Goal: Task Accomplishment & Management: Manage account settings

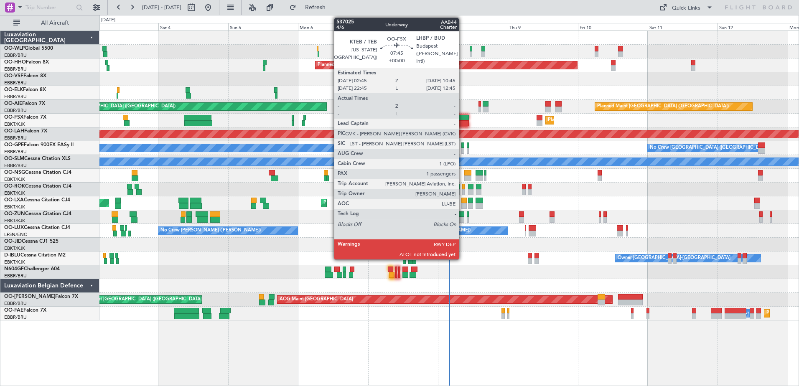
click at [463, 123] on div at bounding box center [457, 123] width 23 height 6
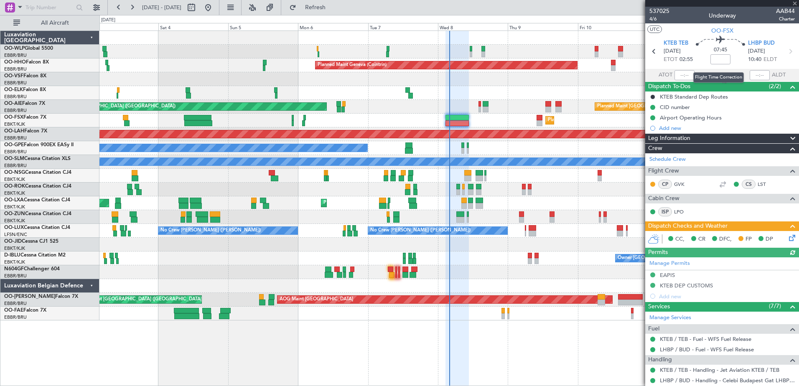
click at [681, 71] on div at bounding box center [685, 75] width 20 height 10
click at [678, 76] on input "text" at bounding box center [685, 75] width 20 height 10
type input "02:59"
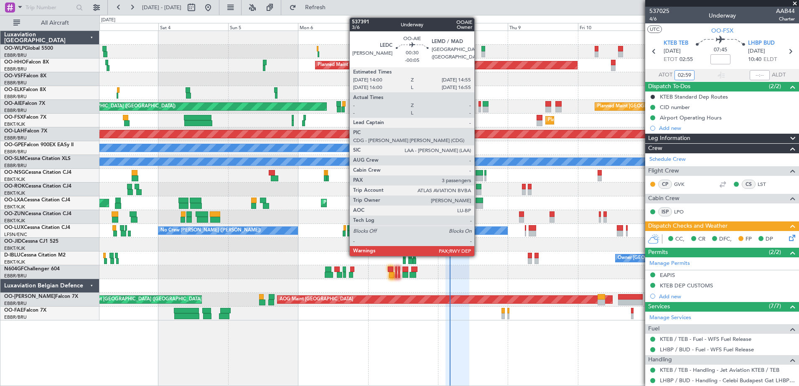
click at [479, 103] on div at bounding box center [480, 104] width 3 height 6
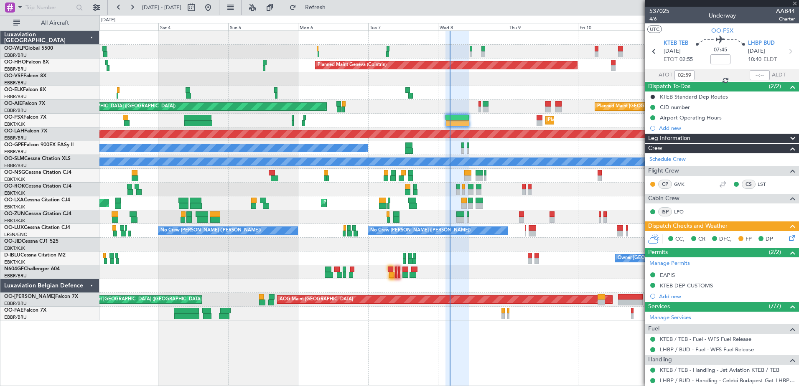
type input "-00:05"
type input "4"
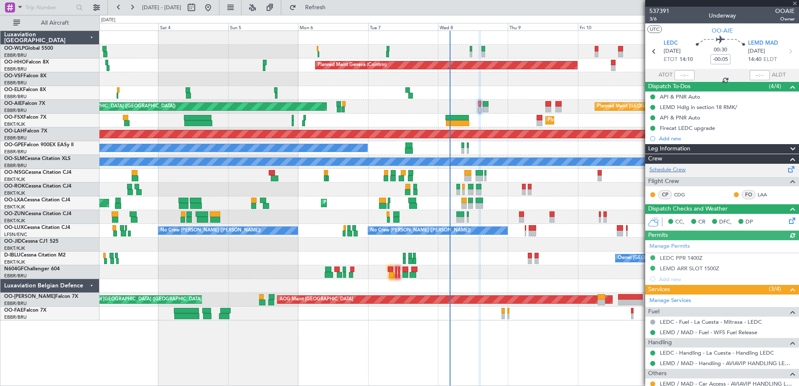
scroll to position [102, 0]
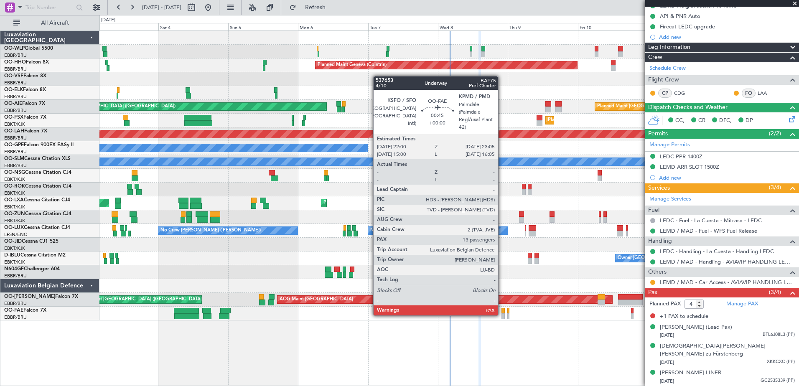
click at [502, 315] on div at bounding box center [503, 317] width 3 height 6
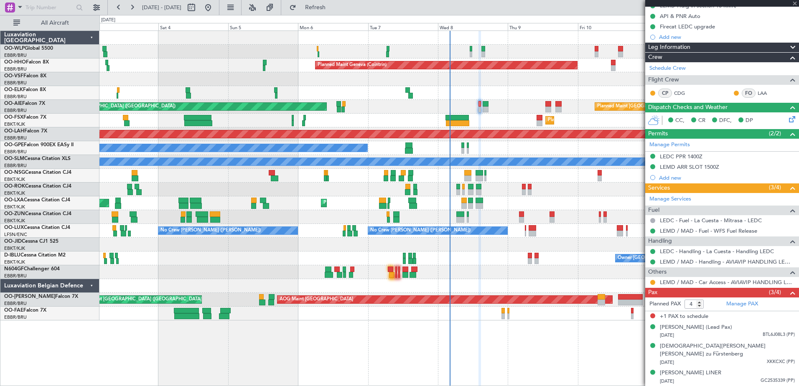
type input "13"
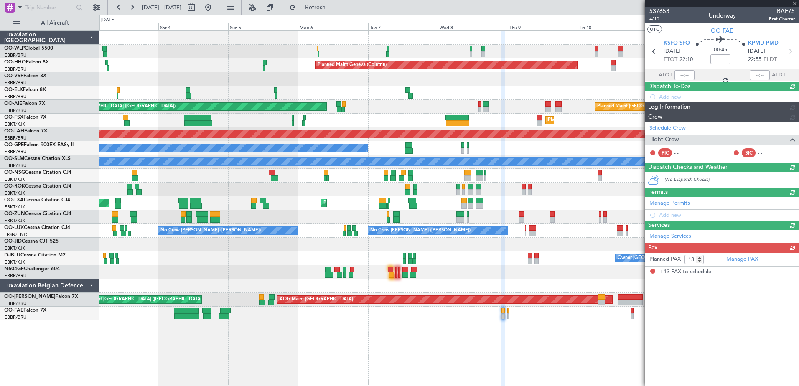
scroll to position [0, 0]
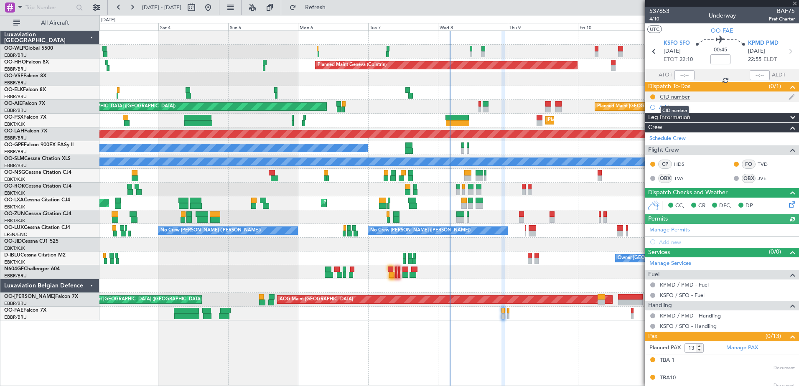
click at [678, 97] on div "CID number" at bounding box center [675, 96] width 30 height 7
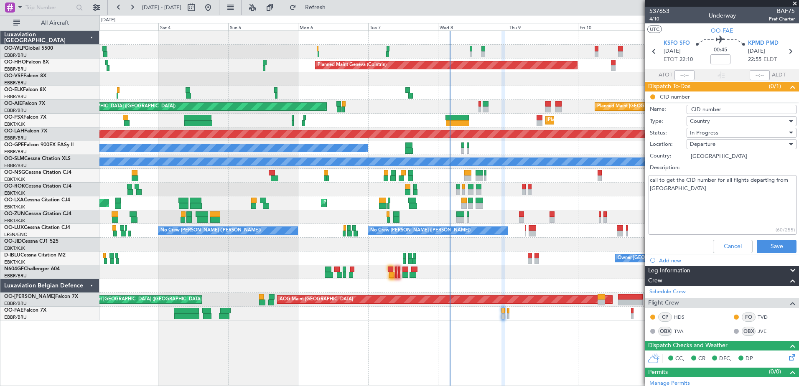
click at [695, 197] on textarea "call to get the CID number for all flights departing from US" at bounding box center [723, 205] width 148 height 60
type textarea "call to get the CID number for all flights departing from US 726"
click at [731, 133] on div "In Progress" at bounding box center [738, 133] width 97 height 13
click at [722, 177] on span "Completed" at bounding box center [738, 174] width 98 height 13
click at [773, 247] on button "Save" at bounding box center [777, 246] width 40 height 13
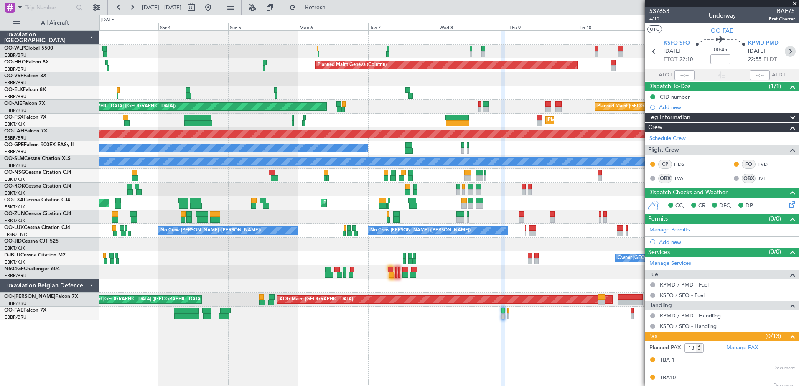
click at [785, 49] on icon at bounding box center [790, 51] width 11 height 11
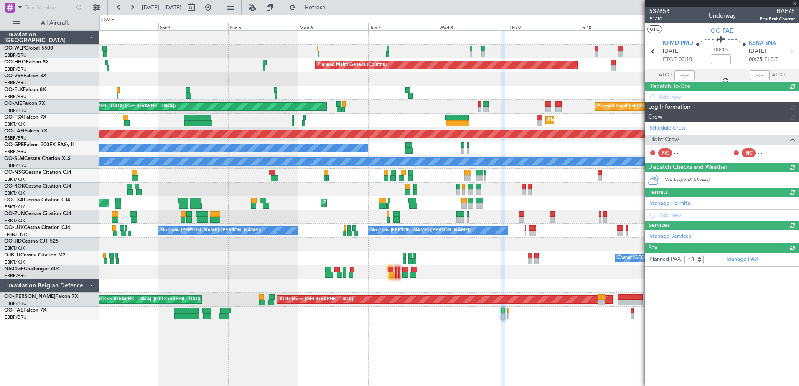
type input "0"
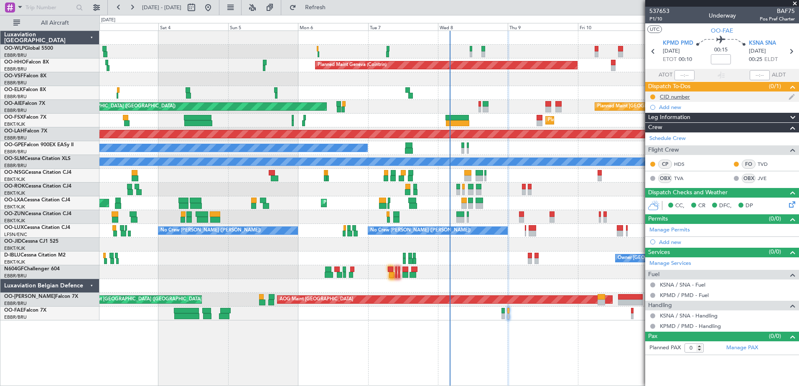
click at [681, 100] on div "CID number" at bounding box center [722, 97] width 154 height 10
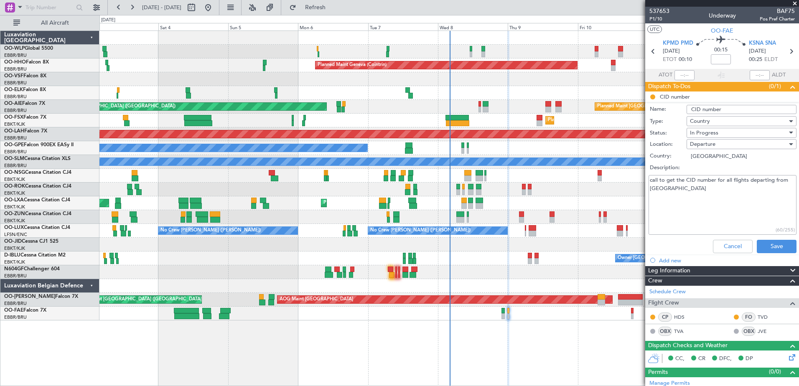
click at [691, 197] on textarea "call to get the CID number for all flights departing from US" at bounding box center [723, 205] width 148 height 60
type textarea "call to get the CID number for all flights departing from US 909"
click at [783, 248] on button "Save" at bounding box center [777, 246] width 40 height 13
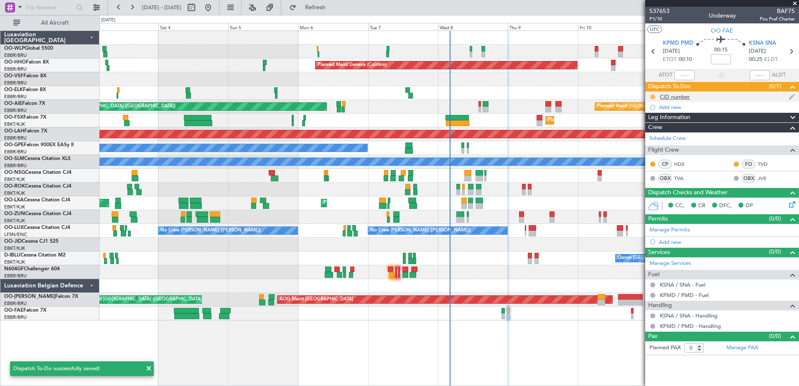
click at [653, 96] on button at bounding box center [652, 96] width 5 height 5
click at [652, 133] on span "Completed" at bounding box center [657, 134] width 28 height 8
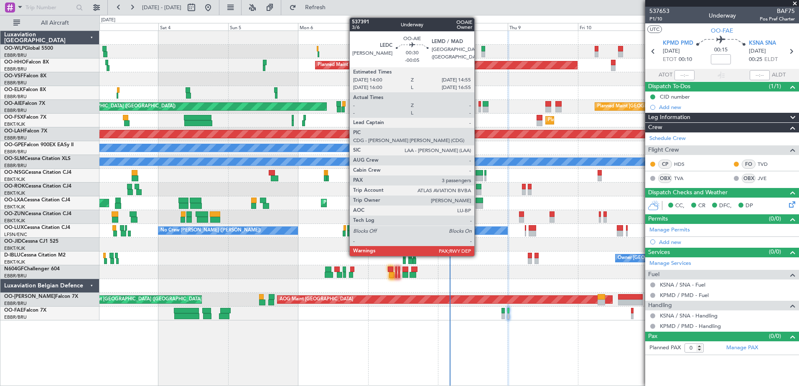
click at [479, 109] on div at bounding box center [480, 110] width 3 height 6
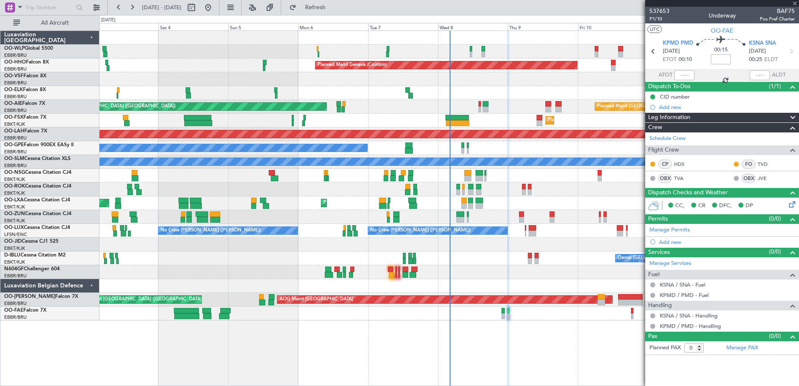
type input "-00:05"
type input "4"
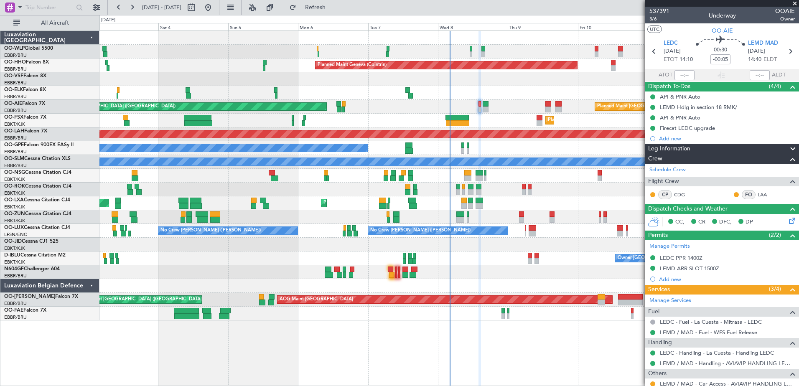
scroll to position [102, 0]
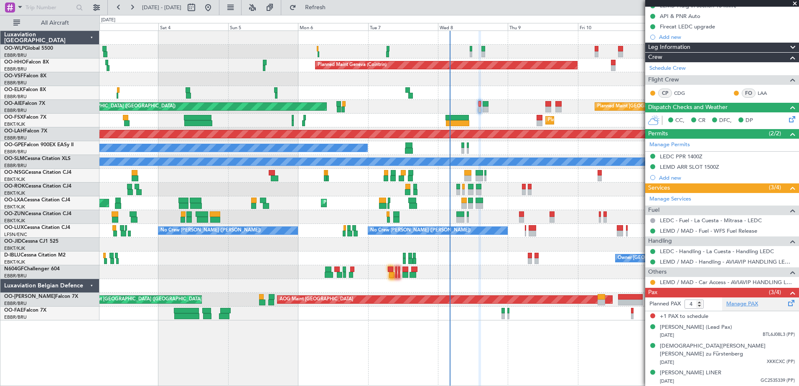
click at [742, 303] on link "Manage PAX" at bounding box center [743, 304] width 32 height 8
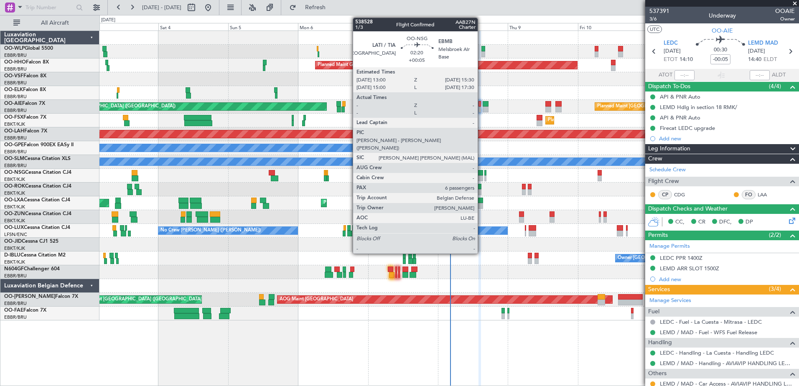
click at [482, 177] on div at bounding box center [480, 179] width 8 height 6
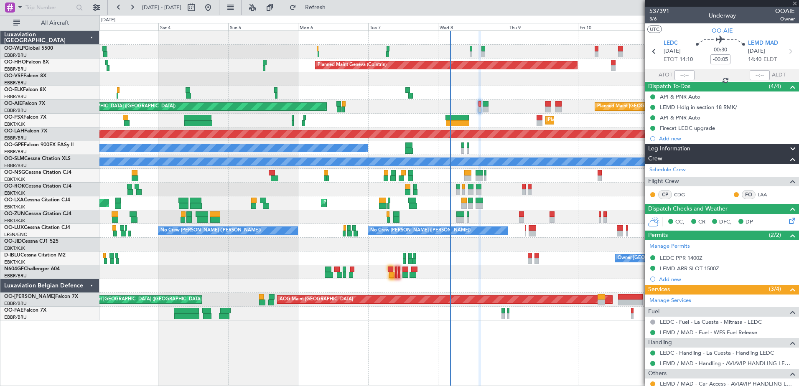
type input "+00:05"
type input "6"
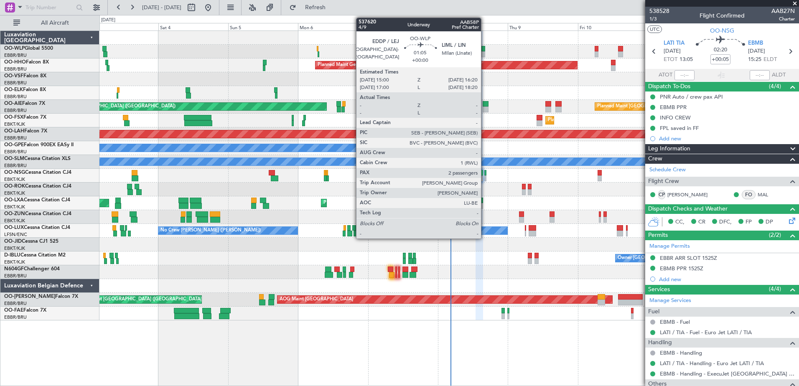
click at [482, 53] on div at bounding box center [484, 54] width 4 height 6
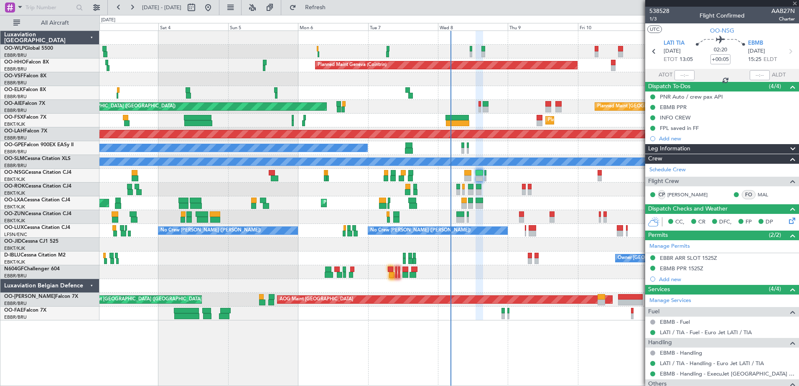
type input "2"
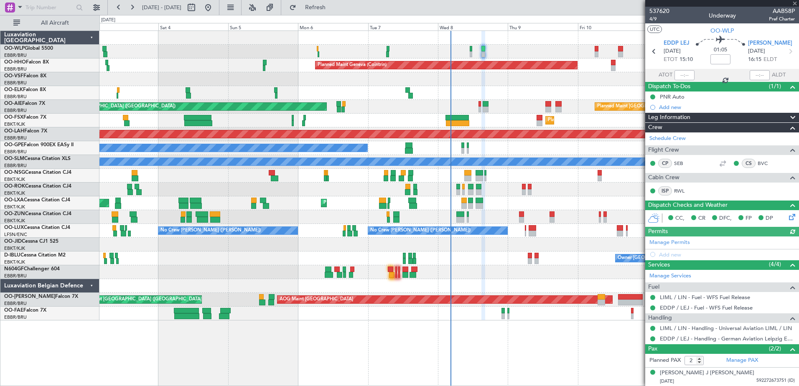
click at [414, 78] on div "Planned Maint Geneva (Cointrin) Planned Maint London (Farnborough) Unplanned Ma…" at bounding box center [448, 176] width 699 height 290
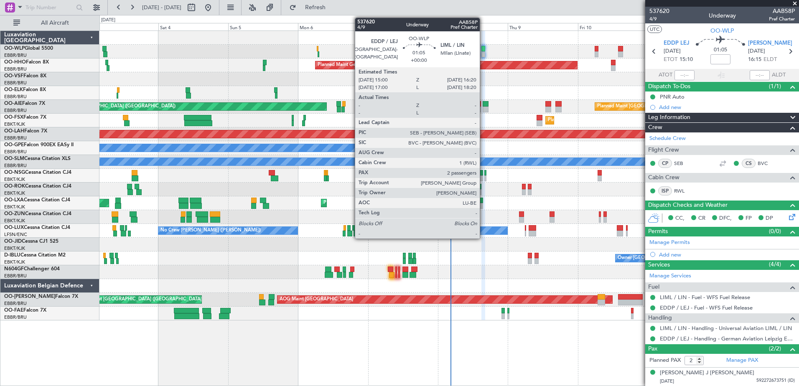
click at [484, 50] on div at bounding box center [484, 49] width 4 height 6
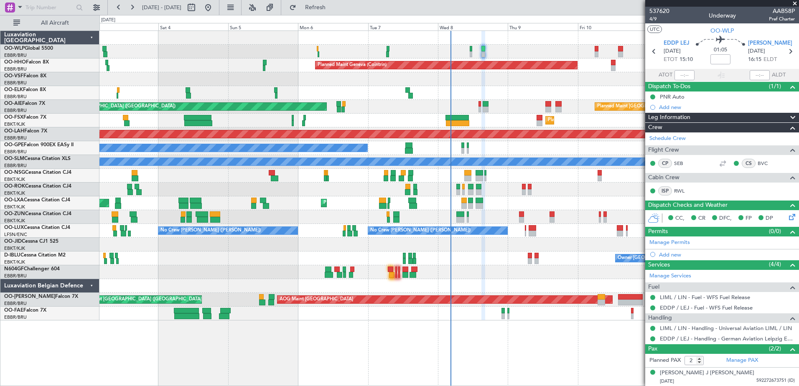
click at [338, 62] on div "Planned Maint Geneva (Cointrin) Planned Maint London (Farnborough) Unplanned Ma…" at bounding box center [448, 176] width 699 height 290
click at [483, 175] on div at bounding box center [480, 173] width 8 height 6
type input "+00:05"
type input "6"
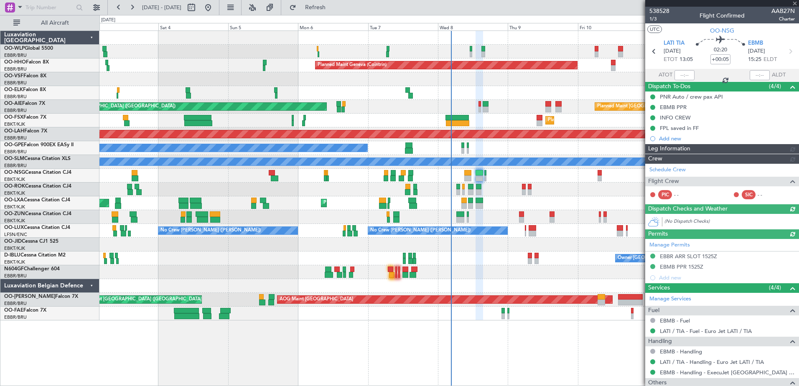
click at [480, 175] on div at bounding box center [480, 173] width 8 height 6
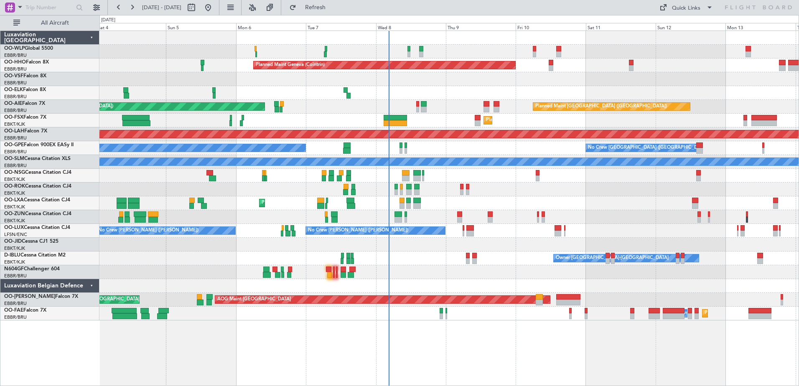
click at [491, 139] on div "Planned Maint [PERSON_NAME]-[GEOGRAPHIC_DATA][PERSON_NAME] ([GEOGRAPHIC_DATA][P…" at bounding box center [448, 134] width 699 height 14
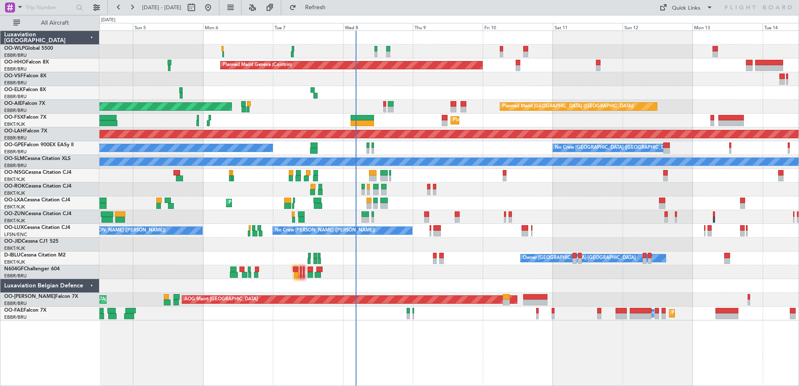
click at [459, 184] on div "AOG Maint Kortrijk-[GEOGRAPHIC_DATA]" at bounding box center [448, 190] width 699 height 14
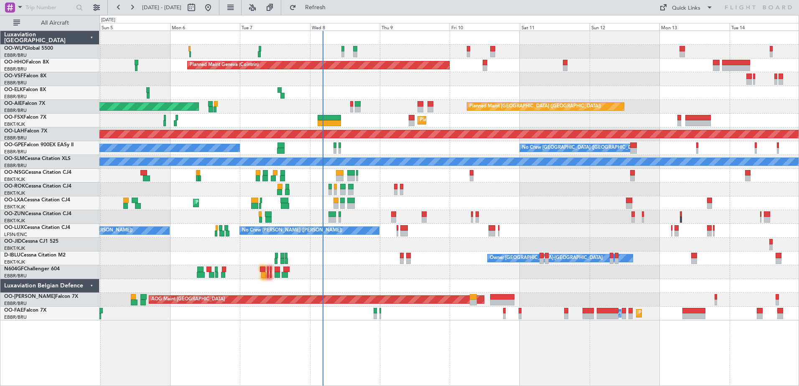
click at [615, 229] on div "No Crew Nancy (Essey) No Crew Nancy (Essey)" at bounding box center [448, 231] width 699 height 14
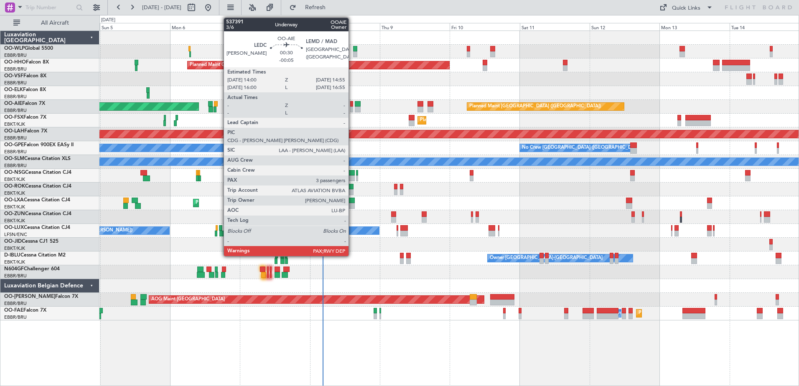
click at [352, 108] on div at bounding box center [351, 110] width 3 height 6
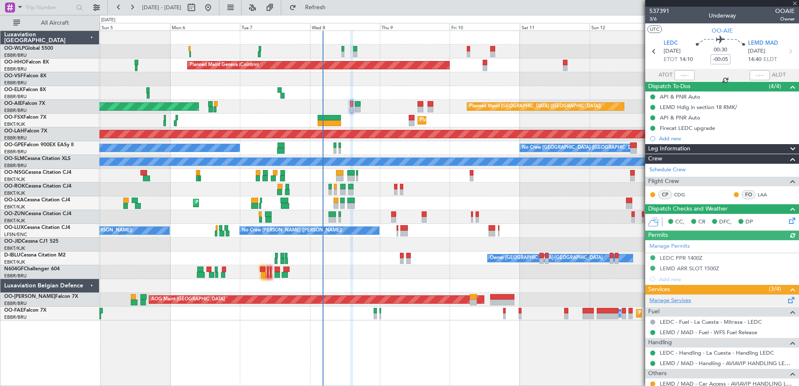
scroll to position [102, 0]
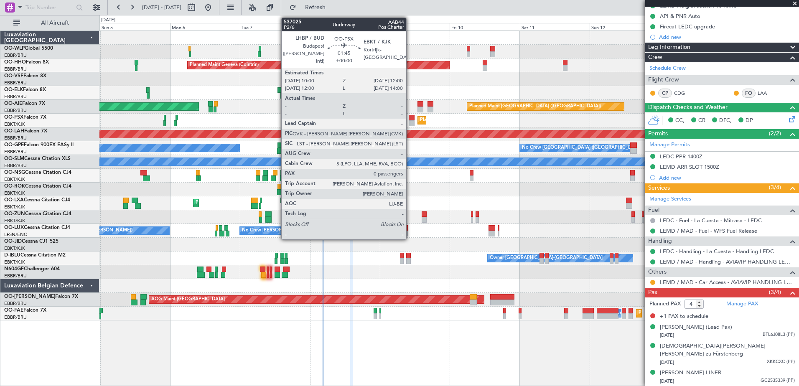
click at [410, 124] on div at bounding box center [412, 123] width 6 height 6
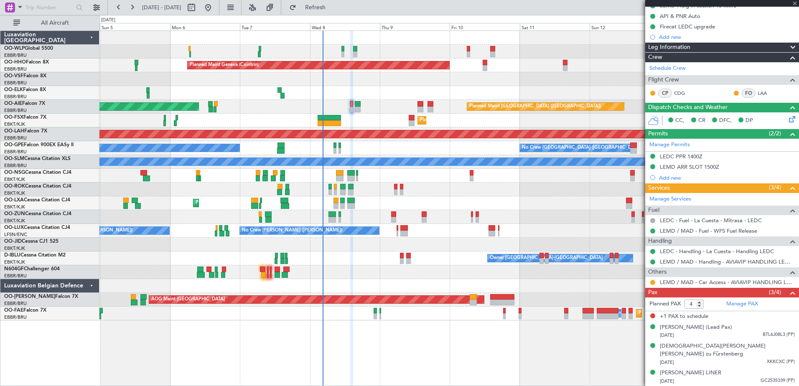
type input "0"
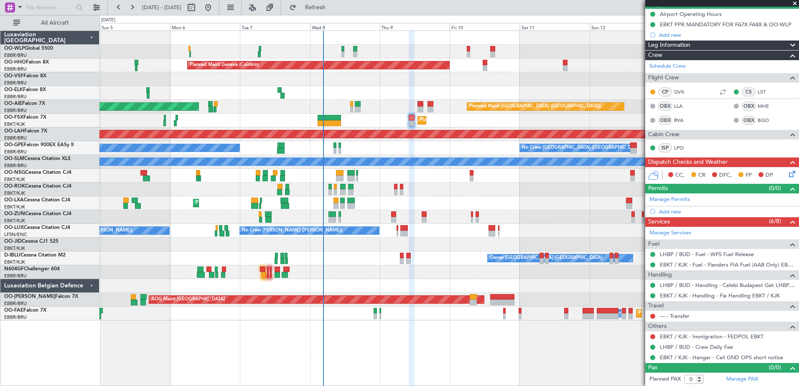
scroll to position [0, 0]
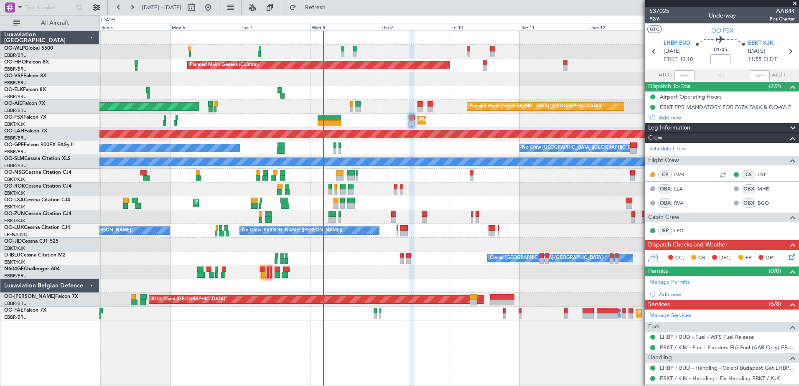
click at [720, 53] on span "01:45" at bounding box center [720, 50] width 13 height 8
click at [721, 57] on mat-tooltip-component "Flight Time" at bounding box center [718, 65] width 38 height 22
click at [719, 59] on input at bounding box center [721, 59] width 20 height 10
type input "-00:05"
click at [788, 255] on icon at bounding box center [791, 255] width 7 height 7
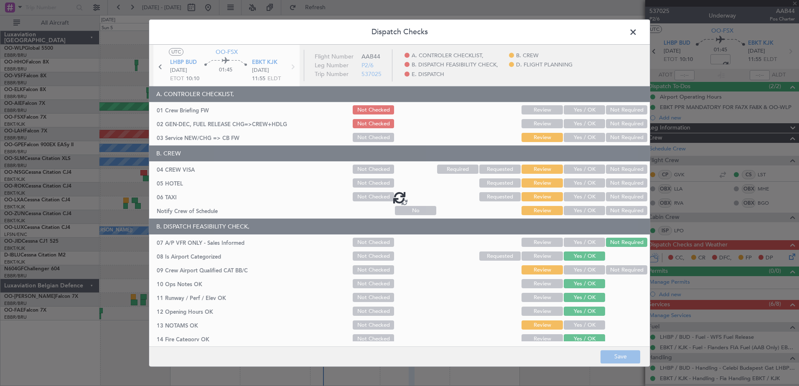
drag, startPoint x: 572, startPoint y: 212, endPoint x: 576, endPoint y: 207, distance: 6.3
click at [572, 211] on div at bounding box center [399, 197] width 501 height 305
type input "-00:05"
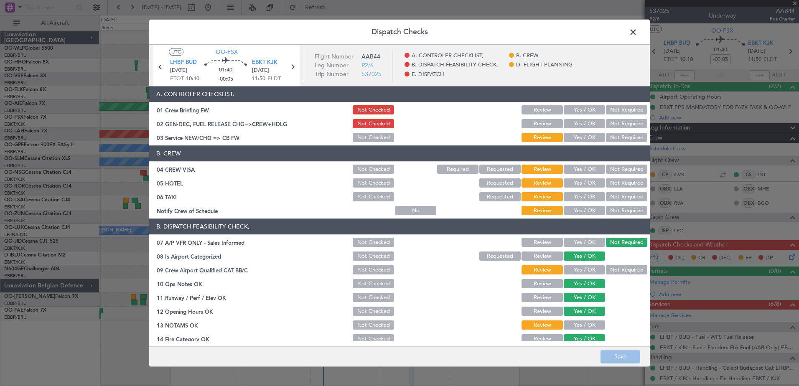
click at [637, 30] on span at bounding box center [637, 34] width 0 height 17
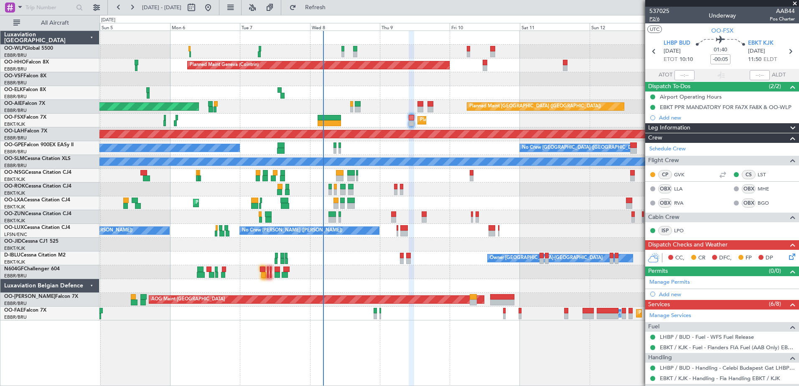
click at [658, 21] on span "P2/6" at bounding box center [660, 18] width 20 height 7
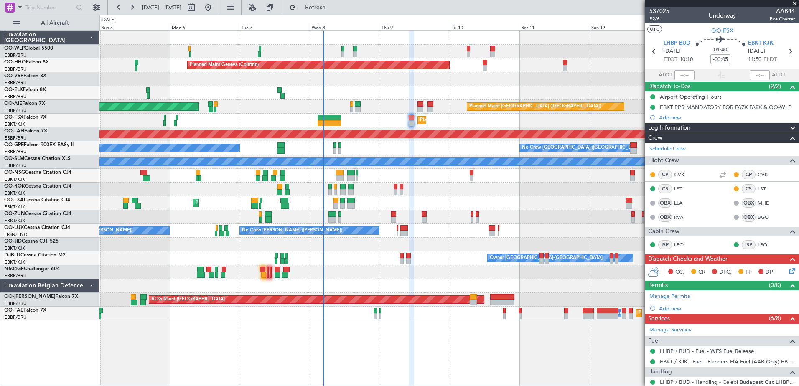
click at [788, 270] on icon at bounding box center [791, 269] width 7 height 7
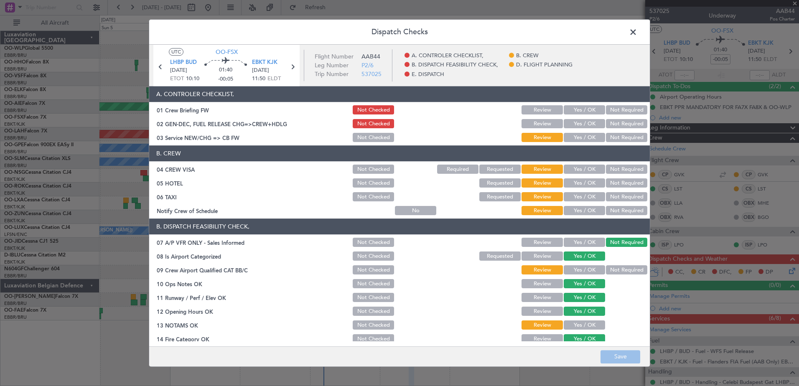
click at [581, 210] on button "Yes / OK" at bounding box center [584, 211] width 41 height 9
click at [621, 197] on button "Not Required" at bounding box center [626, 197] width 41 height 9
click at [620, 186] on button "Not Required" at bounding box center [626, 183] width 41 height 9
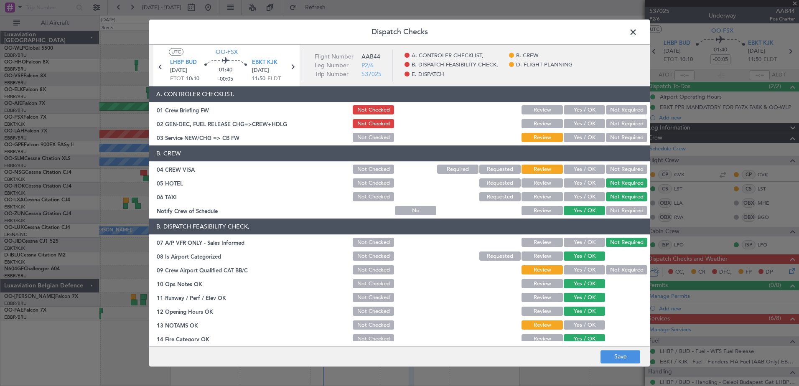
click at [618, 168] on button "Not Required" at bounding box center [626, 169] width 41 height 9
click at [578, 130] on section "A. CONTROLER CHECKLIST, 01 Crew Briefing FW Not Checked Review Yes / OK Not Req…" at bounding box center [399, 115] width 501 height 57
click at [577, 134] on button "Yes / OK" at bounding box center [584, 137] width 41 height 9
click at [624, 266] on button "Not Required" at bounding box center [626, 270] width 41 height 9
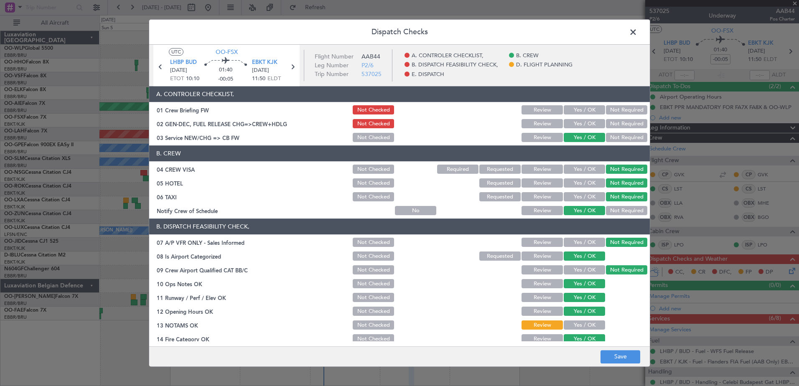
click at [590, 322] on button "Yes / OK" at bounding box center [584, 325] width 41 height 9
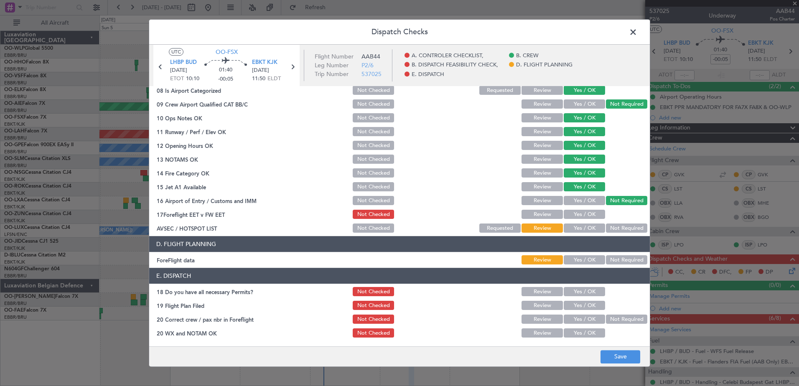
click at [579, 230] on button "Yes / OK" at bounding box center [584, 228] width 41 height 9
click at [586, 215] on button "Yes / OK" at bounding box center [584, 214] width 41 height 9
click at [589, 263] on button "Yes / OK" at bounding box center [584, 260] width 41 height 9
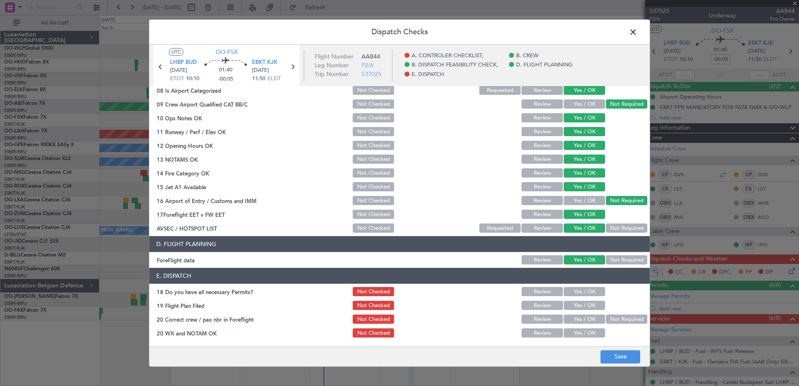
click at [589, 300] on div "Yes / OK" at bounding box center [584, 306] width 42 height 12
click at [589, 291] on button "Yes / OK" at bounding box center [584, 292] width 41 height 9
click at [592, 307] on button "Yes / OK" at bounding box center [584, 305] width 41 height 9
click at [591, 317] on button "Yes / OK" at bounding box center [584, 319] width 41 height 9
click at [588, 334] on button "Yes / OK" at bounding box center [584, 333] width 41 height 9
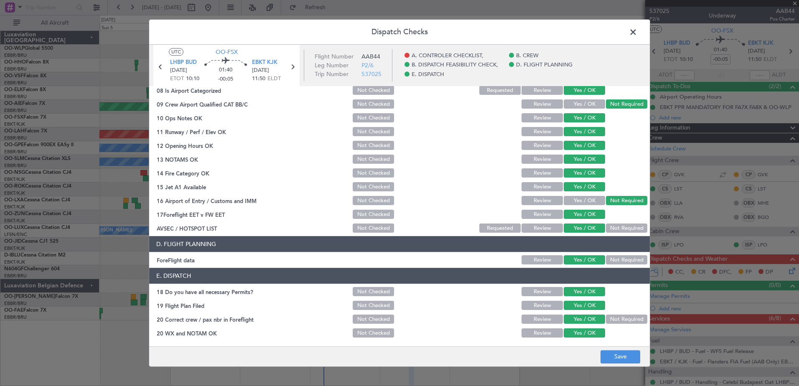
click at [618, 227] on button "Not Required" at bounding box center [626, 228] width 41 height 9
click at [618, 367] on div "Dispatch Checks UTC OO-FSX LHBP BUD 09/10/2025 ETOT 10:10 01:40 -00:05 EBKT KJK…" at bounding box center [400, 193] width 502 height 348
click at [621, 364] on footer "Save" at bounding box center [399, 357] width 501 height 20
click at [622, 359] on button "Save" at bounding box center [621, 356] width 40 height 13
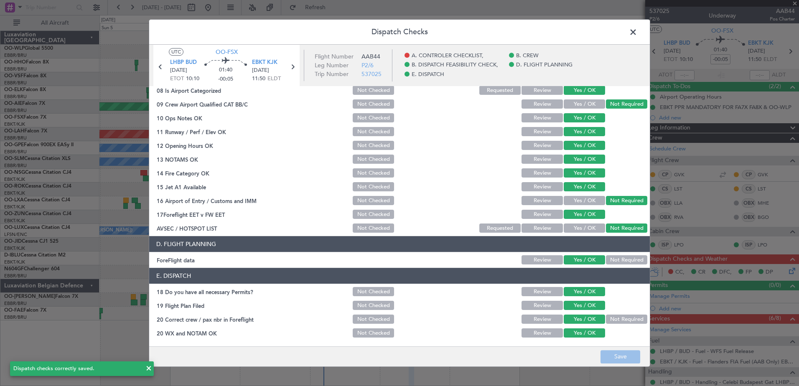
click at [637, 29] on span at bounding box center [637, 34] width 0 height 17
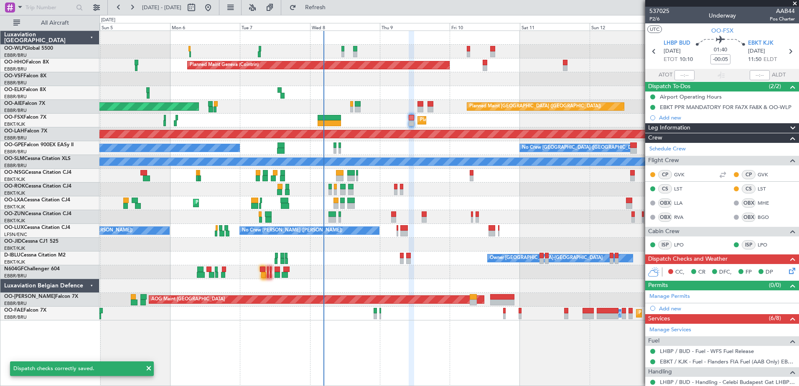
scroll to position [97, 0]
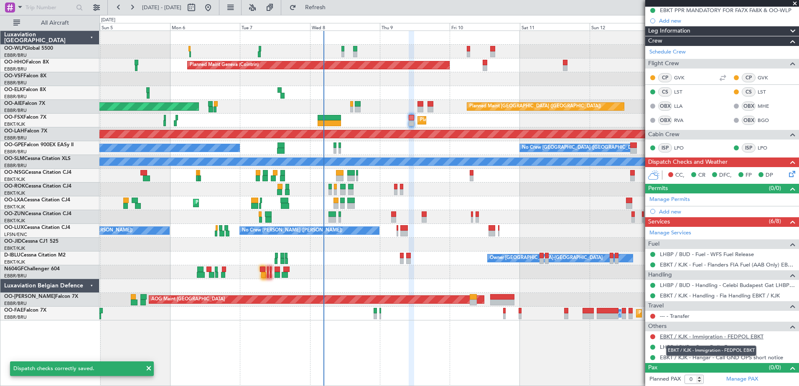
click at [676, 338] on link "EBKT / KJK - Immigration - FEDPOL EBKT" at bounding box center [712, 336] width 104 height 7
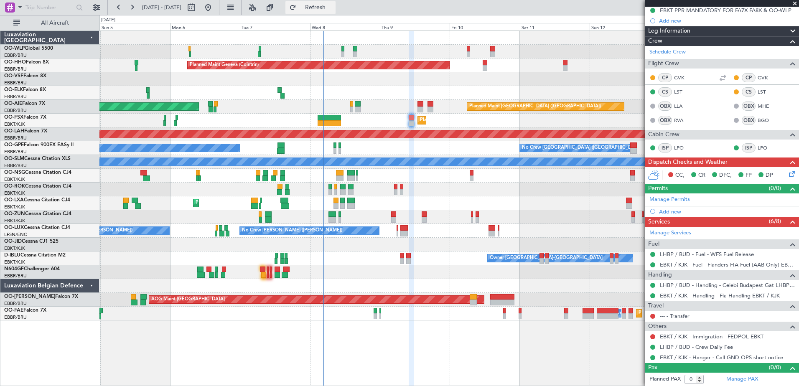
click at [322, 2] on button "Refresh" at bounding box center [311, 7] width 50 height 13
click at [653, 337] on button at bounding box center [652, 336] width 5 height 5
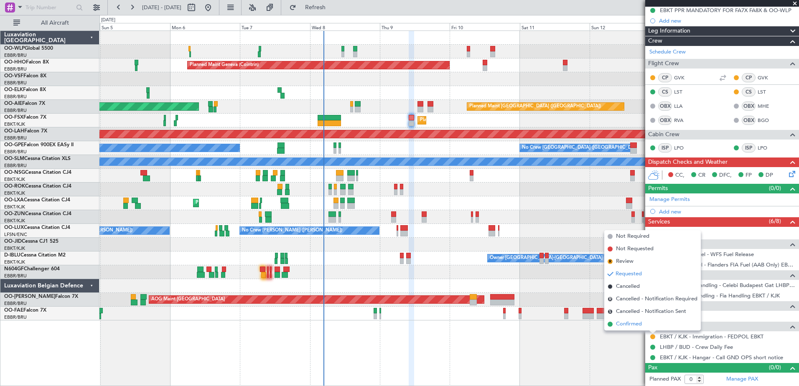
click at [639, 328] on span "Confirmed" at bounding box center [629, 324] width 26 height 8
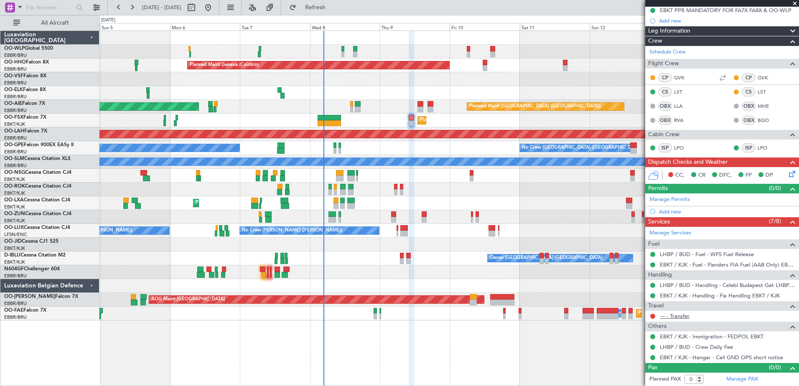
click at [683, 316] on link "--- - Transfer" at bounding box center [675, 316] width 30 height 7
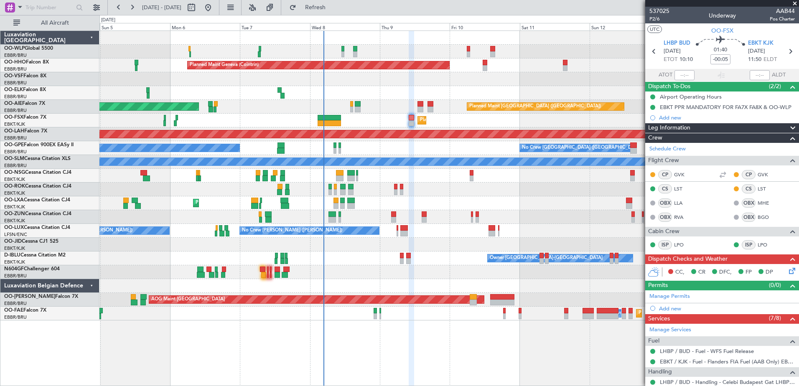
click at [788, 270] on icon at bounding box center [791, 269] width 7 height 7
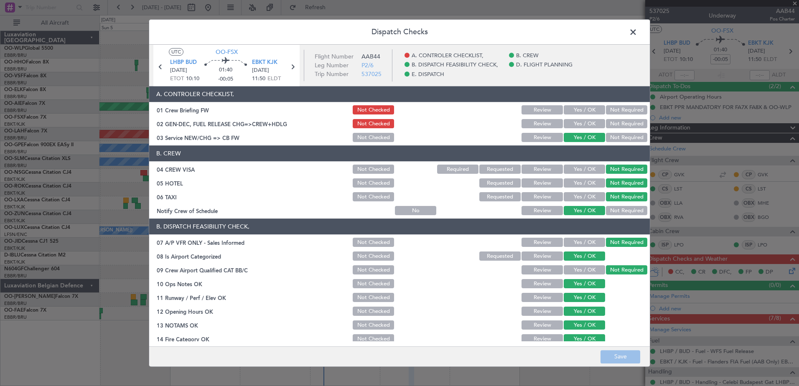
click at [576, 120] on button "Yes / OK" at bounding box center [584, 124] width 41 height 9
click at [632, 360] on button "Save" at bounding box center [621, 356] width 40 height 13
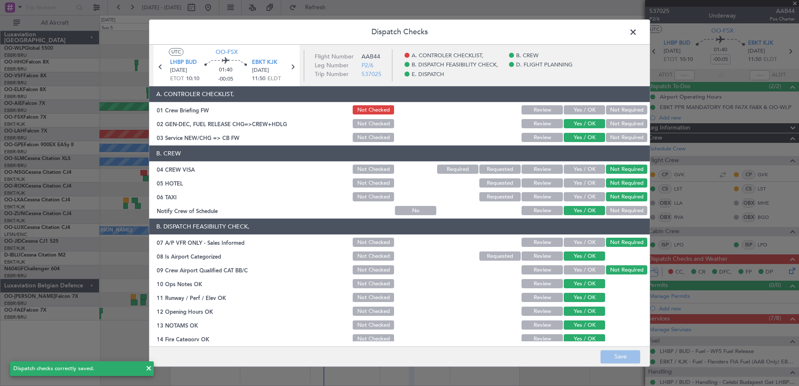
click at [637, 31] on span at bounding box center [637, 34] width 0 height 17
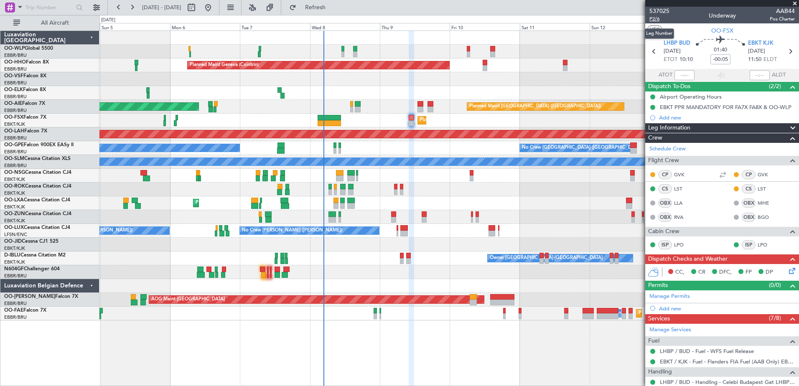
click at [655, 20] on span "P2/6" at bounding box center [660, 18] width 20 height 7
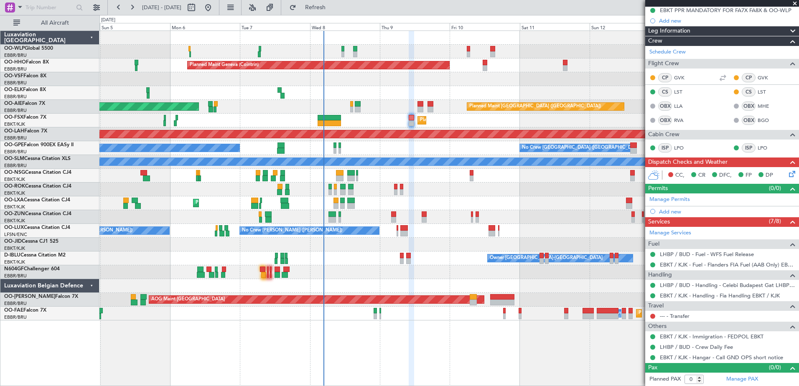
click at [788, 174] on icon at bounding box center [791, 172] width 7 height 7
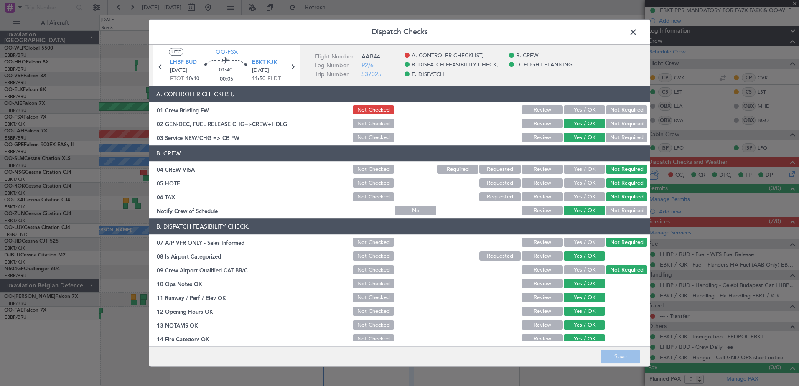
click at [593, 108] on button "Yes / OK" at bounding box center [584, 110] width 41 height 9
click at [634, 353] on button "Save" at bounding box center [621, 356] width 40 height 13
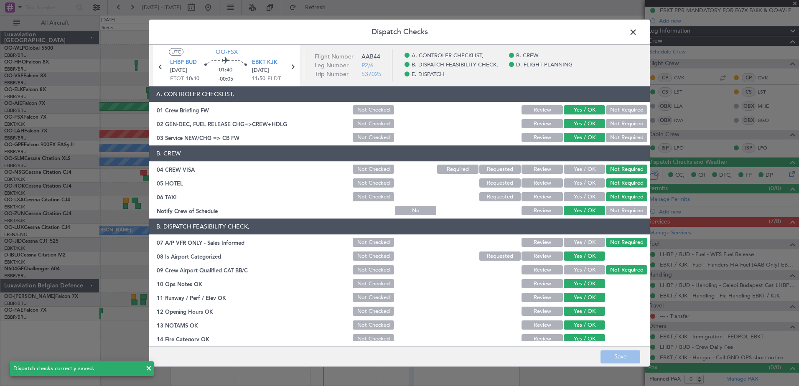
click at [637, 35] on span at bounding box center [637, 34] width 0 height 17
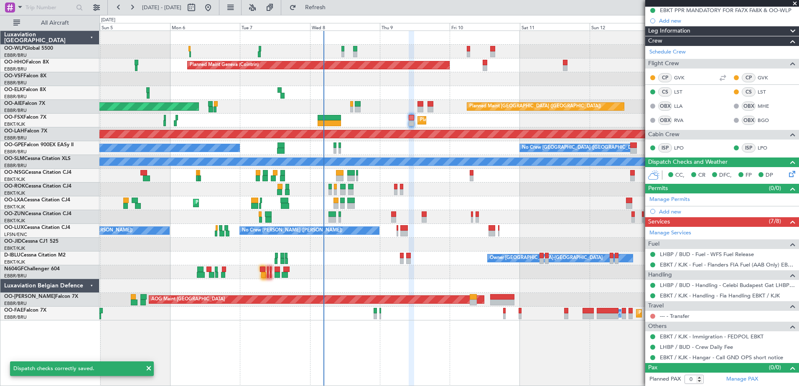
click at [650, 315] on button at bounding box center [652, 316] width 5 height 5
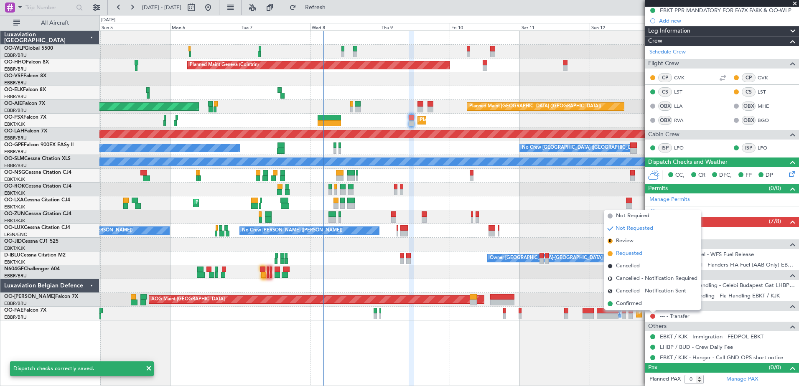
click at [630, 252] on span "Requested" at bounding box center [629, 254] width 26 height 8
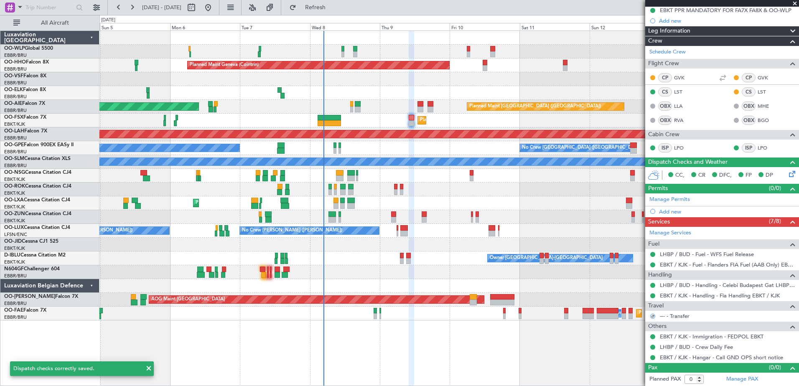
scroll to position [0, 0]
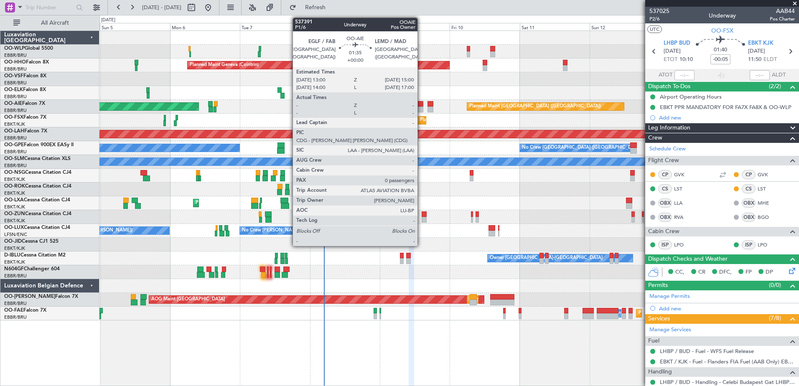
click at [421, 107] on div at bounding box center [421, 110] width 6 height 6
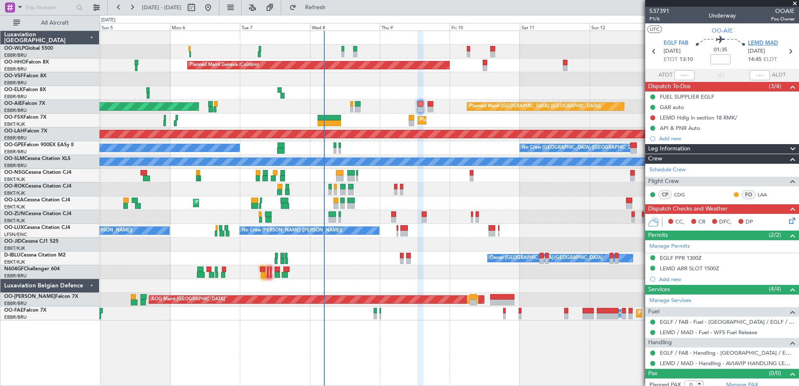
click at [759, 44] on span "LEMD MAD" at bounding box center [763, 43] width 30 height 8
click at [694, 255] on div "EGLF PPR 1300Z" at bounding box center [681, 258] width 42 height 7
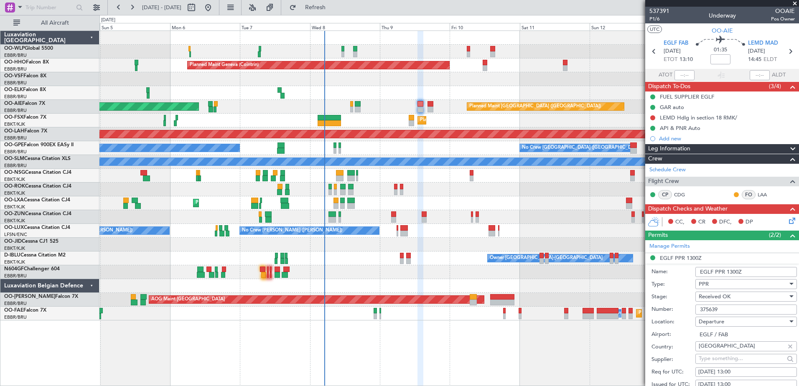
drag, startPoint x: 729, startPoint y: 310, endPoint x: 680, endPoint y: 312, distance: 49.0
click at [680, 312] on div "Number: 375639" at bounding box center [724, 309] width 145 height 13
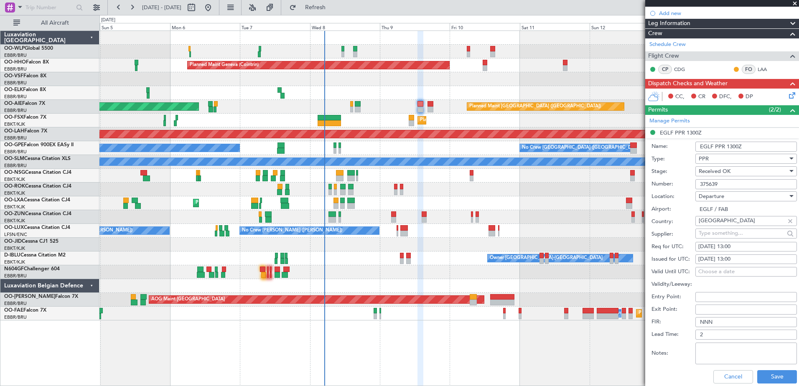
scroll to position [251, 0]
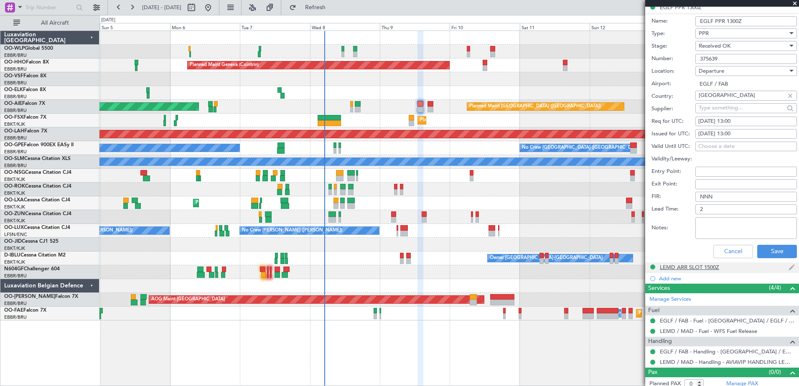
click at [706, 271] on div "LEMD ARR SLOT 1500Z" at bounding box center [722, 268] width 154 height 10
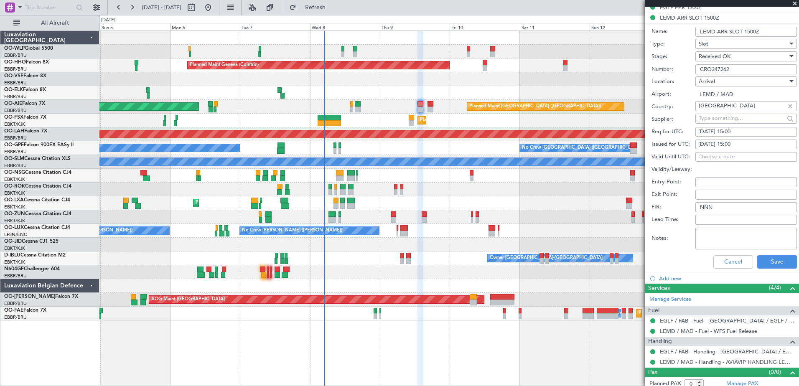
drag, startPoint x: 736, startPoint y: 67, endPoint x: 650, endPoint y: 68, distance: 86.5
click at [650, 68] on form "Name: LEMD ARR SLOT 1500Z Type: Slot Stage: Received OK Number: CRO347262 Locat…" at bounding box center [722, 148] width 154 height 250
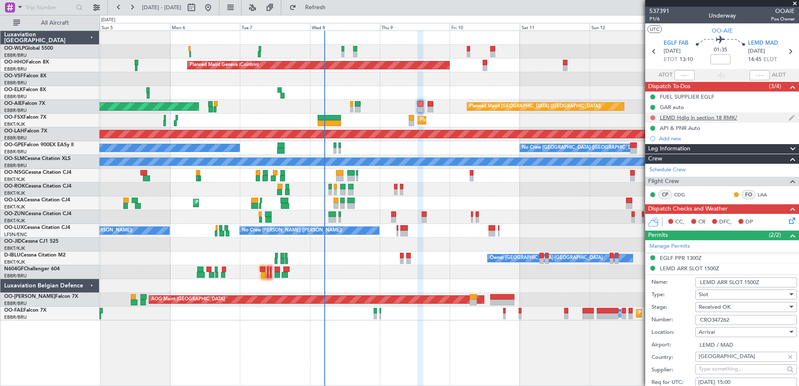
click at [652, 120] on mat-tooltip-component "Not Started" at bounding box center [653, 131] width 40 height 22
click at [652, 117] on button at bounding box center [652, 117] width 5 height 5
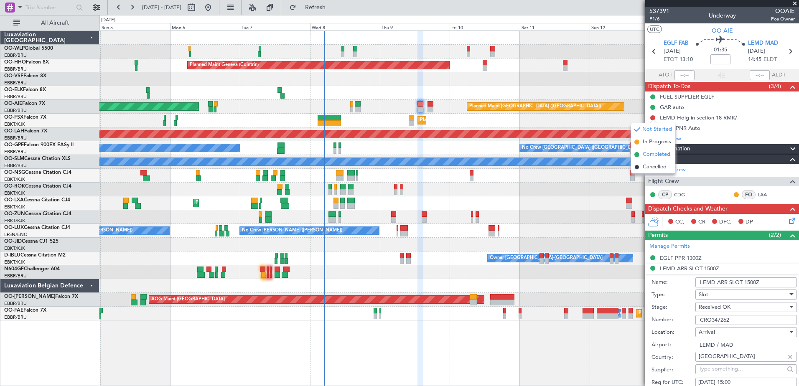
click at [648, 153] on span "Completed" at bounding box center [657, 154] width 28 height 8
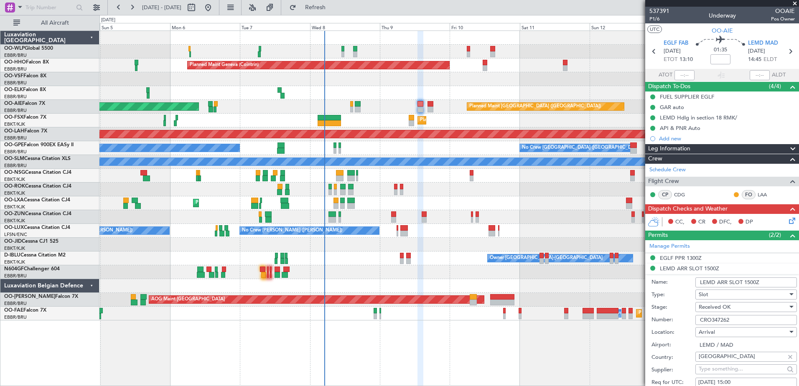
click at [788, 217] on icon at bounding box center [791, 219] width 7 height 7
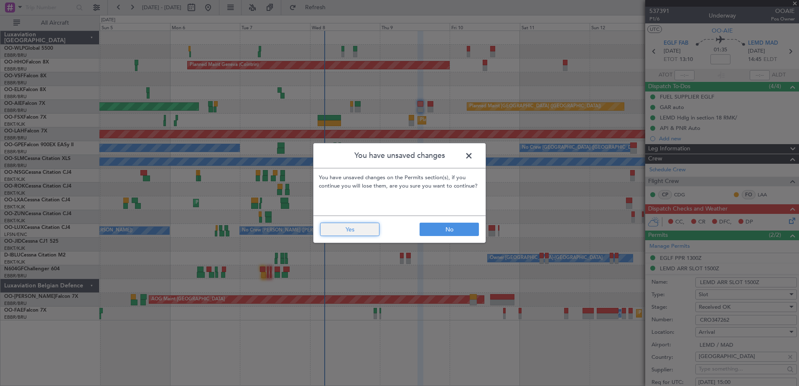
click at [360, 234] on button "Yes" at bounding box center [349, 229] width 59 height 13
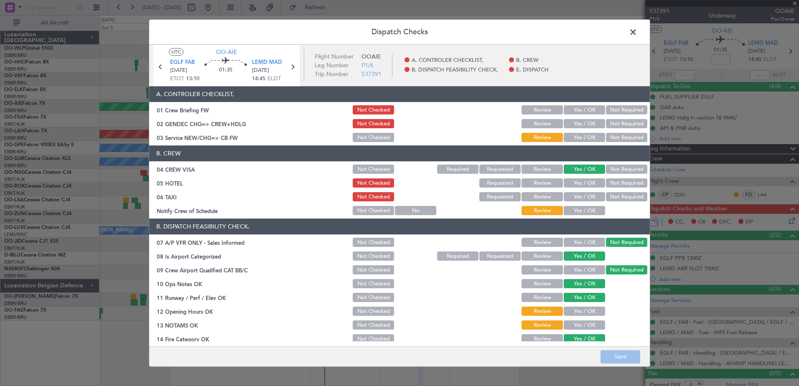
click at [577, 213] on button "Yes / OK" at bounding box center [584, 211] width 41 height 9
click at [617, 191] on section "B. CREW 04 CREW VISA Not Checked Required Requested Review Yes / OK Not Require…" at bounding box center [399, 181] width 501 height 71
drag, startPoint x: 615, startPoint y: 196, endPoint x: 617, endPoint y: 188, distance: 8.6
click at [615, 196] on button "Not Required" at bounding box center [626, 197] width 41 height 9
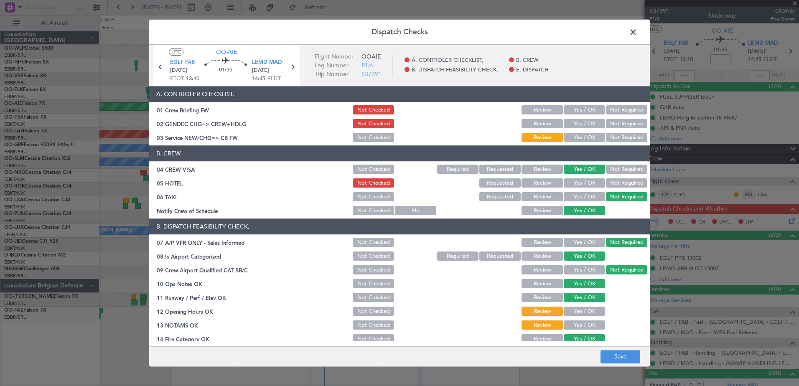
drag, startPoint x: 618, startPoint y: 188, endPoint x: 619, endPoint y: 182, distance: 5.6
click at [618, 187] on button "Not Required" at bounding box center [626, 183] width 41 height 9
click at [579, 140] on button "Yes / OK" at bounding box center [584, 137] width 41 height 9
click at [615, 120] on button "Not Required" at bounding box center [626, 124] width 41 height 9
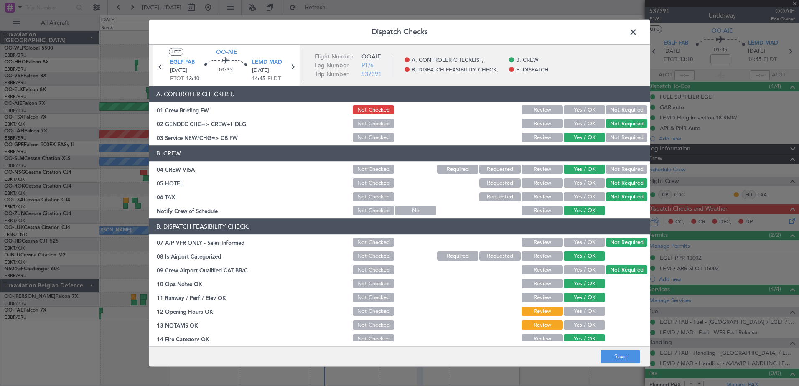
click at [355, 125] on button "Not Checked" at bounding box center [373, 124] width 41 height 9
click at [584, 313] on button "Yes / OK" at bounding box center [584, 311] width 41 height 9
click at [583, 320] on div "Yes / OK" at bounding box center [584, 326] width 42 height 12
click at [587, 326] on button "Yes / OK" at bounding box center [584, 325] width 41 height 9
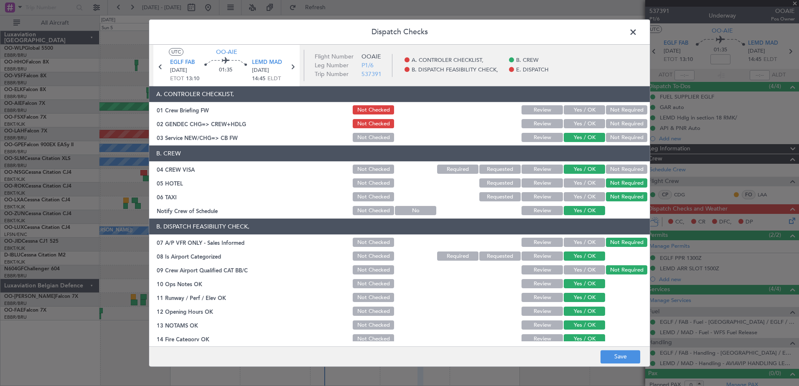
scroll to position [134, 0]
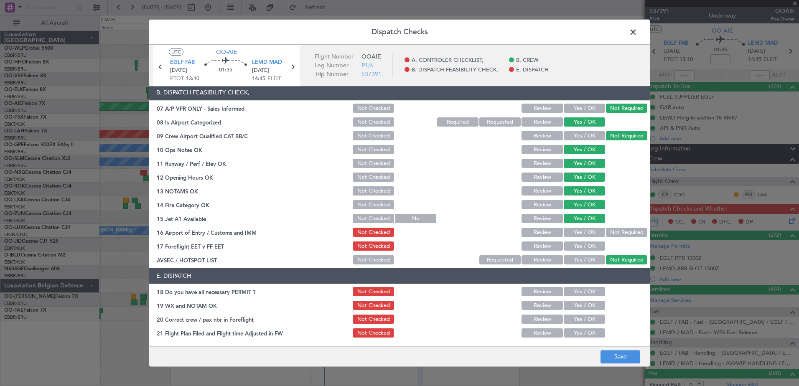
click at [582, 236] on button "Yes / OK" at bounding box center [584, 232] width 41 height 9
click at [591, 246] on button "Yes / OK" at bounding box center [584, 246] width 41 height 9
drag, startPoint x: 578, startPoint y: 291, endPoint x: 579, endPoint y: 303, distance: 12.2
click at [579, 291] on button "Yes / OK" at bounding box center [584, 292] width 41 height 9
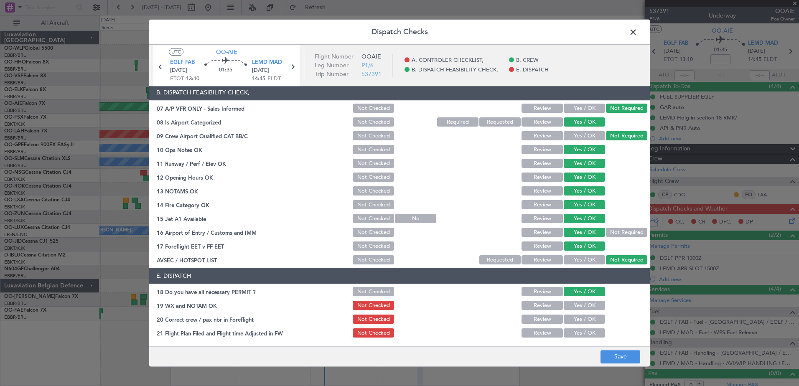
click at [579, 303] on button "Yes / OK" at bounding box center [584, 305] width 41 height 9
drag, startPoint x: 582, startPoint y: 317, endPoint x: 583, endPoint y: 324, distance: 6.7
click at [583, 317] on button "Yes / OK" at bounding box center [584, 319] width 41 height 9
click at [583, 332] on button "Yes / OK" at bounding box center [584, 333] width 41 height 9
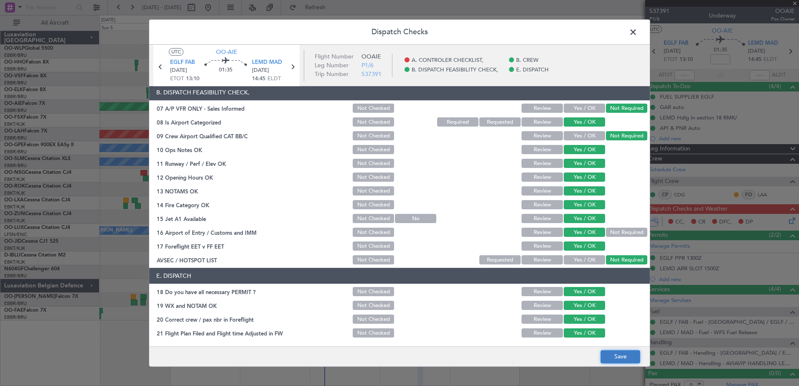
click at [615, 361] on button "Save" at bounding box center [621, 356] width 40 height 13
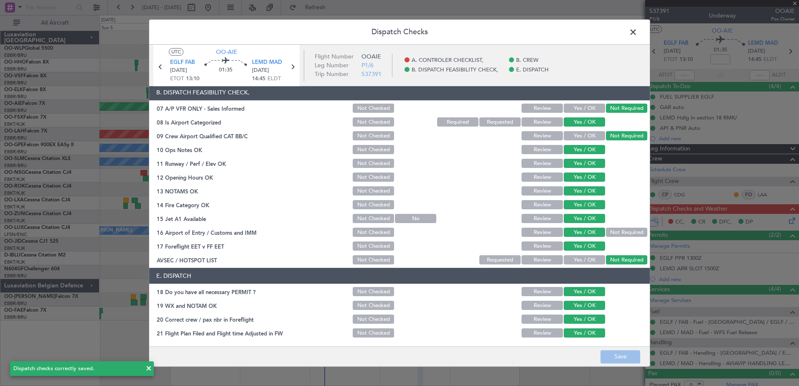
click at [637, 34] on span at bounding box center [637, 34] width 0 height 17
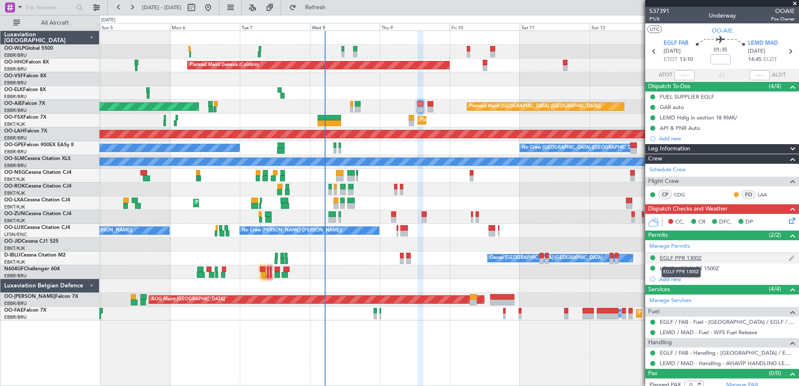
click at [681, 255] on div "EGLF PPR 1300Z" at bounding box center [681, 258] width 42 height 7
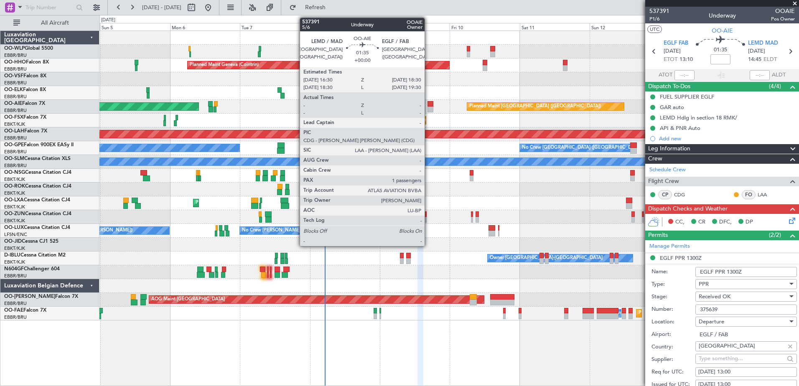
click at [428, 110] on div at bounding box center [431, 110] width 6 height 6
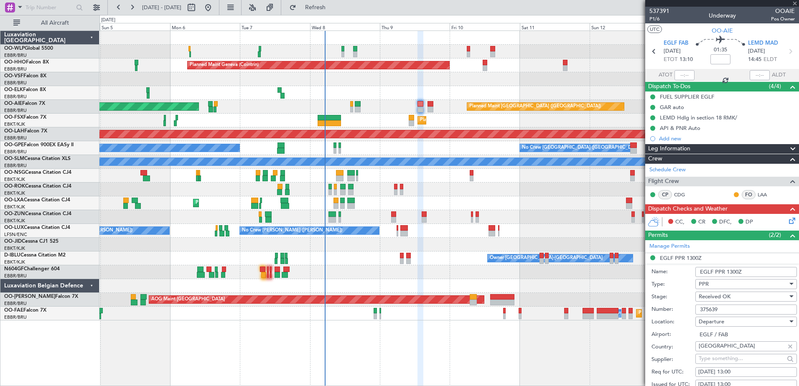
click at [430, 107] on div at bounding box center [431, 110] width 6 height 6
type input "1"
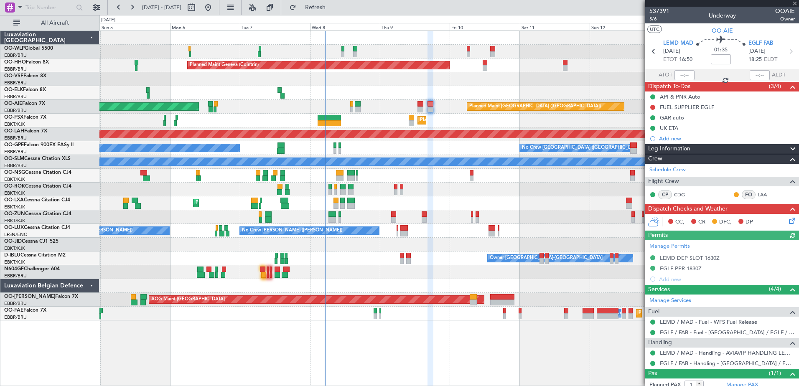
click at [685, 256] on div "Manage Permits LEMD DEP SLOT 1630Z EGLF PPR 1830Z Add new" at bounding box center [722, 262] width 154 height 44
click at [700, 260] on div "LEMD DEP SLOT 1630Z" at bounding box center [690, 258] width 60 height 7
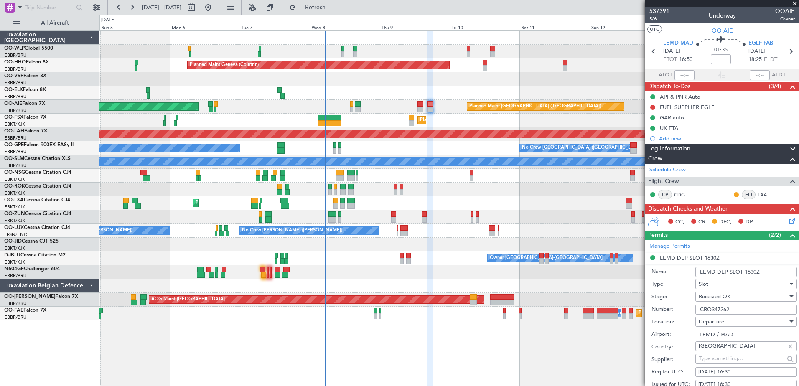
drag, startPoint x: 746, startPoint y: 307, endPoint x: 651, endPoint y: 304, distance: 94.5
click at [651, 304] on form "Name: LEMD DEP SLOT 1630Z Type: Slot Stage: Received OK Number: CRO347262 Locat…" at bounding box center [722, 389] width 154 height 250
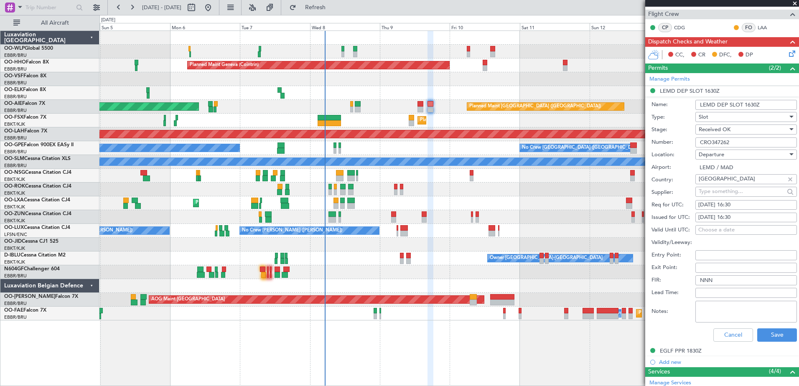
scroll to position [251, 0]
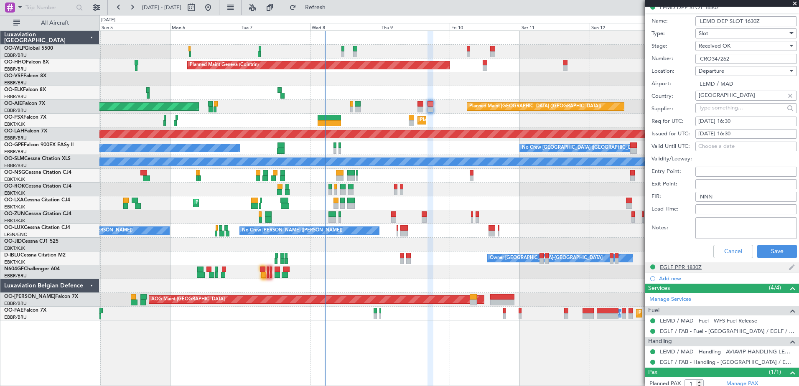
click at [686, 267] on div "EGLF PPR 1830Z" at bounding box center [681, 267] width 42 height 7
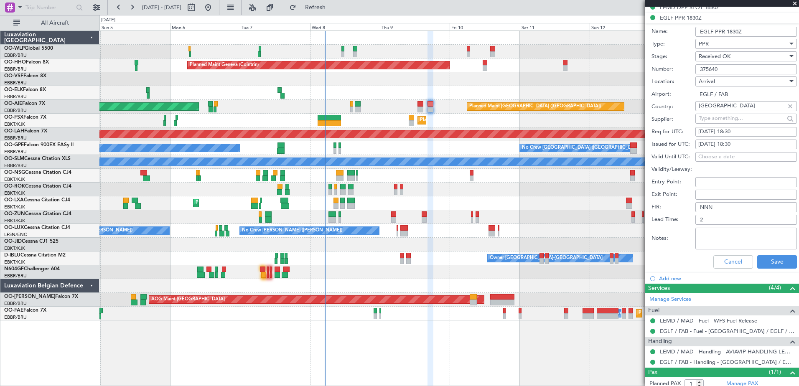
drag, startPoint x: 735, startPoint y: 66, endPoint x: 673, endPoint y: 67, distance: 62.7
click at [673, 67] on div "Number: 375640" at bounding box center [724, 69] width 145 height 13
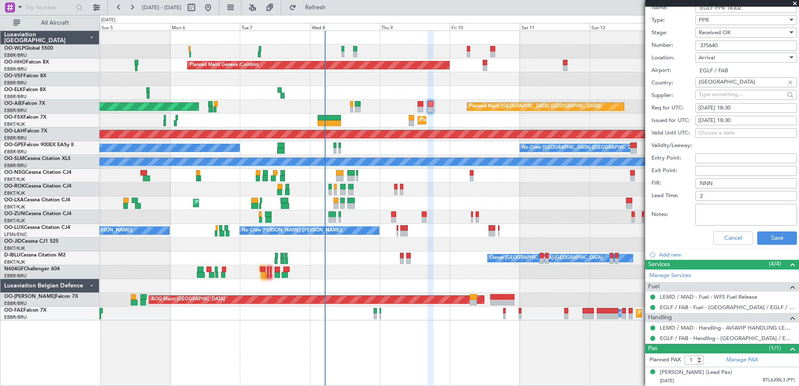
scroll to position [0, 0]
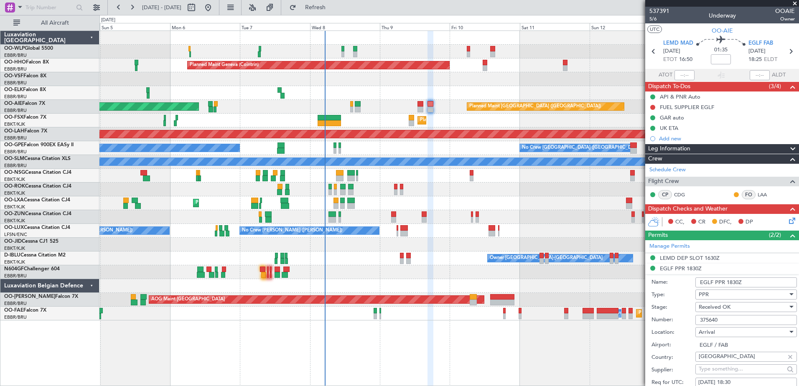
click at [654, 110] on mat-tooltip-component "Not Started" at bounding box center [653, 121] width 40 height 22
click at [654, 108] on button at bounding box center [652, 107] width 5 height 5
click at [651, 143] on span "Completed" at bounding box center [657, 144] width 28 height 8
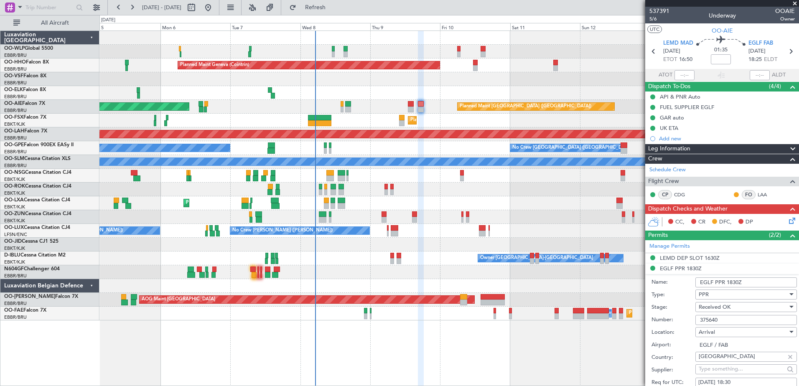
click at [513, 199] on div "Planned Maint Kortrijk-Wevelgem AOG Maint Rimini" at bounding box center [448, 203] width 699 height 14
click at [788, 223] on icon at bounding box center [791, 219] width 7 height 7
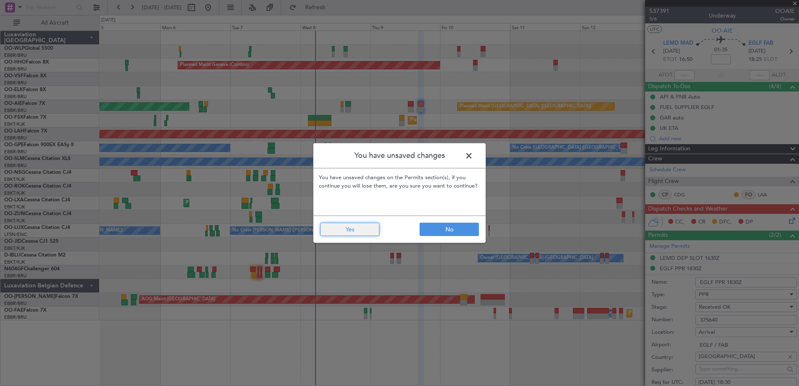
click at [358, 233] on button "Yes" at bounding box center [349, 229] width 59 height 13
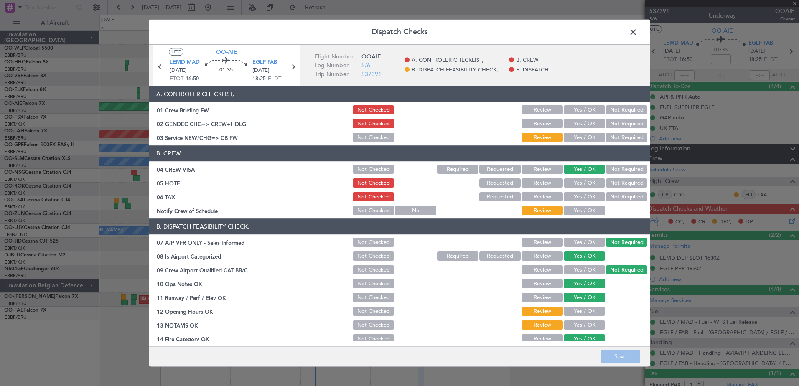
click at [576, 210] on button "Yes / OK" at bounding box center [584, 211] width 41 height 9
click at [610, 194] on button "Not Required" at bounding box center [626, 197] width 41 height 9
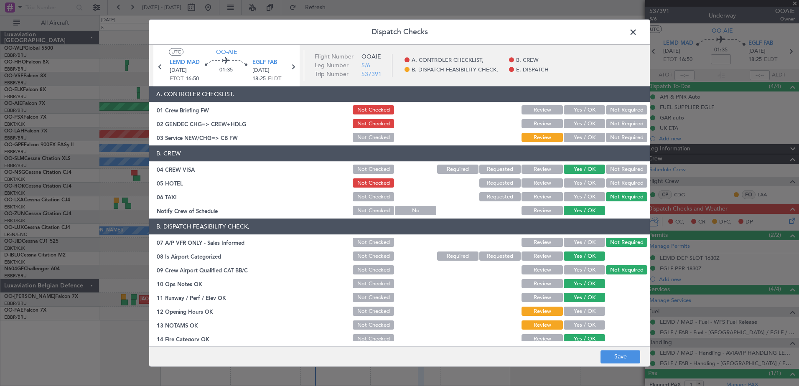
click at [619, 182] on button "Not Required" at bounding box center [626, 183] width 41 height 9
click at [579, 138] on button "Yes / OK" at bounding box center [584, 137] width 41 height 9
click at [584, 311] on button "Yes / OK" at bounding box center [584, 311] width 41 height 9
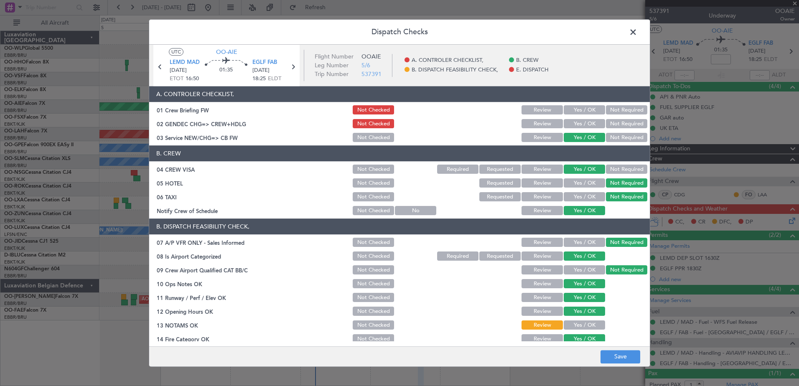
click at [587, 327] on button "Yes / OK" at bounding box center [584, 325] width 41 height 9
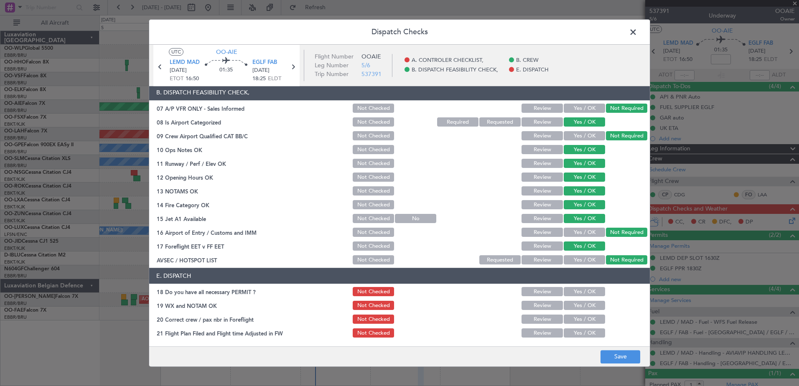
click at [582, 293] on button "Yes / OK" at bounding box center [584, 292] width 41 height 9
click at [583, 308] on button "Yes / OK" at bounding box center [584, 305] width 41 height 9
click at [585, 319] on button "Yes / OK" at bounding box center [584, 319] width 41 height 9
click at [585, 332] on button "Yes / OK" at bounding box center [584, 333] width 41 height 9
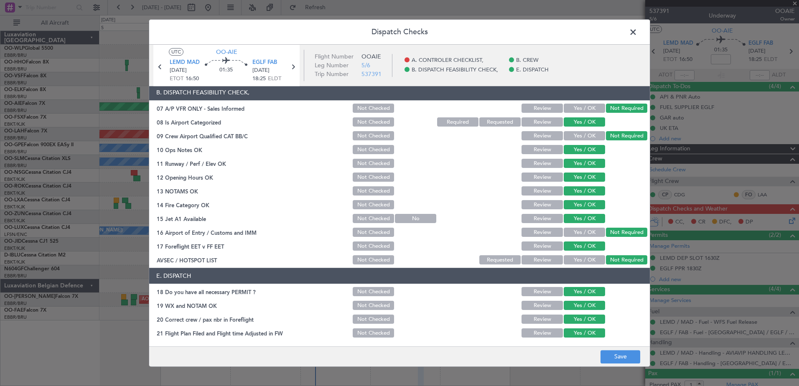
click at [637, 34] on span at bounding box center [637, 34] width 0 height 17
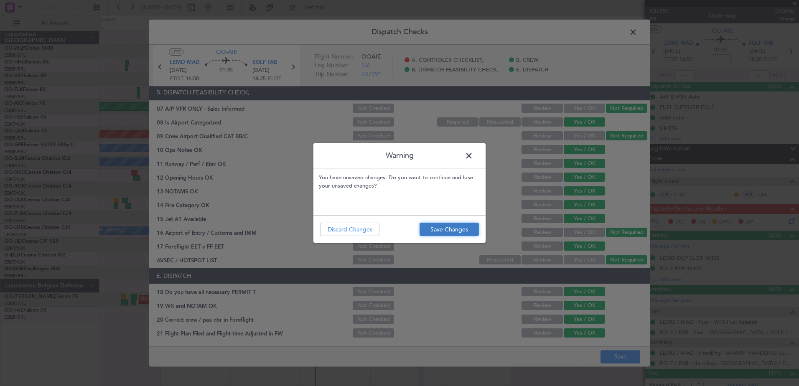
click at [451, 224] on button "Save Changes" at bounding box center [449, 229] width 59 height 13
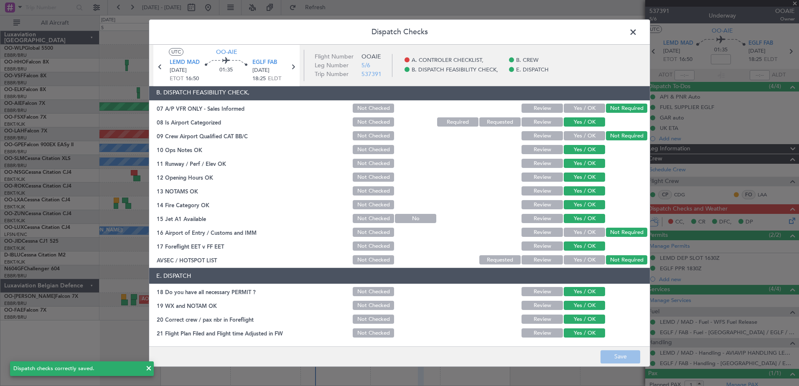
click at [637, 35] on span at bounding box center [637, 34] width 0 height 17
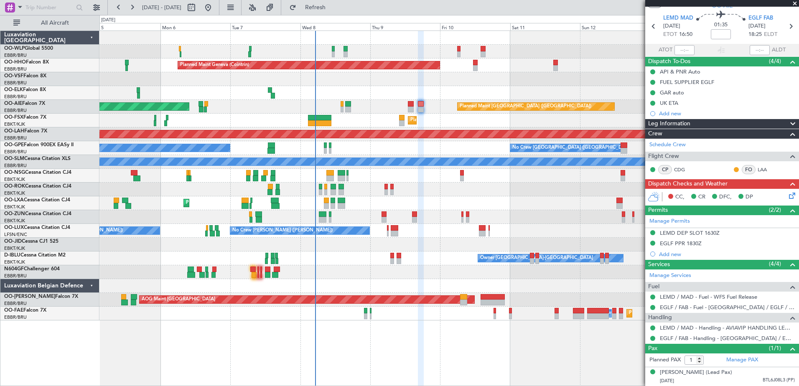
scroll to position [0, 0]
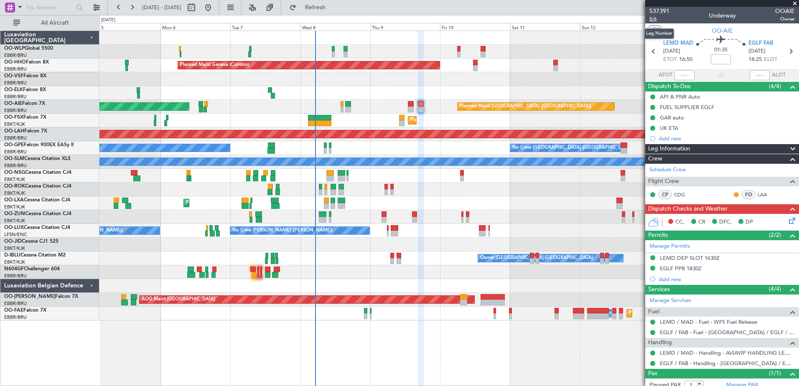
click at [650, 17] on span "5/6" at bounding box center [660, 18] width 20 height 7
click at [653, 18] on span "5/6" at bounding box center [660, 18] width 20 height 7
click at [788, 218] on icon at bounding box center [791, 219] width 7 height 7
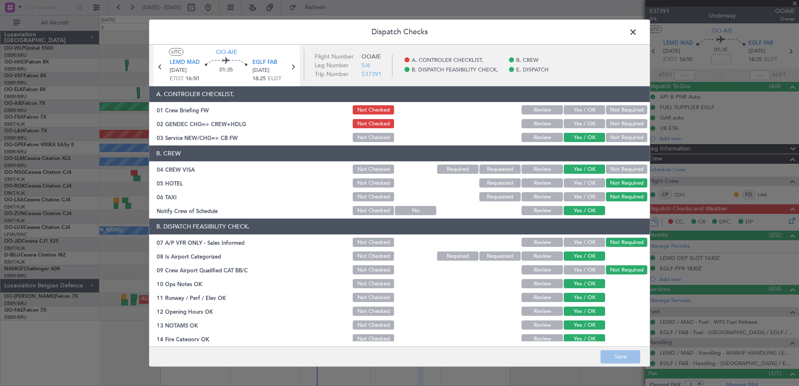
click at [579, 127] on button "Yes / OK" at bounding box center [584, 124] width 41 height 9
click at [580, 111] on button "Yes / OK" at bounding box center [584, 110] width 41 height 9
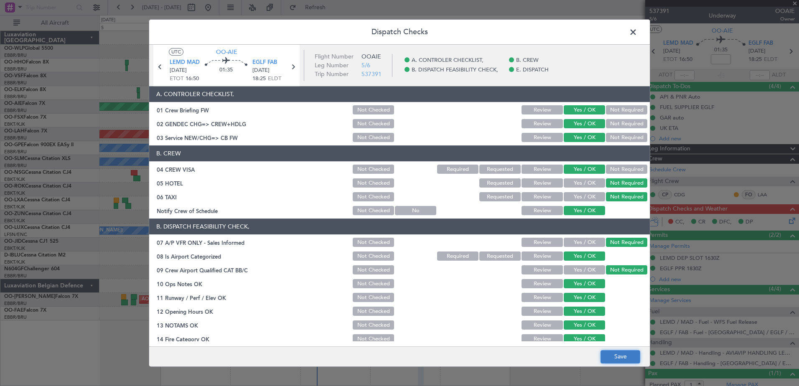
click at [626, 359] on button "Save" at bounding box center [621, 356] width 40 height 13
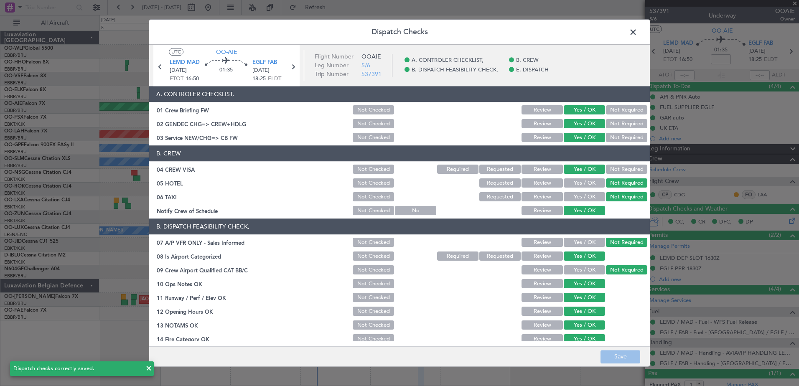
click at [637, 33] on span at bounding box center [637, 34] width 0 height 17
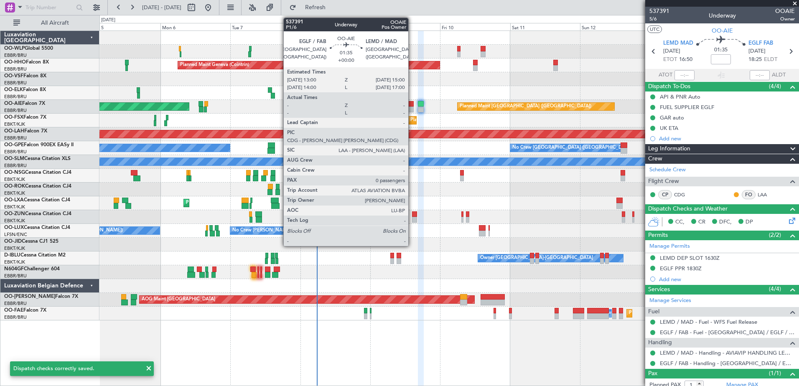
click at [412, 105] on div at bounding box center [411, 104] width 6 height 6
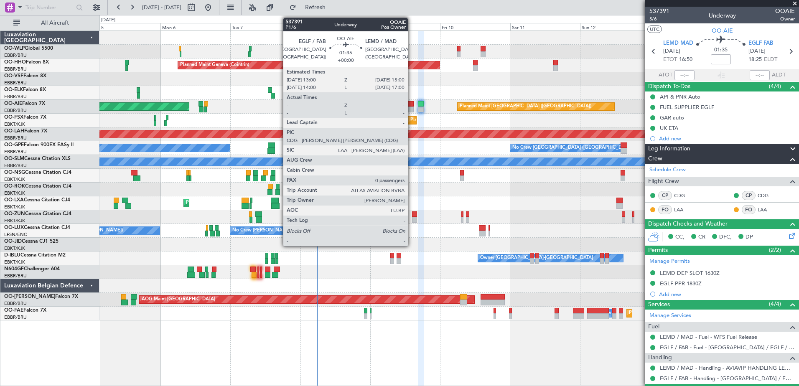
click at [412, 107] on div at bounding box center [411, 110] width 6 height 6
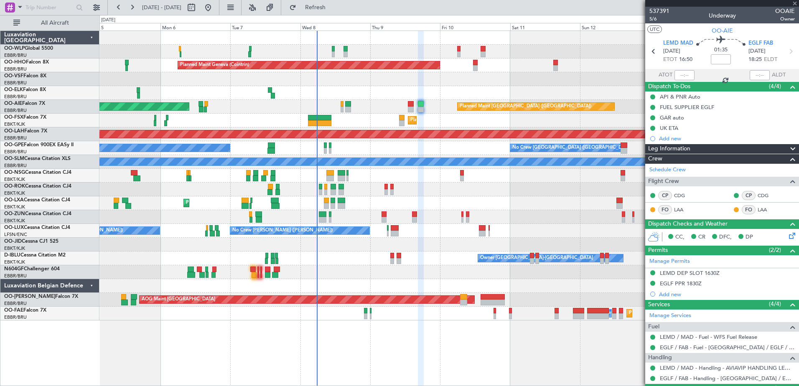
type input "0"
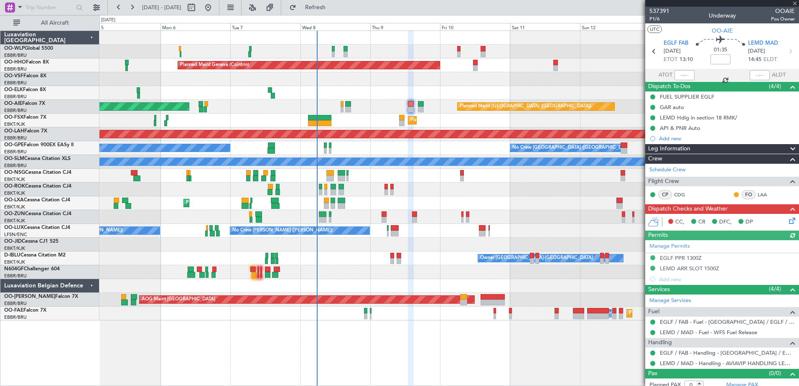
click at [788, 221] on icon at bounding box center [791, 219] width 7 height 7
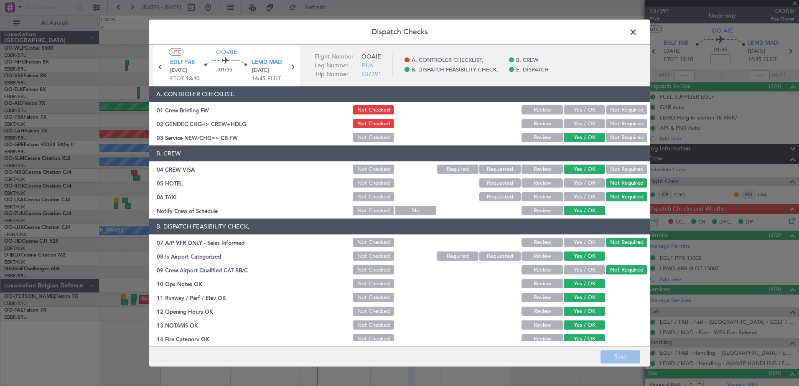
click at [584, 121] on button "Yes / OK" at bounding box center [584, 124] width 41 height 9
click at [584, 111] on button "Yes / OK" at bounding box center [584, 110] width 41 height 9
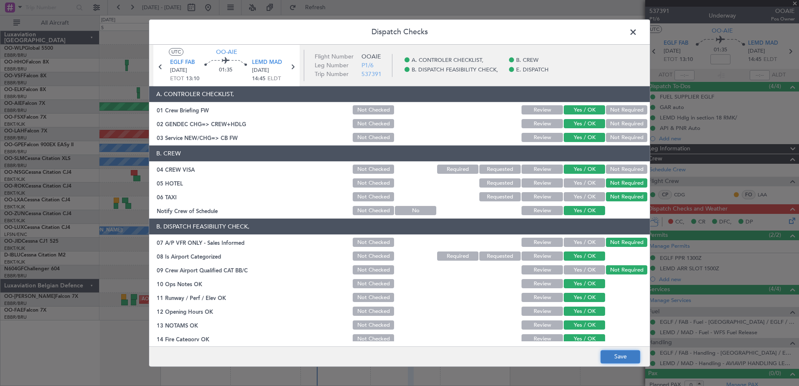
click at [621, 360] on button "Save" at bounding box center [621, 356] width 40 height 13
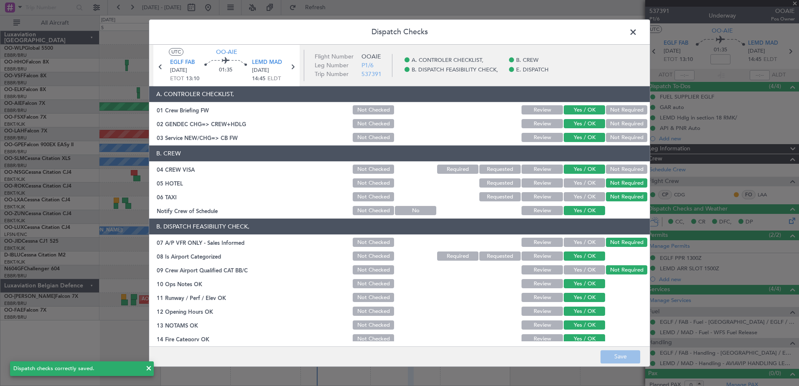
click at [637, 32] on span at bounding box center [637, 34] width 0 height 17
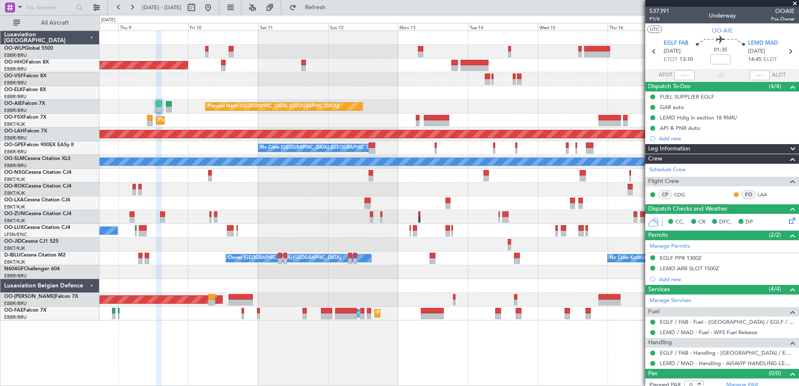
click at [291, 217] on div "Planned Maint Geneva (Cointrin) Planned Maint London (Farnborough) Unplanned Ma…" at bounding box center [448, 176] width 699 height 290
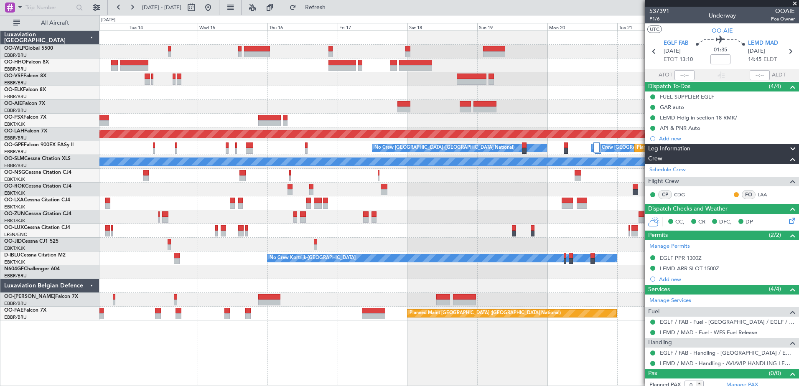
click at [238, 95] on div "Planned Maint [GEOGRAPHIC_DATA] ([GEOGRAPHIC_DATA]) Planned [GEOGRAPHIC_DATA][P…" at bounding box center [448, 176] width 699 height 290
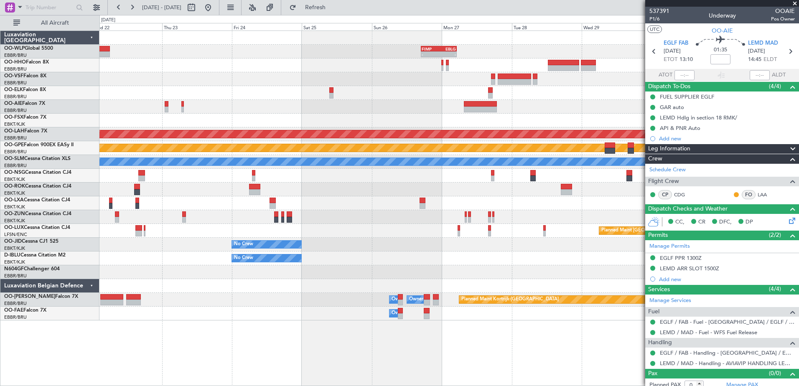
click at [327, 82] on div "- - FIMP 17:00 Z EBLG 05:10 Z Planned Maint Alton-st Louis (St Louis Regl) No C…" at bounding box center [448, 176] width 699 height 290
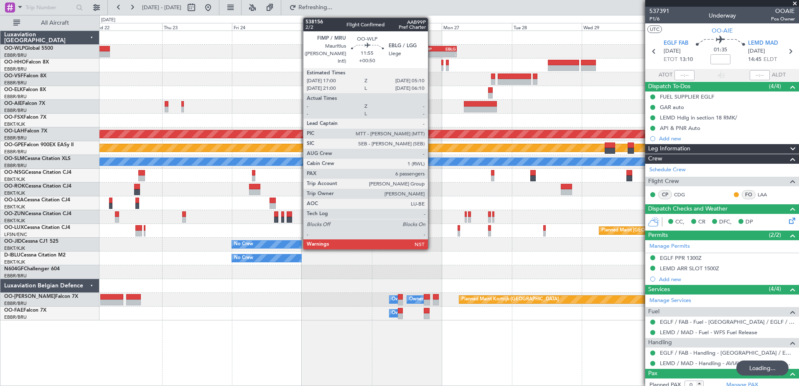
click at [432, 50] on div "FIMP" at bounding box center [430, 48] width 17 height 5
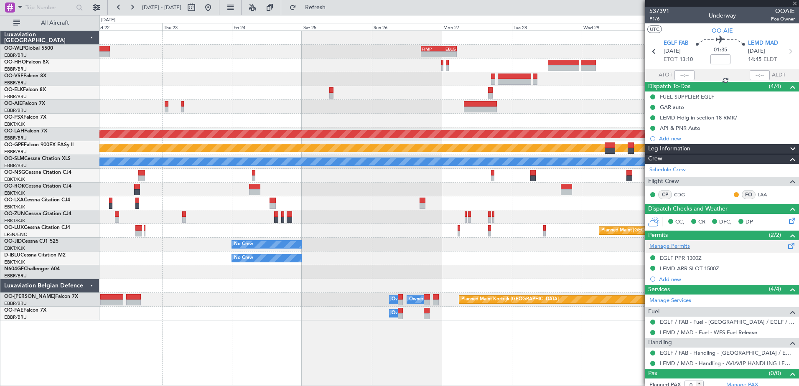
type input "+00:50"
type input "6"
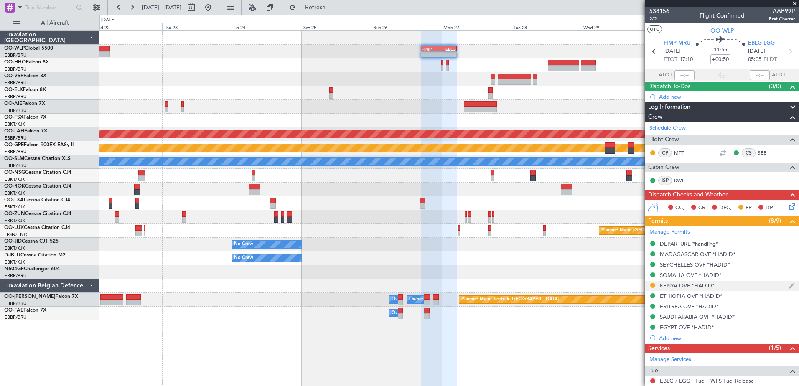
click at [663, 285] on div "KENYA OVF *HADID*" at bounding box center [687, 285] width 55 height 7
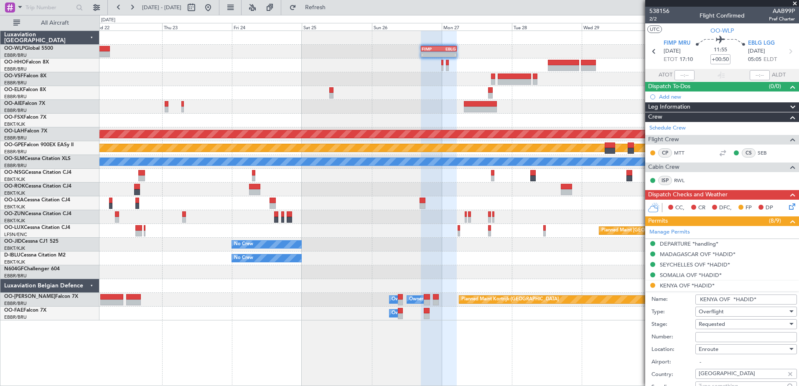
click at [729, 338] on input "Number:" at bounding box center [747, 337] width 102 height 10
paste input "KCAA/ASL/2025004486"
type input "KCAA/ASL/2025004486"
click at [732, 324] on div "Requested" at bounding box center [743, 324] width 89 height 13
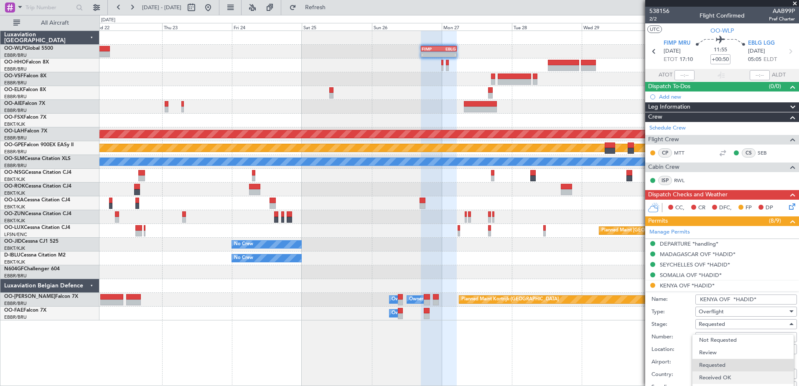
click at [734, 377] on span "Received OK" at bounding box center [743, 378] width 88 height 13
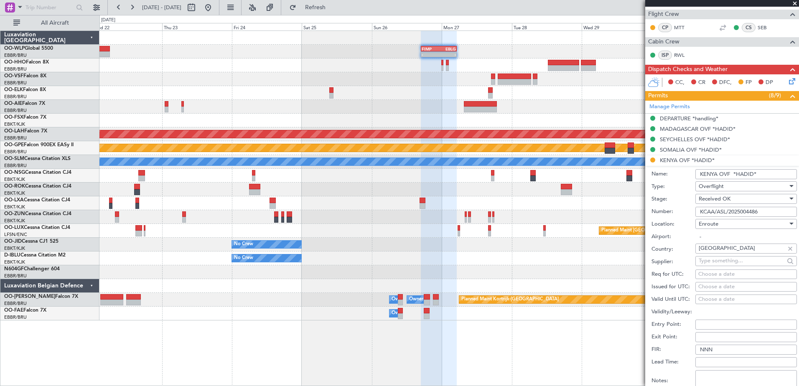
scroll to position [209, 0]
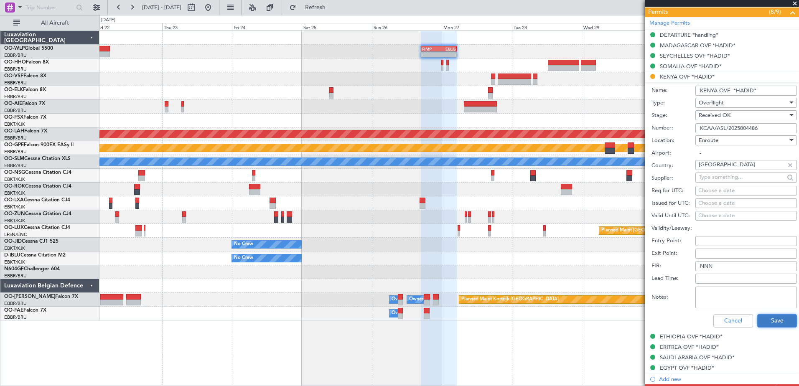
click at [762, 319] on button "Save" at bounding box center [777, 320] width 40 height 13
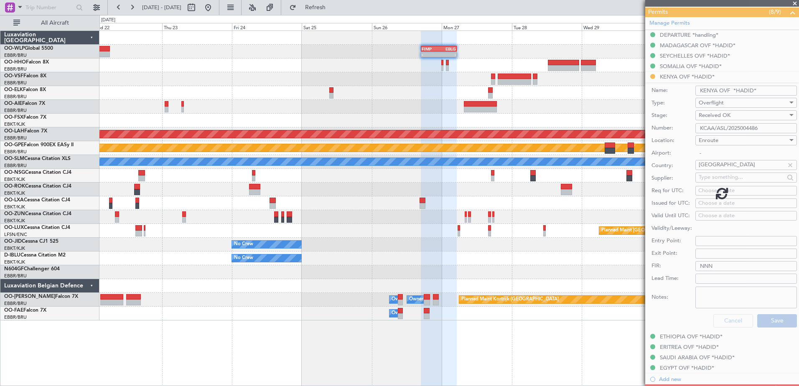
scroll to position [198, 0]
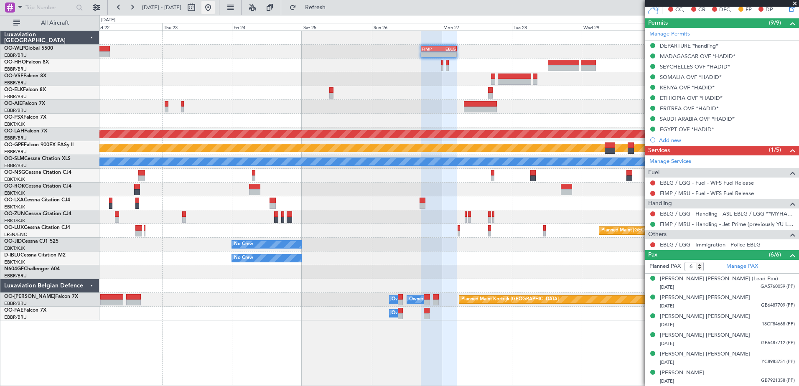
click at [215, 9] on button at bounding box center [207, 7] width 13 height 13
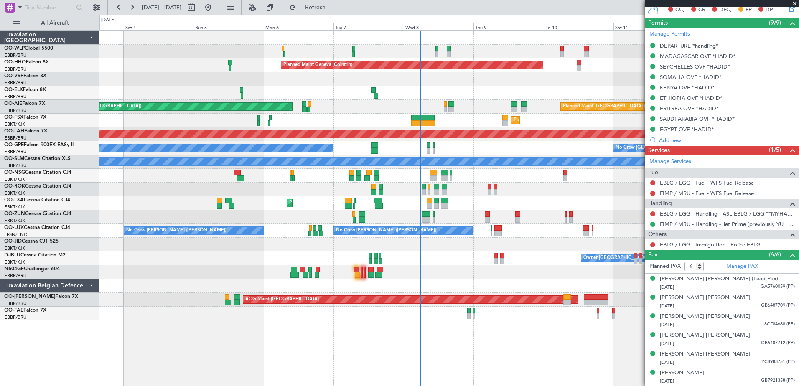
click at [522, 199] on div "Planned Maint Geneva (Cointrin) Planned Maint London (Farnborough) Unplanned Ma…" at bounding box center [448, 176] width 699 height 290
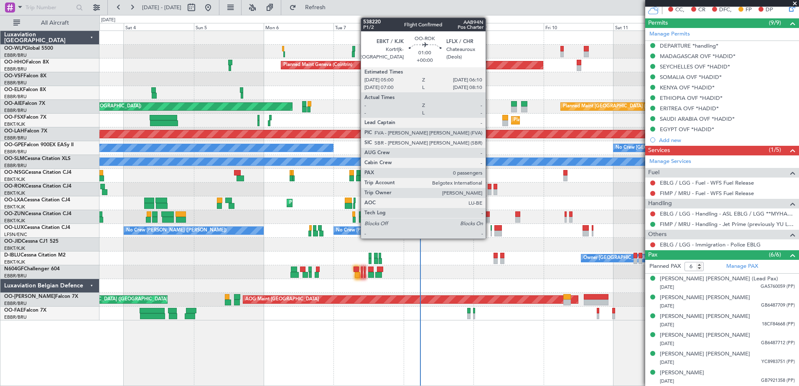
click at [490, 189] on div at bounding box center [490, 192] width 4 height 6
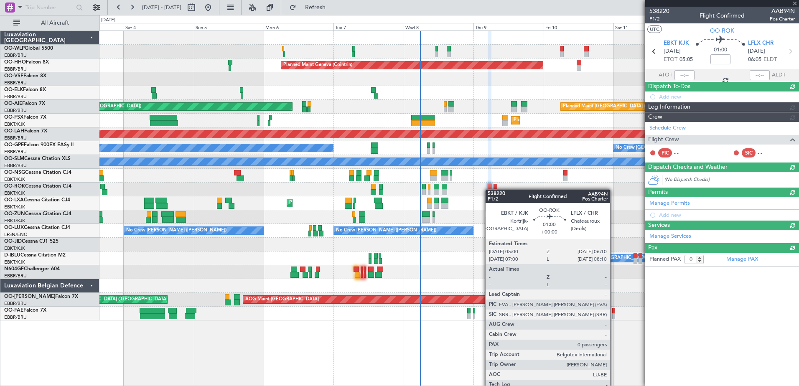
scroll to position [0, 0]
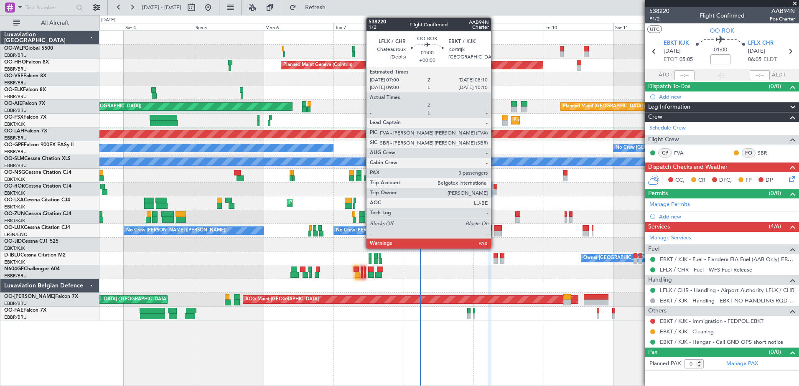
click at [495, 190] on div at bounding box center [496, 192] width 4 height 6
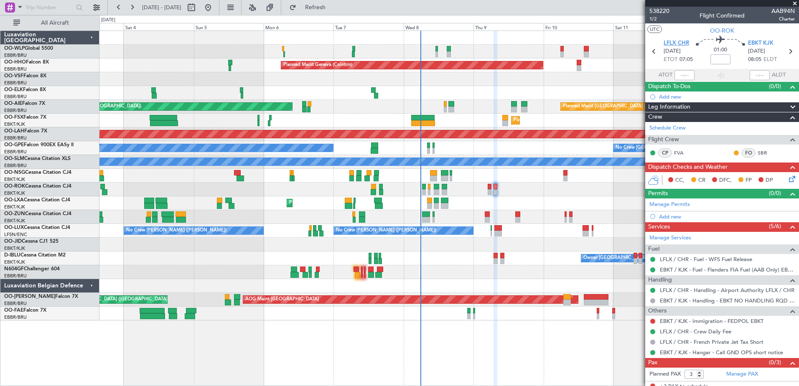
click at [676, 42] on span "LFLX CHR" at bounding box center [676, 43] width 25 height 8
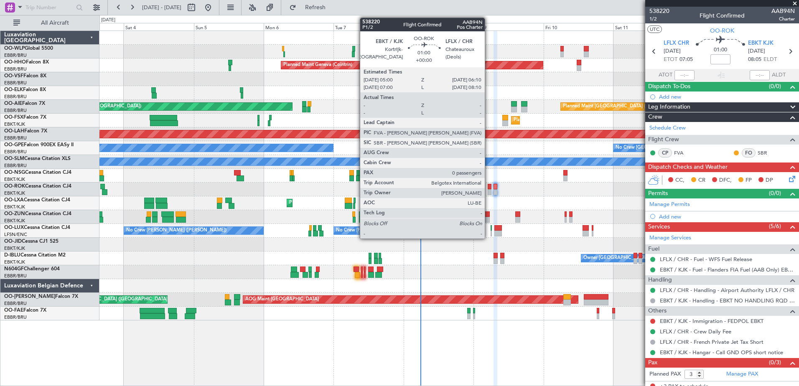
click at [489, 194] on div at bounding box center [490, 192] width 4 height 6
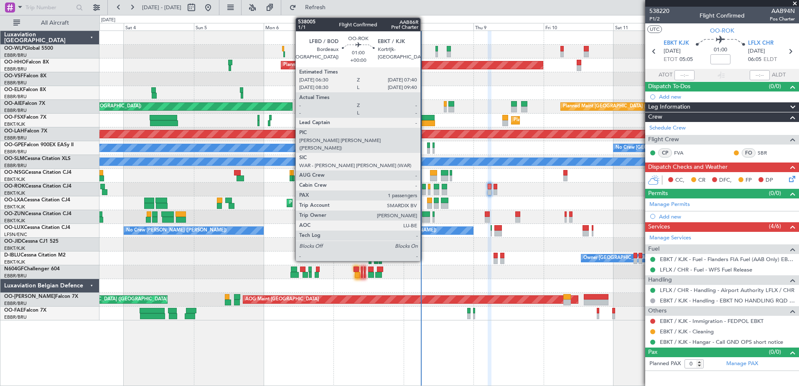
click at [424, 189] on div at bounding box center [424, 187] width 4 height 6
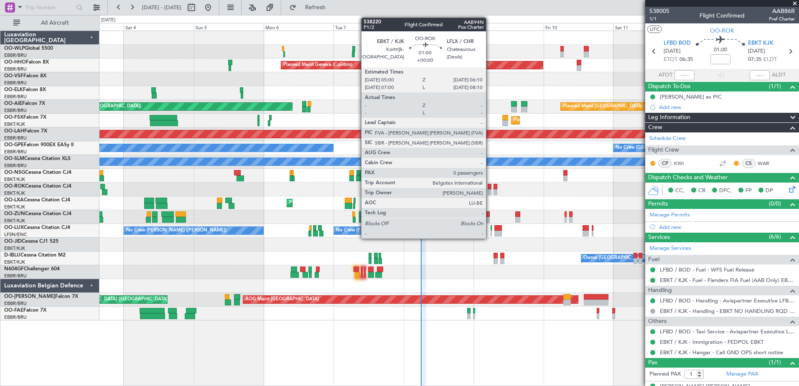
click at [490, 188] on div at bounding box center [490, 187] width 4 height 6
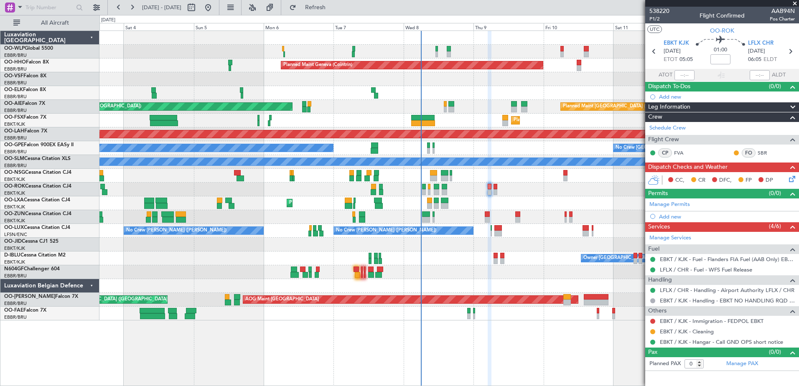
click at [794, 179] on icon at bounding box center [791, 177] width 7 height 7
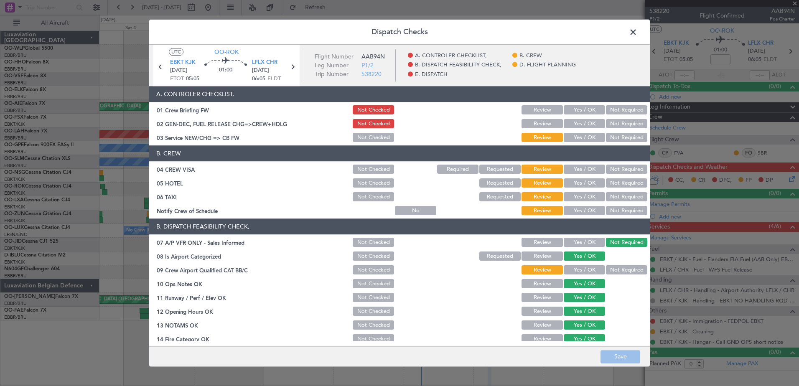
click at [606, 267] on button "Not Required" at bounding box center [626, 270] width 41 height 9
click at [583, 208] on button "Yes / OK" at bounding box center [584, 211] width 41 height 9
click at [606, 198] on button "Not Required" at bounding box center [626, 197] width 41 height 9
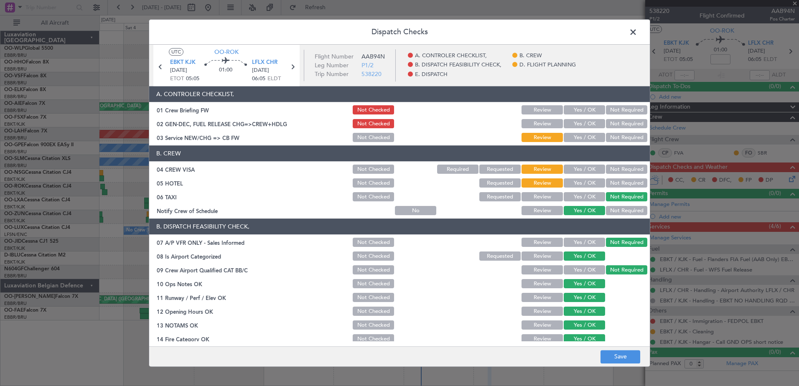
click at [617, 184] on button "Not Required" at bounding box center [626, 183] width 41 height 9
click at [621, 171] on button "Not Required" at bounding box center [626, 169] width 41 height 9
click at [572, 134] on button "Yes / OK" at bounding box center [584, 137] width 41 height 9
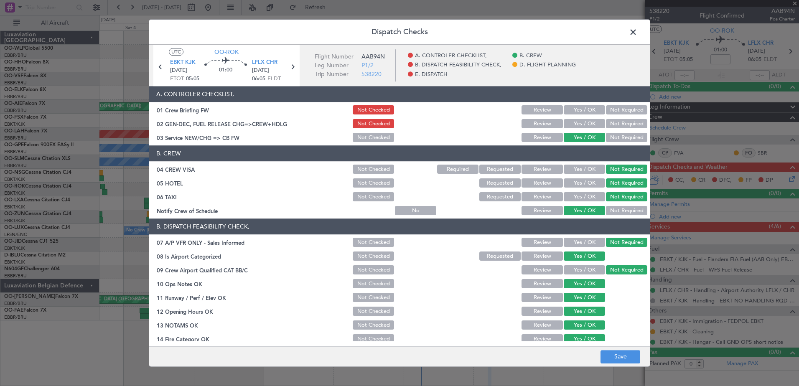
scroll to position [166, 0]
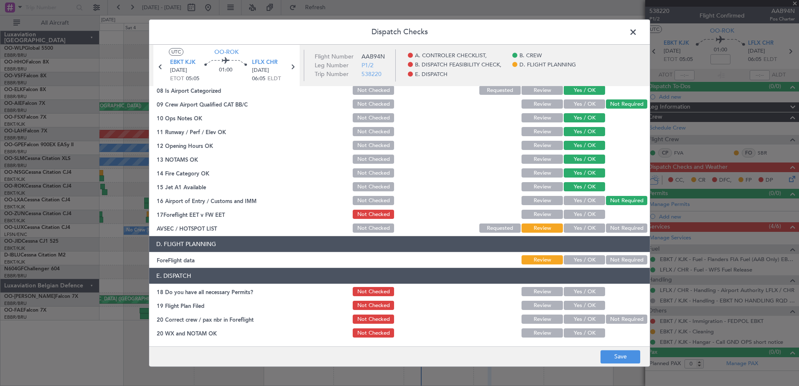
click at [581, 214] on button "Yes / OK" at bounding box center [584, 214] width 41 height 9
click at [617, 227] on button "Not Required" at bounding box center [626, 228] width 41 height 9
click at [591, 263] on button "Yes / OK" at bounding box center [584, 260] width 41 height 9
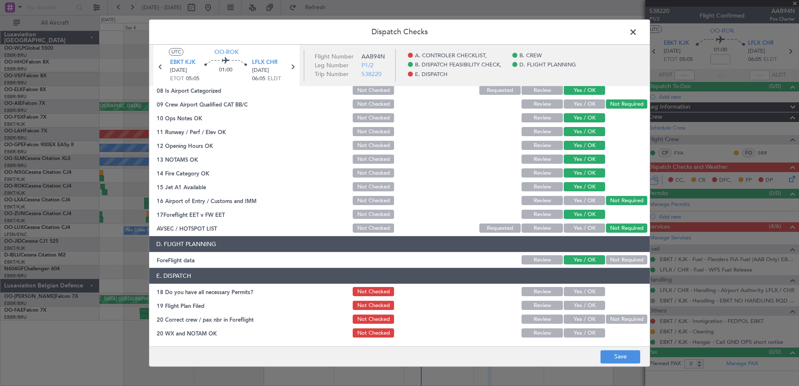
click at [582, 291] on button "Yes / OK" at bounding box center [584, 292] width 41 height 9
click at [582, 305] on button "Yes / OK" at bounding box center [584, 305] width 41 height 9
click at [582, 319] on button "Yes / OK" at bounding box center [584, 319] width 41 height 9
click at [581, 333] on button "Yes / OK" at bounding box center [584, 333] width 41 height 9
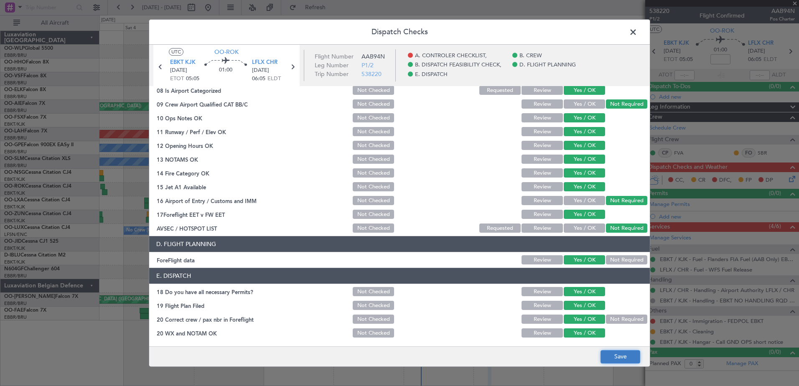
click at [618, 363] on button "Save" at bounding box center [621, 356] width 40 height 13
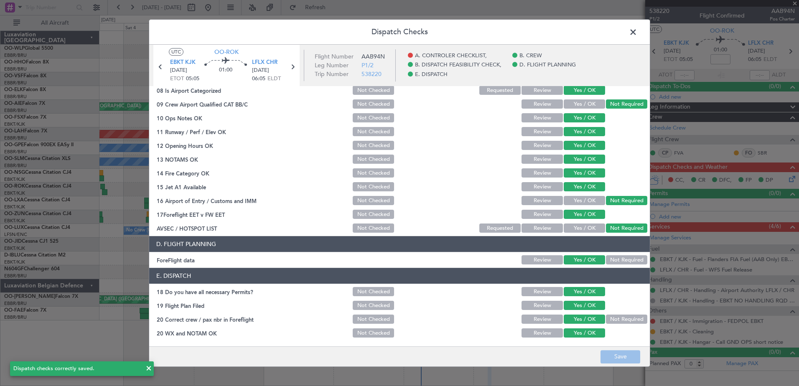
click at [637, 34] on span at bounding box center [637, 34] width 0 height 17
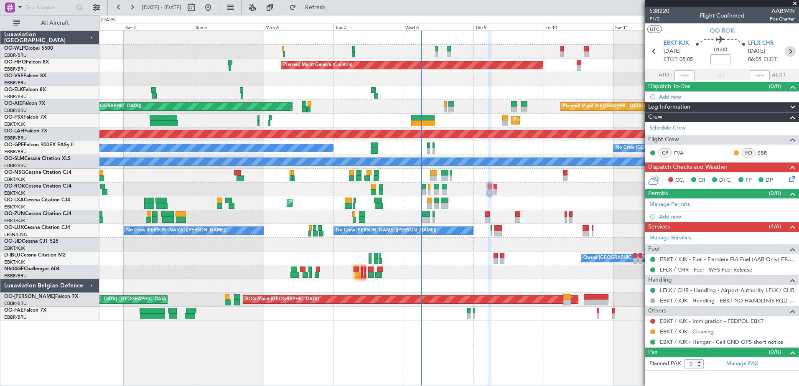
click at [793, 52] on icon at bounding box center [790, 51] width 11 height 11
type input "3"
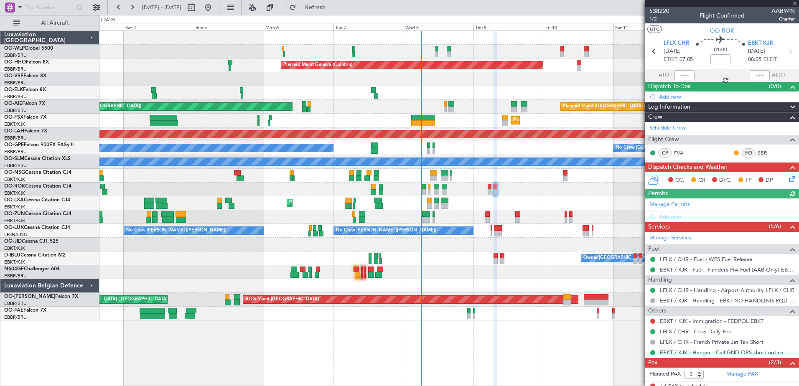
scroll to position [43, 0]
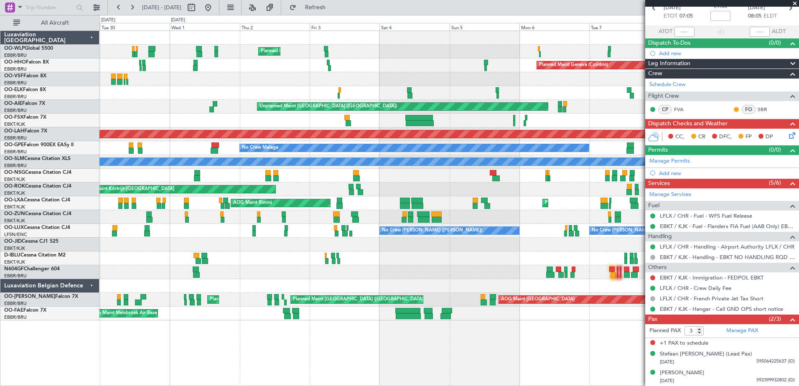
click at [455, 263] on div "Owner Kortrijk-Wevelgem A/C Unavailable Kortrijk-Wevelgem" at bounding box center [448, 259] width 699 height 14
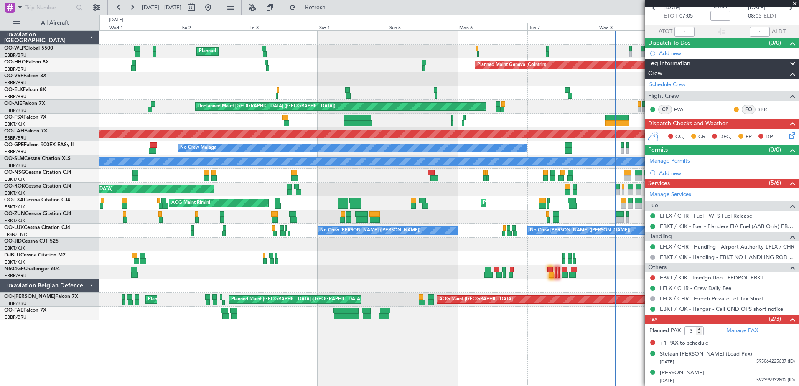
click at [443, 263] on div "Owner [GEOGRAPHIC_DATA]-[GEOGRAPHIC_DATA]" at bounding box center [448, 259] width 699 height 14
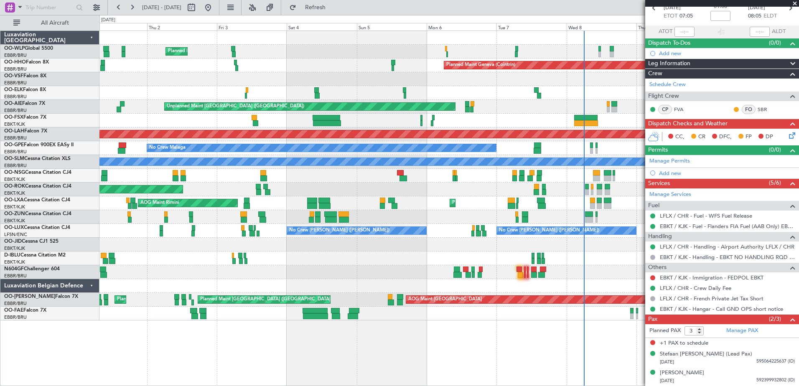
click at [459, 210] on div "Planned Maint Milan (Linate) Planned Maint Geneva (Cointrin) Planned Maint Kort…" at bounding box center [448, 176] width 699 height 290
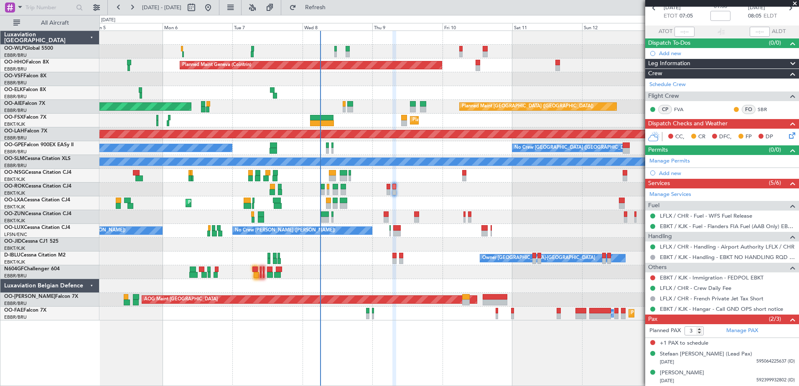
click at [343, 283] on div "Planned Maint Geneva (Cointrin) Planned Maint London (Farnborough) Unplanned Ma…" at bounding box center [448, 176] width 699 height 290
click at [788, 134] on icon at bounding box center [791, 134] width 7 height 7
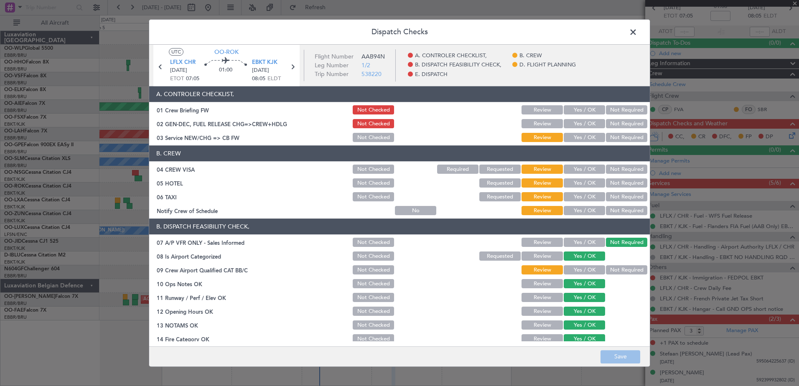
click at [574, 210] on button "Yes / OK" at bounding box center [584, 211] width 41 height 9
click at [609, 198] on button "Not Required" at bounding box center [626, 197] width 41 height 9
click at [617, 179] on button "Not Required" at bounding box center [626, 183] width 41 height 9
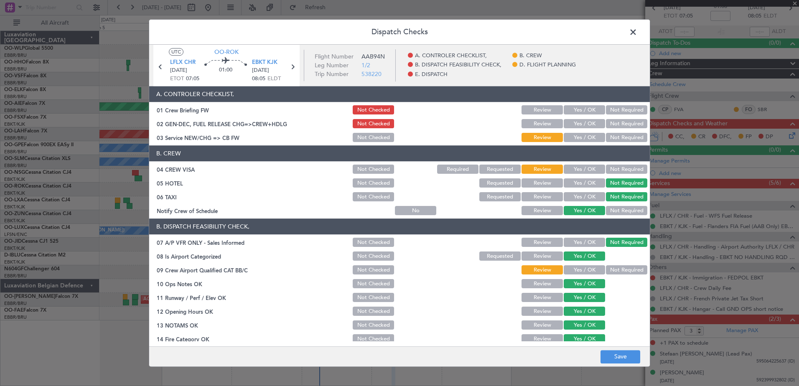
click at [620, 170] on button "Not Required" at bounding box center [626, 169] width 41 height 9
click at [585, 136] on button "Yes / OK" at bounding box center [584, 137] width 41 height 9
click at [621, 272] on button "Not Required" at bounding box center [626, 270] width 41 height 9
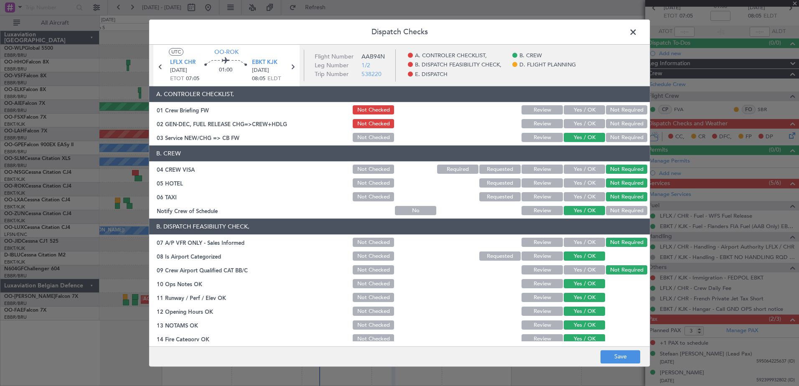
scroll to position [166, 0]
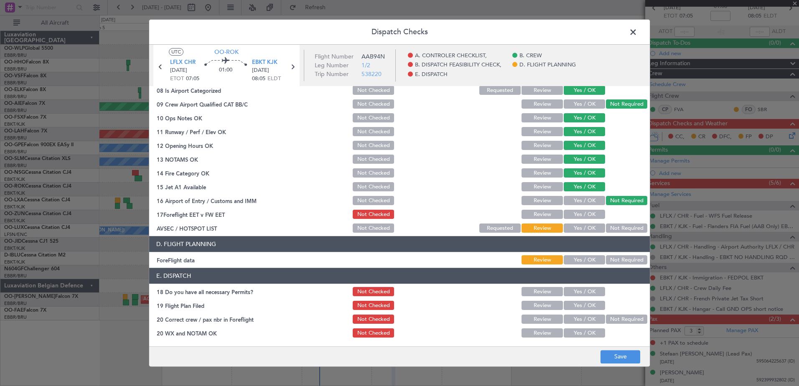
click at [586, 226] on button "Yes / OK" at bounding box center [584, 228] width 41 height 9
click at [581, 215] on button "Yes / OK" at bounding box center [584, 214] width 41 height 9
click at [589, 260] on button "Yes / OK" at bounding box center [584, 260] width 41 height 9
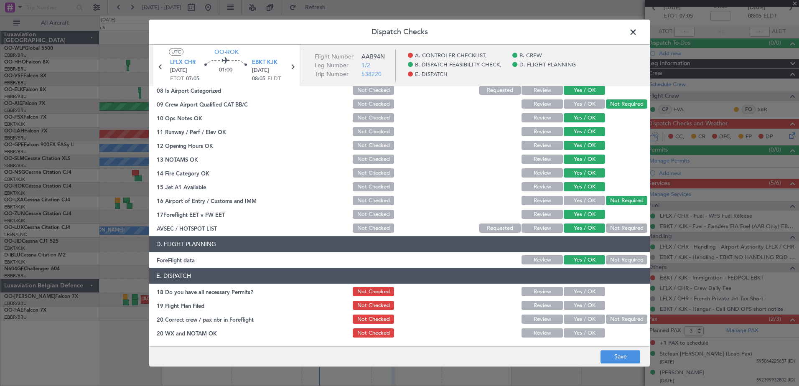
click at [587, 292] on button "Yes / OK" at bounding box center [584, 292] width 41 height 9
click at [587, 307] on button "Yes / OK" at bounding box center [584, 305] width 41 height 9
click at [586, 321] on button "Yes / OK" at bounding box center [584, 319] width 41 height 9
click at [585, 332] on button "Yes / OK" at bounding box center [584, 333] width 41 height 9
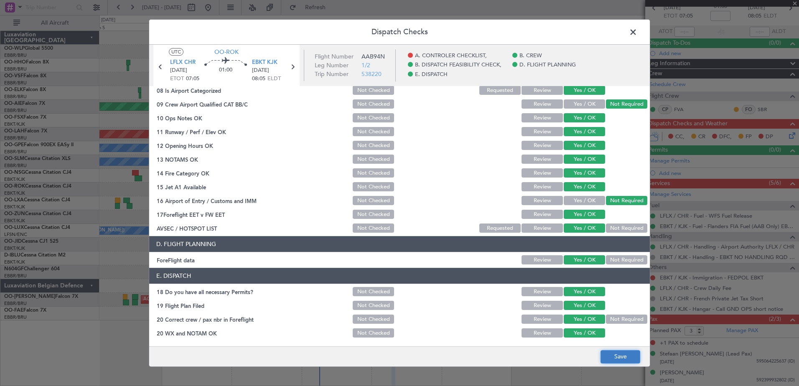
click at [610, 354] on button "Save" at bounding box center [621, 356] width 40 height 13
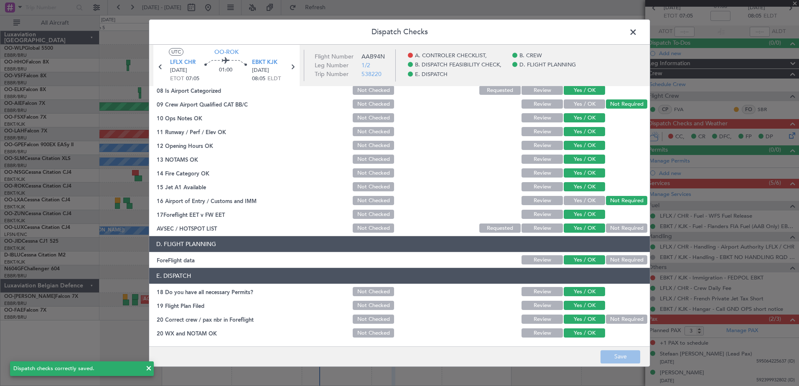
click at [637, 35] on span at bounding box center [637, 34] width 0 height 17
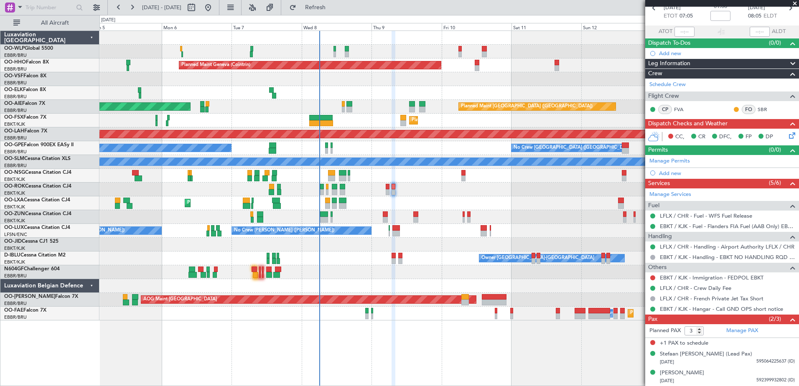
scroll to position [0, 0]
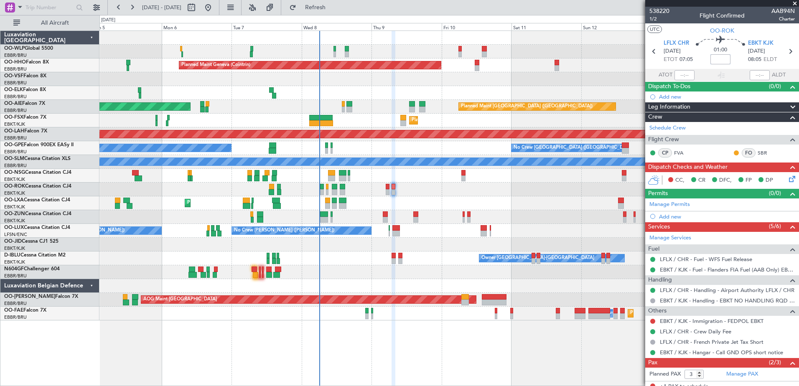
click at [717, 60] on input at bounding box center [721, 59] width 20 height 10
type input "-00:10"
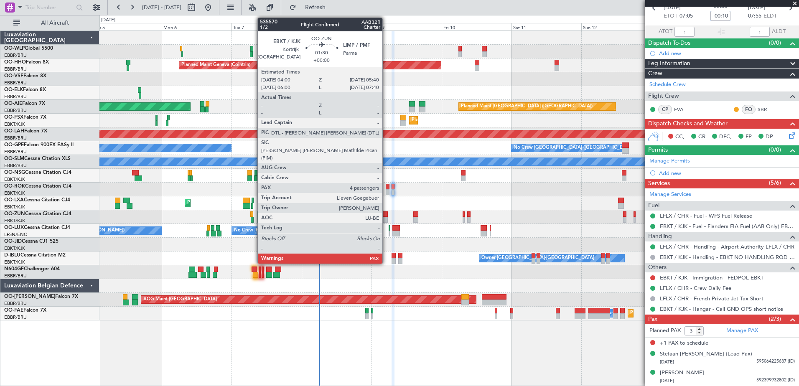
click at [386, 216] on div at bounding box center [385, 215] width 5 height 6
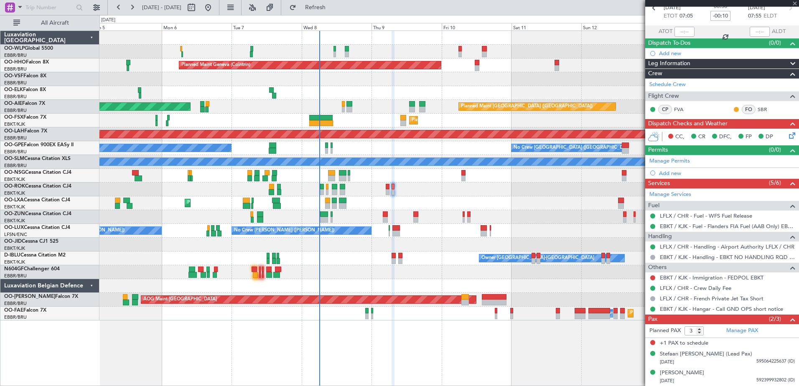
type input "4"
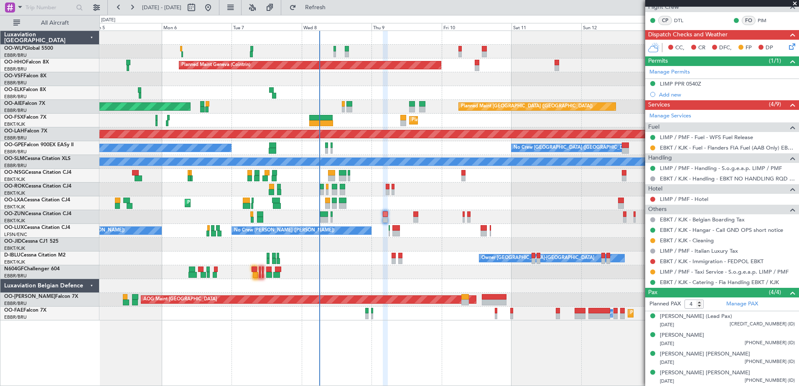
scroll to position [0, 0]
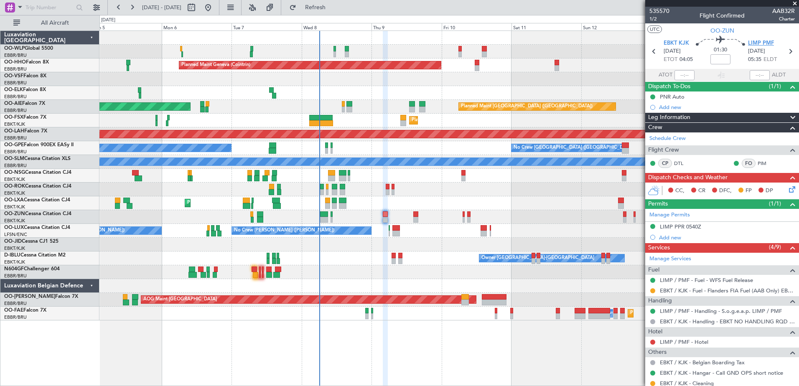
click at [754, 43] on span "LIMP PMF" at bounding box center [761, 43] width 26 height 8
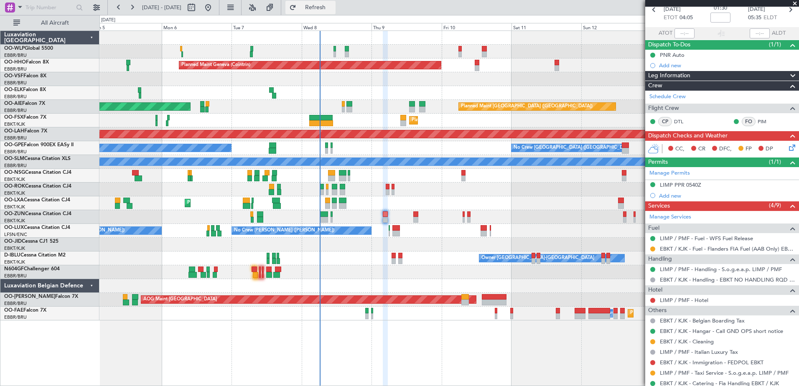
click at [330, 2] on button "Refresh" at bounding box center [311, 7] width 50 height 13
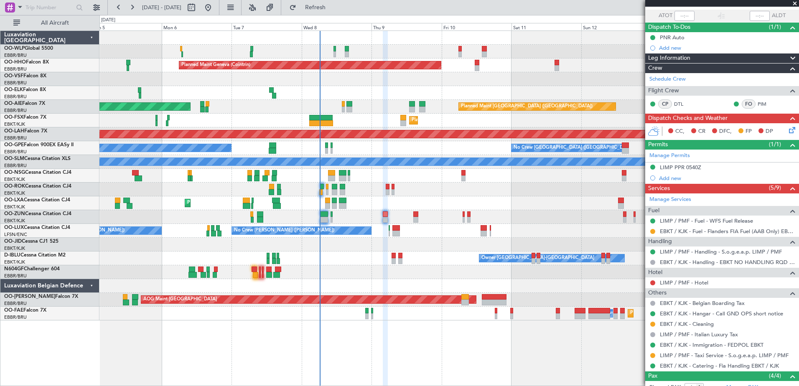
scroll to position [0, 0]
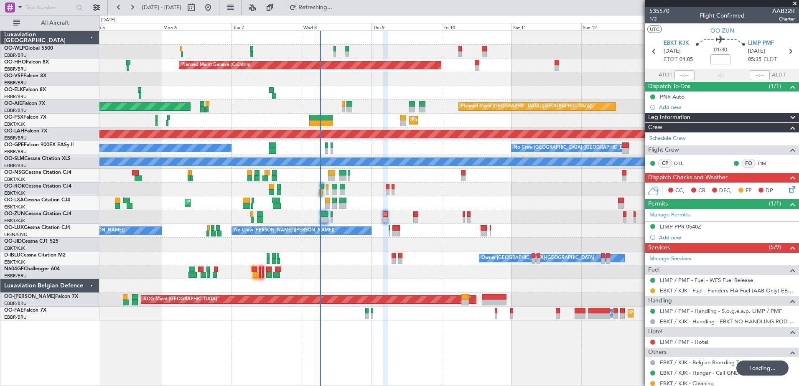
type input "-00:10"
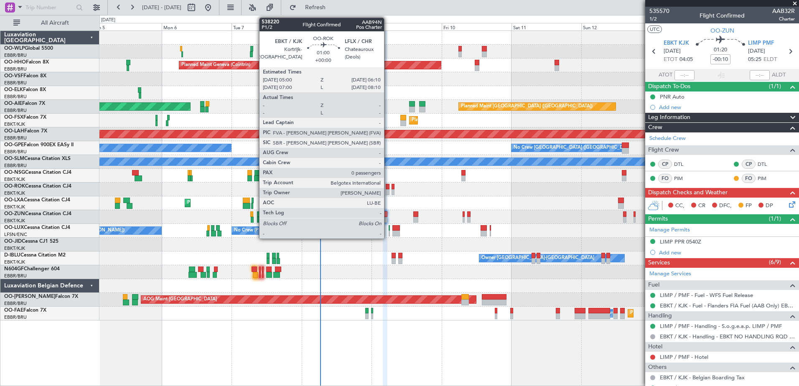
click at [388, 187] on div at bounding box center [388, 187] width 4 height 6
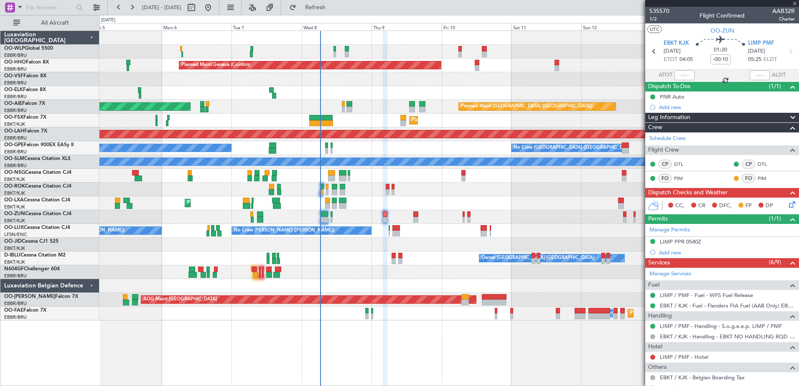
type input "0"
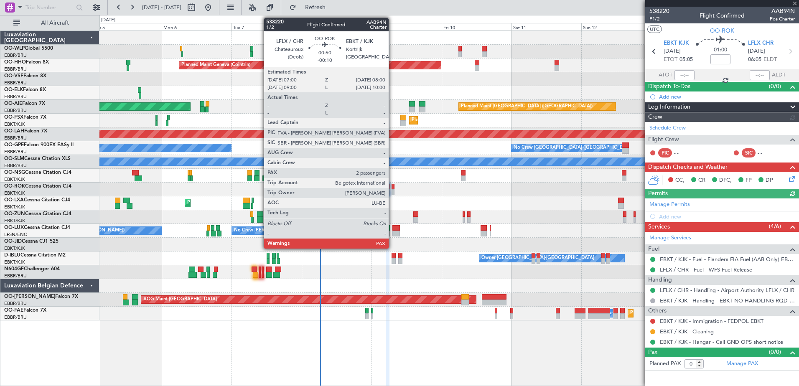
click at [393, 189] on div at bounding box center [393, 187] width 3 height 6
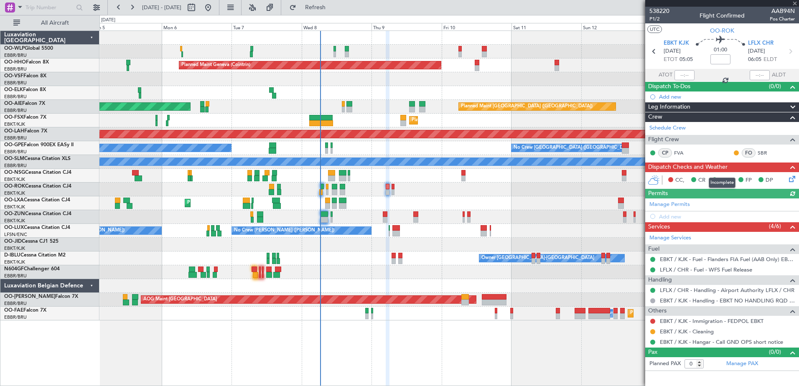
type input "-00:10"
type input "3"
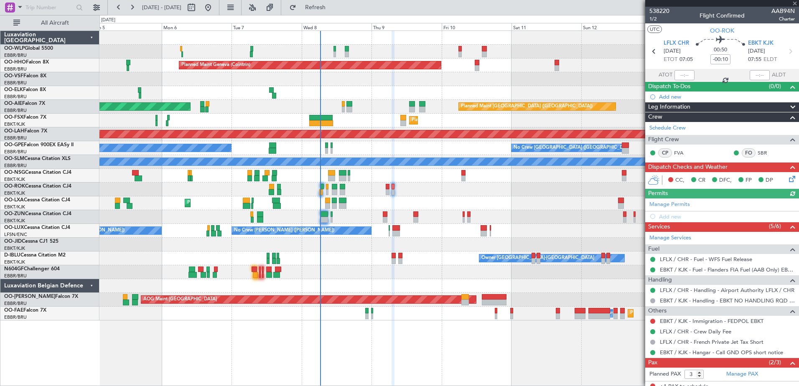
scroll to position [43, 0]
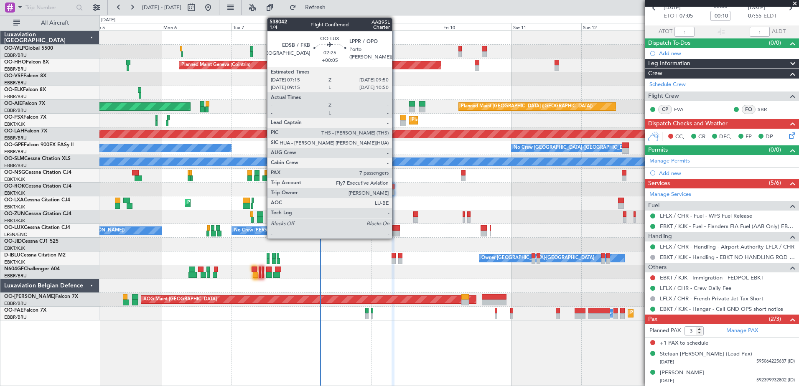
click at [396, 230] on div at bounding box center [397, 228] width 8 height 6
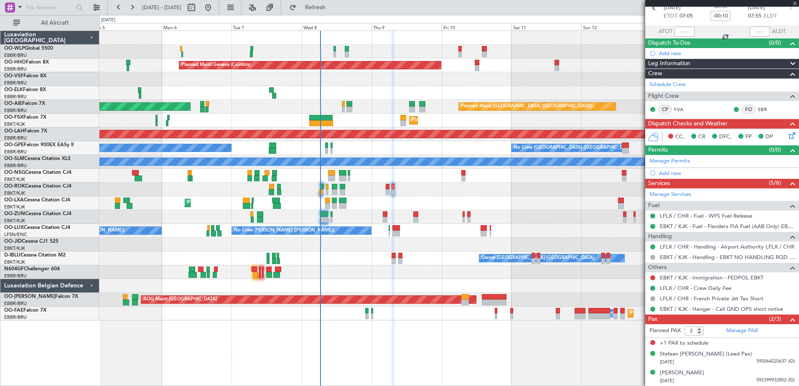
type input "+00:05"
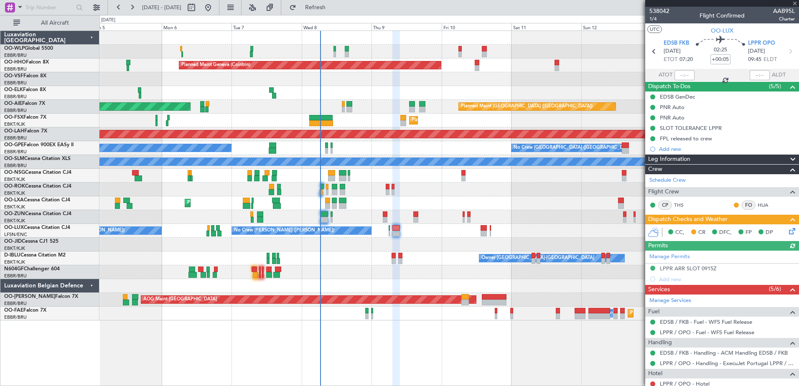
scroll to position [189, 0]
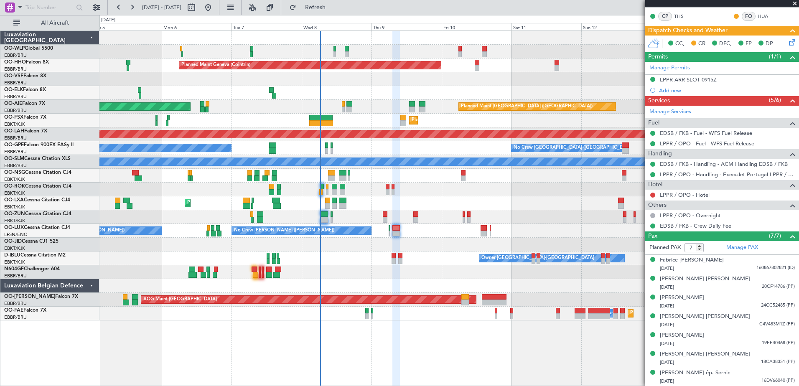
click at [396, 259] on div "Owner Kortrijk-Wevelgem No Crew Kortrijk-Wevelgem" at bounding box center [448, 259] width 699 height 14
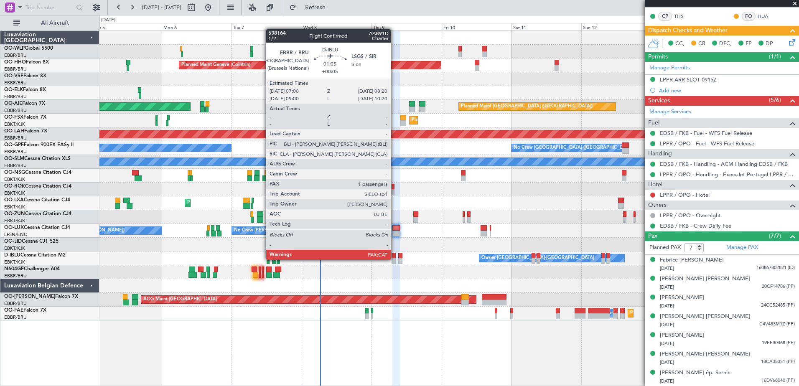
click at [395, 260] on div at bounding box center [394, 261] width 4 height 6
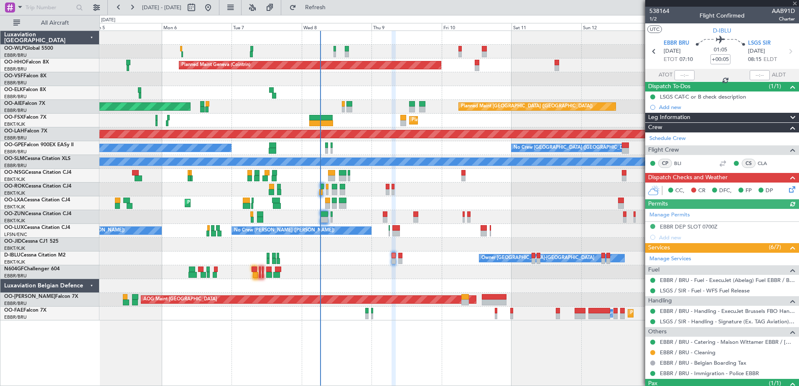
scroll to position [35, 0]
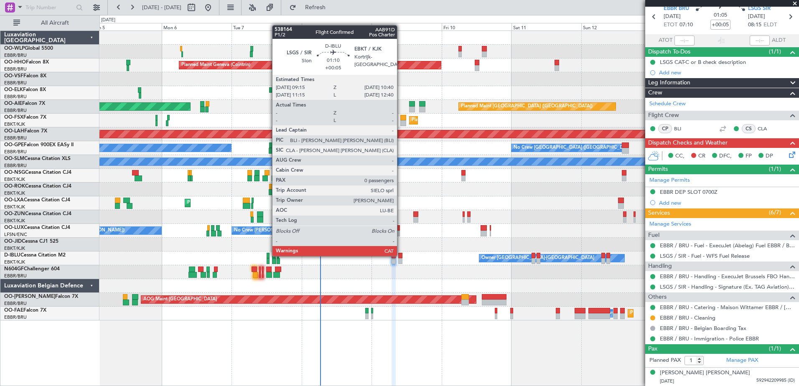
click at [401, 255] on div at bounding box center [400, 256] width 4 height 6
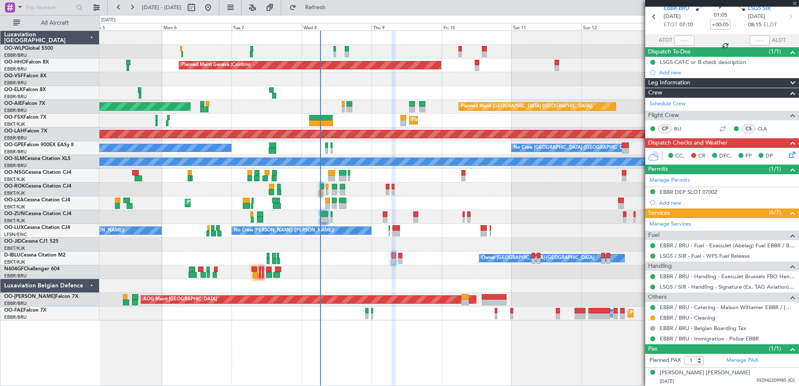
type input "0"
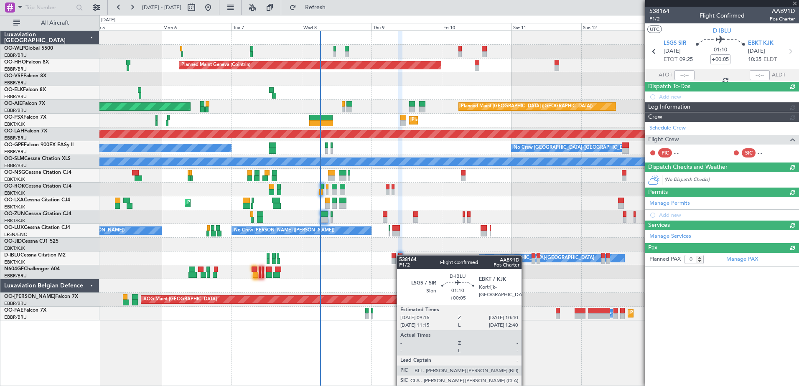
scroll to position [0, 0]
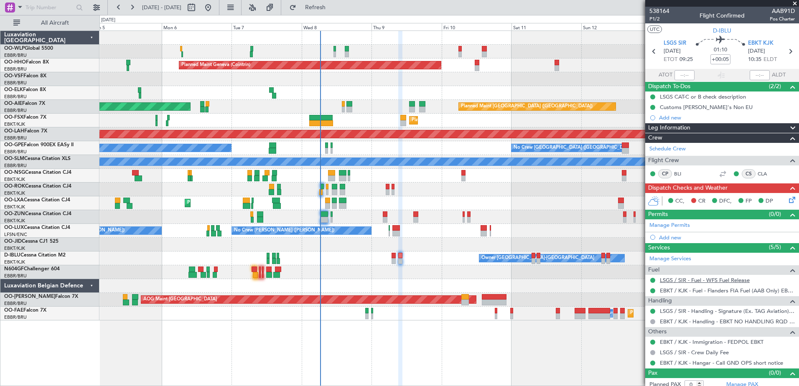
scroll to position [5, 0]
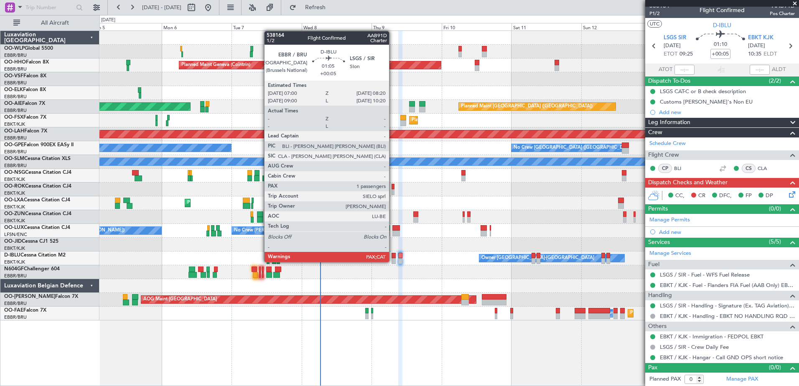
click at [393, 262] on div at bounding box center [394, 261] width 4 height 6
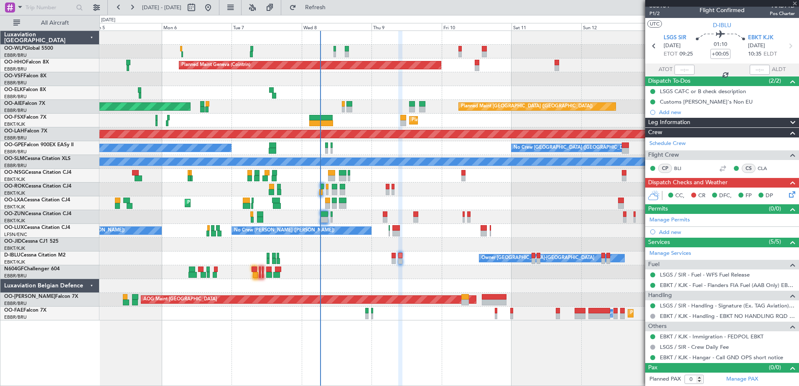
type input "1"
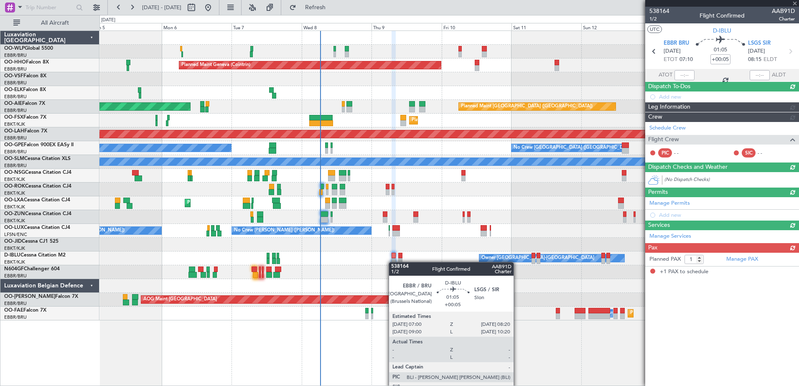
scroll to position [0, 0]
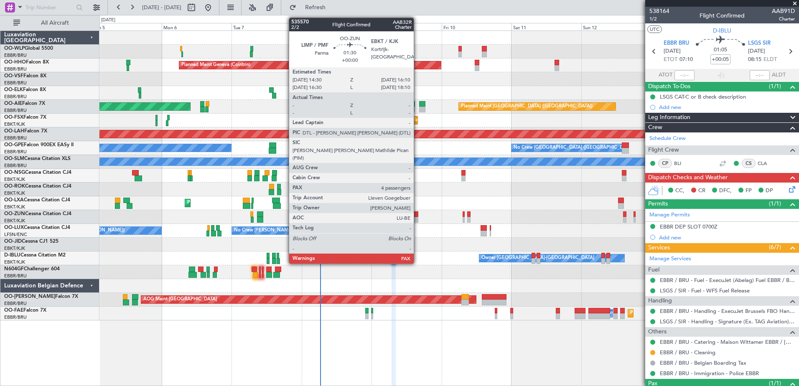
click at [418, 219] on div at bounding box center [415, 220] width 5 height 6
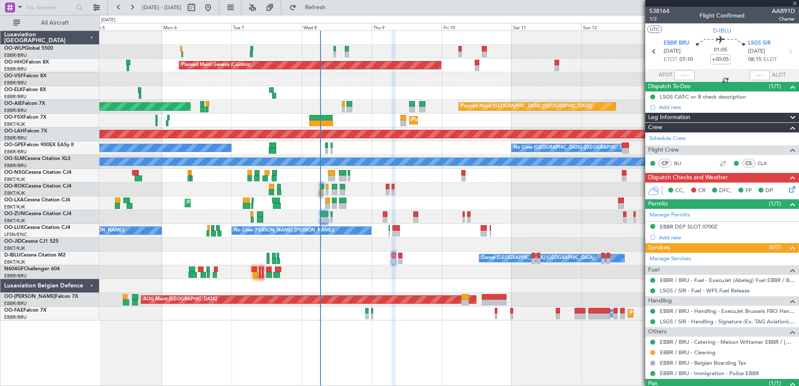
type input "4"
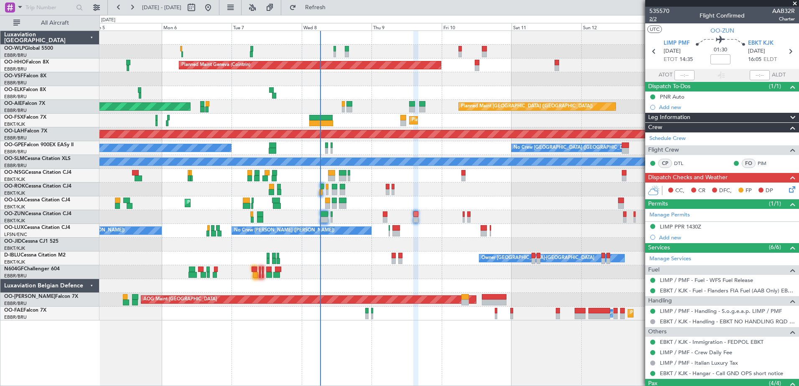
click at [655, 19] on span "2/2" at bounding box center [660, 18] width 20 height 7
click at [788, 188] on icon at bounding box center [791, 188] width 7 height 7
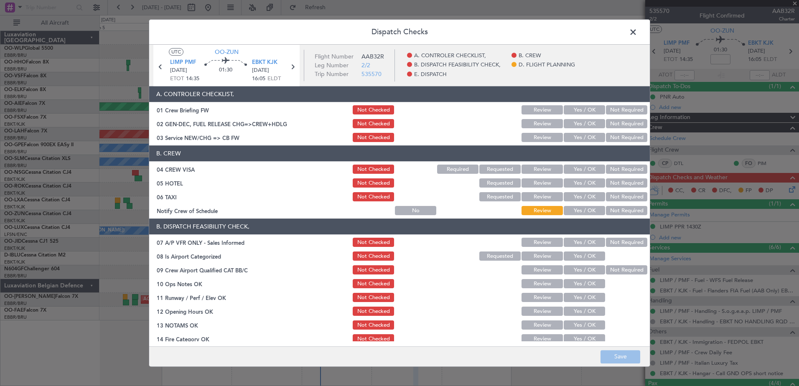
click at [579, 124] on button "Yes / OK" at bounding box center [584, 124] width 41 height 9
click at [607, 136] on button "Not Required" at bounding box center [626, 137] width 41 height 9
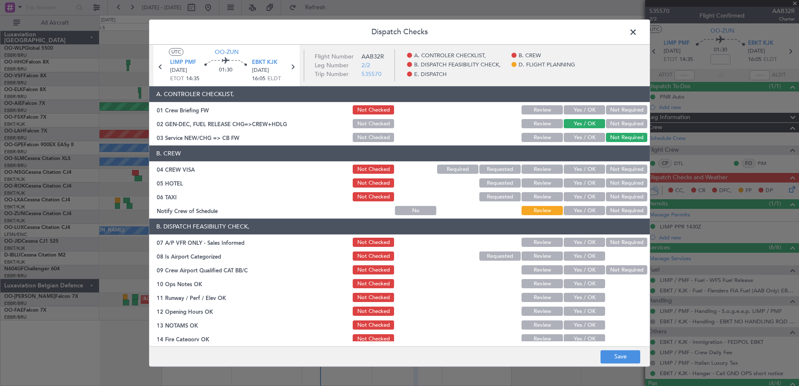
click at [630, 170] on button "Not Required" at bounding box center [626, 169] width 41 height 9
click at [626, 188] on button "Not Required" at bounding box center [626, 183] width 41 height 9
click at [622, 196] on button "Not Required" at bounding box center [626, 197] width 41 height 9
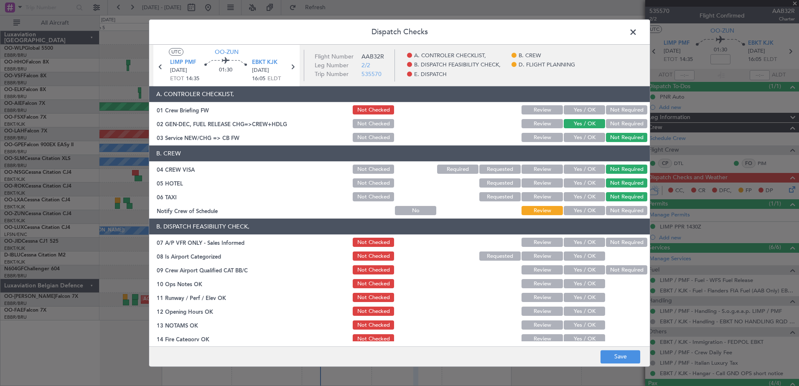
click at [584, 213] on button "Yes / OK" at bounding box center [584, 211] width 41 height 9
click at [607, 238] on button "Not Required" at bounding box center [626, 242] width 41 height 9
click at [592, 258] on button "Yes / OK" at bounding box center [584, 256] width 41 height 9
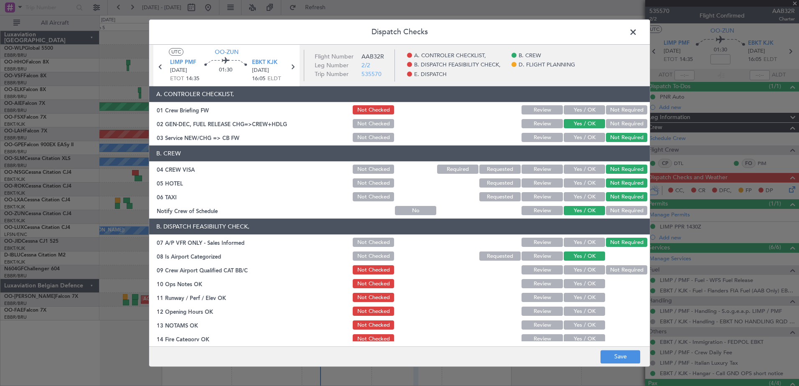
click at [606, 271] on button "Not Required" at bounding box center [626, 270] width 41 height 9
click at [592, 285] on button "Yes / OK" at bounding box center [584, 284] width 41 height 9
click at [587, 300] on button "Yes / OK" at bounding box center [584, 297] width 41 height 9
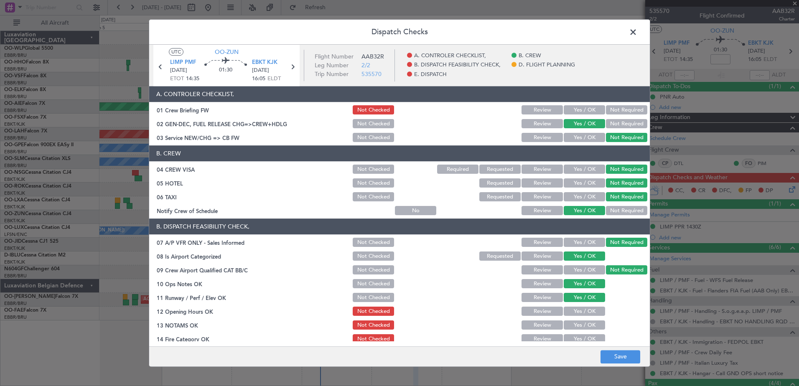
click at [585, 309] on button "Yes / OK" at bounding box center [584, 311] width 41 height 9
click at [587, 326] on button "Yes / OK" at bounding box center [584, 325] width 41 height 9
click at [586, 336] on button "Yes / OK" at bounding box center [584, 339] width 41 height 9
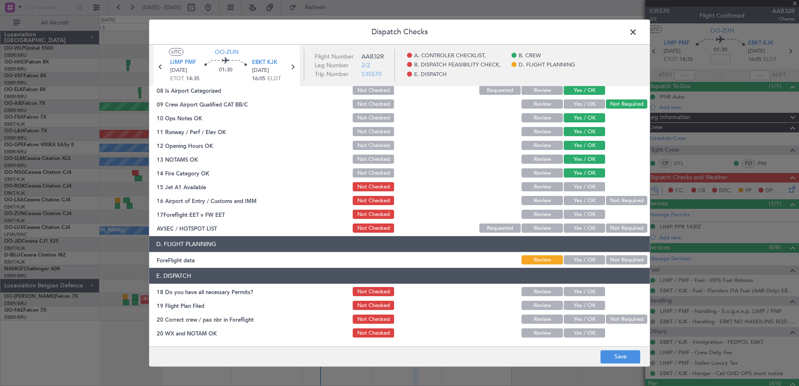
click at [578, 188] on button "Yes / OK" at bounding box center [584, 187] width 41 height 9
drag, startPoint x: 612, startPoint y: 199, endPoint x: 593, endPoint y: 223, distance: 30.9
click at [609, 204] on button "Not Required" at bounding box center [626, 200] width 41 height 9
click at [580, 215] on button "Yes / OK" at bounding box center [584, 214] width 41 height 9
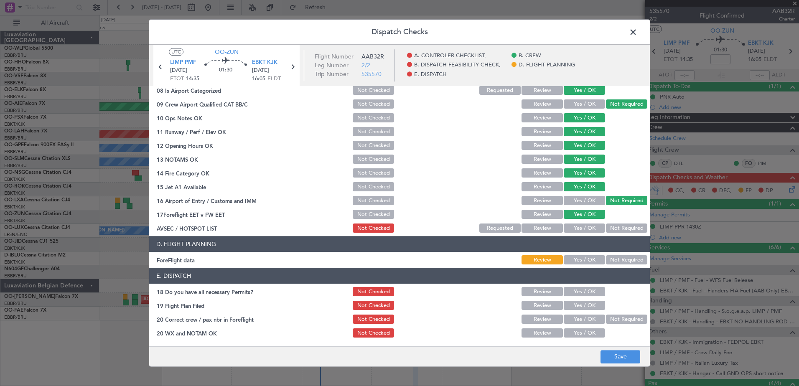
click at [605, 226] on div "Not Required" at bounding box center [626, 229] width 42 height 12
click at [543, 216] on button "Review" at bounding box center [542, 214] width 41 height 9
click at [624, 230] on button "Not Required" at bounding box center [626, 228] width 41 height 9
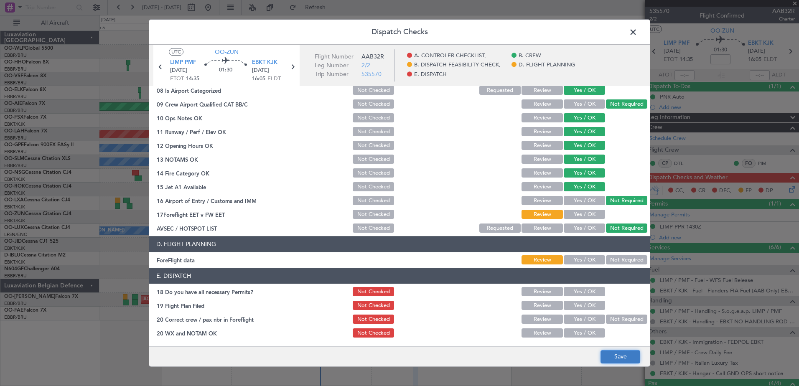
click at [626, 357] on button "Save" at bounding box center [621, 356] width 40 height 13
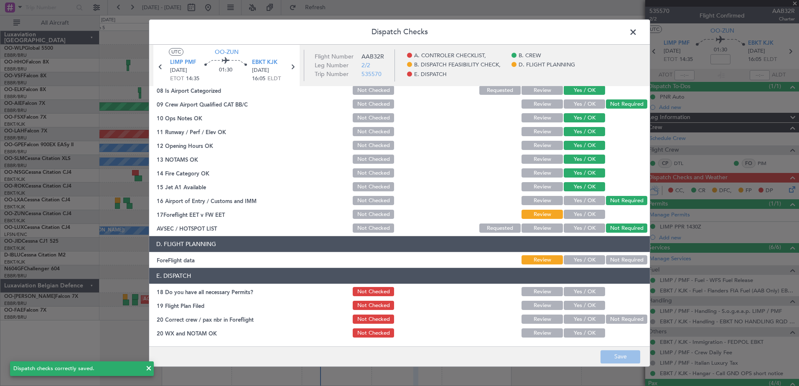
click at [637, 30] on span at bounding box center [637, 34] width 0 height 17
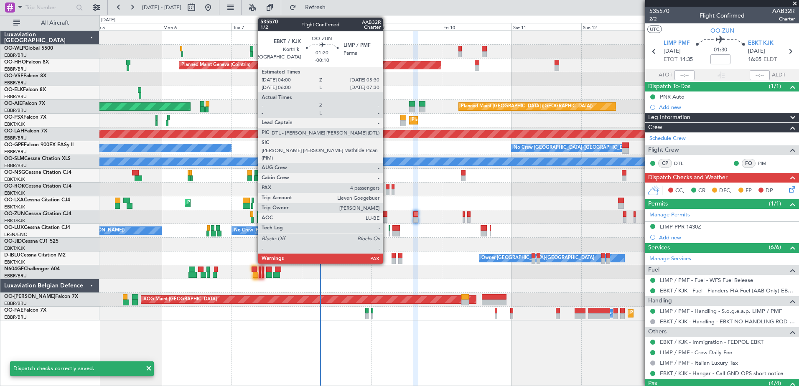
click at [388, 218] on div at bounding box center [385, 220] width 5 height 6
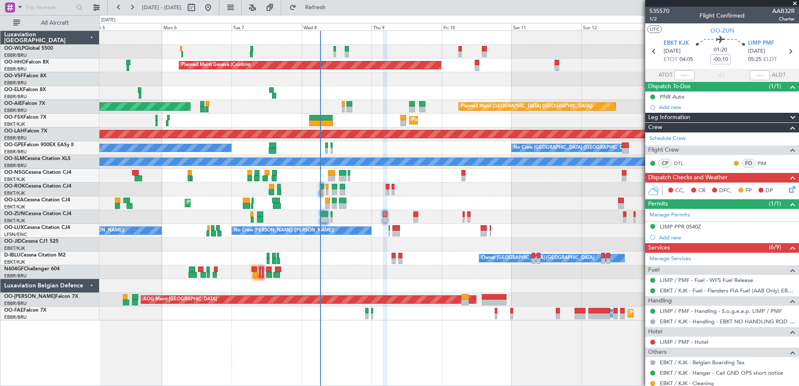
click at [788, 189] on icon at bounding box center [791, 188] width 7 height 7
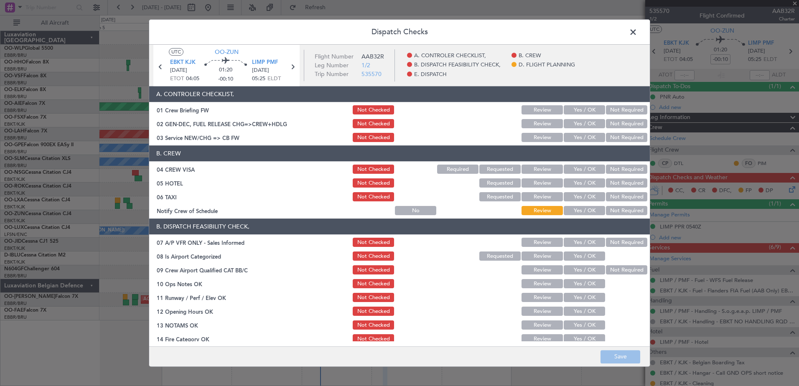
drag, startPoint x: 580, startPoint y: 208, endPoint x: 595, endPoint y: 200, distance: 17.2
click at [581, 207] on button "Yes / OK" at bounding box center [584, 211] width 41 height 9
click at [609, 194] on button "Not Required" at bounding box center [626, 197] width 41 height 9
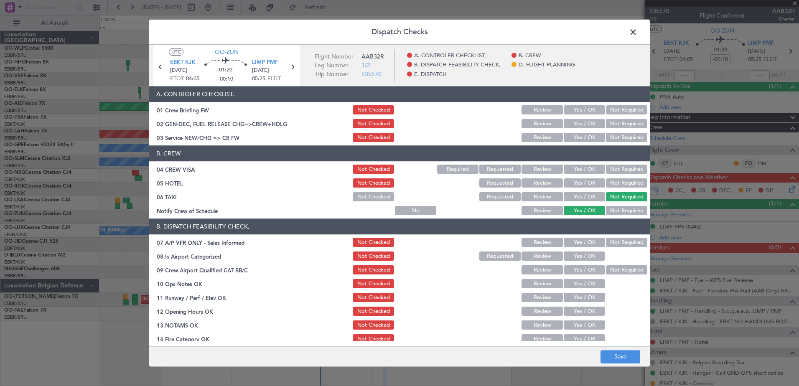
click at [616, 184] on button "Not Required" at bounding box center [626, 183] width 41 height 9
click at [619, 169] on button "Not Required" at bounding box center [626, 169] width 41 height 9
click at [583, 137] on button "Yes / OK" at bounding box center [584, 137] width 41 height 9
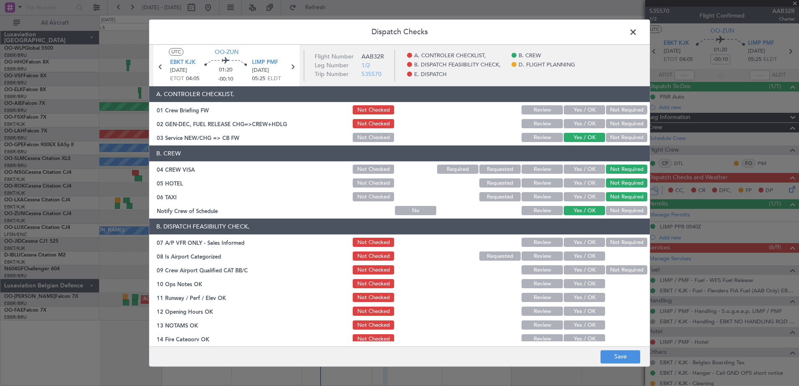
click at [614, 242] on button "Not Required" at bounding box center [626, 242] width 41 height 9
drag, startPoint x: 569, startPoint y: 258, endPoint x: 611, endPoint y: 264, distance: 42.6
click at [569, 258] on button "Yes / OK" at bounding box center [584, 256] width 41 height 9
click at [632, 269] on button "Not Required" at bounding box center [626, 270] width 41 height 9
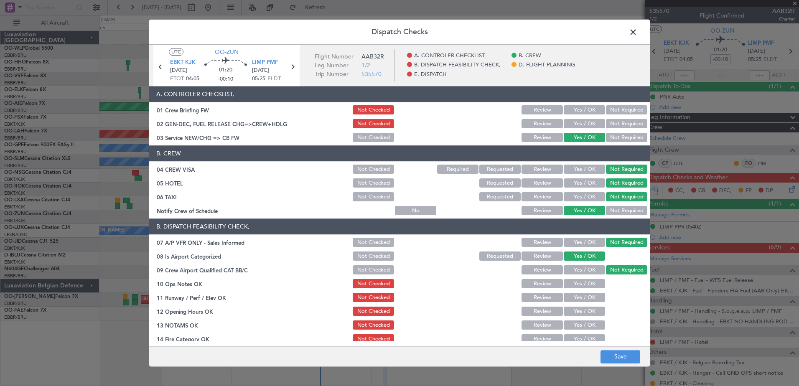
click at [575, 284] on button "Yes / OK" at bounding box center [584, 284] width 41 height 9
drag, startPoint x: 577, startPoint y: 296, endPoint x: 578, endPoint y: 309, distance: 12.6
click at [578, 301] on button "Yes / OK" at bounding box center [584, 297] width 41 height 9
click at [579, 313] on button "Yes / OK" at bounding box center [584, 311] width 41 height 9
drag, startPoint x: 581, startPoint y: 328, endPoint x: 581, endPoint y: 333, distance: 4.6
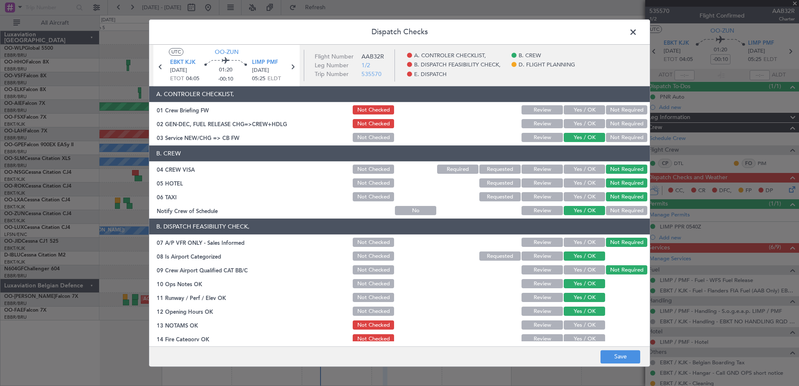
click at [581, 329] on button "Yes / OK" at bounding box center [584, 325] width 41 height 9
click at [581, 339] on button "Yes / OK" at bounding box center [584, 339] width 41 height 9
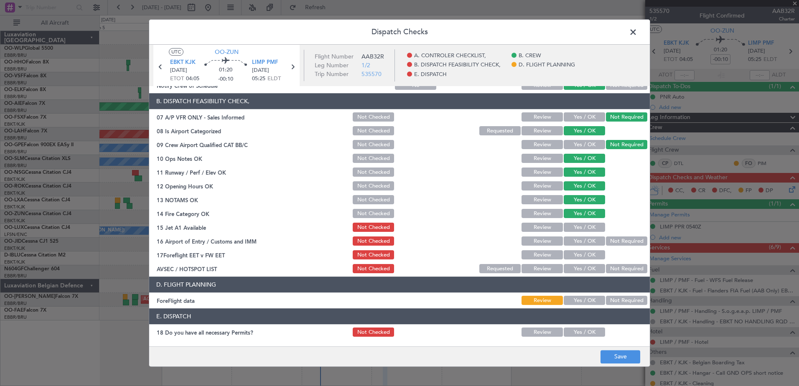
click at [579, 227] on button "Yes / OK" at bounding box center [584, 227] width 41 height 9
drag, startPoint x: 605, startPoint y: 240, endPoint x: 585, endPoint y: 257, distance: 26.3
click at [606, 243] on button "Not Required" at bounding box center [626, 241] width 41 height 9
click at [613, 270] on button "Not Required" at bounding box center [626, 269] width 41 height 9
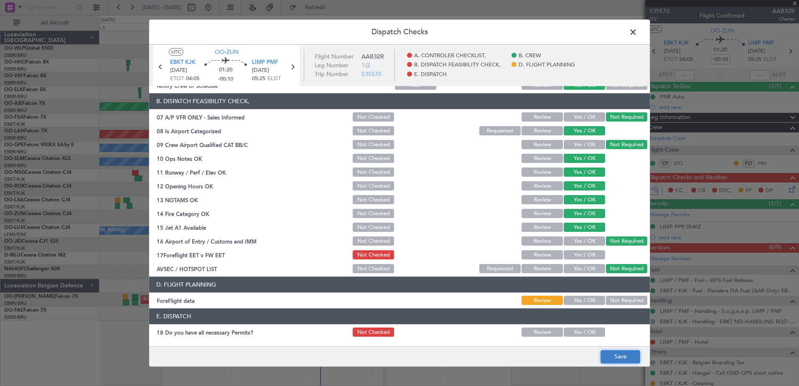
click at [631, 357] on button "Save" at bounding box center [621, 356] width 40 height 13
click at [637, 30] on span at bounding box center [637, 34] width 0 height 17
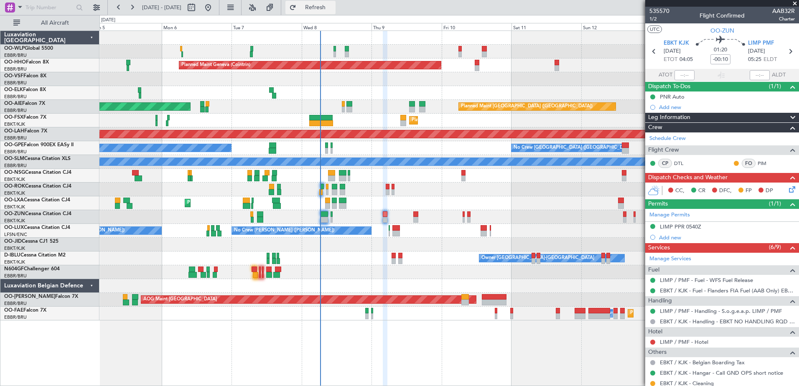
click at [333, 8] on span "Refresh" at bounding box center [315, 8] width 35 height 6
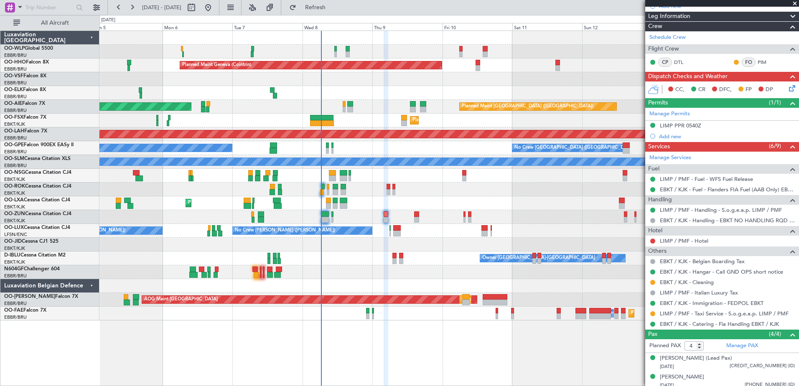
scroll to position [0, 0]
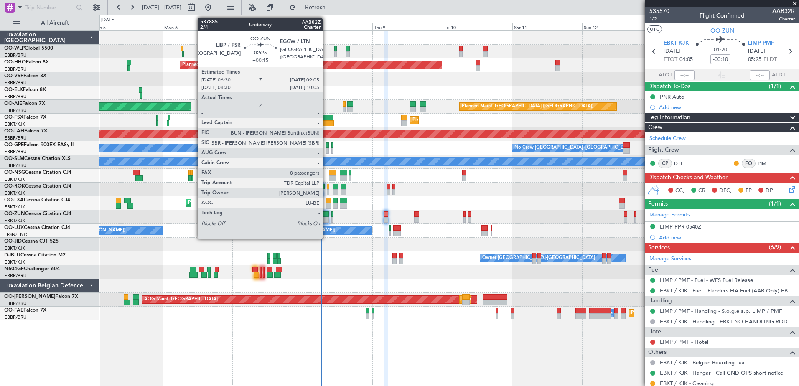
click at [326, 219] on div at bounding box center [325, 220] width 8 height 6
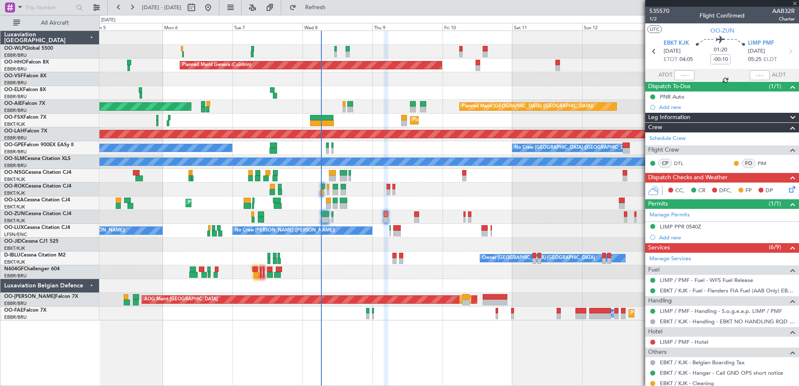
type input "+00:15"
type input "8"
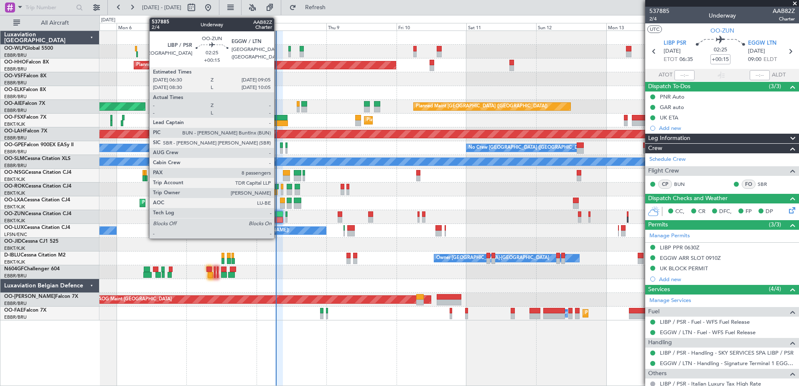
click at [278, 214] on div at bounding box center [279, 215] width 8 height 6
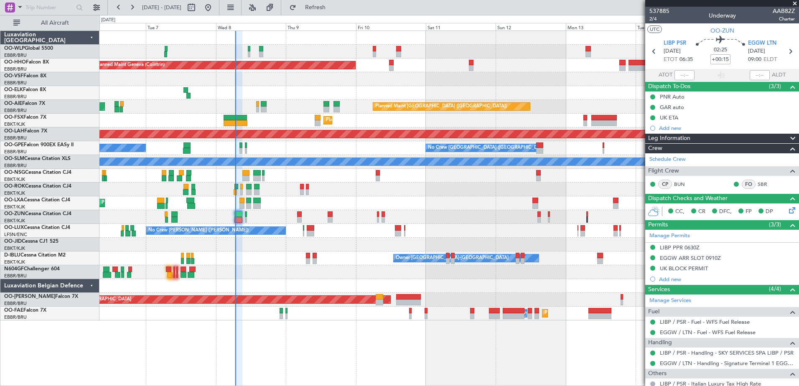
click at [301, 282] on div "Planned Maint Geneva (Cointrin) Planned Maint [GEOGRAPHIC_DATA] ([GEOGRAPHIC_DA…" at bounding box center [448, 176] width 699 height 290
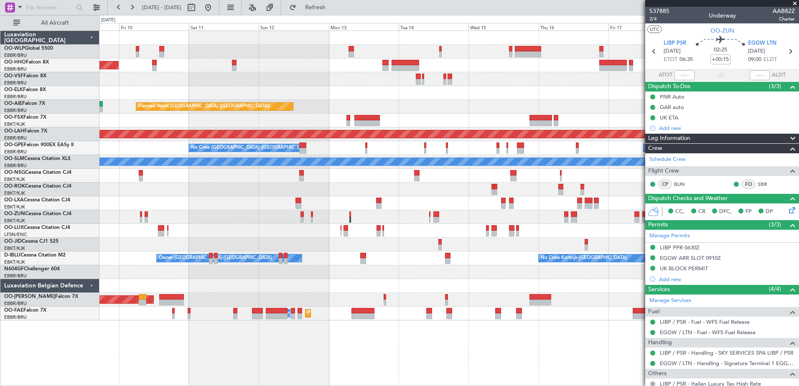
click at [98, 75] on div "Planned Maint Geneva (Cointrin) Planned Maint London (Farnborough) Planned Main…" at bounding box center [399, 200] width 799 height 371
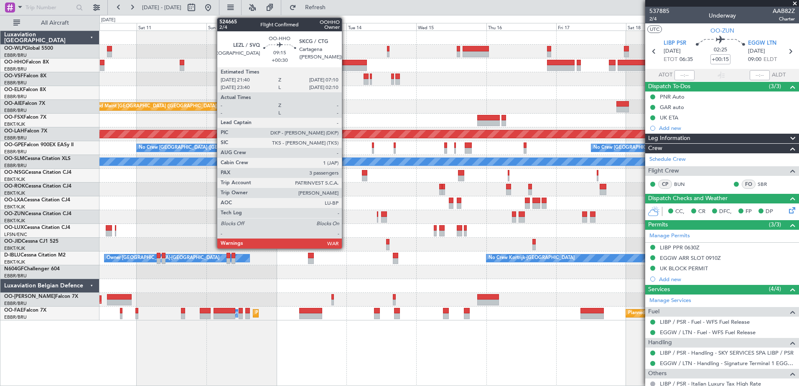
click at [346, 64] on div at bounding box center [353, 63] width 28 height 6
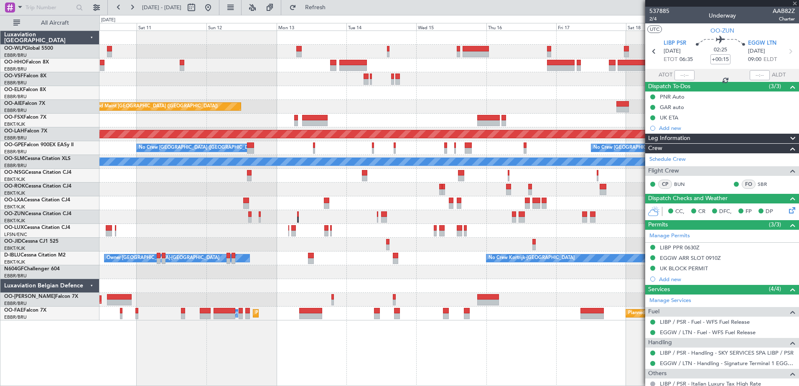
type input "+00:30"
type input "3"
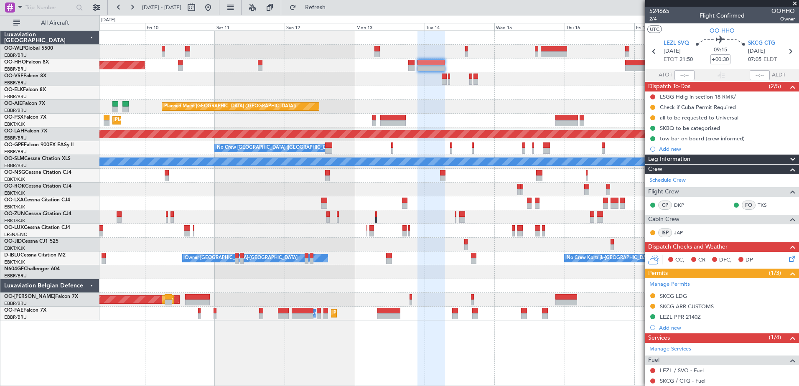
click at [408, 93] on div at bounding box center [448, 93] width 699 height 14
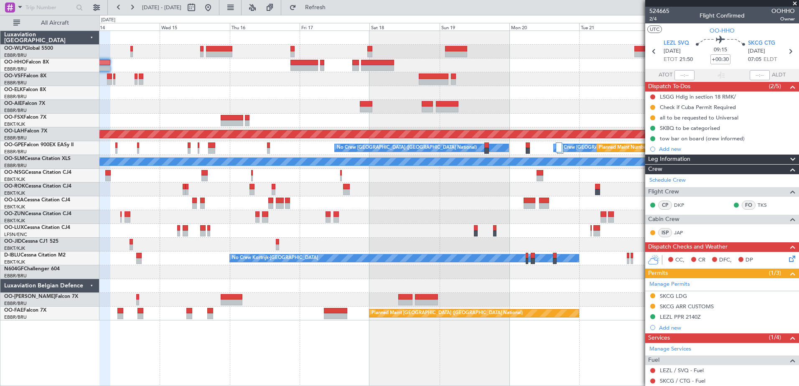
click at [226, 129] on div "Planned Maint London (Farnborough) Planned Maint Alton-st Louis (St Louis Regl)…" at bounding box center [448, 176] width 699 height 290
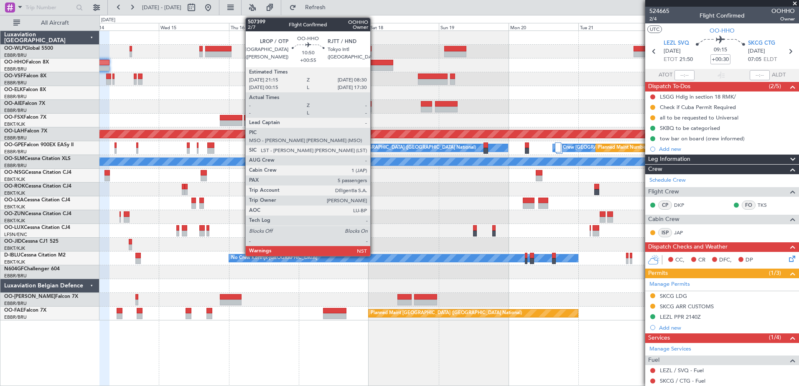
click at [374, 63] on div at bounding box center [376, 63] width 33 height 6
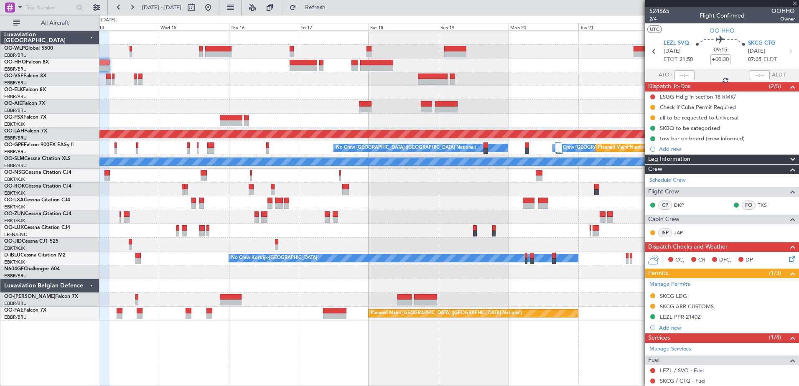
type input "+00:55"
type input "5"
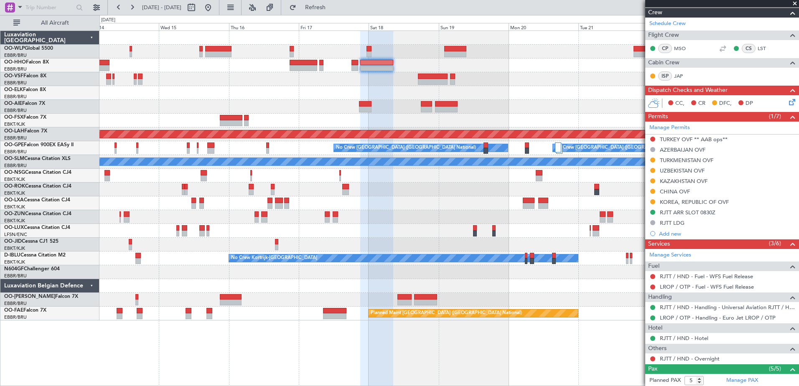
scroll to position [84, 0]
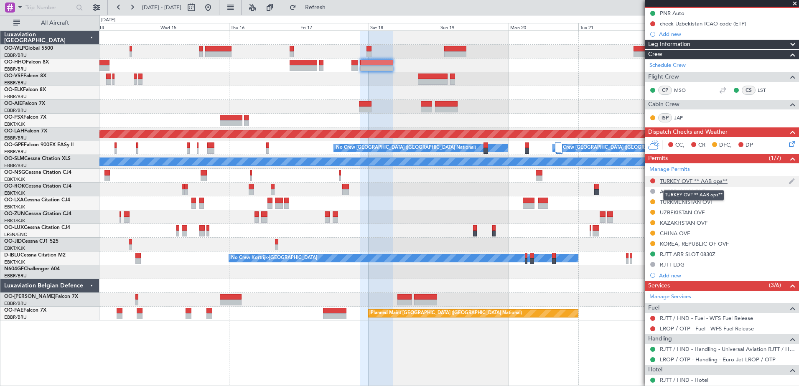
click at [692, 183] on div "TURKEY OVF ** AAB ops**" at bounding box center [694, 181] width 68 height 7
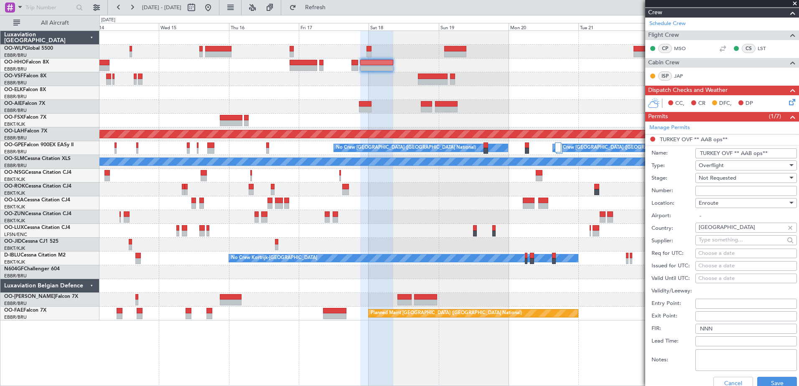
scroll to position [209, 0]
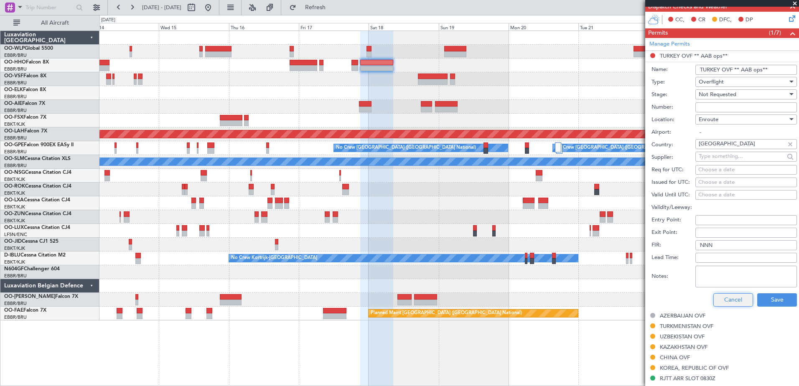
click at [722, 298] on button "Cancel" at bounding box center [734, 299] width 40 height 13
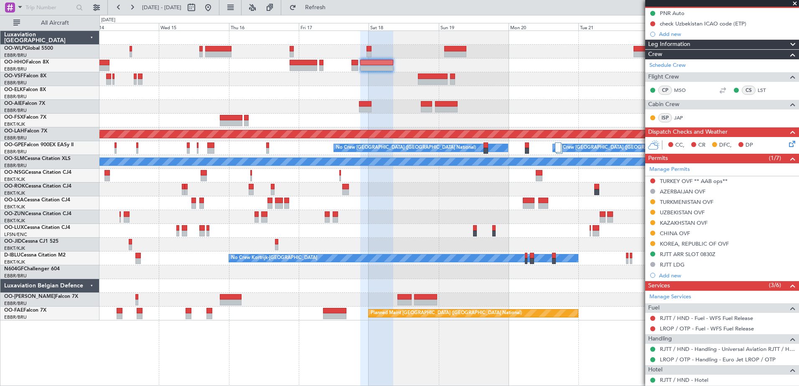
scroll to position [125, 0]
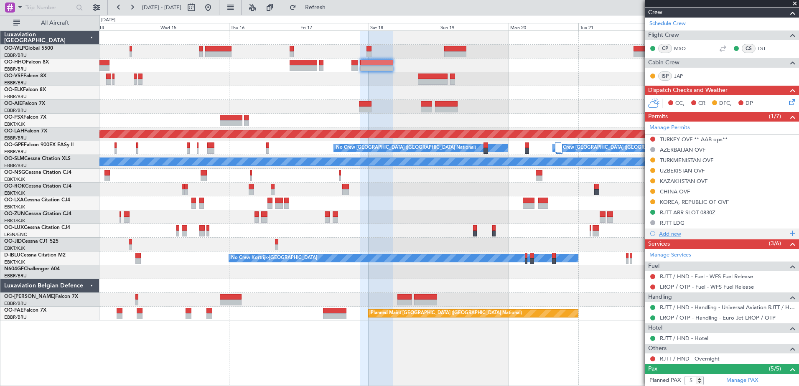
click at [675, 233] on div "Add new" at bounding box center [723, 233] width 128 height 7
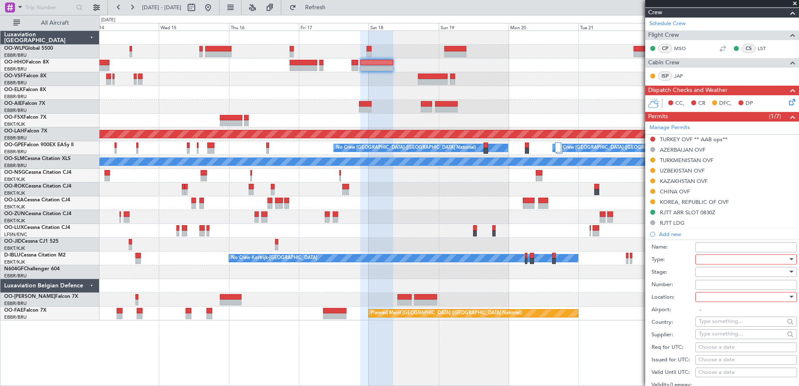
click at [707, 260] on div at bounding box center [743, 259] width 89 height 13
click at [723, 350] on span "Parking" at bounding box center [743, 346] width 88 height 13
click at [718, 273] on div at bounding box center [743, 272] width 89 height 13
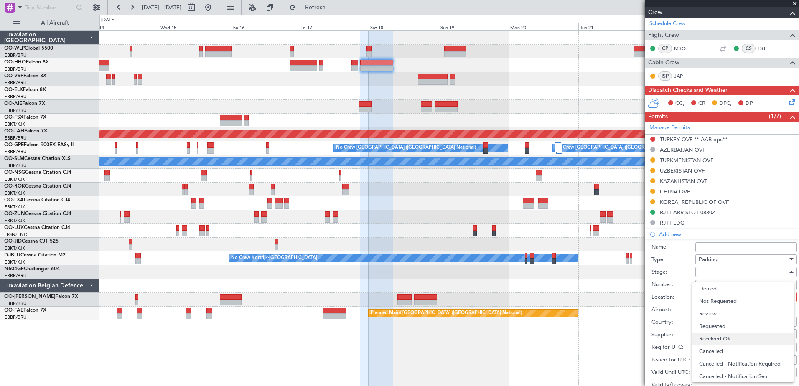
click at [724, 338] on span "Received OK" at bounding box center [743, 339] width 88 height 13
click at [714, 280] on input "Number:" at bounding box center [747, 285] width 102 height 10
type input "961"
click at [730, 295] on div at bounding box center [743, 297] width 89 height 13
click at [724, 340] on span "Arrival" at bounding box center [743, 339] width 88 height 13
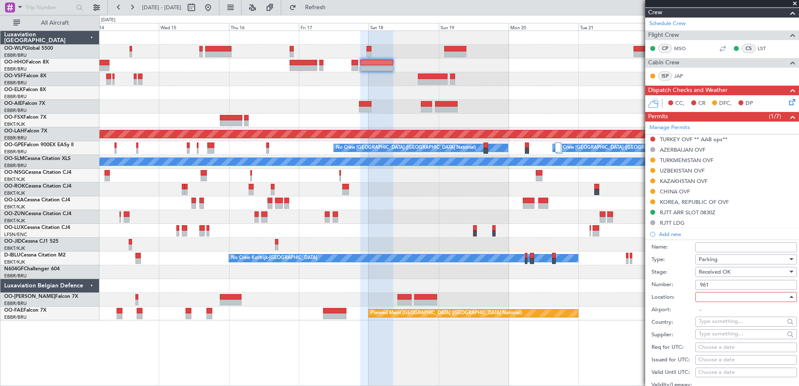
type input "RJTT / HND"
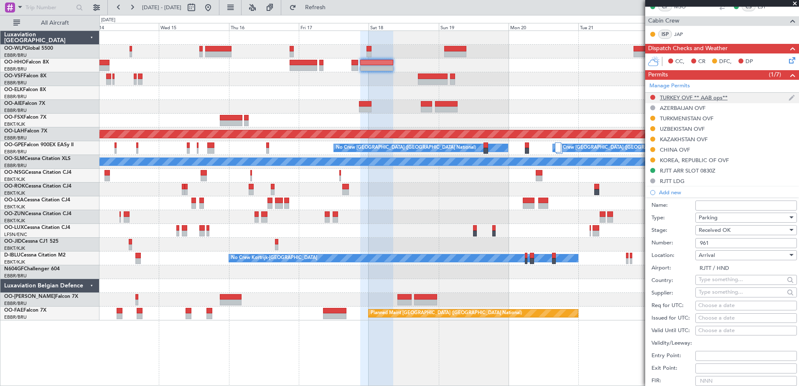
scroll to position [251, 0]
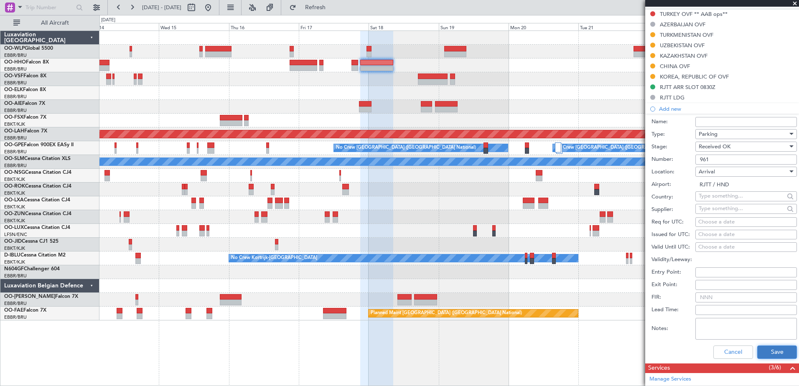
click at [780, 352] on button "Save" at bounding box center [777, 352] width 40 height 13
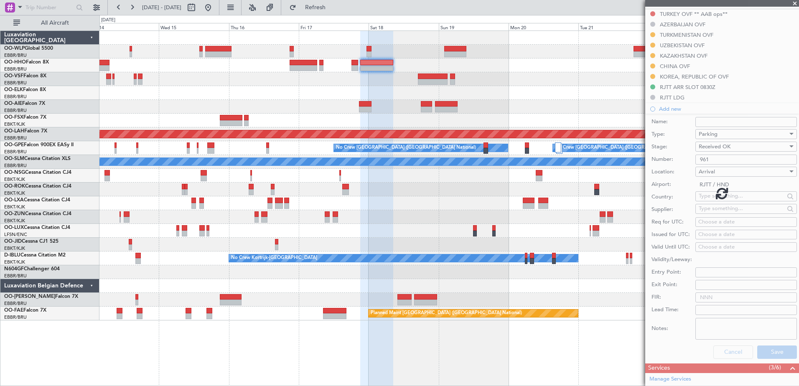
scroll to position [231, 0]
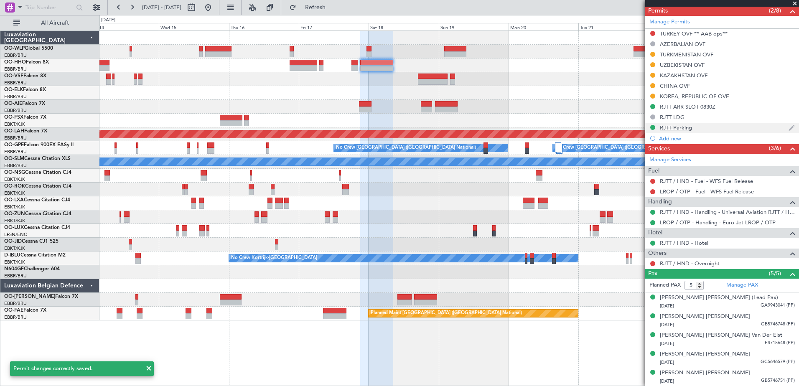
click at [685, 127] on div "RJTT Parking" at bounding box center [676, 127] width 32 height 7
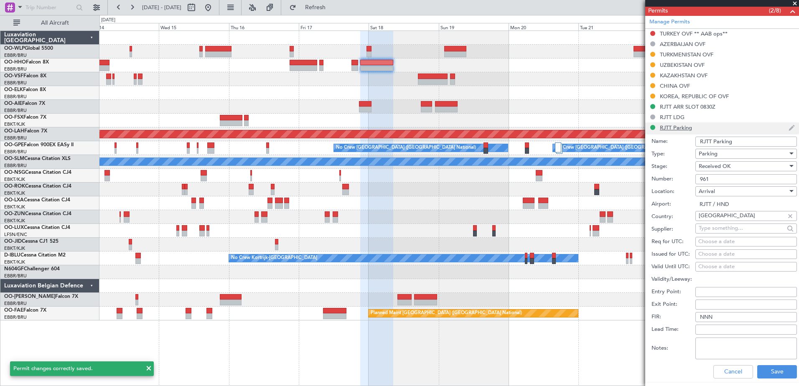
scroll to position [251, 0]
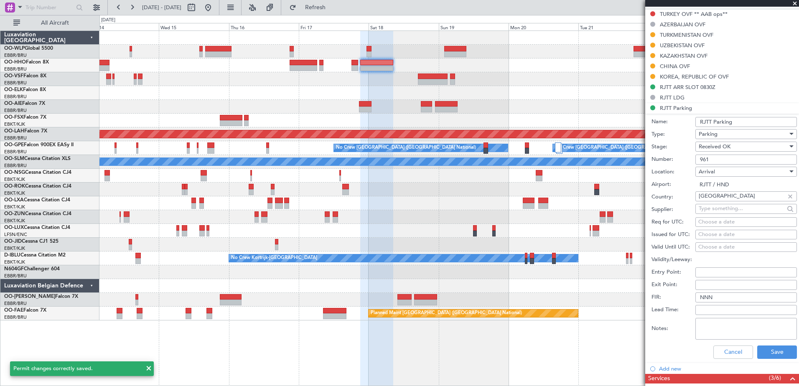
click at [739, 122] on input "RJTT Parking" at bounding box center [747, 122] width 102 height 10
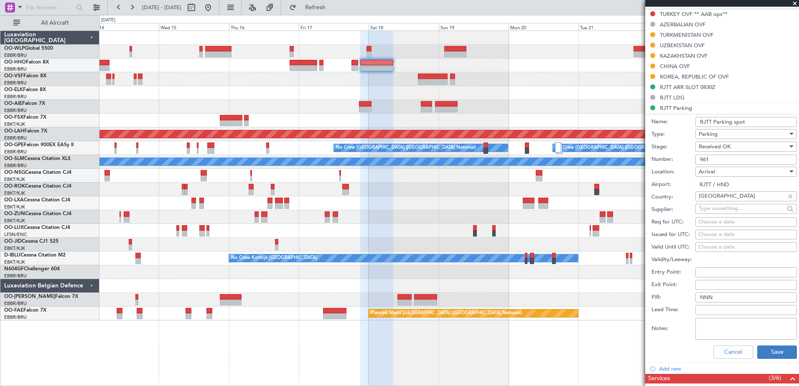
type input "RJTT Parking spot"
click at [782, 354] on button "Save" at bounding box center [777, 352] width 40 height 13
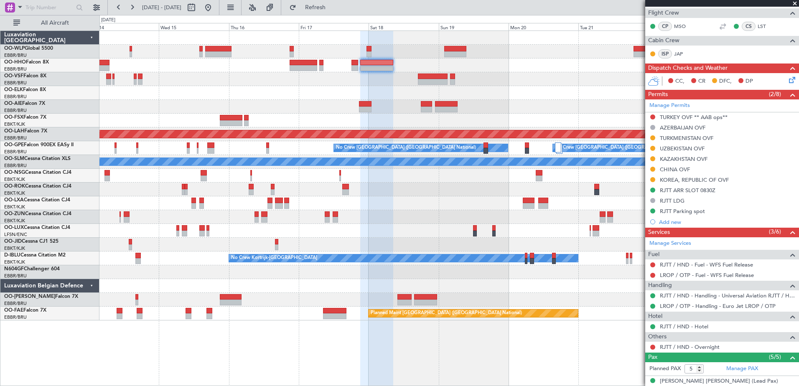
scroll to position [106, 0]
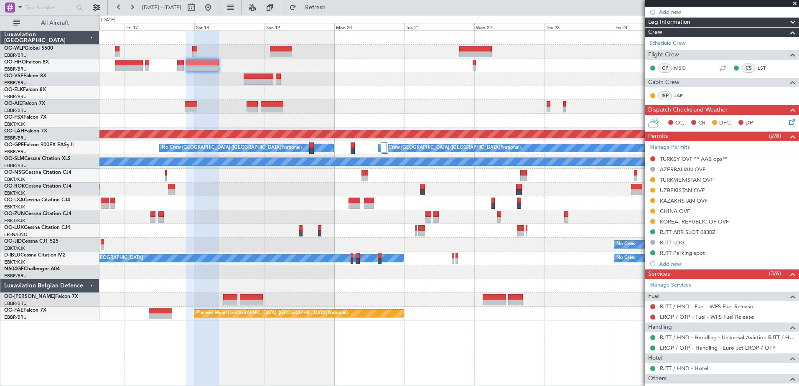
click at [337, 84] on div at bounding box center [448, 79] width 699 height 14
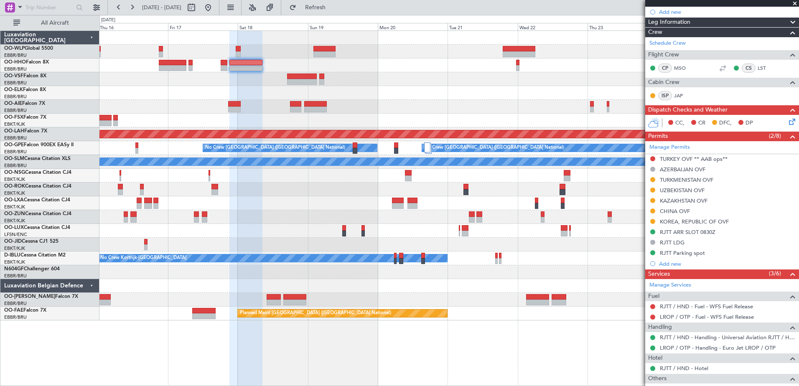
click at [422, 175] on div "- - FIMP 17:00 Z EBLG 05:10 Z Planned Maint Alton-st Louis (St Louis Regl) Plan…" at bounding box center [448, 176] width 699 height 290
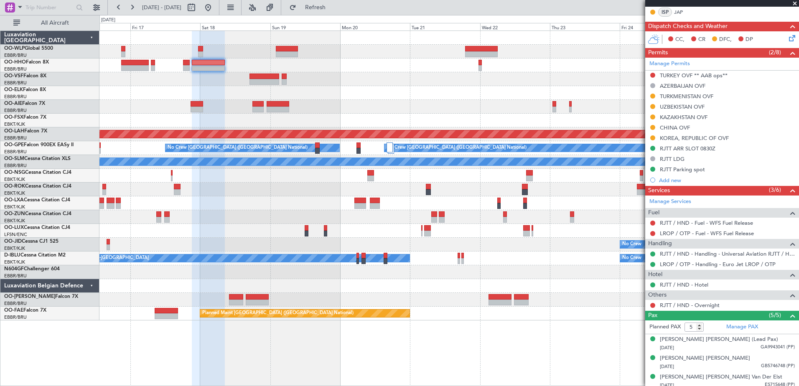
click at [358, 122] on div "- - FIMP 17:00 Z EBLG 05:10 Z Planned Maint Alton-st Louis (St Louis Regl) Plan…" at bounding box center [448, 176] width 699 height 290
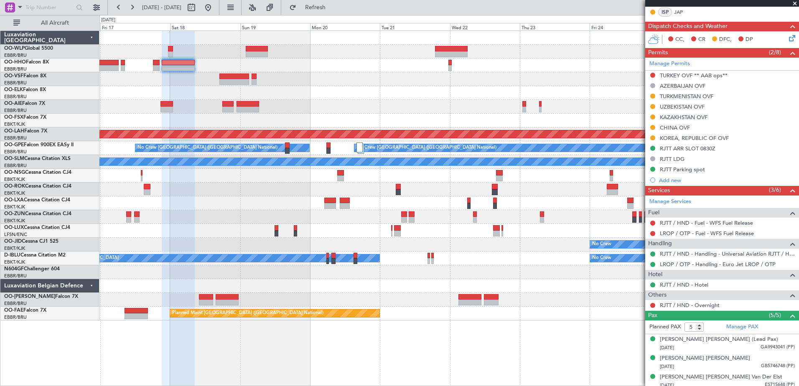
click at [459, 98] on div at bounding box center [448, 93] width 699 height 14
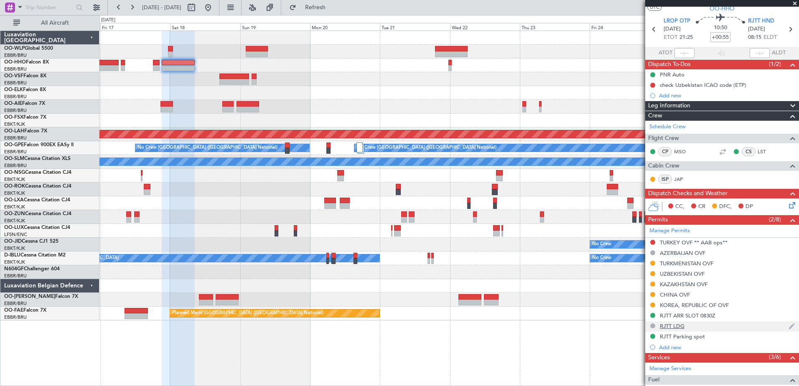
scroll to position [0, 0]
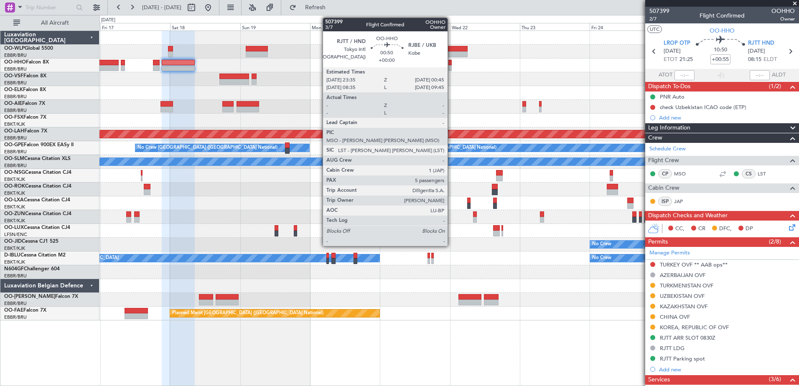
click at [451, 64] on div at bounding box center [451, 63] width 4 height 6
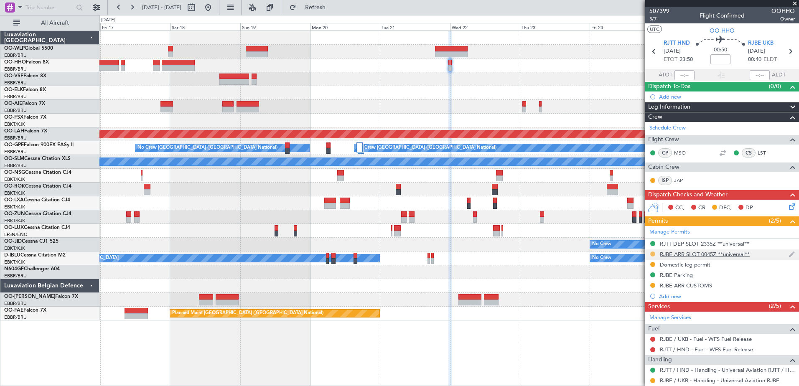
click at [653, 254] on button at bounding box center [652, 254] width 5 height 5
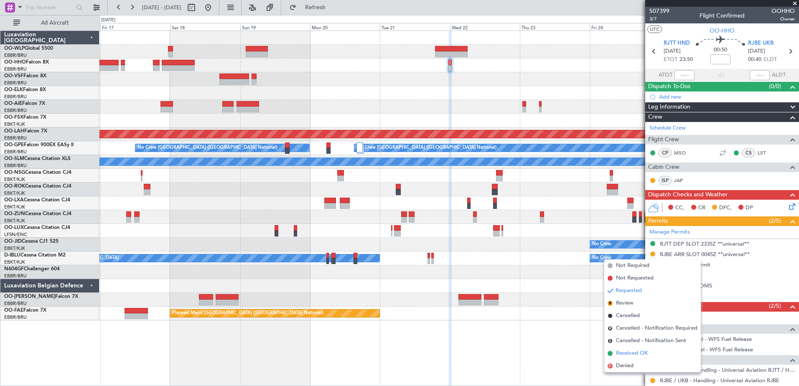
click at [627, 349] on li "Received OK" at bounding box center [652, 353] width 97 height 13
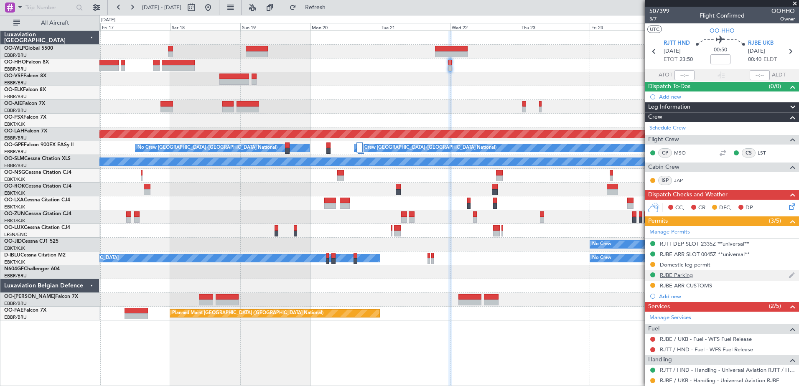
click at [685, 274] on div "RJBE Parking" at bounding box center [676, 275] width 33 height 7
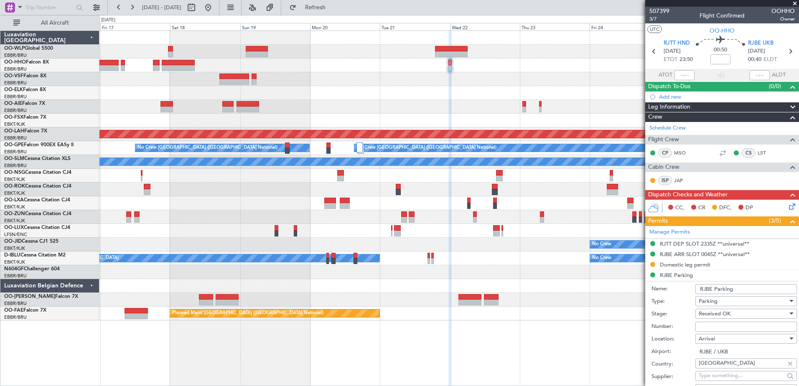
click at [710, 328] on input "Number:" at bounding box center [747, 327] width 102 height 10
paste input "Hirata Apron"
type input "Hirata Apron"
click at [762, 288] on input "RJBE Parking" at bounding box center [747, 289] width 102 height 10
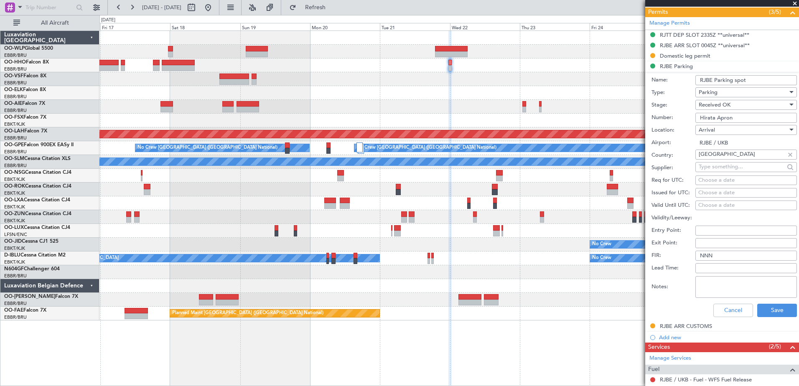
scroll to position [251, 0]
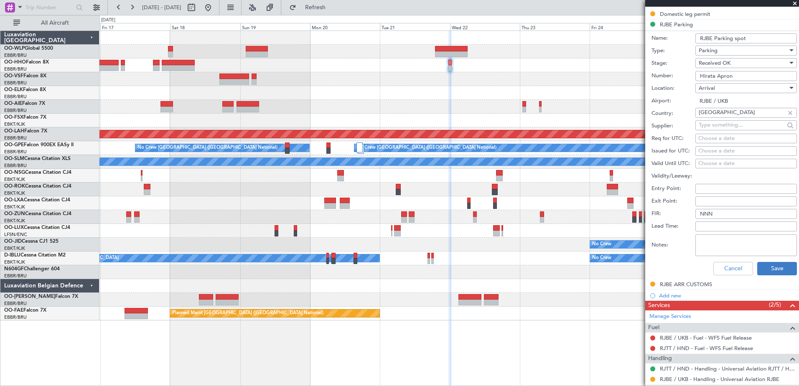
type input "RJBE Parking spot"
click at [778, 264] on button "Save" at bounding box center [777, 268] width 40 height 13
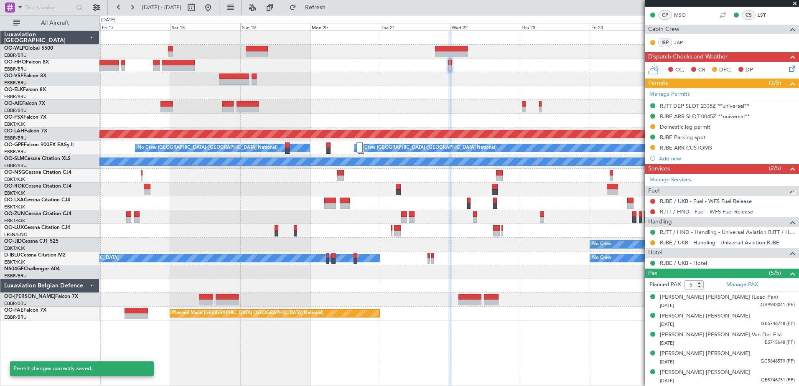
scroll to position [138, 0]
click at [700, 148] on div "RJBE ARR CUSTOMS" at bounding box center [686, 148] width 52 height 7
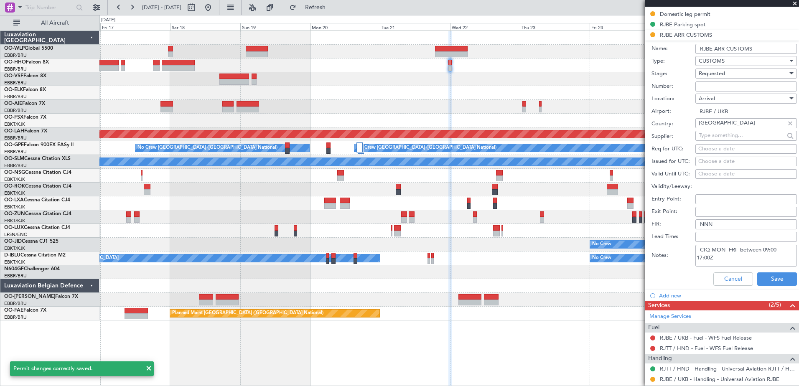
click at [764, 46] on input "RJBE ARR CUSTOMS" at bounding box center [747, 49] width 102 height 10
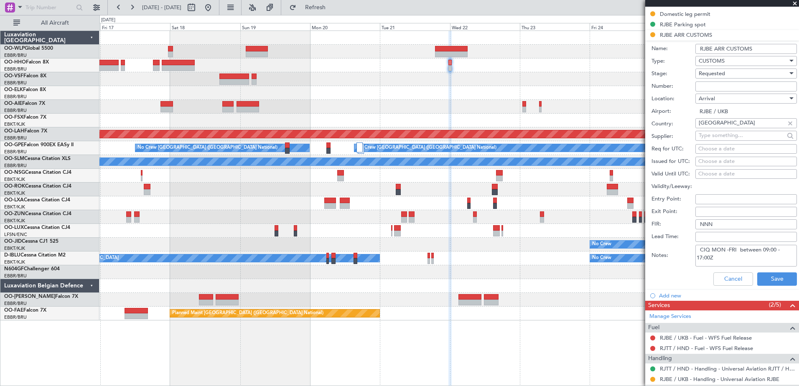
drag, startPoint x: 764, startPoint y: 46, endPoint x: 730, endPoint y: 58, distance: 36.0
click at [730, 58] on form "Name: RJBE ARR CUSTOMS Type: CUSTOMS Stage: Requested Number: Location: Arrival…" at bounding box center [722, 166] width 154 height 250
type input "RJBE ARR CIQ"
click at [718, 73] on span "Requested" at bounding box center [712, 74] width 26 height 8
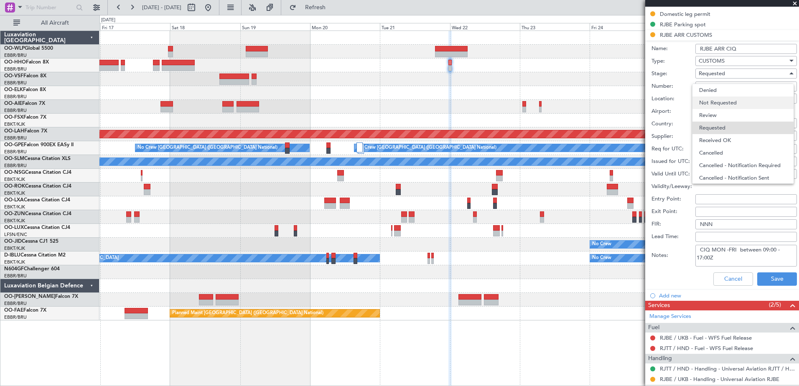
scroll to position [4, 0]
click at [726, 139] on span "Received OK" at bounding box center [743, 136] width 88 height 13
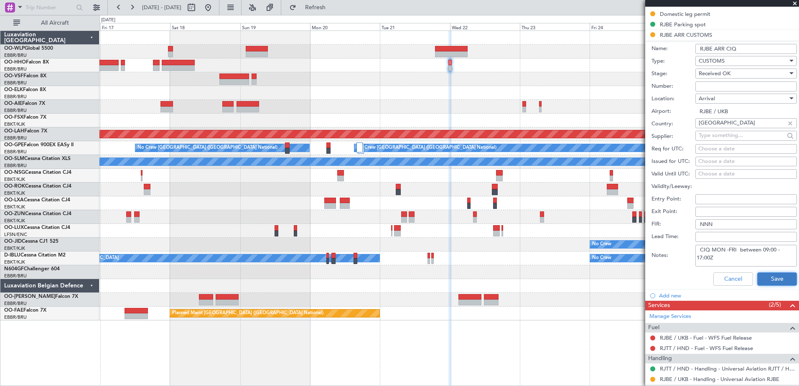
click at [774, 279] on button "Save" at bounding box center [777, 279] width 40 height 13
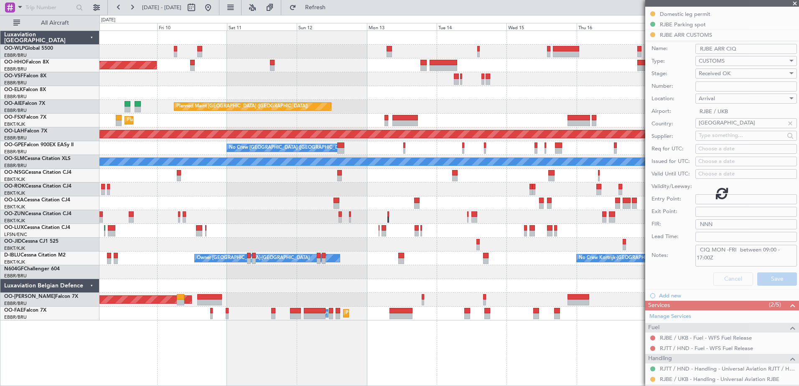
click at [723, 242] on fb-app "16 Oct 2025 - 26 Oct 2025 Refresh Quick Links All Aircraft Planned Maint Geneva…" at bounding box center [399, 196] width 799 height 380
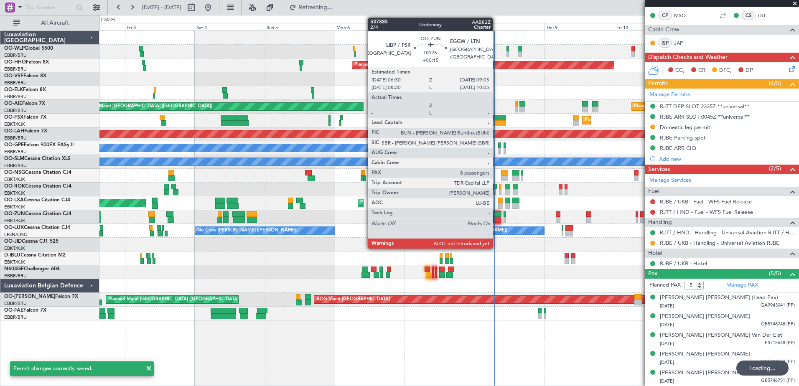
click at [497, 220] on div at bounding box center [497, 220] width 8 height 6
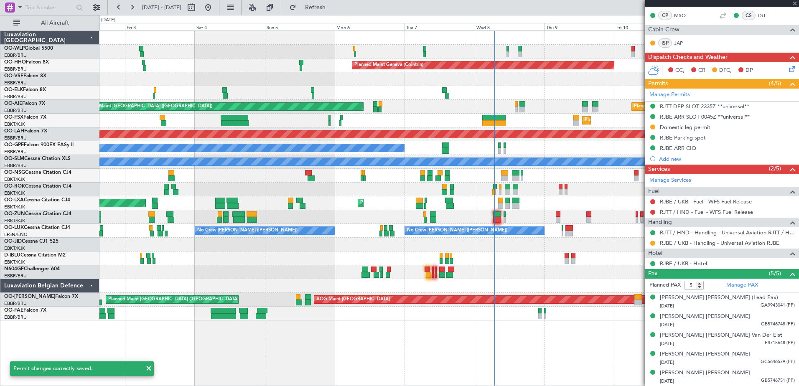
type input "+00:15"
type input "8"
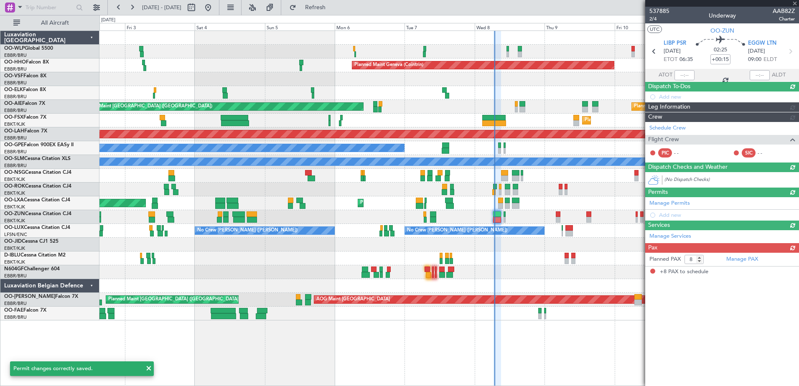
scroll to position [0, 0]
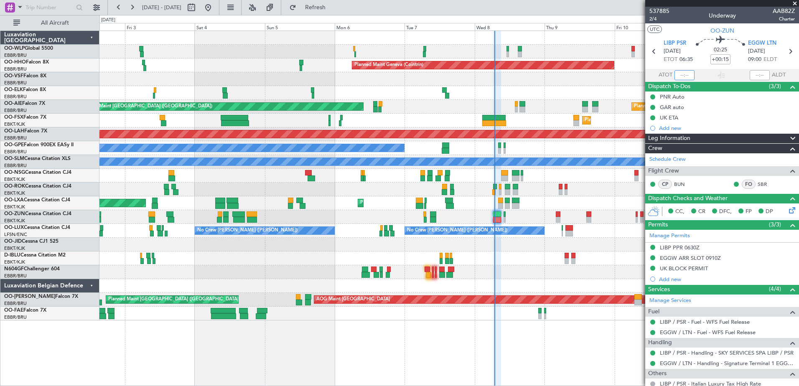
click at [678, 74] on input "text" at bounding box center [685, 75] width 20 height 10
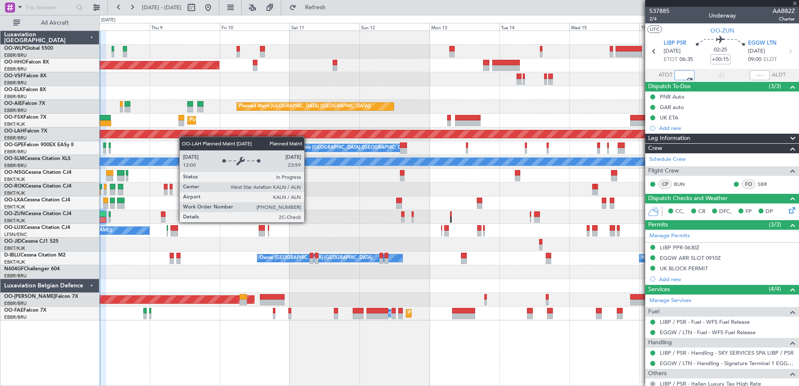
click at [161, 134] on div "Planned Maint Geneva (Cointrin) Planned Maint London (Farnborough) Unplanned Ma…" at bounding box center [448, 176] width 699 height 290
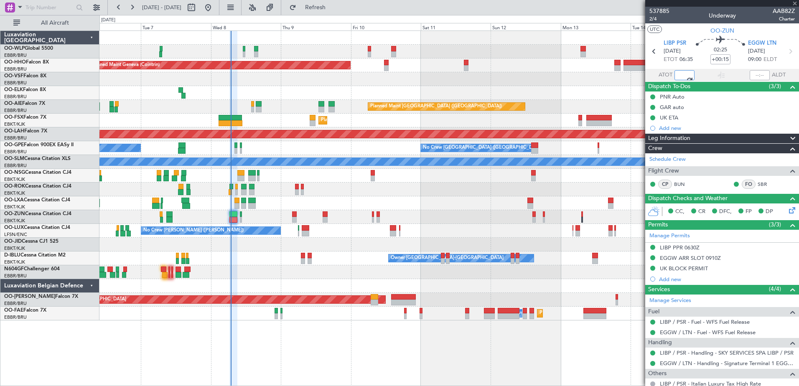
click at [405, 202] on div "Planned Maint Kortrijk-[GEOGRAPHIC_DATA]" at bounding box center [448, 203] width 699 height 14
type input "06:39"
click at [332, 10] on span "Refresh" at bounding box center [315, 8] width 35 height 6
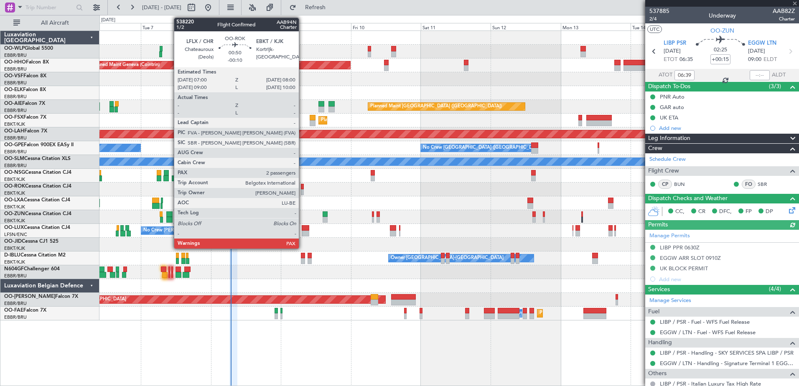
click at [303, 190] on div at bounding box center [302, 192] width 3 height 6
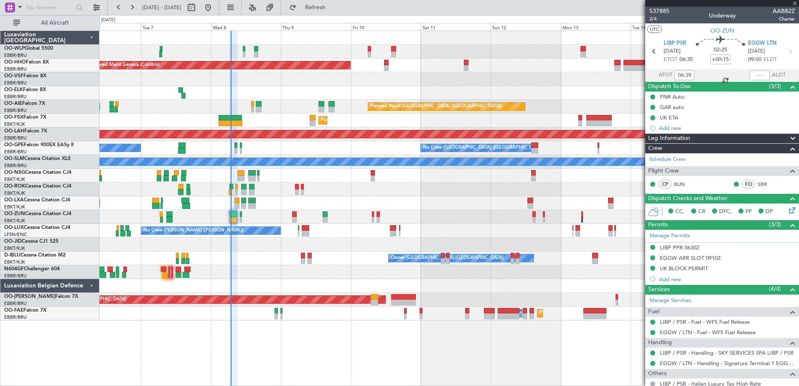
type input "-00:10"
type input "3"
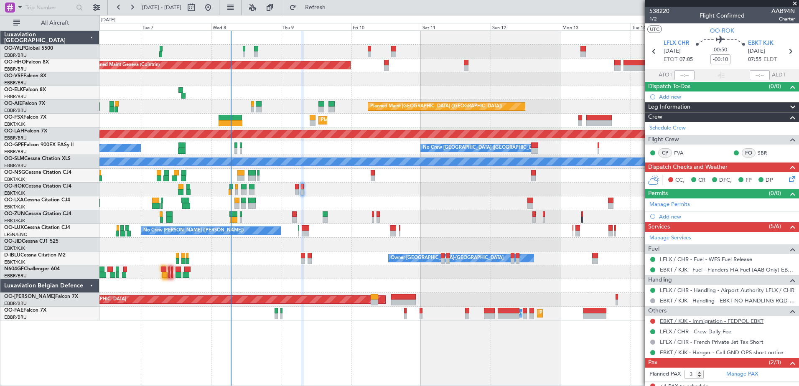
scroll to position [43, 0]
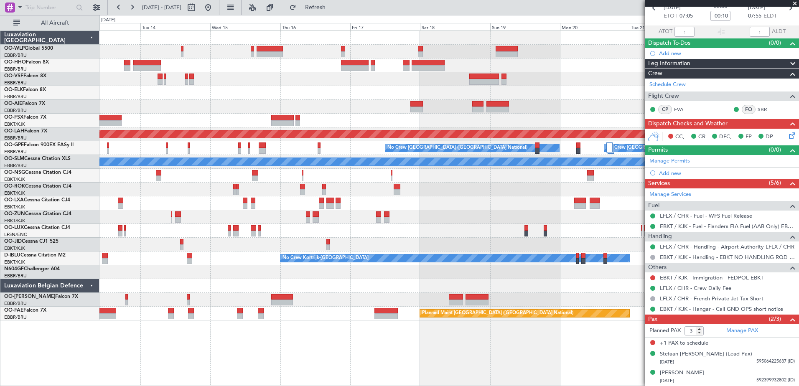
click at [172, 113] on div "Planned Maint London (Farnborough) Planned Maint Alton-st Louis (St Louis Regl)…" at bounding box center [448, 176] width 699 height 290
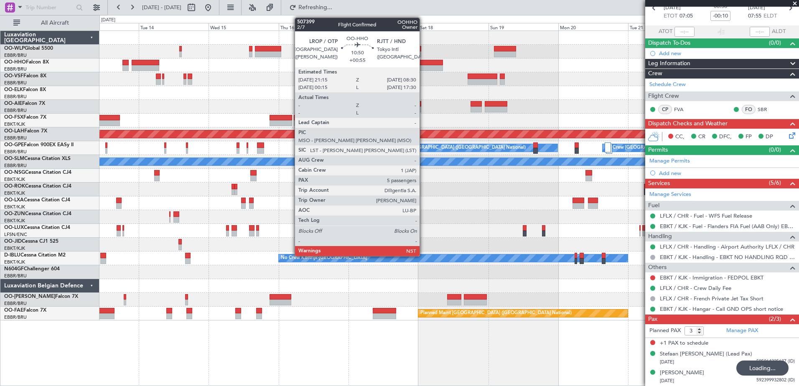
click at [423, 64] on div at bounding box center [426, 63] width 33 height 6
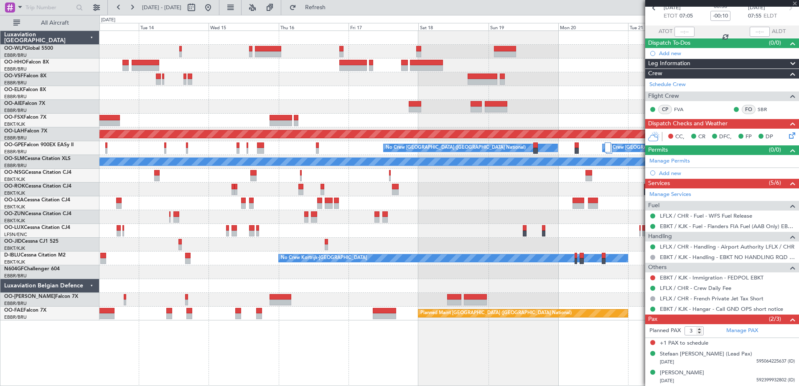
type input "+00:55"
type input "5"
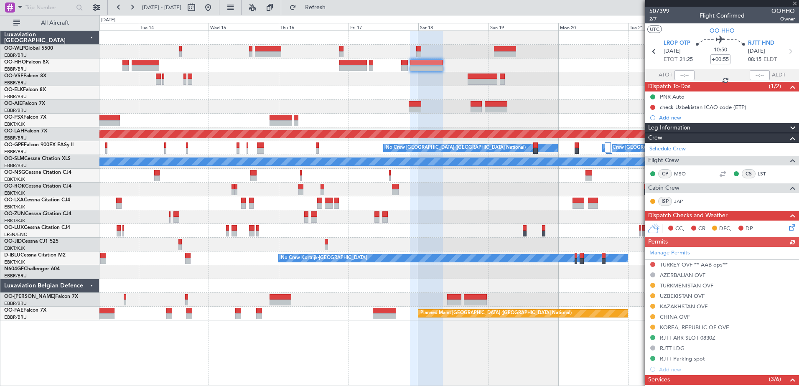
scroll to position [42, 0]
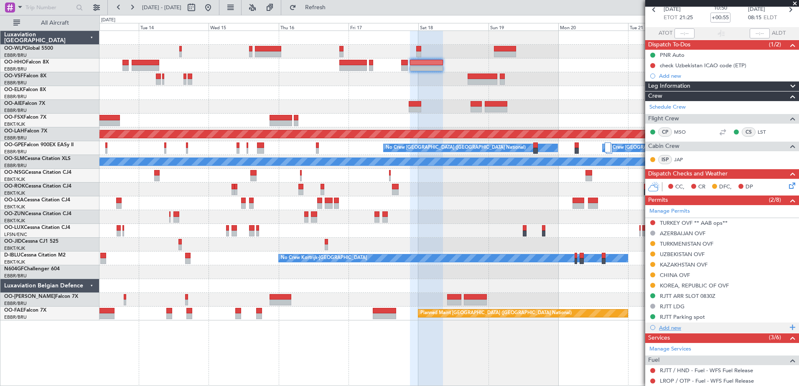
click at [670, 329] on div "Add new" at bounding box center [723, 327] width 128 height 7
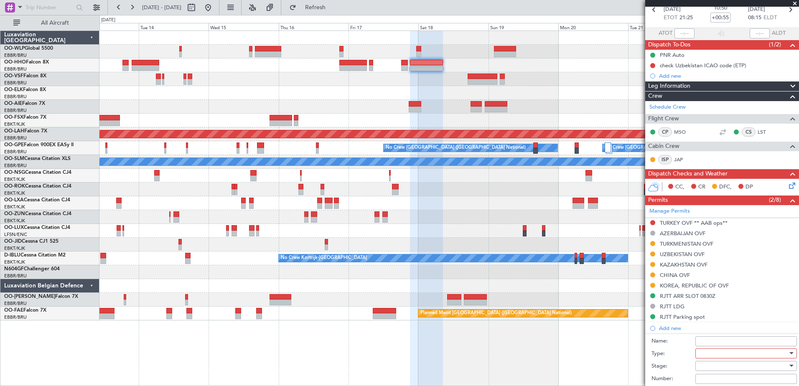
click at [715, 354] on div at bounding box center [743, 353] width 89 height 13
click at [750, 372] on span "CUSTOMS" at bounding box center [743, 374] width 88 height 13
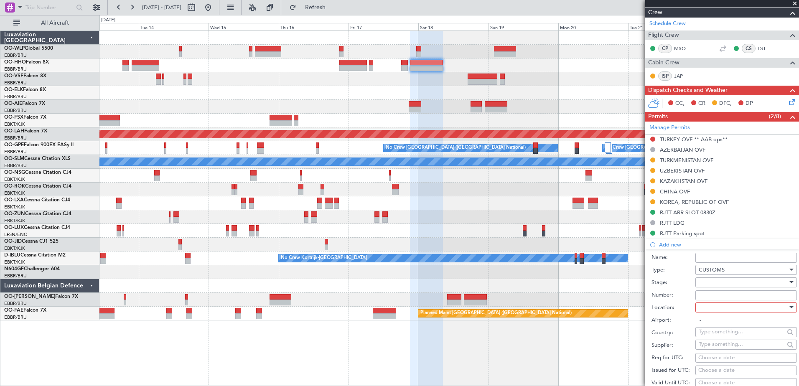
click at [715, 281] on div at bounding box center [743, 282] width 89 height 13
click at [721, 344] on span "Received OK" at bounding box center [743, 349] width 88 height 13
click at [716, 299] on input "Number:" at bounding box center [747, 296] width 102 height 10
click at [715, 308] on div at bounding box center [743, 307] width 89 height 13
click at [716, 348] on span "Arrival" at bounding box center [743, 349] width 88 height 13
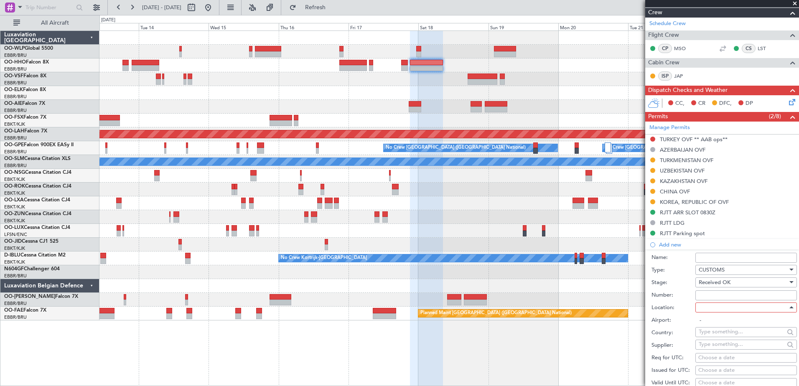
type input "RJTT / HND"
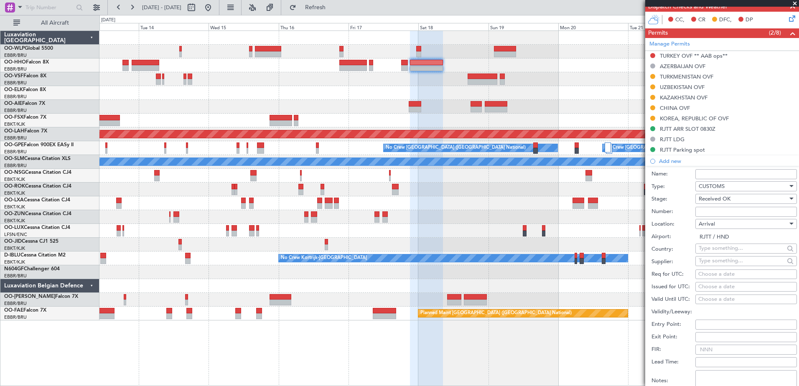
scroll to position [293, 0]
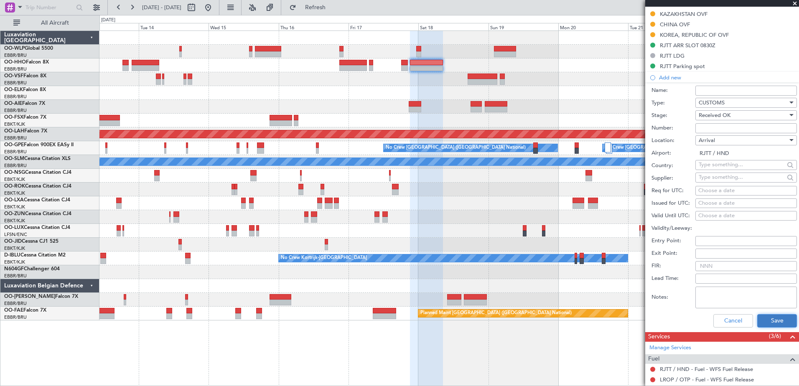
click at [770, 324] on button "Save" at bounding box center [777, 320] width 40 height 13
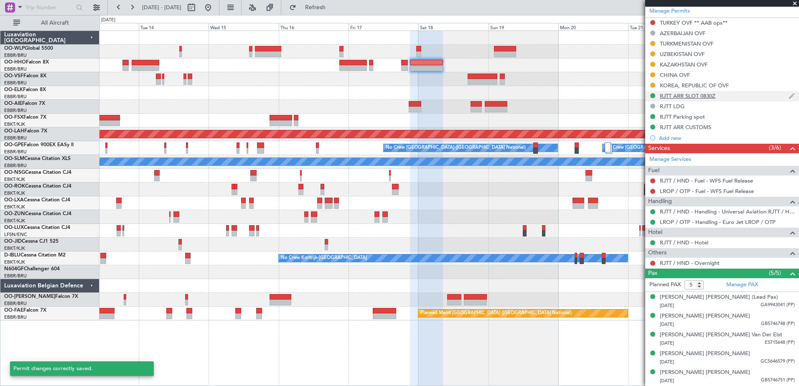
scroll to position [242, 0]
click at [681, 127] on div "RJTT ARR CUSTOMS" at bounding box center [685, 127] width 51 height 7
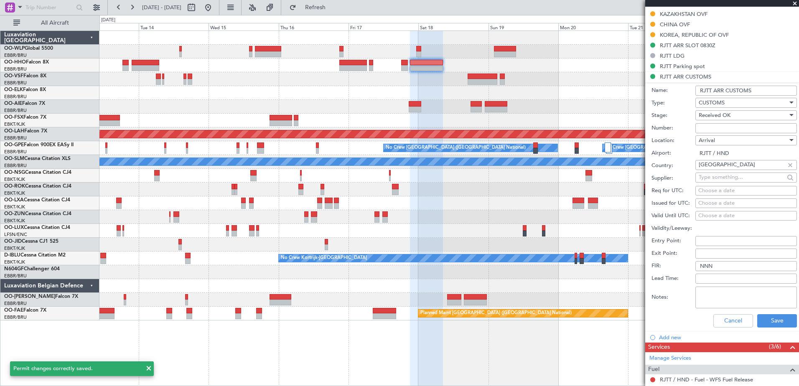
click at [734, 89] on input "RJTT ARR CUSTOMS" at bounding box center [747, 91] width 102 height 10
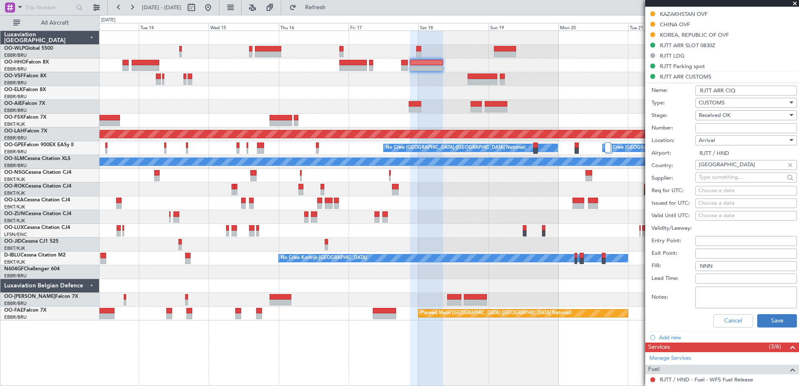
type input "RJTT ARR CIQ"
click at [775, 317] on button "Save" at bounding box center [777, 320] width 40 height 13
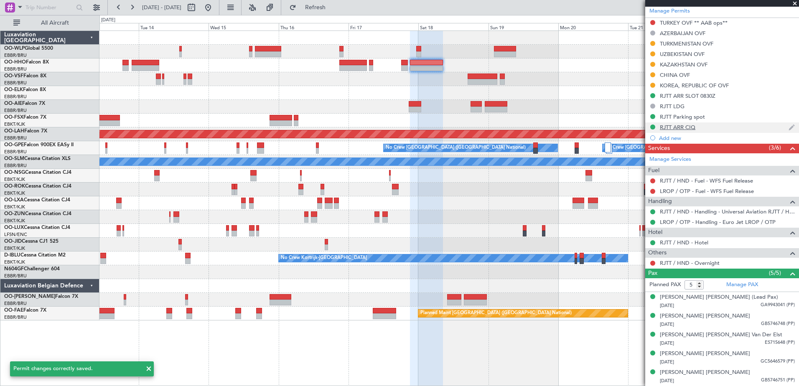
scroll to position [242, 0]
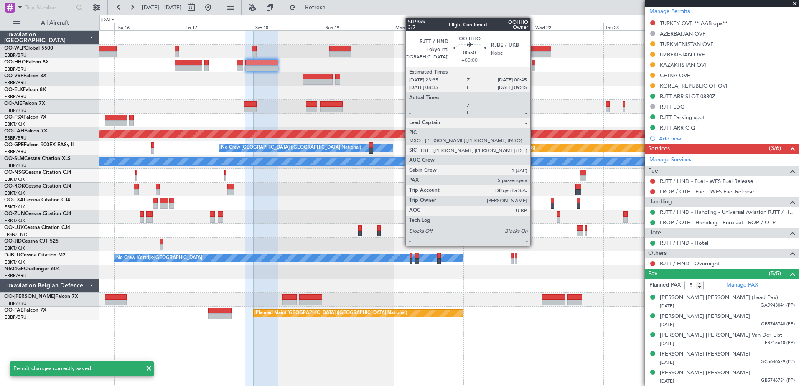
click at [534, 66] on div at bounding box center [534, 68] width 4 height 6
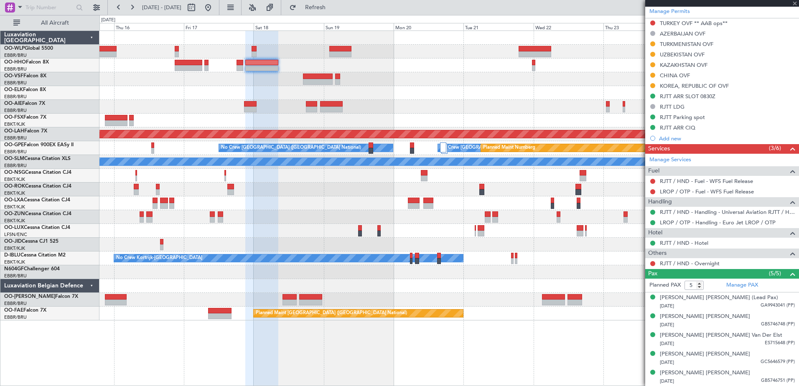
scroll to position [0, 0]
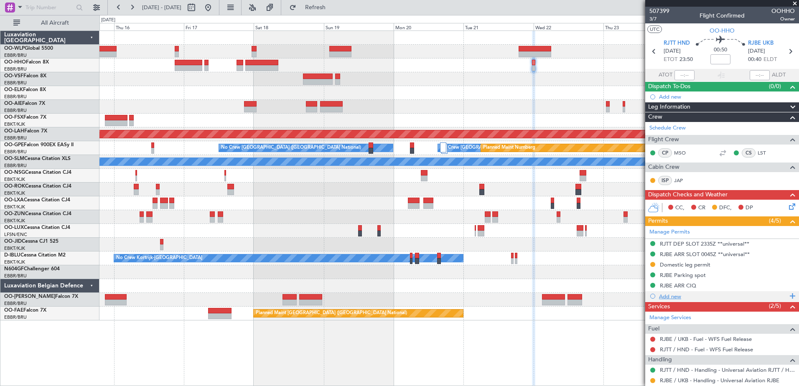
click at [671, 297] on div "Add new" at bounding box center [723, 296] width 128 height 7
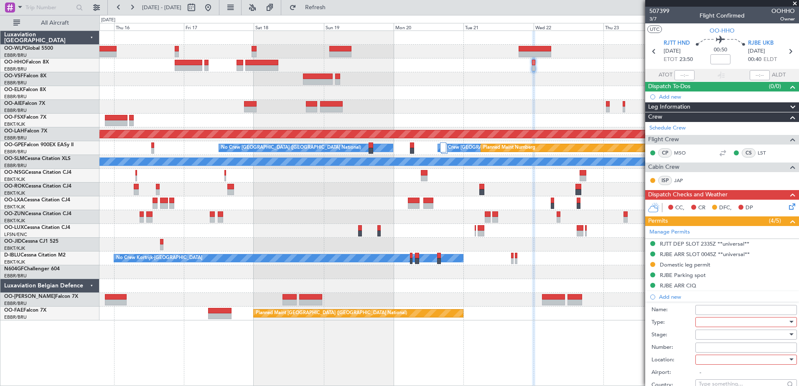
click at [730, 323] on div at bounding box center [743, 322] width 89 height 13
click at [730, 343] on span "CUSTOMS" at bounding box center [743, 342] width 88 height 13
click at [715, 359] on div at bounding box center [743, 360] width 89 height 13
click at [718, 374] on span "Departure" at bounding box center [743, 376] width 88 height 13
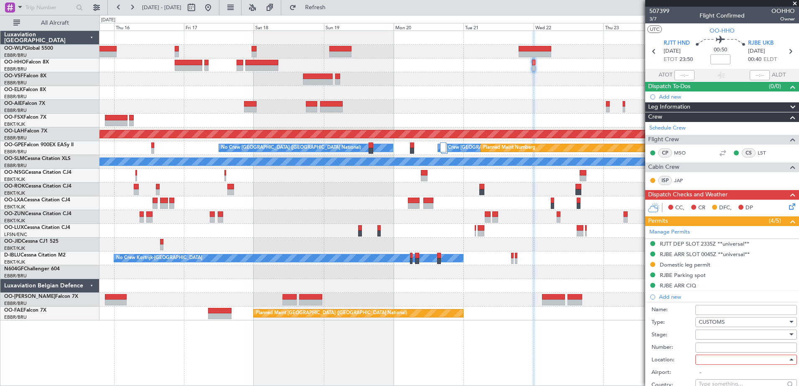
type input "RJTT / HND"
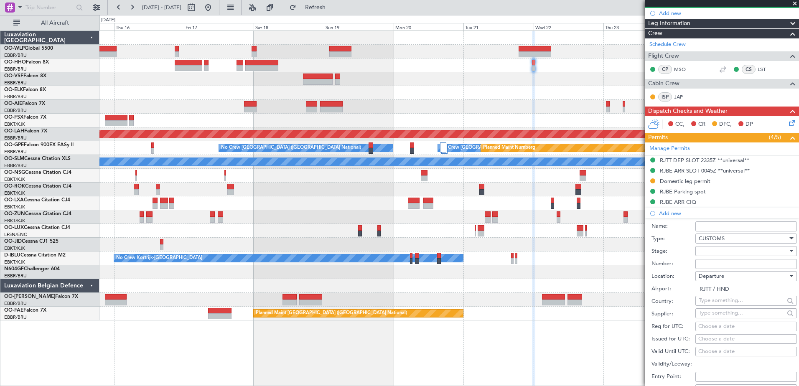
scroll to position [167, 0]
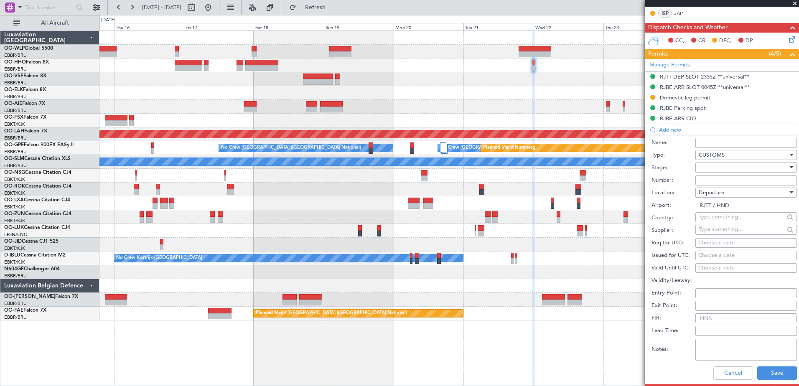
click at [702, 165] on div at bounding box center [743, 167] width 89 height 13
click at [729, 235] on span "Received OK" at bounding box center [743, 234] width 88 height 13
click at [775, 373] on button "Save" at bounding box center [777, 373] width 40 height 13
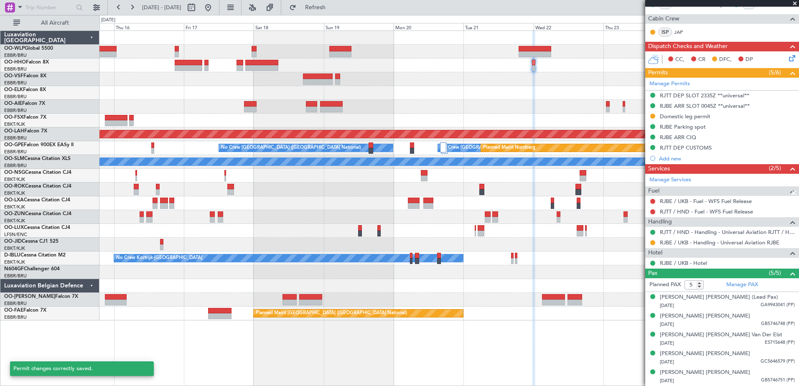
scroll to position [148, 0]
click at [704, 151] on mat-tooltip-component "RJTT DEP CUSTOMS" at bounding box center [686, 162] width 59 height 22
click at [694, 149] on div "RJTT DEP CUSTOMS" at bounding box center [686, 148] width 52 height 7
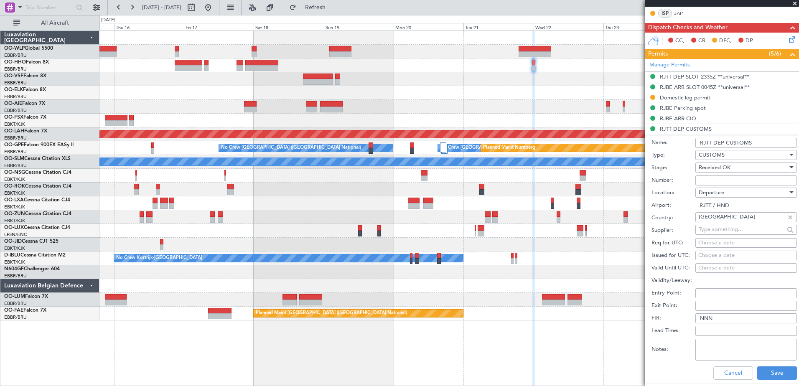
drag, startPoint x: 765, startPoint y: 143, endPoint x: 731, endPoint y: 148, distance: 34.6
click at [731, 148] on form "Name: RJTT DEP CUSTOMS Type: CUSTOMS Stage: Received OK Number: Location: Depar…" at bounding box center [722, 260] width 154 height 250
type input "RJTT DEP CIQ"
click at [778, 367] on button "Save" at bounding box center [777, 373] width 40 height 13
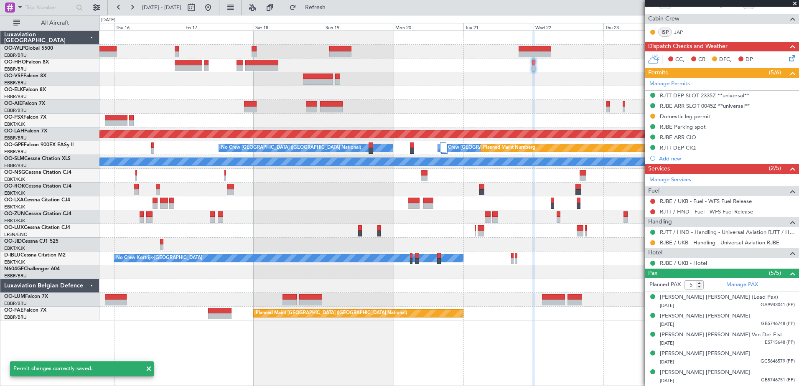
scroll to position [148, 0]
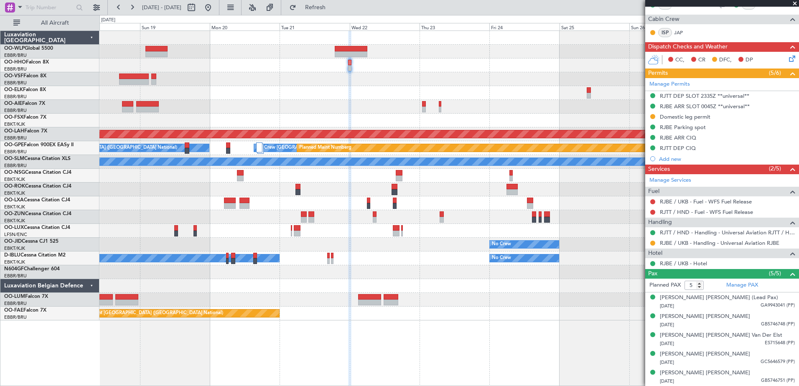
click at [402, 112] on div "- - FIMP 17:00 Z EBLG 05:10 Z Planned [GEOGRAPHIC_DATA][PERSON_NAME]-[GEOGRAPHI…" at bounding box center [448, 176] width 699 height 290
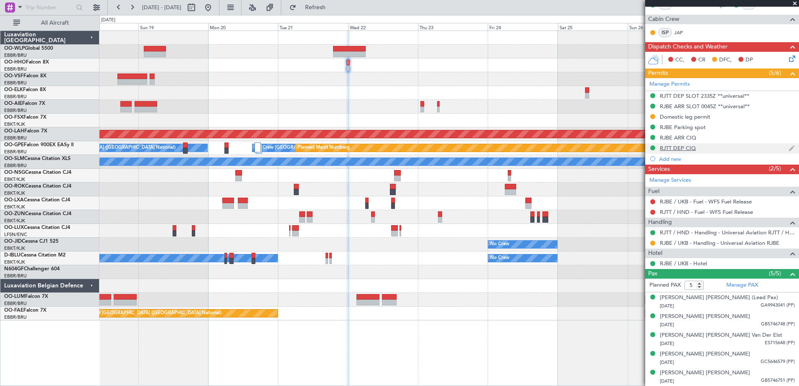
scroll to position [0, 0]
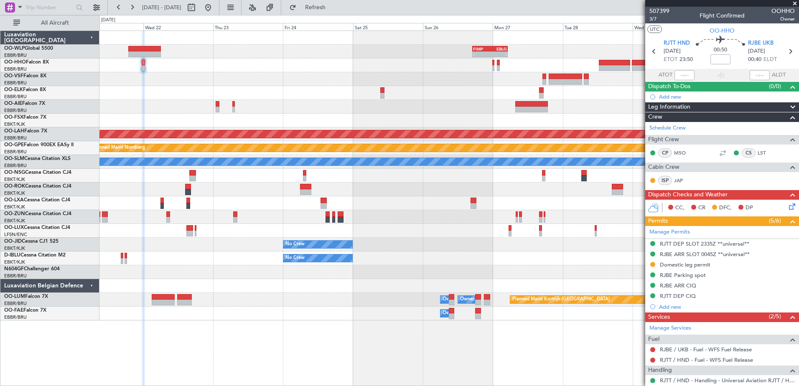
click at [357, 64] on div "- - FIMP 17:00 Z EBLG 05:10 Z Planned [GEOGRAPHIC_DATA][PERSON_NAME]-[GEOGRAPHI…" at bounding box center [448, 176] width 699 height 290
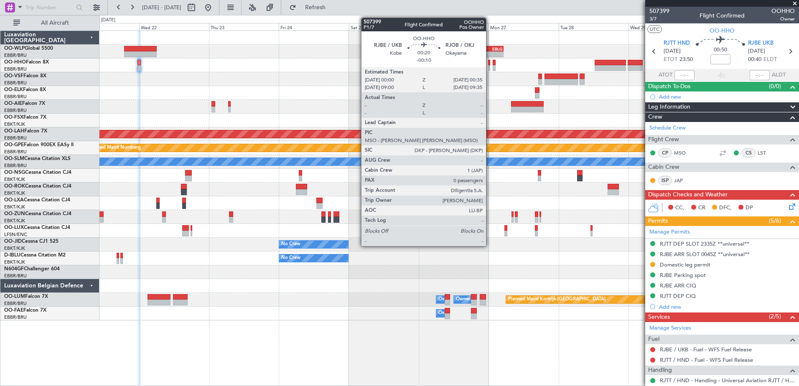
click at [490, 67] on div at bounding box center [489, 68] width 2 height 6
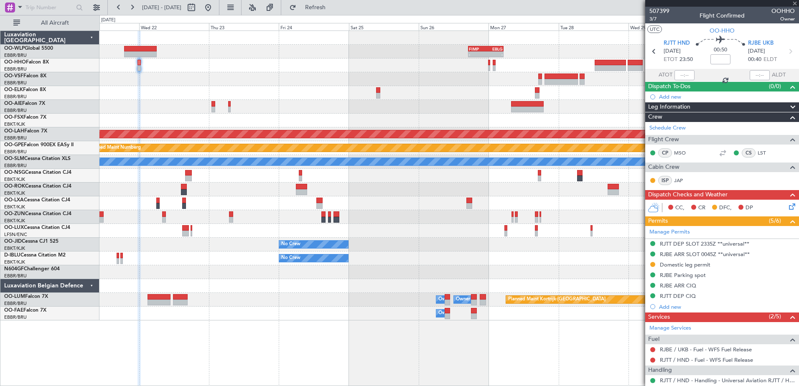
type input "-00:10"
type input "0"
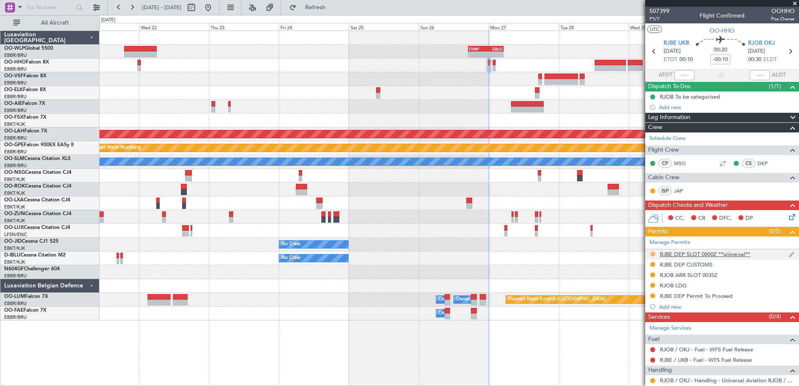
click at [653, 255] on button at bounding box center [652, 254] width 5 height 5
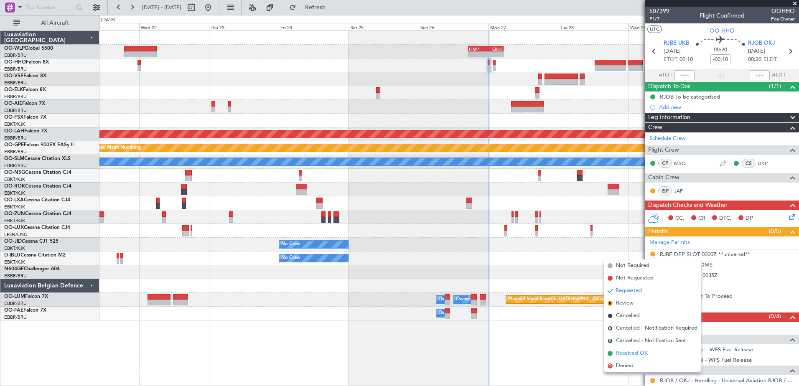
click at [634, 352] on span "Received OK" at bounding box center [632, 353] width 32 height 8
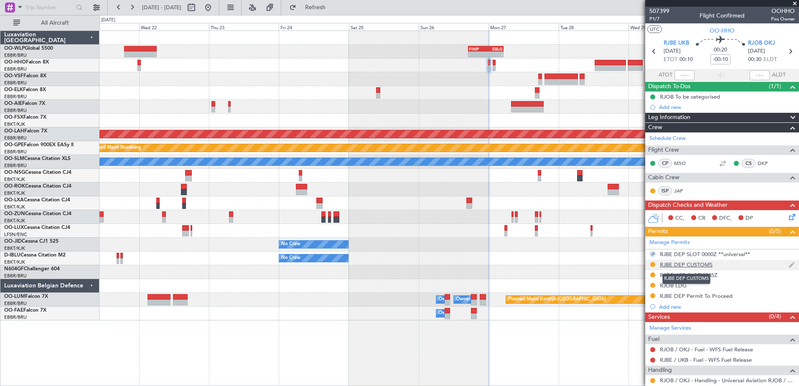
click at [678, 267] on div "RJBE DEP CUSTOMS" at bounding box center [686, 264] width 53 height 7
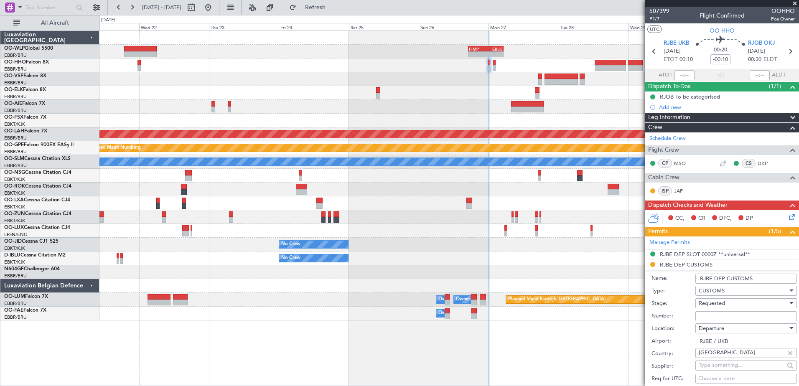
drag, startPoint x: 762, startPoint y: 278, endPoint x: 732, endPoint y: 282, distance: 30.7
click at [732, 282] on input "RJBE DEP CUSTOMS" at bounding box center [747, 279] width 102 height 10
type input "RJBE DEP CIQ"
click at [729, 316] on input "Number:" at bounding box center [747, 316] width 102 height 10
drag, startPoint x: 676, startPoint y: 336, endPoint x: 686, endPoint y: 334, distance: 10.1
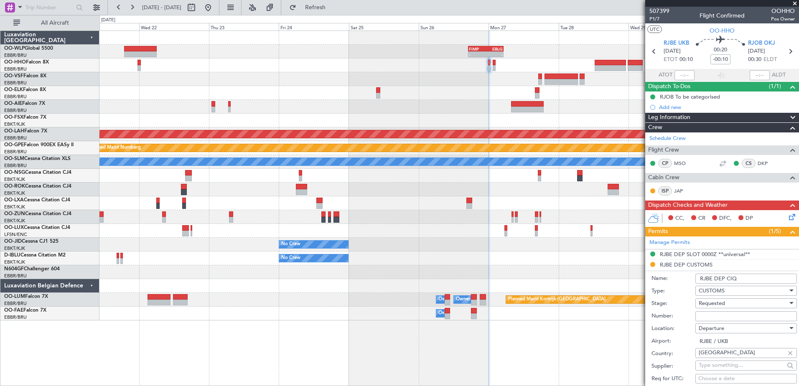
click at [676, 336] on div "Airport: RJBE / UKB" at bounding box center [724, 341] width 145 height 13
click at [712, 306] on span "Requested" at bounding box center [712, 304] width 26 height 8
click at [729, 367] on span "Received OK" at bounding box center [743, 370] width 88 height 13
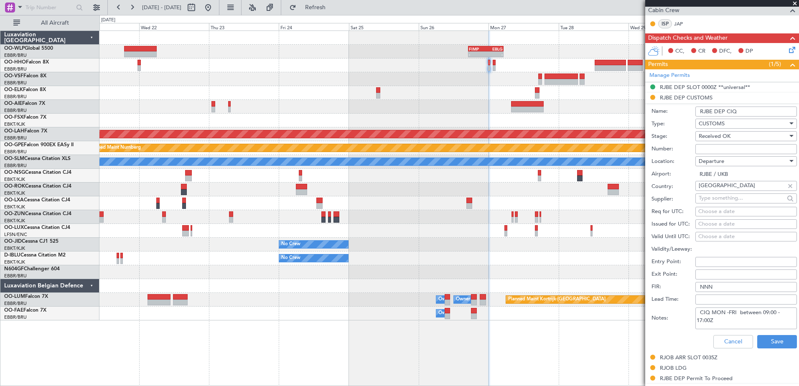
scroll to position [209, 0]
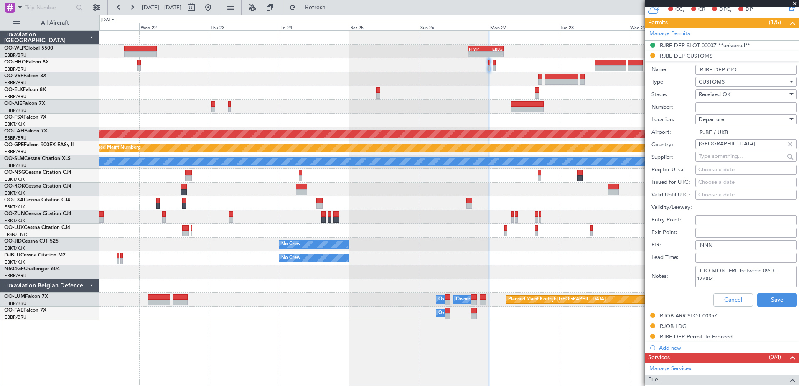
click at [723, 284] on textarea "CIQ MON -FRI between 09:00 - 17:00Z" at bounding box center [747, 277] width 102 height 22
paste textarea "Business [GEOGRAPHIC_DATA]"
type textarea "CIQ MON -FRI between 09:00 - 17:00Z PAssenger to be cleared at [GEOGRAPHIC_DATA]"
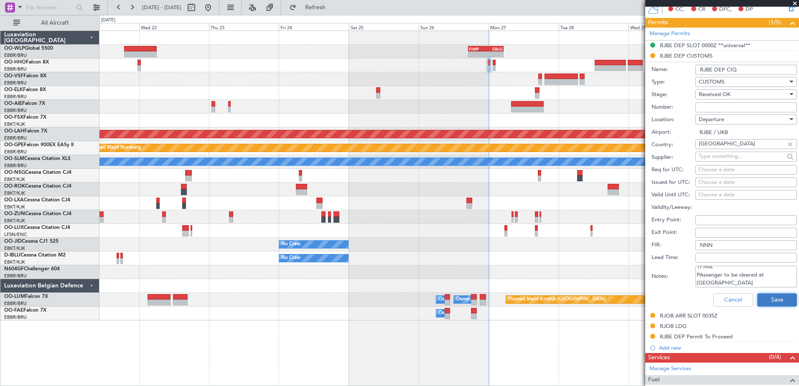
click at [774, 299] on button "Save" at bounding box center [777, 299] width 40 height 13
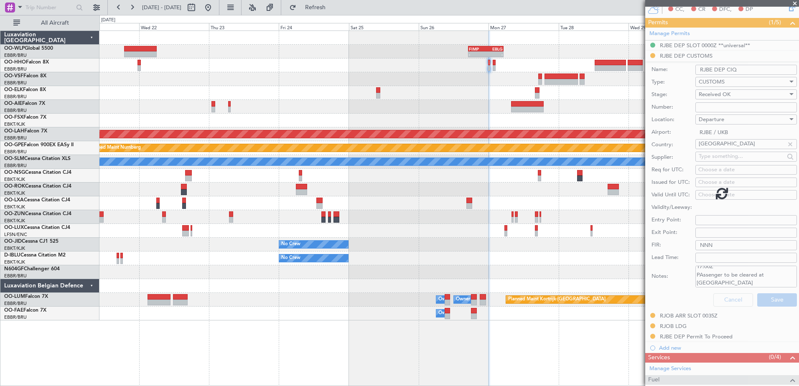
scroll to position [54, 0]
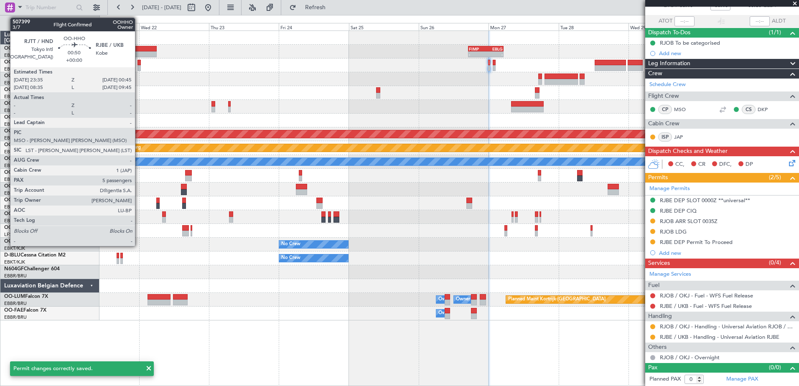
click at [139, 66] on div at bounding box center [140, 68] width 4 height 6
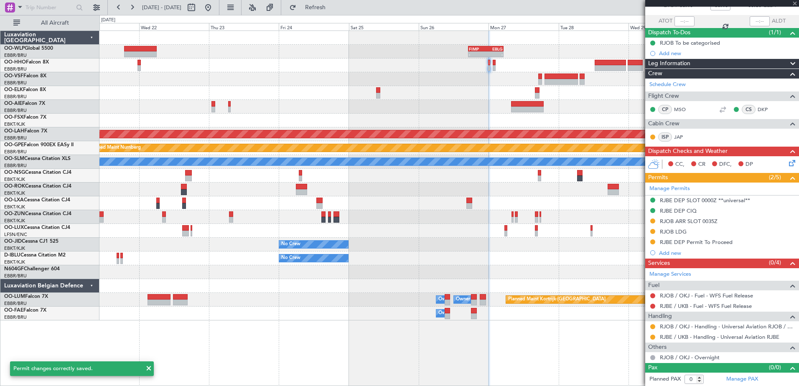
type input "5"
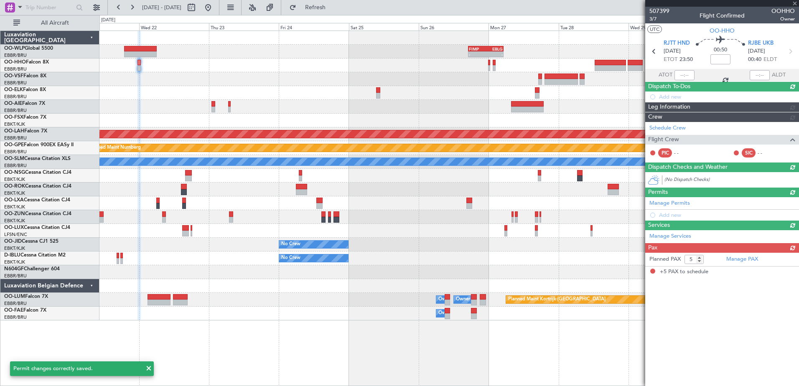
scroll to position [0, 0]
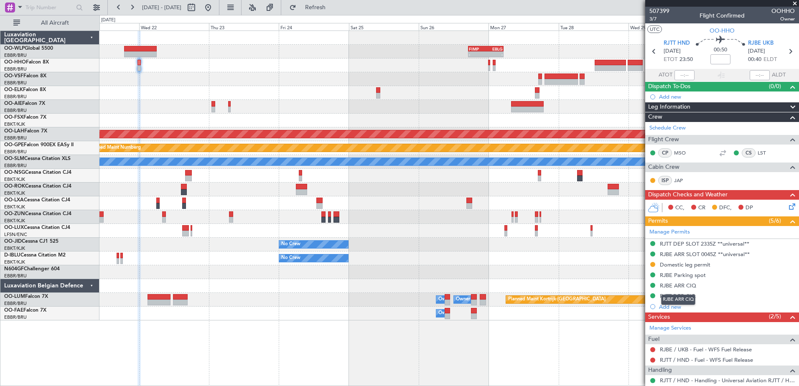
click at [682, 301] on div "RJBE ARR CIQ" at bounding box center [678, 300] width 34 height 10
click at [662, 293] on div "RJTT DEP CIQ" at bounding box center [678, 296] width 36 height 7
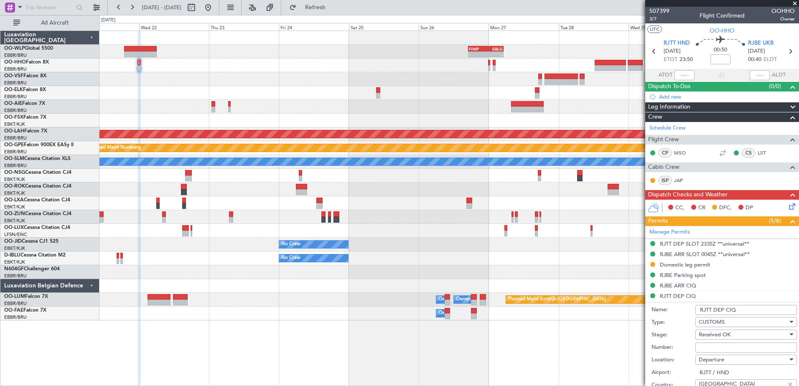
scroll to position [293, 0]
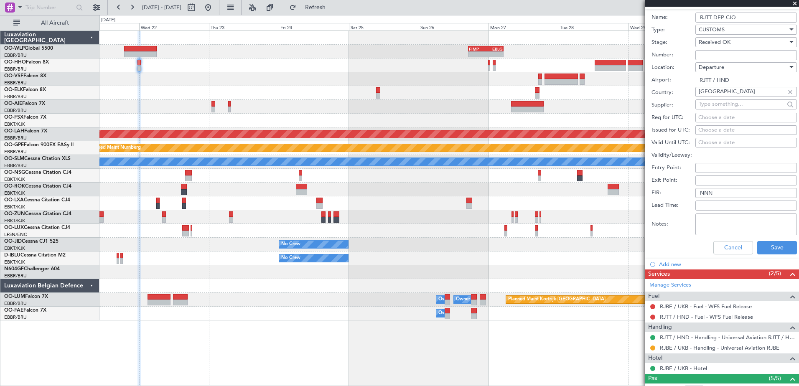
click at [712, 224] on textarea "Notes:" at bounding box center [747, 225] width 102 height 22
paste textarea "Business [GEOGRAPHIC_DATA]"
click at [699, 217] on textarea "Business [GEOGRAPHIC_DATA]" at bounding box center [747, 225] width 102 height 22
drag, startPoint x: 732, startPoint y: 227, endPoint x: 701, endPoint y: 221, distance: 32.0
click at [701, 221] on textarea "Passenger to be cleared at [GEOGRAPHIC_DATA]" at bounding box center [747, 225] width 102 height 22
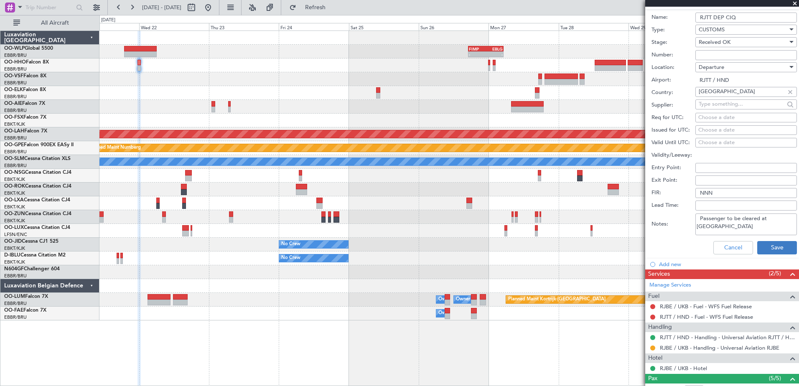
type textarea "Passenger to be cleared at [GEOGRAPHIC_DATA]"
click at [759, 247] on button "Save" at bounding box center [777, 247] width 40 height 13
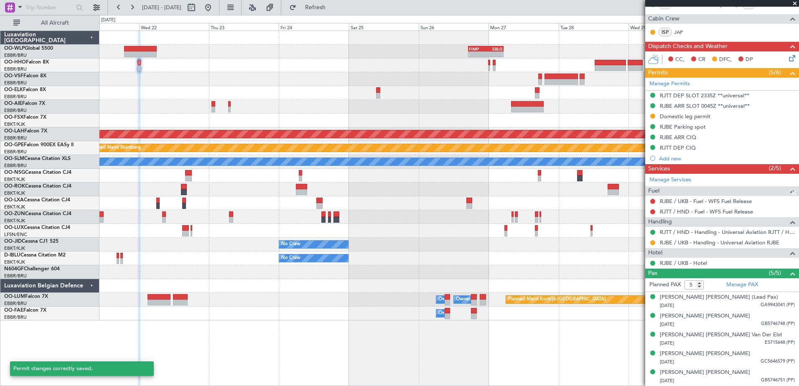
scroll to position [43, 0]
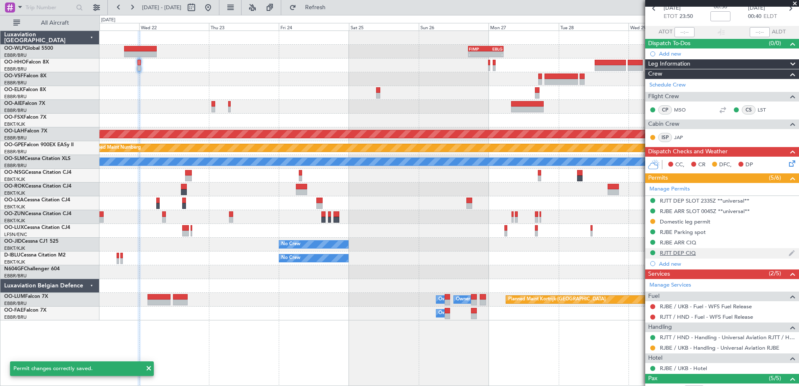
click at [689, 257] on div "RJTT DEP CIQ" at bounding box center [722, 253] width 154 height 10
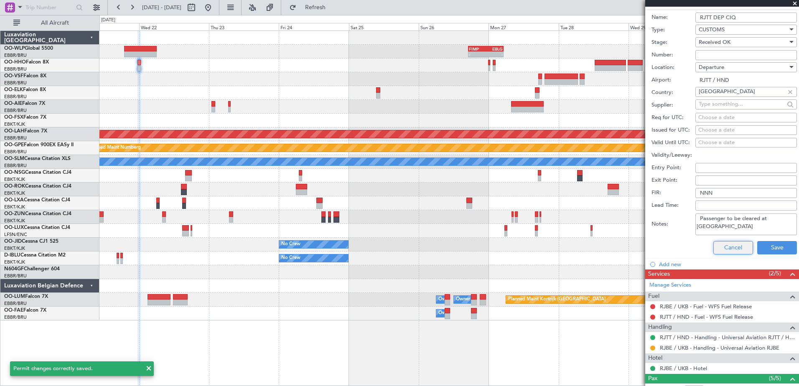
click at [738, 253] on button "Cancel" at bounding box center [734, 247] width 40 height 13
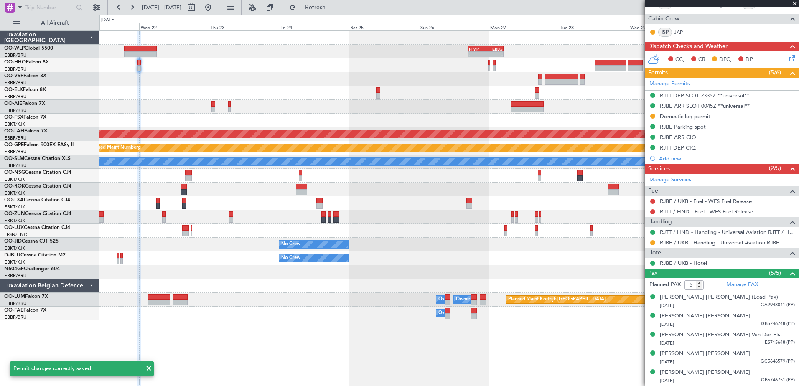
scroll to position [148, 0]
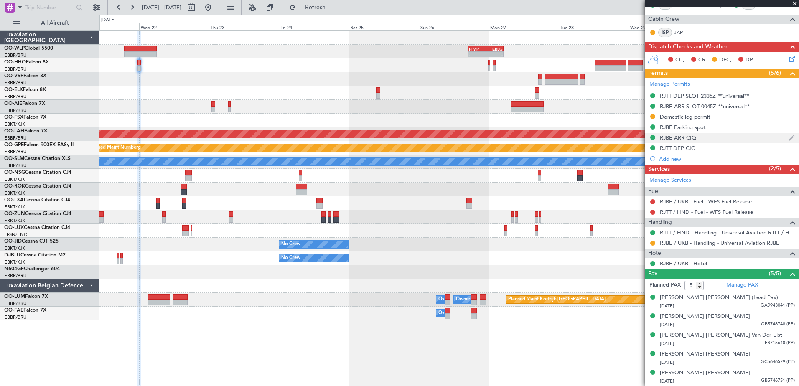
click at [686, 135] on div "RJBE ARR CIQ" at bounding box center [678, 137] width 36 height 7
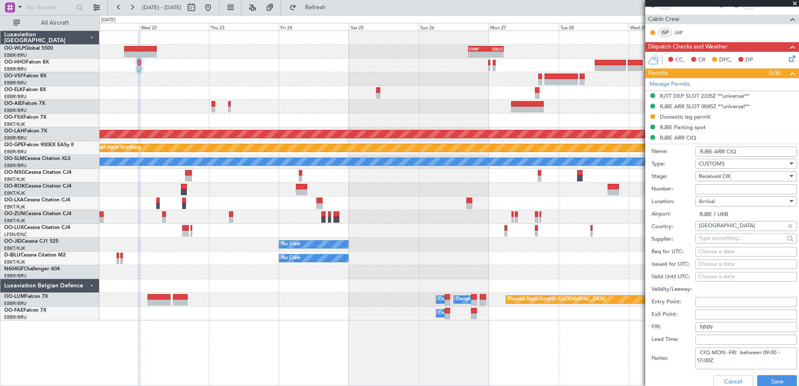
scroll to position [398, 0]
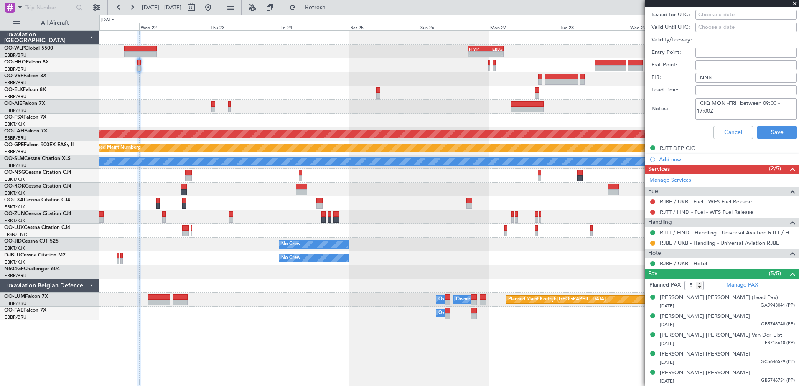
click at [732, 114] on textarea "CIQ MON -FRI between 09:00 - 17:00Z" at bounding box center [747, 109] width 102 height 22
paste textarea "Passenger to be cleared at [GEOGRAPHIC_DATA]"
type textarea "CIQ MON -FRI between 09:00 - 17:00Z Passenger to be cleared at [GEOGRAPHIC_DATA]"
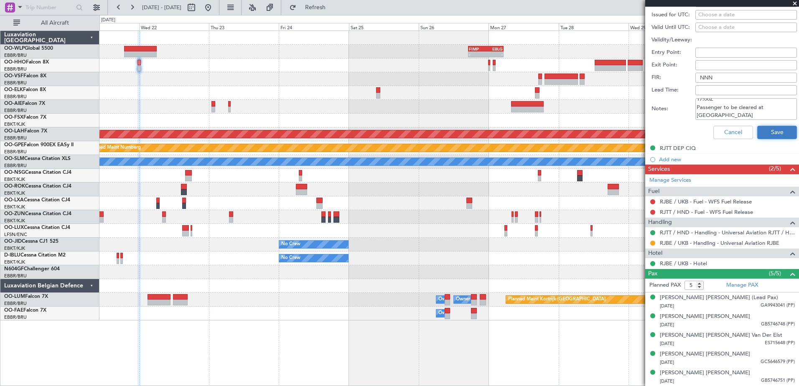
click at [775, 132] on button "Save" at bounding box center [777, 132] width 40 height 13
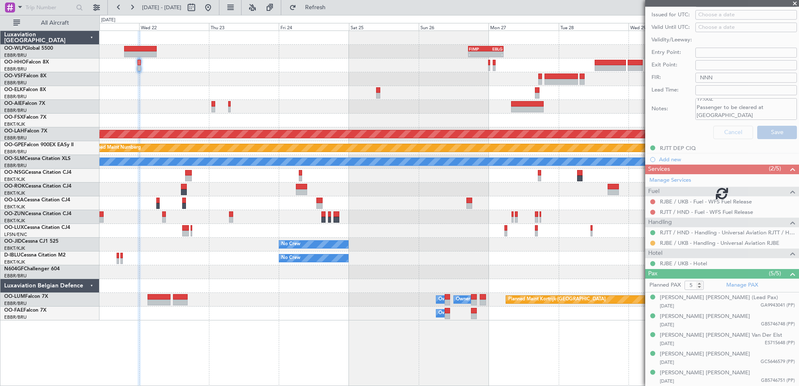
scroll to position [148, 0]
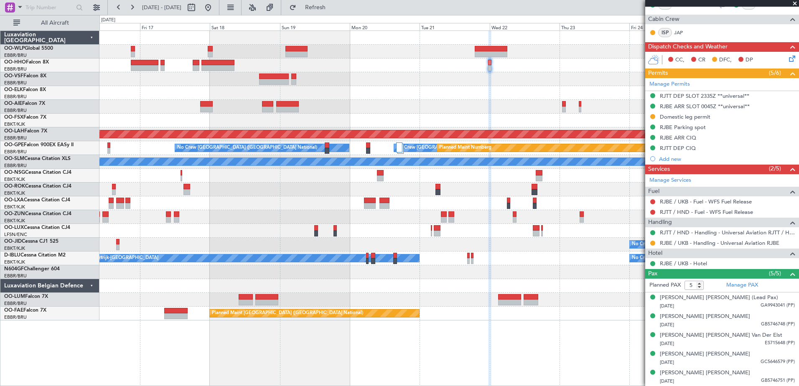
click at [502, 103] on div "- - FIMP 17:00 Z EBLG 05:10 Z Planned [GEOGRAPHIC_DATA][PERSON_NAME]-[GEOGRAPHI…" at bounding box center [448, 176] width 699 height 290
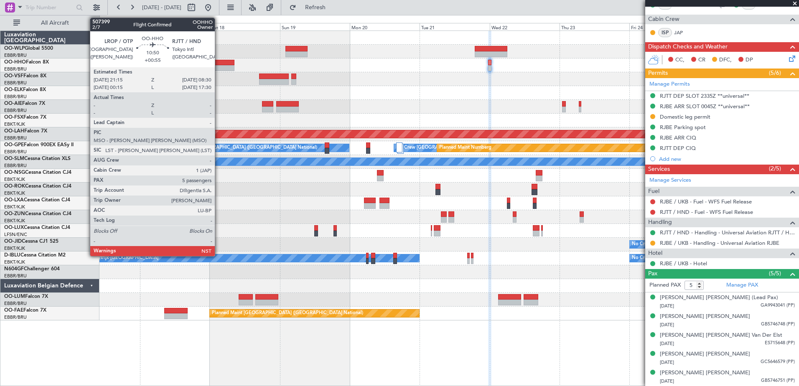
click at [219, 67] on div at bounding box center [217, 68] width 33 height 6
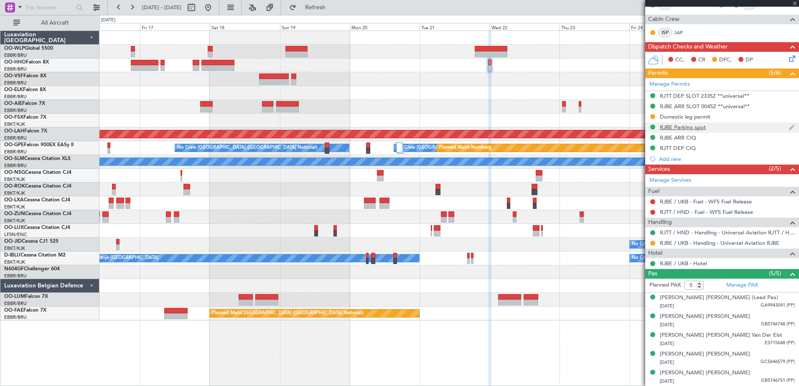
type input "+00:55"
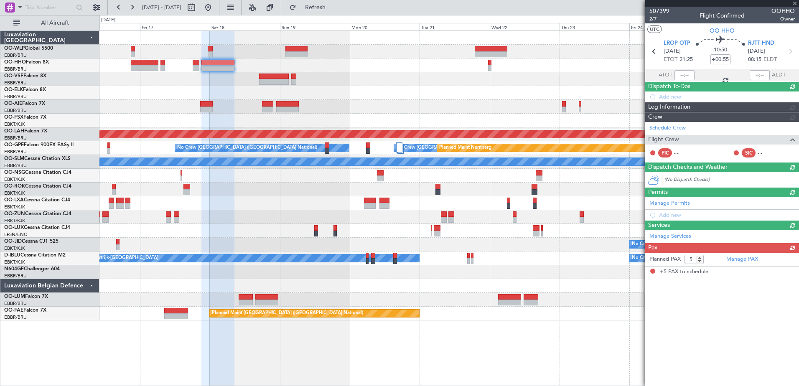
scroll to position [0, 0]
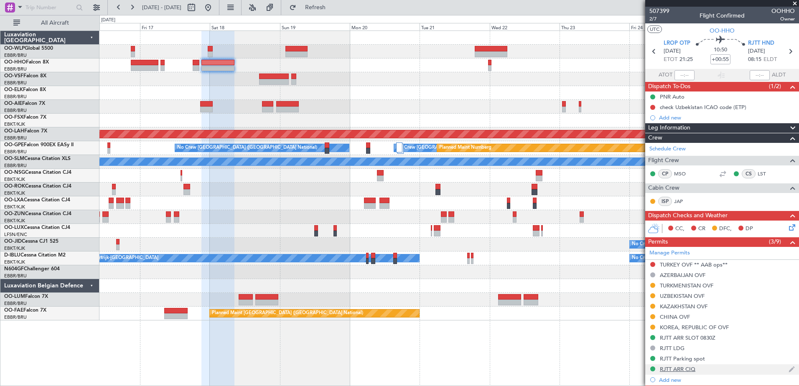
click at [671, 370] on div "RJTT ARR CIQ" at bounding box center [678, 369] width 36 height 7
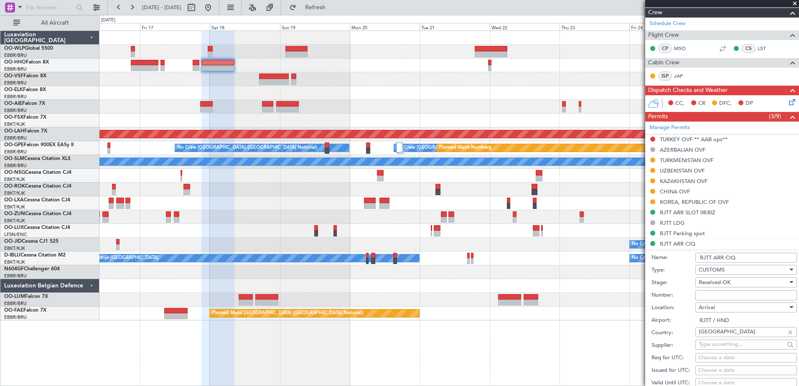
scroll to position [293, 0]
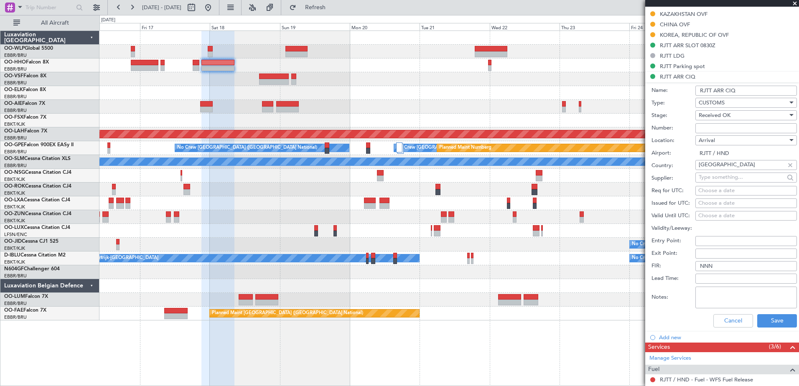
click at [719, 299] on textarea "Notes:" at bounding box center [747, 298] width 102 height 22
paste textarea "Passenger to be cleared at [GEOGRAPHIC_DATA]"
type textarea "Passenger to be cleared at [GEOGRAPHIC_DATA]"
click at [765, 318] on button "Save" at bounding box center [777, 320] width 40 height 13
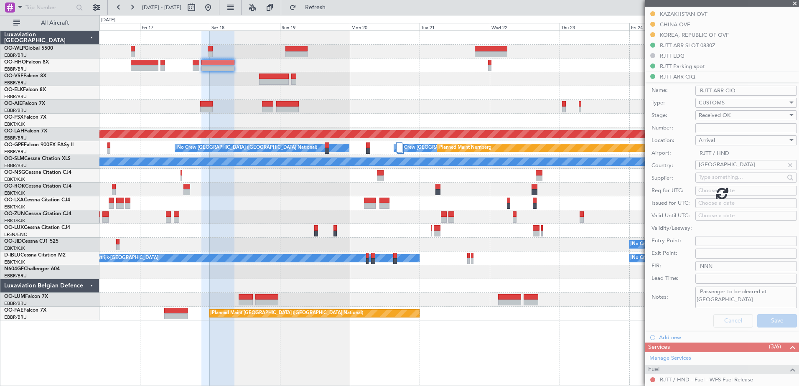
scroll to position [242, 0]
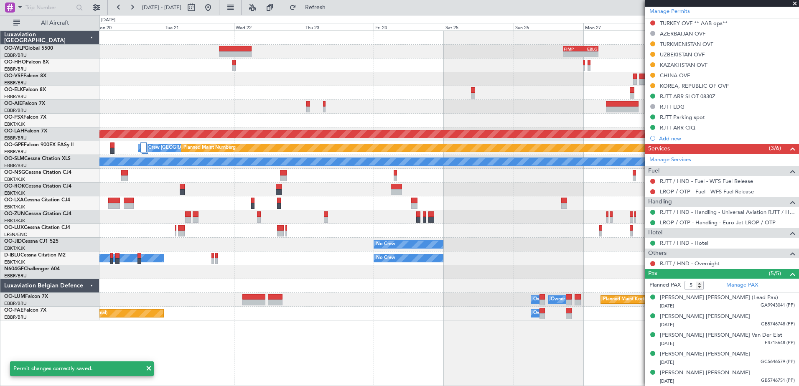
click at [318, 98] on div "- - FIMP 17:00 Z EBLG 05:10 Z Planned [GEOGRAPHIC_DATA][PERSON_NAME]-[GEOGRAPHI…" at bounding box center [448, 176] width 699 height 290
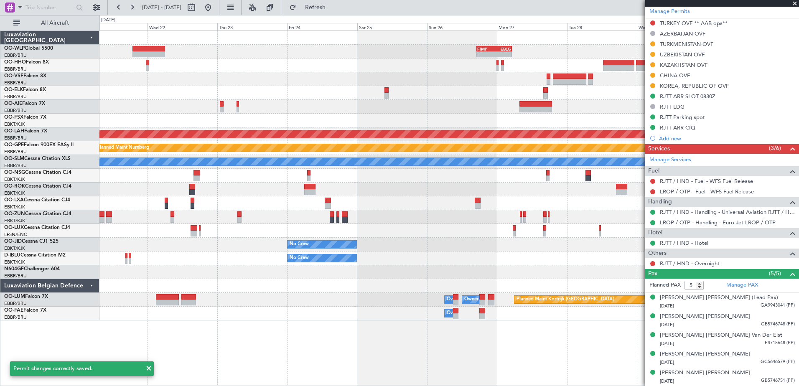
click at [448, 74] on div "- - FIMP 17:00 Z EBLG 05:10 Z Planned [GEOGRAPHIC_DATA][PERSON_NAME]-[GEOGRAPHI…" at bounding box center [448, 176] width 699 height 290
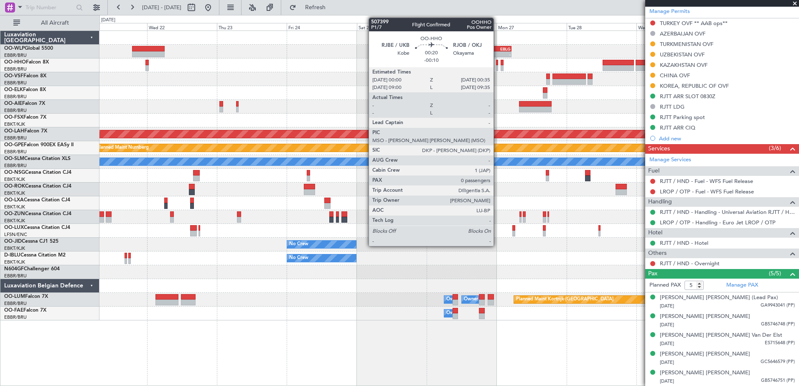
click at [497, 65] on div at bounding box center [497, 68] width 2 height 6
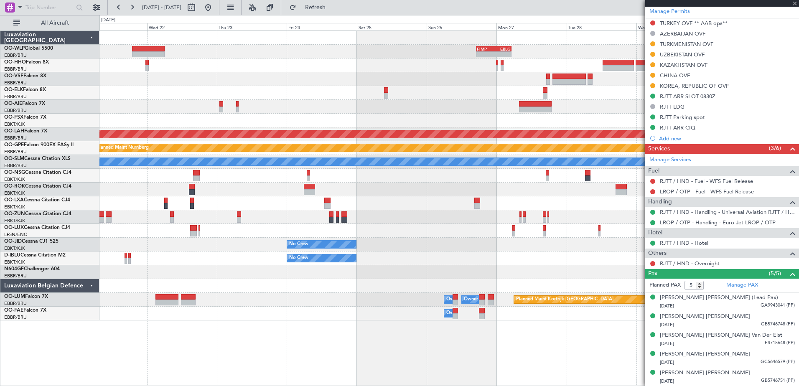
type input "-00:10"
type input "0"
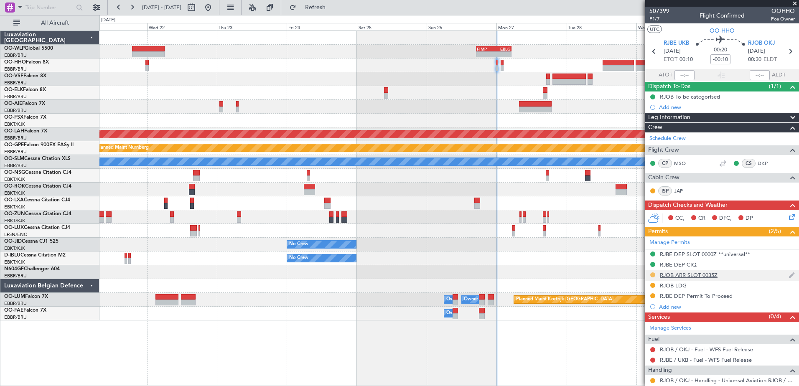
click at [653, 274] on button at bounding box center [652, 275] width 5 height 5
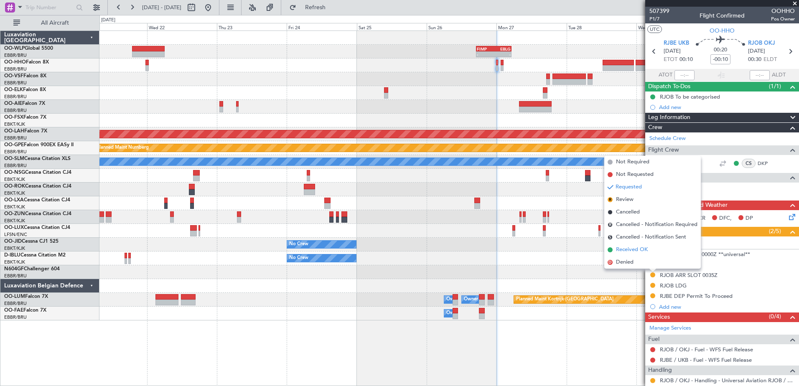
click at [624, 248] on span "Received OK" at bounding box center [632, 250] width 32 height 8
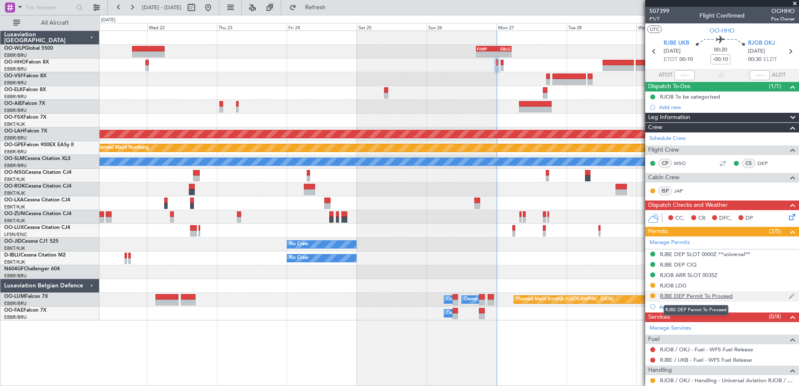
click at [694, 295] on div "RJBE DEP Permit To Proceed" at bounding box center [696, 296] width 73 height 7
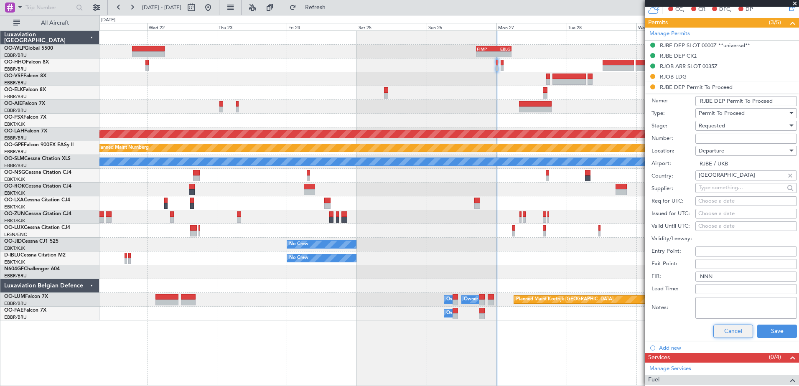
click at [731, 327] on button "Cancel" at bounding box center [734, 331] width 40 height 13
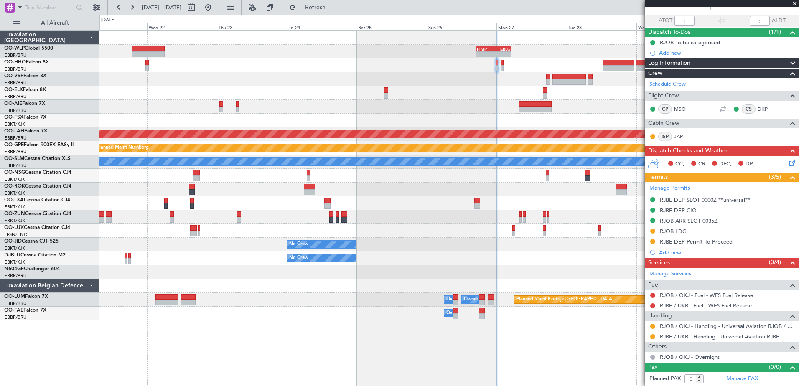
scroll to position [54, 0]
click at [673, 257] on div "Add new" at bounding box center [722, 253] width 154 height 10
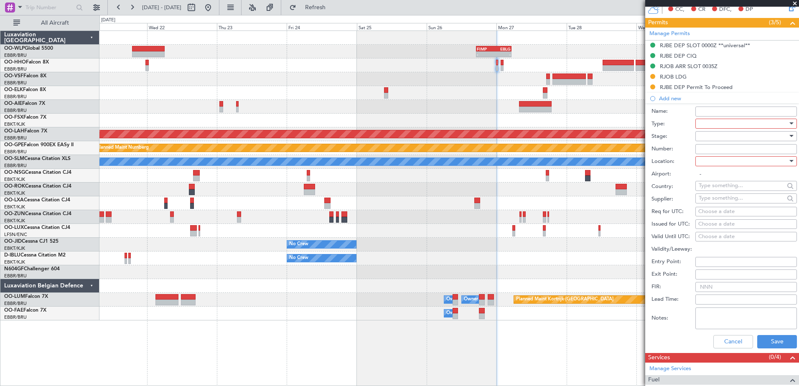
click at [734, 123] on div at bounding box center [743, 123] width 89 height 13
click at [729, 225] on span "CUSTOMS" at bounding box center [743, 228] width 88 height 13
click at [716, 163] on div at bounding box center [743, 161] width 89 height 13
click at [725, 206] on span "Arrival" at bounding box center [743, 203] width 88 height 13
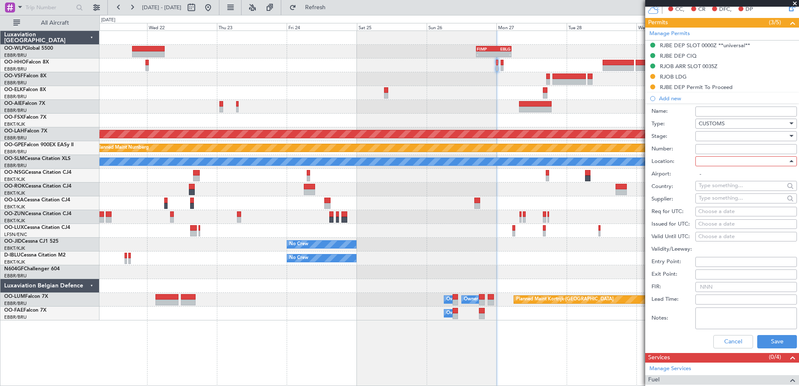
type input "RJOB / OKJ"
click at [703, 315] on textarea "Notes:" at bounding box center [747, 319] width 102 height 22
paste textarea "Passenger to be cleared at [GEOGRAPHIC_DATA]"
click at [702, 321] on textarea "Passenger to be cleared at [GEOGRAPHIC_DATA]" at bounding box center [747, 319] width 102 height 22
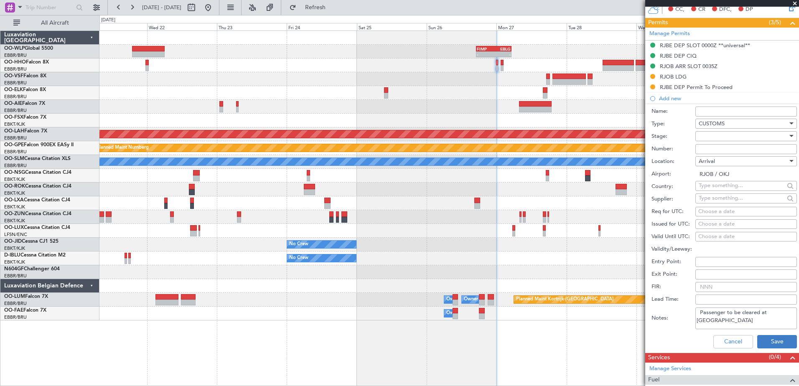
type textarea "Passenger to be cleared at [GEOGRAPHIC_DATA]"
click at [775, 337] on button "Save" at bounding box center [777, 341] width 40 height 13
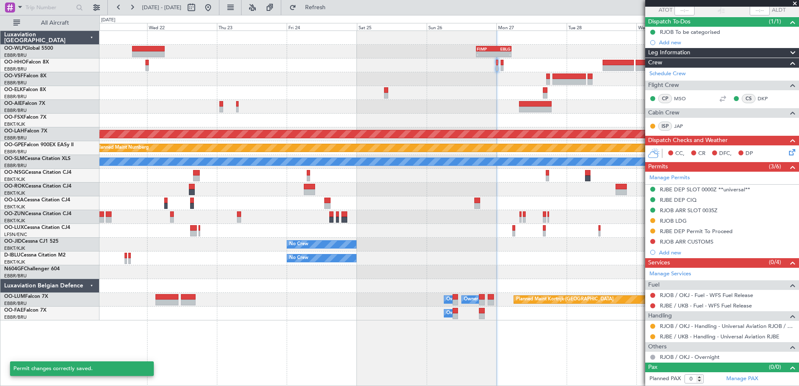
scroll to position [64, 0]
click at [700, 242] on div "RJOB ARR CUSTOMS" at bounding box center [687, 242] width 54 height 7
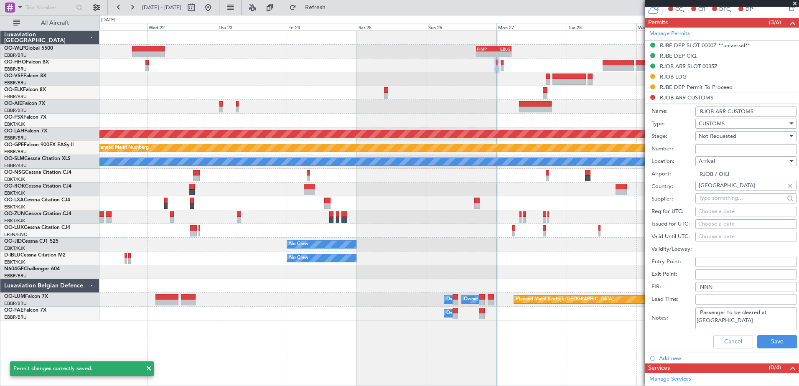
click at [745, 107] on input "RJOB ARR CUSTOMS" at bounding box center [747, 112] width 102 height 10
click at [744, 113] on input "RJOB ARR CUSTOMS" at bounding box center [747, 112] width 102 height 10
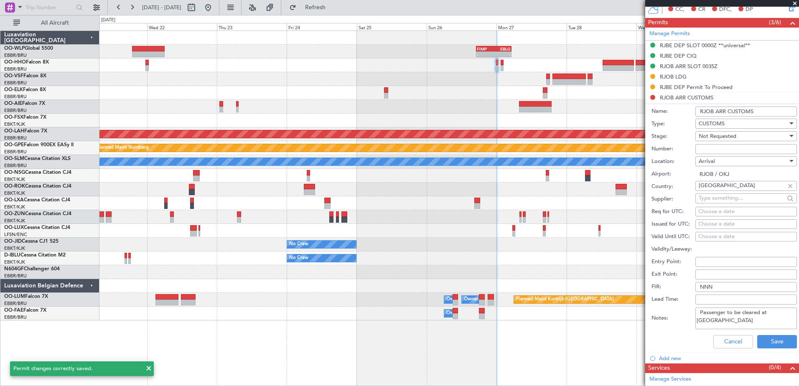
click at [744, 113] on input "RJOB ARR CUSTOMS" at bounding box center [747, 112] width 102 height 10
click at [757, 110] on input "RJOB ARR CUSTOMS" at bounding box center [747, 112] width 102 height 10
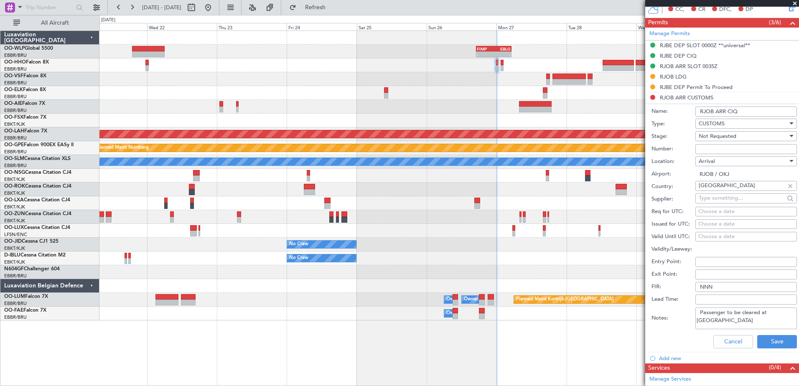
type input "RJOB ARR CIQ"
click at [754, 134] on div "Not Requested" at bounding box center [743, 136] width 89 height 13
click at [739, 204] on span "Received OK" at bounding box center [743, 203] width 88 height 13
click at [776, 340] on button "Save" at bounding box center [777, 341] width 40 height 13
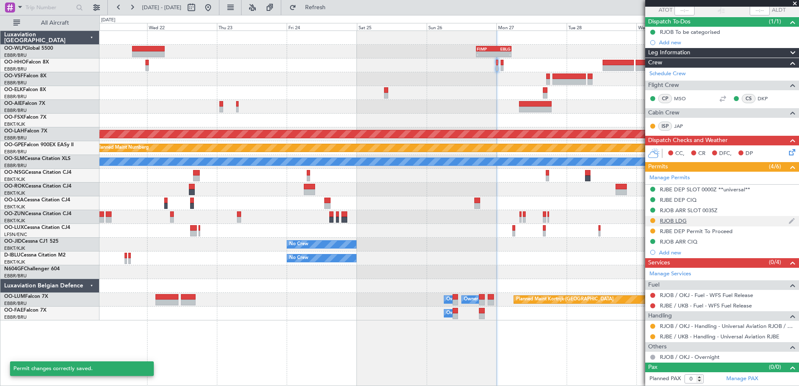
scroll to position [64, 0]
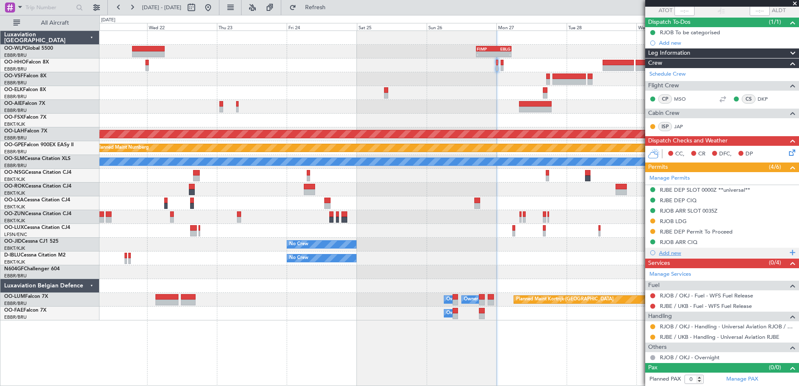
click at [662, 254] on div "Add new" at bounding box center [723, 253] width 128 height 7
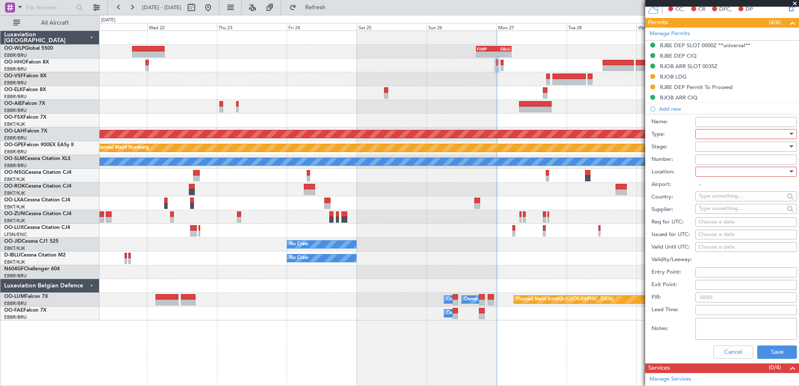
click at [711, 135] on div at bounding box center [743, 134] width 89 height 13
click at [724, 223] on span "Parking" at bounding box center [743, 222] width 88 height 13
click at [711, 173] on div at bounding box center [743, 172] width 89 height 13
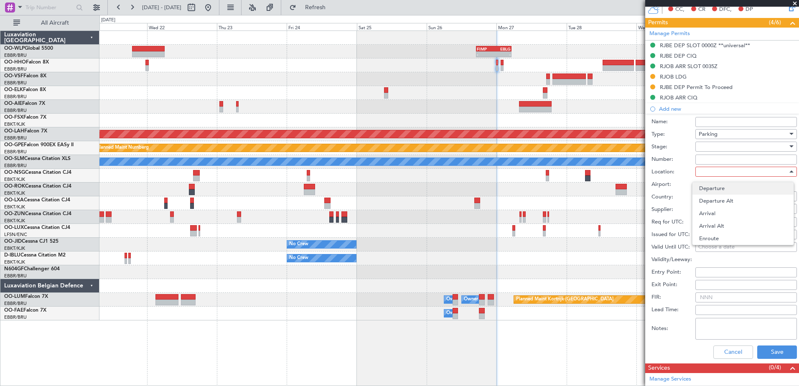
click at [725, 192] on span "Departure" at bounding box center [743, 188] width 88 height 13
type input "RJBE / UKB"
click at [726, 145] on div at bounding box center [743, 146] width 89 height 13
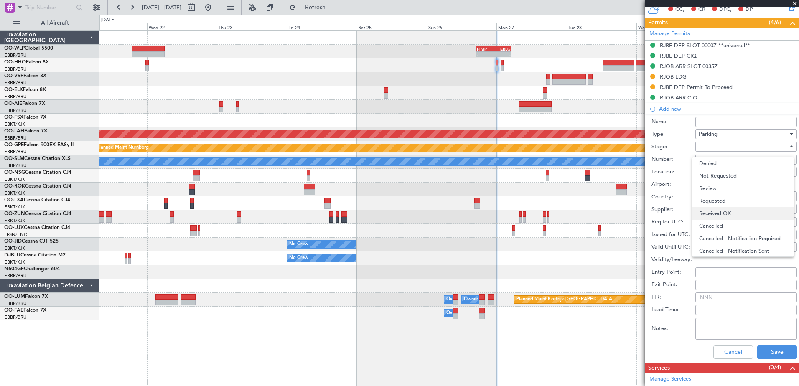
click at [727, 211] on span "Received OK" at bounding box center [743, 213] width 88 height 13
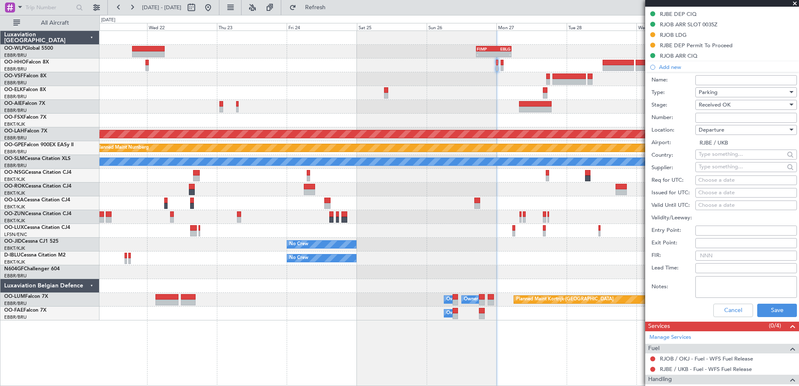
click at [706, 117] on input "Number:" at bounding box center [747, 118] width 102 height 10
type input "7B"
click at [770, 312] on button "Save" at bounding box center [777, 310] width 40 height 13
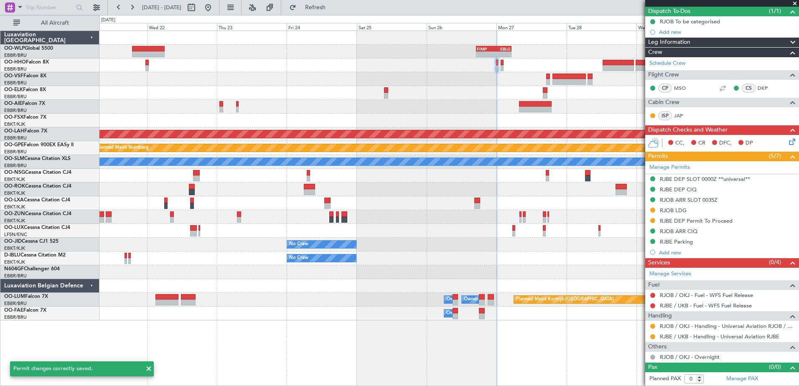
scroll to position [75, 0]
click at [682, 242] on div "RJBE Parking" at bounding box center [676, 242] width 33 height 7
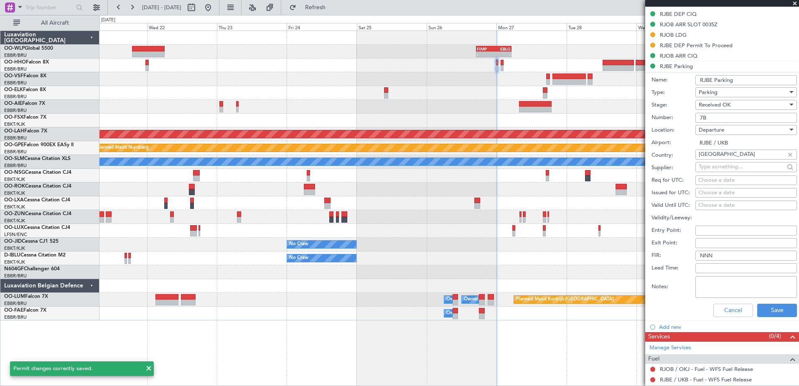
click at [740, 81] on input "RJBE Parking" at bounding box center [747, 80] width 102 height 10
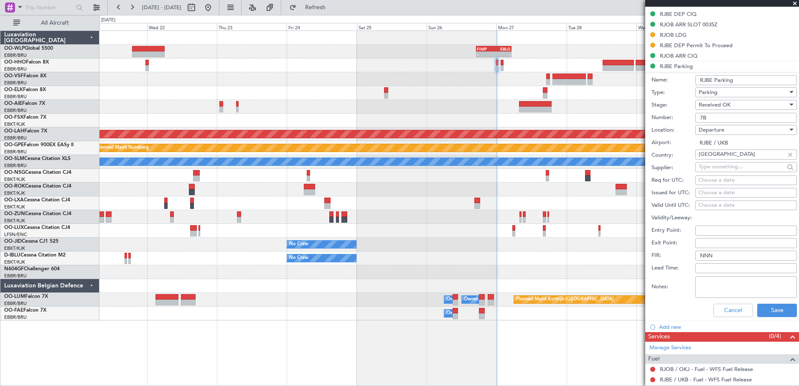
type input "RJBE Parking spot"
click at [776, 310] on button "Save" at bounding box center [777, 310] width 40 height 13
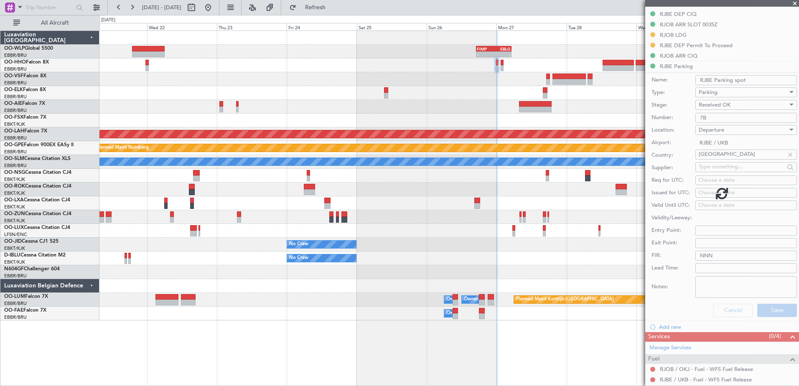
scroll to position [75, 0]
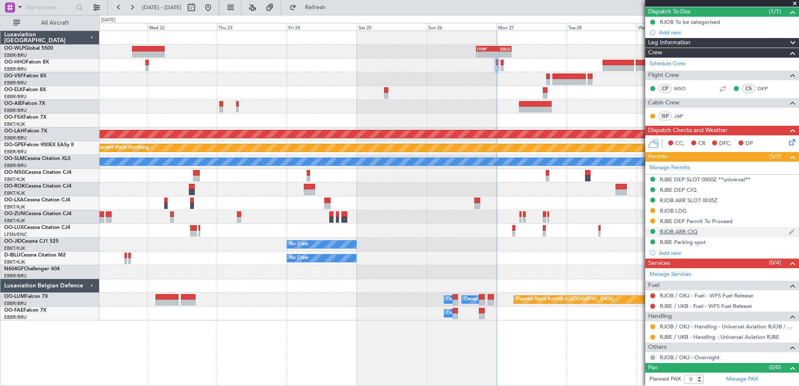
click at [686, 230] on div "RJOB ARR CIQ" at bounding box center [679, 231] width 38 height 7
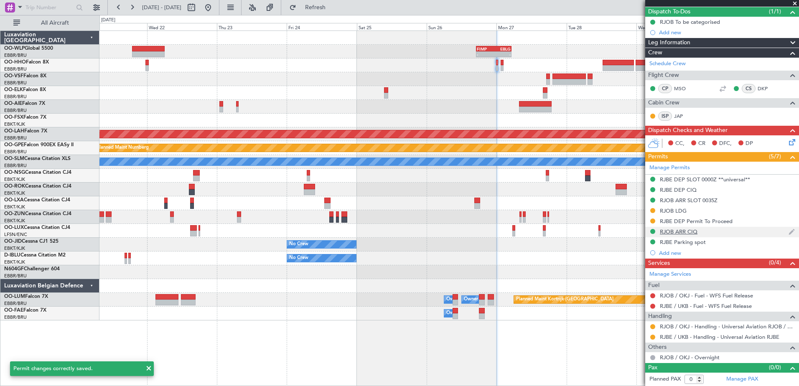
scroll to position [251, 0]
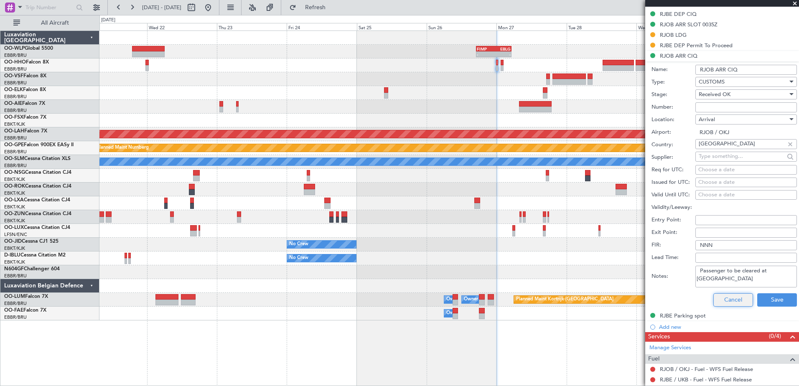
click at [732, 302] on button "Cancel" at bounding box center [734, 299] width 40 height 13
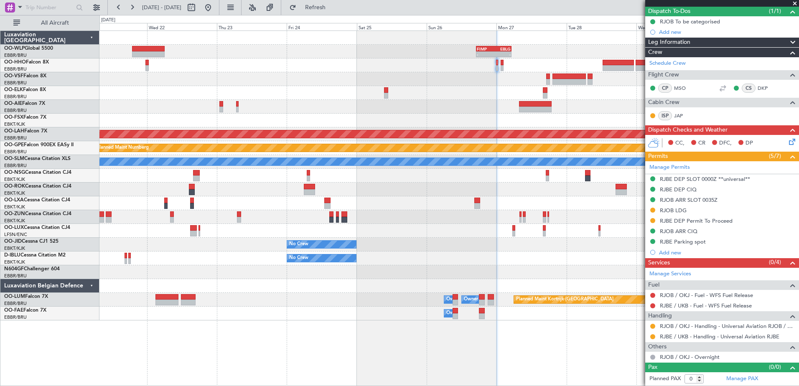
scroll to position [75, 0]
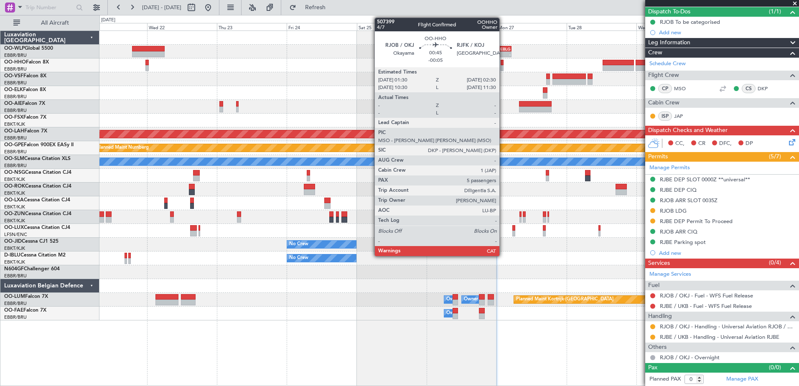
click at [503, 64] on div at bounding box center [502, 63] width 3 height 6
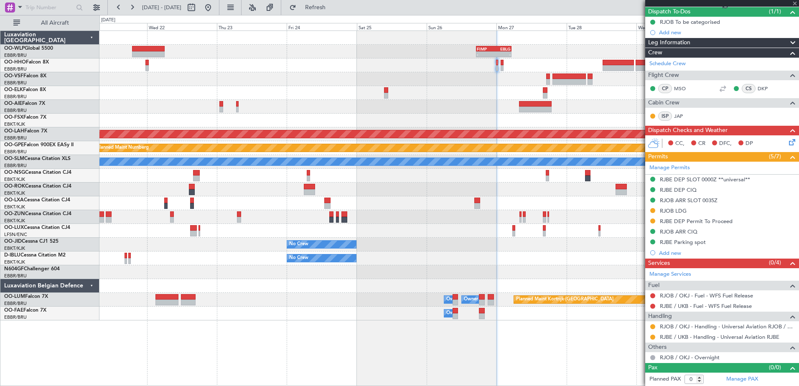
type input "-00:05"
type input "5"
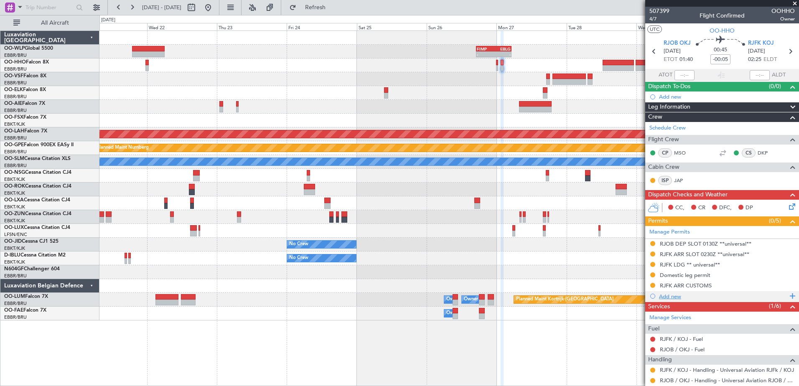
scroll to position [42, 0]
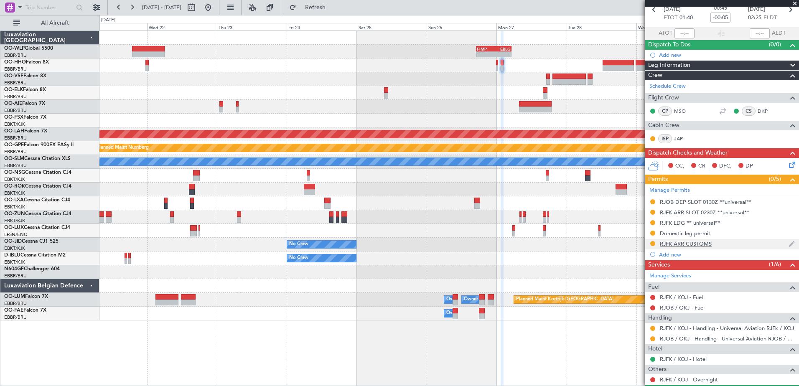
click at [677, 246] on div "RJFK ARR CUSTOMS" at bounding box center [686, 243] width 52 height 7
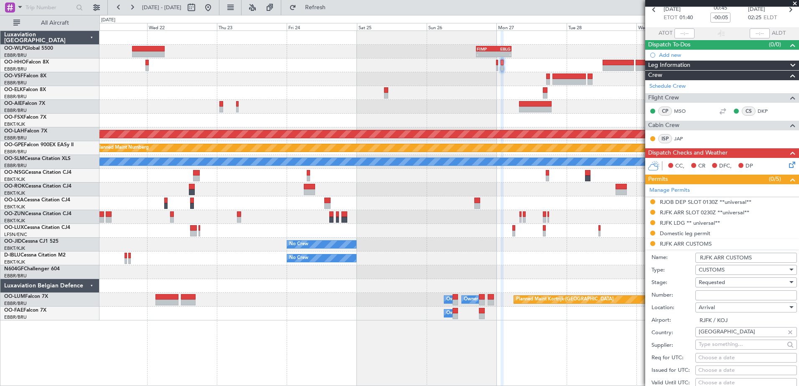
click at [747, 256] on input "RJFK ARR CUSTOMS" at bounding box center [747, 258] width 102 height 10
type input "RJFK ARR CIQ"
click at [734, 282] on div "Requested" at bounding box center [743, 282] width 89 height 13
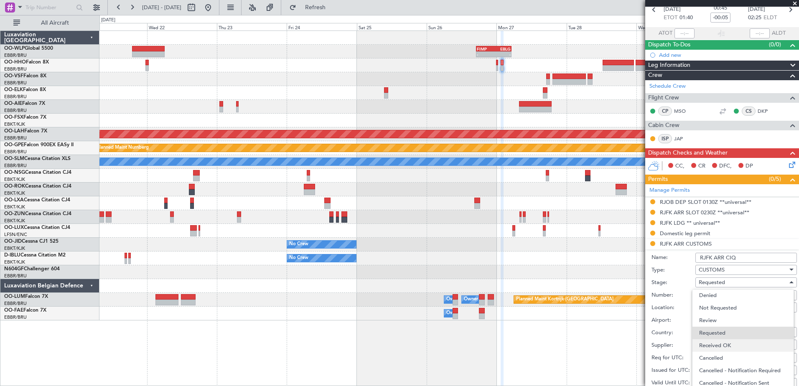
click at [732, 343] on span "Received OK" at bounding box center [743, 345] width 88 height 13
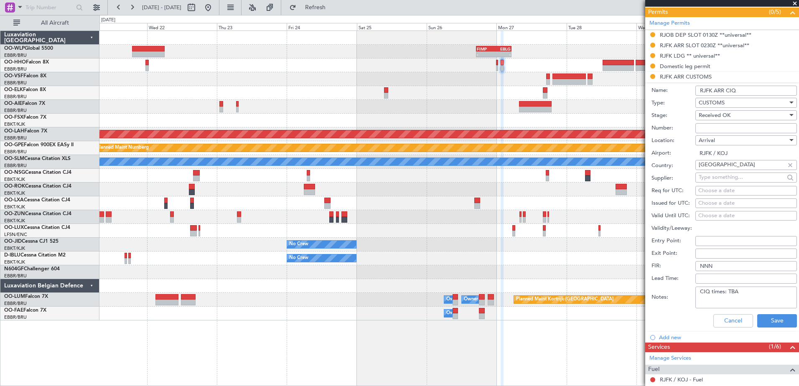
scroll to position [251, 0]
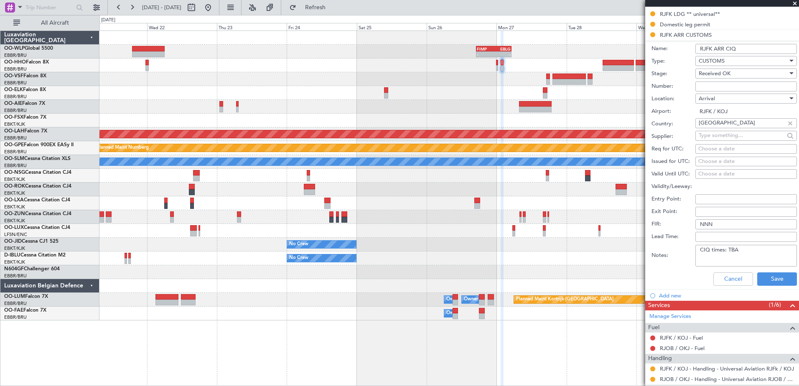
click at [754, 251] on textarea "CIQ times: TBA" at bounding box center [747, 256] width 102 height 22
paste textarea "Passenger to be cleared at [GEOGRAPHIC_DATA]"
drag, startPoint x: 722, startPoint y: 254, endPoint x: 742, endPoint y: 258, distance: 20.6
click at [722, 254] on textarea "CIQ times: TBA Passenger to be cleared at [GEOGRAPHIC_DATA]" at bounding box center [747, 256] width 102 height 22
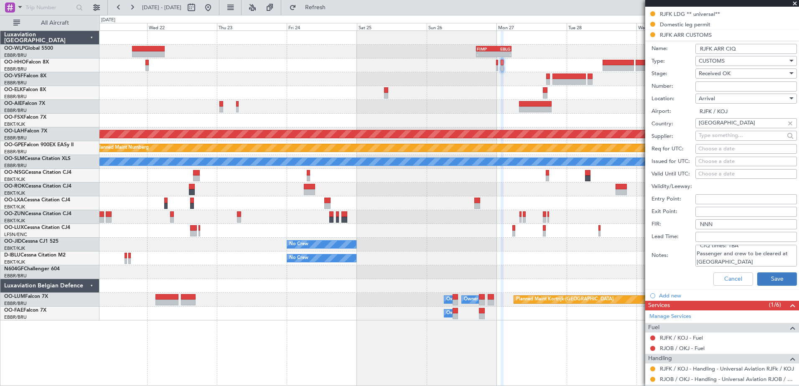
type textarea "CIQ times: TBA Passenger and crew to be cleared at [GEOGRAPHIC_DATA]"
click at [770, 280] on button "Save" at bounding box center [777, 279] width 40 height 13
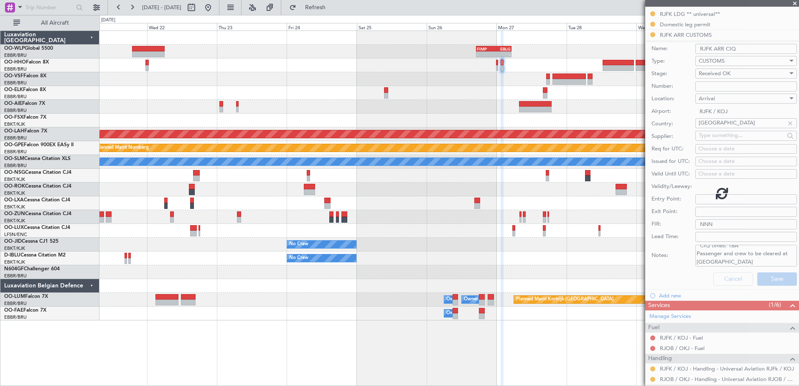
scroll to position [158, 0]
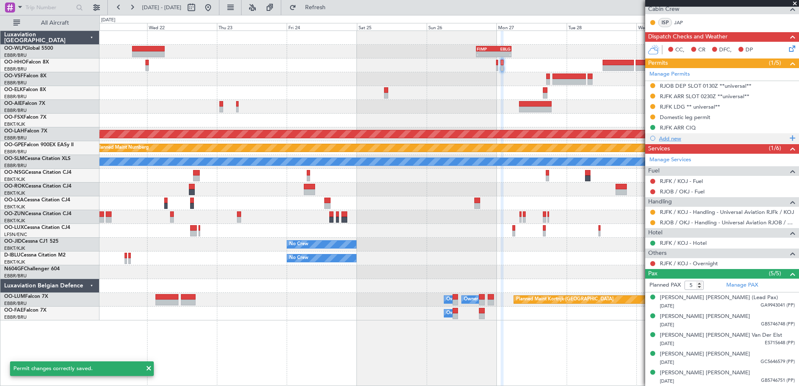
click at [670, 138] on div "Add new" at bounding box center [723, 138] width 128 height 7
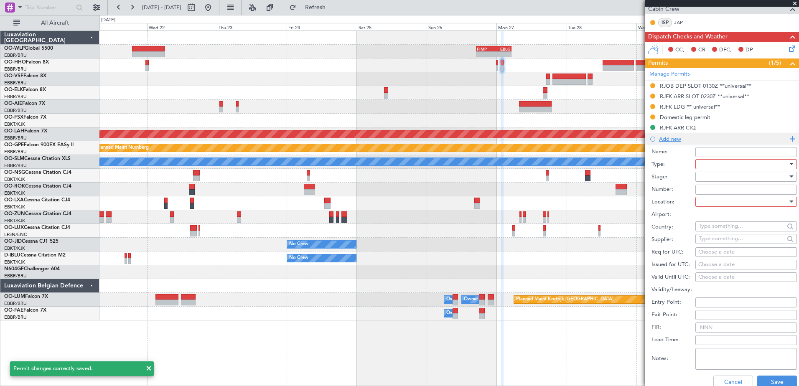
scroll to position [251, 0]
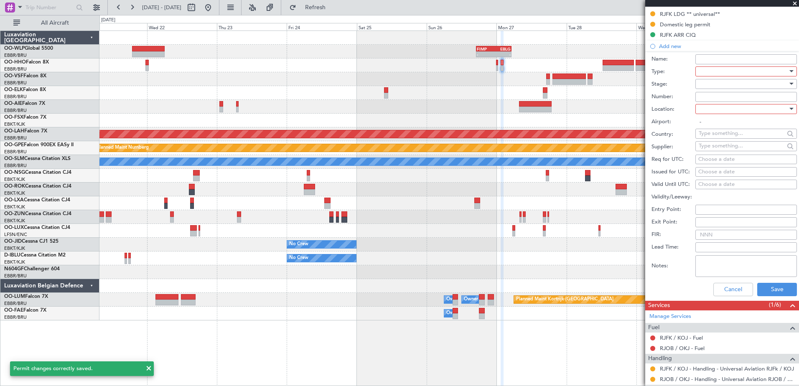
click at [708, 71] on div at bounding box center [743, 71] width 89 height 13
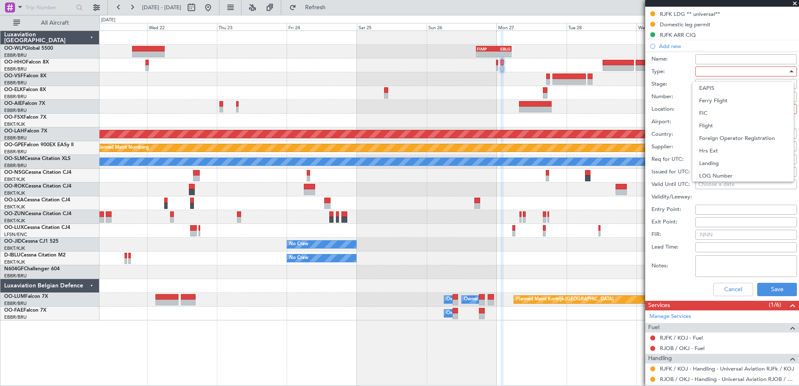
scroll to position [42, 0]
click at [725, 136] on span "CUSTOMS" at bounding box center [743, 134] width 88 height 13
click at [713, 109] on div at bounding box center [743, 109] width 89 height 13
click at [724, 129] on span "Departure" at bounding box center [743, 126] width 88 height 13
type input "RJOB / OKJ"
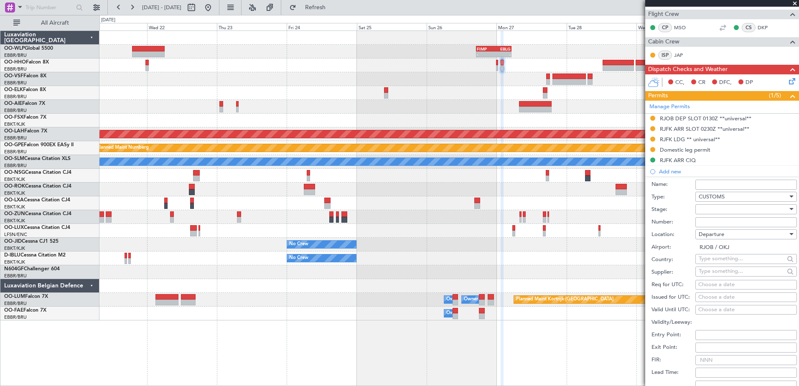
scroll to position [251, 0]
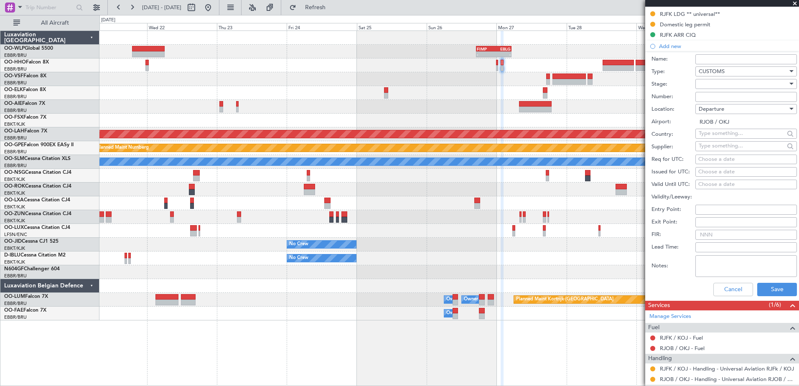
click at [704, 259] on textarea "Notes:" at bounding box center [747, 266] width 102 height 22
paste textarea "Passenger to be cleared at [GEOGRAPHIC_DATA]"
click at [727, 260] on textarea "Passenger to be cleared at [GEOGRAPHIC_DATA]" at bounding box center [747, 266] width 102 height 22
drag, startPoint x: 767, startPoint y: 270, endPoint x: 694, endPoint y: 257, distance: 74.8
click at [694, 258] on div "Notes: Passenger and crew to be cleared at [GEOGRAPHIC_DATA]" at bounding box center [724, 266] width 145 height 25
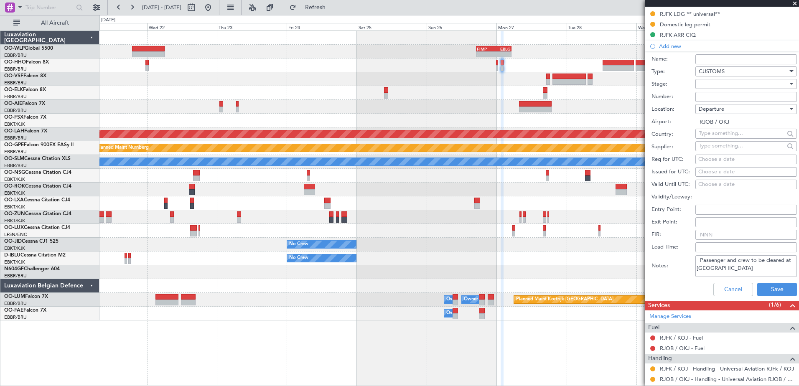
type textarea "Passenger and crew to be cleared at [GEOGRAPHIC_DATA]"
click at [704, 84] on div at bounding box center [743, 84] width 89 height 13
click at [715, 146] on span "Received OK" at bounding box center [743, 151] width 88 height 13
click at [778, 290] on button "Save" at bounding box center [777, 289] width 40 height 13
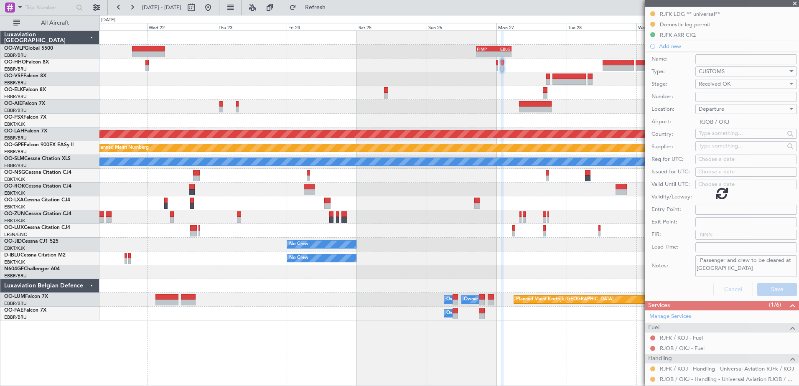
scroll to position [168, 0]
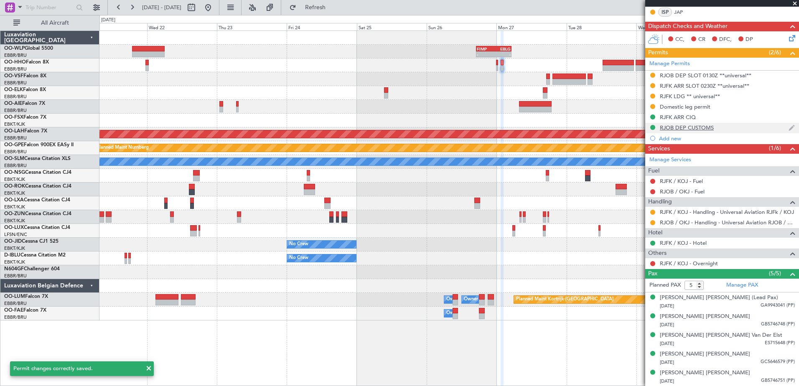
click at [707, 125] on div "RJOB DEP CUSTOMS" at bounding box center [687, 127] width 54 height 7
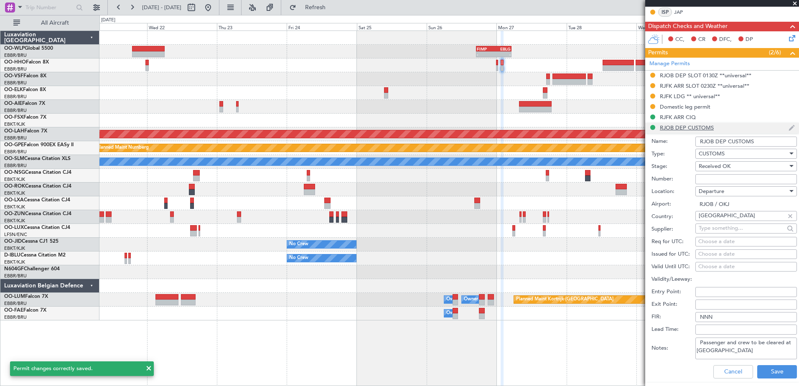
scroll to position [251, 0]
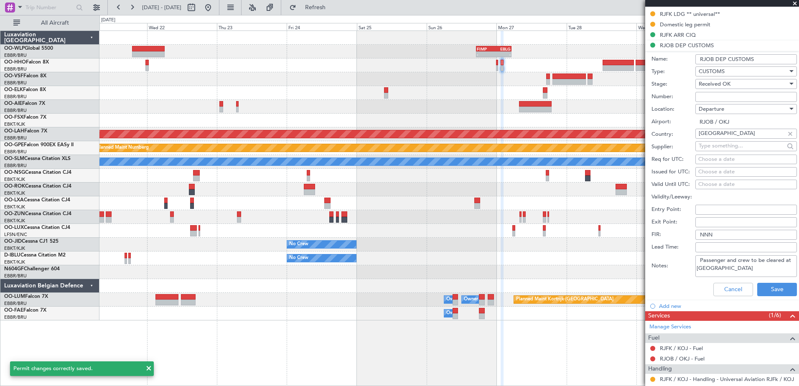
click at [760, 56] on input "RJOB DEP CUSTOMS" at bounding box center [747, 59] width 102 height 10
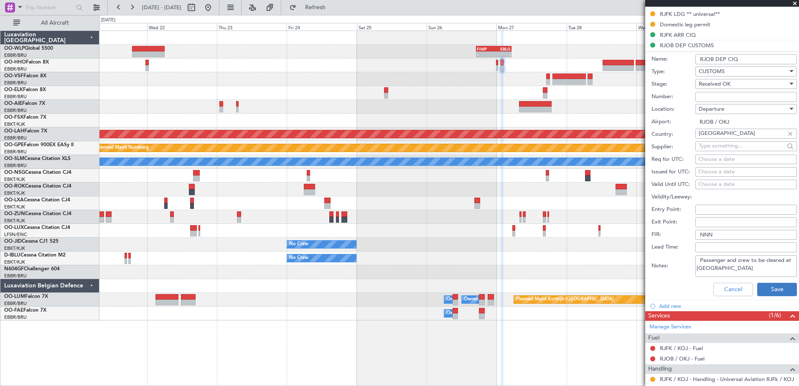
type input "RJOB DEP CIQ"
click at [767, 284] on button "Save" at bounding box center [777, 289] width 40 height 13
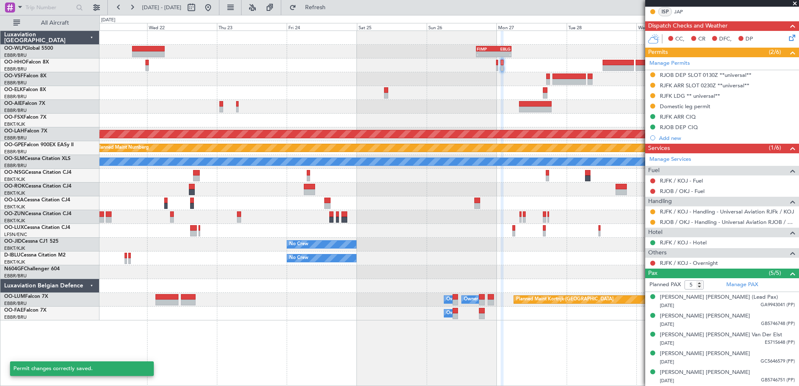
scroll to position [168, 0]
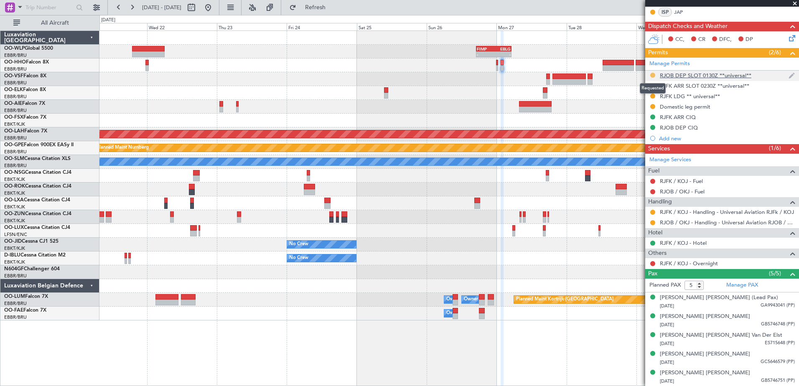
click at [652, 76] on button at bounding box center [652, 75] width 5 height 5
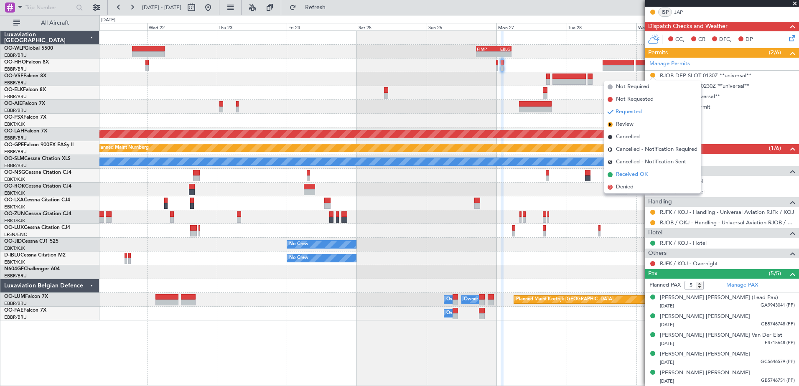
click at [626, 177] on span "Received OK" at bounding box center [632, 175] width 32 height 8
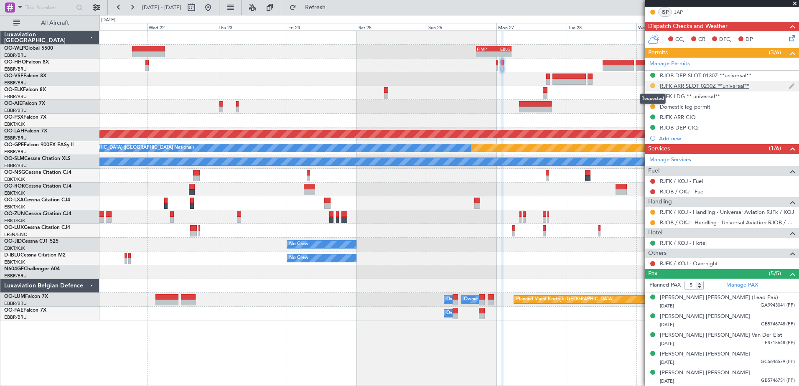
click at [653, 86] on button at bounding box center [652, 85] width 5 height 5
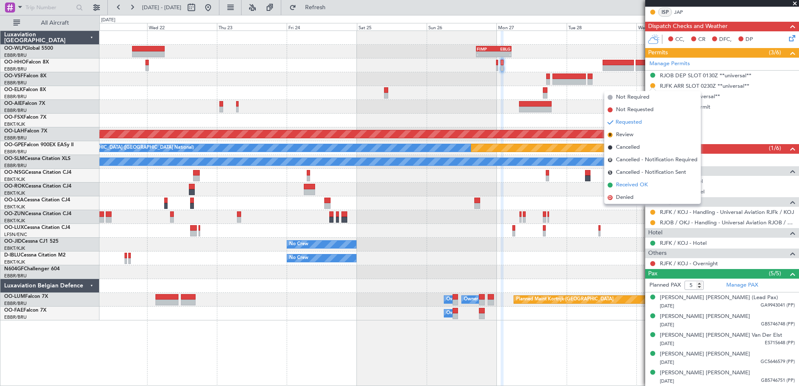
click at [632, 186] on span "Received OK" at bounding box center [632, 185] width 32 height 8
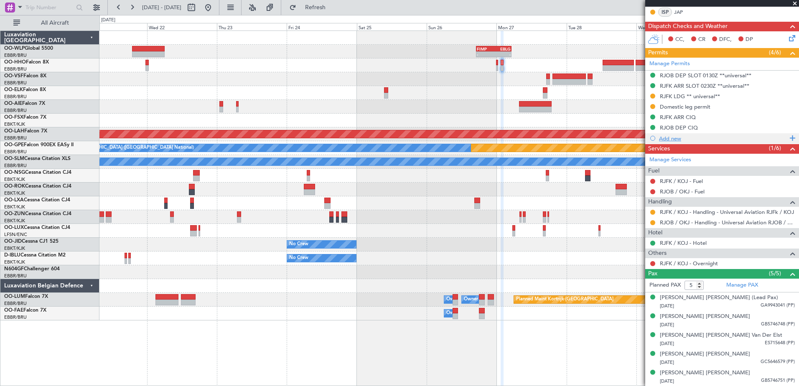
click at [671, 140] on div "Add new" at bounding box center [723, 138] width 128 height 7
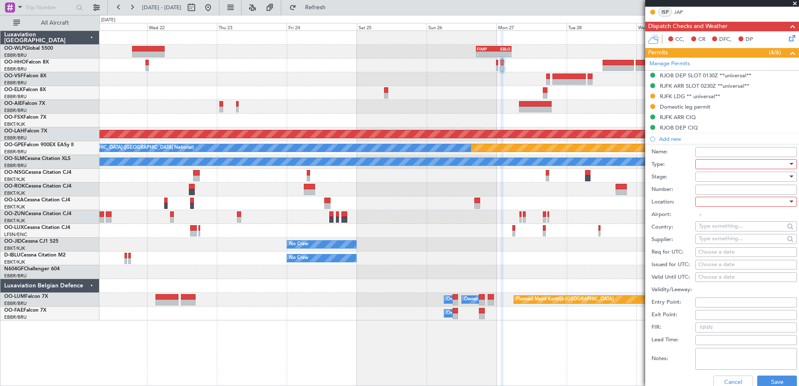
click at [739, 167] on div at bounding box center [743, 164] width 89 height 13
click at [729, 213] on span "Parking" at bounding box center [743, 209] width 88 height 13
click at [724, 203] on div at bounding box center [743, 202] width 89 height 13
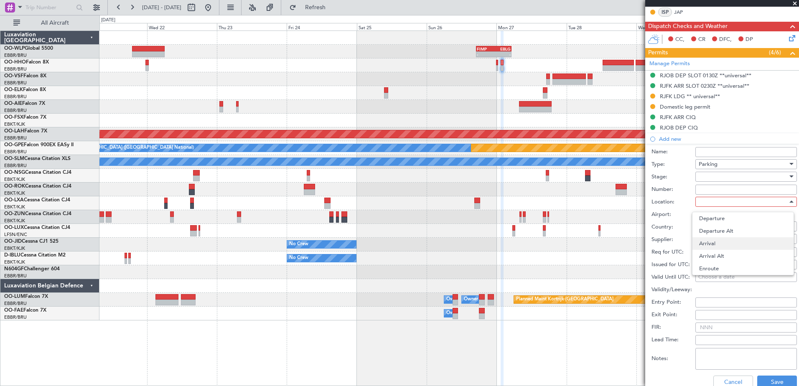
click at [724, 240] on span "Arrival" at bounding box center [743, 243] width 88 height 13
type input "RJFK / KOJ"
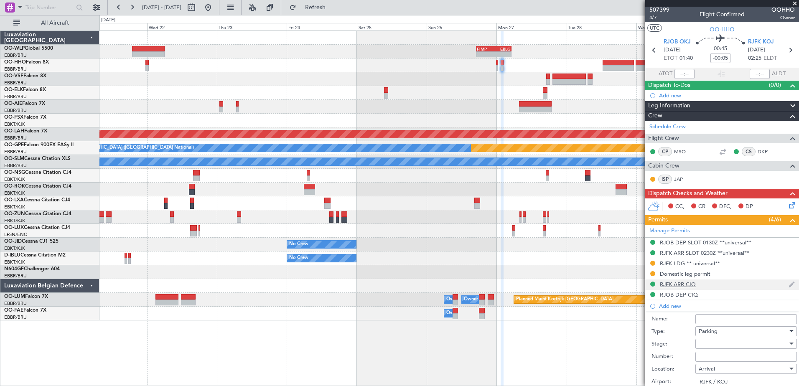
scroll to position [43, 0]
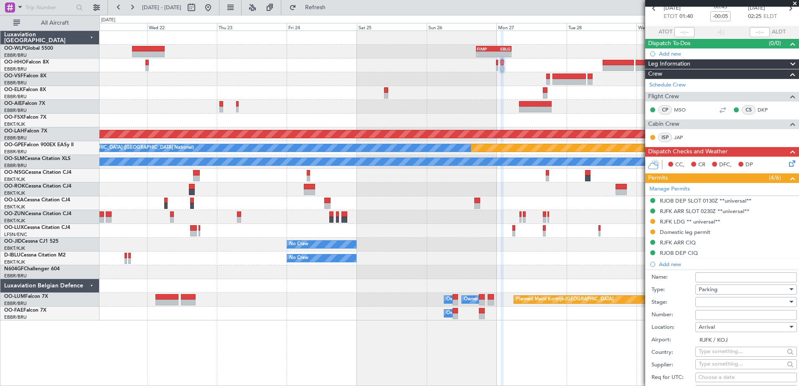
click at [716, 298] on div at bounding box center [743, 302] width 89 height 13
click at [726, 370] on span "Received OK" at bounding box center [743, 369] width 88 height 13
click at [724, 317] on input "Number:" at bounding box center [747, 315] width 102 height 10
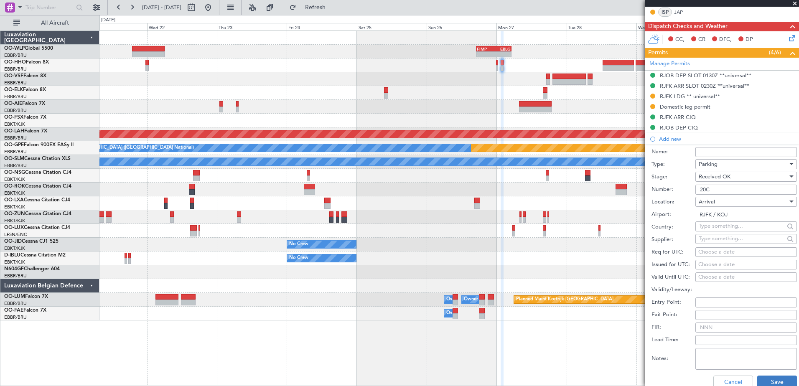
type input "20C"
click at [779, 378] on button "Save" at bounding box center [777, 382] width 40 height 13
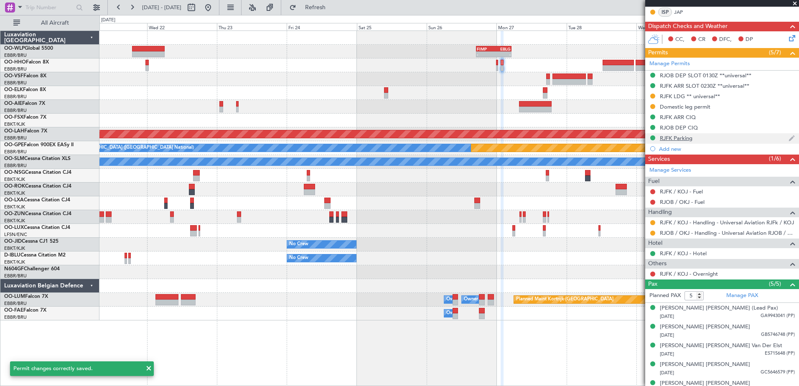
click at [683, 138] on div "RJFK Parking" at bounding box center [676, 138] width 33 height 7
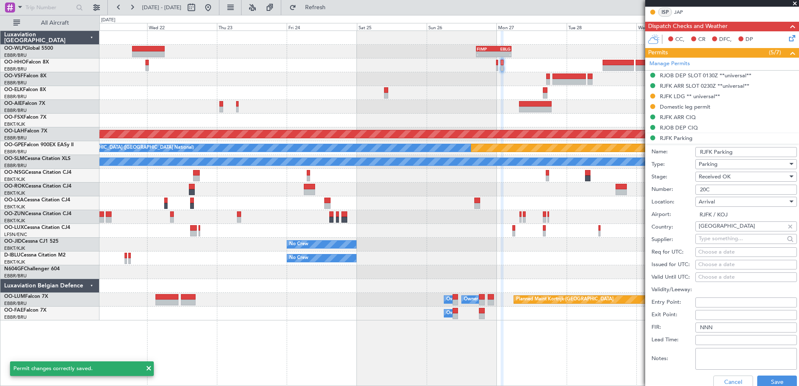
click at [736, 150] on input "RJFK Parking" at bounding box center [747, 152] width 102 height 10
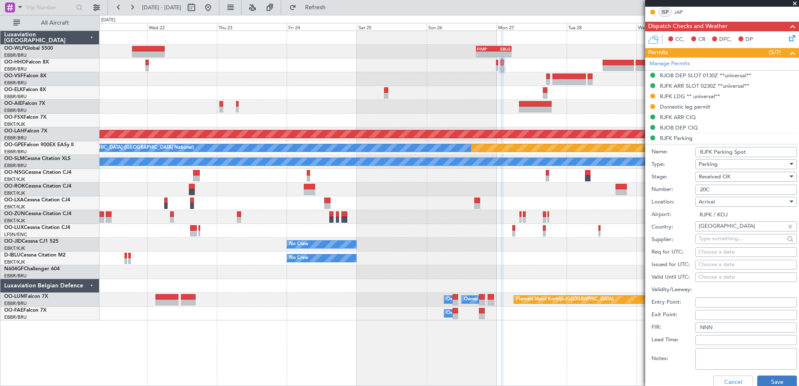
type input "RJFK Parking Spot"
click at [770, 380] on button "Save" at bounding box center [777, 382] width 40 height 13
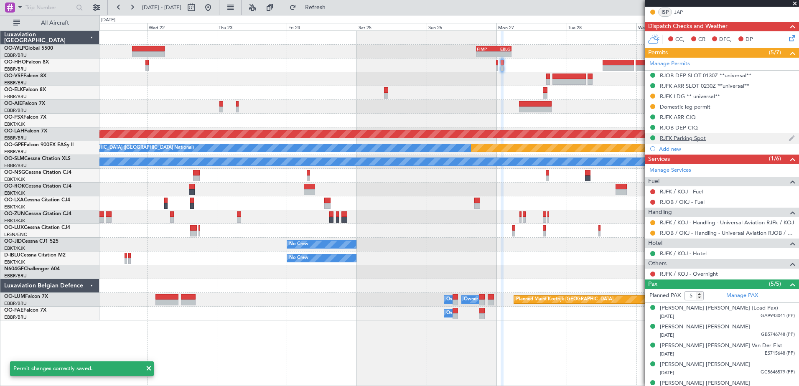
scroll to position [43, 0]
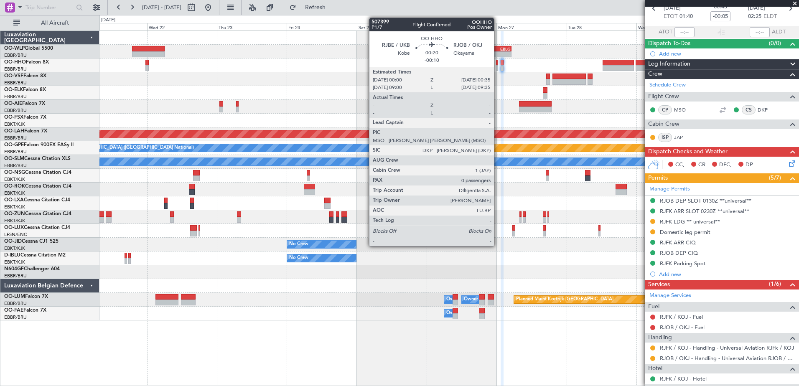
click at [498, 65] on div at bounding box center [497, 63] width 2 height 6
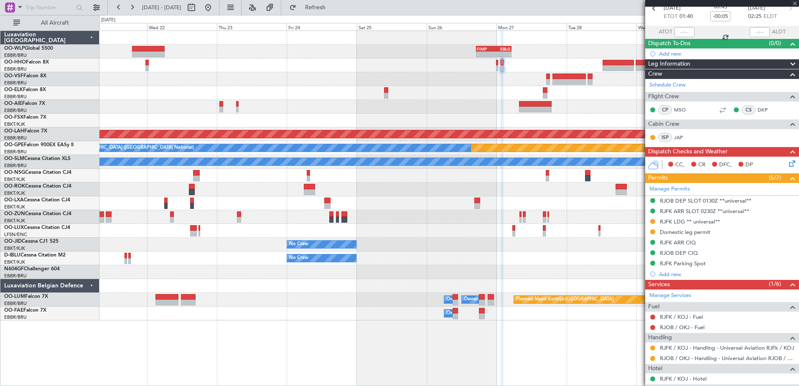
type input "-00:10"
type input "0"
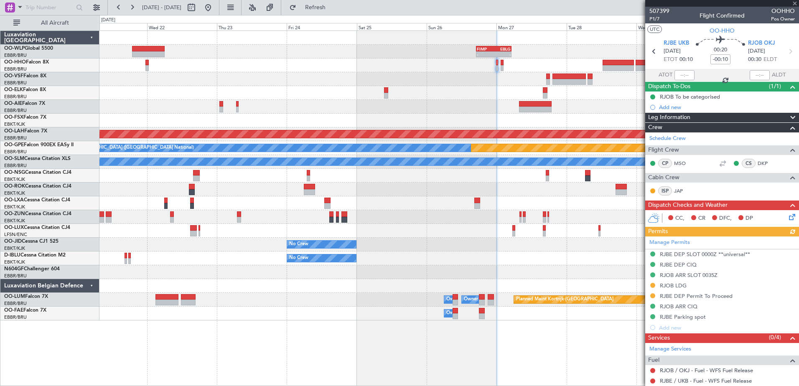
scroll to position [75, 0]
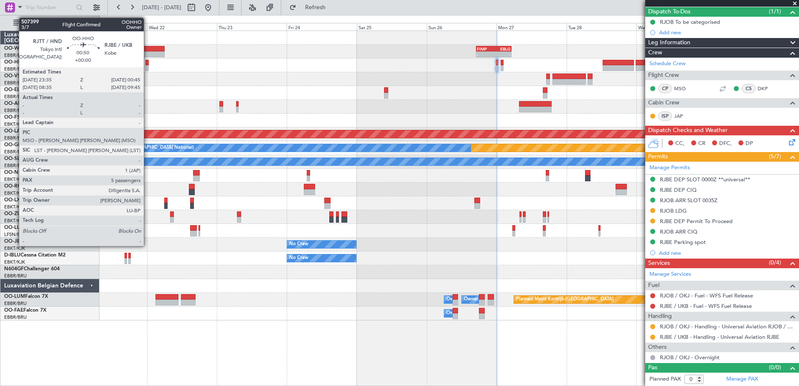
click at [148, 64] on div at bounding box center [147, 63] width 4 height 6
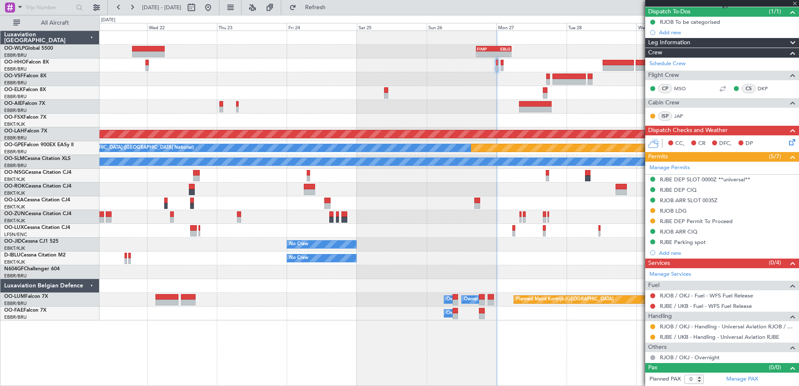
type input "5"
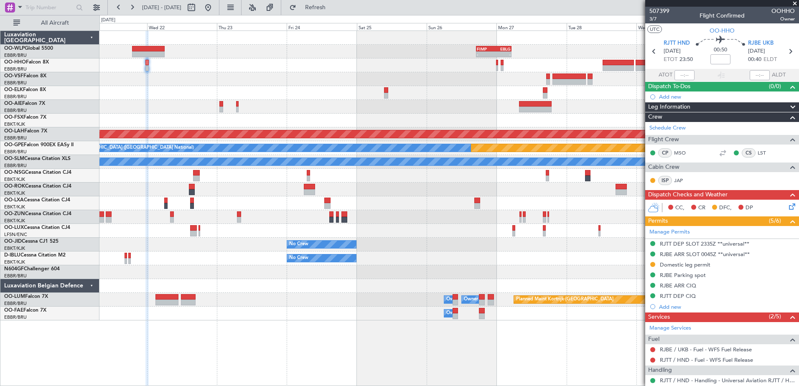
click at [683, 295] on div "RJTT DEP CIQ" at bounding box center [678, 296] width 36 height 7
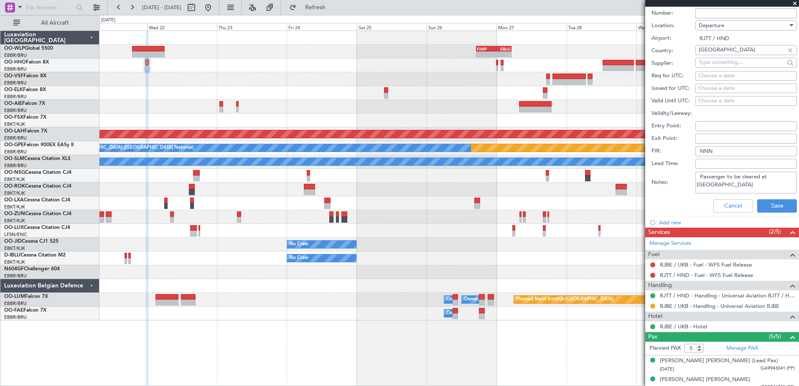
scroll to position [376, 0]
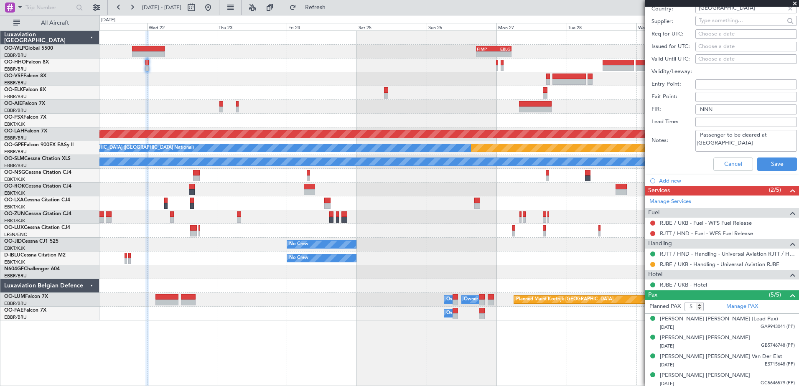
click at [726, 134] on textarea "Passenger to be cleared at Business Jet Terminal" at bounding box center [747, 141] width 102 height 22
drag, startPoint x: 732, startPoint y: 140, endPoint x: 697, endPoint y: 130, distance: 37.0
click at [697, 130] on textarea "Passenger to be cleared at Business Jet Terminal" at bounding box center [747, 141] width 102 height 22
paste textarea "and crew"
type textarea "Passenger and crew to be cleared at Business Jet Terminal"
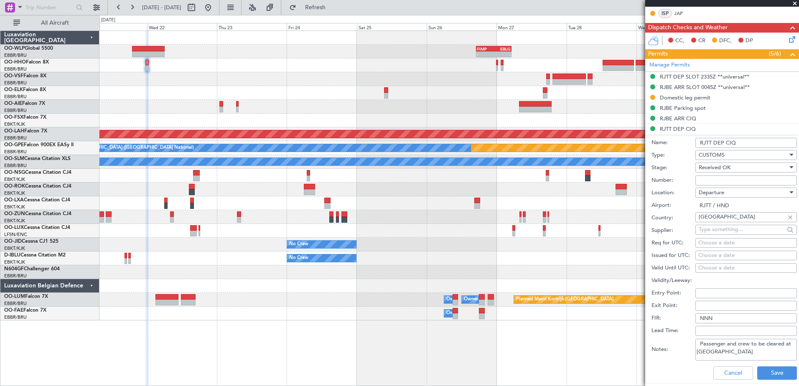
scroll to position [251, 0]
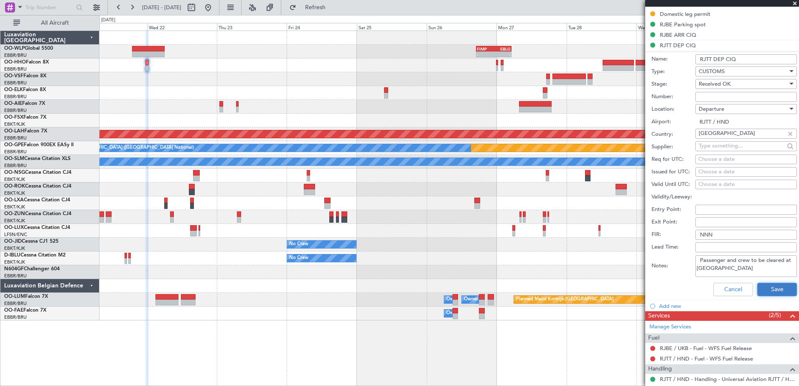
click at [772, 287] on button "Save" at bounding box center [777, 289] width 40 height 13
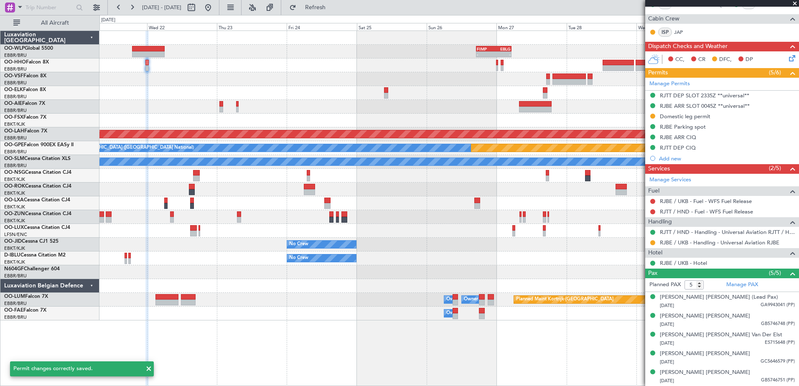
scroll to position [148, 0]
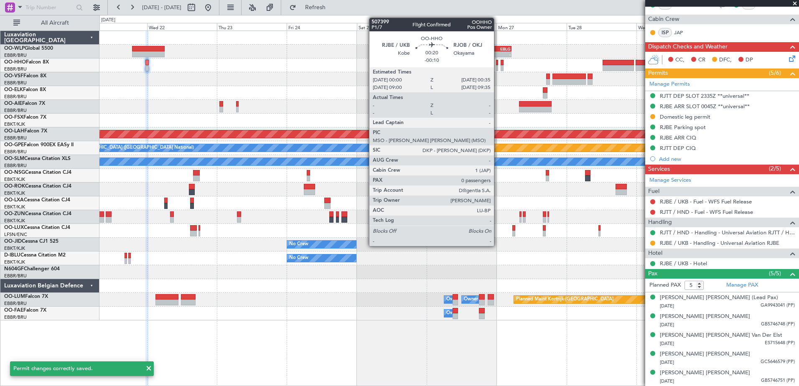
click at [498, 64] on div at bounding box center [497, 63] width 2 height 6
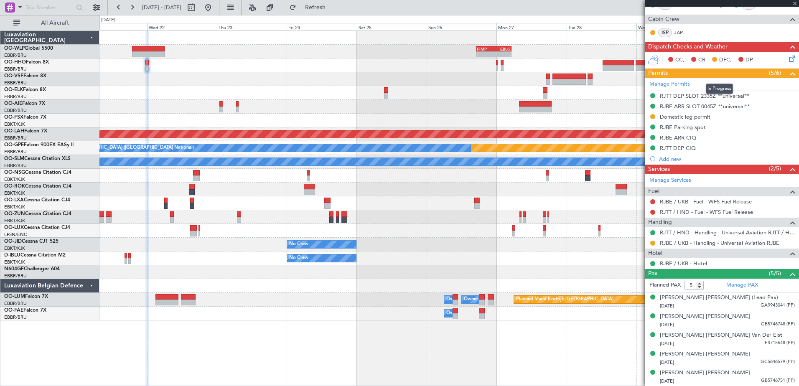
type input "-00:10"
type input "0"
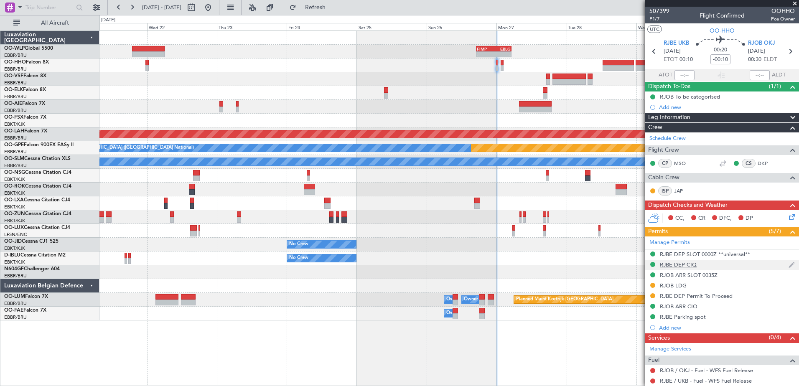
click at [683, 264] on div "RJBE DEP CIQ" at bounding box center [678, 264] width 37 height 7
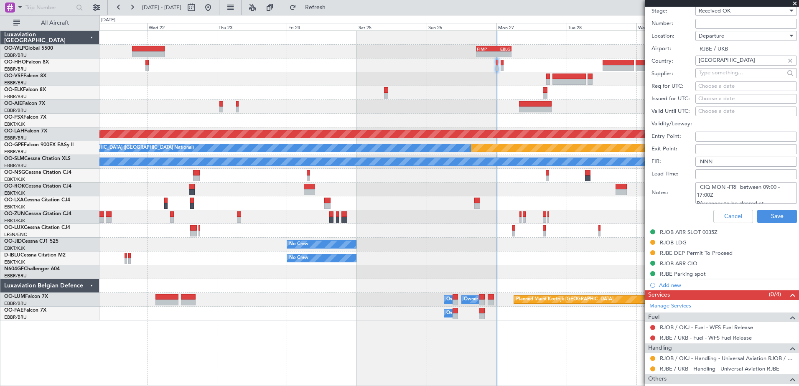
scroll to position [13, 0]
drag, startPoint x: 755, startPoint y: 199, endPoint x: 695, endPoint y: 190, distance: 60.4
click at [695, 190] on div "Notes: CIQ MON -FRI between 09:00 - 17:00Z PAssenger to be cleared at Business …" at bounding box center [724, 193] width 145 height 25
paste textarea "assenger and crew"
type textarea "CIQ MON -FRI between 09:00 - 17:00Z Passenger and crew to be cleared at Busines…"
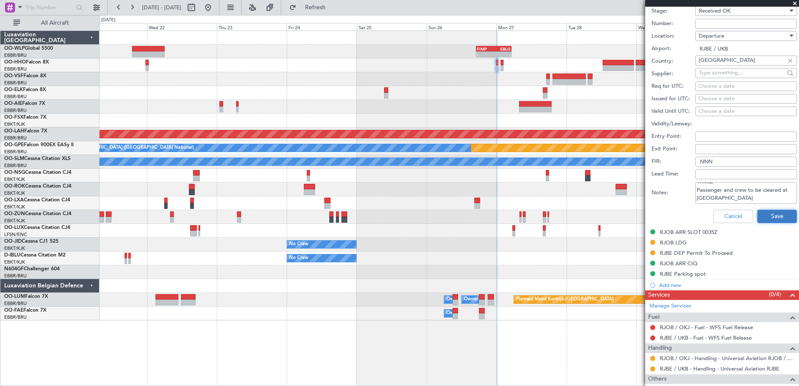
click at [765, 218] on button "Save" at bounding box center [777, 216] width 40 height 13
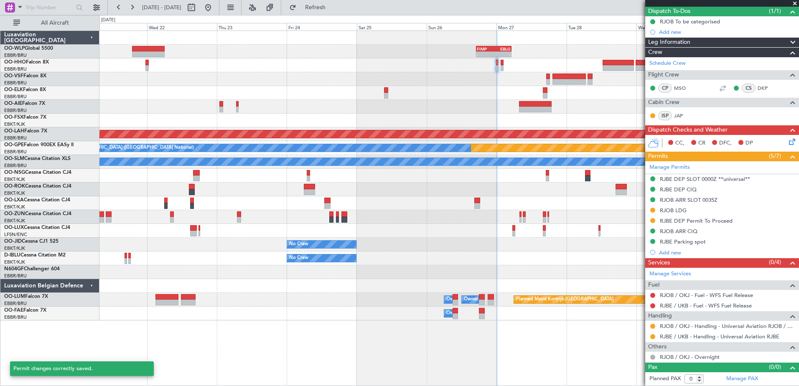
scroll to position [43, 0]
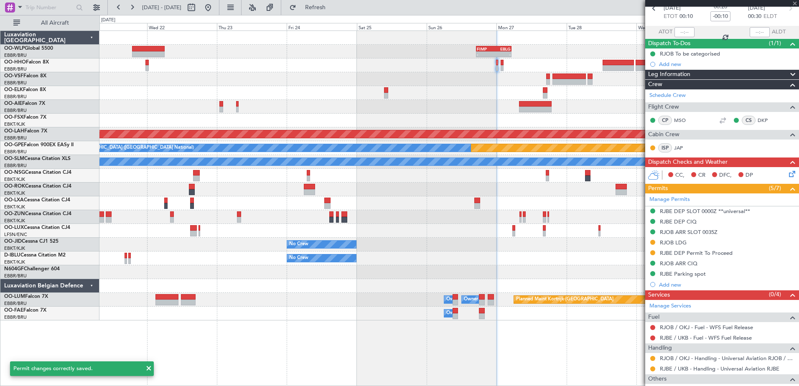
type input "5"
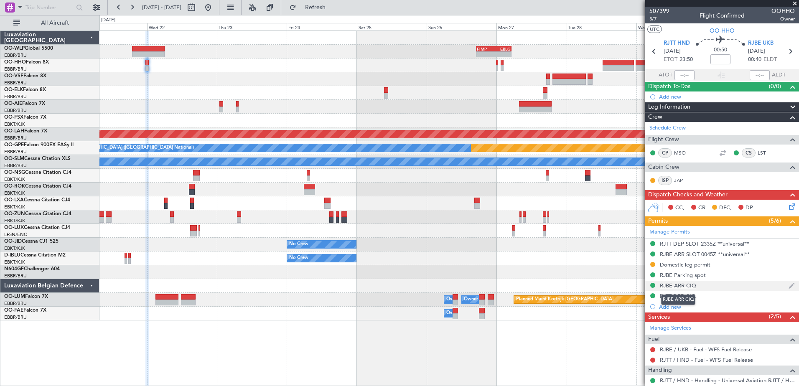
click at [687, 286] on div "RJBE ARR CIQ" at bounding box center [678, 285] width 36 height 7
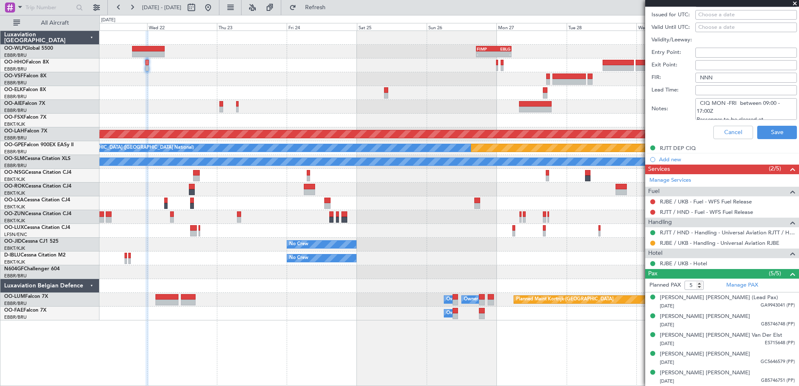
scroll to position [13, 0]
drag, startPoint x: 752, startPoint y: 113, endPoint x: 687, endPoint y: 108, distance: 65.0
click at [687, 108] on div "Notes: CIQ MON -FRI between 09:00 - 17:00Z Passenger to be cleared at Business …" at bounding box center [724, 109] width 145 height 25
paste textarea "and crew"
type textarea "CIQ MON -FRI between 09:00 - 17:00Z Passenger and crew to be cleared at Busines…"
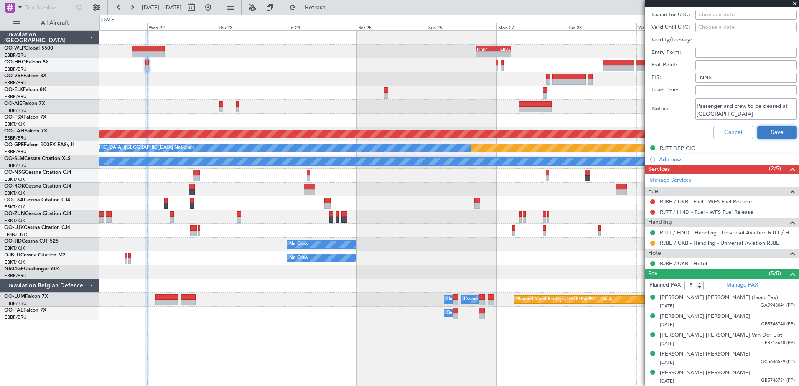
click at [775, 129] on button "Save" at bounding box center [777, 132] width 40 height 13
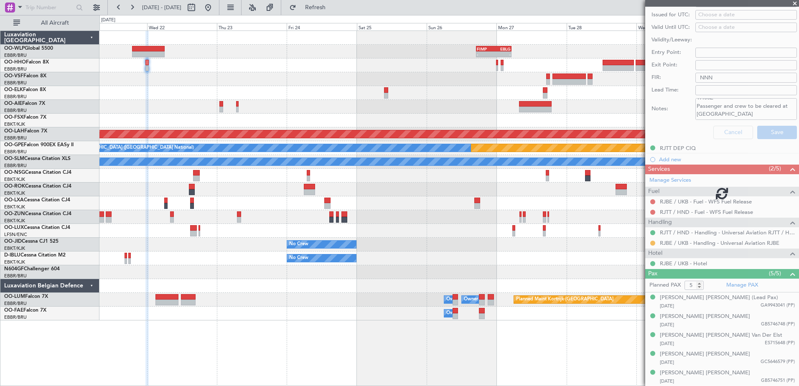
scroll to position [148, 0]
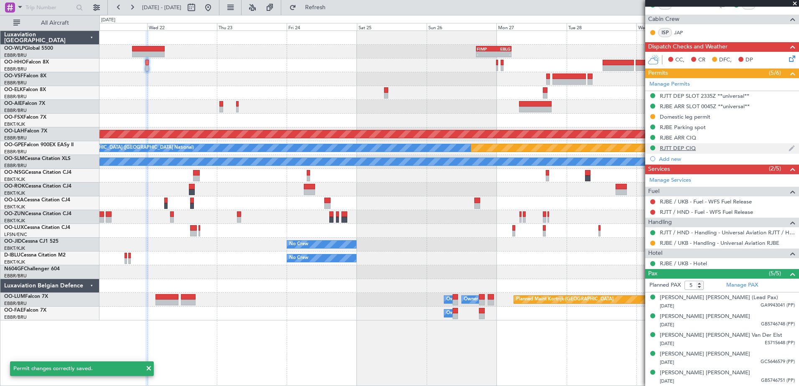
click at [679, 146] on div "RJTT DEP CIQ" at bounding box center [678, 148] width 36 height 7
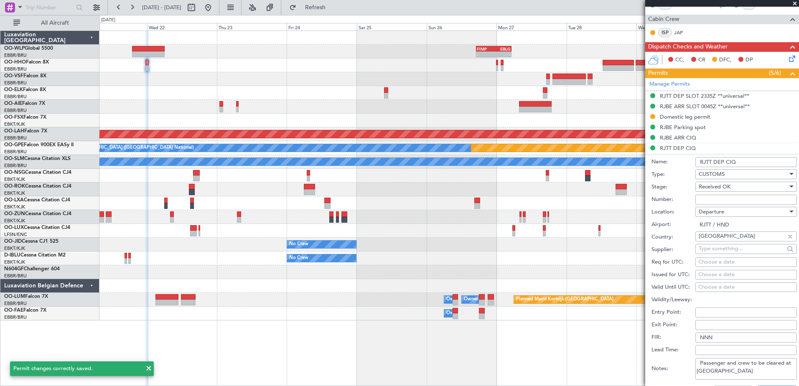
scroll to position [190, 0]
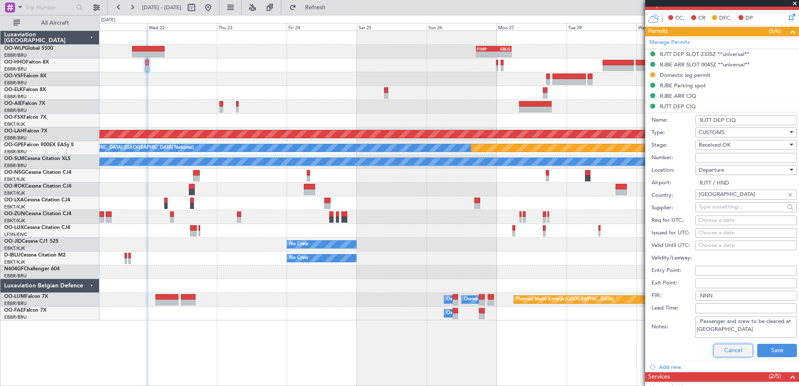
click at [719, 350] on button "Cancel" at bounding box center [734, 350] width 40 height 13
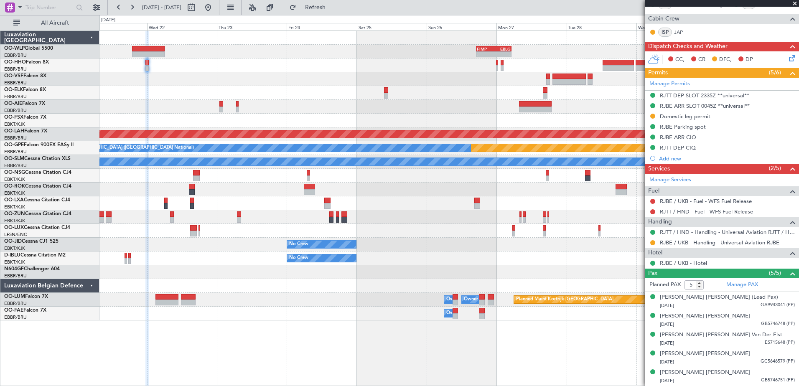
scroll to position [148, 0]
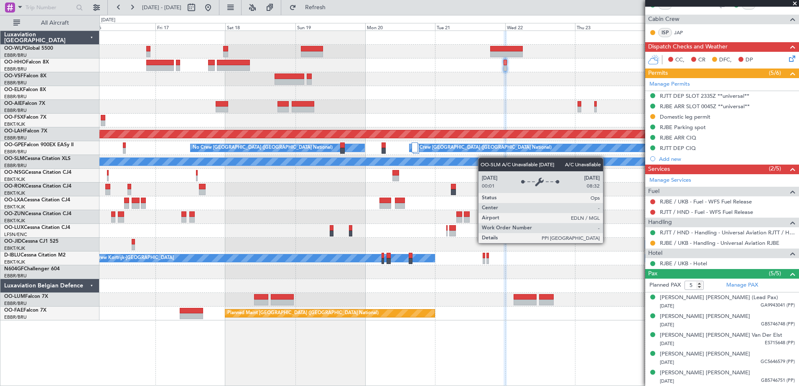
click at [483, 158] on div "- - FIMP 17:00 Z EBLG 05:10 Z Planned Maint Alton-st Louis (St Louis Regl) Plan…" at bounding box center [448, 176] width 699 height 290
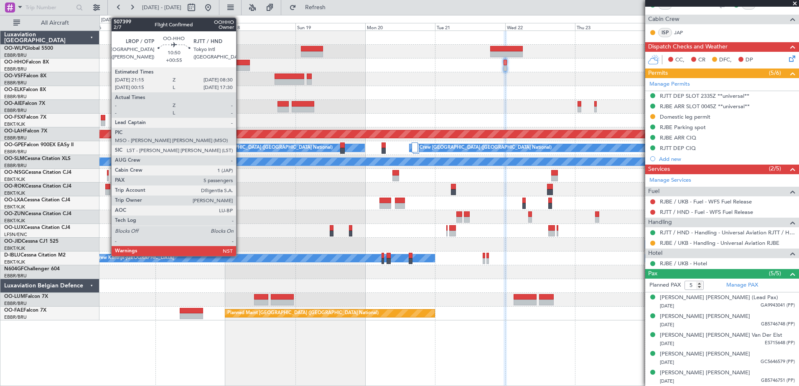
click at [240, 63] on div at bounding box center [233, 63] width 33 height 6
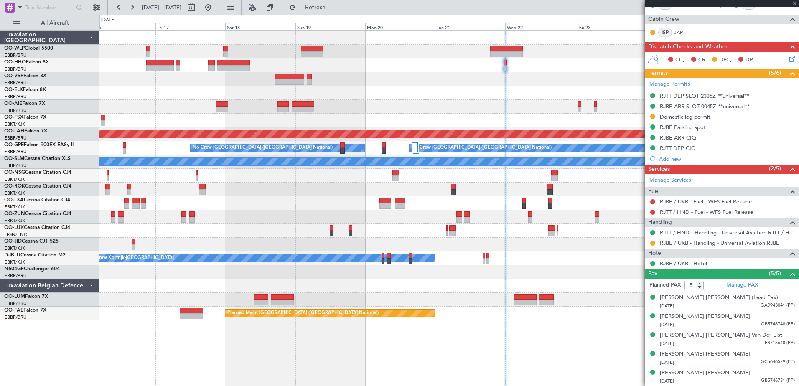
type input "+00:55"
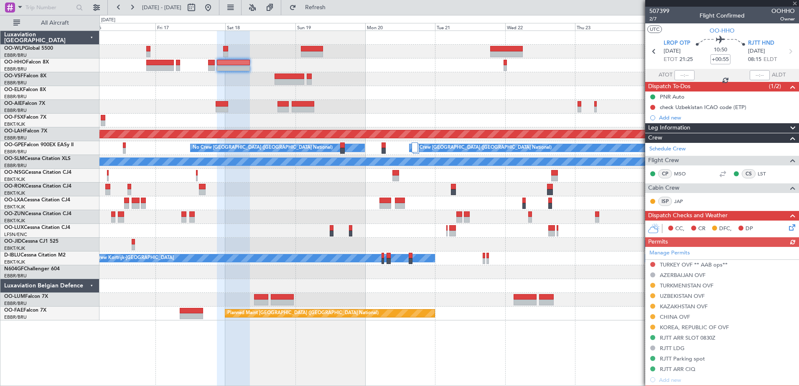
scroll to position [209, 0]
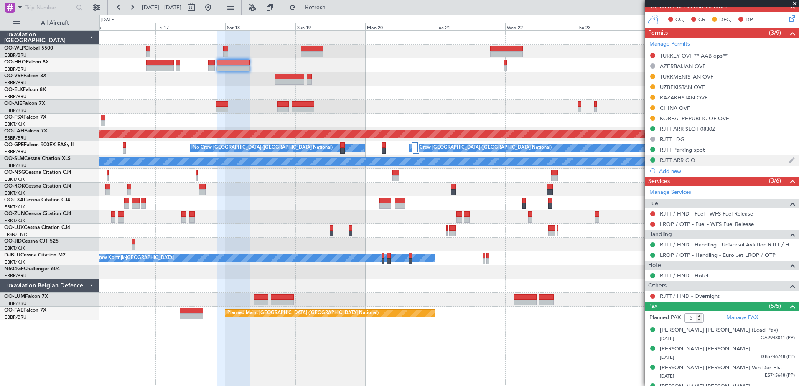
click at [665, 158] on div "RJTT ARR CIQ" at bounding box center [678, 160] width 36 height 7
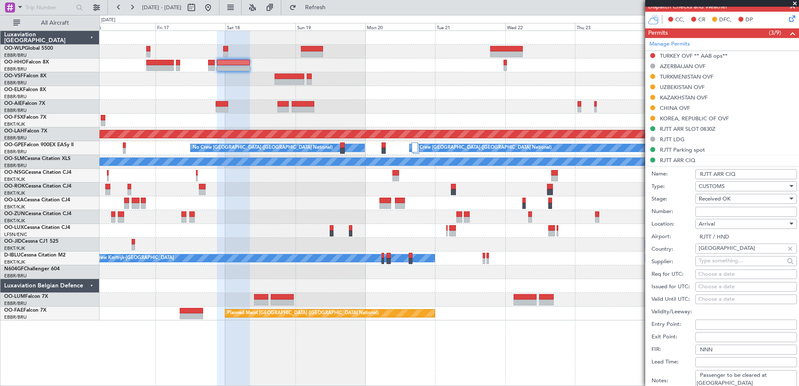
scroll to position [418, 0]
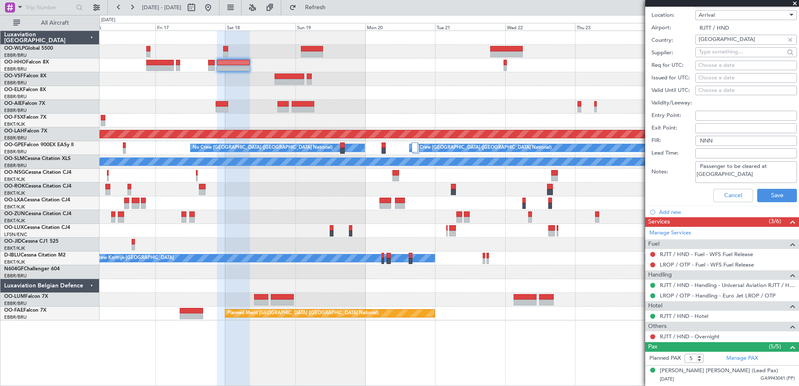
drag, startPoint x: 732, startPoint y: 176, endPoint x: 698, endPoint y: 165, distance: 35.8
click at [698, 165] on textarea "Passenger to be cleared at Business Jet Terminal" at bounding box center [747, 172] width 102 height 22
paste textarea "and crew"
type textarea "Passenger and crew to be cleared at Business Jet Terminal"
click at [771, 193] on button "Save" at bounding box center [777, 195] width 40 height 13
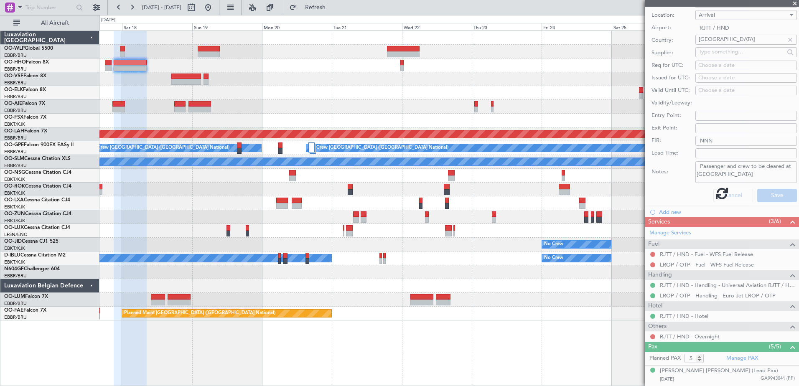
scroll to position [168, 0]
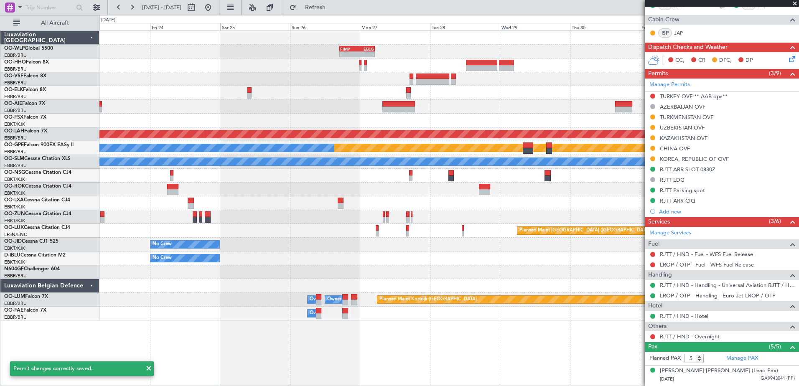
click at [329, 86] on div "- - FIMP 17:00 Z EBLG 05:10 Z Planned Maint Alton-st Louis (St Louis Regl) Plan…" at bounding box center [448, 176] width 699 height 290
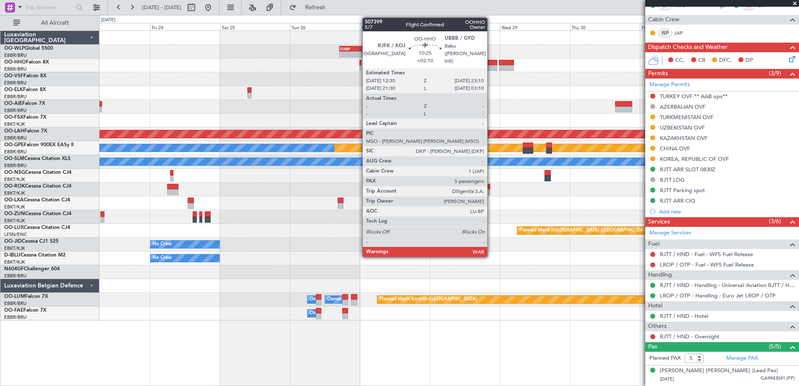
click at [491, 66] on div at bounding box center [481, 68] width 31 height 6
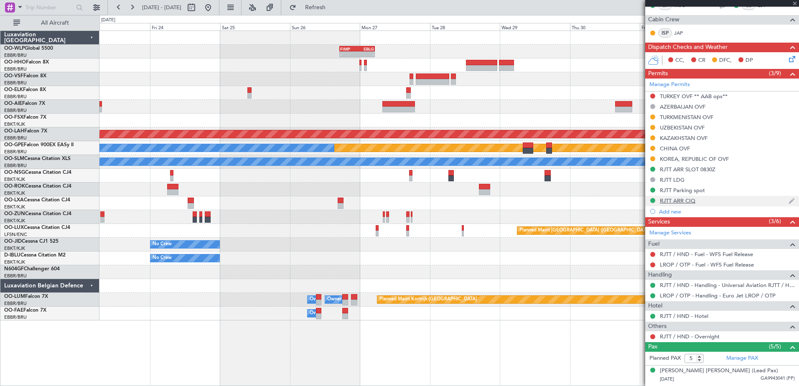
type input "+02:10"
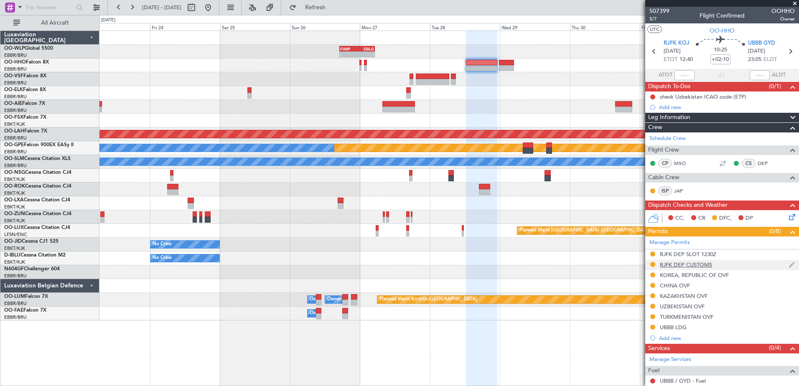
click at [701, 267] on div "RJFK DEP CUSTOMS" at bounding box center [686, 264] width 52 height 7
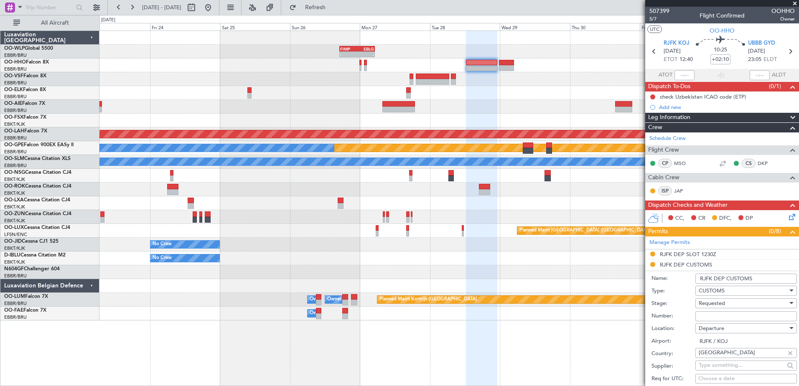
click at [745, 279] on input "RJFK DEP CUSTOMS" at bounding box center [747, 279] width 102 height 10
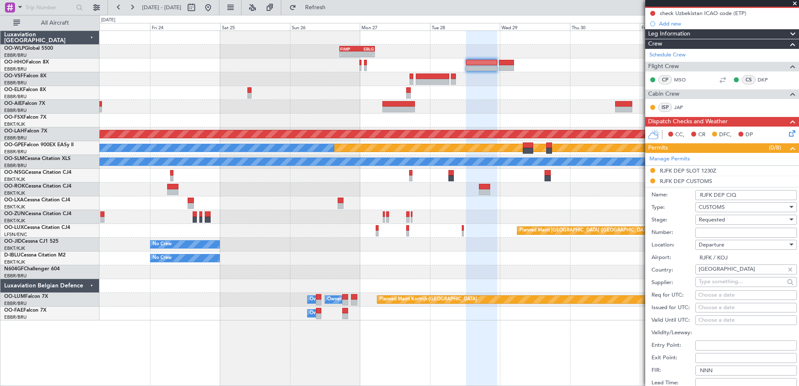
scroll to position [167, 0]
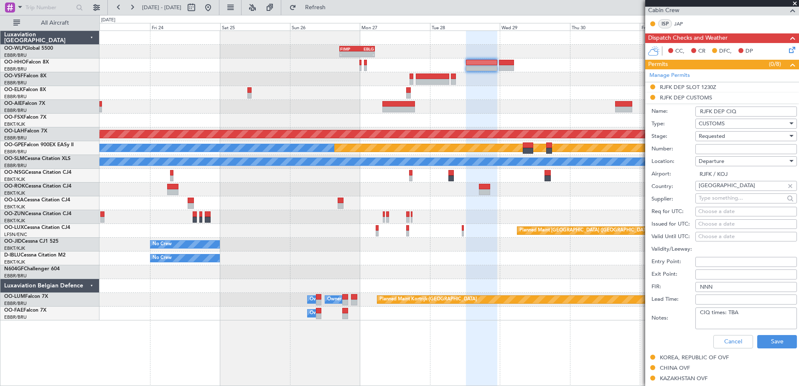
type input "RJFK DEP CIQ"
click at [726, 319] on textarea "CIQ times: TBA" at bounding box center [747, 319] width 102 height 22
click at [746, 316] on textarea "CIQ times: TBA" at bounding box center [747, 319] width 102 height 22
paste textarea "Passenger and crew to be cleared at Business Jet Terminal"
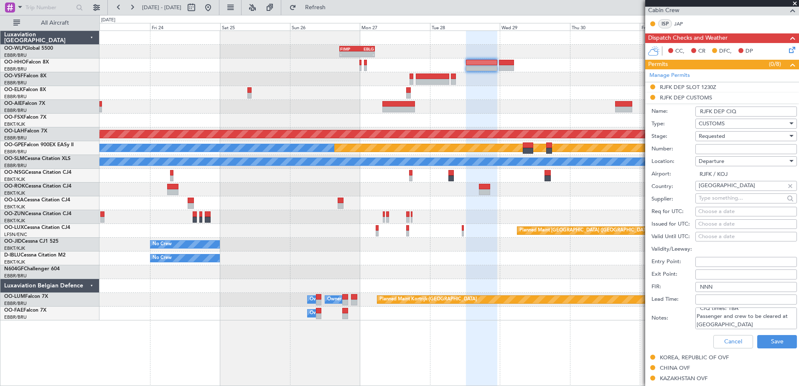
type textarea "CIQ times: TBA Passenger and crew to be cleared at Business Jet Terminal"
click at [715, 138] on span "Requested" at bounding box center [712, 137] width 26 height 8
click at [726, 197] on span "Received OK" at bounding box center [743, 199] width 88 height 13
click at [775, 348] on div "Cancel Save" at bounding box center [724, 342] width 145 height 22
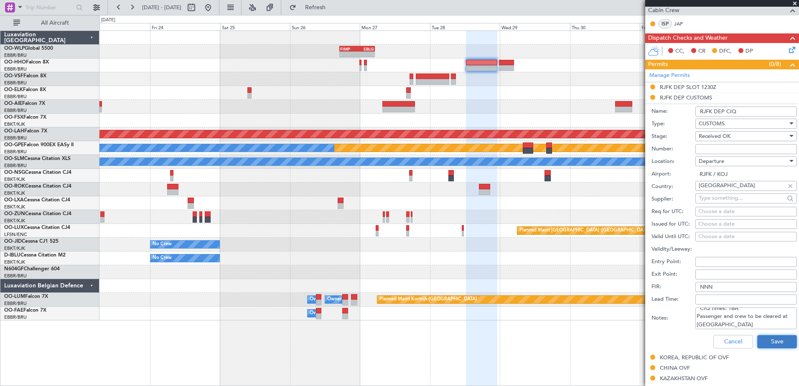
click at [775, 348] on button "Save" at bounding box center [777, 341] width 40 height 13
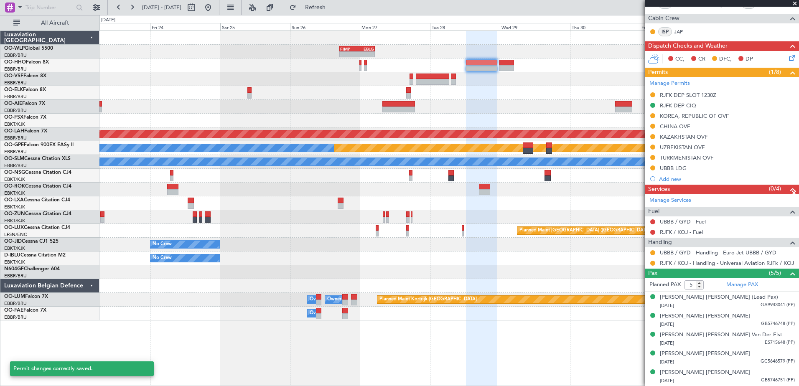
scroll to position [159, 0]
click at [653, 95] on button at bounding box center [652, 95] width 5 height 5
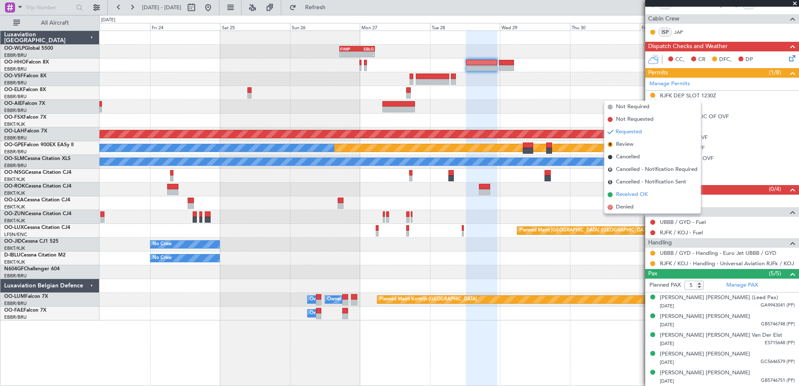
click at [649, 193] on li "Received OK" at bounding box center [652, 195] width 97 height 13
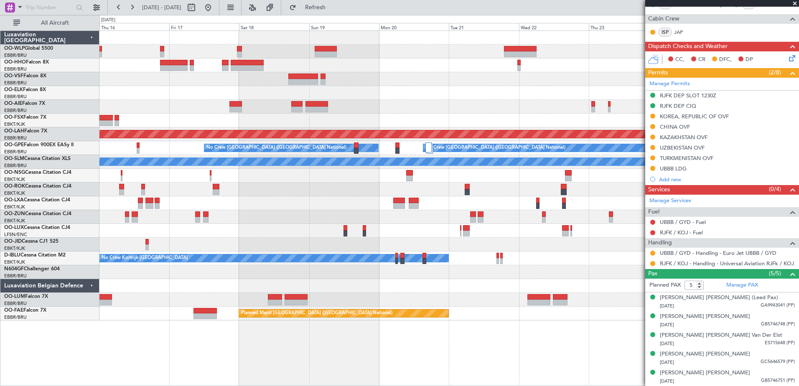
click at [745, 138] on fb-app "23 Oct 2025 - 02 Nov 2025 Refresh Quick Links All Aircraft - - FIMP 17:00 Z EBL…" at bounding box center [399, 196] width 799 height 380
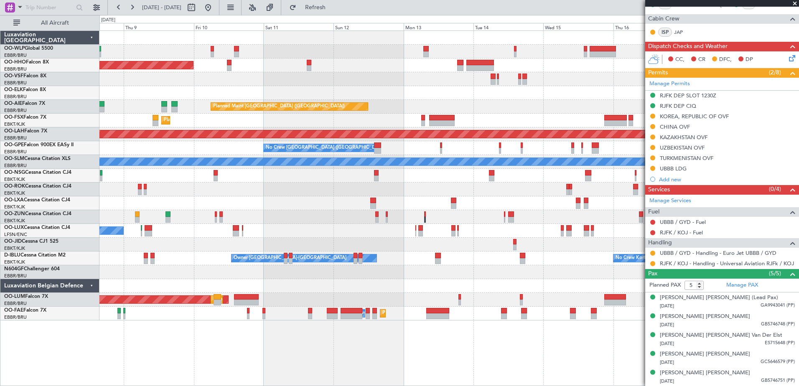
click at [737, 221] on fb-app "16 Oct 2025 - 26 Oct 2025 Refresh Quick Links All Aircraft Planned Maint Geneva…" at bounding box center [399, 196] width 799 height 380
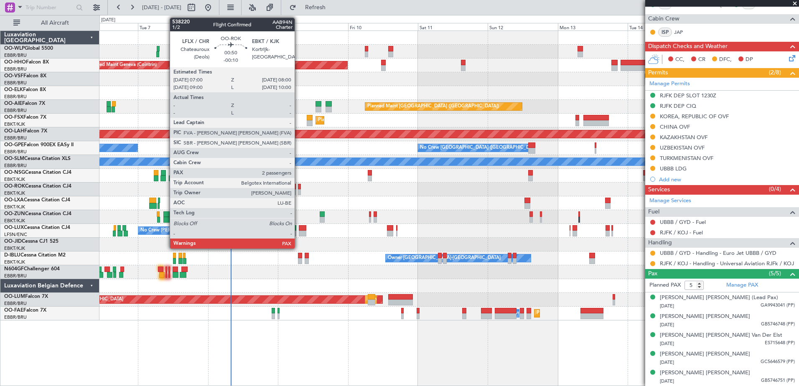
click at [298, 188] on div at bounding box center [299, 187] width 3 height 6
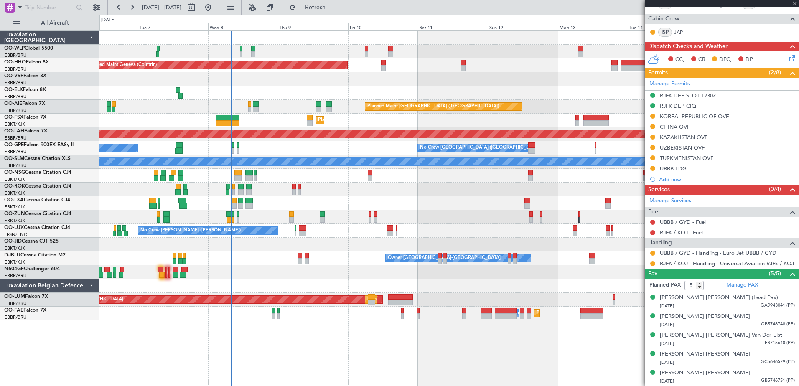
type input "-00:10"
type input "3"
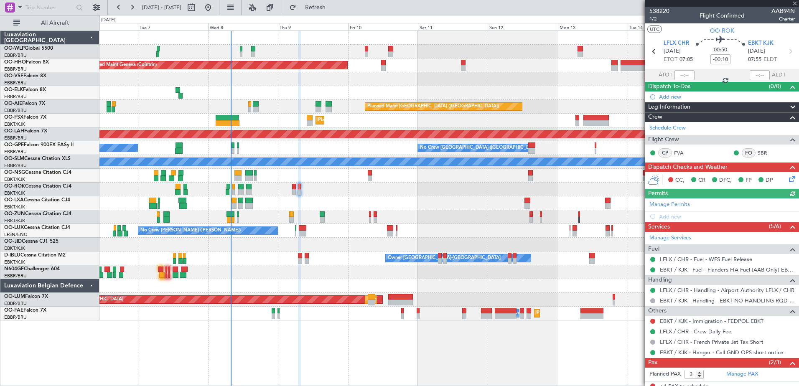
scroll to position [43, 0]
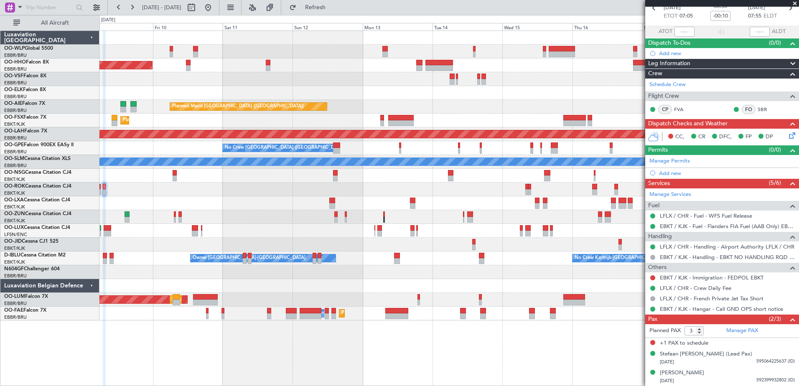
click at [243, 78] on div at bounding box center [448, 79] width 699 height 14
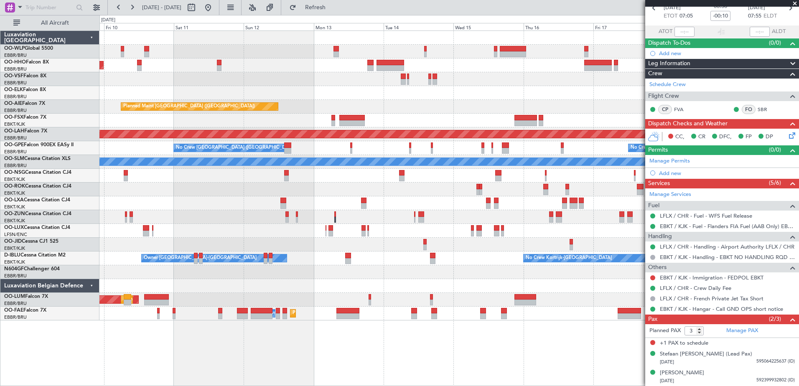
click at [507, 76] on div "Planned Maint Geneva (Cointrin) Planned Maint London (Farnborough) Planned Main…" at bounding box center [448, 176] width 699 height 290
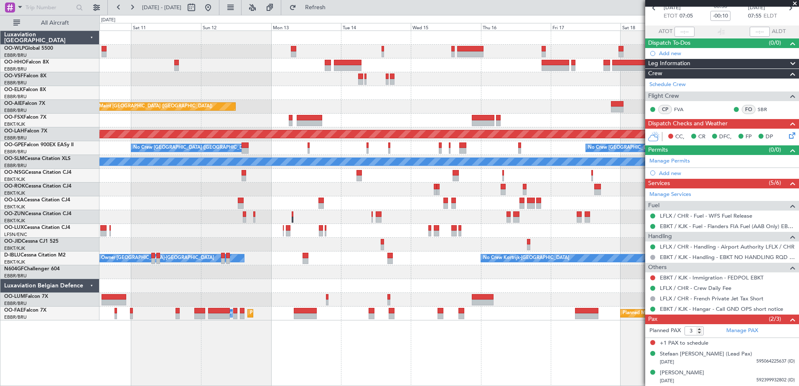
click at [473, 71] on div "Planned Maint Geneva (Cointrin)" at bounding box center [448, 66] width 699 height 14
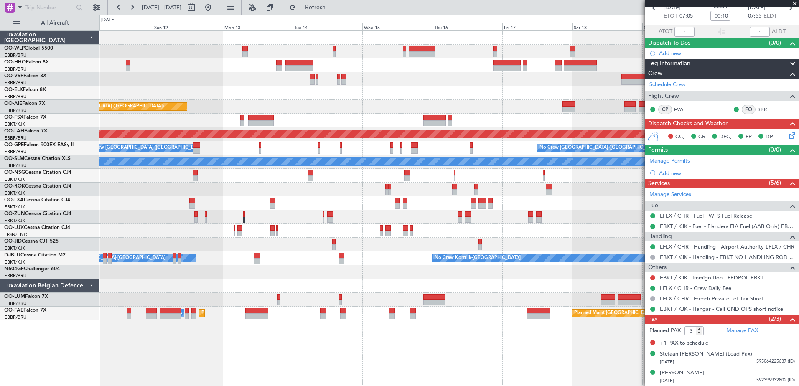
click at [415, 78] on div "Planned Maint Geneva (Cointrin) Planned Maint London (Farnborough) Planned Main…" at bounding box center [448, 176] width 699 height 290
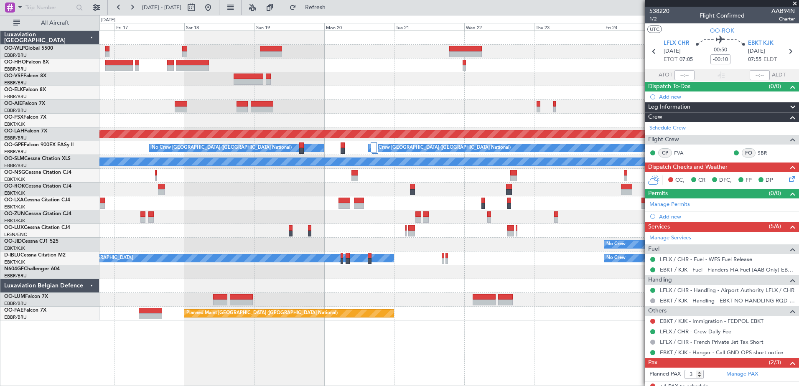
click at [61, 107] on div "- - FIMP 17:00 Z EBLG 05:10 Z Planned [GEOGRAPHIC_DATA][PERSON_NAME]-[GEOGRAPHI…" at bounding box center [399, 200] width 799 height 371
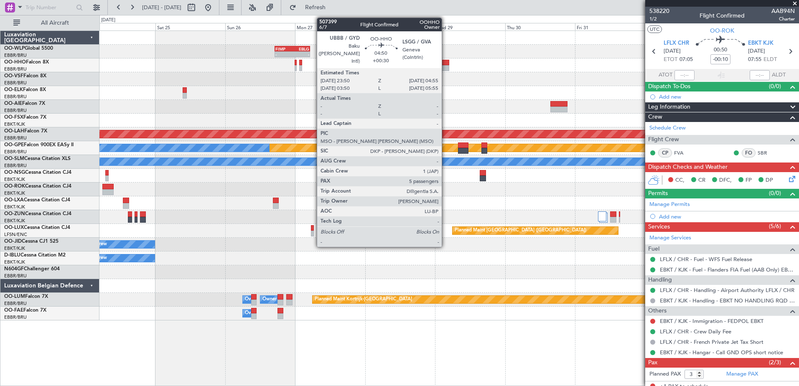
click at [446, 66] on div at bounding box center [441, 68] width 15 height 6
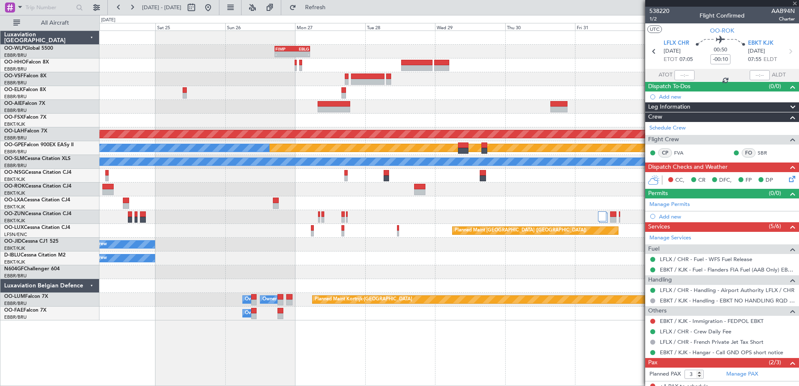
type input "+00:30"
type input "5"
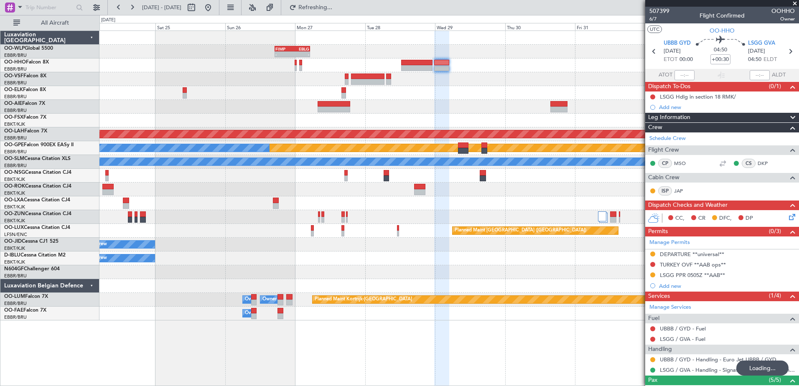
type input "+00:35"
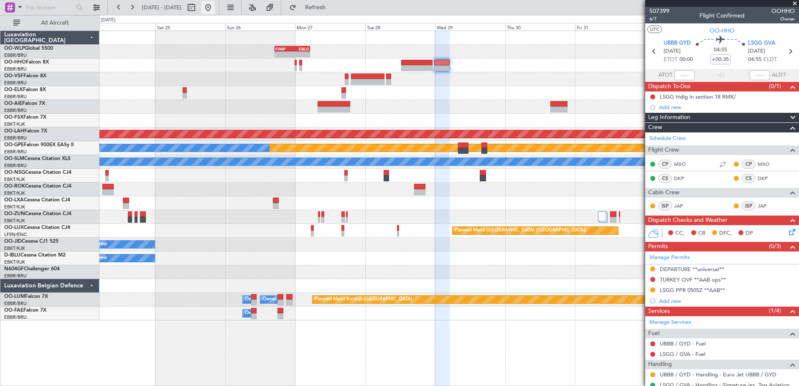
click at [215, 5] on button at bounding box center [207, 7] width 13 height 13
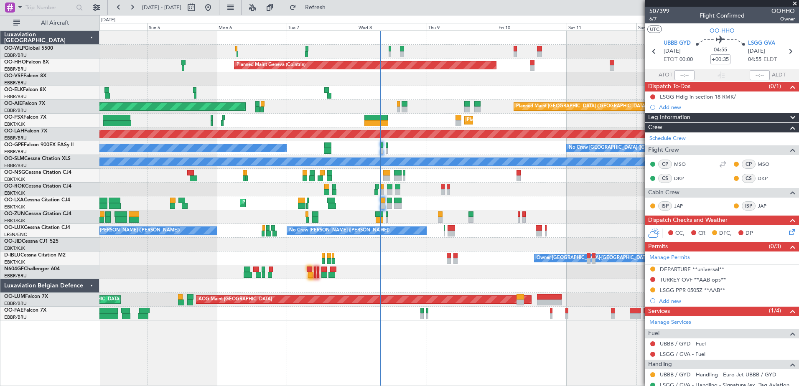
click at [391, 122] on div "Planned Maint Kortrijk-[GEOGRAPHIC_DATA]" at bounding box center [448, 121] width 699 height 14
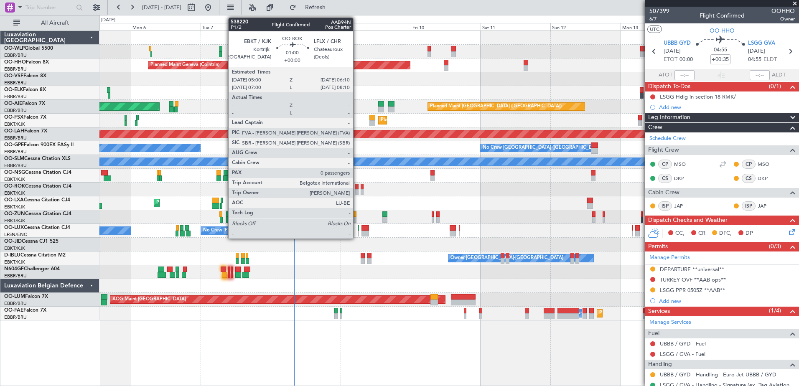
click at [357, 192] on div at bounding box center [357, 192] width 4 height 6
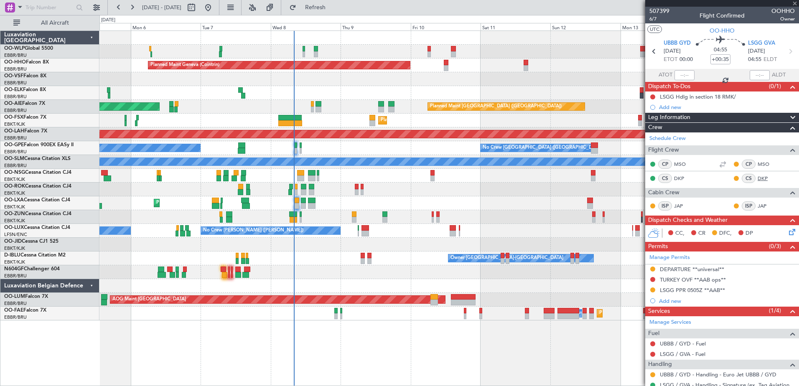
type input "0"
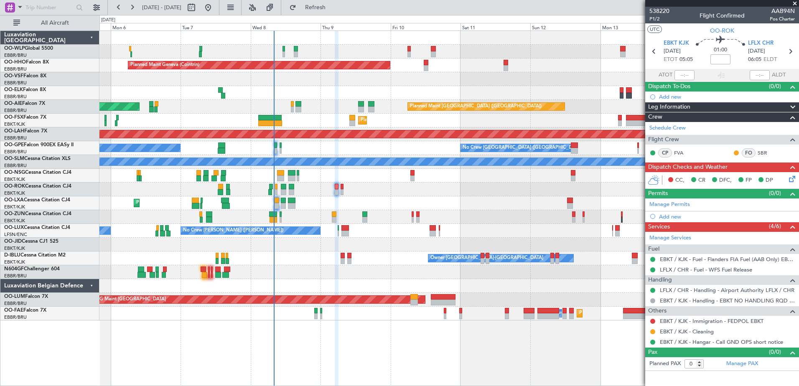
click at [395, 186] on div at bounding box center [448, 190] width 699 height 14
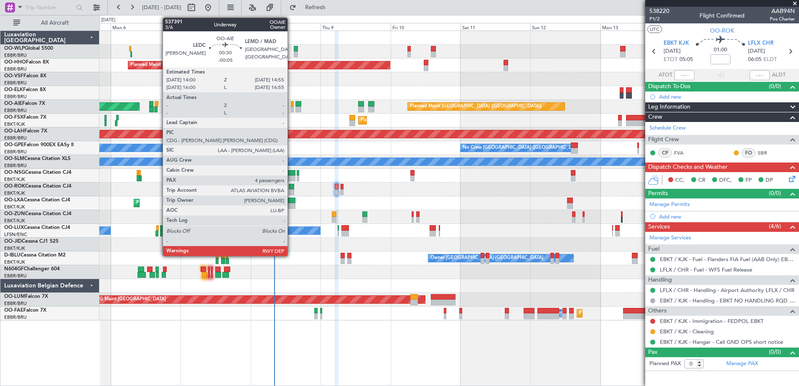
click at [291, 110] on div at bounding box center [292, 110] width 3 height 6
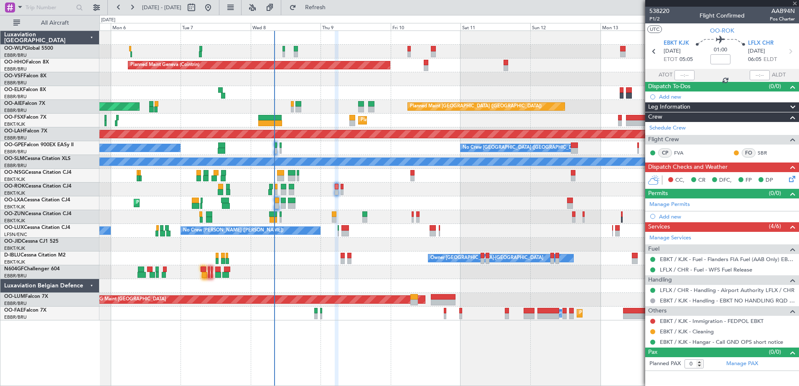
type input "-00:05"
type input "4"
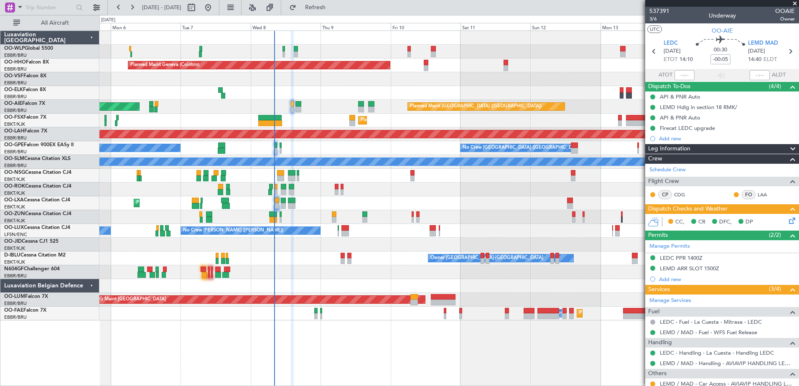
scroll to position [118, 0]
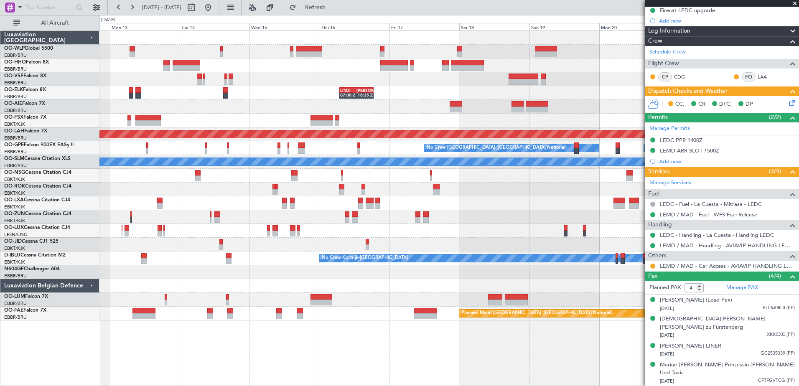
click at [46, 149] on div "LIMZ 07:00 Z [PERSON_NAME] 18:35 Z Planned Maint [GEOGRAPHIC_DATA] ([GEOGRAPHIC…" at bounding box center [399, 200] width 799 height 371
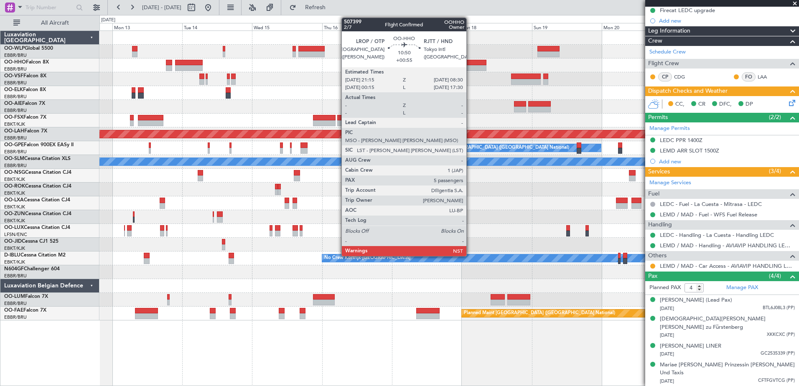
click at [470, 71] on div at bounding box center [470, 68] width 33 height 6
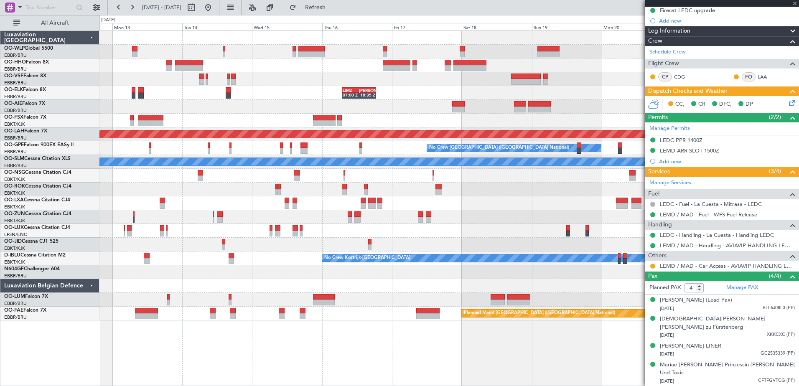
type input "+00:55"
type input "5"
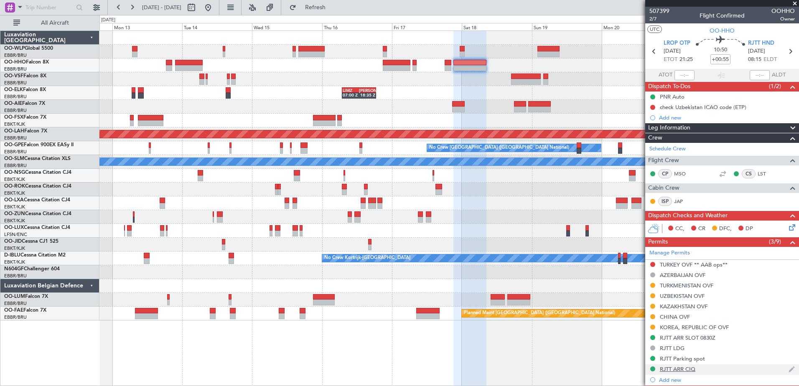
scroll to position [242, 0]
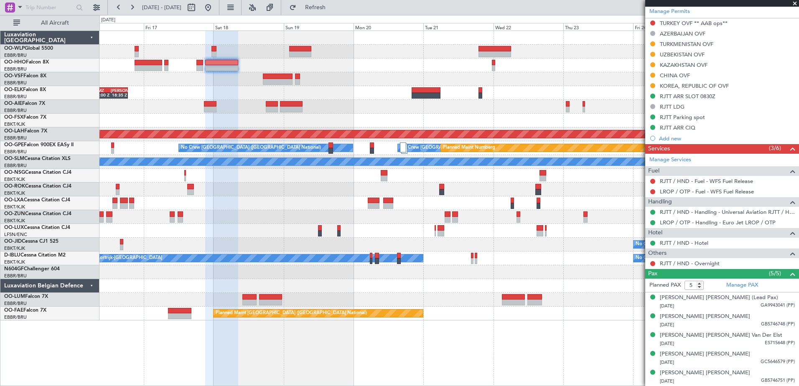
click at [296, 117] on div "- - FIMP 17:00 Z EBLG 05:10 Z LIMZ 07:00 Z [PERSON_NAME] 18:35 Z Planned [GEOGR…" at bounding box center [448, 176] width 699 height 290
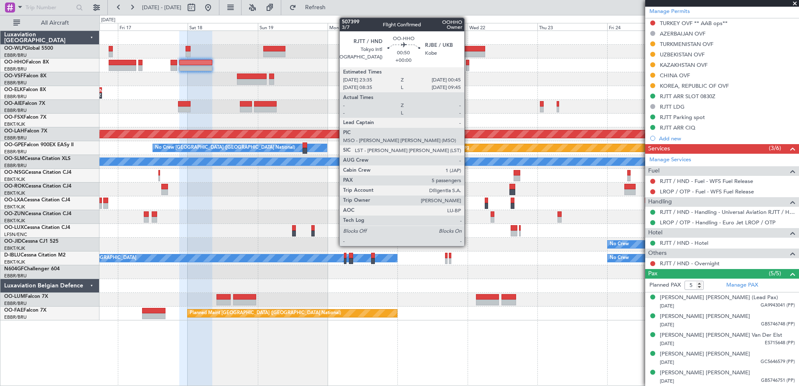
click at [468, 67] on div at bounding box center [468, 68] width 4 height 6
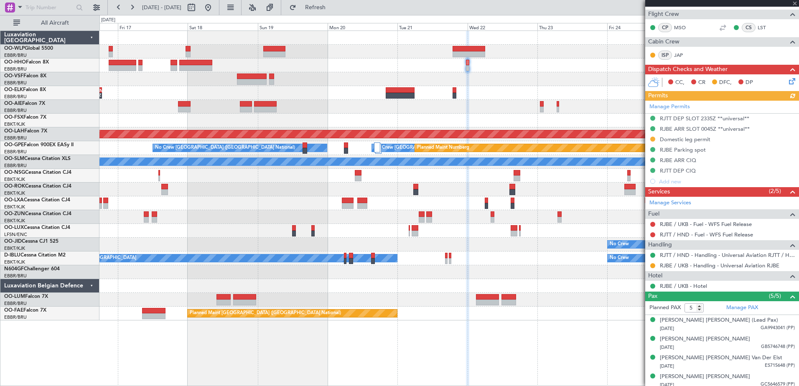
scroll to position [148, 0]
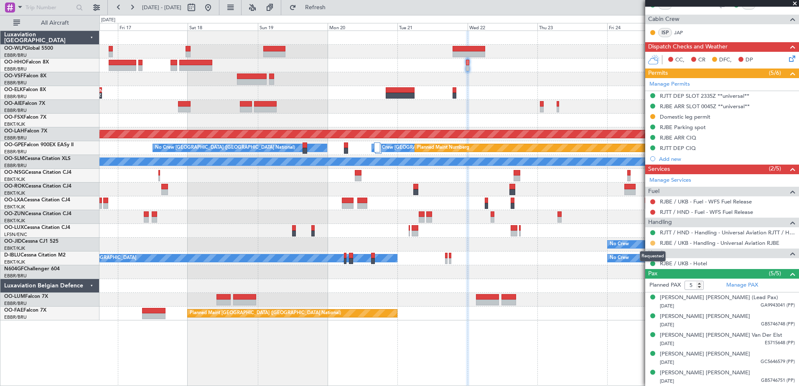
click at [652, 243] on button at bounding box center [652, 243] width 5 height 5
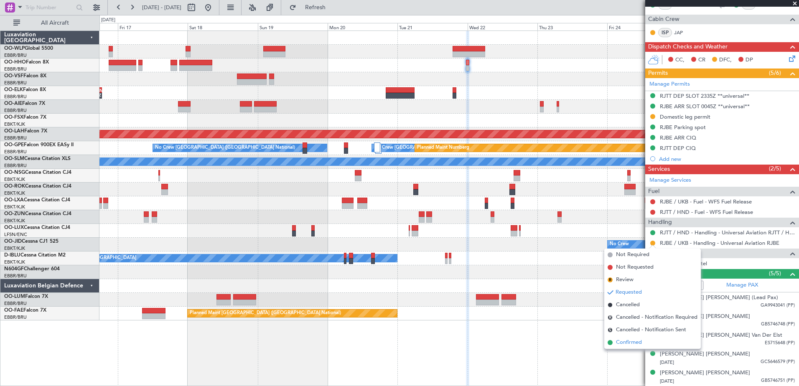
click at [630, 345] on span "Confirmed" at bounding box center [629, 343] width 26 height 8
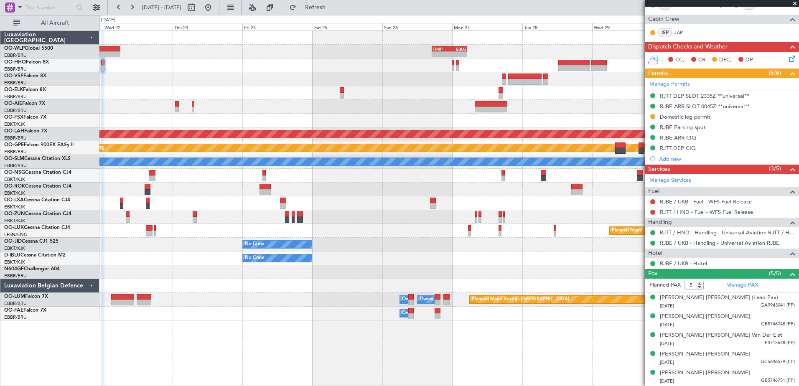
click at [199, 78] on div "- - FIMP 17:00 Z EBLG 05:10 Z Planned [GEOGRAPHIC_DATA][PERSON_NAME]-[GEOGRAPHI…" at bounding box center [448, 176] width 699 height 290
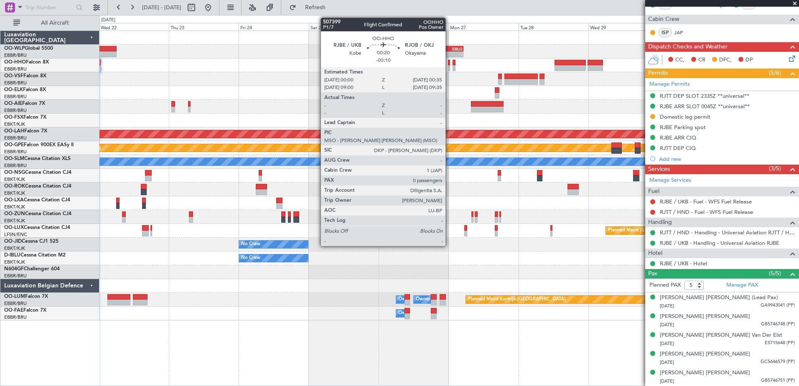
click at [449, 63] on div at bounding box center [449, 63] width 2 height 6
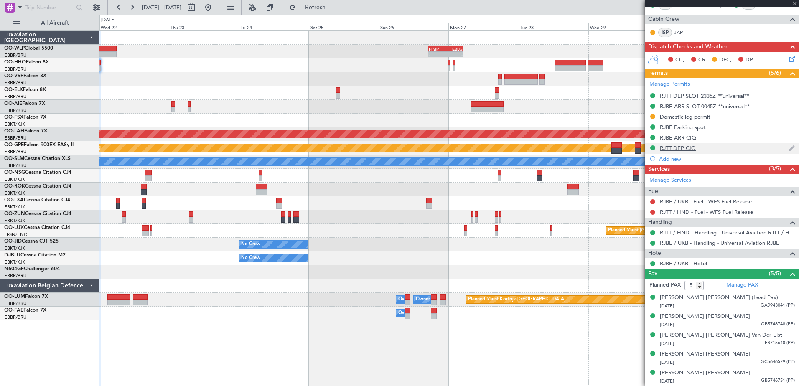
type input "-00:10"
type input "0"
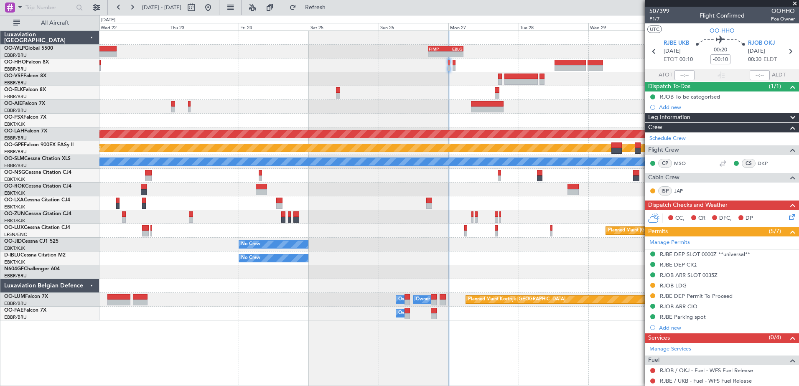
scroll to position [75, 0]
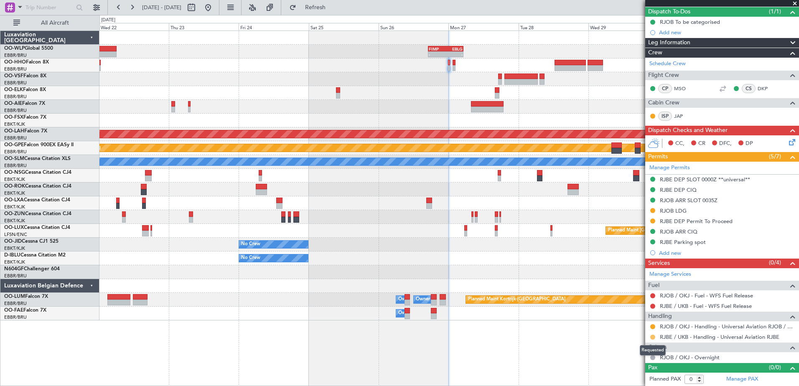
click at [653, 335] on button at bounding box center [652, 337] width 5 height 5
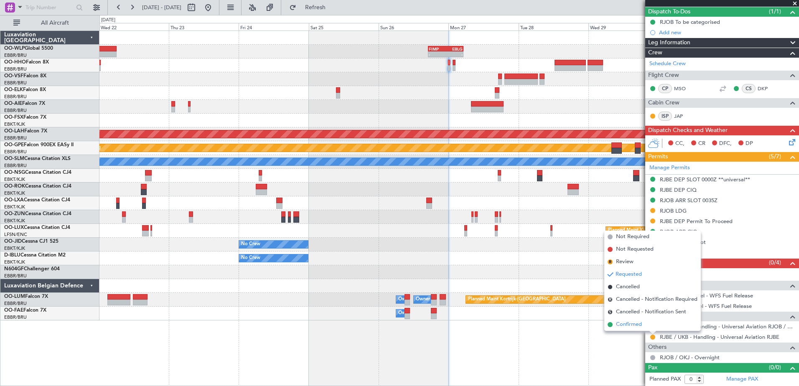
click at [632, 328] on span "Confirmed" at bounding box center [629, 325] width 26 height 8
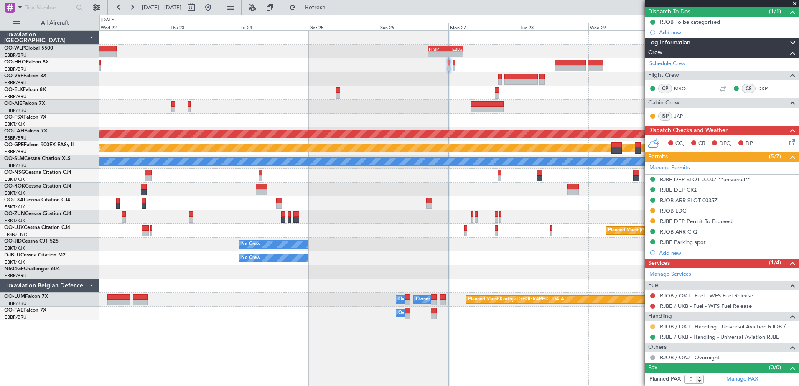
click at [652, 326] on button at bounding box center [652, 326] width 5 height 5
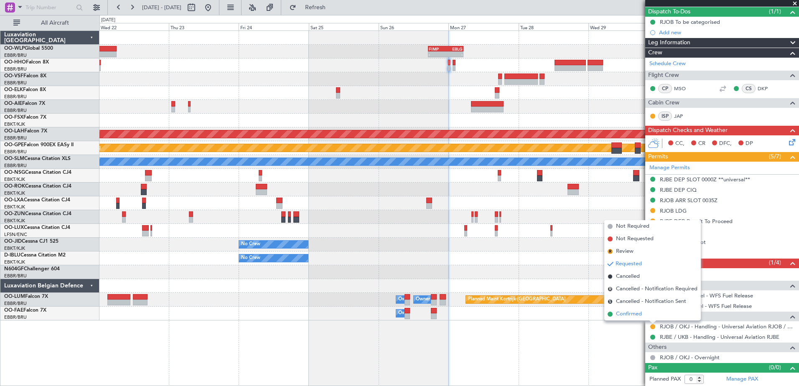
click at [619, 311] on span "Confirmed" at bounding box center [629, 314] width 26 height 8
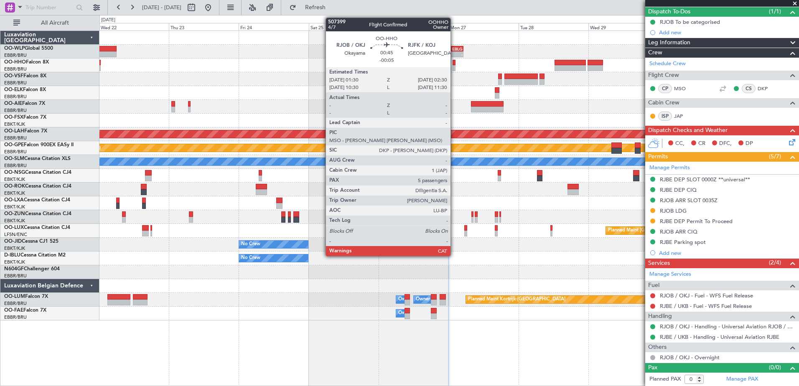
click at [454, 69] on div at bounding box center [454, 68] width 3 height 6
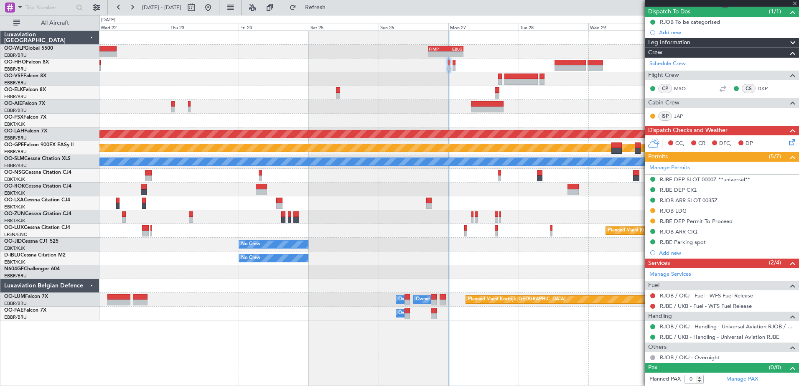
type input "-00:05"
type input "5"
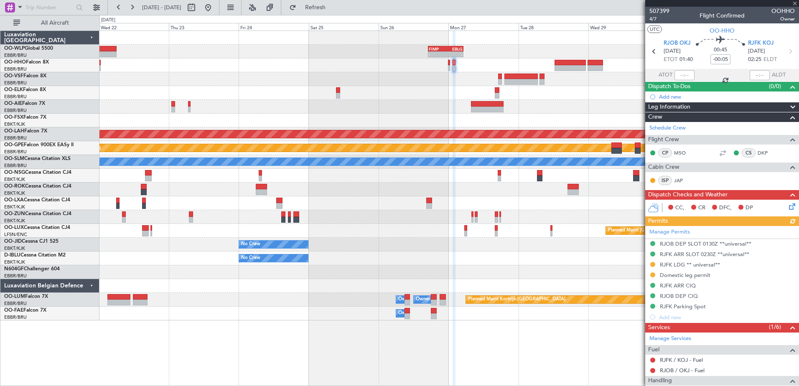
scroll to position [179, 0]
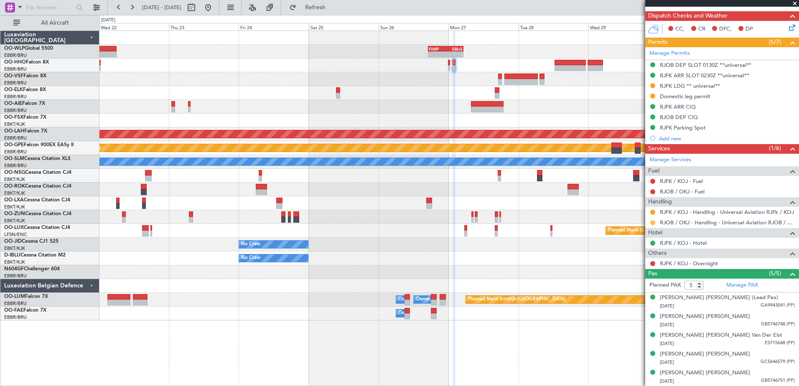
click at [654, 222] on button at bounding box center [652, 222] width 5 height 5
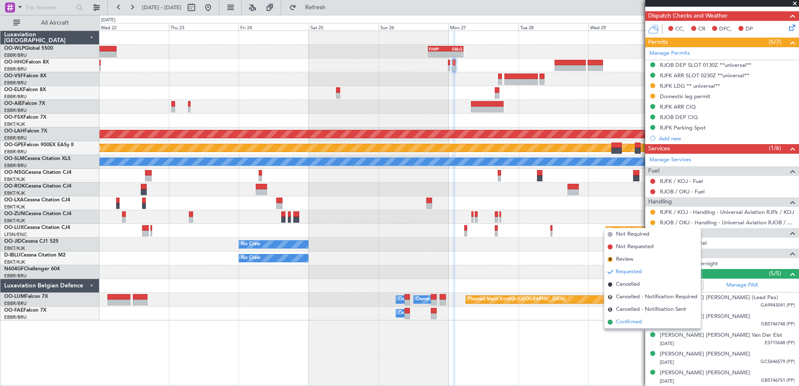
click at [627, 322] on span "Confirmed" at bounding box center [629, 322] width 26 height 8
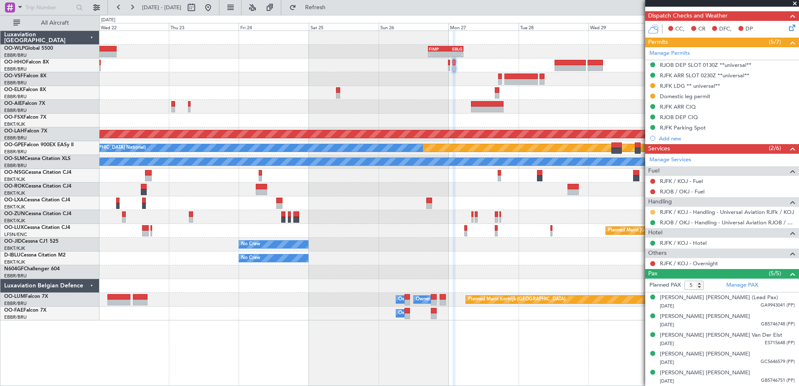
click at [650, 212] on button at bounding box center [652, 212] width 5 height 5
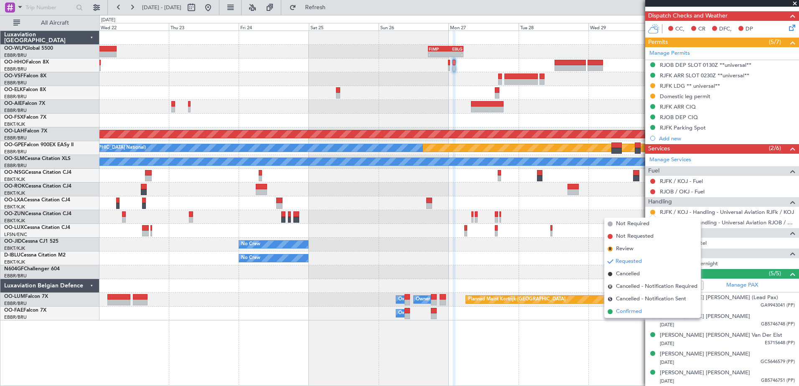
click at [628, 314] on span "Confirmed" at bounding box center [629, 312] width 26 height 8
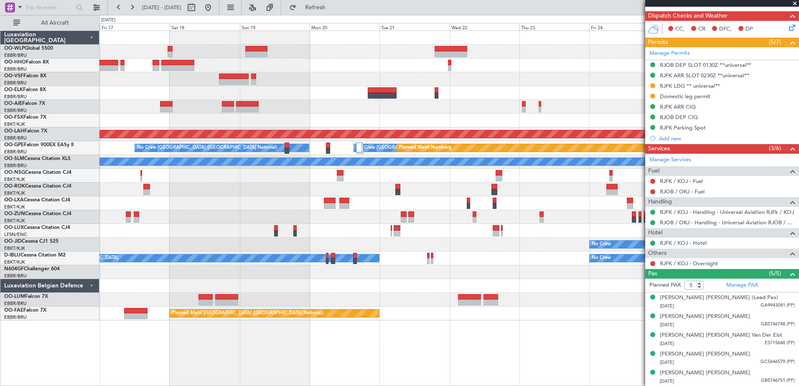
click at [611, 103] on div "- - FIMP 17:00 Z EBLG 05:10 Z LIMZ 07:00 Z [PERSON_NAME] 18:35 Z Planned [GEOGR…" at bounding box center [448, 176] width 699 height 290
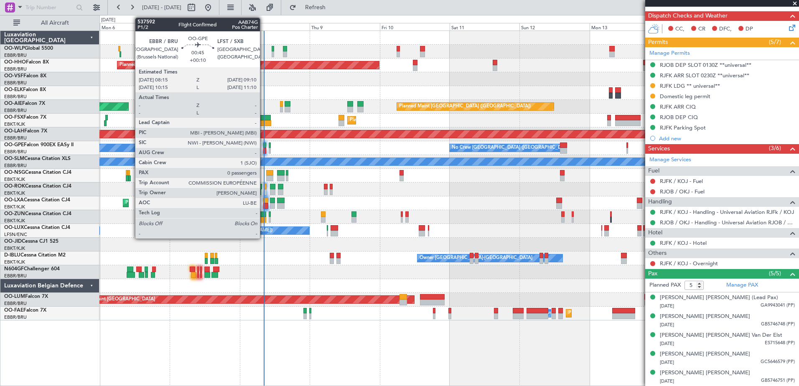
click at [264, 150] on div at bounding box center [264, 151] width 3 height 6
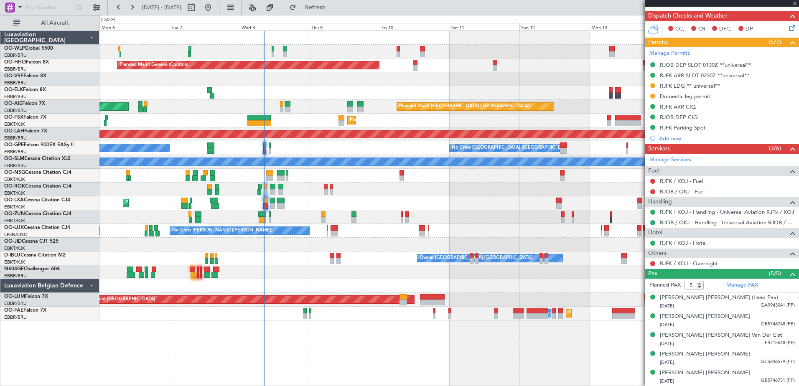
type input "+00:10"
type input "0"
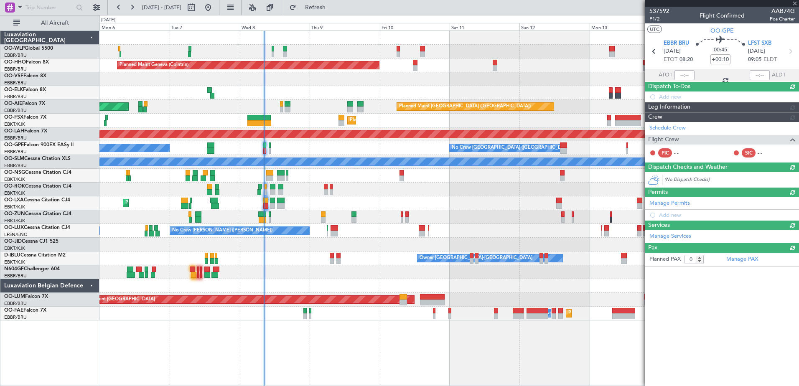
scroll to position [0, 0]
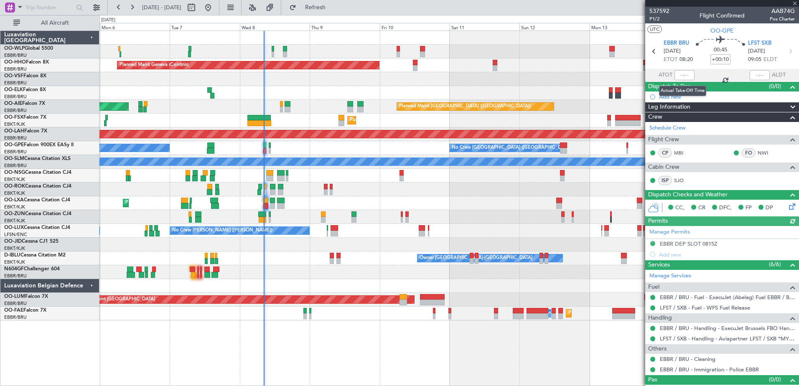
click at [684, 78] on div at bounding box center [685, 75] width 20 height 10
click at [679, 71] on div at bounding box center [685, 75] width 20 height 10
click at [677, 74] on input "text" at bounding box center [685, 75] width 20 height 10
type input "08:17"
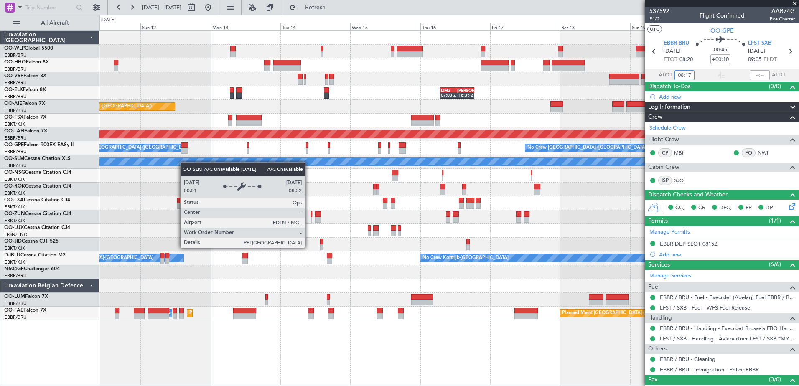
click at [147, 161] on div "Planned Maint Geneva (Cointrin) LIMZ 07:00 Z [PERSON_NAME] 18:35 Z Planned Main…" at bounding box center [448, 176] width 699 height 290
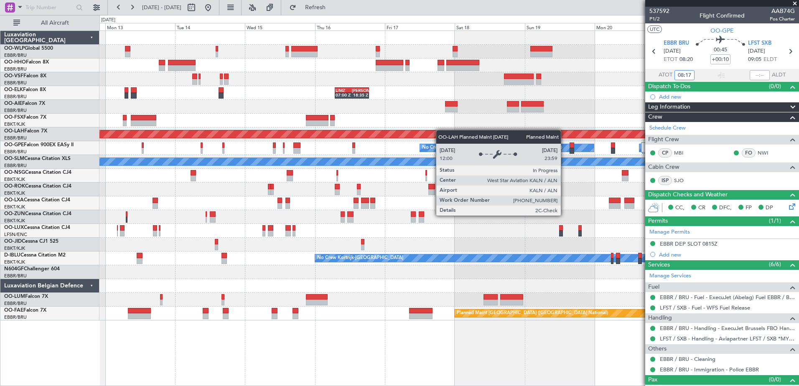
click at [399, 134] on div "LIMZ 07:00 Z [PERSON_NAME] 18:35 Z Planned Maint [GEOGRAPHIC_DATA] ([GEOGRAPHIC…" at bounding box center [448, 176] width 699 height 290
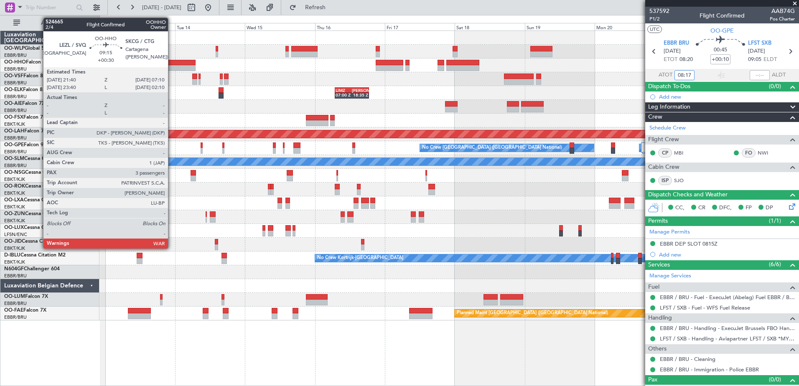
click at [172, 64] on div at bounding box center [182, 63] width 28 height 6
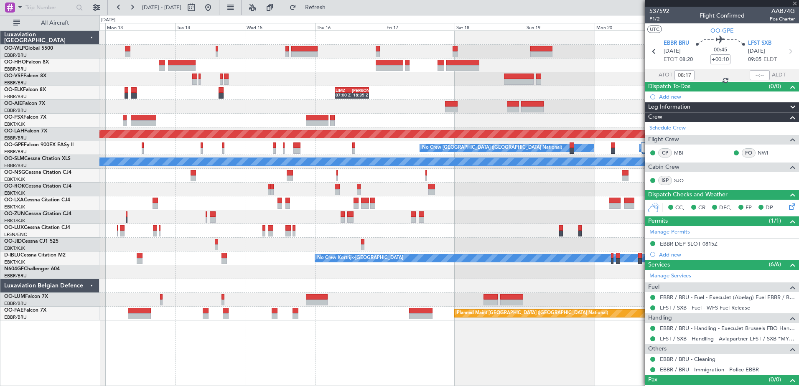
type input "+00:30"
type input "3"
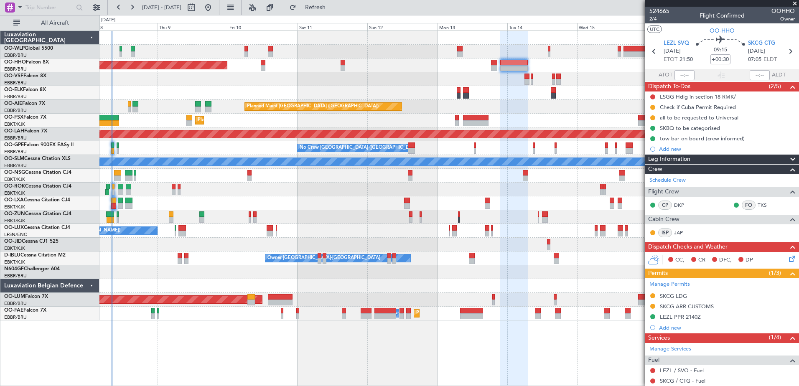
click at [578, 245] on div "Planned Maint Geneva (Cointrin) LIMZ 07:00 Z [PERSON_NAME] 18:35 Z Planned Main…" at bounding box center [448, 176] width 699 height 290
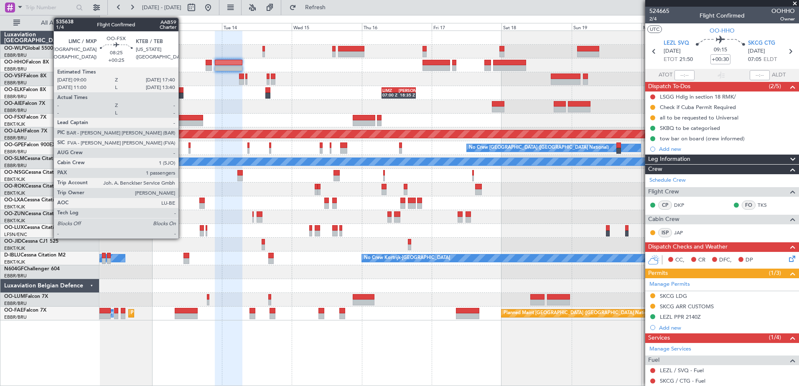
click at [182, 116] on div at bounding box center [190, 118] width 25 height 6
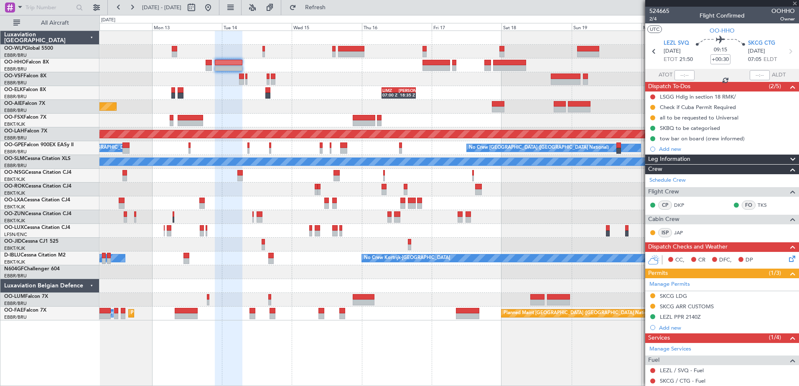
type input "+00:25"
type input "1"
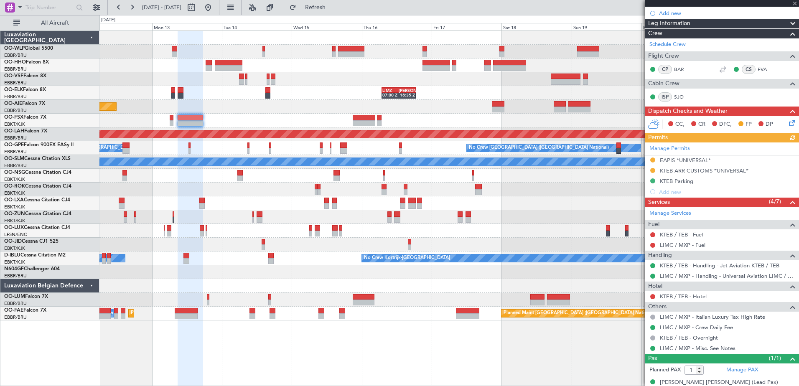
scroll to position [84, 0]
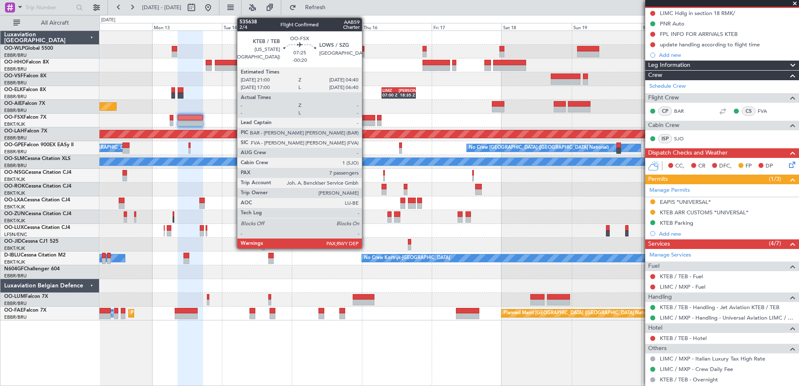
click at [366, 121] on div at bounding box center [364, 123] width 23 height 6
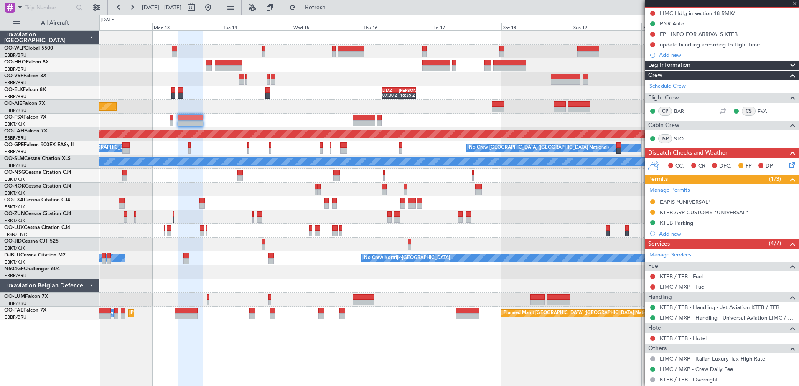
type input "-00:20"
type input "7"
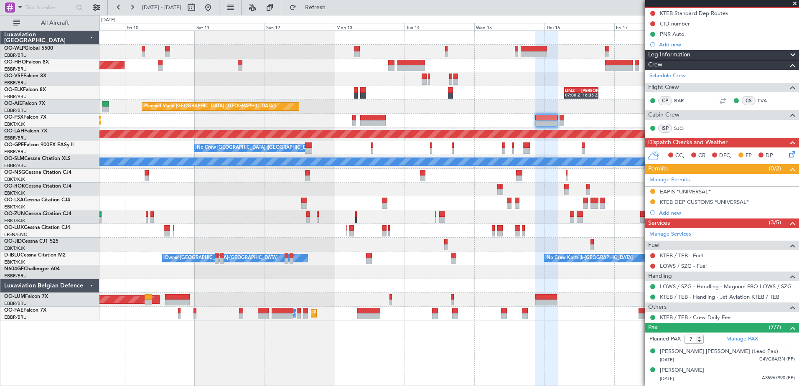
click at [418, 129] on div "Planned Maint Geneva (Cointrin) LIMZ 07:00 Z [PERSON_NAME] 18:35 Z Planned Main…" at bounding box center [448, 176] width 699 height 290
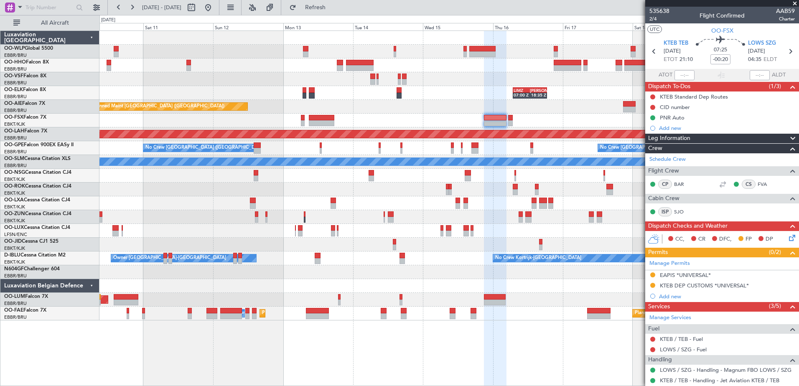
click at [424, 116] on div "Planned Maint Geneva (Cointrin) LIMZ 07:00 Z [PERSON_NAME] 18:35 Z Planned Main…" at bounding box center [448, 176] width 699 height 290
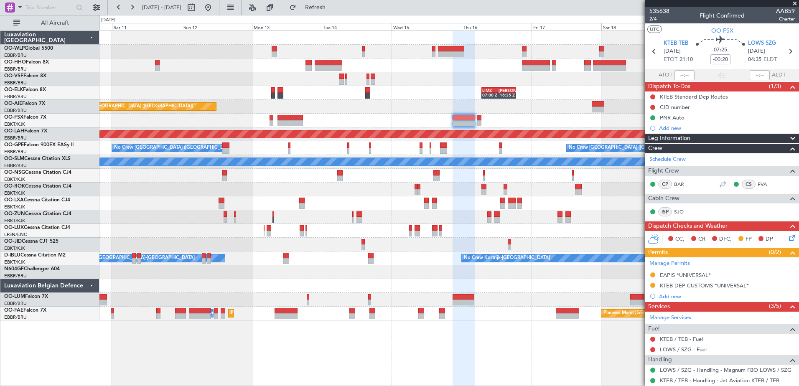
click at [365, 117] on div "Planned Maint Kortrijk-[GEOGRAPHIC_DATA]" at bounding box center [448, 121] width 699 height 14
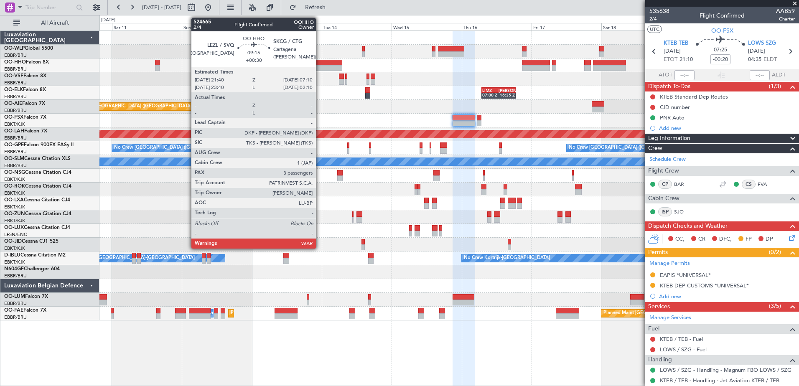
click at [320, 62] on div at bounding box center [329, 63] width 28 height 6
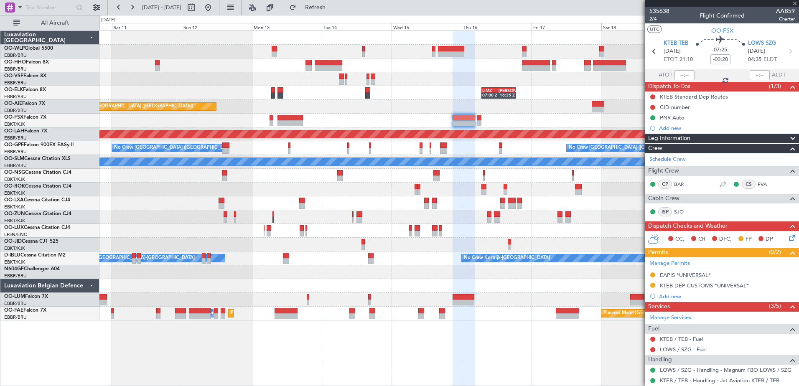
type input "+00:30"
type input "3"
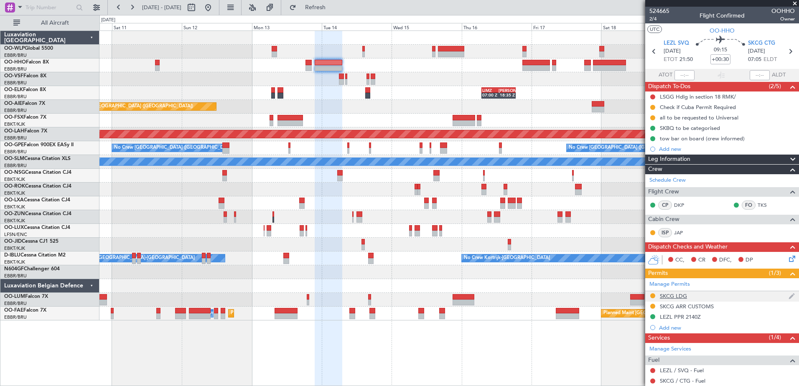
click at [670, 296] on div "SKCG LDG" at bounding box center [673, 296] width 27 height 7
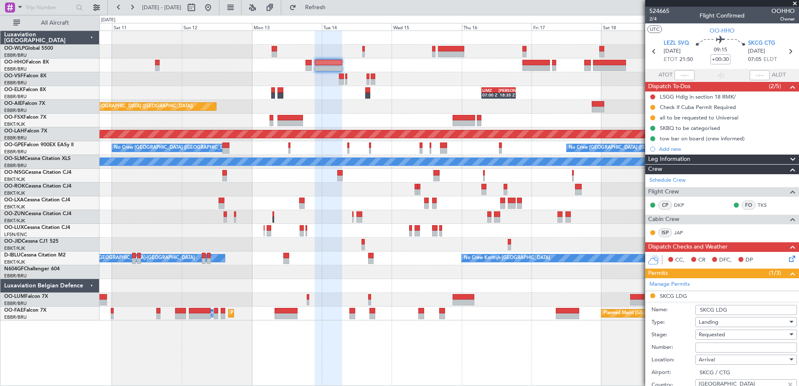
click at [734, 349] on input "Number:" at bounding box center [747, 348] width 102 height 10
paste input "071831"
type input "071831"
click at [751, 335] on div "Requested" at bounding box center [743, 335] width 89 height 13
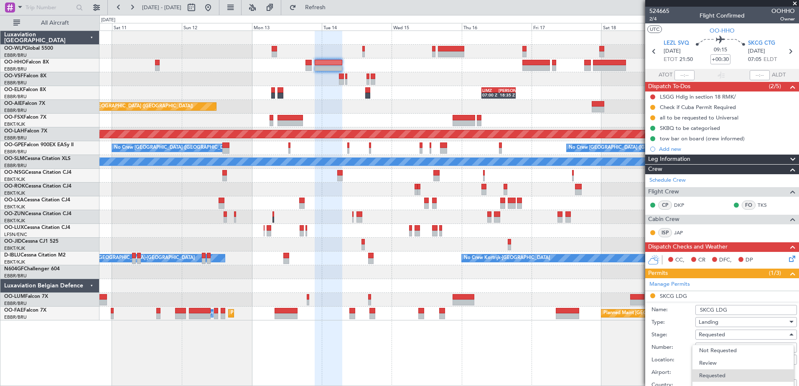
click at [620, 363] on div at bounding box center [399, 193] width 799 height 386
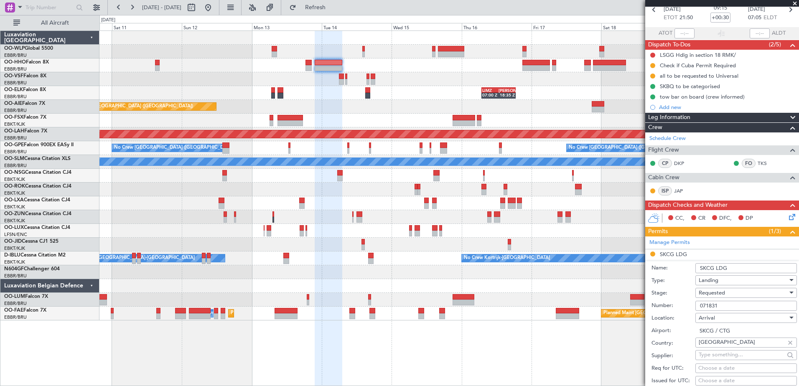
click at [719, 291] on span "Requested" at bounding box center [712, 293] width 26 height 8
click at [725, 359] on span "Received OK" at bounding box center [743, 360] width 88 height 13
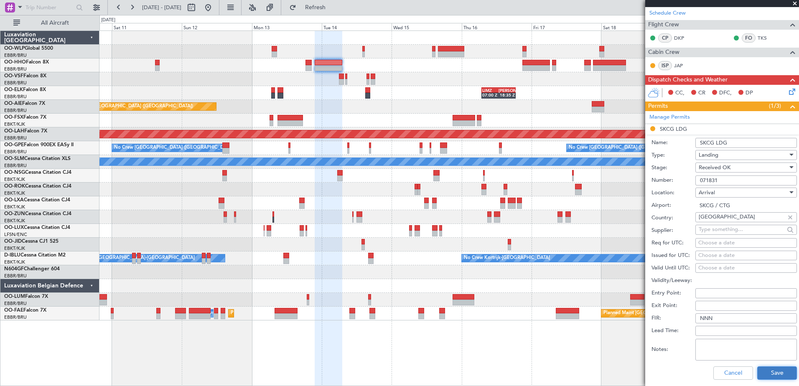
click at [783, 374] on button "Save" at bounding box center [777, 373] width 40 height 13
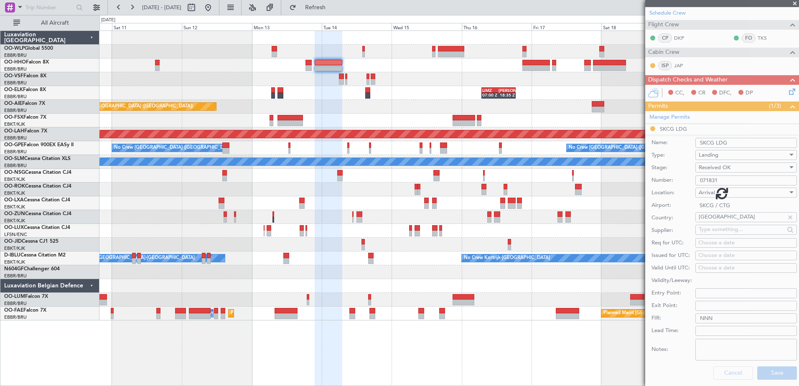
scroll to position [111, 0]
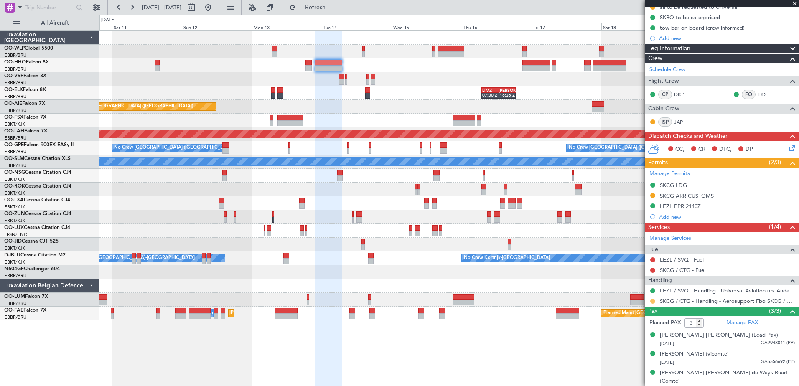
click at [653, 302] on button at bounding box center [652, 301] width 5 height 5
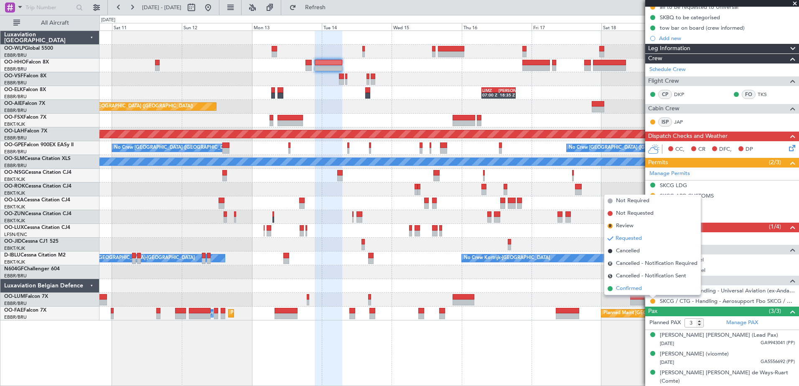
click at [630, 289] on span "Confirmed" at bounding box center [629, 289] width 26 height 8
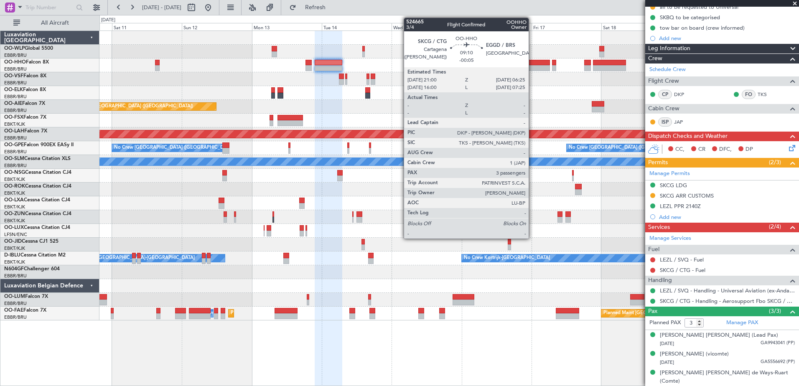
click at [533, 66] on div at bounding box center [537, 68] width 28 height 6
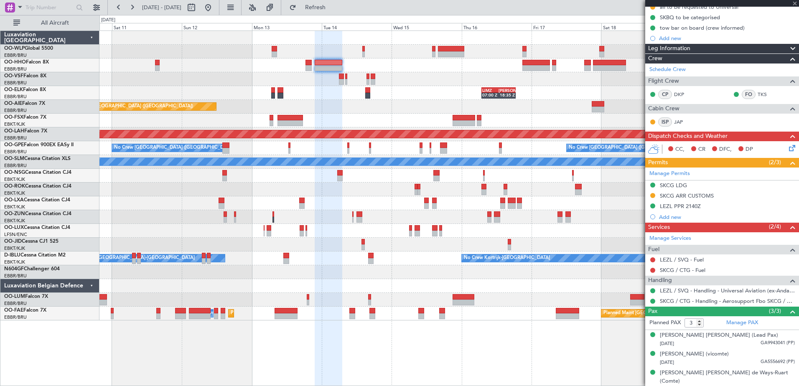
type input "-00:05"
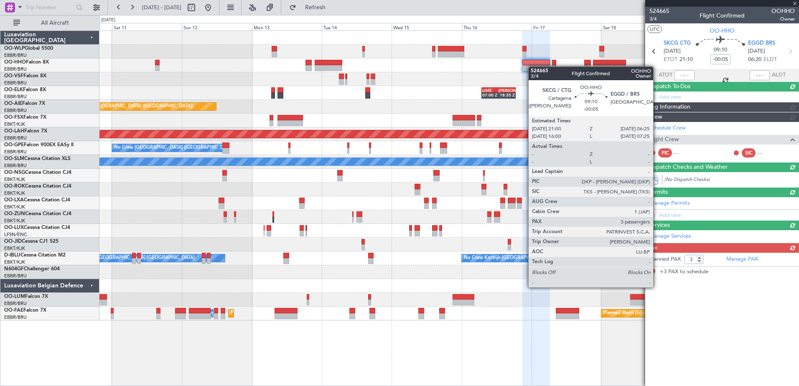
scroll to position [0, 0]
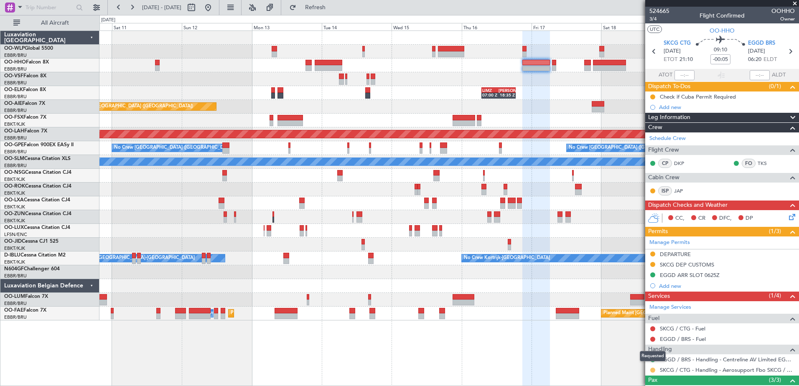
click at [652, 369] on button at bounding box center [652, 370] width 5 height 5
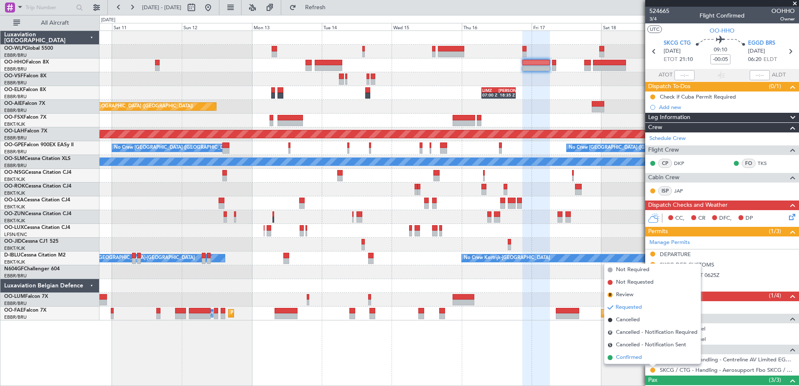
click at [635, 360] on span "Confirmed" at bounding box center [629, 358] width 26 height 8
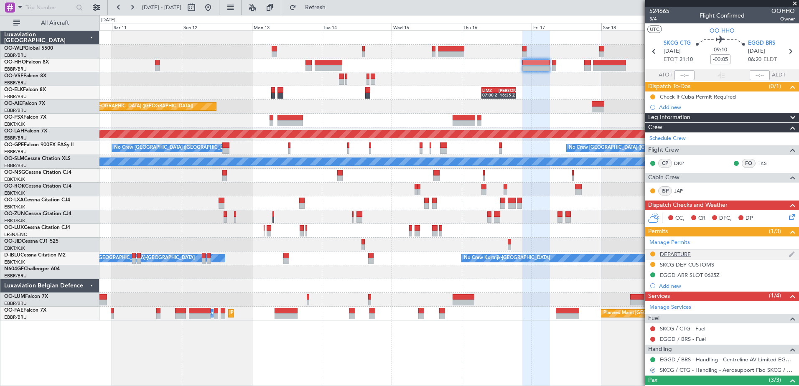
click at [670, 253] on div "DEPARTURE" at bounding box center [675, 254] width 31 height 7
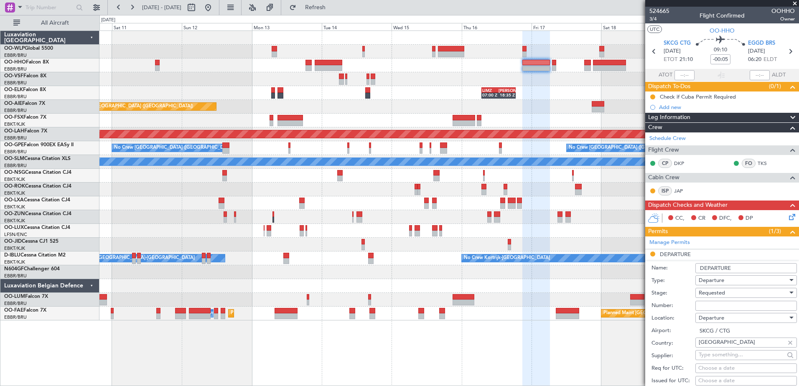
click at [707, 306] on input "Number:" at bounding box center [747, 306] width 102 height 10
paste input "071831"
type input "071831"
click at [728, 293] on div "Requested" at bounding box center [743, 293] width 89 height 13
click at [726, 358] on span "Received OK" at bounding box center [743, 360] width 88 height 13
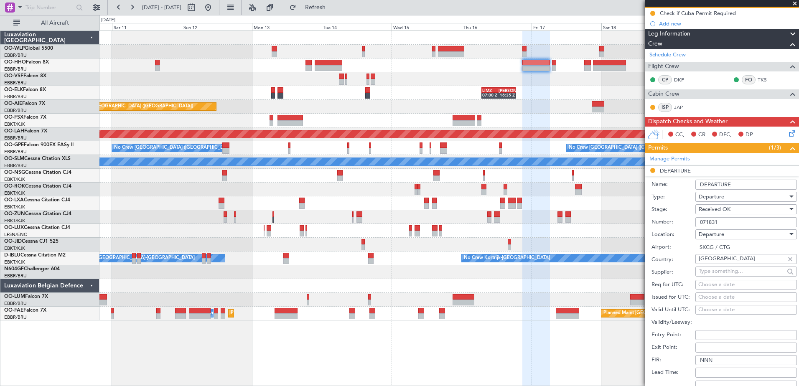
scroll to position [209, 0]
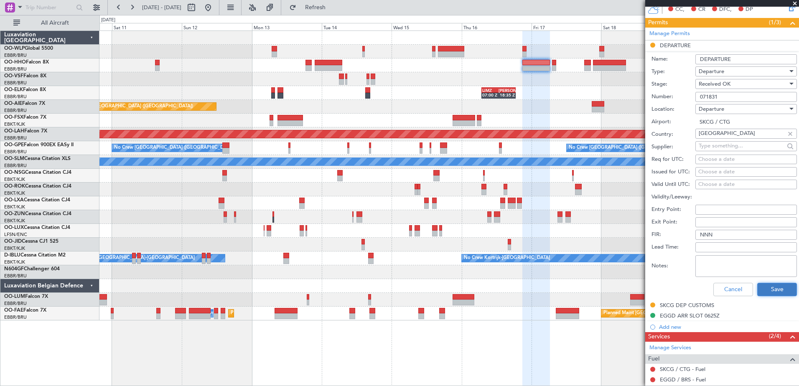
click at [782, 292] on button "Save" at bounding box center [777, 289] width 40 height 13
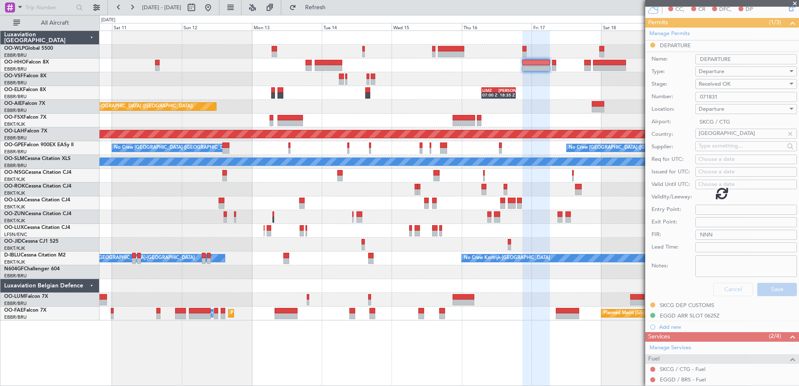
scroll to position [69, 0]
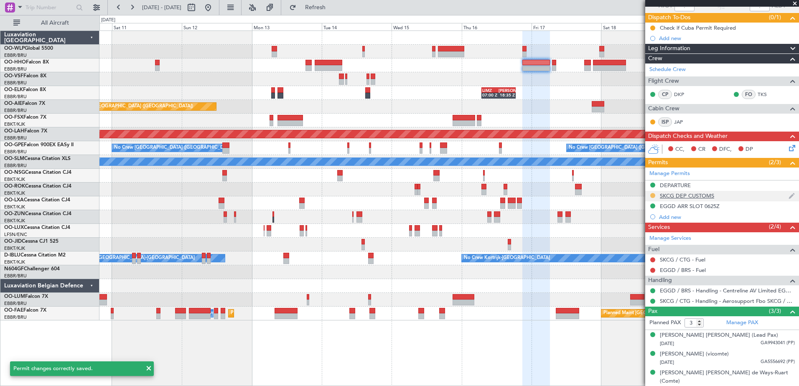
click at [653, 195] on button at bounding box center [652, 195] width 5 height 5
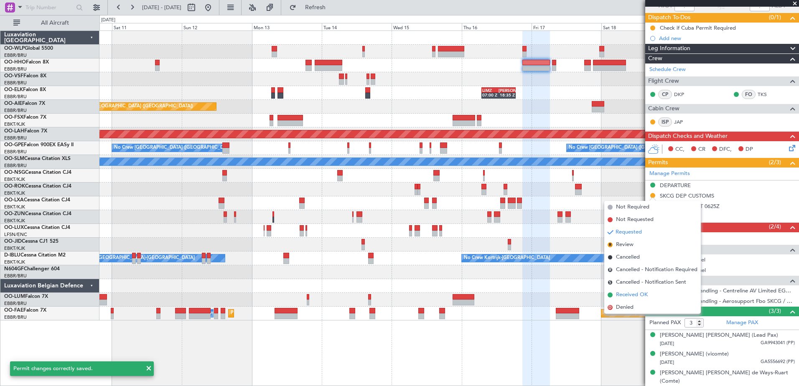
click at [627, 296] on span "Received OK" at bounding box center [632, 295] width 32 height 8
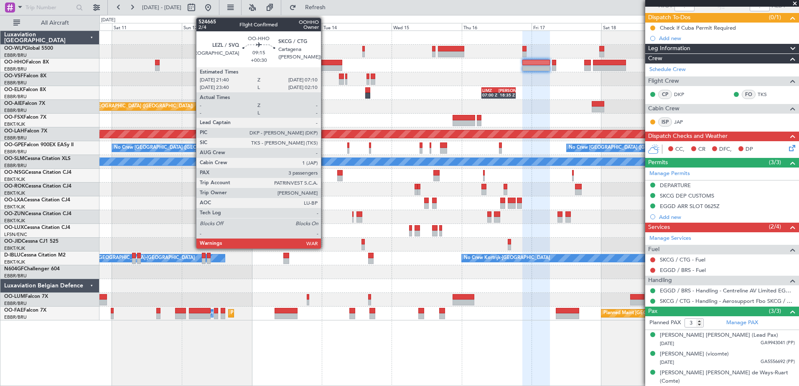
click at [325, 60] on div at bounding box center [329, 63] width 28 height 6
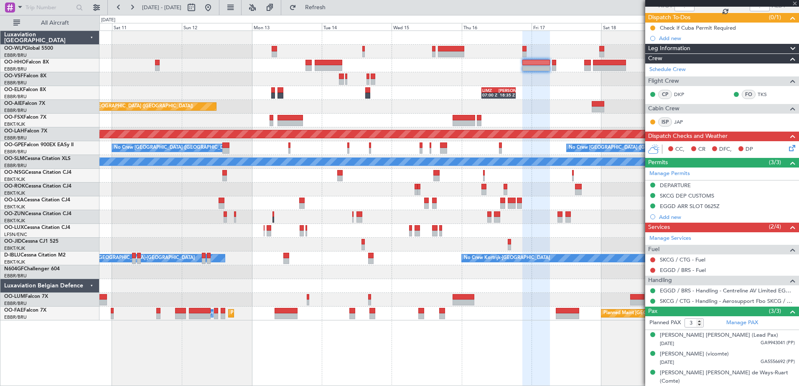
type input "+00:30"
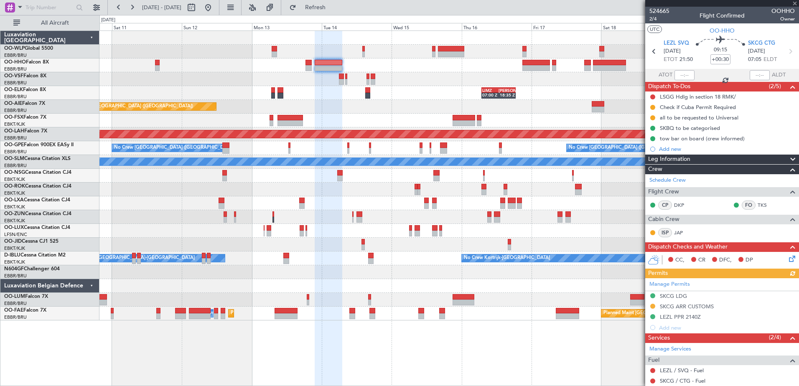
scroll to position [84, 0]
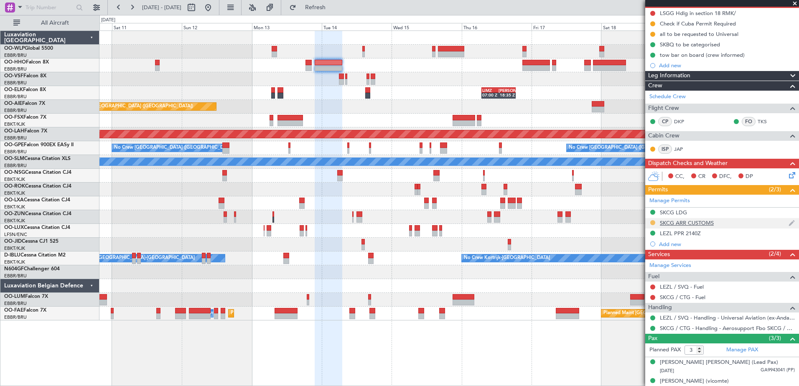
click at [651, 222] on button at bounding box center [652, 222] width 5 height 5
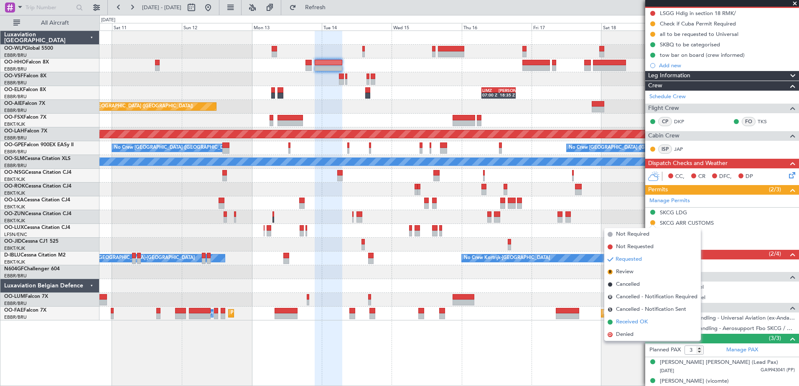
click at [624, 322] on span "Received OK" at bounding box center [632, 322] width 32 height 8
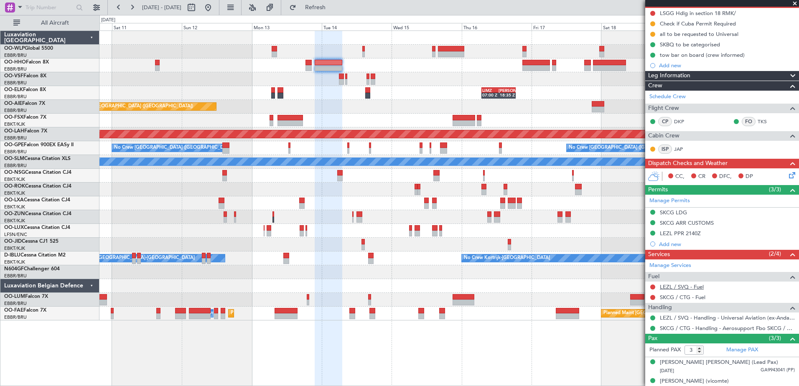
click at [690, 287] on link "LEZL / SVQ - Fuel" at bounding box center [682, 286] width 44 height 7
click at [685, 298] on link "SKCG / CTG - Fuel" at bounding box center [683, 297] width 46 height 7
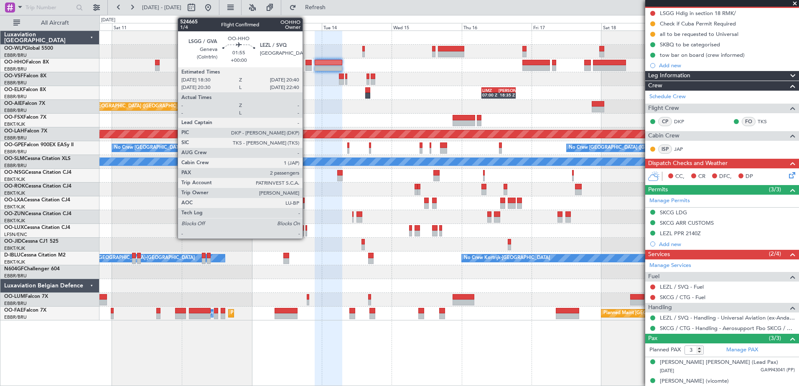
click at [306, 65] on div at bounding box center [309, 63] width 7 height 6
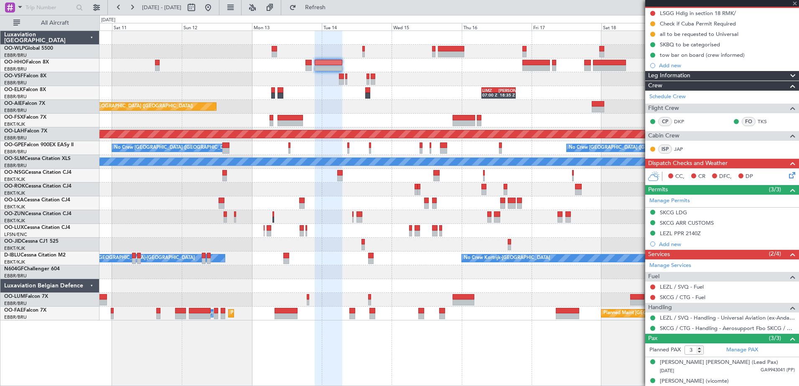
type input "2"
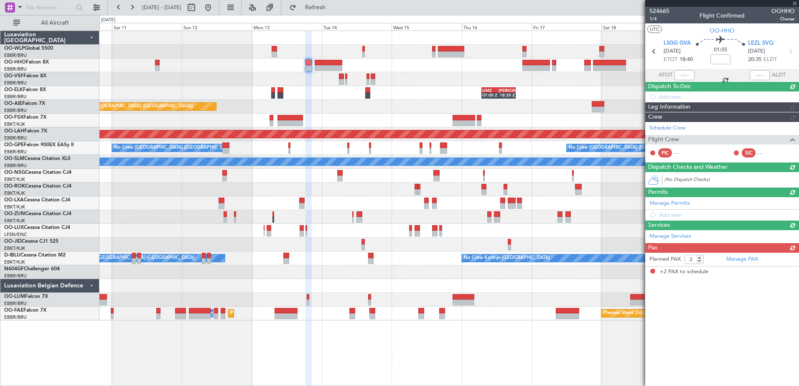
scroll to position [0, 0]
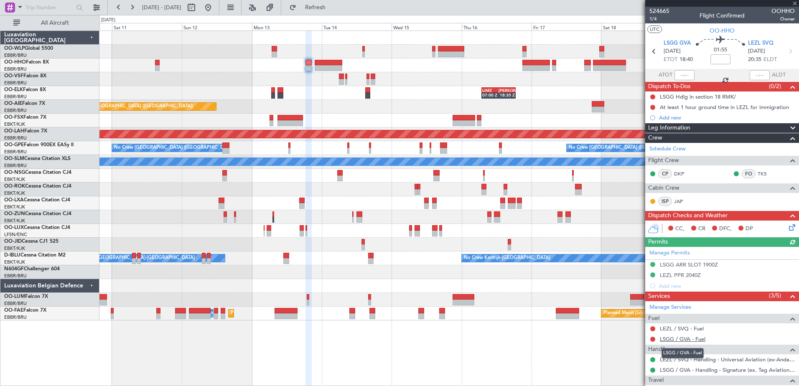
click at [688, 341] on link "LSGG / GVA - Fuel" at bounding box center [683, 339] width 46 height 7
click at [693, 327] on link "LEZL / SVQ - Fuel" at bounding box center [682, 328] width 44 height 7
click at [336, 12] on button "Refresh" at bounding box center [311, 7] width 50 height 13
click at [692, 330] on link "LEZL / SVQ - Fuel - WFS Fuel Release" at bounding box center [706, 328] width 92 height 7
click at [336, 3] on button "Refresh" at bounding box center [311, 7] width 50 height 13
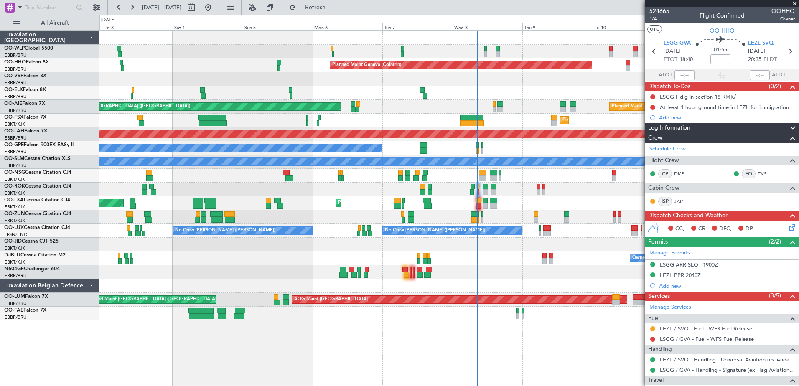
click at [692, 268] on fb-app "10 Oct 2025 - 20 Oct 2025 Refresh Quick Links All Aircraft Planned Maint Milan …" at bounding box center [399, 196] width 799 height 380
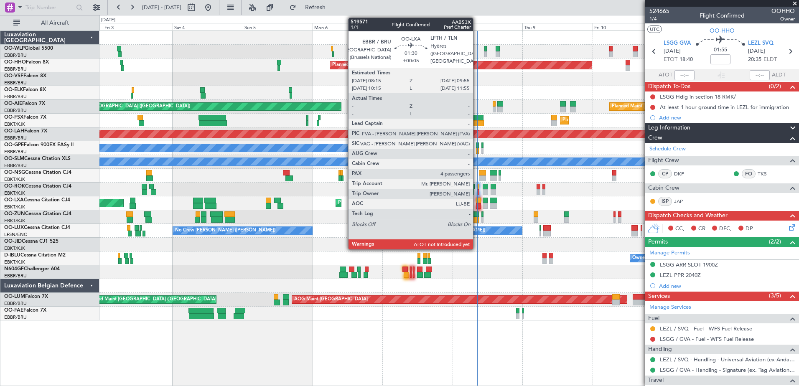
click at [477, 201] on div at bounding box center [478, 201] width 5 height 6
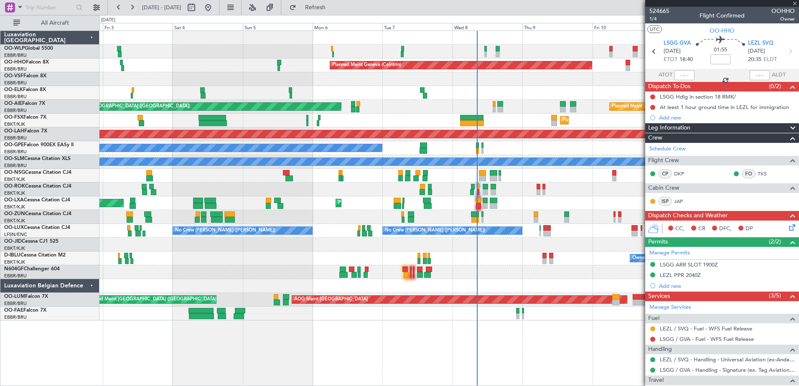
type input "+00:05"
type input "4"
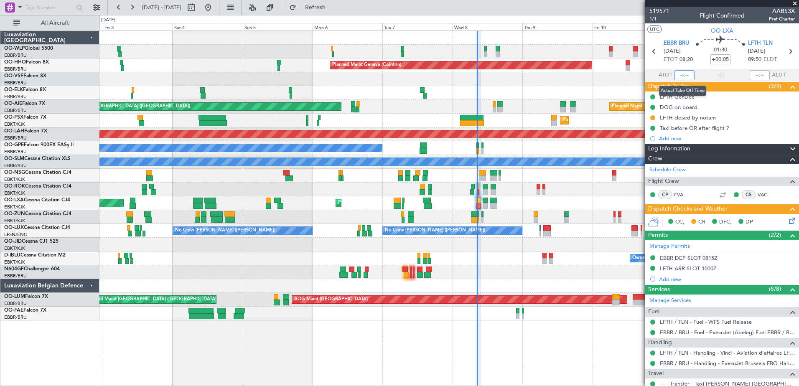
click at [679, 75] on input "text" at bounding box center [685, 75] width 20 height 10
type input "08:26"
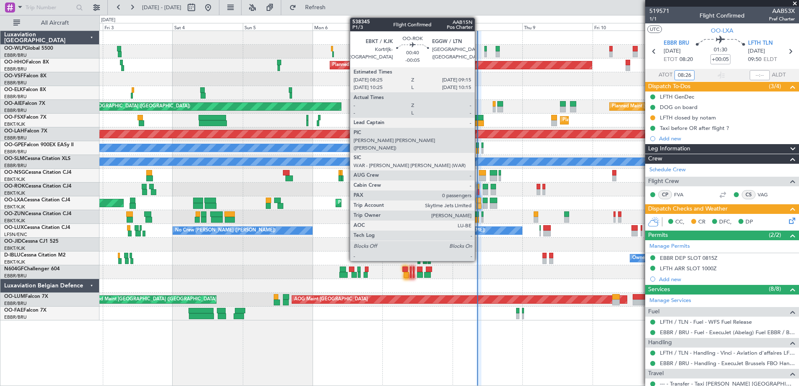
click at [479, 190] on div at bounding box center [478, 192] width 3 height 6
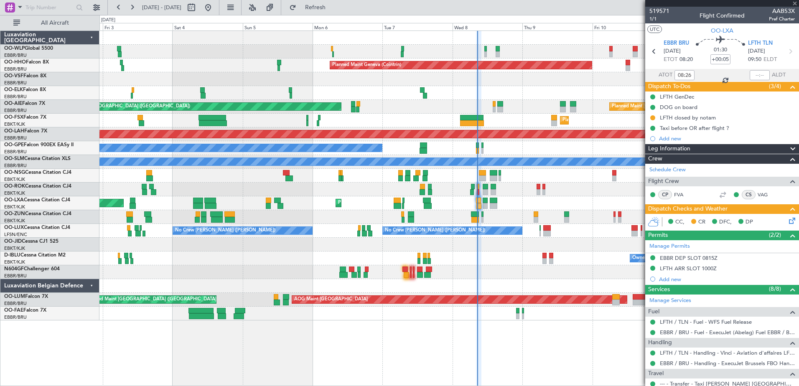
type input "-00:05"
type input "0"
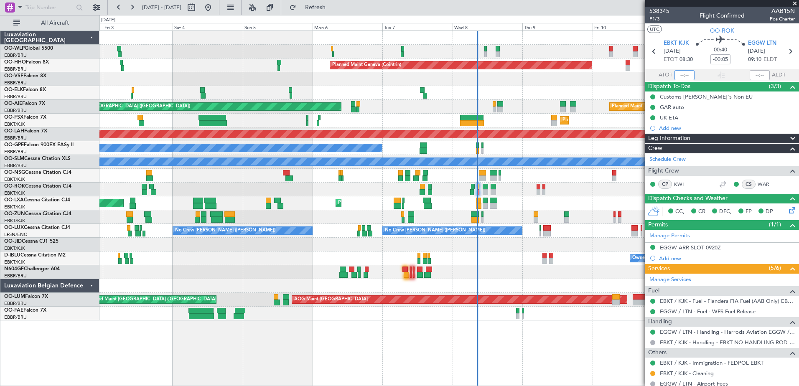
click at [682, 74] on input "text" at bounding box center [685, 75] width 20 height 10
type input "08:26"
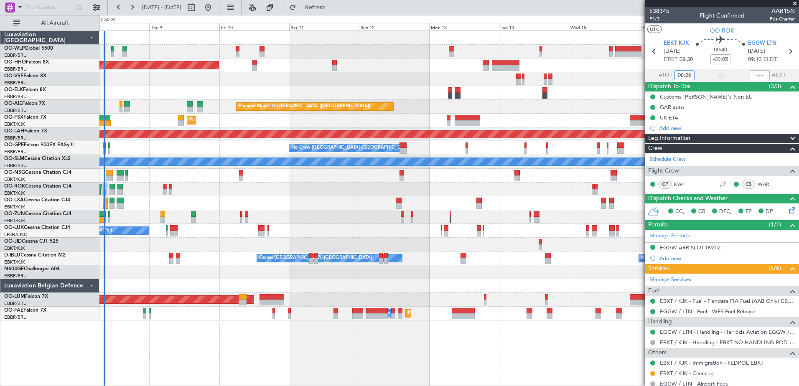
click at [397, 86] on div "Planned Maint Geneva (Cointrin) LIMZ 07:00 Z [PERSON_NAME] 18:35 Z Planned Main…" at bounding box center [448, 176] width 699 height 290
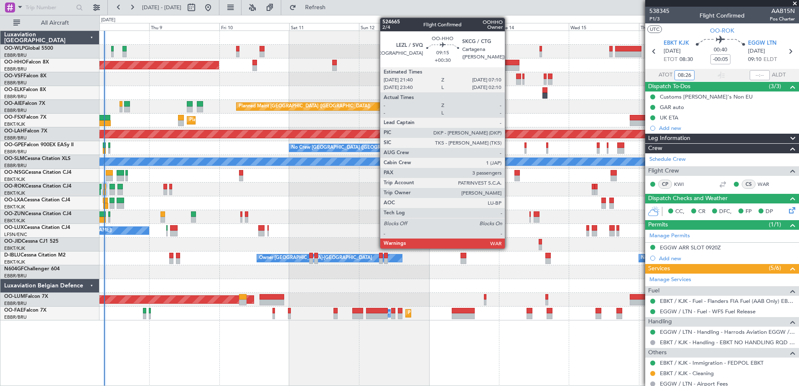
click at [509, 64] on div at bounding box center [506, 63] width 28 height 6
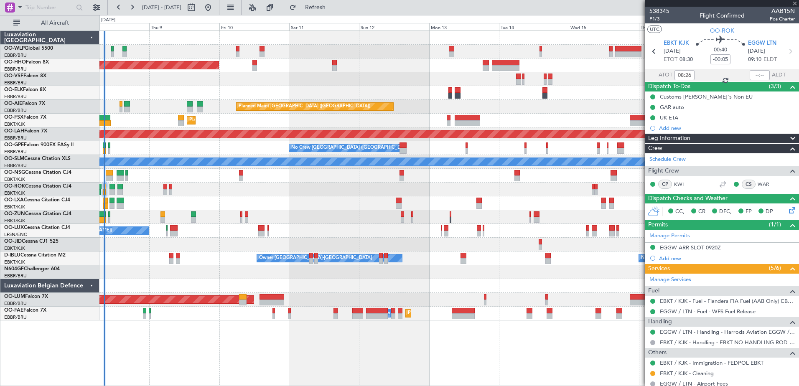
type input "+00:30"
type input "3"
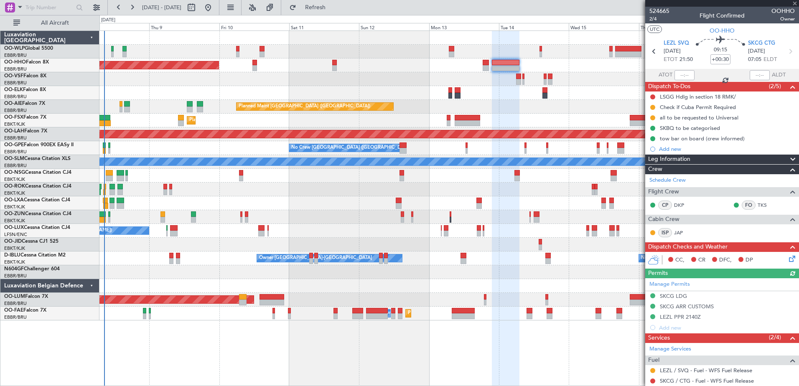
scroll to position [111, 0]
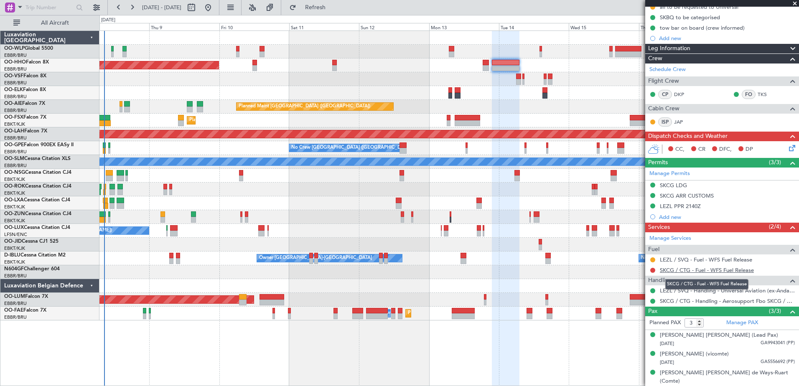
click at [691, 268] on link "SKCG / CTG - Fuel - WFS Fuel Release" at bounding box center [707, 270] width 94 height 7
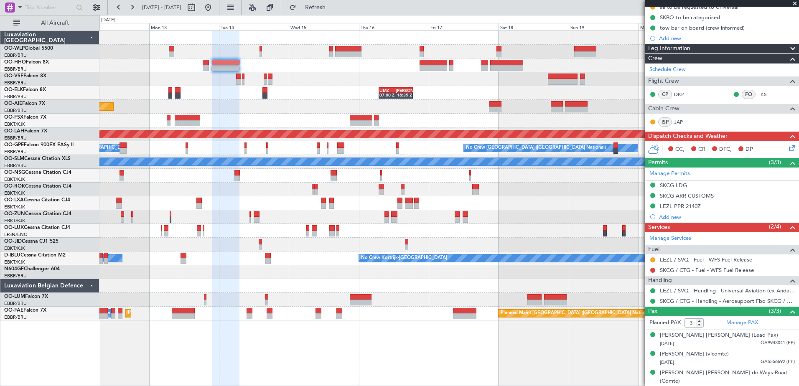
click at [280, 142] on div "Planned Maint Geneva (Cointrin) LIMZ 07:00 Z [PERSON_NAME] 18:35 Z Planned Main…" at bounding box center [448, 176] width 699 height 290
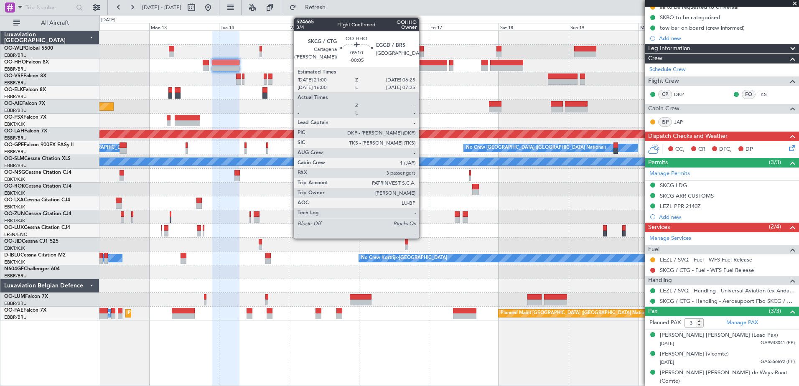
click at [423, 62] on div at bounding box center [434, 63] width 28 height 6
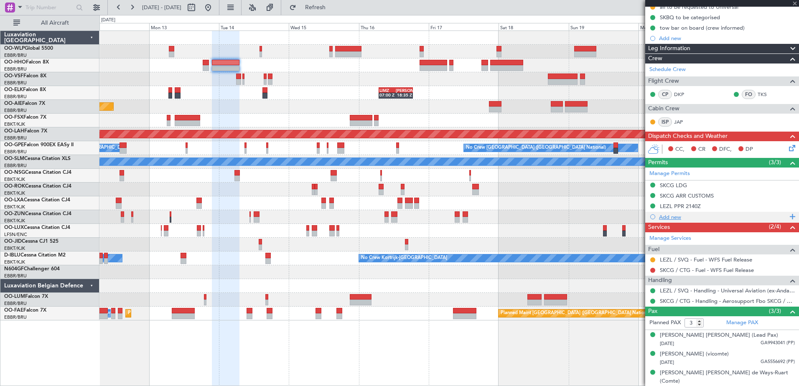
type input "-00:05"
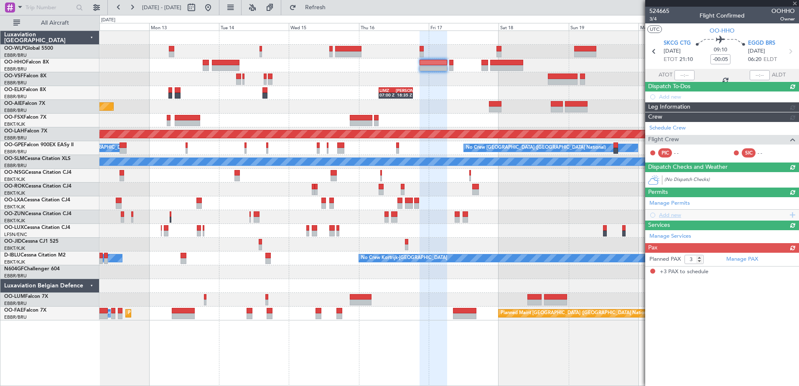
scroll to position [0, 0]
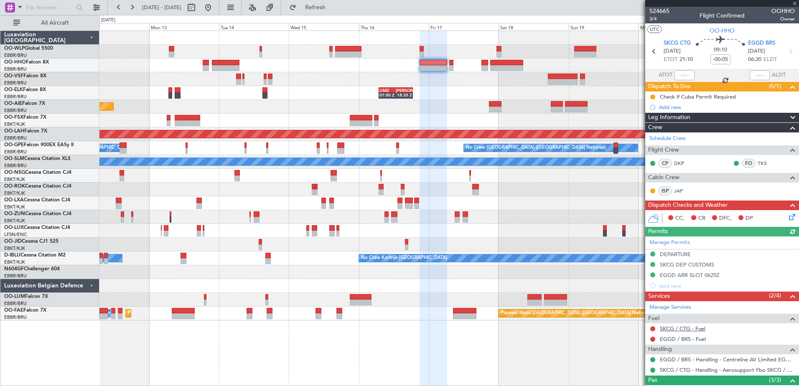
click at [691, 328] on link "SKCG / CTG - Fuel" at bounding box center [683, 328] width 46 height 7
click at [683, 340] on link "EGGD / BRS - Fuel" at bounding box center [683, 339] width 46 height 7
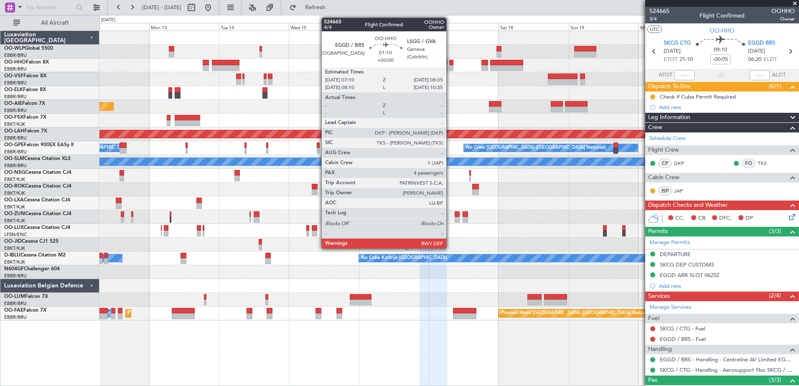
click at [450, 68] on div at bounding box center [451, 68] width 4 height 6
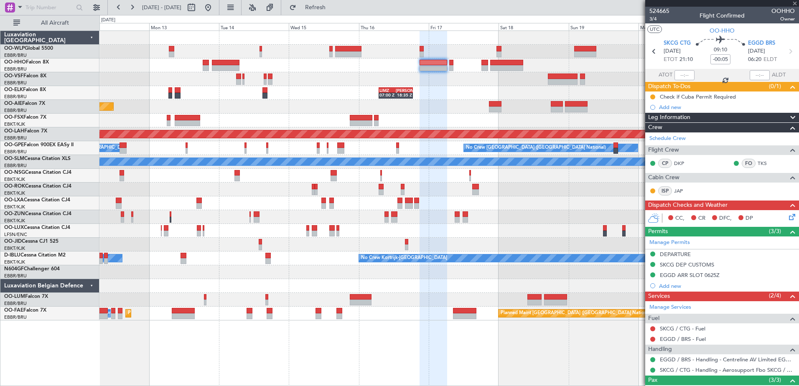
type input "4"
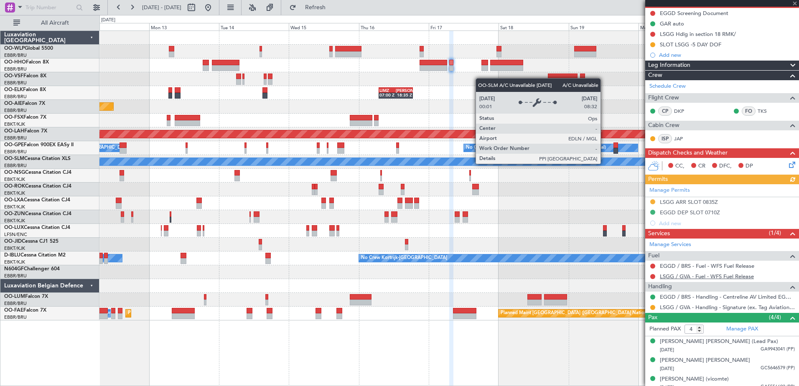
scroll to position [109, 0]
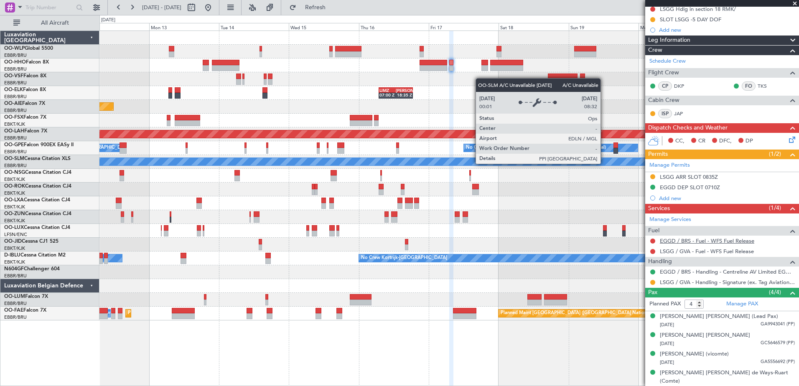
click at [670, 242] on link "EGGD / BRS - Fuel - WFS Fuel Release" at bounding box center [707, 240] width 94 height 7
click at [331, 7] on span "Refresh" at bounding box center [315, 8] width 35 height 6
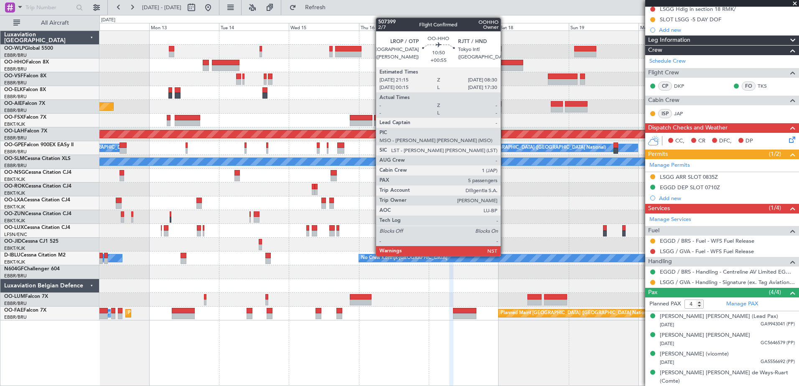
click at [505, 68] on div at bounding box center [506, 68] width 33 height 6
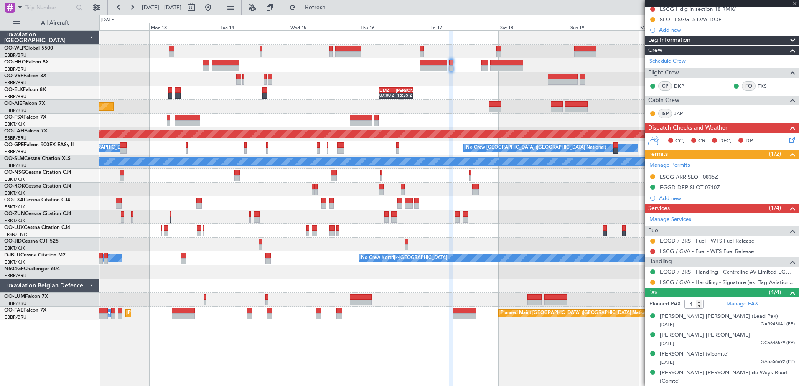
type input "+00:55"
type input "5"
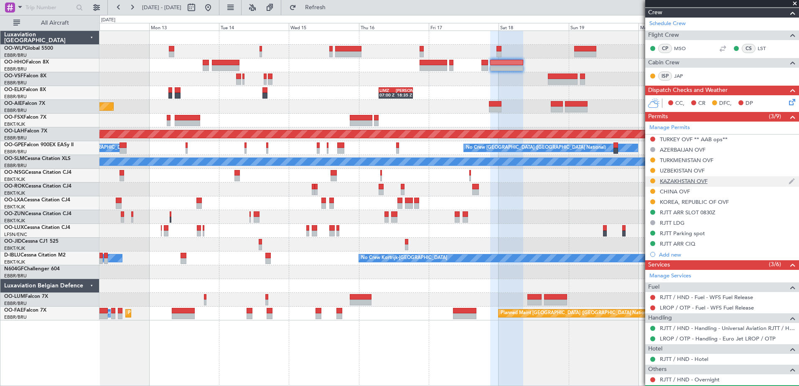
scroll to position [167, 0]
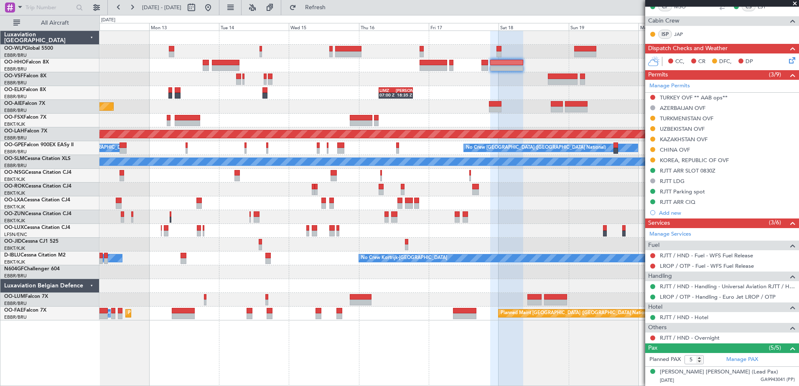
drag, startPoint x: 668, startPoint y: 125, endPoint x: 681, endPoint y: 135, distance: 16.1
click at [668, 125] on div "UZBEKISTAN OVF" at bounding box center [682, 128] width 45 height 7
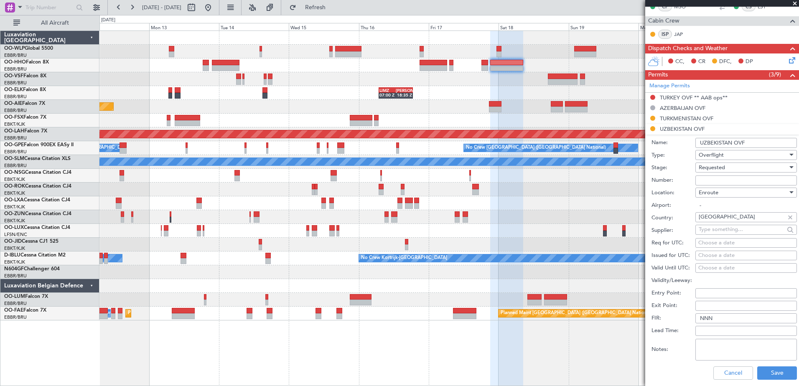
click at [719, 178] on input "Number:" at bounding box center [747, 181] width 102 height 10
paste input "10/25/191"
type input "10/25/191"
click at [754, 170] on div "Requested" at bounding box center [743, 167] width 89 height 13
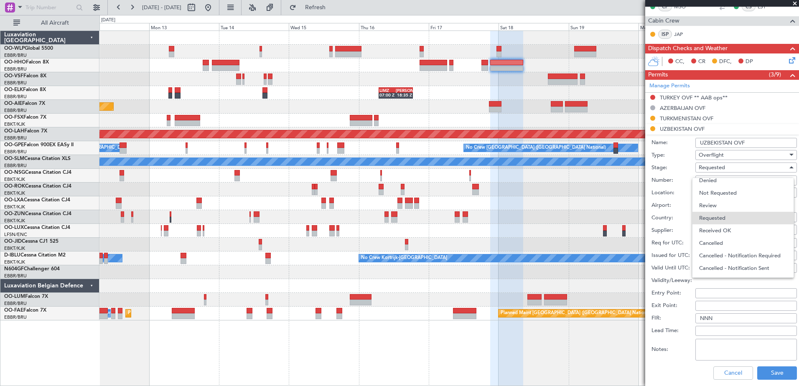
click at [748, 229] on span "Received OK" at bounding box center [743, 230] width 88 height 13
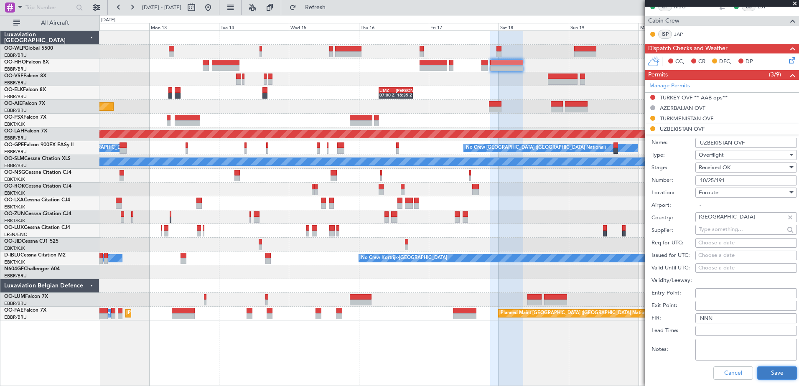
click at [775, 374] on button "Save" at bounding box center [777, 373] width 40 height 13
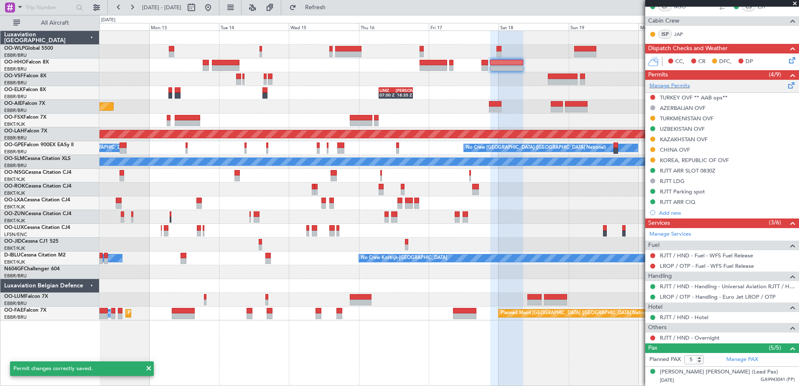
scroll to position [0, 0]
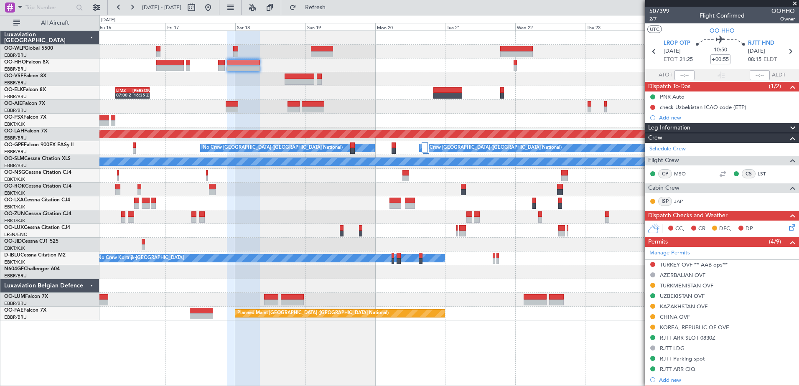
click at [253, 87] on div "LIMZ 07:00 Z [PERSON_NAME] 18:35 Z" at bounding box center [448, 93] width 699 height 14
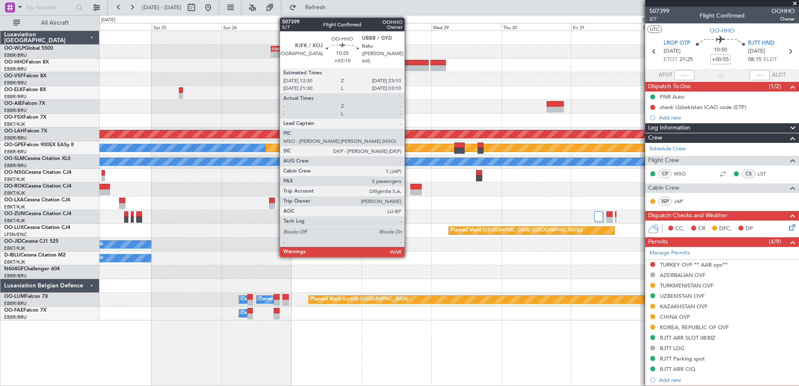
click at [408, 66] on div at bounding box center [413, 68] width 31 height 6
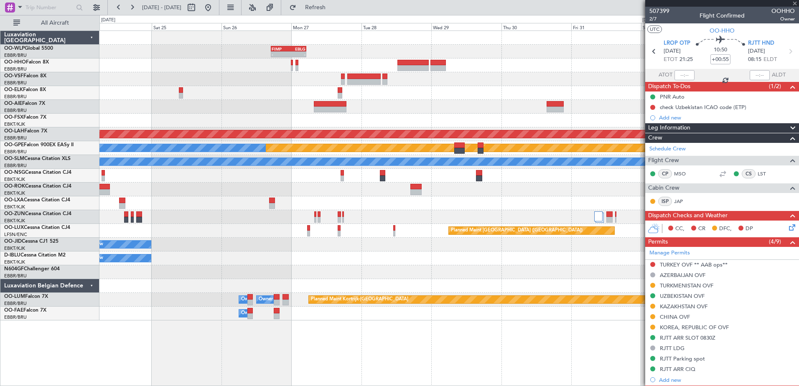
type input "+02:10"
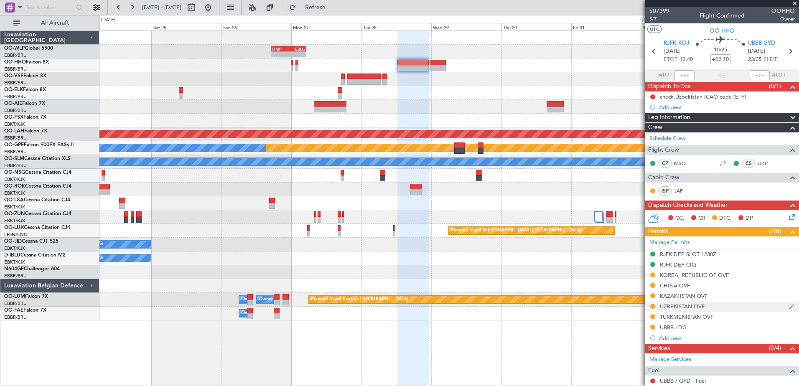
click at [671, 308] on div "UZBEKISTAN OVF" at bounding box center [682, 306] width 45 height 7
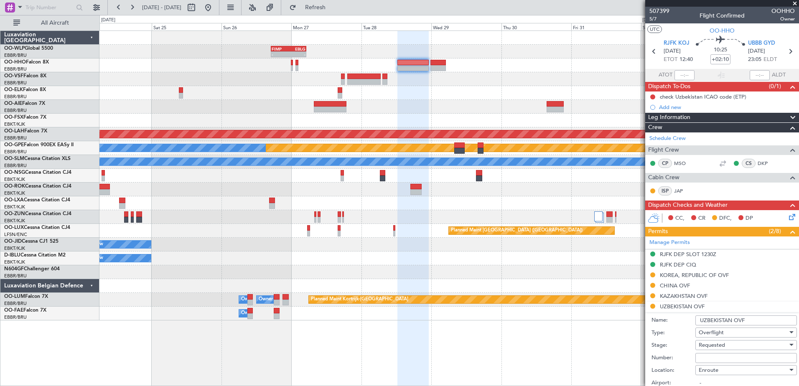
click at [741, 359] on input "Number:" at bounding box center [747, 358] width 102 height 10
paste input "10/25/191"
type input "10/25/191"
click at [739, 345] on div "Requested" at bounding box center [743, 345] width 89 height 13
drag, startPoint x: 572, startPoint y: 345, endPoint x: 602, endPoint y: 334, distance: 31.8
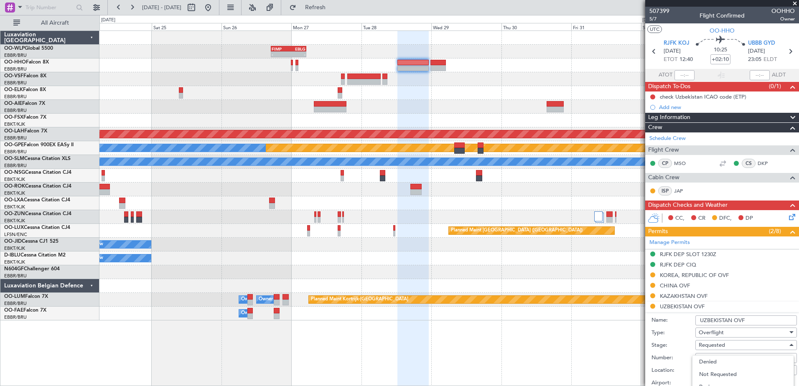
click at [572, 345] on div at bounding box center [399, 193] width 799 height 386
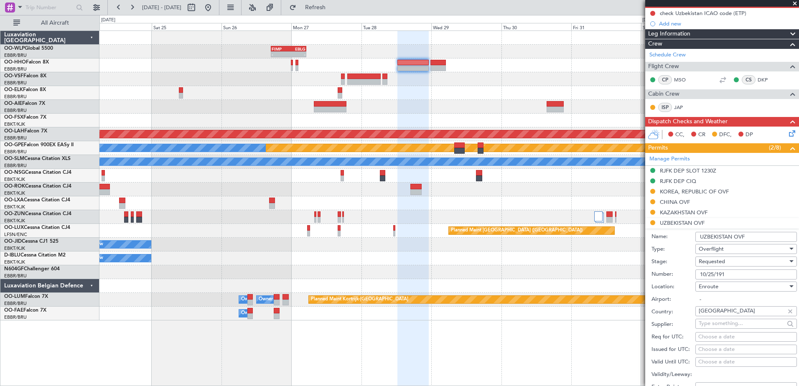
click at [738, 261] on div "Requested" at bounding box center [743, 261] width 89 height 13
click at [743, 327] on span "Received OK" at bounding box center [743, 325] width 88 height 13
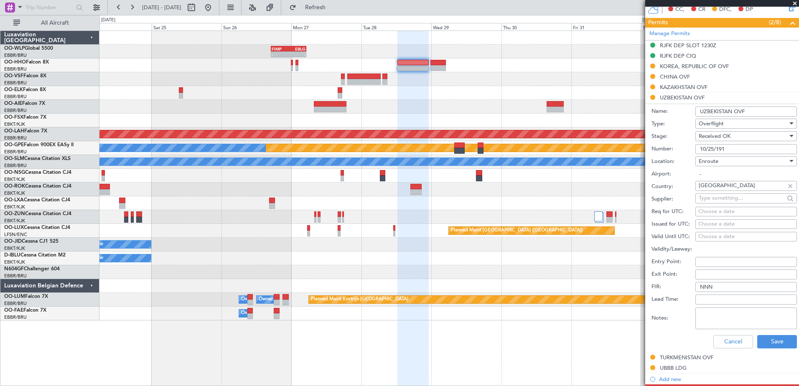
scroll to position [251, 0]
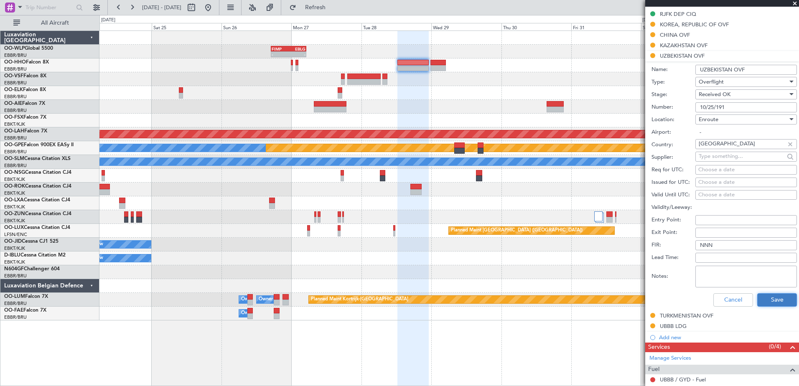
click at [766, 304] on button "Save" at bounding box center [777, 299] width 40 height 13
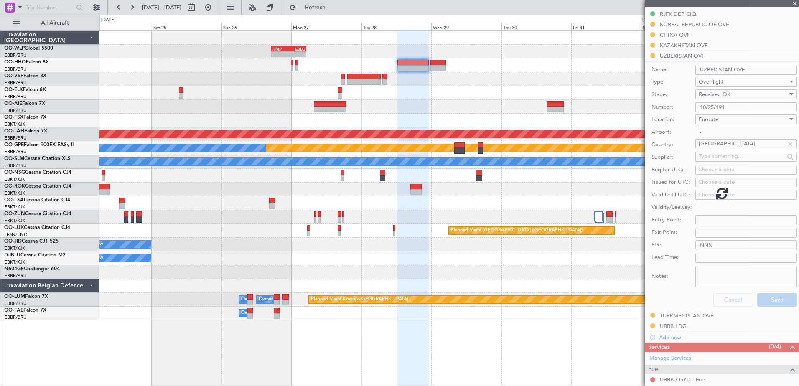
scroll to position [159, 0]
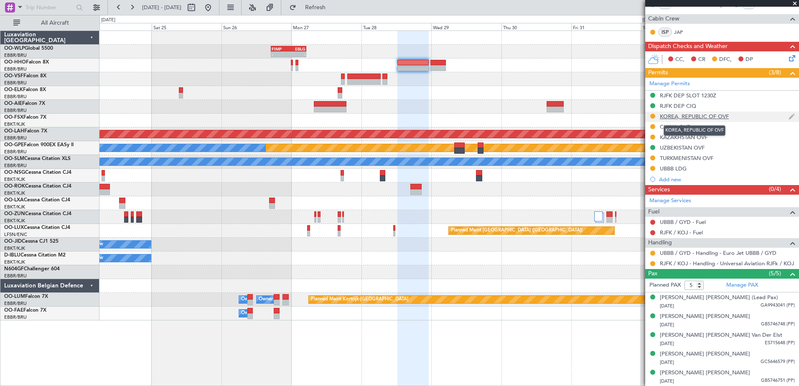
click at [679, 118] on div "KOREA, REPUBLIC OF OVF" at bounding box center [694, 116] width 69 height 7
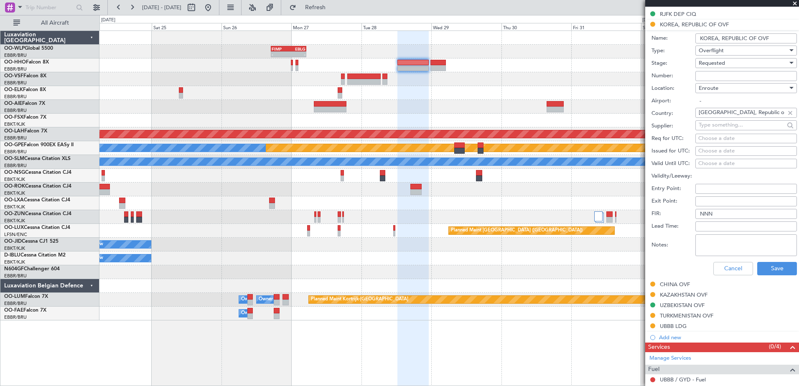
click at [703, 76] on input "Number:" at bounding box center [747, 76] width 102 height 10
paste input "HANGJO 6289"
type input "HANGJO 6289"
click at [725, 61] on span "Requested" at bounding box center [712, 63] width 26 height 8
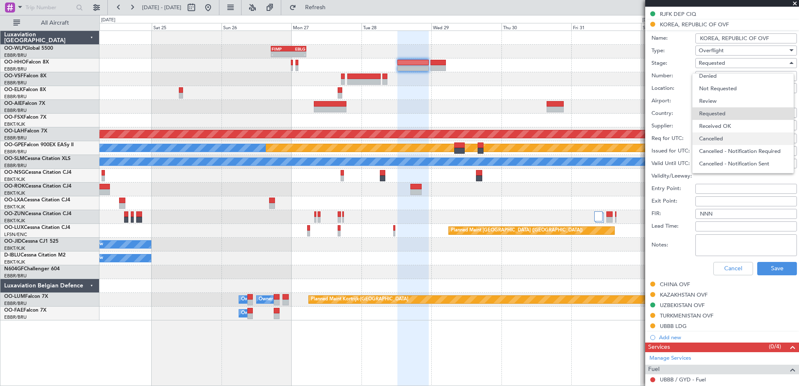
click at [734, 134] on span "Cancelled" at bounding box center [743, 139] width 88 height 13
drag, startPoint x: 734, startPoint y: 134, endPoint x: 735, endPoint y: 120, distance: 14.2
click at [734, 121] on form "Name: KOREA, REPUBLIC OF OVF Type: Overflight Stage: Cancelled Number: HANGJO 6…" at bounding box center [722, 155] width 154 height 250
click at [727, 64] on div "Cancelled" at bounding box center [743, 63] width 89 height 13
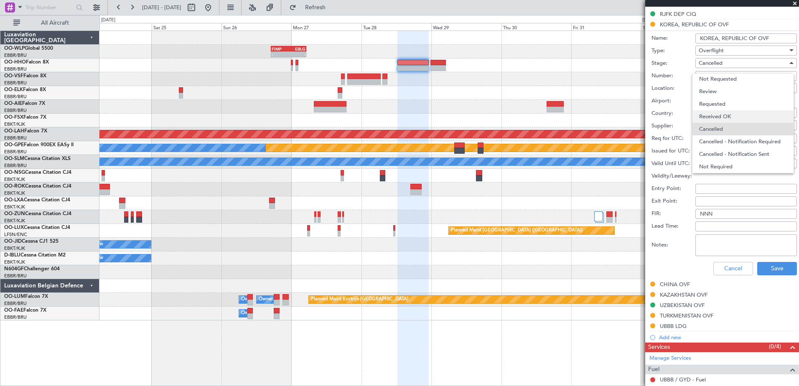
click at [732, 117] on span "Received OK" at bounding box center [743, 116] width 88 height 13
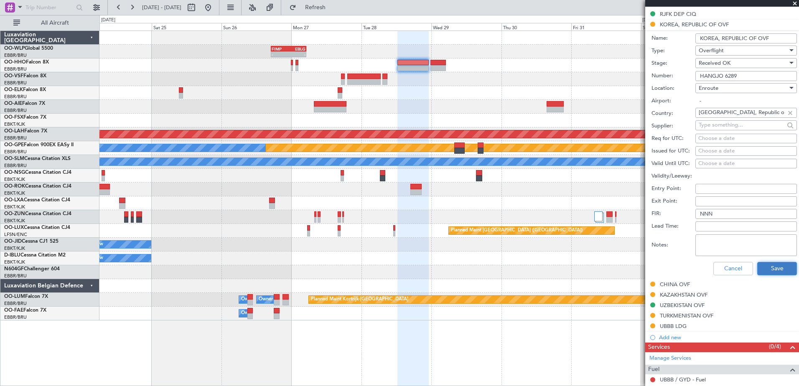
click at [777, 271] on button "Save" at bounding box center [777, 268] width 40 height 13
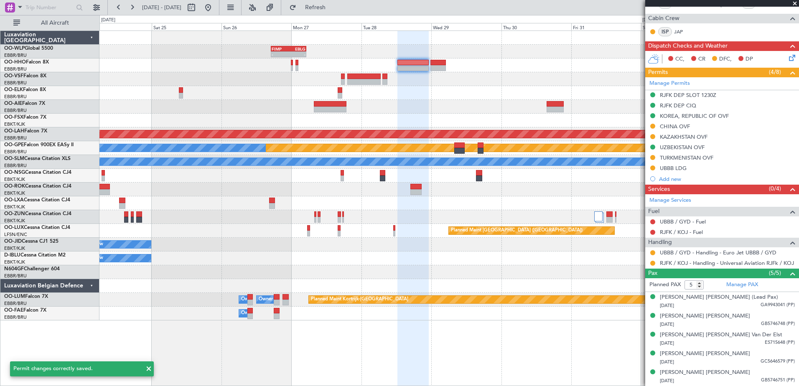
scroll to position [159, 0]
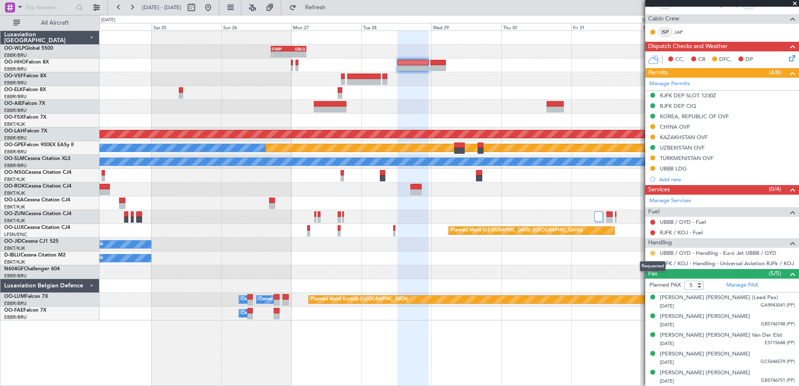
click at [653, 251] on button at bounding box center [652, 253] width 5 height 5
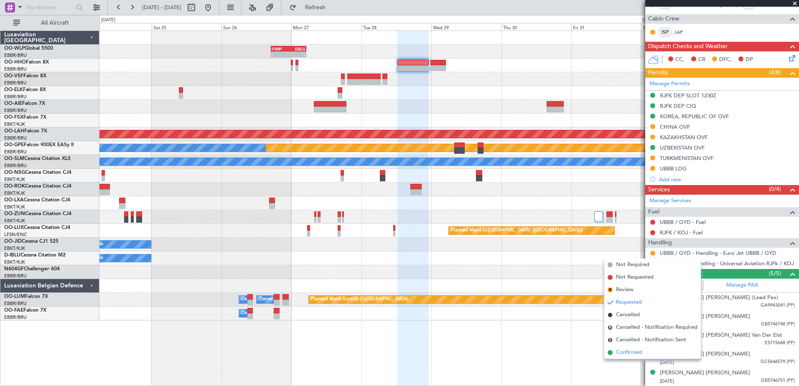
click at [612, 353] on span at bounding box center [610, 352] width 5 height 5
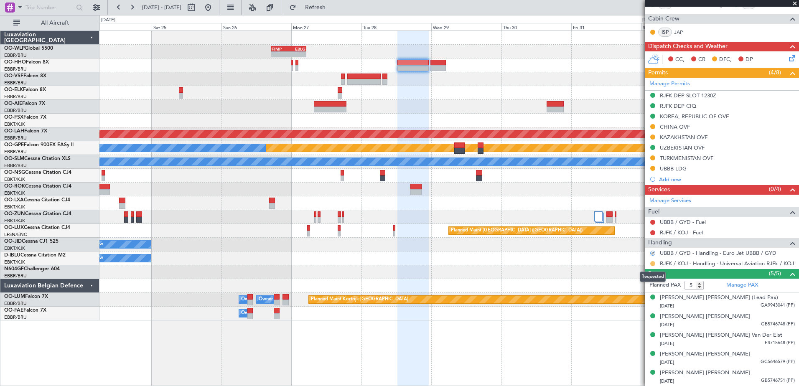
click at [654, 265] on button at bounding box center [652, 263] width 5 height 5
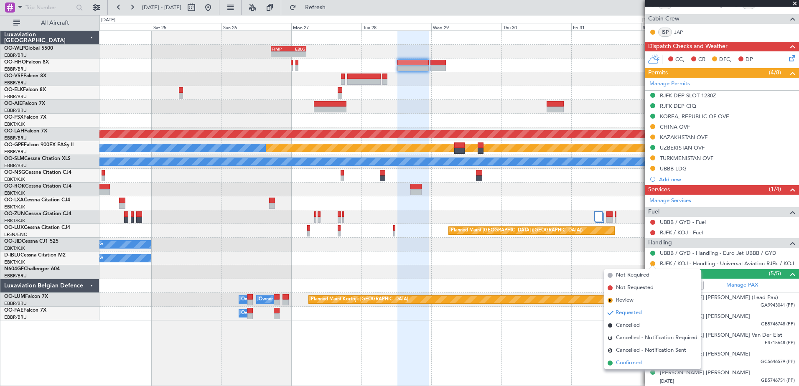
click at [627, 362] on span "Confirmed" at bounding box center [629, 363] width 26 height 8
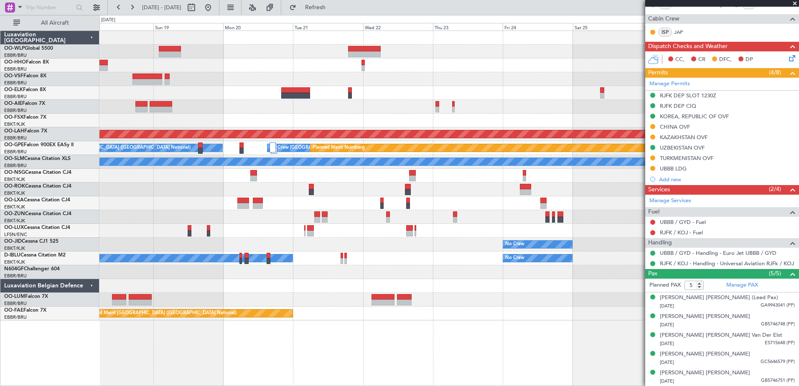
click at [627, 103] on div "- - FIMP 17:00 Z EBLG 05:10 Z LIMZ 07:00 Z KAUS 18:35 Z Planned Maint Alton-st …" at bounding box center [448, 176] width 699 height 290
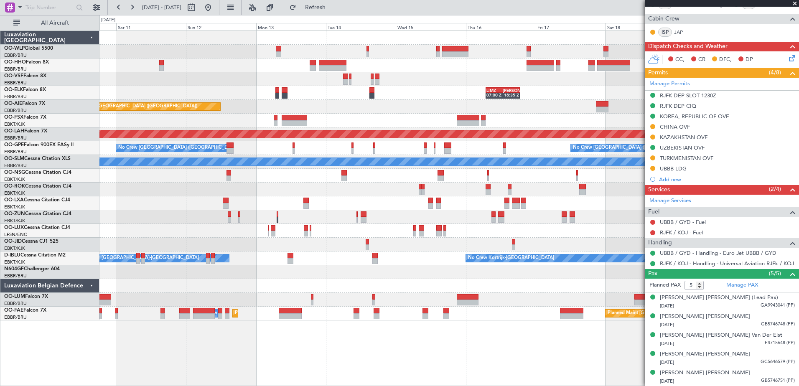
click at [699, 96] on fb-app "18 Oct 2025 - 28 Oct 2025 Refresh Quick Links All Aircraft Planned Maint Geneva…" at bounding box center [399, 196] width 799 height 380
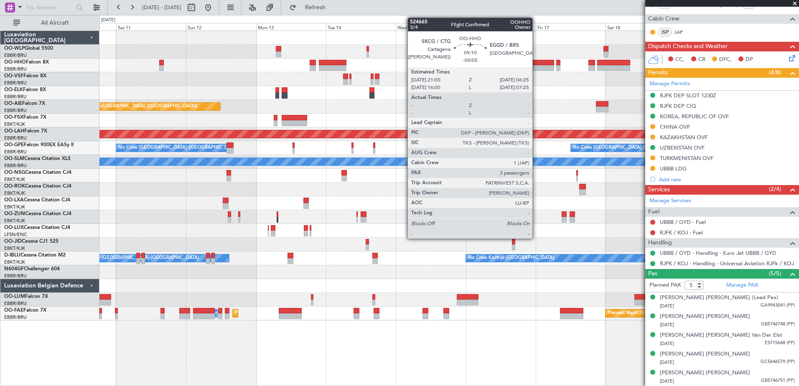
click at [536, 71] on div at bounding box center [541, 68] width 28 height 6
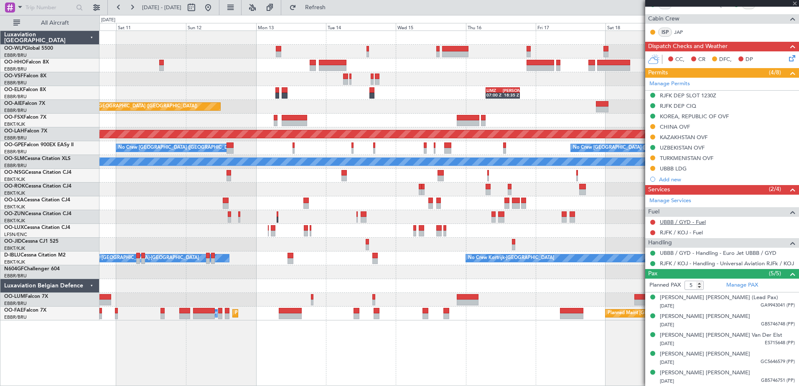
type input "-00:05"
type input "3"
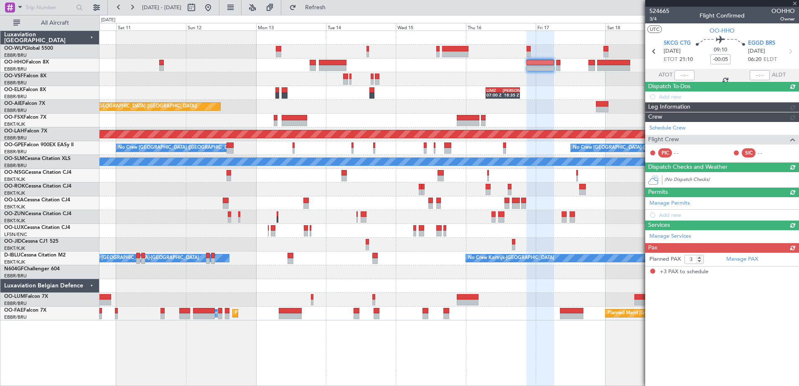
scroll to position [0, 0]
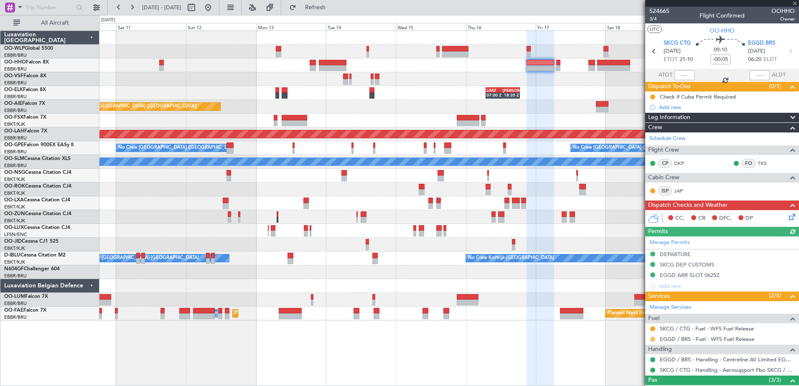
click at [653, 338] on button at bounding box center [652, 339] width 5 height 5
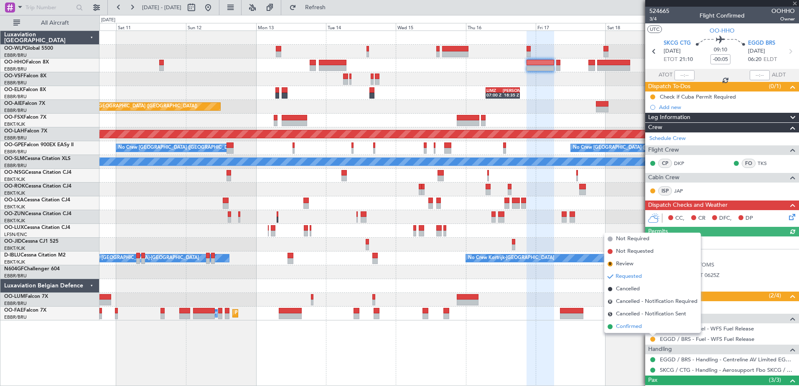
click at [625, 329] on span "Confirmed" at bounding box center [629, 327] width 26 height 8
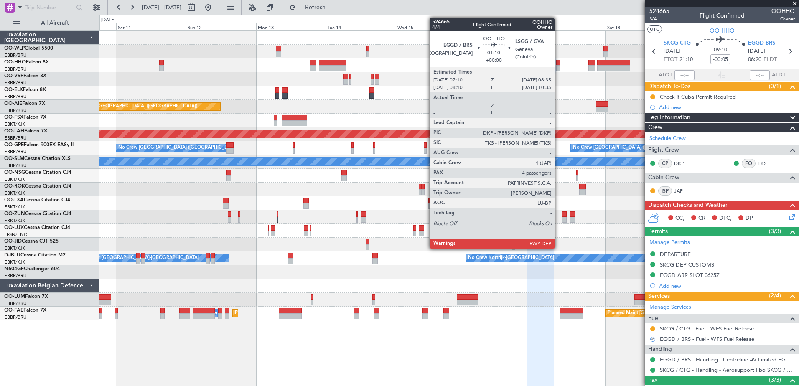
click at [558, 65] on div at bounding box center [558, 63] width 4 height 6
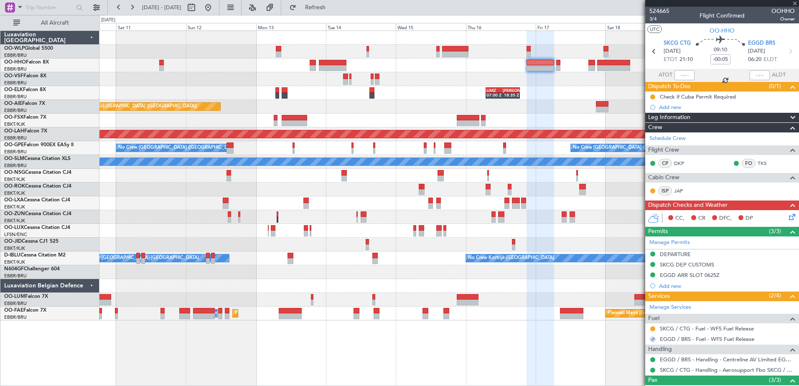
type input "4"
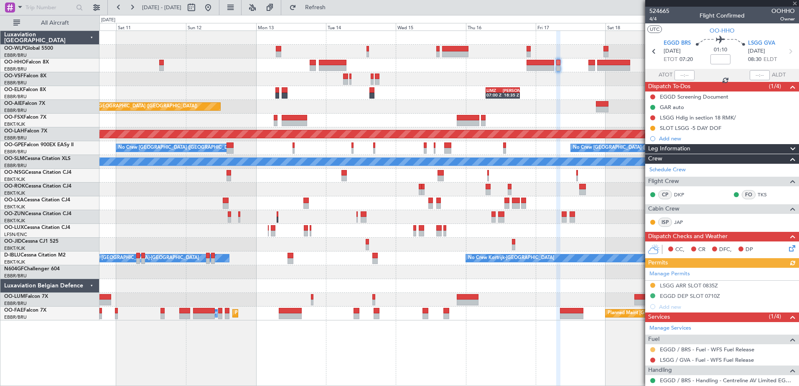
click at [655, 349] on button at bounding box center [652, 349] width 5 height 5
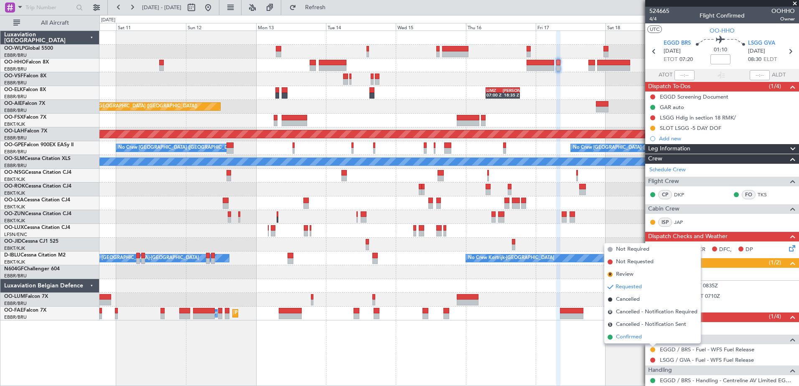
click at [642, 342] on li "Confirmed" at bounding box center [652, 337] width 97 height 13
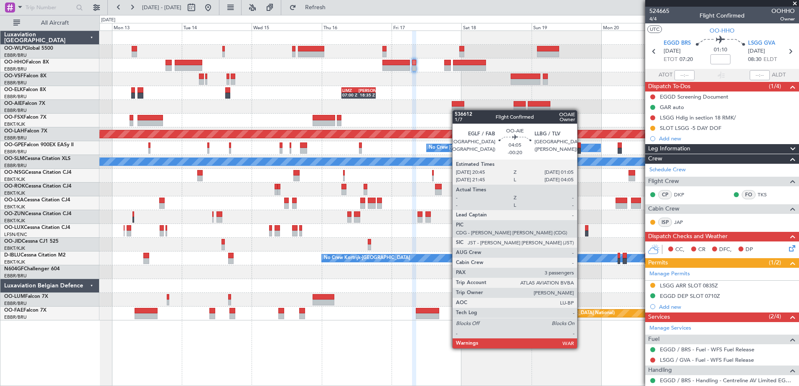
click at [456, 110] on div "LIMZ 07:00 Z KAUS 18:35 Z Planned Maint London (Farnborough) Planned Maint Alto…" at bounding box center [448, 176] width 699 height 290
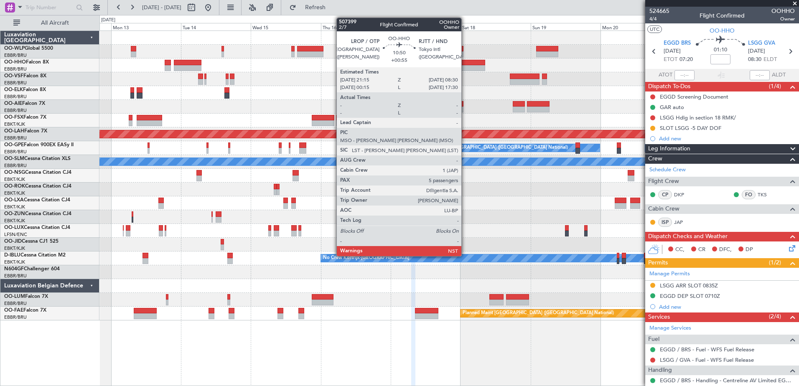
click at [466, 64] on div at bounding box center [468, 63] width 33 height 6
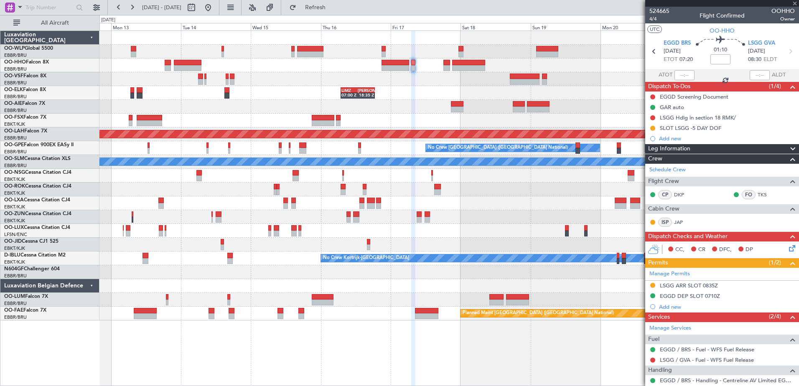
type input "+00:55"
type input "5"
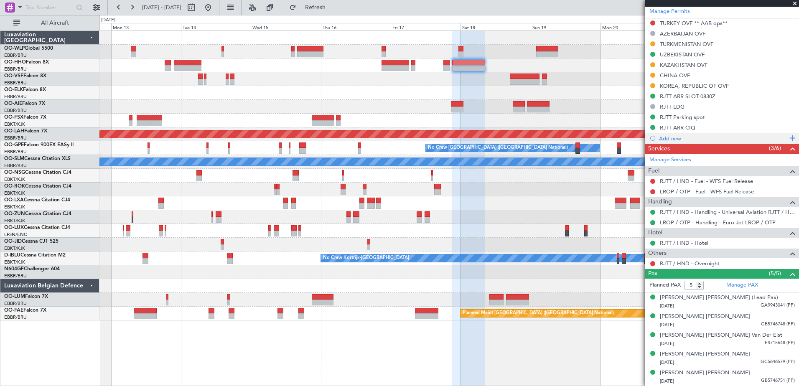
scroll to position [158, 0]
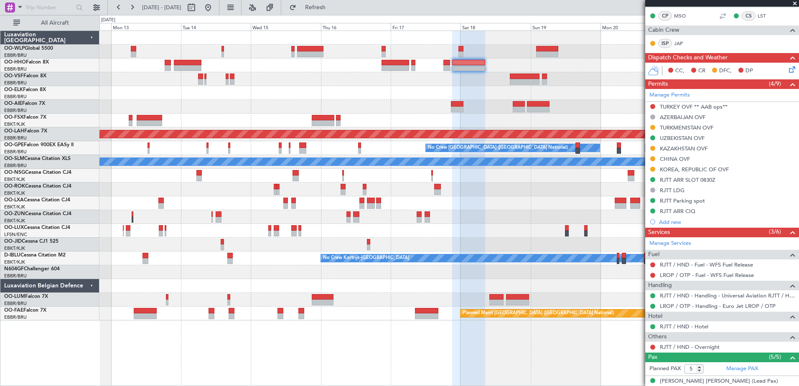
click at [543, 123] on div "Planned Maint London (Farnborough) Planned Maint Alton-st Louis (St Louis Regl)…" at bounding box center [448, 176] width 699 height 290
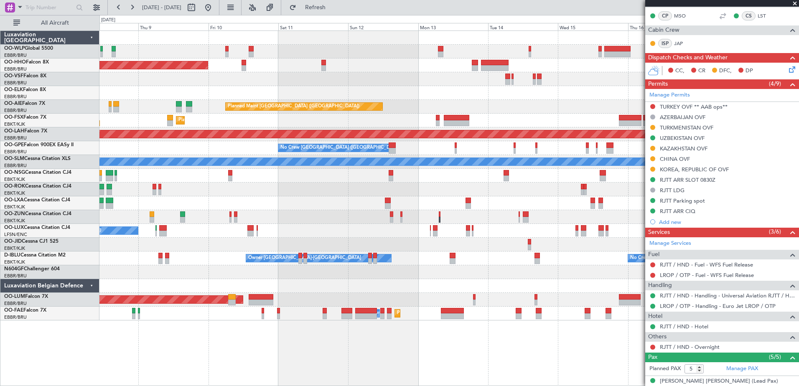
click at [542, 102] on div "Planned Maint Geneva (Cointrin) Planned Maint London (Farnborough) Unplanned Ma…" at bounding box center [448, 176] width 699 height 290
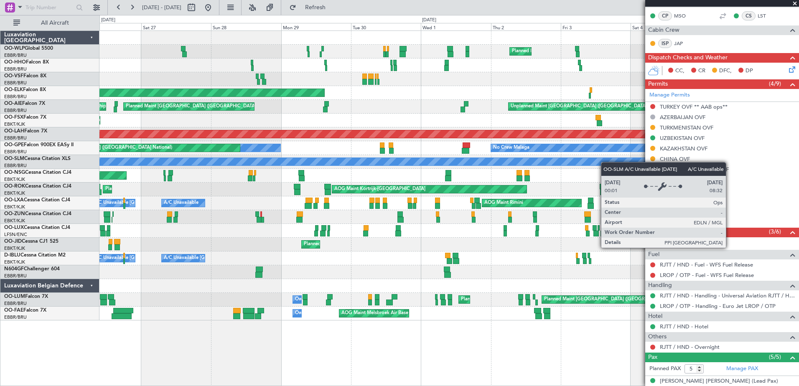
click at [605, 162] on div "Planned Maint Milan (Linate) Planned Maint Geneva (Cointrin) Planned Maint Gene…" at bounding box center [448, 176] width 699 height 290
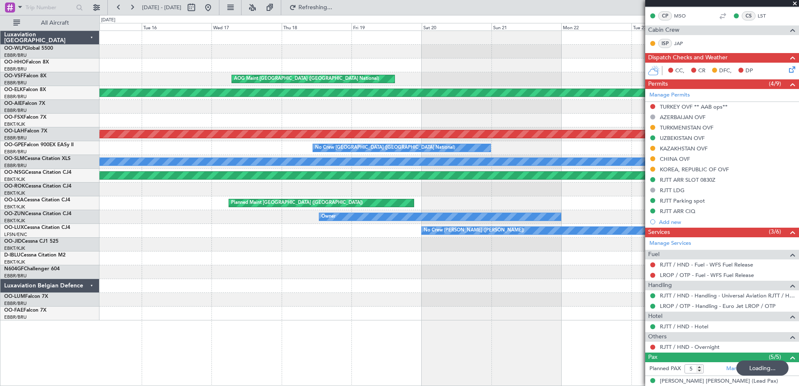
click at [658, 125] on fb-app "20 Sep 2025 - 30 Sep 2025 Refreshing... Quick Links All Aircraft Planned Maint …" at bounding box center [399, 196] width 799 height 380
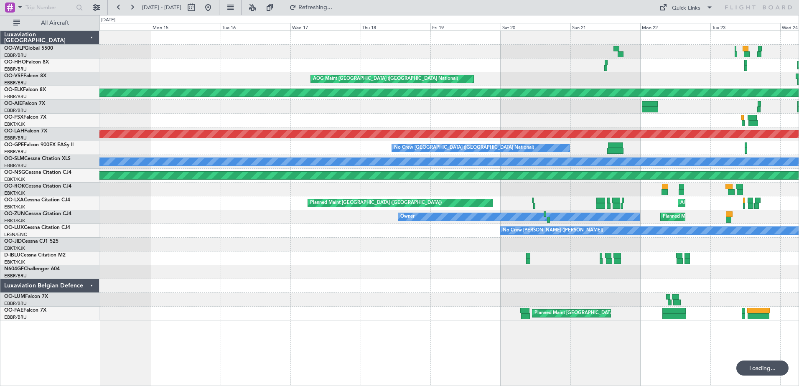
scroll to position [0, 0]
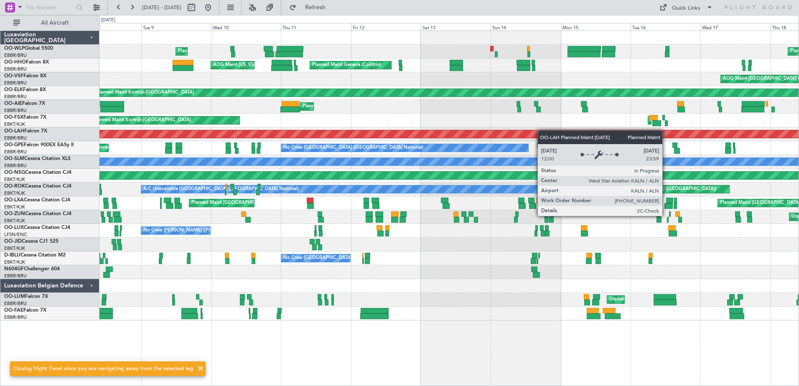
click at [580, 135] on div "Planned Maint Liege Planned Maint Liege Planned Maint Geneva (Cointrin) AOG Mai…" at bounding box center [448, 176] width 699 height 290
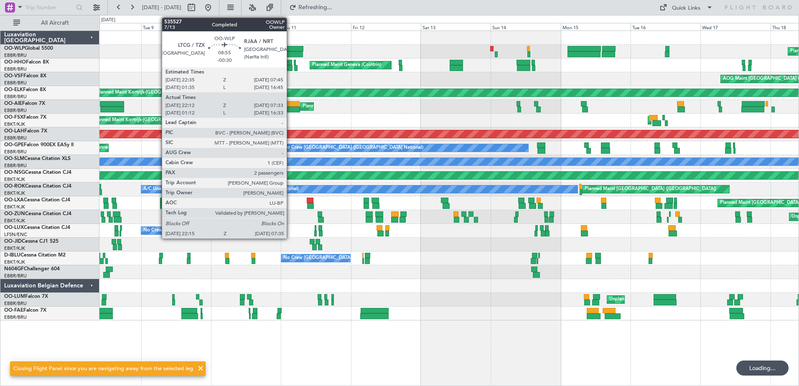
click at [291, 51] on div at bounding box center [289, 54] width 28 height 6
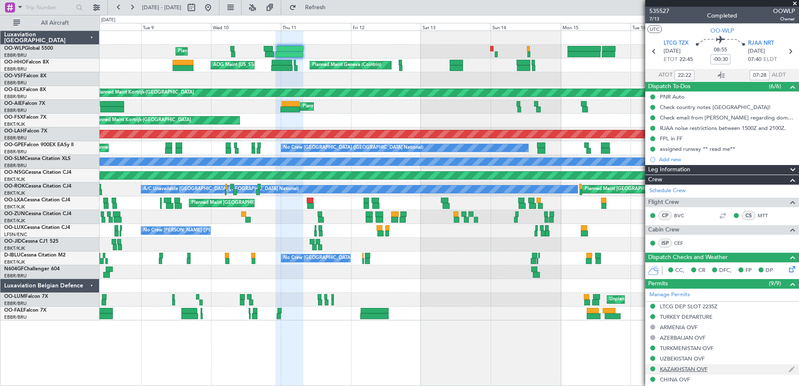
click at [691, 372] on div "KAZAKHSTAN OVF" at bounding box center [722, 370] width 154 height 10
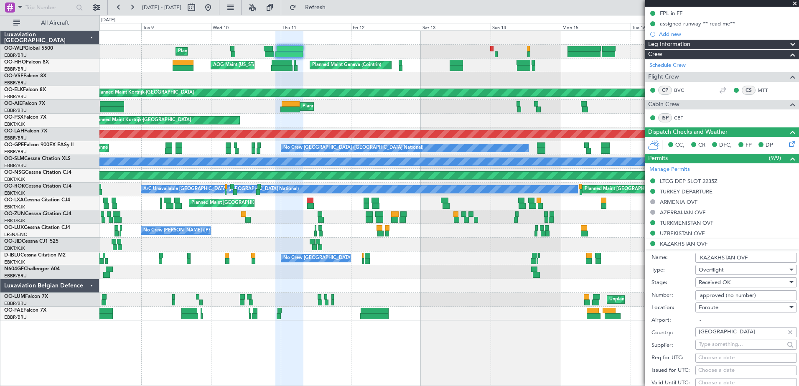
scroll to position [167, 0]
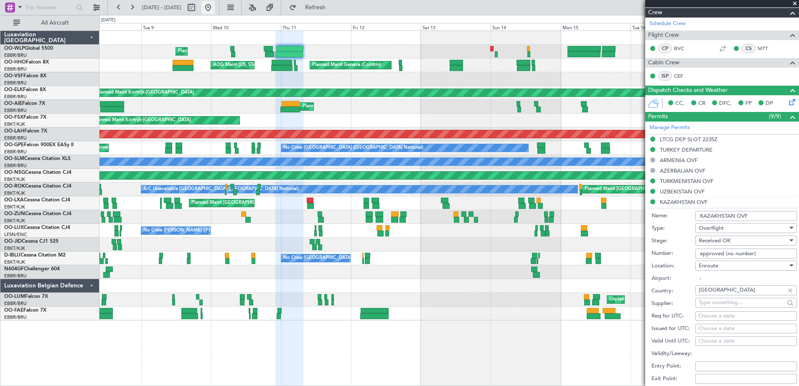
click at [215, 5] on button at bounding box center [207, 7] width 13 height 13
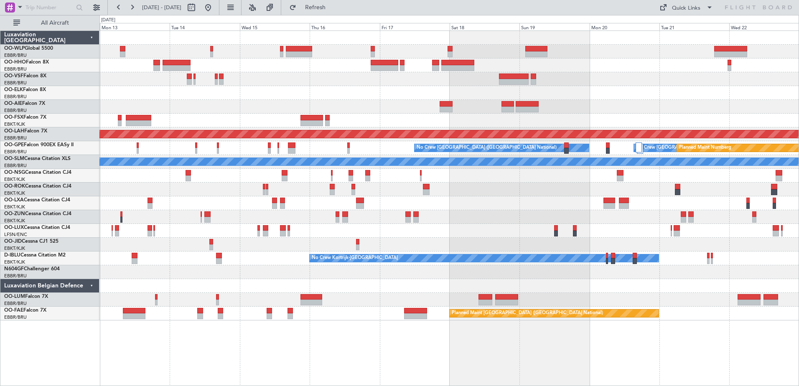
click at [313, 60] on div "Planned Maint London (Farnborough) Planned Maint Alton-st Louis (St Louis Regl)…" at bounding box center [448, 176] width 699 height 290
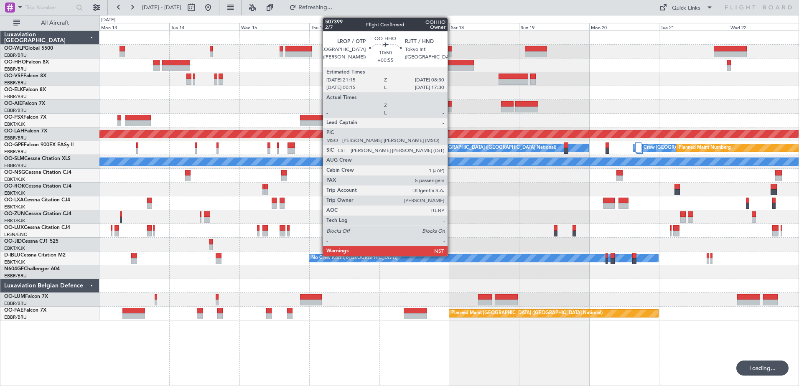
click at [451, 64] on div at bounding box center [457, 63] width 33 height 6
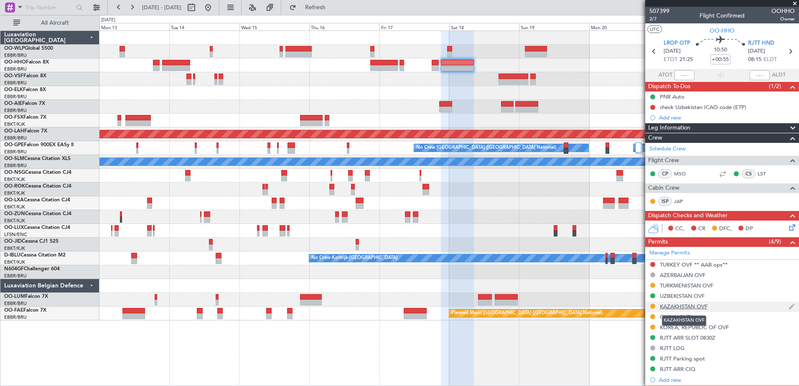
click at [699, 308] on div "KAZAKHSTAN OVF" at bounding box center [684, 306] width 48 height 7
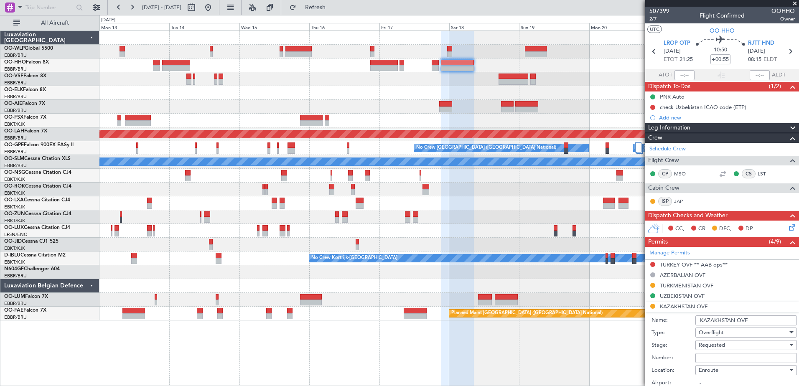
click at [710, 358] on input "Number:" at bounding box center [747, 358] width 102 height 10
type input "approved (no ID)"
click at [731, 342] on div "Requested" at bounding box center [743, 345] width 89 height 13
click at [574, 349] on div at bounding box center [399, 193] width 799 height 386
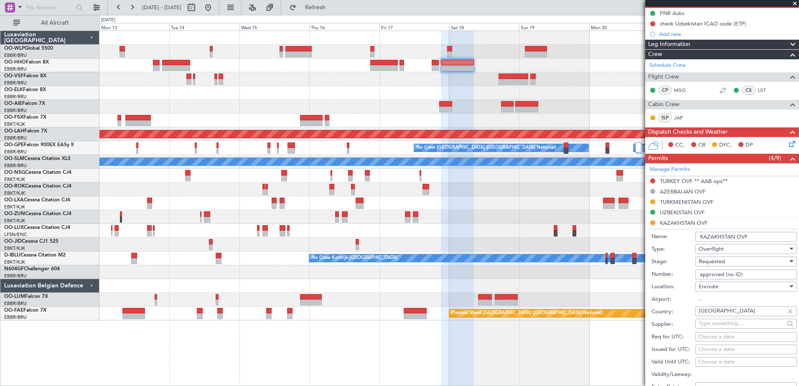
click at [743, 261] on div "Requested" at bounding box center [743, 261] width 89 height 13
click at [733, 324] on span "Received OK" at bounding box center [743, 325] width 88 height 13
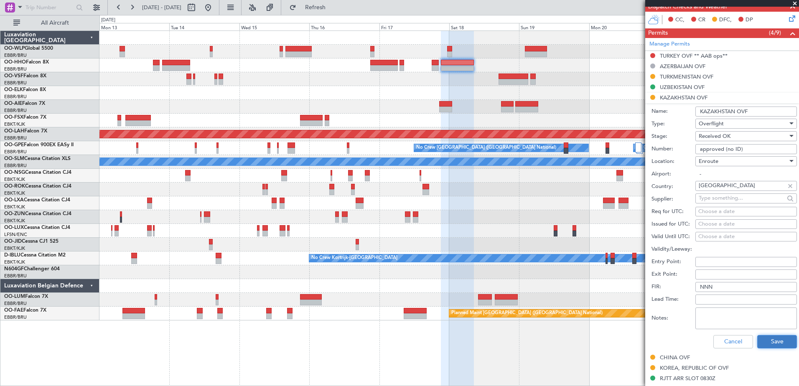
click at [777, 342] on button "Save" at bounding box center [777, 341] width 40 height 13
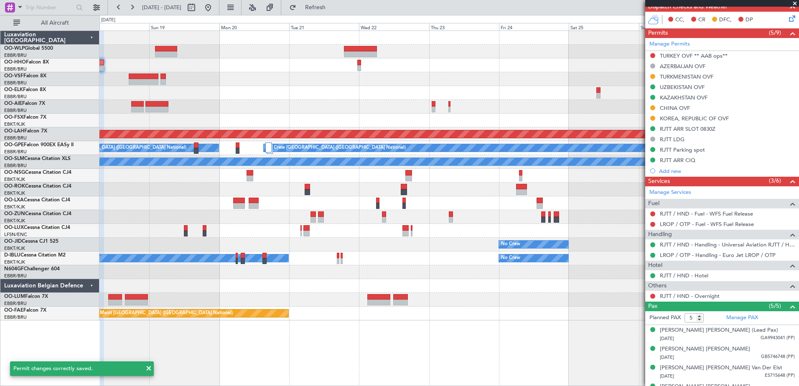
click at [208, 103] on div "- - FIMP 17:00 Z EBLG 05:10 Z Planned Maint Alton-st Louis (St Louis Regl) Plan…" at bounding box center [448, 176] width 699 height 290
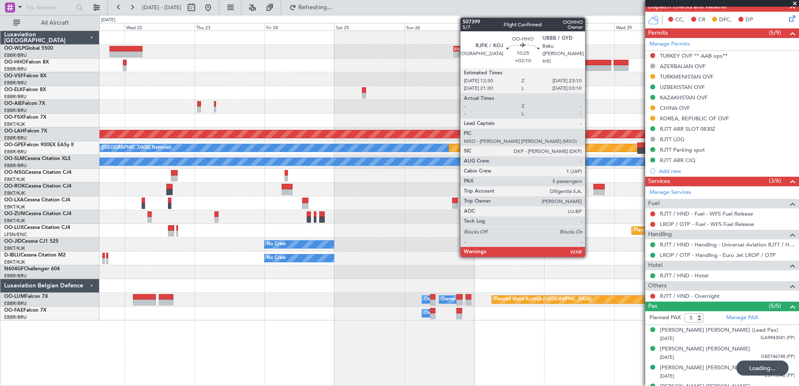
click at [589, 63] on div at bounding box center [596, 63] width 31 height 6
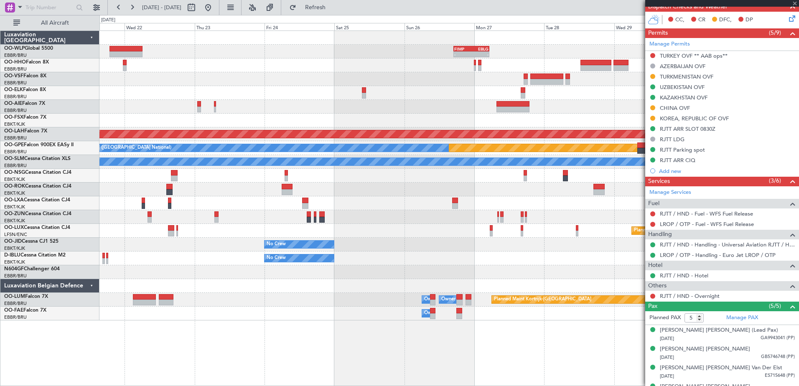
type input "+02:10"
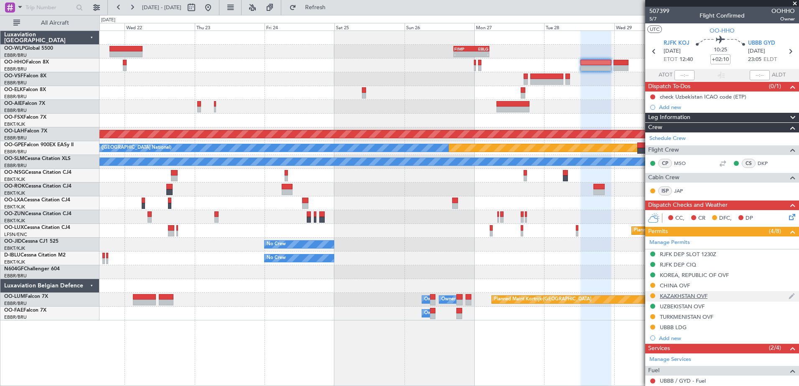
click at [673, 296] on div "KAZAKHSTAN OVF" at bounding box center [684, 296] width 48 height 7
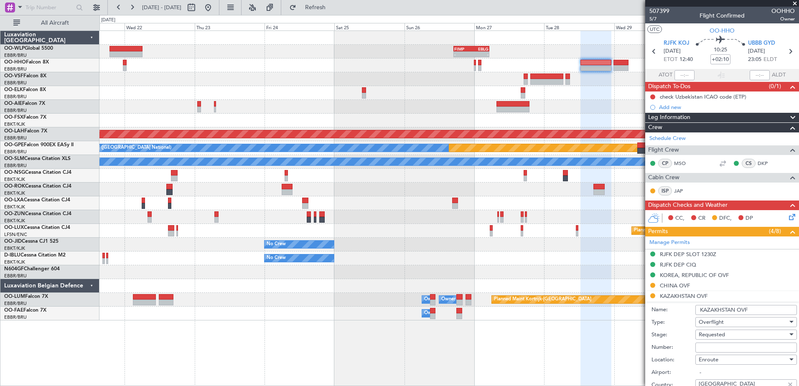
click at [736, 347] on input "Number:" at bounding box center [747, 348] width 102 height 10
type input "approved (no ID)"
click at [728, 336] on div "Requested" at bounding box center [743, 335] width 89 height 13
click at [727, 386] on span "Received OK" at bounding box center [743, 388] width 88 height 13
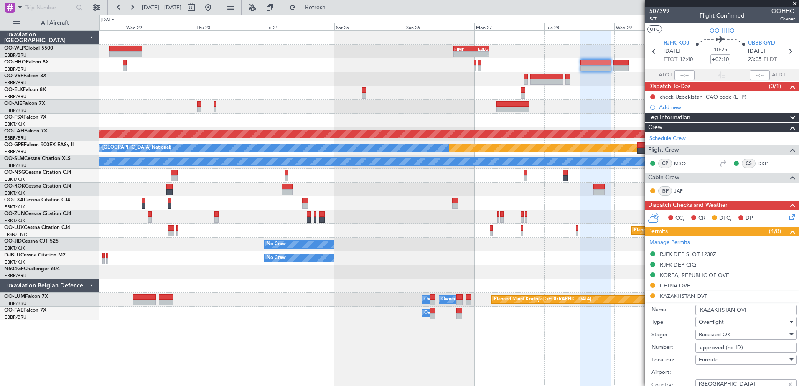
scroll to position [209, 0]
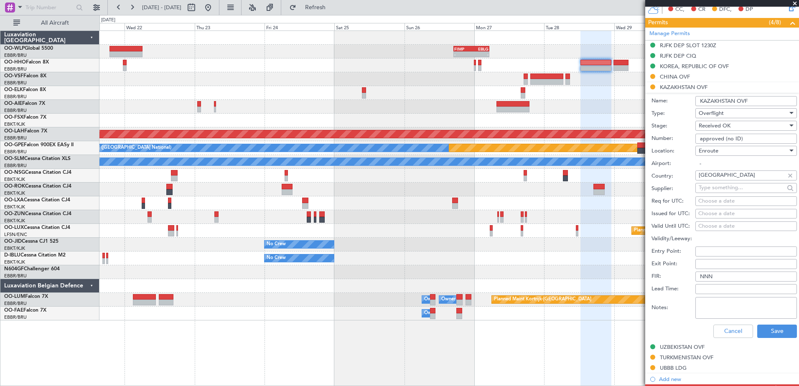
click at [771, 339] on div "Cancel Save" at bounding box center [724, 332] width 145 height 22
click at [774, 335] on button "Save" at bounding box center [777, 331] width 40 height 13
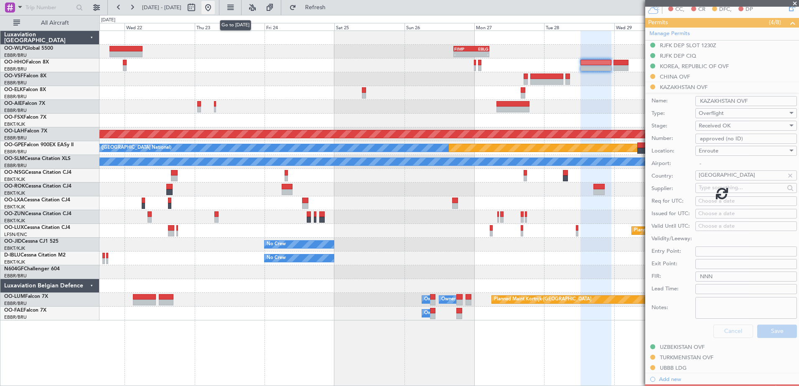
click at [215, 8] on button at bounding box center [207, 7] width 13 height 13
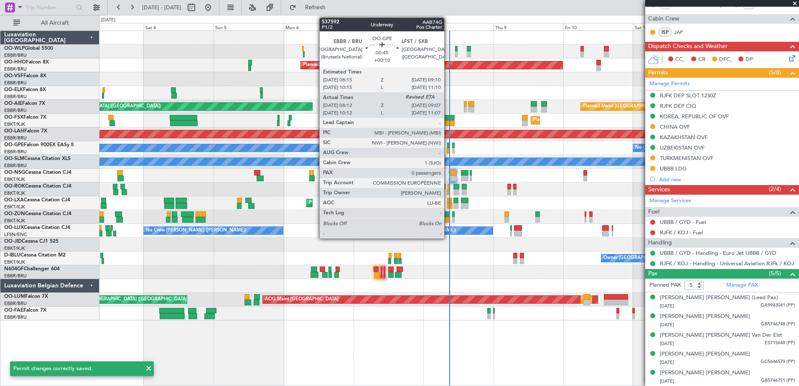
click at [448, 150] on div at bounding box center [448, 151] width 3 height 6
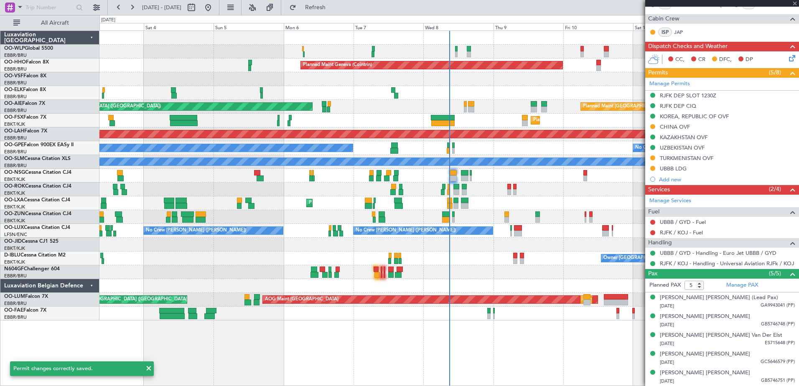
type input "+00:10"
type input "08:17"
type input "0"
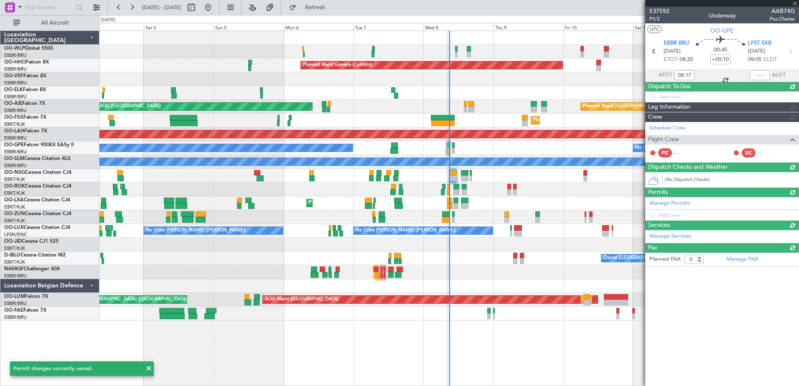
scroll to position [0, 0]
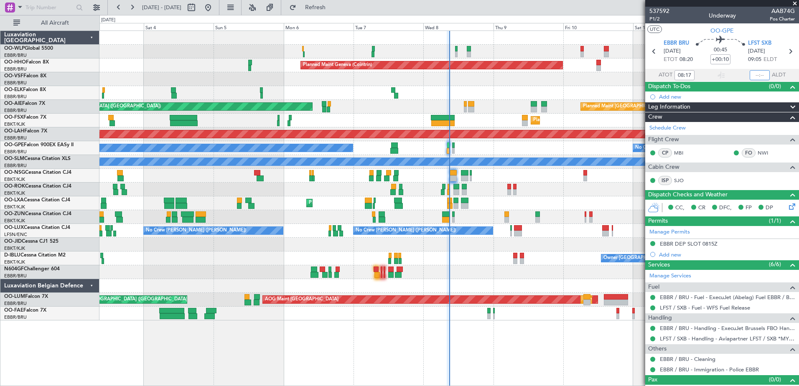
click at [752, 75] on input "text" at bounding box center [760, 75] width 20 height 10
type input "08:54"
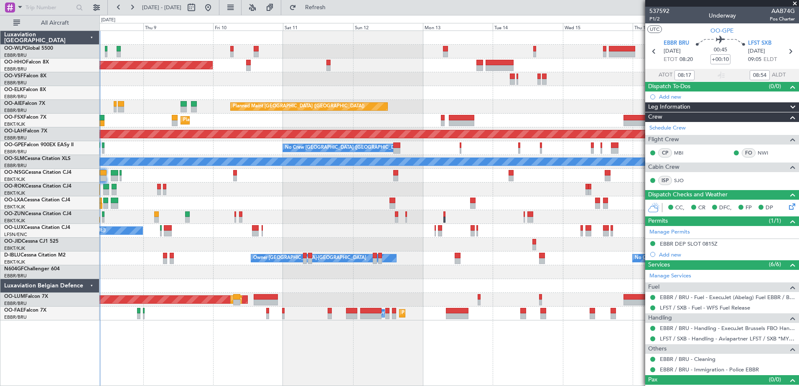
click at [146, 91] on div at bounding box center [448, 93] width 699 height 14
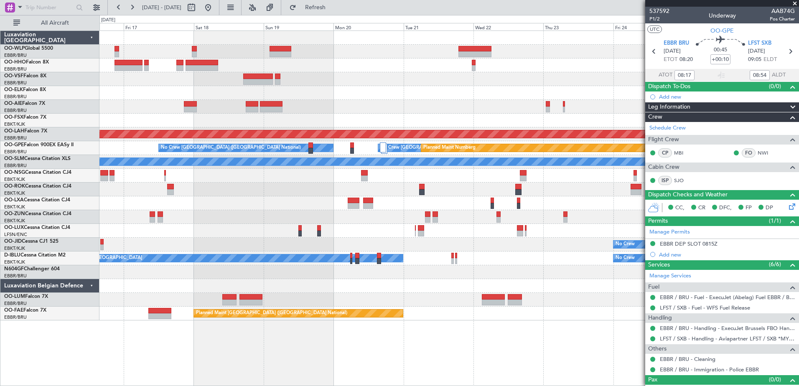
click at [408, 90] on div "- - FIMP 17:00 Z EBLG 05:10 Z Planned [GEOGRAPHIC_DATA][PERSON_NAME]-[GEOGRAPHI…" at bounding box center [448, 176] width 699 height 290
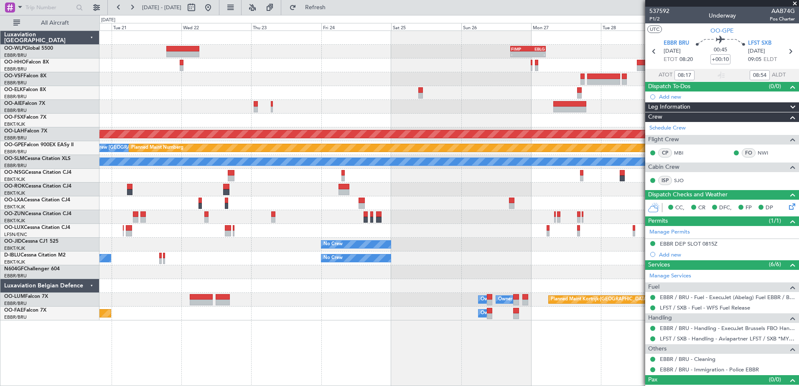
click at [247, 76] on div "- - FIMP 17:00 Z EBLG 05:10 Z Planned [GEOGRAPHIC_DATA][PERSON_NAME]-[GEOGRAPHI…" at bounding box center [448, 176] width 699 height 290
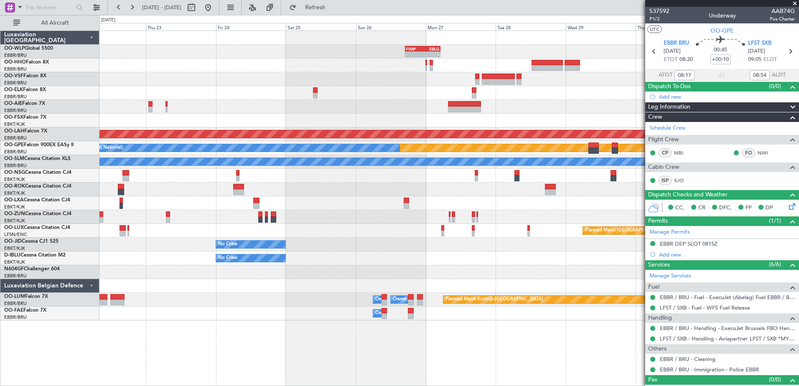
click at [550, 71] on div at bounding box center [448, 66] width 699 height 14
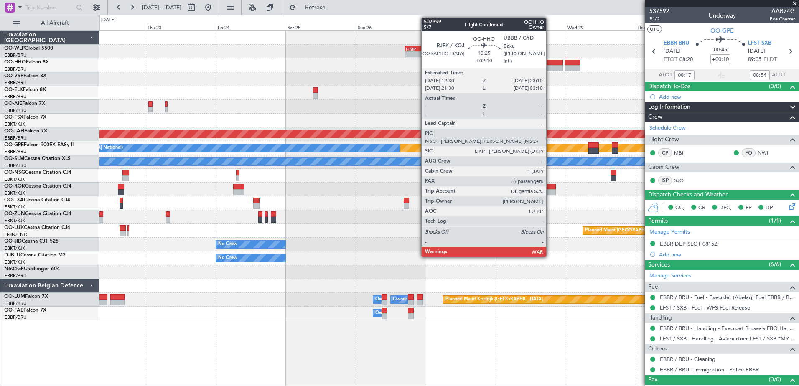
click at [550, 66] on div at bounding box center [547, 68] width 31 height 6
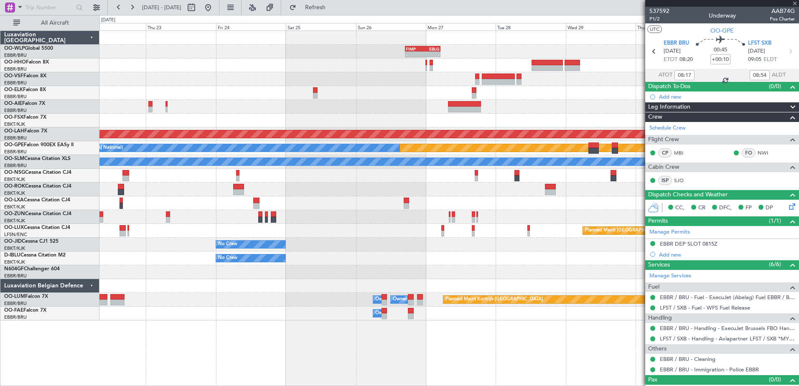
type input "+02:10"
type input "5"
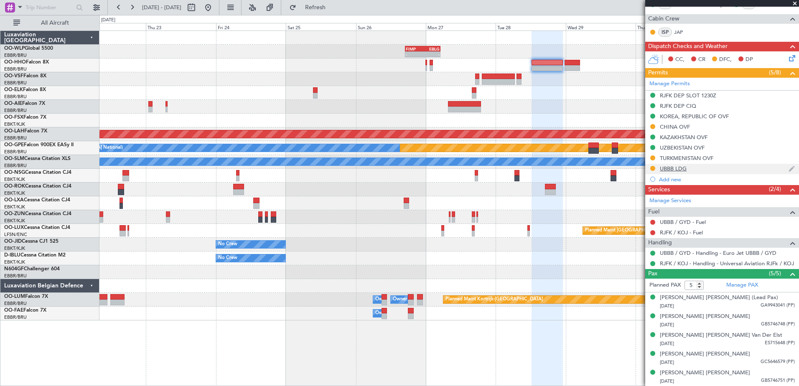
scroll to position [75, 0]
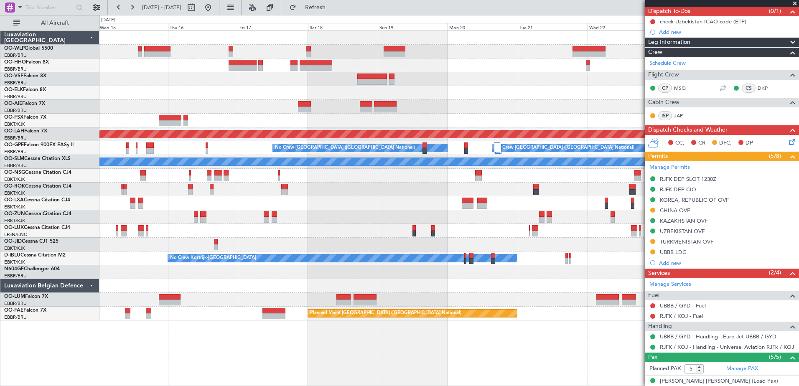
click at [781, 113] on fb-app "[DATE] - [DATE] Refresh Quick Links All Aircraft - - FIMP 17:00 Z EBLG 05:10 Z …" at bounding box center [399, 196] width 799 height 380
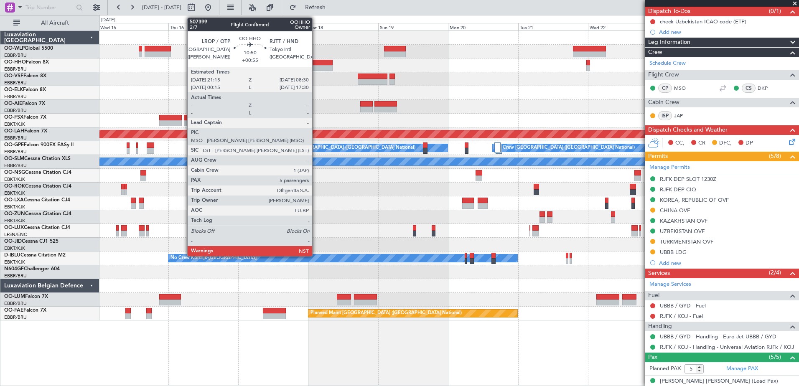
click at [316, 66] on div at bounding box center [316, 68] width 33 height 6
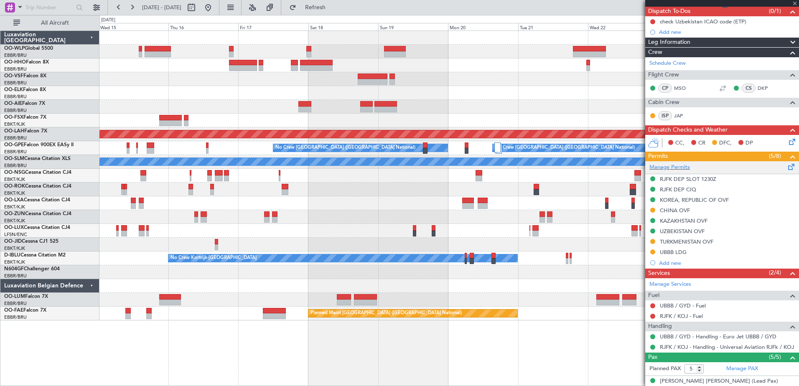
type input "+00:55"
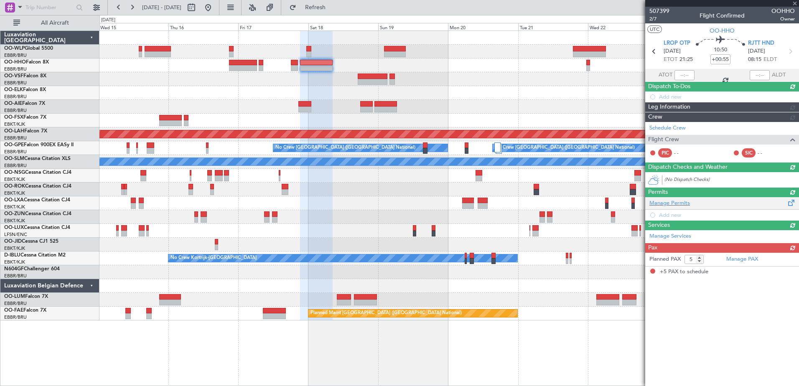
scroll to position [0, 0]
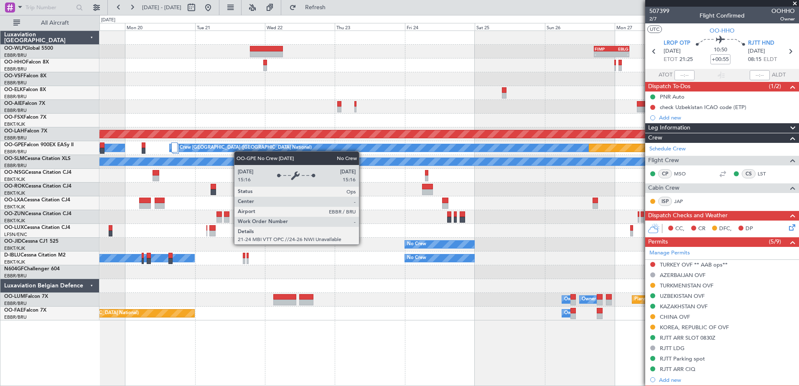
click at [238, 151] on div "- - FIMP 17:00 Z EBLG 05:10 Z Planned [GEOGRAPHIC_DATA][PERSON_NAME]-[GEOGRAPHI…" at bounding box center [448, 176] width 699 height 290
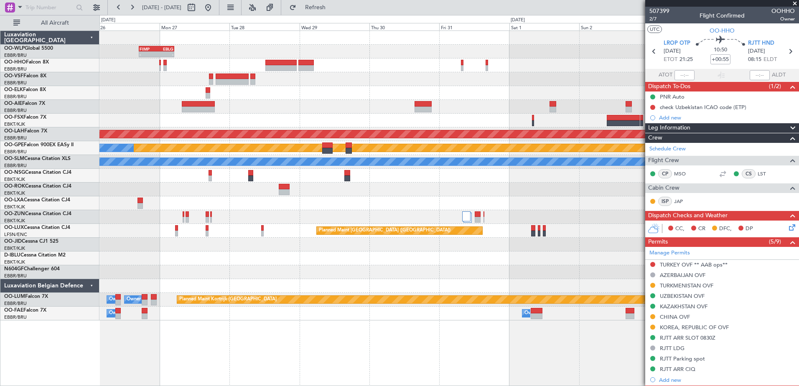
click at [102, 247] on div "No Crew" at bounding box center [448, 245] width 699 height 14
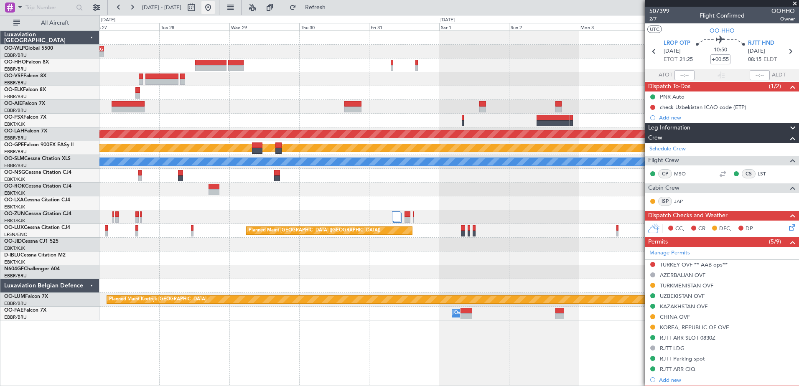
click at [215, 4] on button at bounding box center [207, 7] width 13 height 13
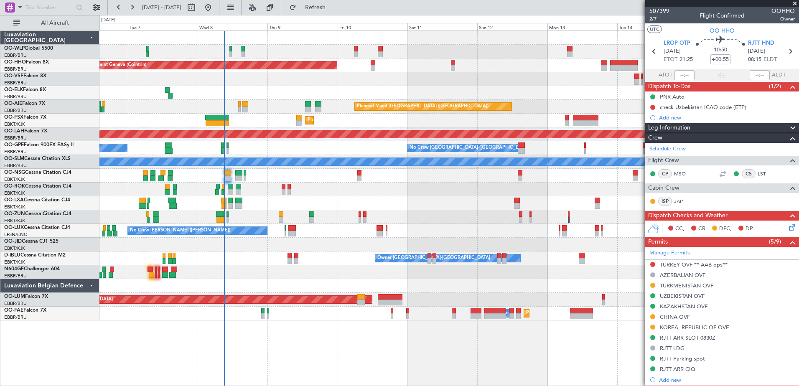
click at [297, 93] on div "Planned Maint Geneva (Cointrin) Planned Maint London (Farnborough) Unplanned Ma…" at bounding box center [448, 176] width 699 height 290
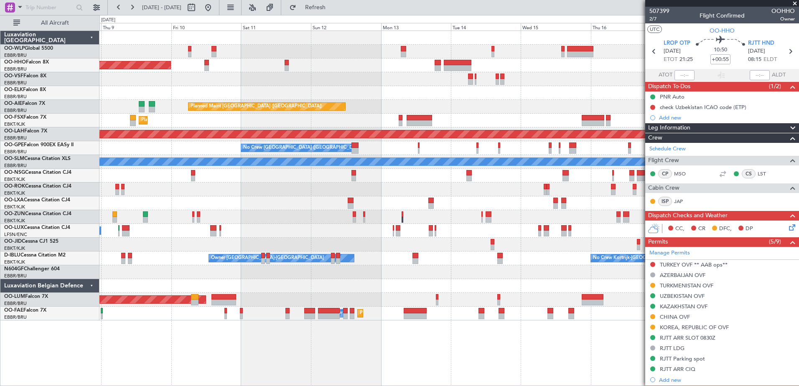
click at [460, 122] on div "Planned Maint Kortrijk-[GEOGRAPHIC_DATA]" at bounding box center [448, 121] width 699 height 14
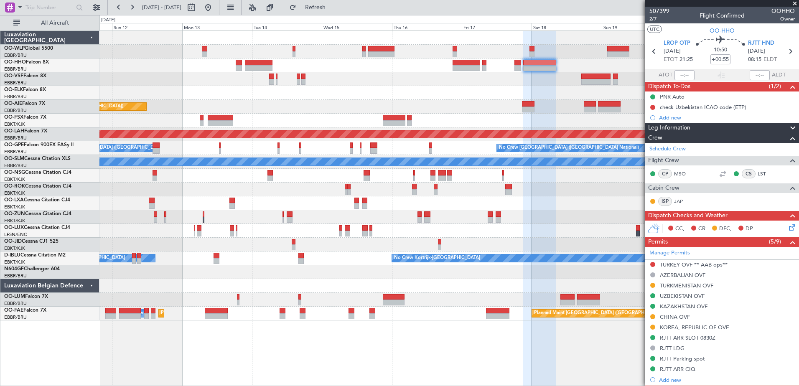
click at [197, 94] on div at bounding box center [448, 93] width 699 height 14
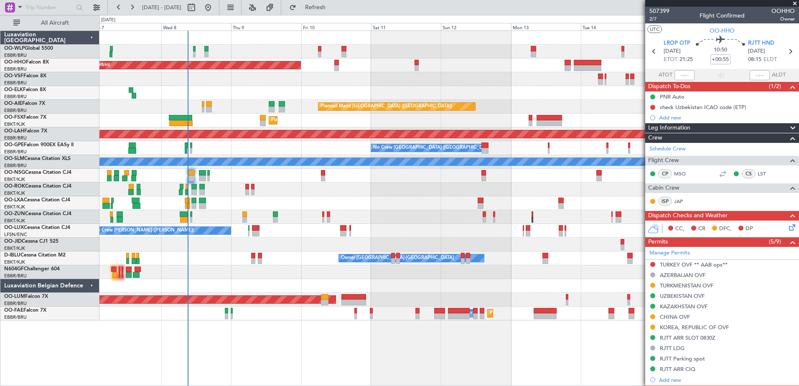
click at [642, 98] on div at bounding box center [448, 93] width 699 height 14
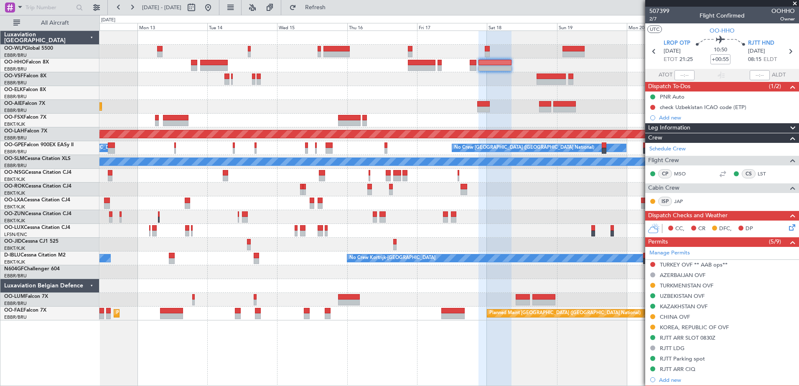
click at [153, 85] on div "Planned Maint Geneva (Cointrin) Planned Maint London (Farnborough) Planned Main…" at bounding box center [448, 176] width 699 height 290
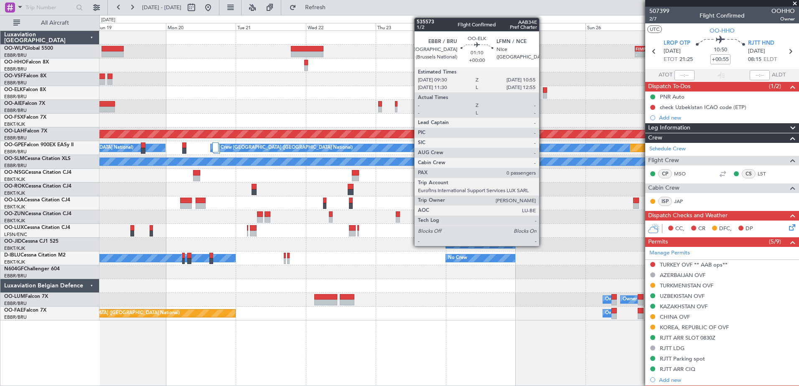
click at [543, 95] on div at bounding box center [545, 96] width 4 height 6
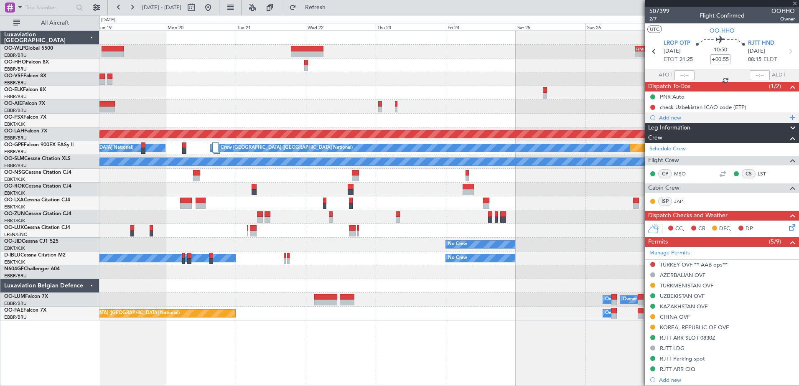
type input "0"
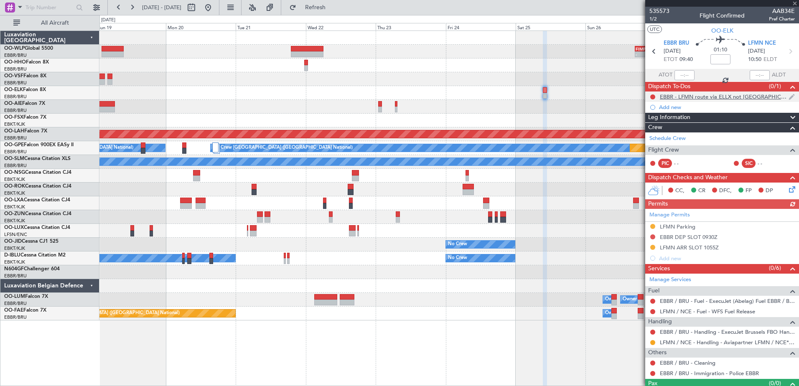
click at [714, 97] on div "EBBR - LFMN route via ELLX not Paris" at bounding box center [724, 96] width 129 height 7
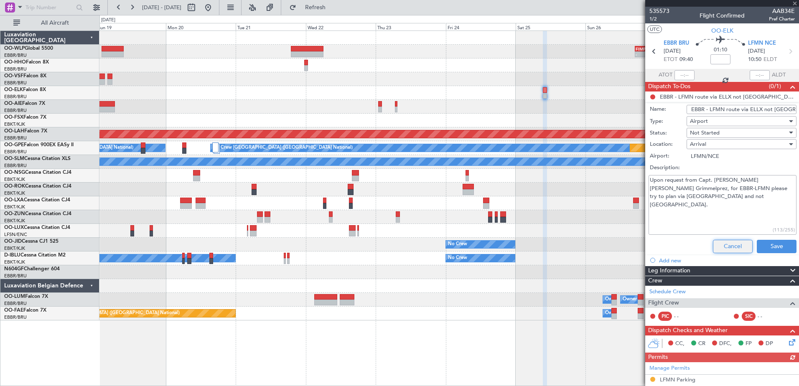
click at [722, 246] on button "Cancel" at bounding box center [733, 246] width 40 height 13
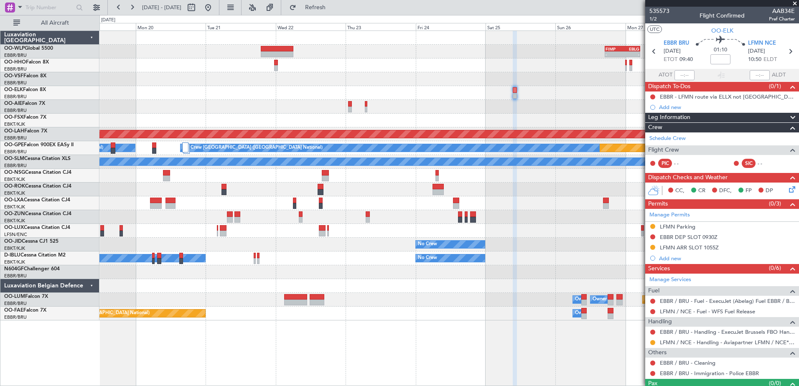
click at [552, 104] on div at bounding box center [448, 107] width 699 height 14
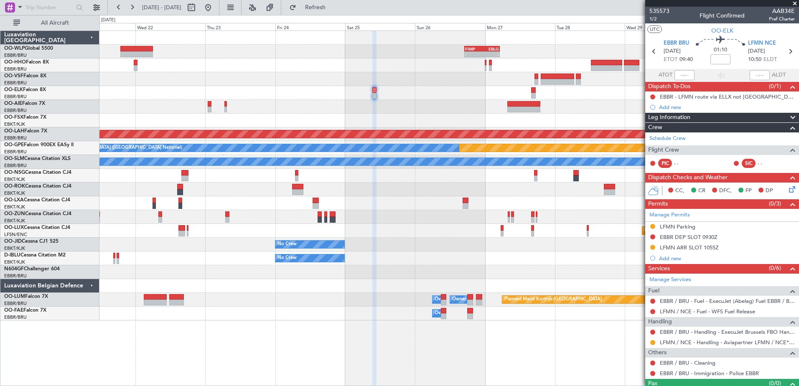
click at [434, 97] on div at bounding box center [448, 93] width 699 height 14
click at [716, 98] on div "Incomplete" at bounding box center [719, 102] width 27 height 10
click at [719, 99] on div "EBBR - LFMN route via ELLX not Paris" at bounding box center [724, 96] width 129 height 7
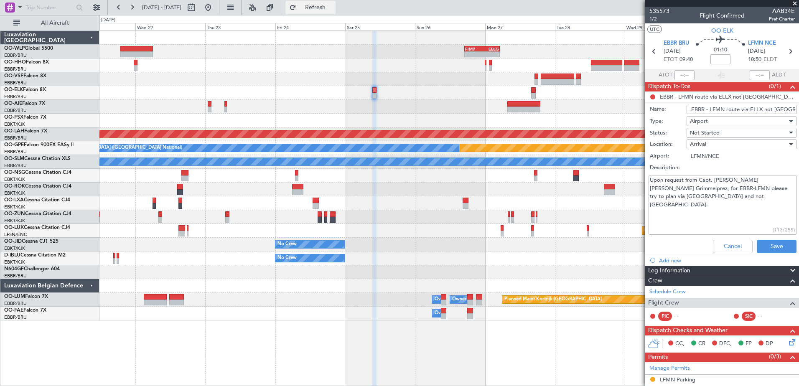
click at [333, 7] on span "Refresh" at bounding box center [315, 8] width 35 height 6
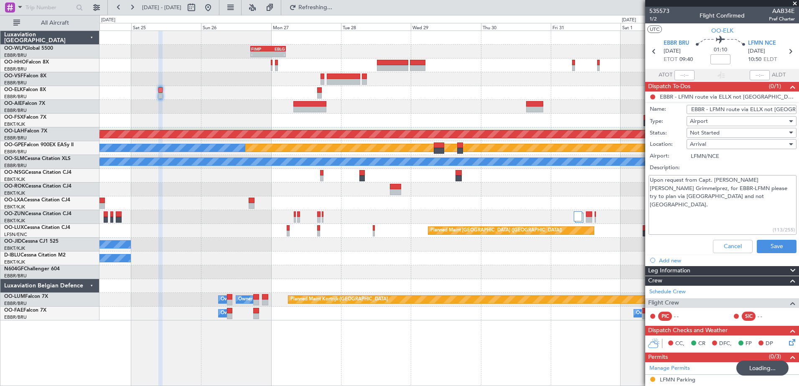
click at [240, 101] on div "- - FIMP 17:00 Z EBLG 05:10 Z Planned Maint Alton-st Louis (St Louis Regl) Plan…" at bounding box center [448, 176] width 699 height 290
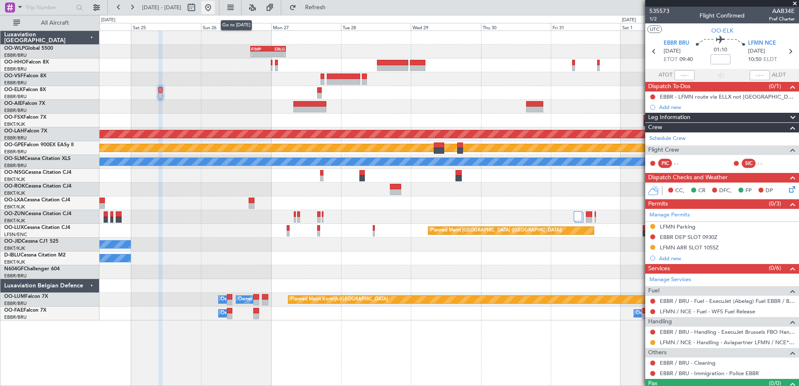
click at [215, 6] on button at bounding box center [207, 7] width 13 height 13
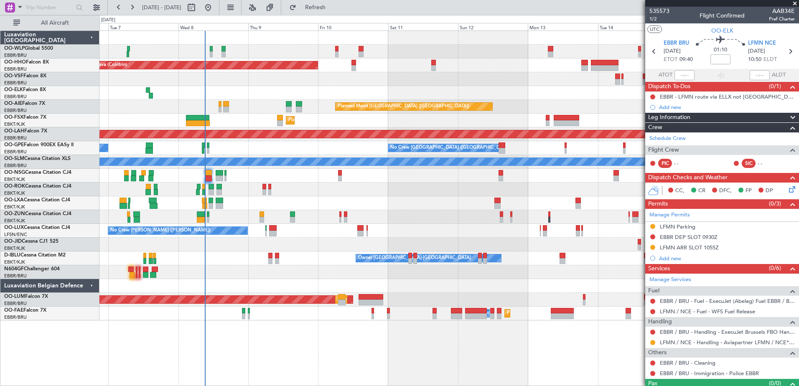
click at [194, 87] on div "Planned Maint Geneva (Cointrin) Planned Maint London (Farnborough) Unplanned Ma…" at bounding box center [448, 176] width 699 height 290
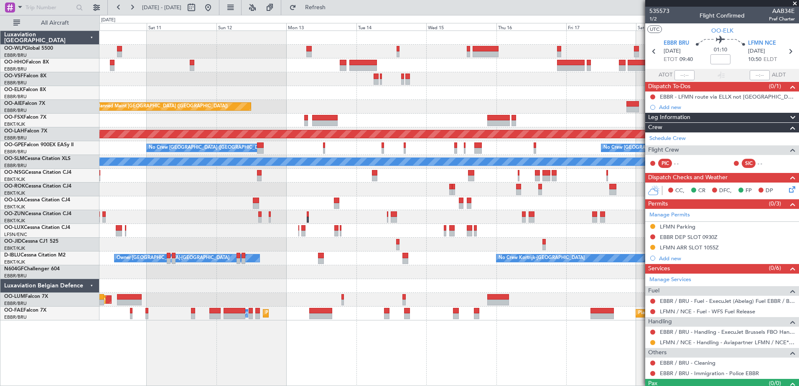
click at [280, 73] on div at bounding box center [448, 79] width 699 height 14
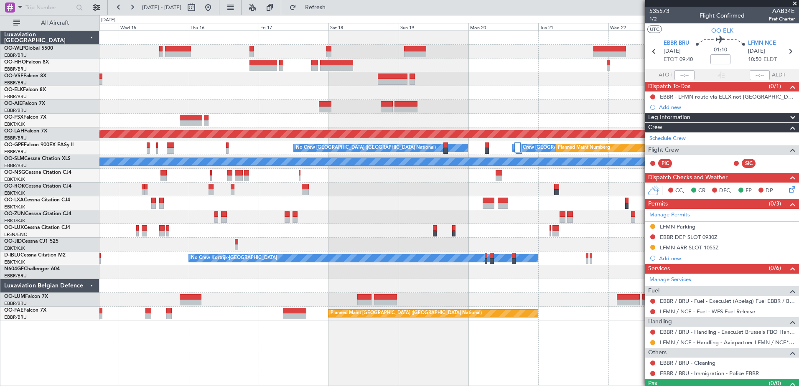
click at [275, 37] on div "- - FIMP 17:00 Z EBLG 05:10 Z Planned Maint London (Farnborough) Planned Maint …" at bounding box center [448, 176] width 699 height 290
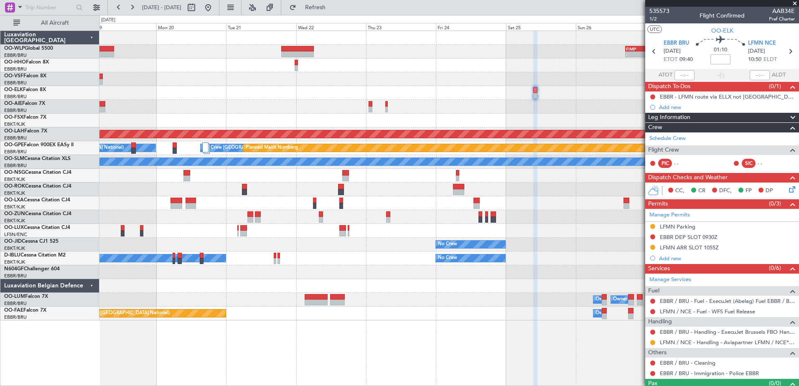
click at [247, 28] on div "- - FIMP 17:00 Z EBLG 05:10 Z Planned Maint Alton-st Louis (St Louis Regl) No C…" at bounding box center [399, 200] width 799 height 371
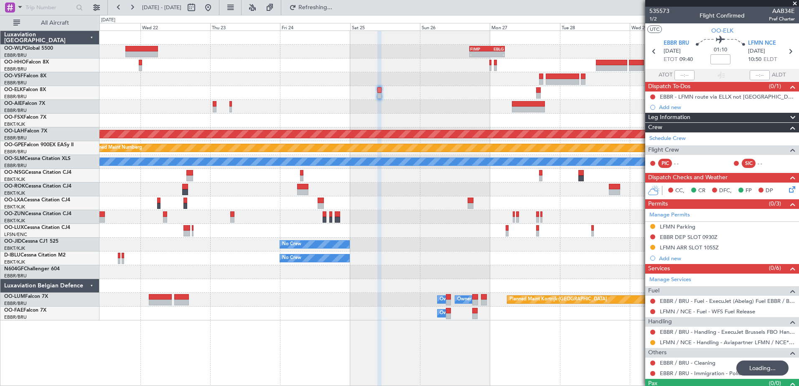
click at [419, 77] on div at bounding box center [448, 79] width 699 height 14
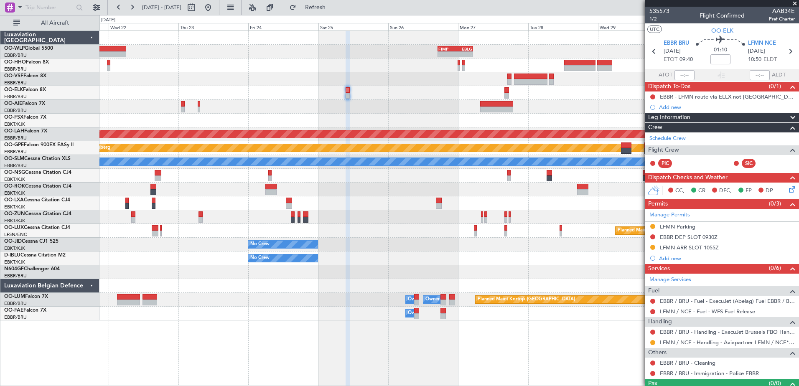
click at [564, 95] on div at bounding box center [448, 93] width 699 height 14
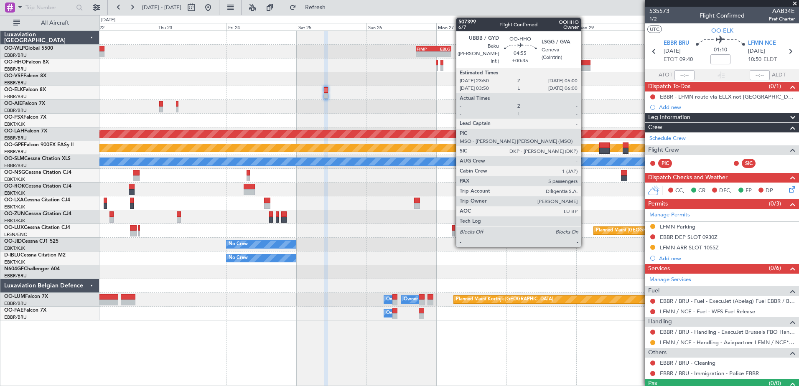
click at [585, 64] on div at bounding box center [583, 63] width 15 height 6
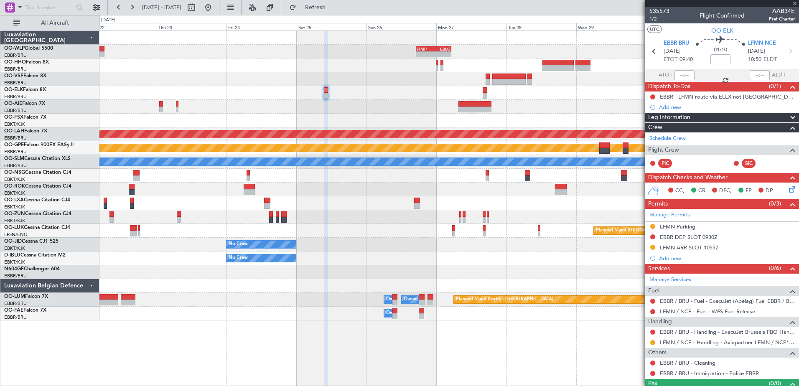
type input "+00:35"
type input "5"
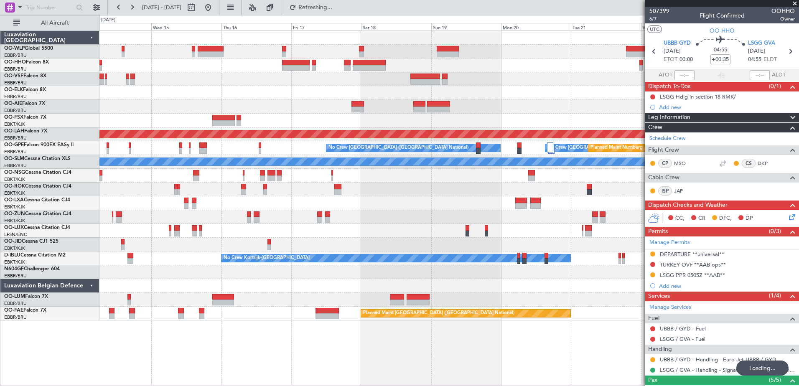
click at [58, 82] on div "- - FIMP 17:00 Z EBLG 05:10 Z Planned Maint London (Farnborough) Planned Maint …" at bounding box center [399, 200] width 799 height 371
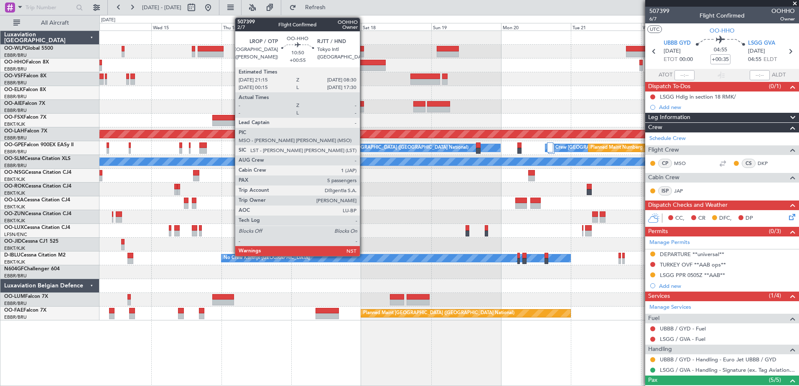
click at [364, 68] on div at bounding box center [369, 68] width 33 height 6
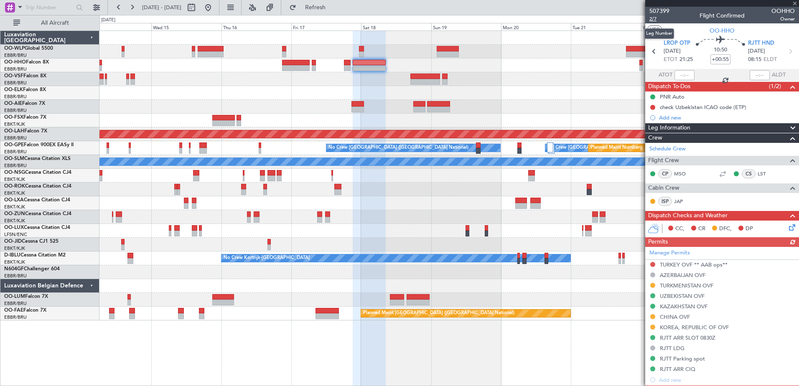
click at [657, 20] on span "2/7" at bounding box center [660, 18] width 20 height 7
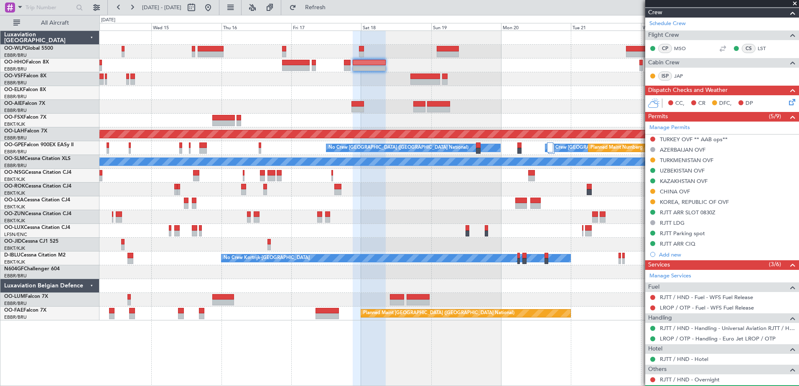
scroll to position [209, 0]
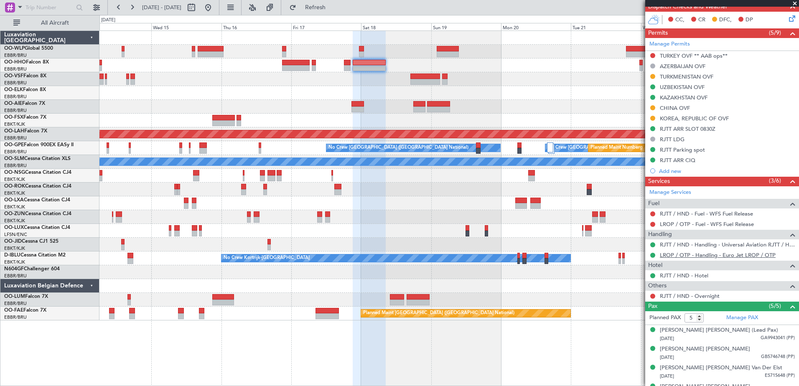
click at [727, 256] on link "LROP / OTP - Handling - Euro Jet LROP / OTP" at bounding box center [718, 255] width 116 height 7
click at [653, 56] on button at bounding box center [652, 55] width 5 height 5
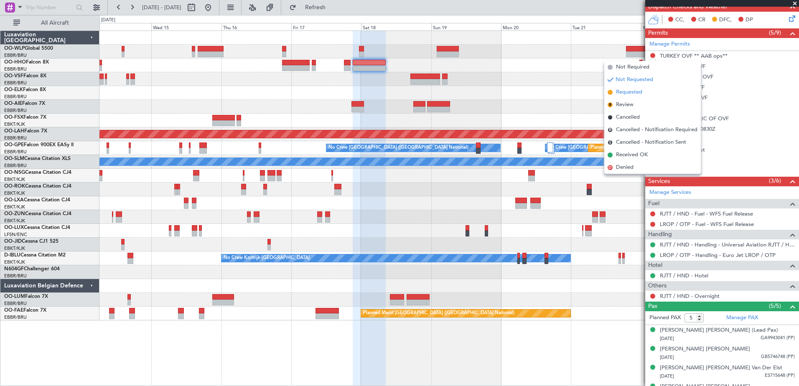
click at [638, 93] on span "Requested" at bounding box center [629, 92] width 26 height 8
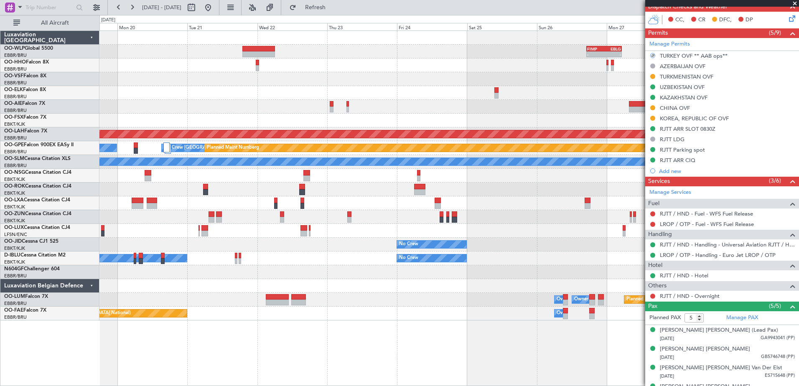
click at [142, 92] on div at bounding box center [448, 93] width 699 height 14
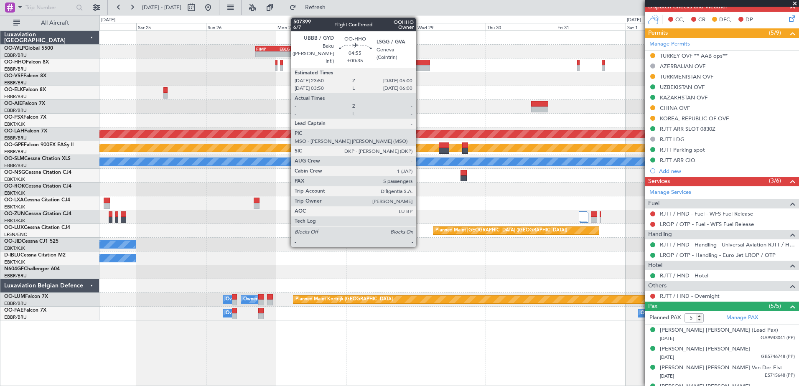
click at [420, 67] on div at bounding box center [422, 68] width 15 height 6
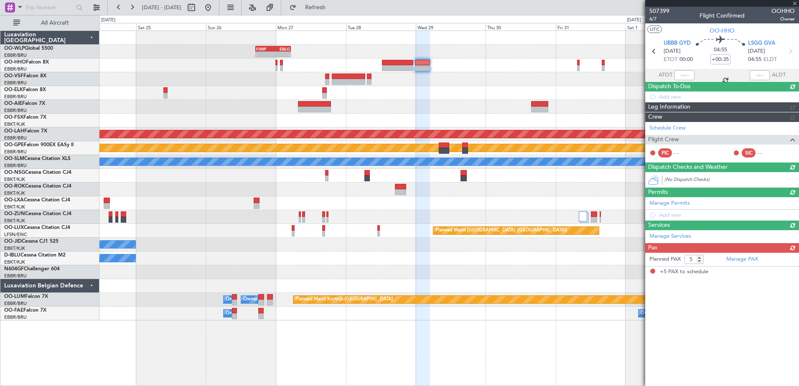
scroll to position [0, 0]
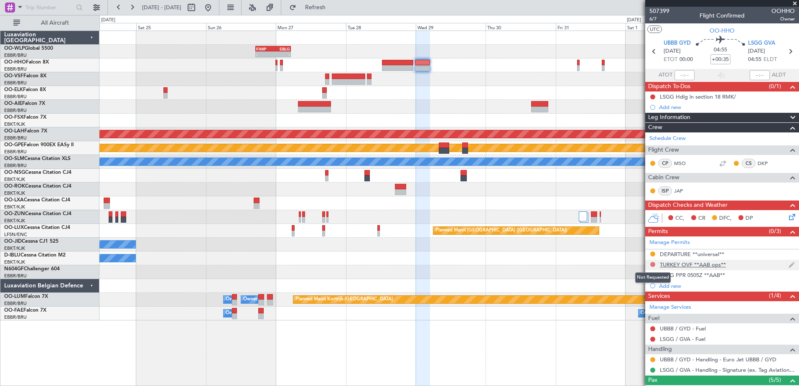
click at [654, 265] on button at bounding box center [652, 264] width 5 height 5
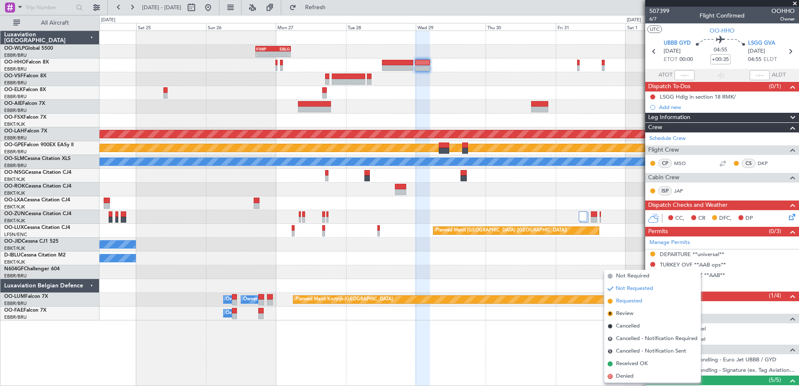
click at [630, 300] on span "Requested" at bounding box center [629, 301] width 26 height 8
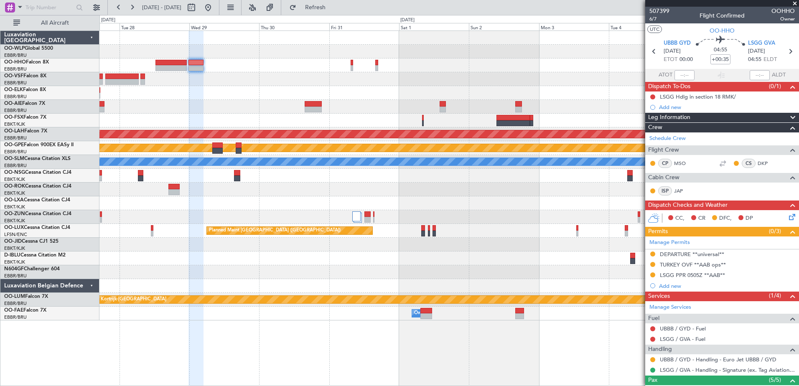
click at [333, 119] on div "- - FIMP 17:00 Z EBLG 05:10 Z Planned Maint Alton-st Louis (St Louis Regl) Plan…" at bounding box center [448, 176] width 699 height 290
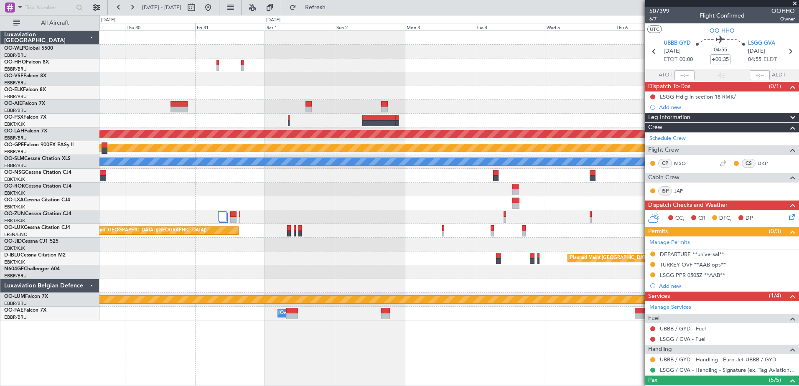
click at [236, 87] on div "- - FIMP 17:00 Z EBLG 05:10 Z Planned Maint Alton-st Louis (St Louis Regl) Plan…" at bounding box center [448, 176] width 699 height 290
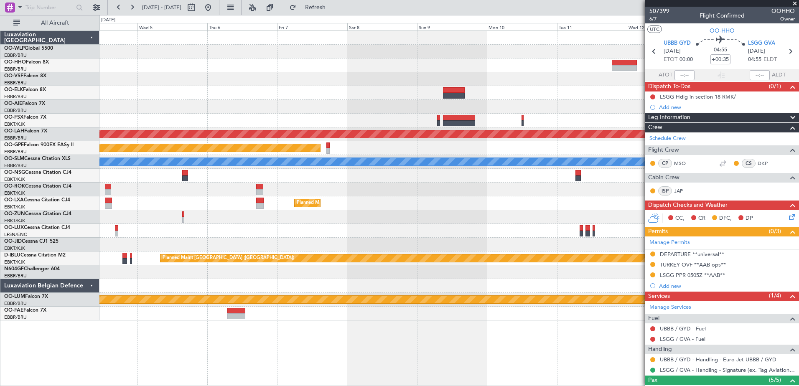
click at [182, 84] on div at bounding box center [448, 79] width 699 height 14
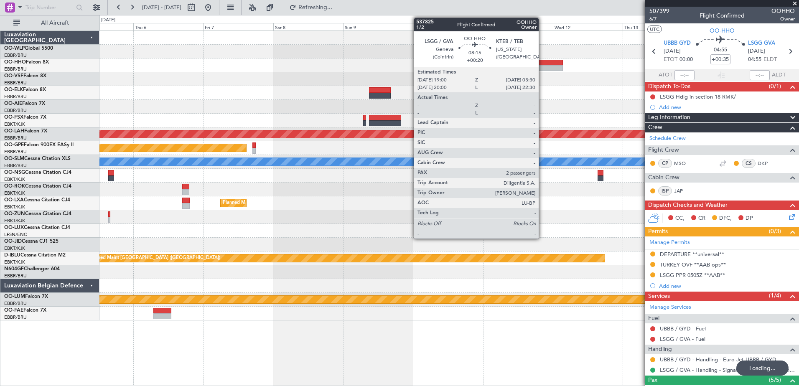
click at [543, 69] on div at bounding box center [550, 68] width 25 height 6
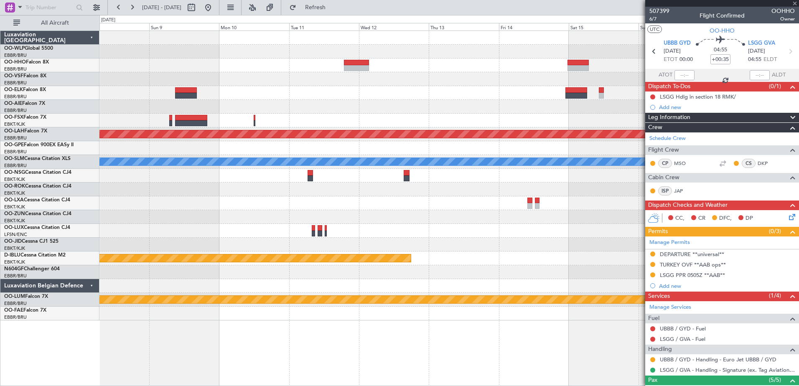
type input "+00:20"
type input "2"
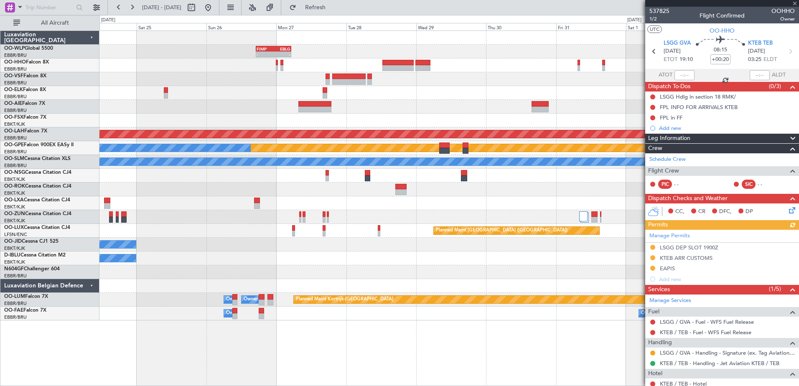
click at [341, 94] on div "- - FIMP 17:00 Z EBLG 05:10 Z Planned Maint Alton-st Louis (St Louis Regl) Plan…" at bounding box center [448, 176] width 699 height 290
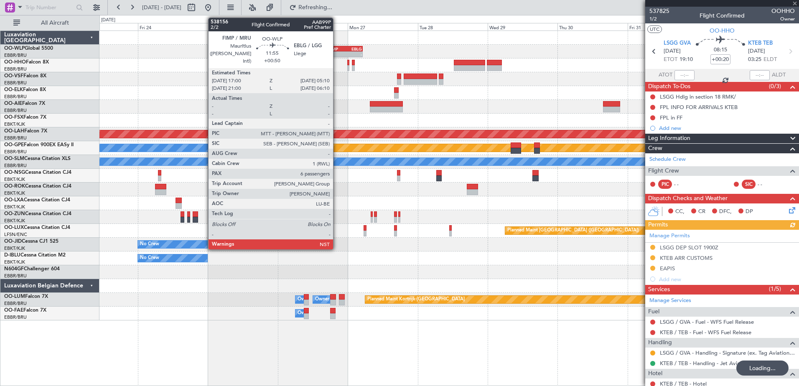
click at [337, 50] on div "FIMP" at bounding box center [336, 48] width 17 height 5
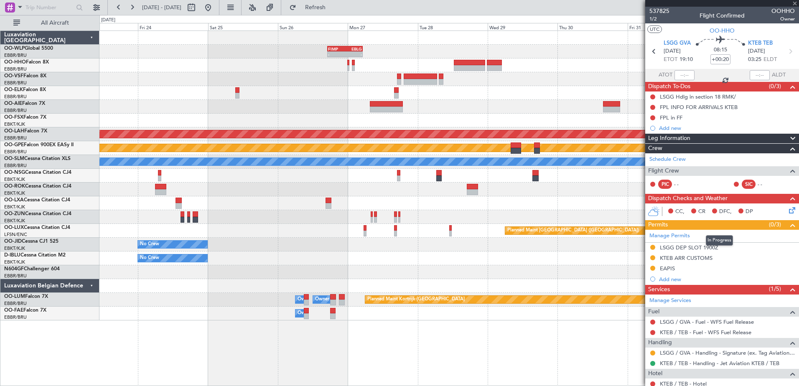
type input "+00:50"
type input "6"
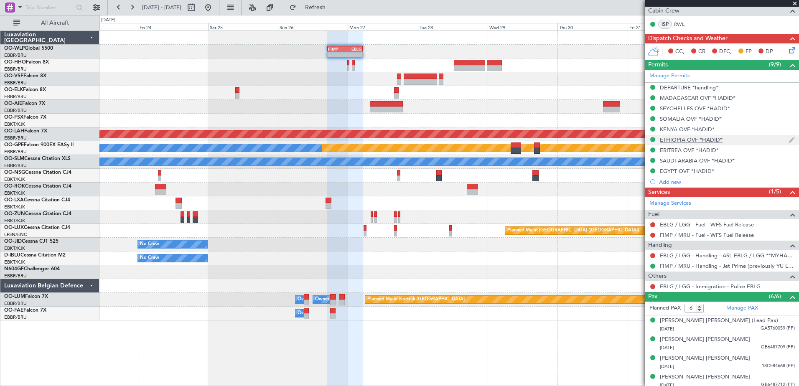
scroll to position [73, 0]
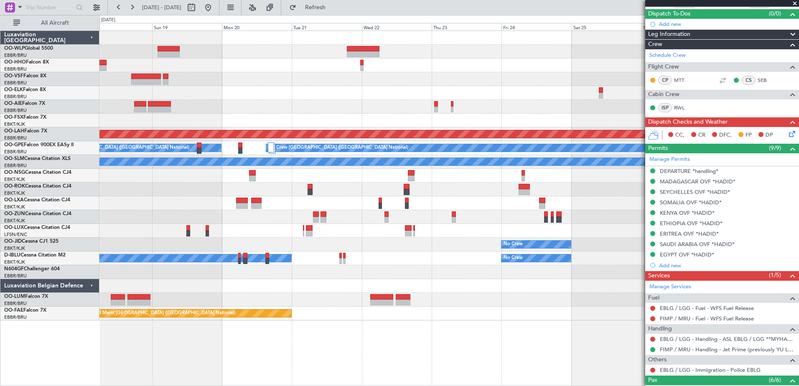
click at [627, 129] on div "- - FIMP 17:00 Z EBLG 05:10 Z Planned Maint Alton-st Louis (St Louis Regl) Plan…" at bounding box center [448, 176] width 699 height 290
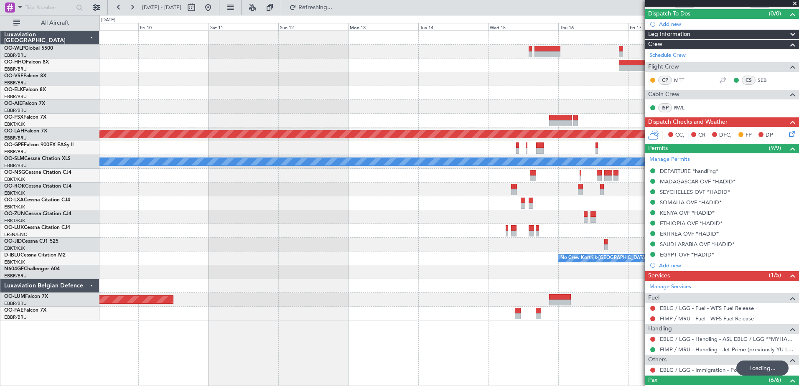
click at [765, 116] on fb-app "17 Oct 2025 - 27 Oct 2025 Refreshing... Quick Links All Aircraft Planned Maint …" at bounding box center [399, 196] width 799 height 380
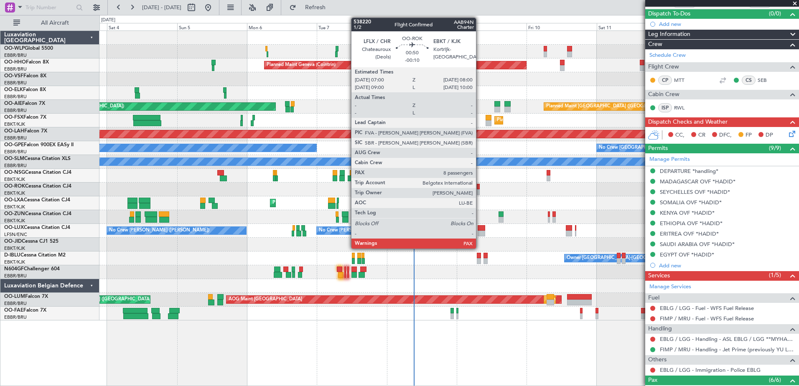
click at [480, 193] on div at bounding box center [478, 192] width 3 height 6
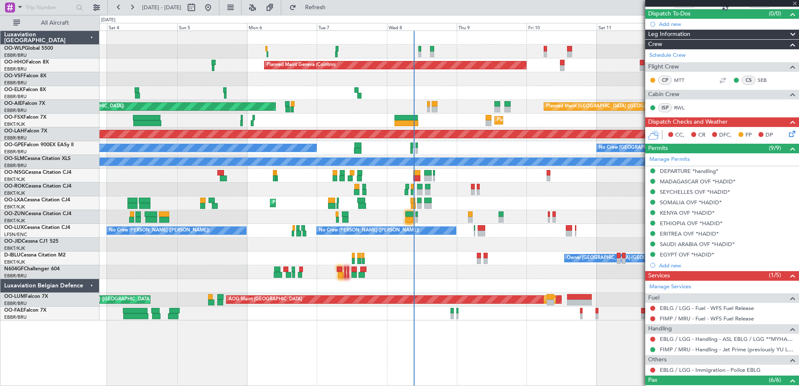
type input "-00:10"
type input "8"
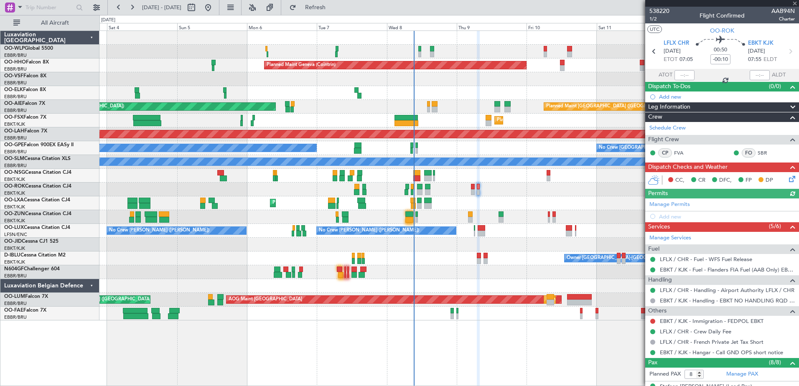
scroll to position [144, 0]
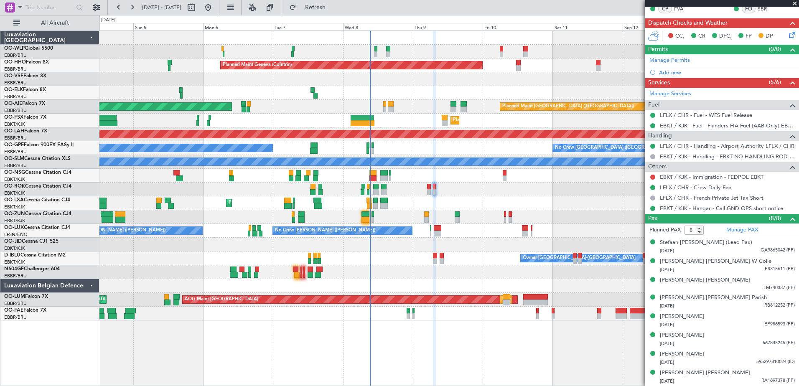
click at [497, 187] on div "Planned Maint Milan (Linate) Planned Maint Geneva (Cointrin) Unplanned Maint Lo…" at bounding box center [448, 176] width 699 height 290
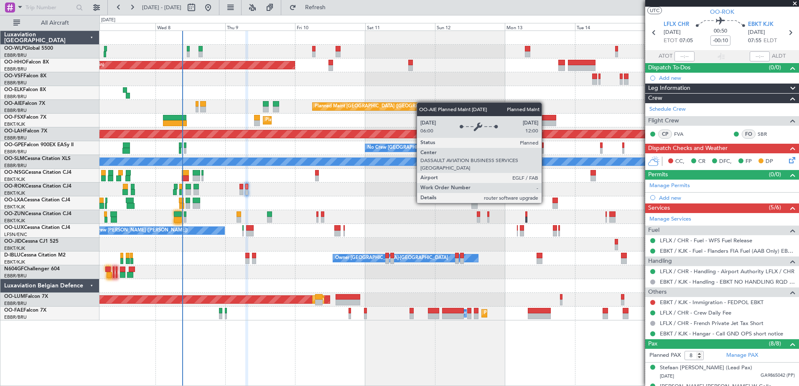
click at [368, 109] on div "Planned Maint Geneva (Cointrin) Planned Maint London (Farnborough) Unplanned Ma…" at bounding box center [448, 176] width 699 height 290
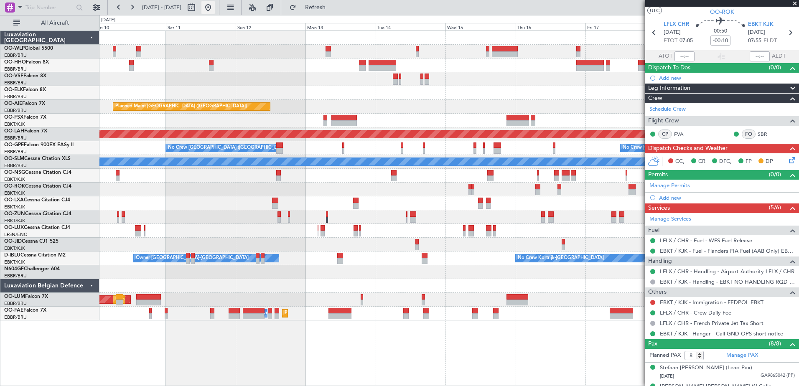
click at [215, 10] on button at bounding box center [207, 7] width 13 height 13
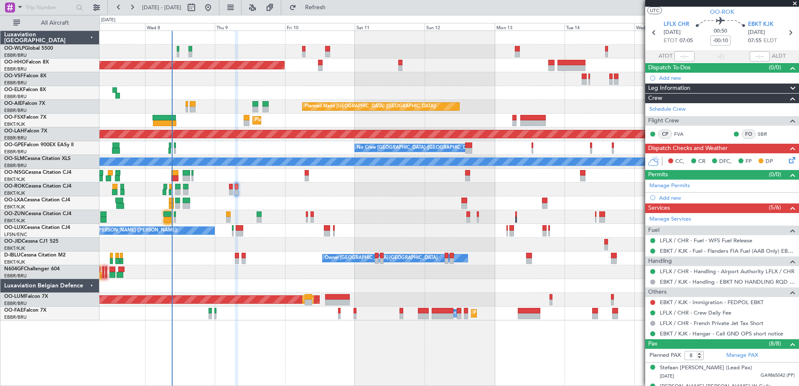
click at [270, 255] on div "Owner Kortrijk-Wevelgem No Crew Kortrijk-Wevelgem" at bounding box center [448, 259] width 699 height 14
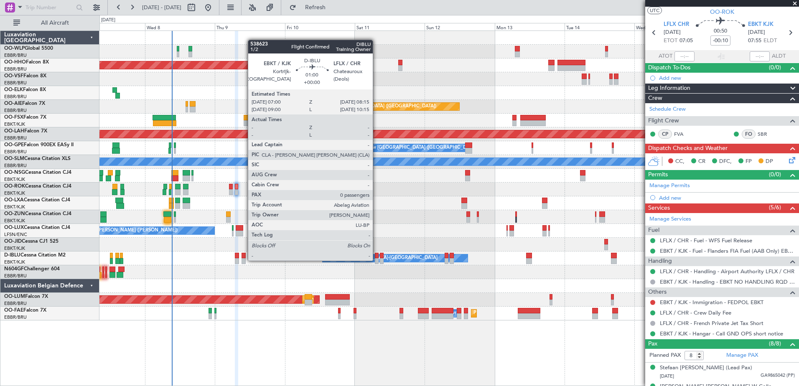
click at [377, 260] on div at bounding box center [377, 261] width 4 height 6
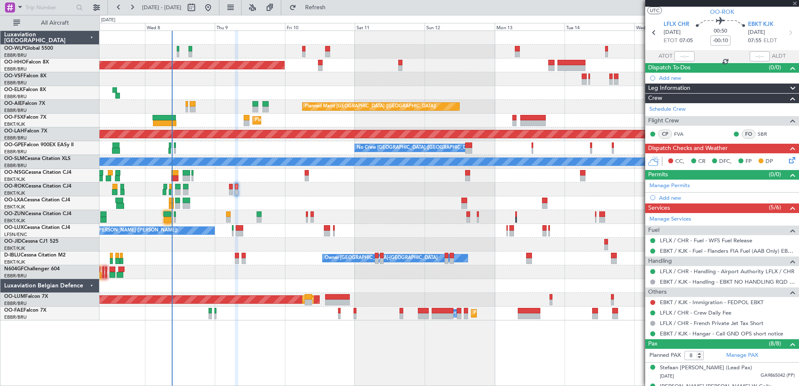
type input "0"
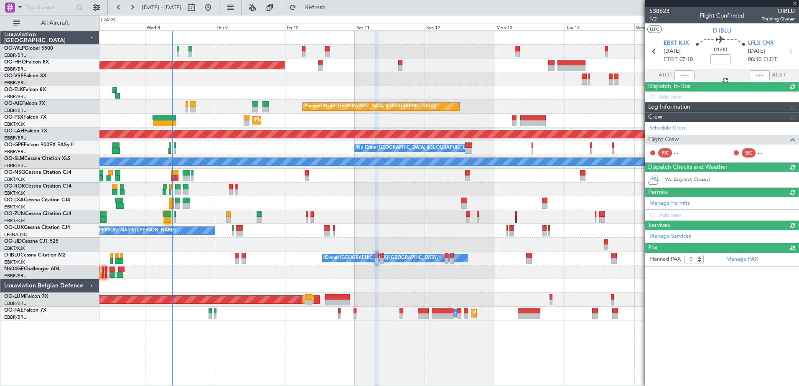
scroll to position [0, 0]
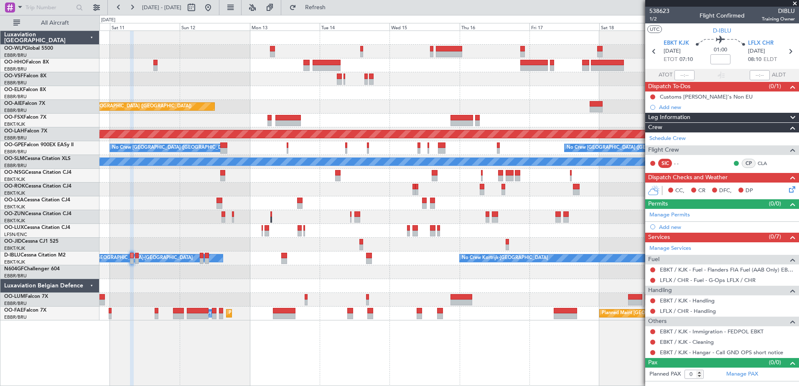
click at [299, 100] on div "Planned Maint Geneva (Cointrin) Planned Maint London (Farnborough) Planned Main…" at bounding box center [448, 176] width 699 height 290
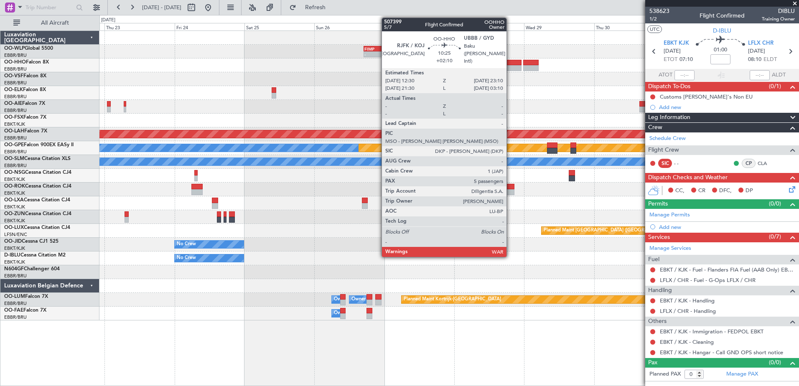
click at [510, 67] on div at bounding box center [505, 68] width 31 height 6
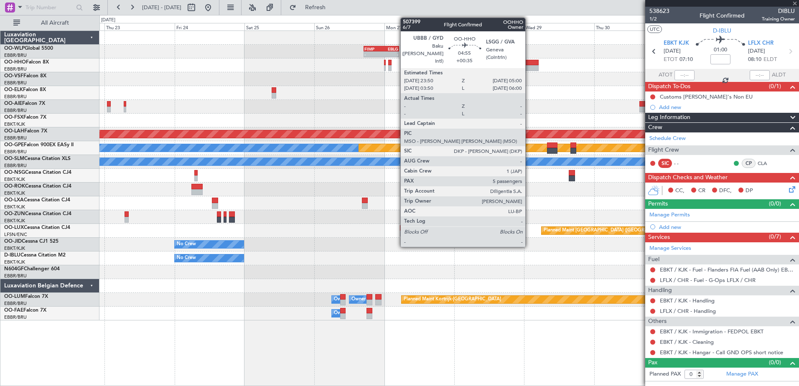
type input "+02:10"
type input "5"
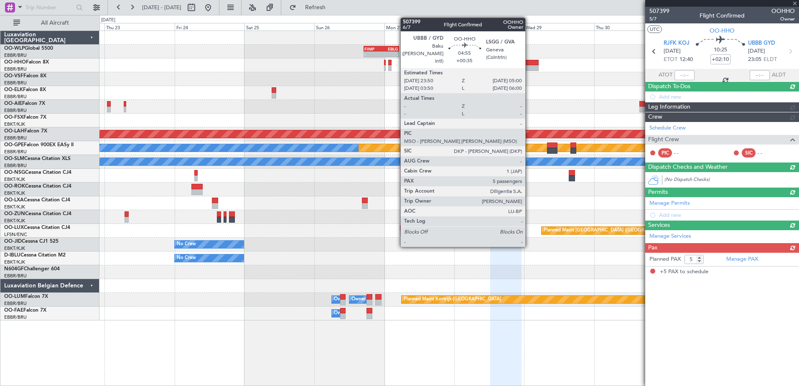
click at [529, 64] on div at bounding box center [530, 63] width 15 height 6
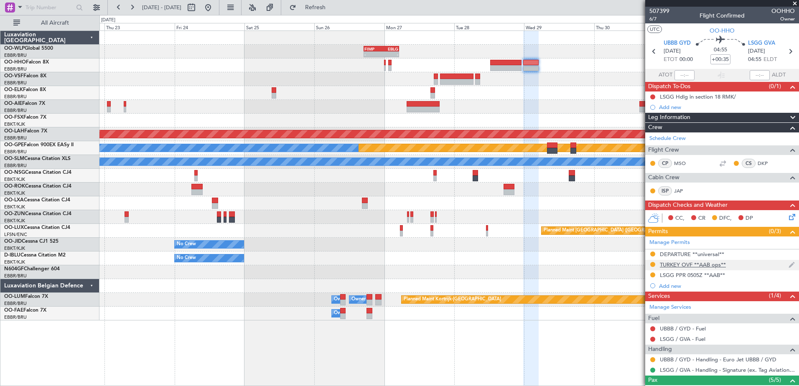
click at [701, 267] on div "TURKEY OVF **AAB ops**" at bounding box center [693, 264] width 66 height 7
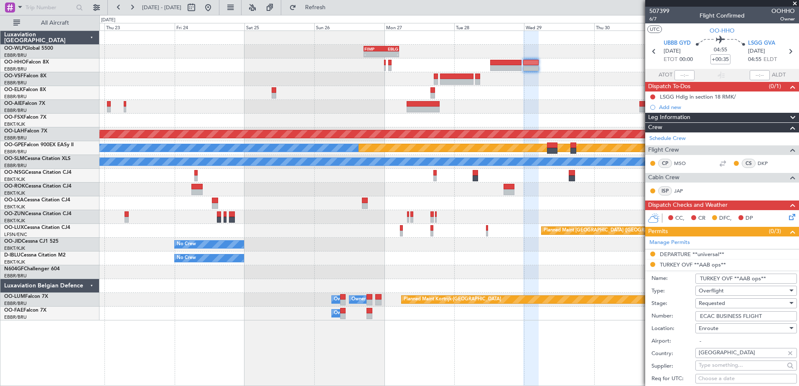
click at [768, 304] on div "Requested" at bounding box center [743, 303] width 89 height 13
click at [730, 373] on span "Received OK" at bounding box center [743, 370] width 88 height 13
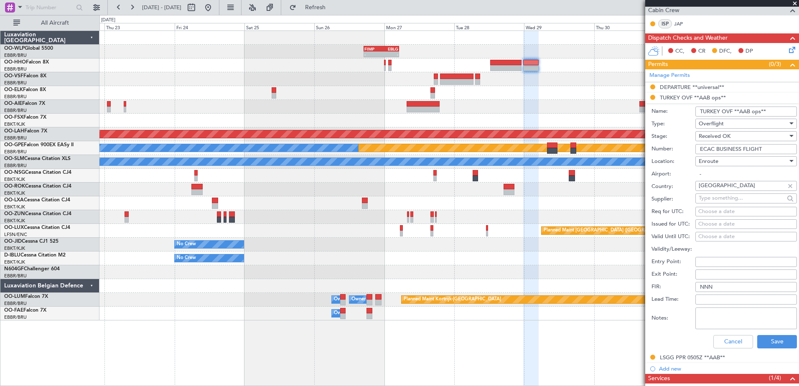
scroll to position [209, 0]
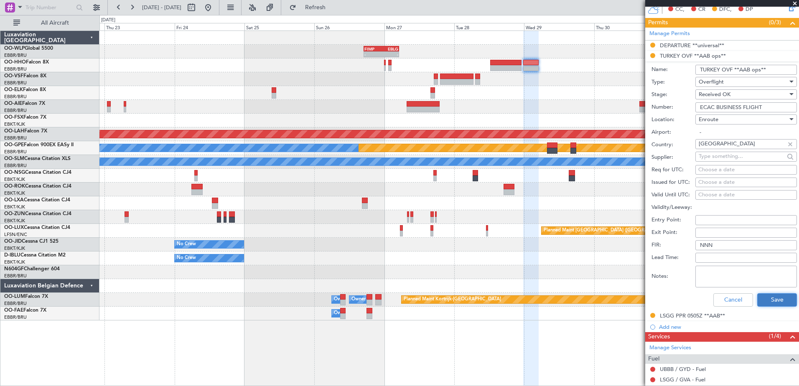
click at [775, 301] on button "Save" at bounding box center [777, 299] width 40 height 13
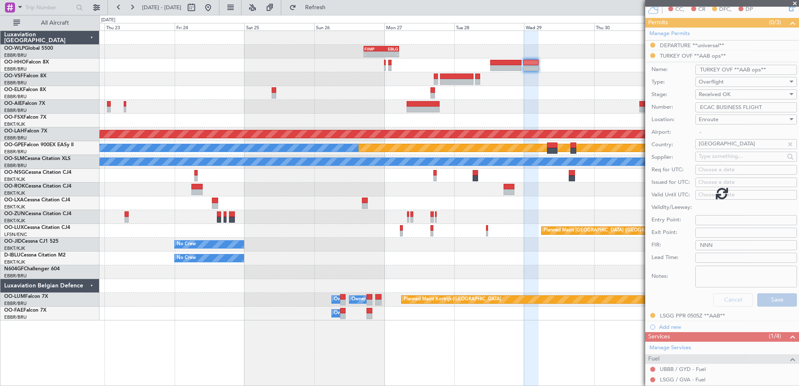
scroll to position [107, 0]
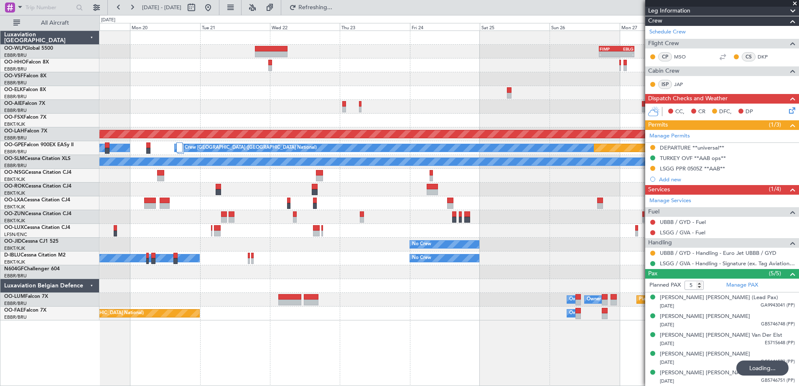
click at [500, 79] on div "- - FIMP 17:00 Z EBLG 05:10 Z Planned Maint Alton-st Louis (St Louis Regl) Plan…" at bounding box center [448, 176] width 699 height 290
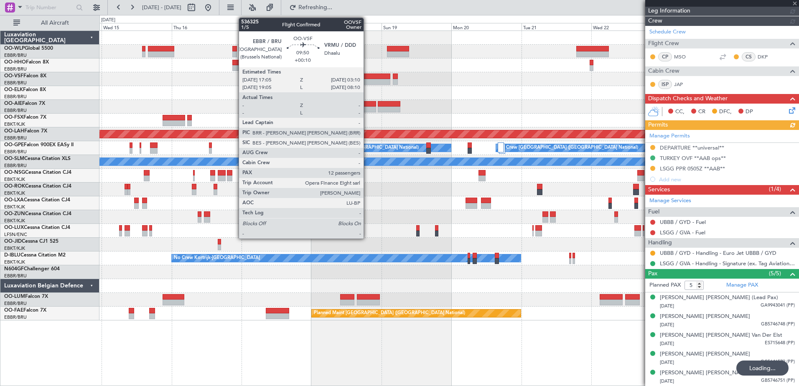
click at [367, 77] on div at bounding box center [376, 77] width 30 height 6
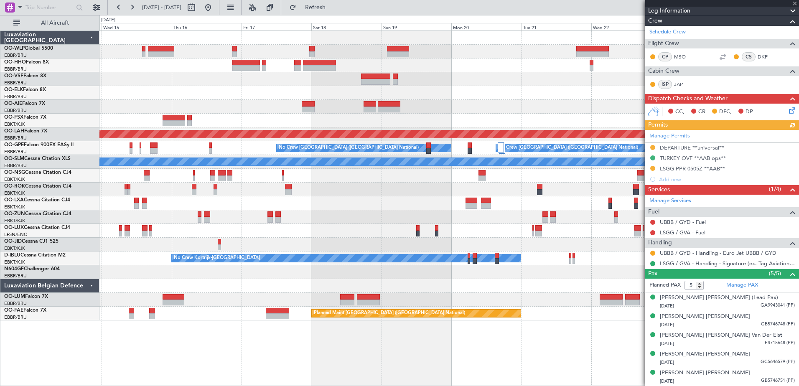
type input "+00:10"
type input "12"
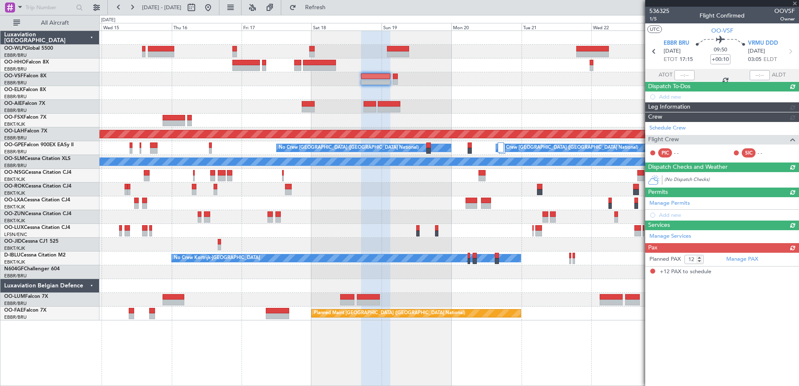
scroll to position [0, 0]
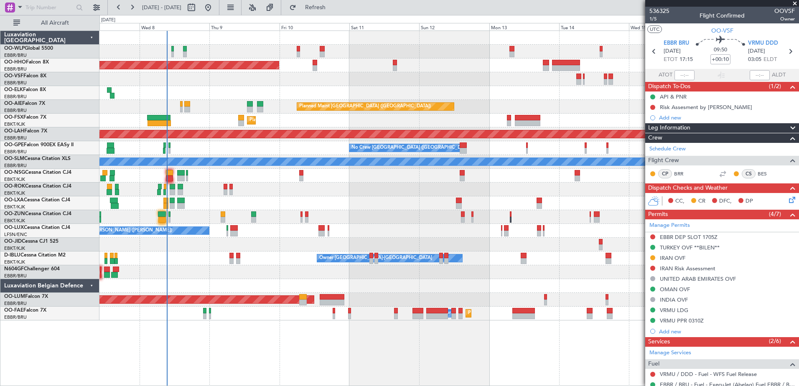
click at [729, 140] on fb-app "14 Oct 2025 - 24 Oct 2025 Refresh Quick Links All Aircraft Planned Maint Geneva…" at bounding box center [399, 196] width 799 height 380
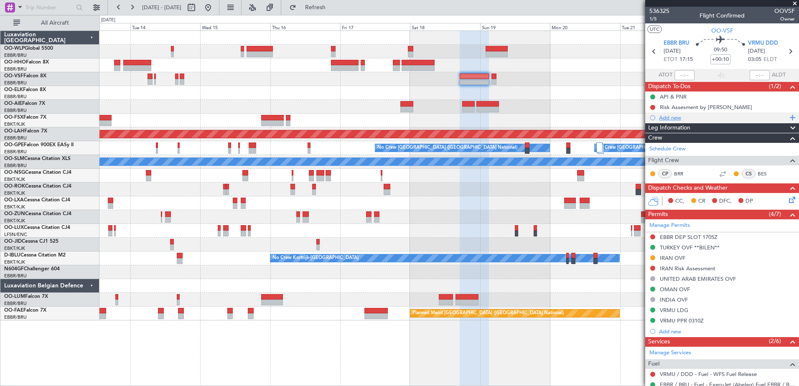
click at [672, 118] on div "Add new" at bounding box center [723, 117] width 128 height 7
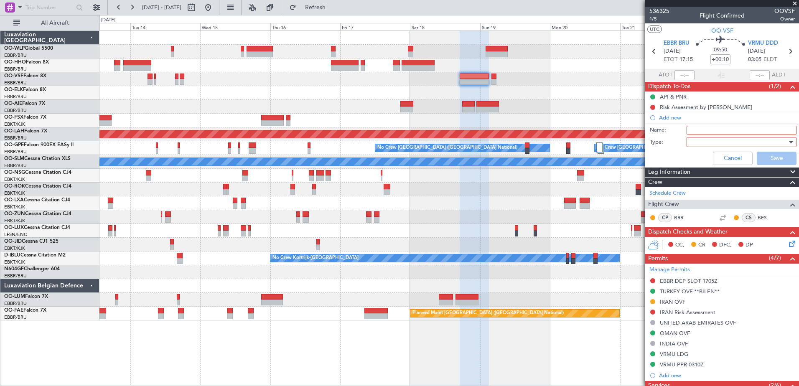
click at [751, 130] on input "Name:" at bounding box center [742, 130] width 110 height 9
click at [696, 291] on div "TURKEY OVF **BILEN**" at bounding box center [690, 291] width 60 height 7
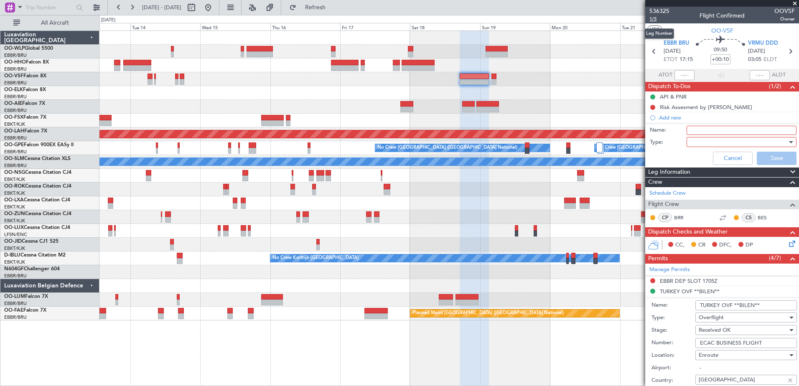
click at [654, 17] on span "1/5" at bounding box center [660, 18] width 20 height 7
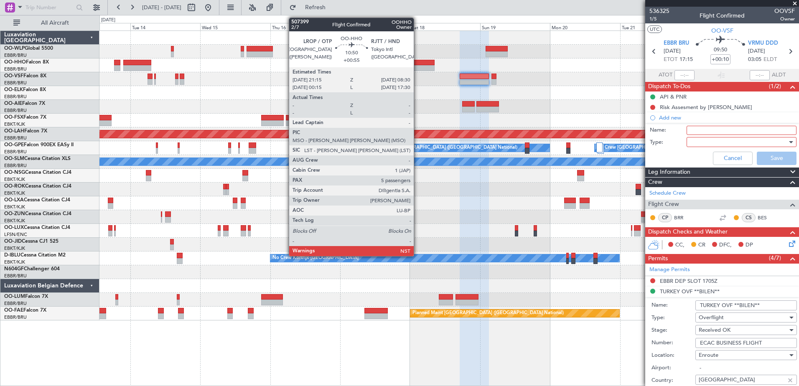
click at [418, 66] on div at bounding box center [418, 68] width 33 height 6
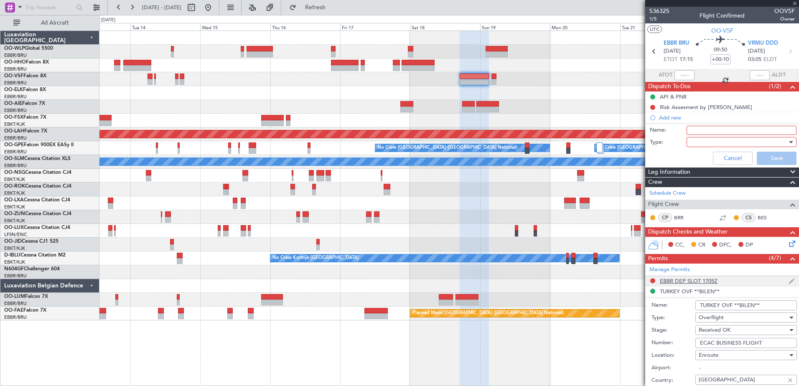
type input "+00:55"
type input "5"
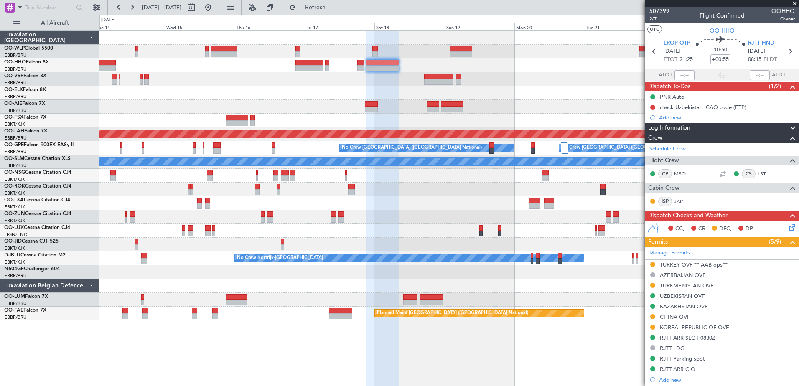
click at [436, 210] on div "Planned Maint [GEOGRAPHIC_DATA] ([GEOGRAPHIC_DATA]) Planned [GEOGRAPHIC_DATA][P…" at bounding box center [448, 176] width 699 height 290
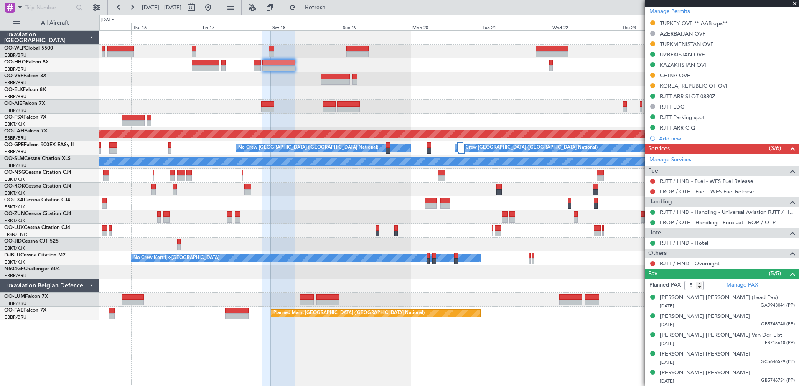
click at [158, 88] on div "- - FIMP 17:00 Z EBLG 05:10 Z Planned [GEOGRAPHIC_DATA][PERSON_NAME]-[GEOGRAPHI…" at bounding box center [448, 176] width 699 height 290
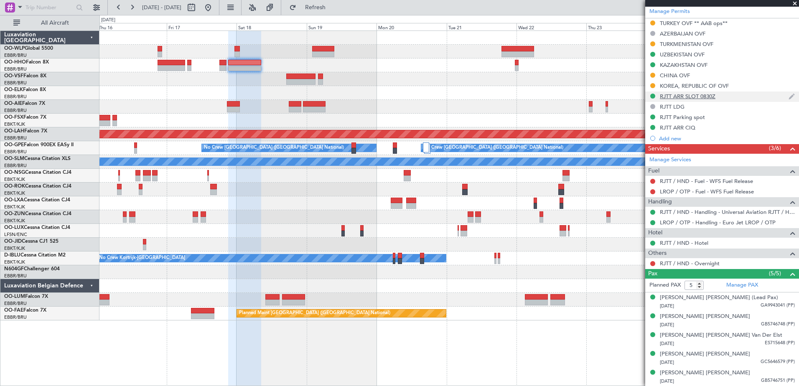
scroll to position [158, 0]
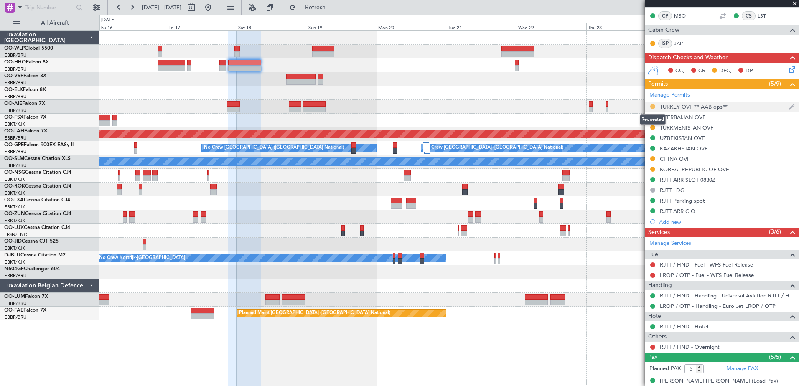
click at [652, 106] on button at bounding box center [652, 106] width 5 height 5
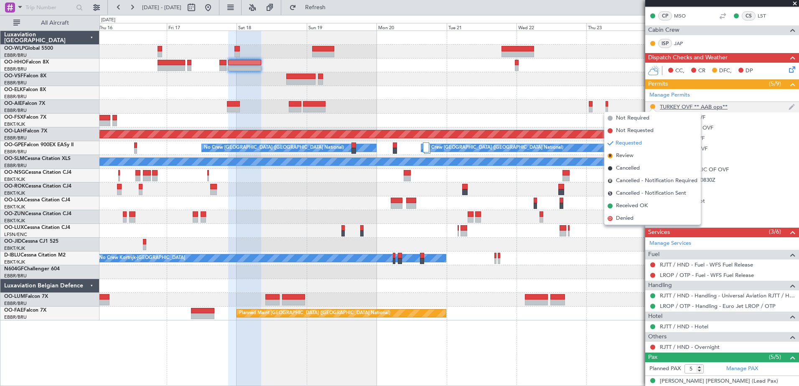
click at [686, 104] on div "TURKEY OVF ** AAB ops**" at bounding box center [694, 106] width 68 height 7
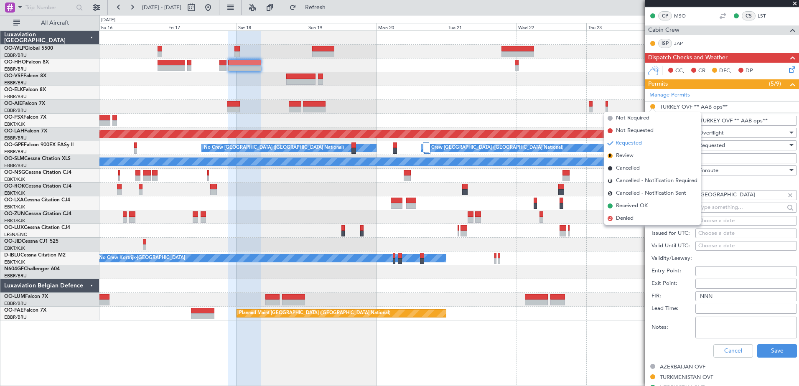
click at [754, 154] on input "Number:" at bounding box center [747, 158] width 102 height 10
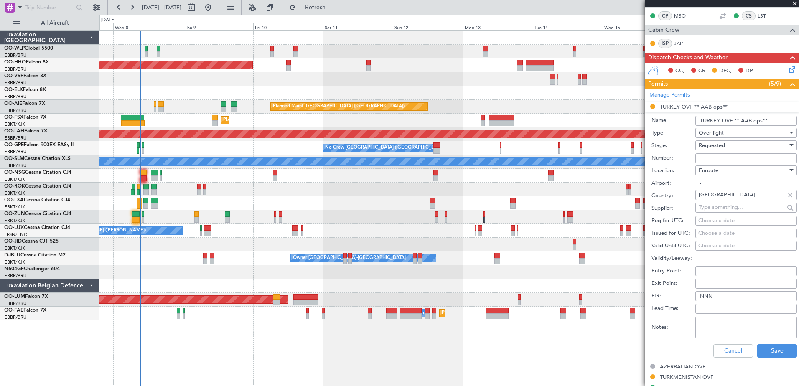
click at [726, 322] on fb-app "16 Oct 2025 - 26 Oct 2025 Refresh Quick Links All Aircraft Planned Maint Geneva…" at bounding box center [399, 196] width 799 height 380
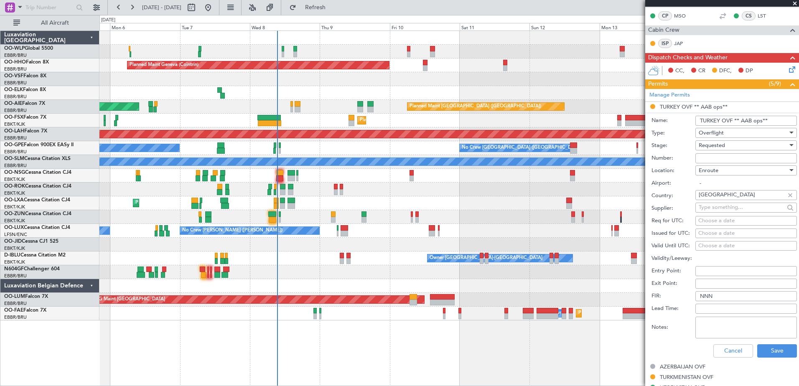
click at [393, 347] on div "Planned Maint Geneva (Cointrin) Planned Maint London (Farnborough) Unplanned Ma…" at bounding box center [449, 209] width 700 height 356
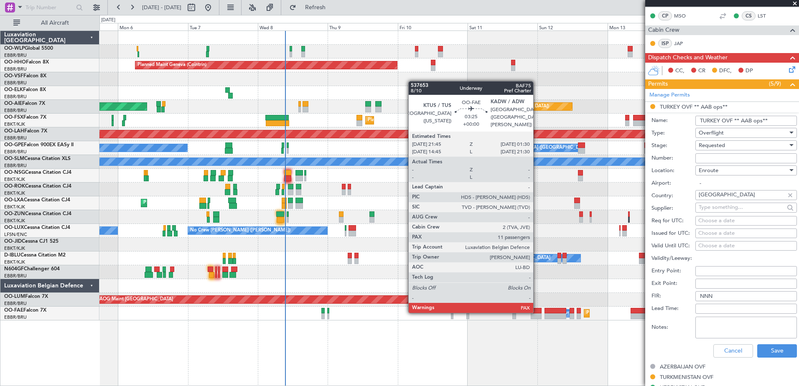
click at [537, 312] on div at bounding box center [536, 311] width 11 height 6
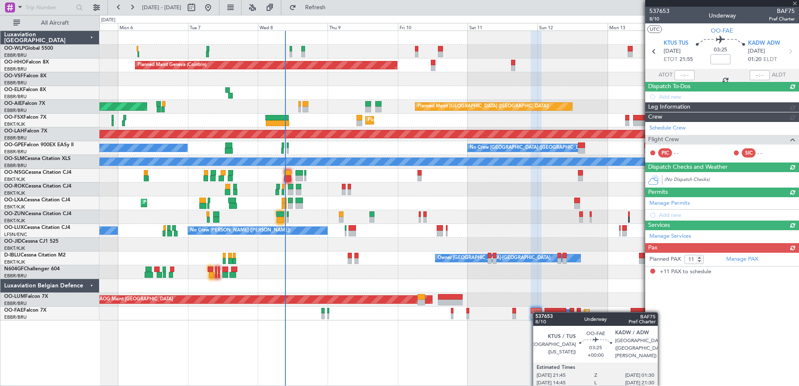
scroll to position [0, 0]
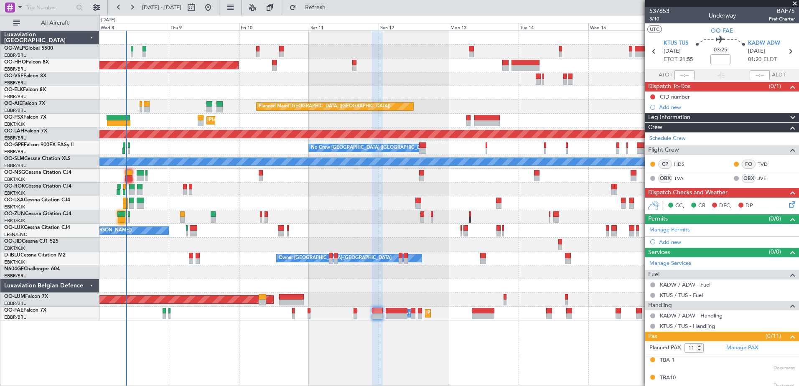
click at [366, 292] on div "Planned Maint Geneva (Cointrin) Planned Maint London (Farnborough) Unplanned Ma…" at bounding box center [448, 176] width 699 height 290
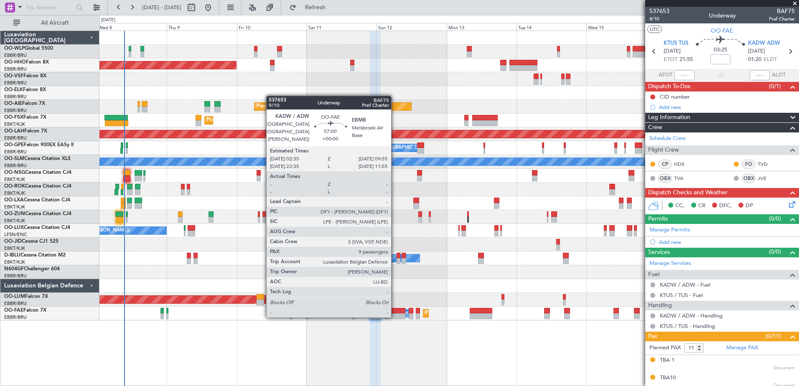
click at [395, 317] on div at bounding box center [395, 317] width 22 height 6
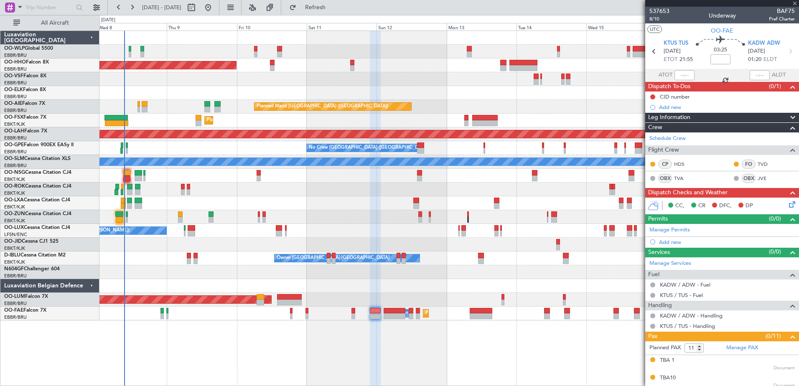
click at [395, 314] on div at bounding box center [395, 317] width 22 height 6
type input "9"
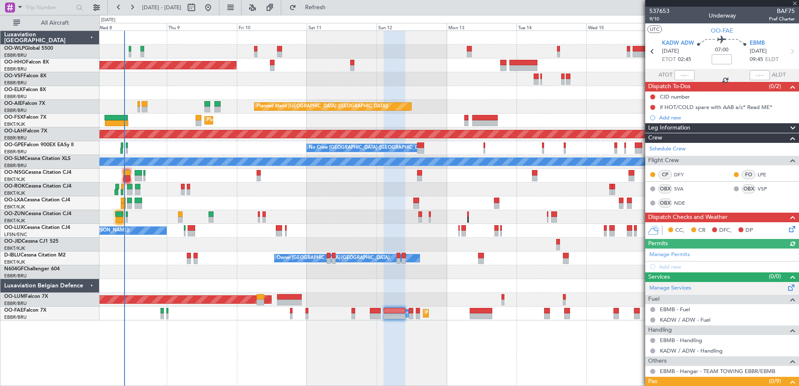
scroll to position [172, 0]
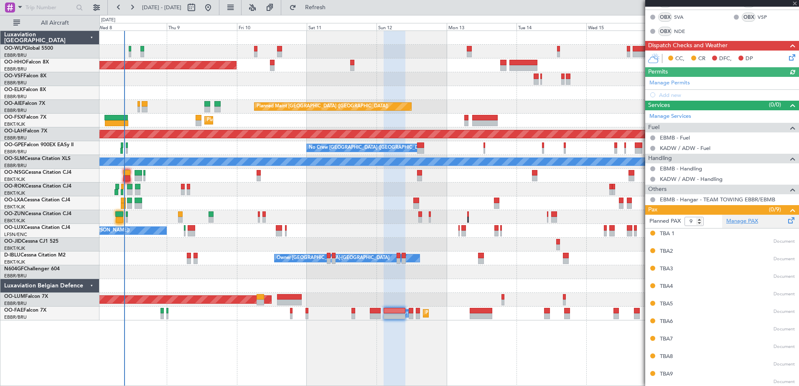
click at [745, 219] on link "Manage PAX" at bounding box center [743, 221] width 32 height 8
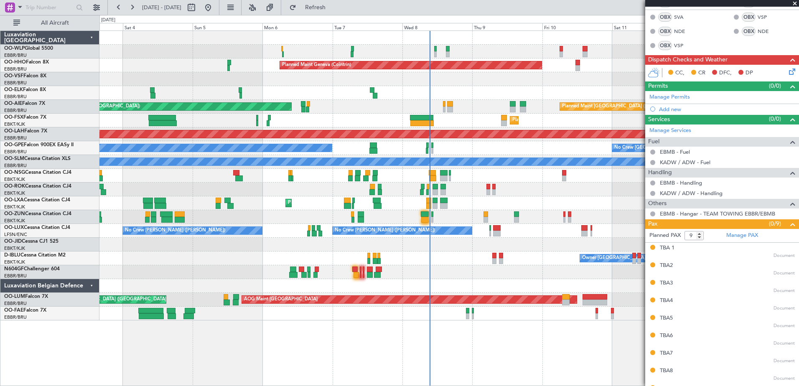
click at [450, 273] on div "Planned Maint Milan (Linate) Planned Maint Geneva (Cointrin) Planned Maint Lond…" at bounding box center [448, 176] width 699 height 290
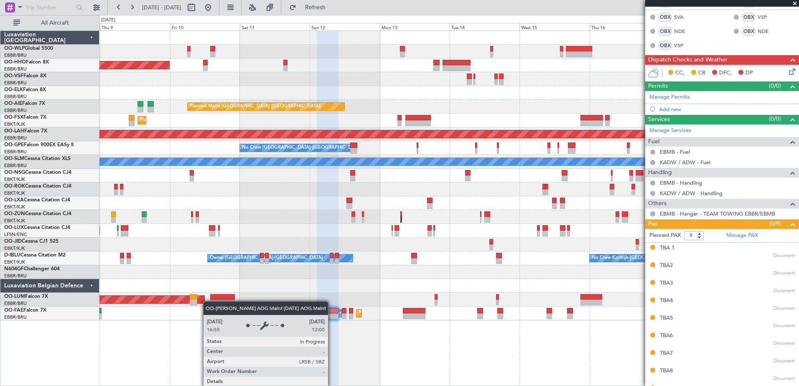
click at [159, 299] on div "Planned Maint Geneva (Cointrin) Planned Maint London (Farnborough) Planned Main…" at bounding box center [449, 209] width 700 height 356
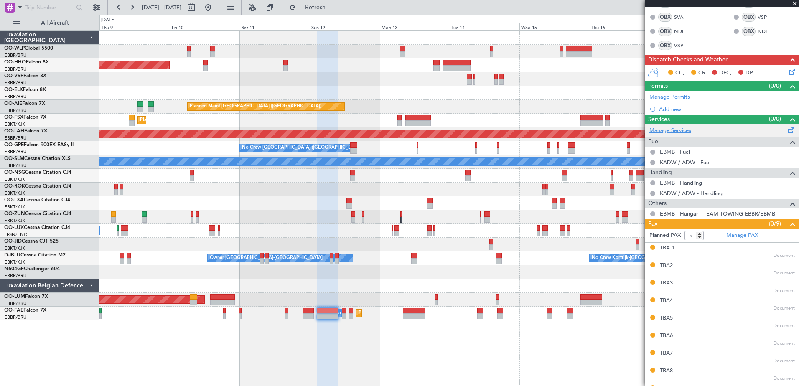
scroll to position [0, 0]
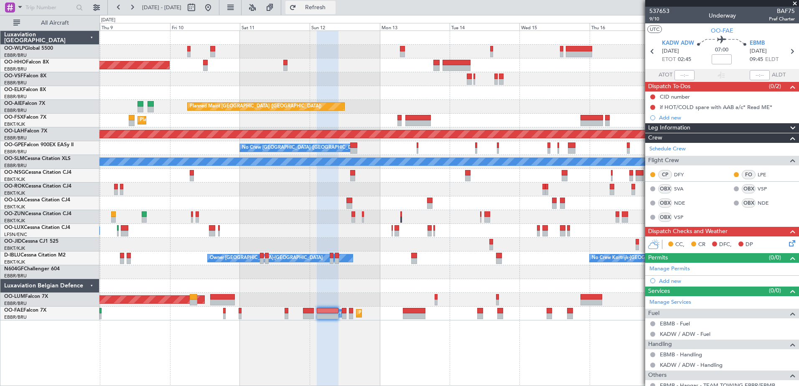
click at [328, 7] on span "Refresh" at bounding box center [315, 8] width 35 height 6
click at [330, 13] on button "Refresh" at bounding box center [311, 7] width 50 height 13
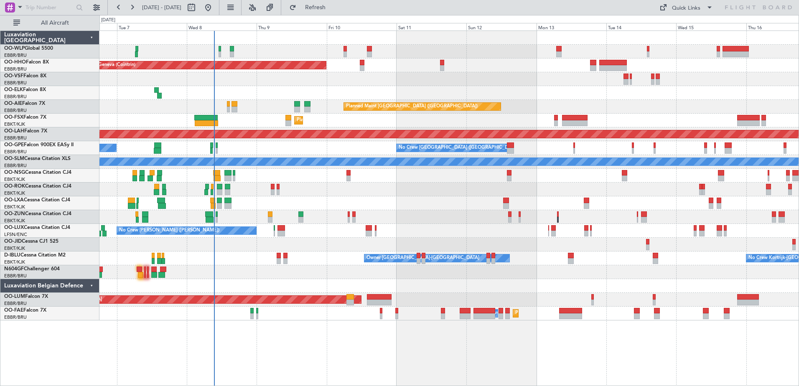
click at [421, 283] on div "Planned Maint Geneva (Cointrin) Planned Maint [GEOGRAPHIC_DATA] ([GEOGRAPHIC_DA…" at bounding box center [448, 176] width 699 height 290
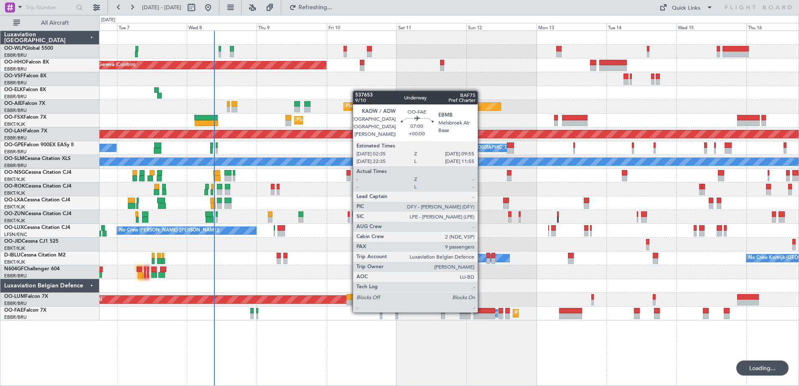
click at [482, 312] on div at bounding box center [485, 311] width 22 height 6
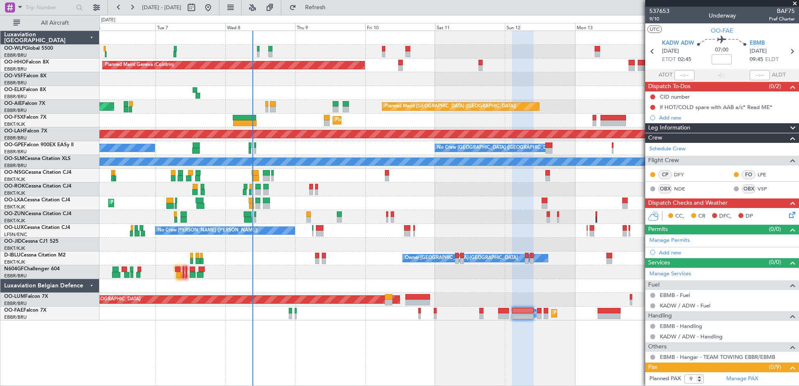
click at [247, 270] on div at bounding box center [448, 272] width 699 height 14
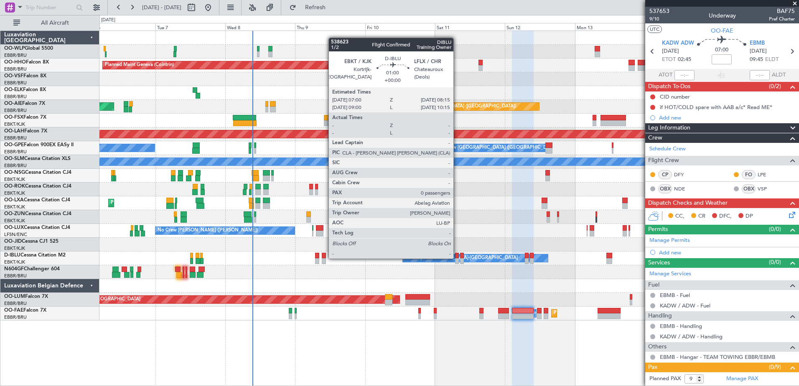
click at [457, 258] on div at bounding box center [457, 256] width 4 height 6
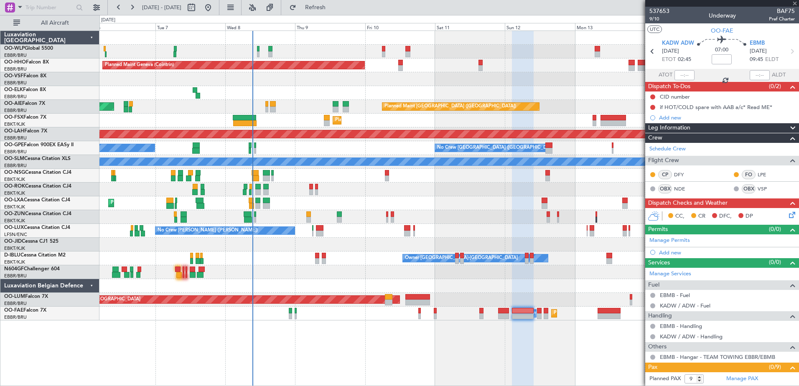
type input "0"
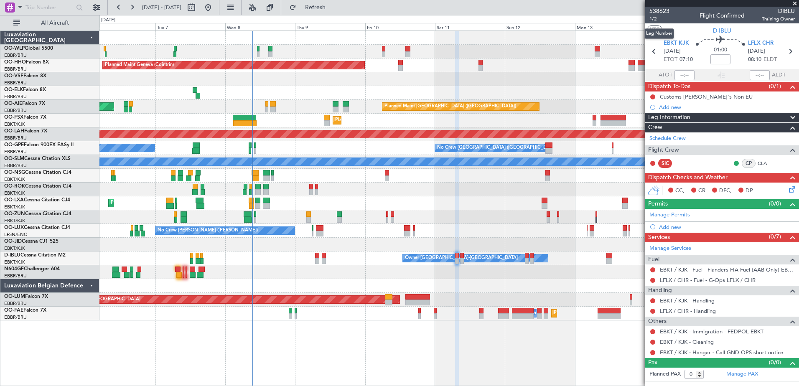
click at [654, 18] on span "1/2" at bounding box center [660, 18] width 20 height 7
click at [336, 12] on button "Refresh" at bounding box center [311, 7] width 50 height 13
click at [677, 139] on link "Schedule Crew" at bounding box center [668, 139] width 36 height 8
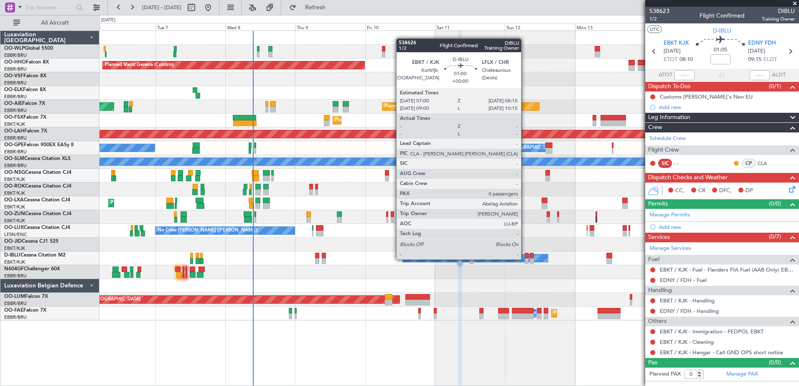
click at [525, 259] on div at bounding box center [527, 261] width 4 height 6
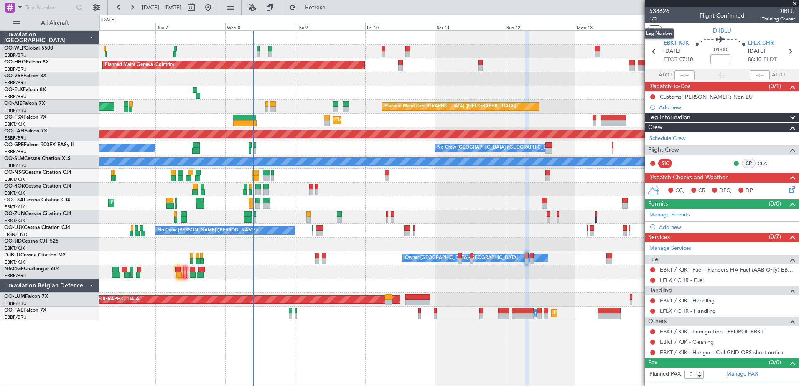
click at [654, 20] on span "1/2" at bounding box center [660, 18] width 20 height 7
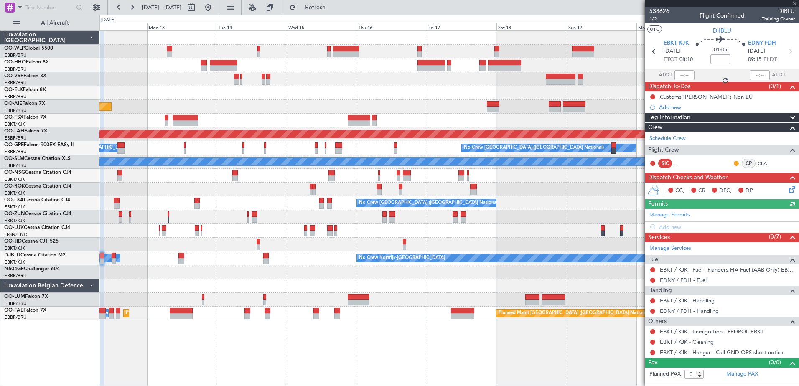
click at [150, 82] on div at bounding box center [448, 79] width 699 height 14
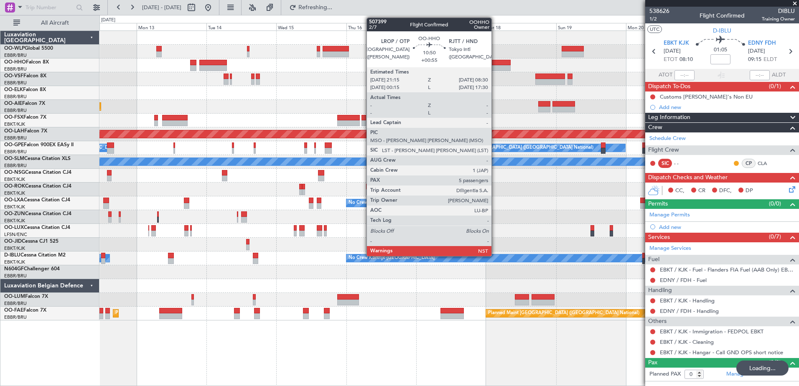
click at [495, 67] on div at bounding box center [494, 68] width 33 height 6
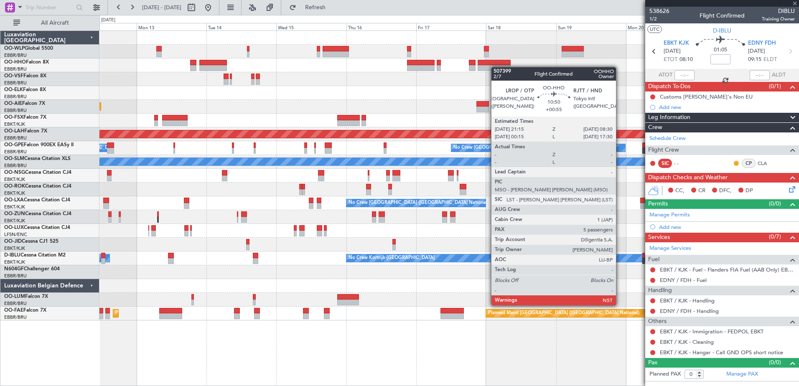
type input "+00:55"
type input "5"
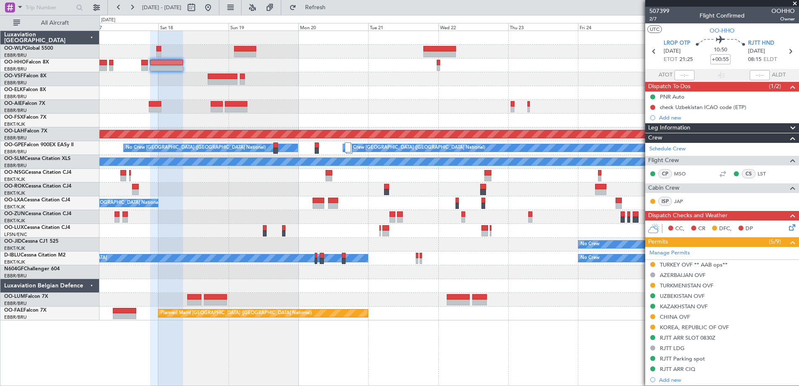
click at [168, 66] on div at bounding box center [448, 66] width 699 height 14
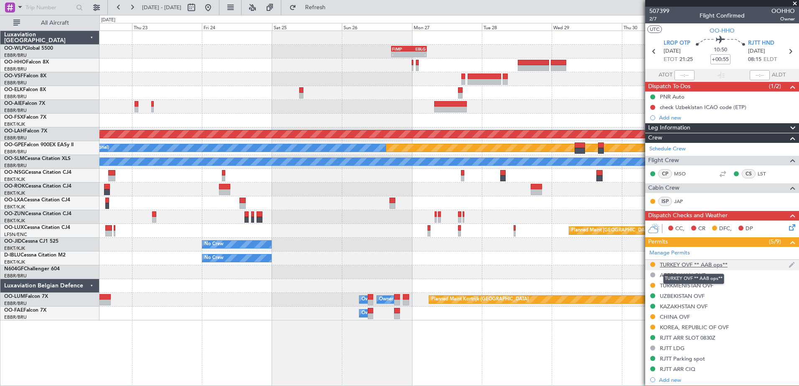
click at [672, 266] on div "TURKEY OVF ** AAB ops**" at bounding box center [694, 264] width 68 height 7
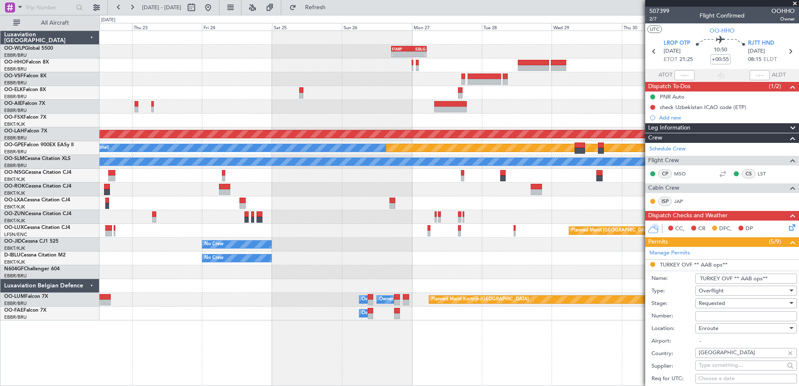
click at [722, 321] on input "Number:" at bounding box center [747, 316] width 102 height 10
type input "EAC"
click at [487, 87] on div at bounding box center [448, 93] width 699 height 14
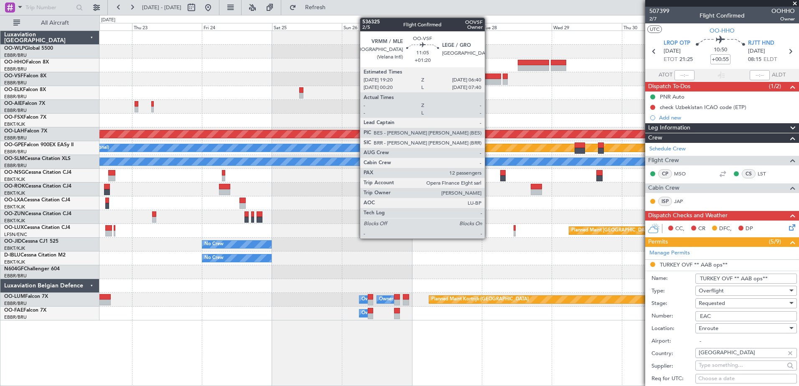
click at [489, 82] on div at bounding box center [484, 82] width 33 height 6
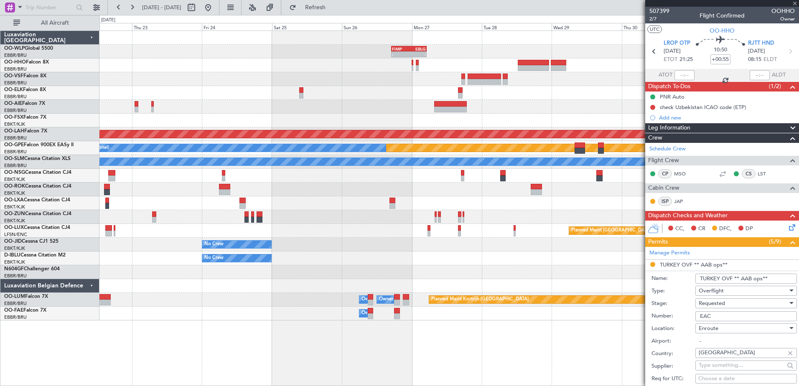
type input "+01:20"
type input "12"
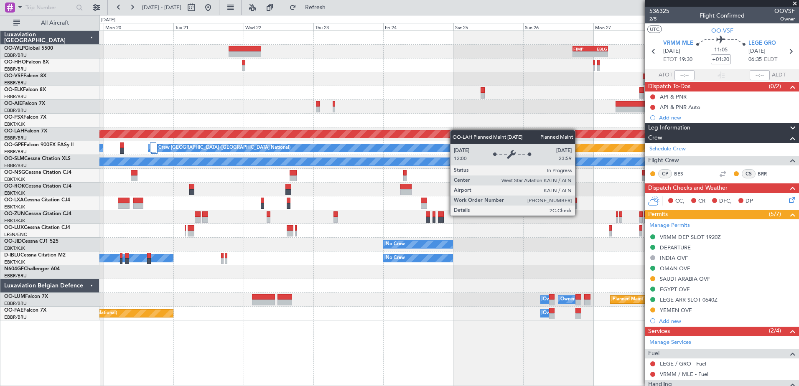
click at [528, 144] on div "- - FIMP 17:00 Z EBLG 05:10 Z Planned [GEOGRAPHIC_DATA][PERSON_NAME]-[GEOGRAPHI…" at bounding box center [448, 176] width 699 height 290
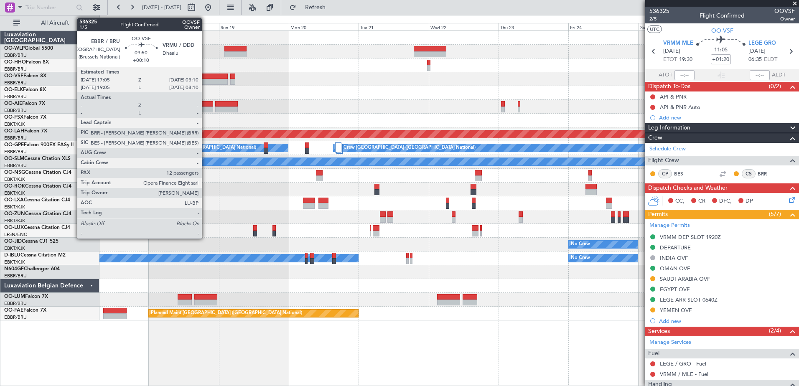
click at [208, 78] on div at bounding box center [213, 77] width 30 height 6
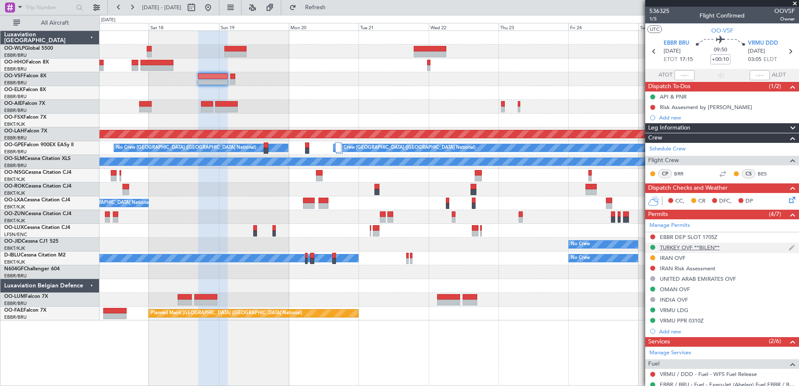
click at [688, 247] on div "TURKEY OVF **BILEN**" at bounding box center [690, 247] width 60 height 7
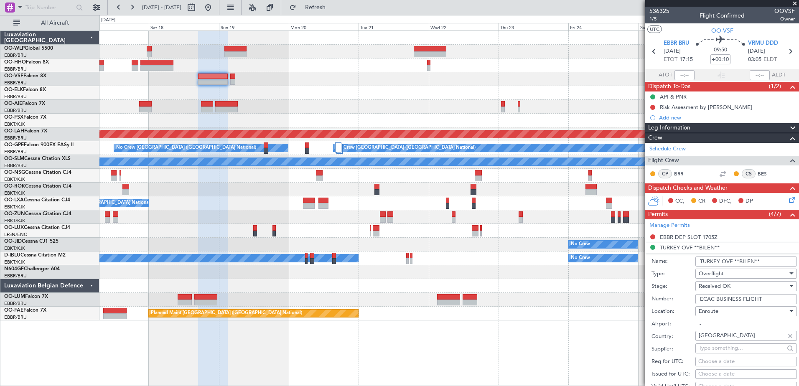
drag, startPoint x: 765, startPoint y: 297, endPoint x: 701, endPoint y: 299, distance: 64.0
click at [699, 300] on input "ECAC BUSINESS FLIGHT" at bounding box center [747, 299] width 102 height 10
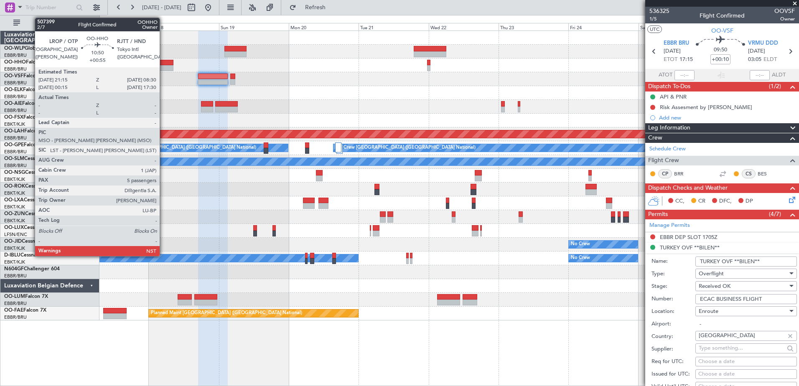
click at [163, 68] on div at bounding box center [156, 68] width 33 height 6
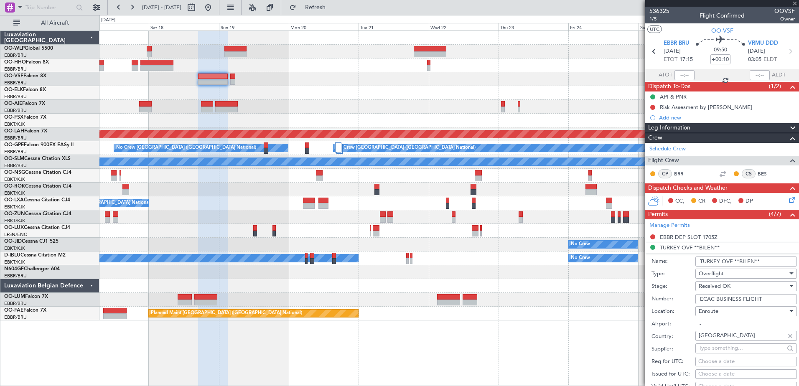
type input "+00:55"
type input "5"
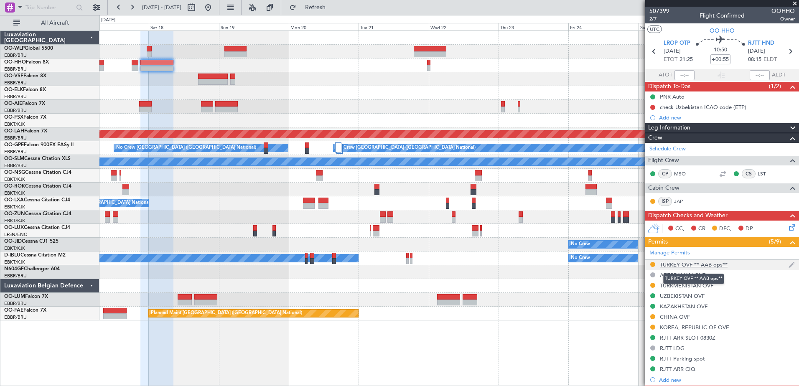
click at [679, 266] on div "TURKEY OVF ** AAB ops**" at bounding box center [694, 264] width 68 height 7
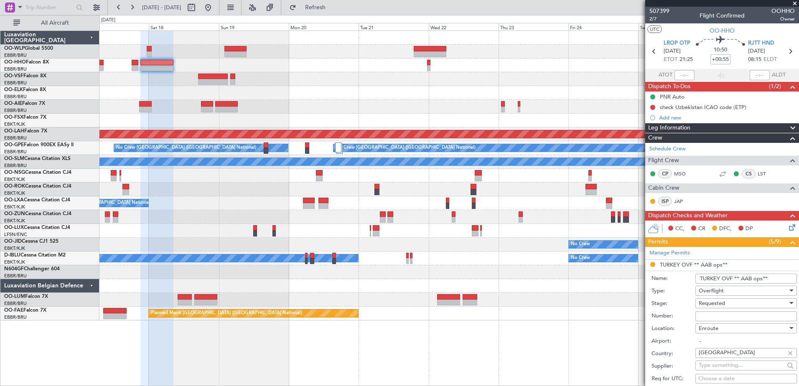
click at [736, 318] on input "Number:" at bounding box center [747, 316] width 102 height 10
paste input "ECAC BUSINESS FLIGHT"
type input "ECAC BUSINESS FLIGHT"
drag, startPoint x: 762, startPoint y: 277, endPoint x: 742, endPoint y: 283, distance: 20.5
click at [742, 283] on input "TURKEY OVF ** AAB ops**" at bounding box center [747, 279] width 102 height 10
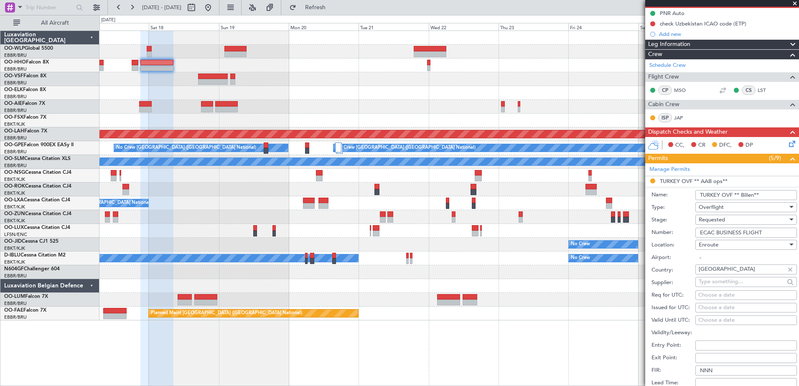
scroll to position [125, 0]
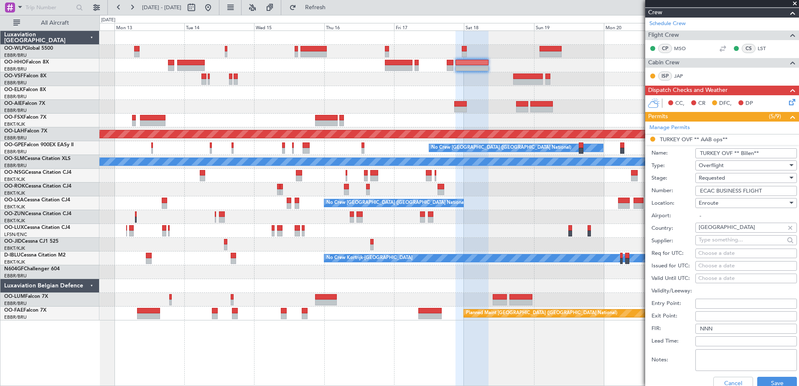
click at [498, 222] on div at bounding box center [448, 217] width 699 height 14
type input "TURKEY OVF ** Billen**"
click at [779, 378] on button "Save" at bounding box center [777, 383] width 40 height 13
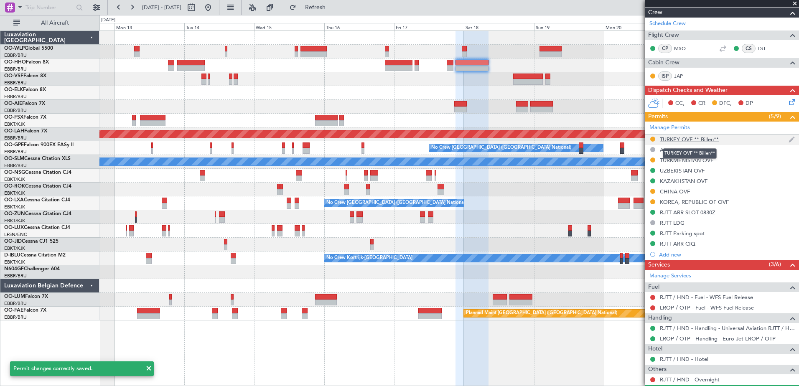
click at [683, 136] on div "TURKEY OVF ** Billen**" at bounding box center [689, 139] width 59 height 7
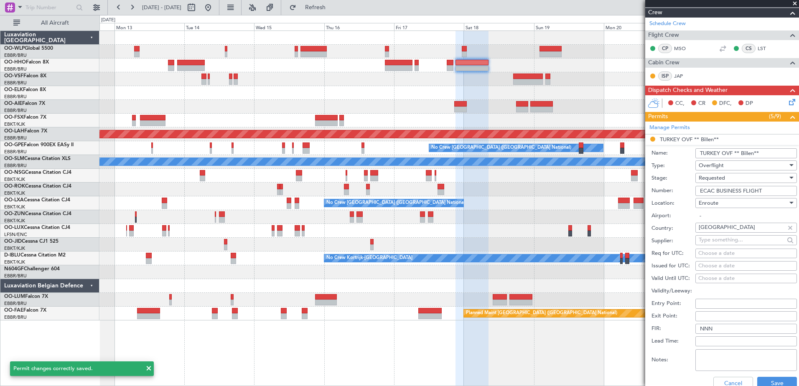
click at [740, 180] on div "Requested" at bounding box center [743, 178] width 89 height 13
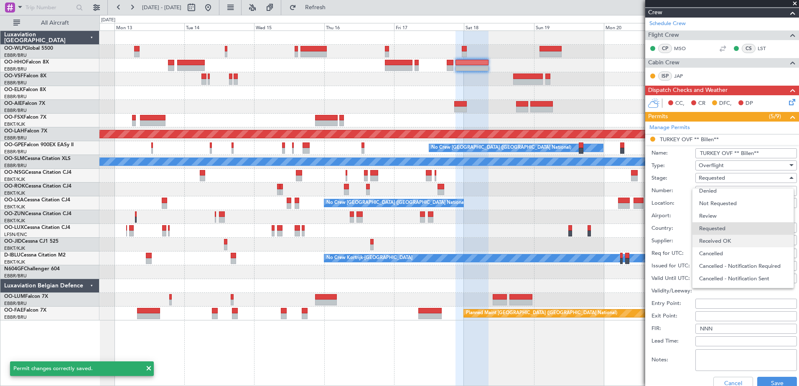
click at [732, 240] on span "Received OK" at bounding box center [743, 241] width 88 height 13
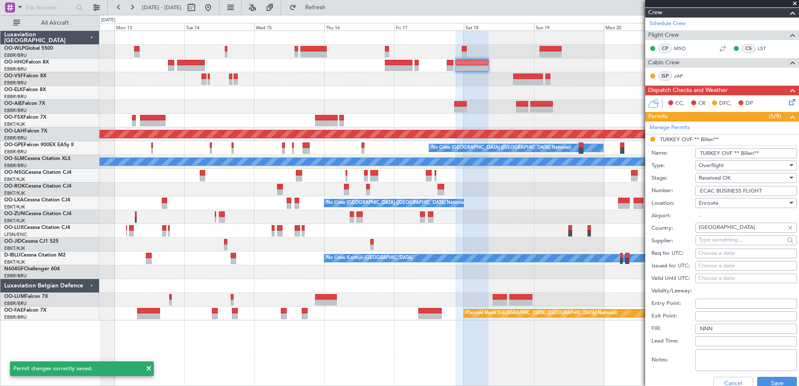
click at [726, 189] on input "ECAC BUSINESS FLIGHT" at bounding box center [747, 191] width 102 height 10
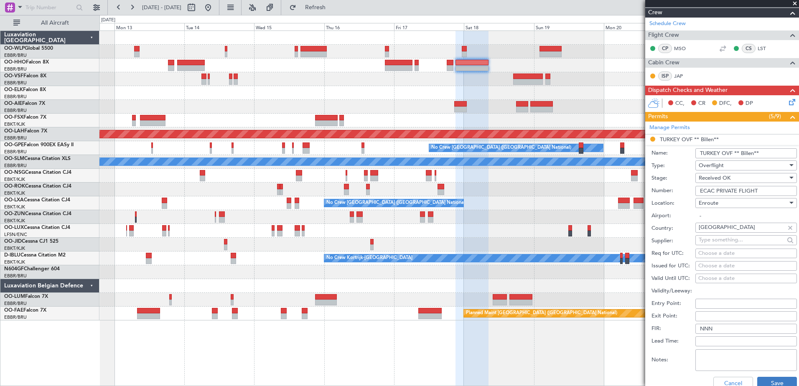
type input "ECAC PRIVATE FLIGHT"
click at [776, 383] on button "Save" at bounding box center [777, 383] width 40 height 13
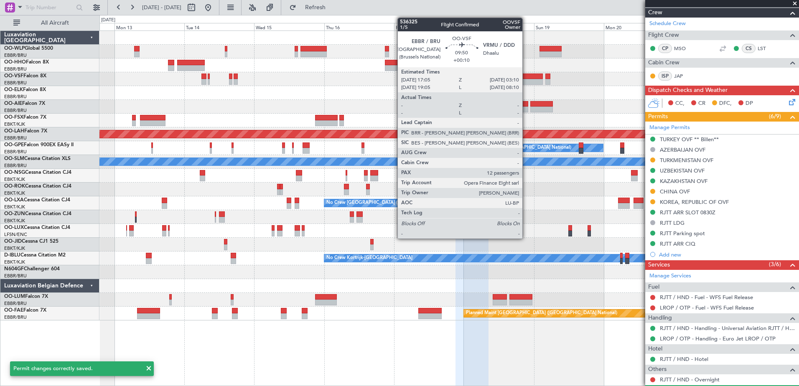
click at [526, 79] on div at bounding box center [528, 77] width 30 height 6
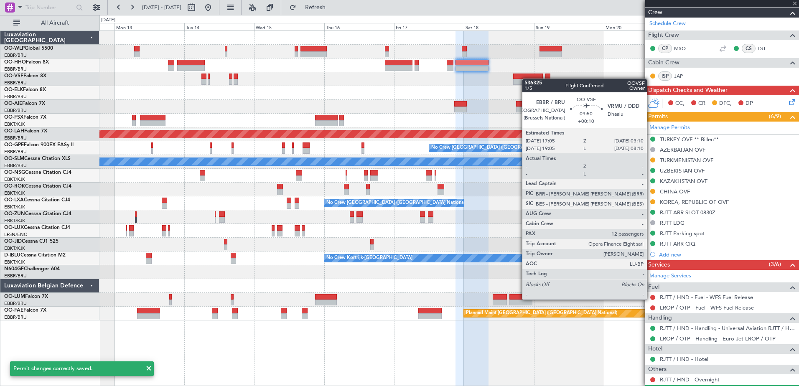
type input "+00:10"
type input "12"
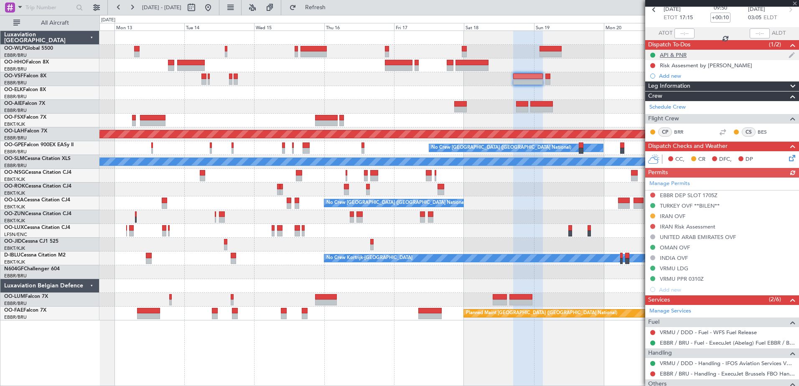
scroll to position [0, 0]
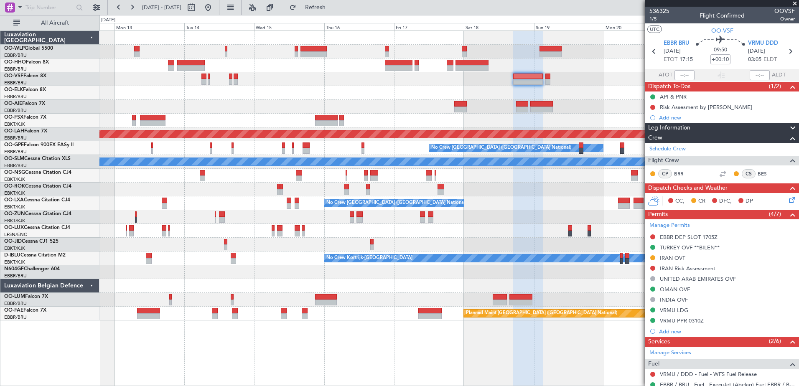
click at [651, 21] on span "1/5" at bounding box center [660, 18] width 20 height 7
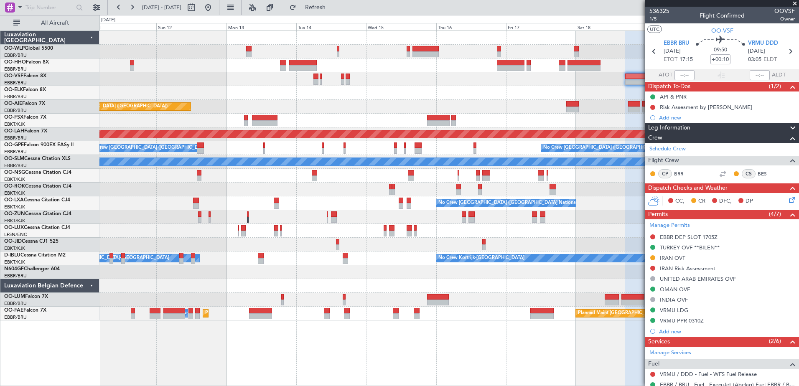
click at [283, 117] on div "Planned Maint Geneva (Cointrin) Planned Maint [GEOGRAPHIC_DATA] ([GEOGRAPHIC_DA…" at bounding box center [448, 176] width 699 height 290
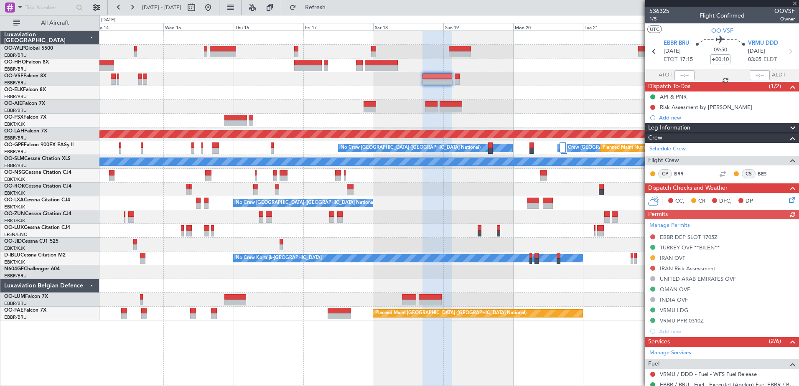
click at [327, 105] on div "Planned Maint [GEOGRAPHIC_DATA] ([GEOGRAPHIC_DATA]) Planned [GEOGRAPHIC_DATA][P…" at bounding box center [448, 176] width 699 height 290
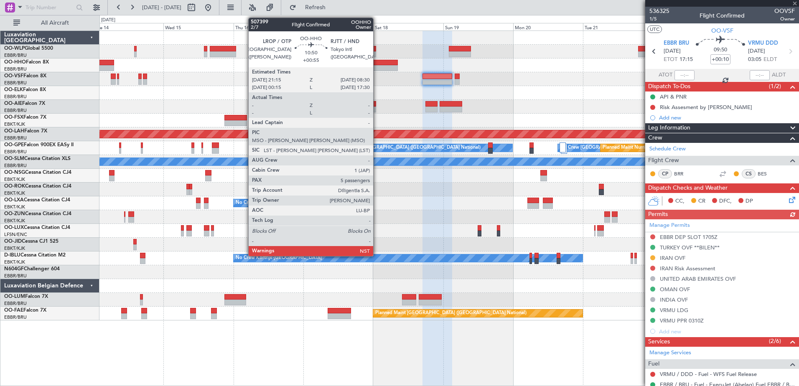
click at [377, 65] on div at bounding box center [381, 63] width 33 height 6
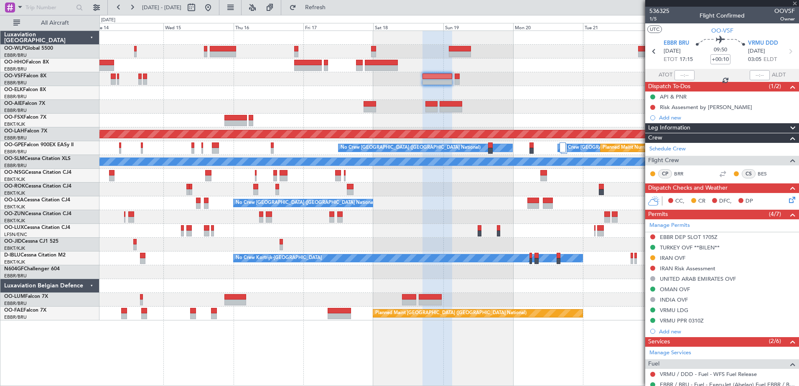
type input "+00:55"
type input "5"
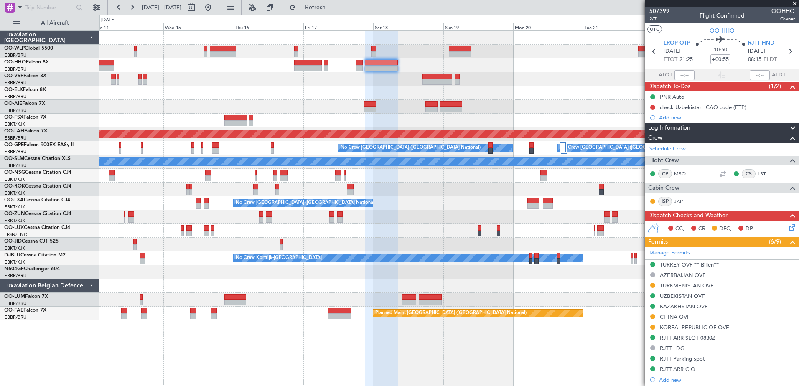
click at [649, 20] on div "507399 2/7 Flight Confirmed OOHHO Owner" at bounding box center [722, 15] width 154 height 17
click at [650, 17] on span "2/7" at bounding box center [660, 18] width 20 height 7
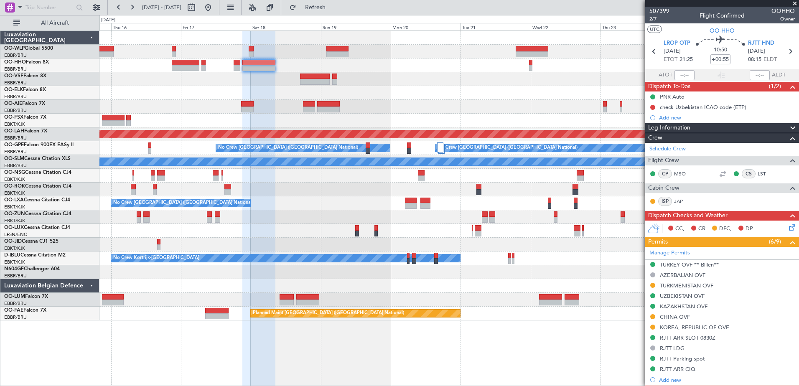
click at [439, 111] on div at bounding box center [448, 107] width 699 height 14
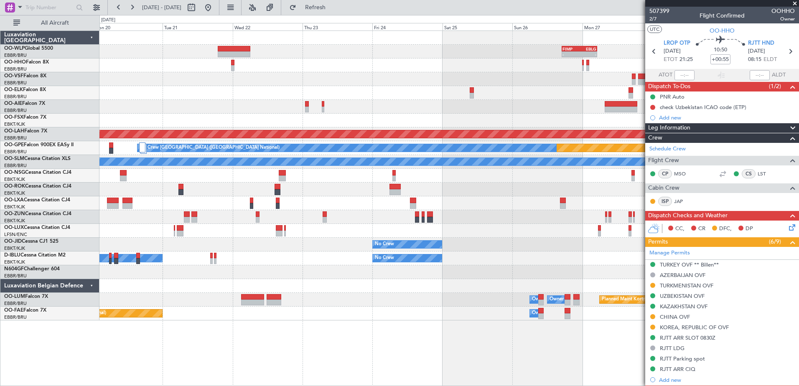
click at [204, 99] on div "- - FIMP 17:00 Z EBLG 05:10 Z Planned [GEOGRAPHIC_DATA][PERSON_NAME]-[GEOGRAPHI…" at bounding box center [448, 176] width 699 height 290
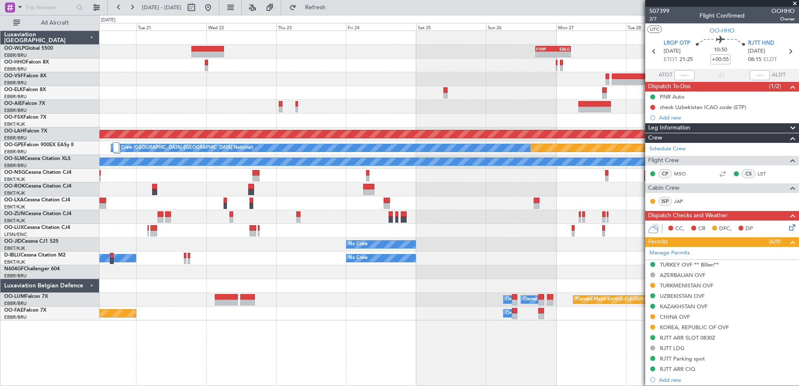
click at [170, 68] on div at bounding box center [448, 66] width 699 height 14
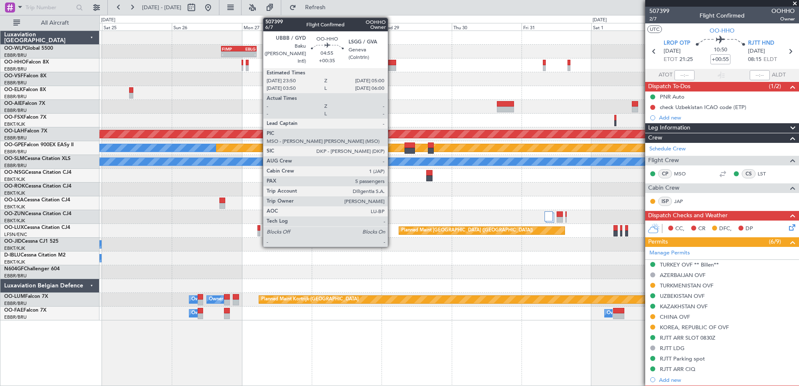
click at [392, 62] on div at bounding box center [388, 63] width 15 height 6
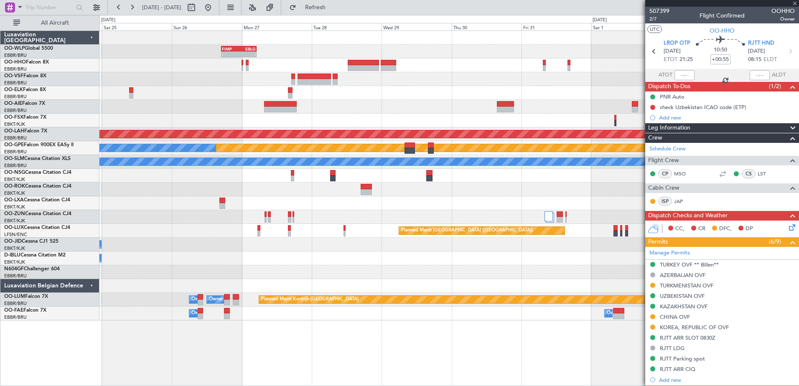
type input "+00:35"
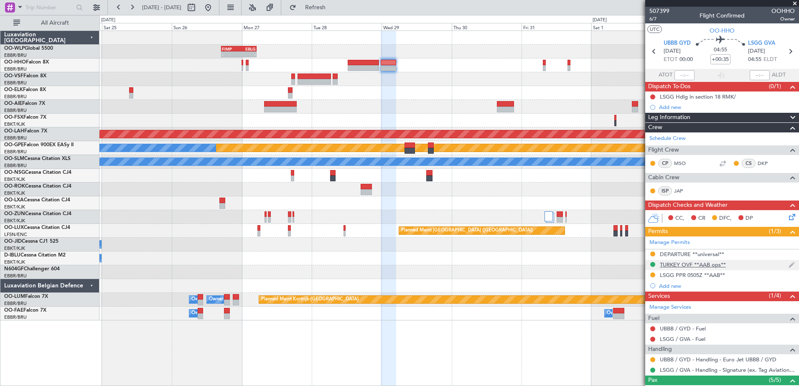
click at [680, 265] on div "TURKEY OVF **AAB ops**" at bounding box center [693, 264] width 66 height 7
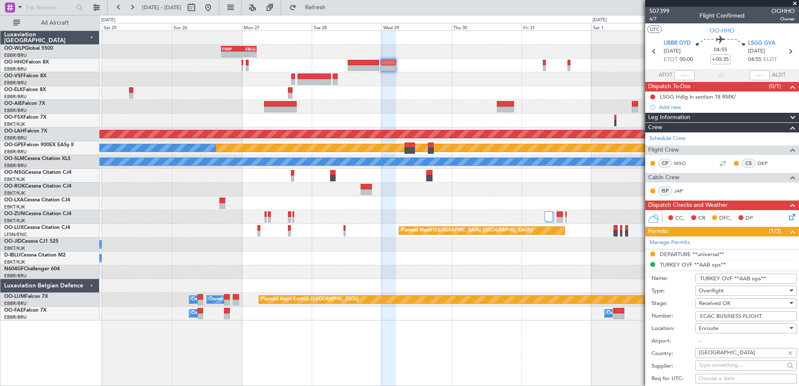
click at [742, 279] on input "TURKEY OVF **AAB ops**" at bounding box center [747, 279] width 102 height 10
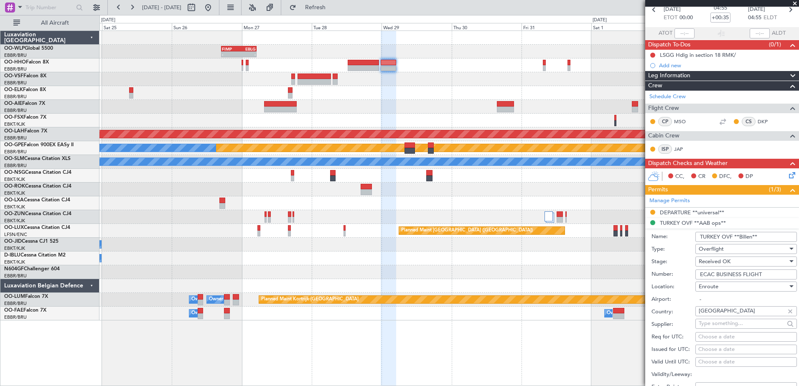
type input "TURKEY OVF **Billen**"
click at [731, 275] on input "ECAC BUSINESS FLIGHT" at bounding box center [747, 275] width 102 height 10
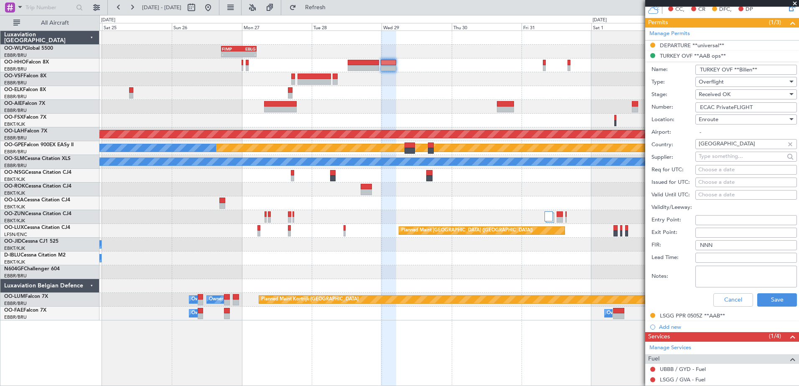
click at [726, 105] on input "ECAC PrivateFLIGHT" at bounding box center [747, 107] width 102 height 10
click at [726, 105] on input "ECAC Private FLIGHT" at bounding box center [747, 107] width 102 height 10
type input "ECAC PRIVATE FLIGHT"
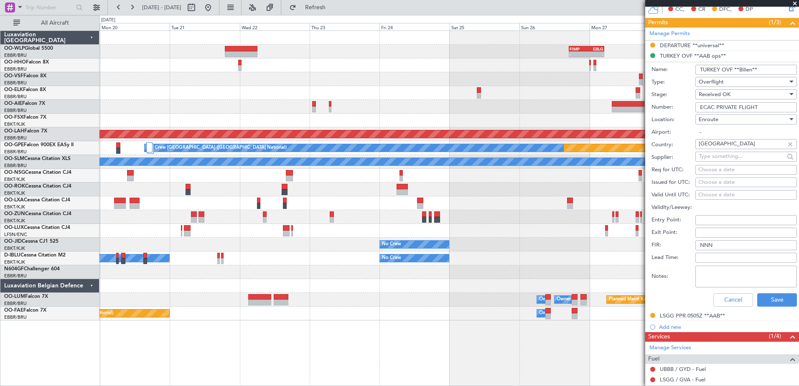
click at [528, 123] on div "- - FIMP 17:00 Z EBLG 05:10 Z Planned Maint Alton-st Louis (St Louis Regl) Plan…" at bounding box center [448, 176] width 699 height 290
click at [773, 301] on button "Save" at bounding box center [777, 299] width 40 height 13
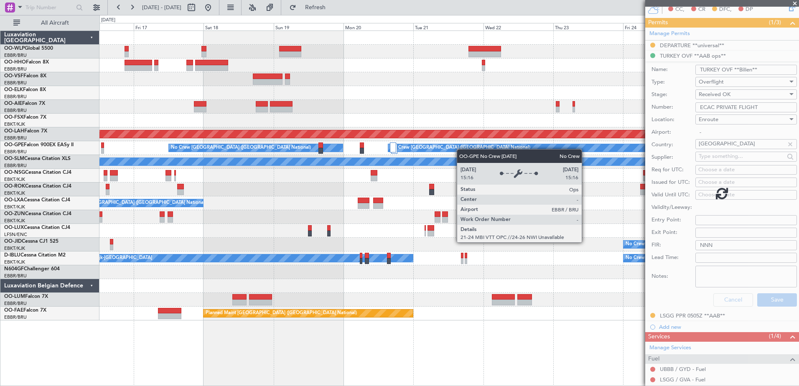
click at [554, 171] on div "- - FIMP 17:00 Z EBLG 05:10 Z Planned Maint Alton-st Louis (St Louis Regl) Plan…" at bounding box center [448, 176] width 699 height 290
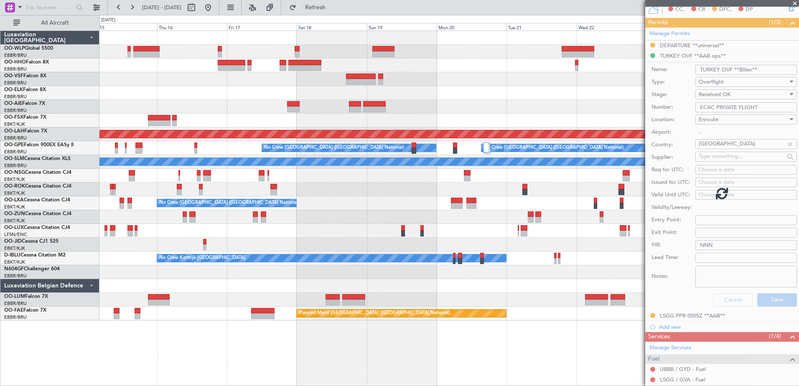
scroll to position [107, 0]
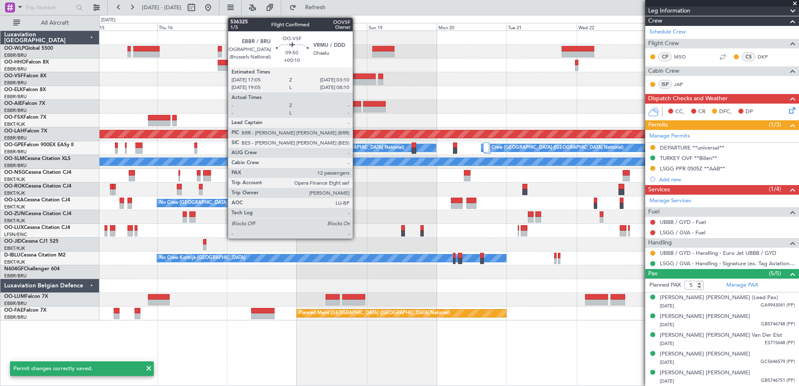
click at [357, 80] on div at bounding box center [361, 82] width 30 height 6
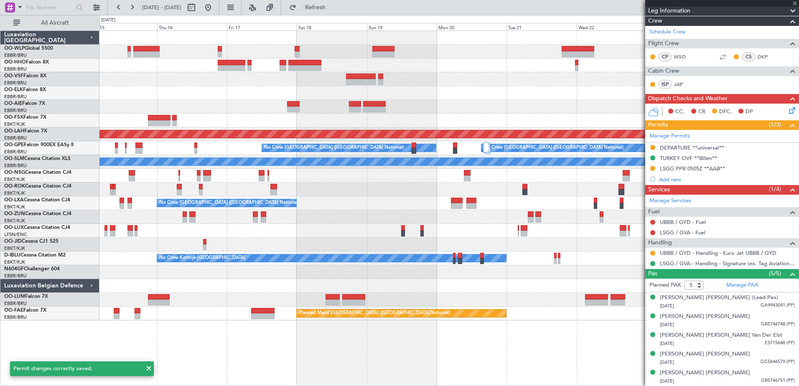
type input "+00:10"
type input "12"
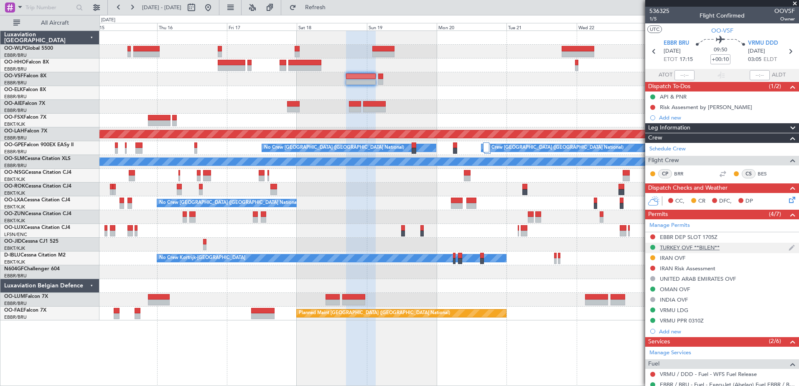
click at [691, 247] on div "TURKEY OVF **BILEN**" at bounding box center [690, 247] width 60 height 7
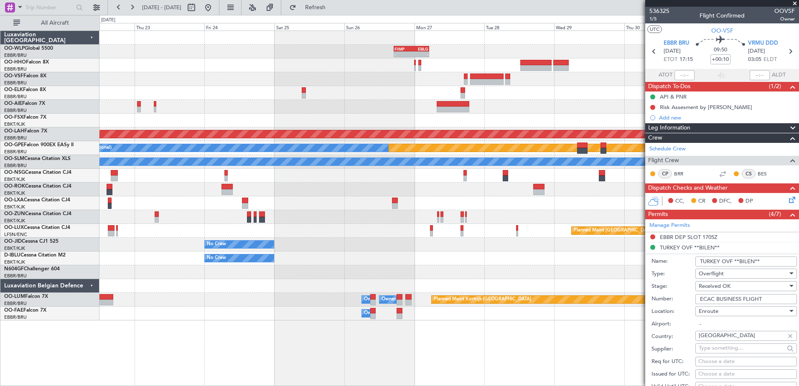
click at [57, 54] on div "- - FIMP 17:00 Z EBLG 05:10 Z Planned Maint Alton-st Louis (St Louis Regl) Plan…" at bounding box center [399, 200] width 799 height 371
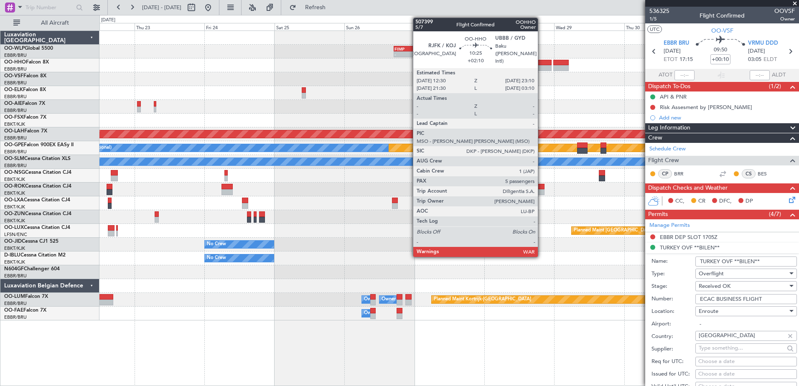
click at [542, 66] on div at bounding box center [535, 68] width 31 height 6
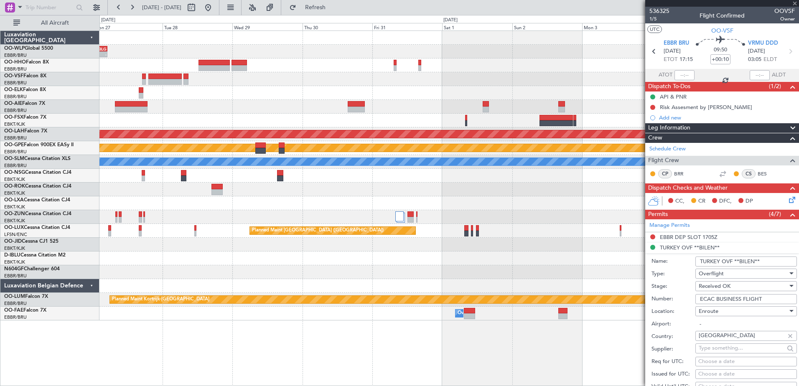
type input "+02:10"
type input "5"
click at [186, 50] on div "- - FIMP 17:00 Z EBLG 05:10 Z Planned Maint Alton-st Louis (St Louis Regl) Plan…" at bounding box center [448, 176] width 699 height 290
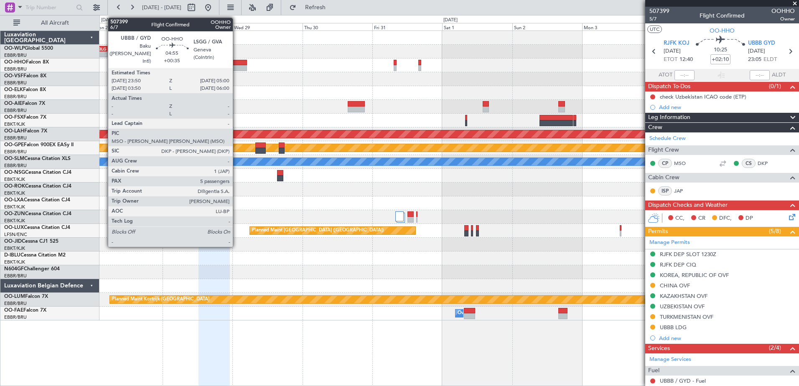
click at [237, 62] on div at bounding box center [239, 63] width 15 height 6
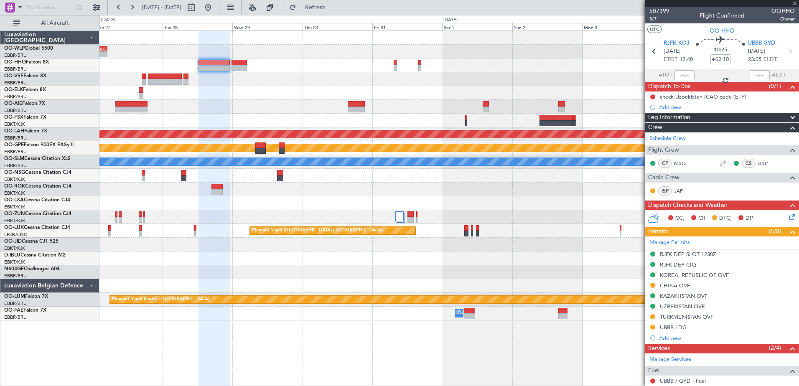
type input "+00:35"
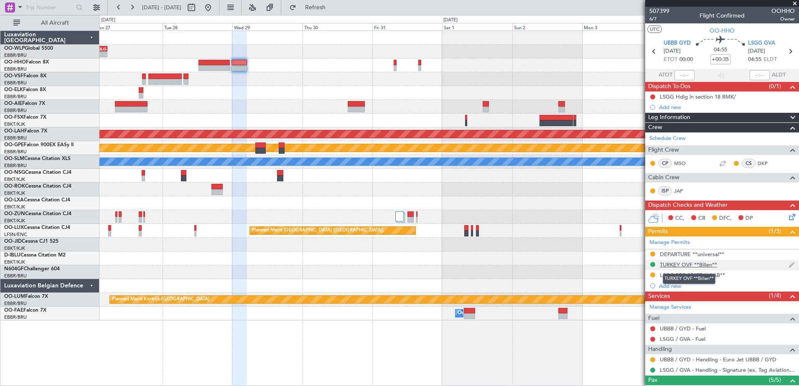
click at [688, 265] on div "TURKEY OVF **Billen**" at bounding box center [688, 264] width 57 height 7
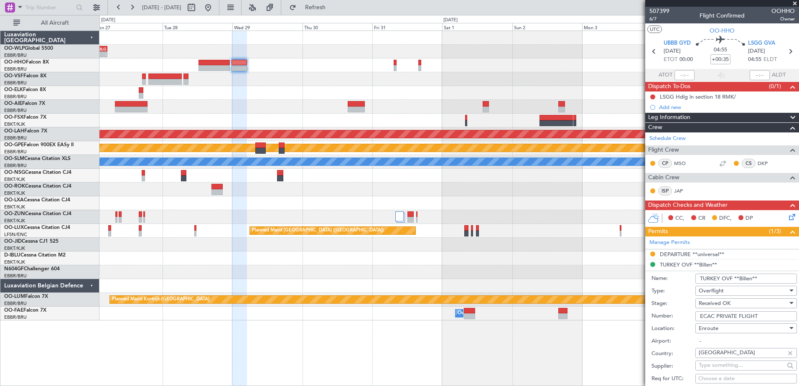
scroll to position [125, 0]
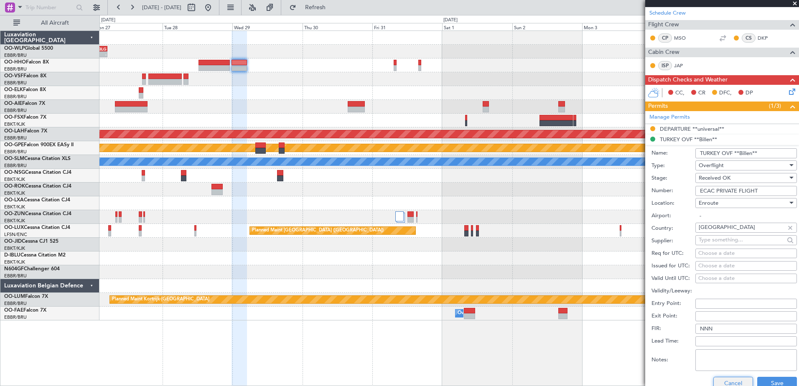
click at [730, 380] on button "Cancel" at bounding box center [734, 383] width 40 height 13
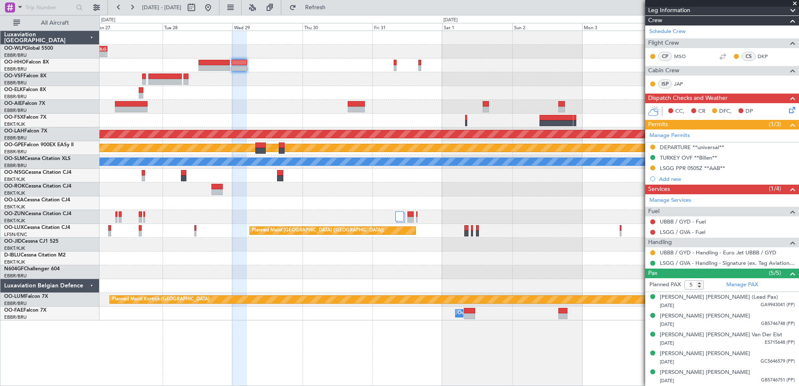
scroll to position [107, 0]
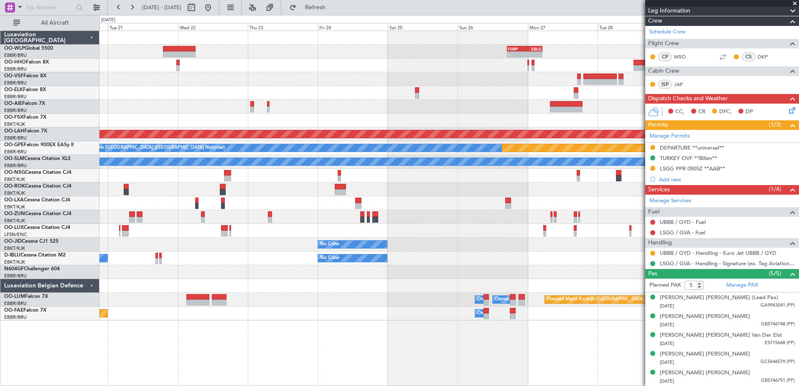
click at [764, 266] on fb-app "27 Oct 2025 - 06 Nov 2025 Refresh Quick Links All Aircraft - - FIMP 17:00 Z EBL…" at bounding box center [399, 196] width 799 height 380
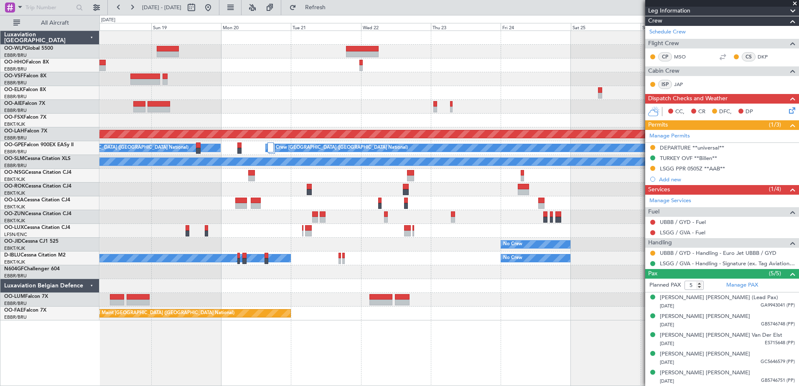
click at [726, 259] on body "20 Oct 2025 - 30 Oct 2025 Refresh Quick Links All Aircraft - - FIMP 17:00 Z EBL…" at bounding box center [399, 193] width 799 height 386
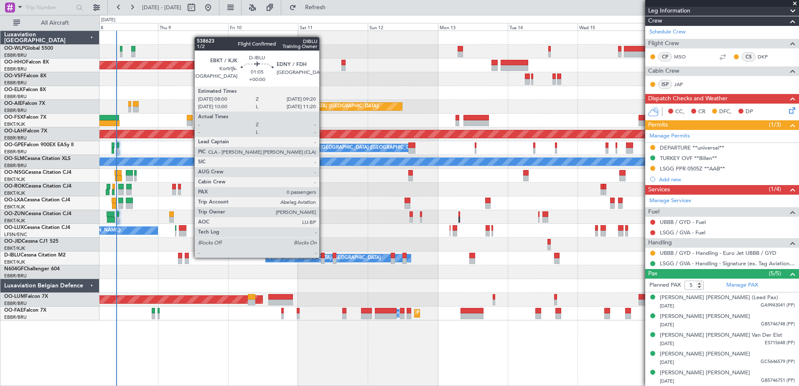
click at [323, 257] on div at bounding box center [323, 256] width 4 height 6
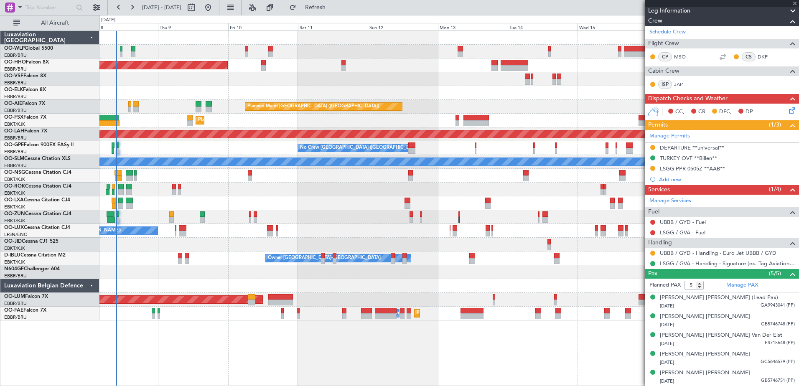
type input "0"
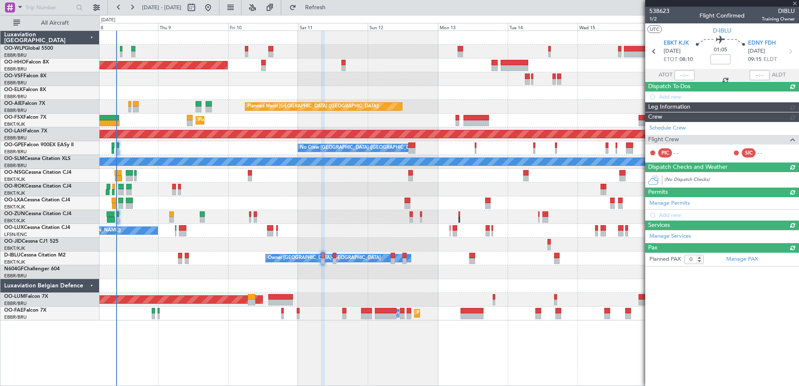
scroll to position [0, 0]
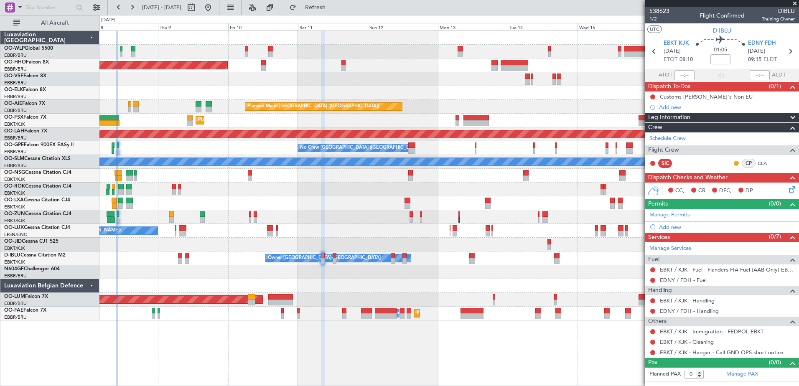
click at [682, 302] on link "EBKT / KJK - Handling" at bounding box center [687, 300] width 55 height 7
click at [333, 8] on span "Refresh" at bounding box center [315, 8] width 35 height 6
click at [655, 301] on button at bounding box center [652, 300] width 5 height 5
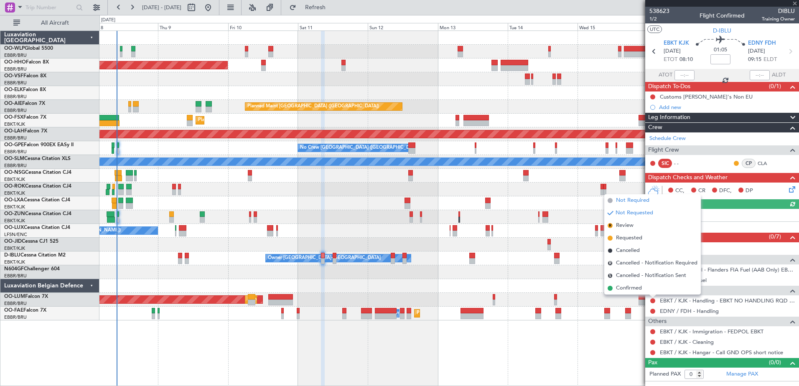
click at [634, 200] on span "Not Required" at bounding box center [632, 200] width 33 height 8
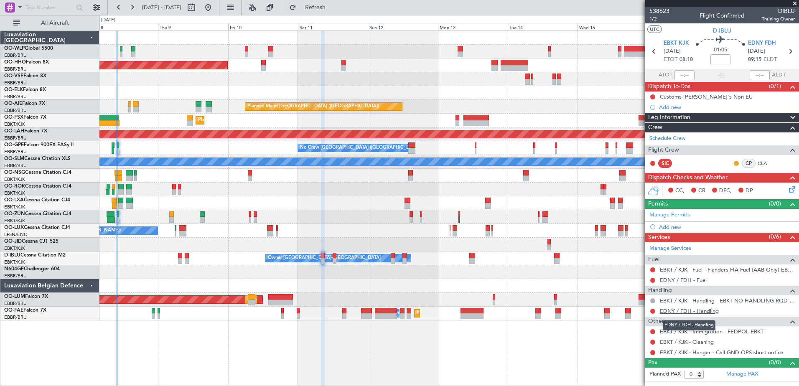
click at [681, 311] on link "EDNY / FDH - Handling" at bounding box center [689, 311] width 59 height 7
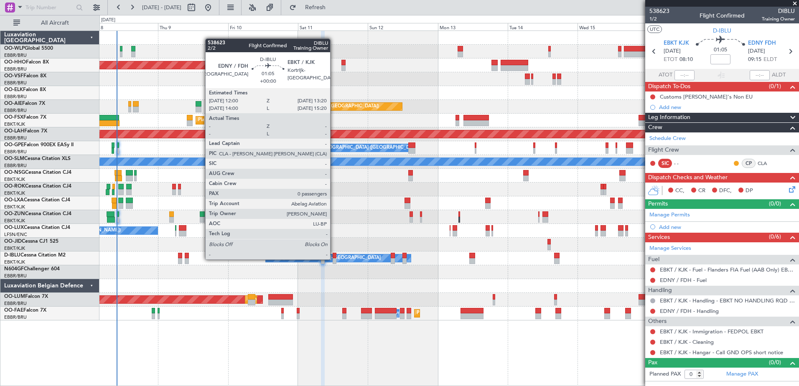
click at [334, 259] on div at bounding box center [335, 261] width 4 height 6
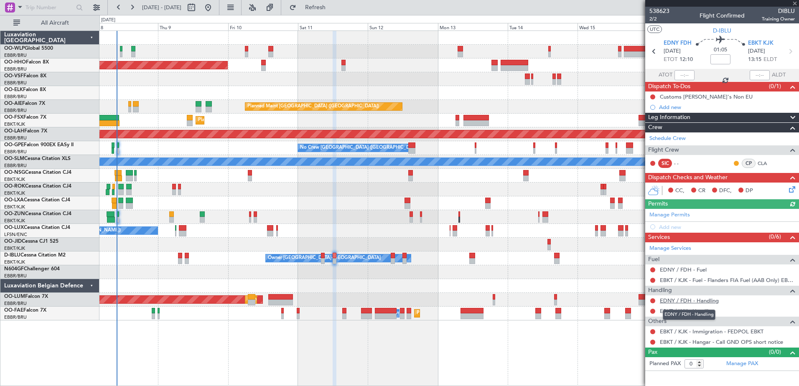
click at [681, 303] on link "EDNY / FDH - Handling" at bounding box center [689, 300] width 59 height 7
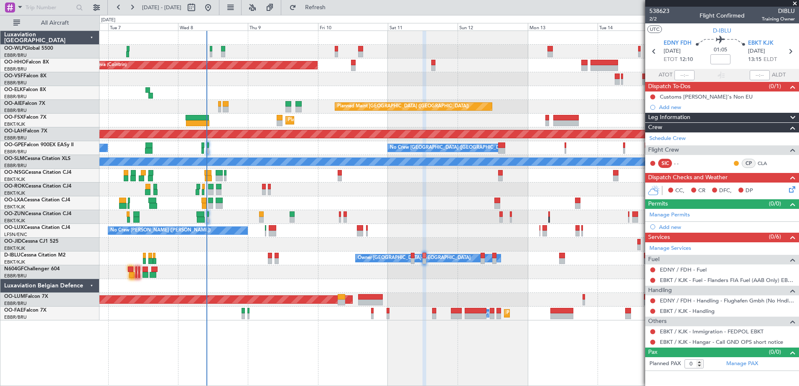
click at [256, 199] on div "Planned Maint Geneva (Cointrin) Planned Maint London (Farnborough) Unplanned Ma…" at bounding box center [448, 176] width 699 height 290
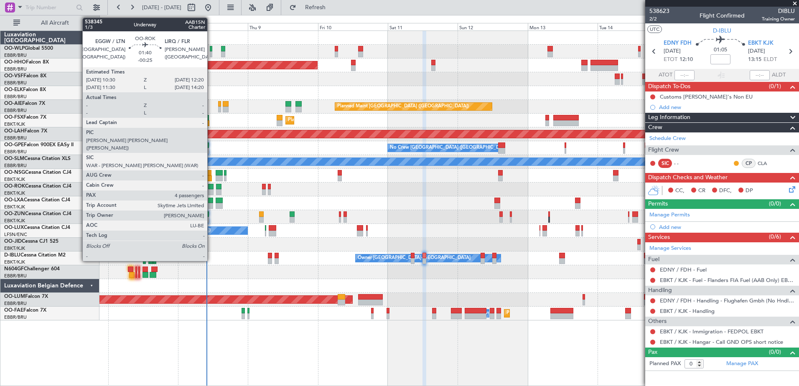
click at [211, 189] on div at bounding box center [210, 192] width 5 height 6
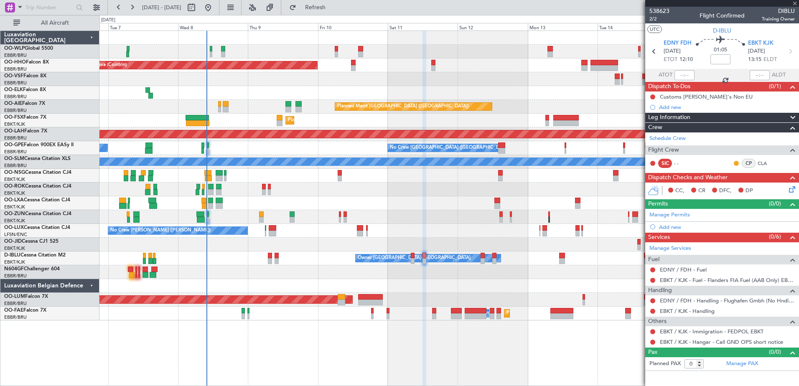
type input "-00:25"
type input "4"
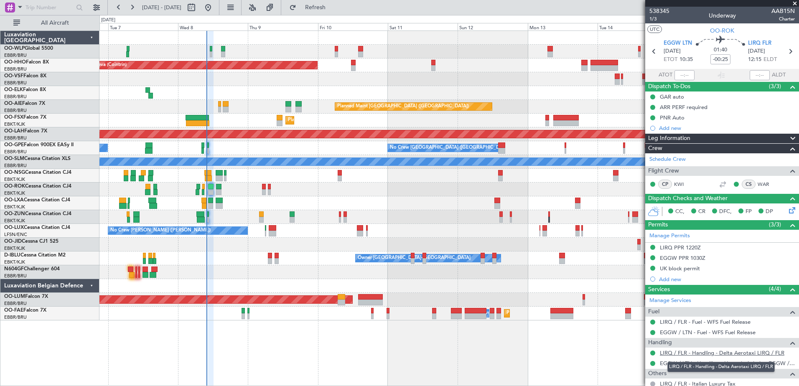
click at [674, 354] on link "LIRQ / FLR - Handling - Delta Aerotaxi LIRQ / FLR" at bounding box center [722, 352] width 125 height 7
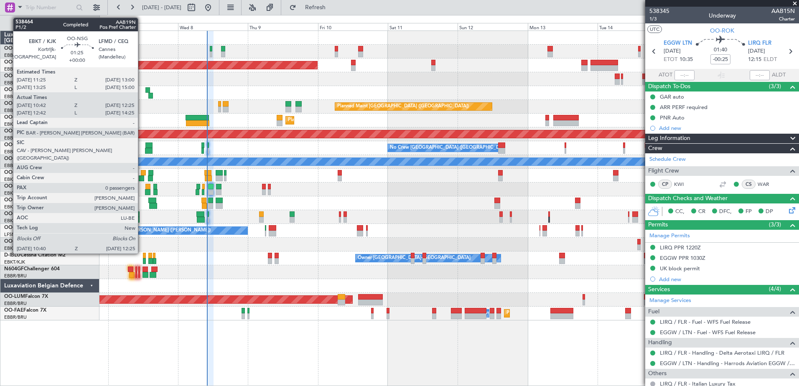
click at [142, 176] on div at bounding box center [141, 179] width 5 height 6
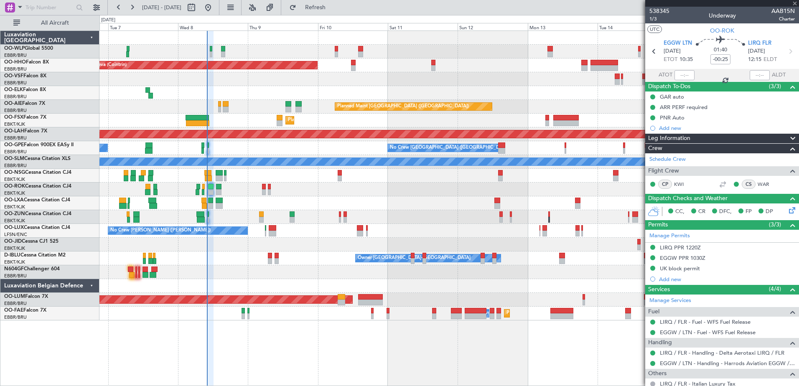
type input "10:47"
type input "12:20"
type input "0"
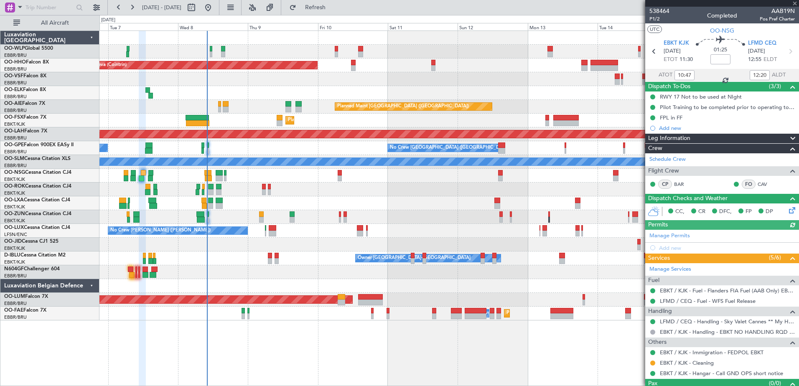
scroll to position [16, 0]
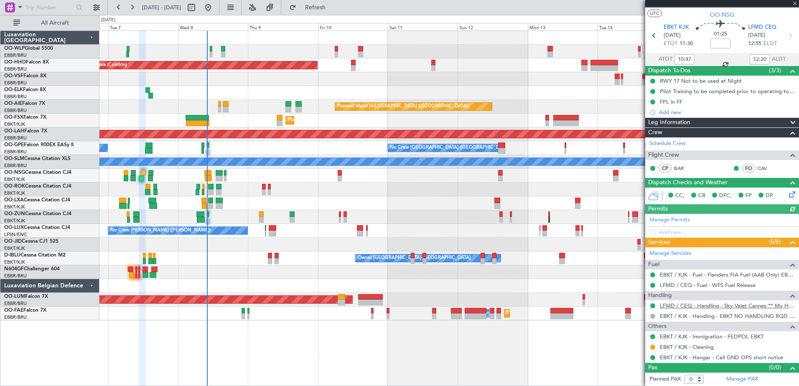
click at [721, 308] on link "LFMD / CEQ - Handling - Sky Valet Cannes ** My Handling**LFMD / CEQ" at bounding box center [727, 305] width 135 height 7
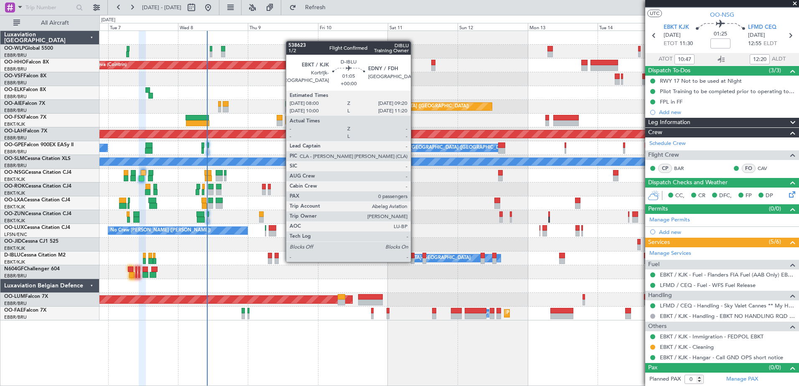
click at [415, 261] on div at bounding box center [413, 261] width 4 height 6
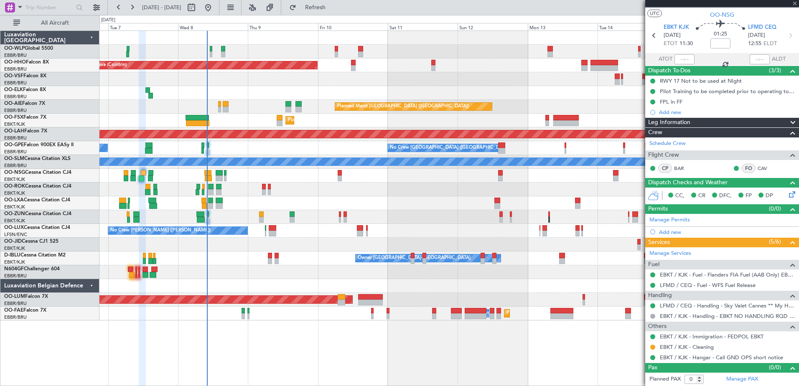
scroll to position [0, 0]
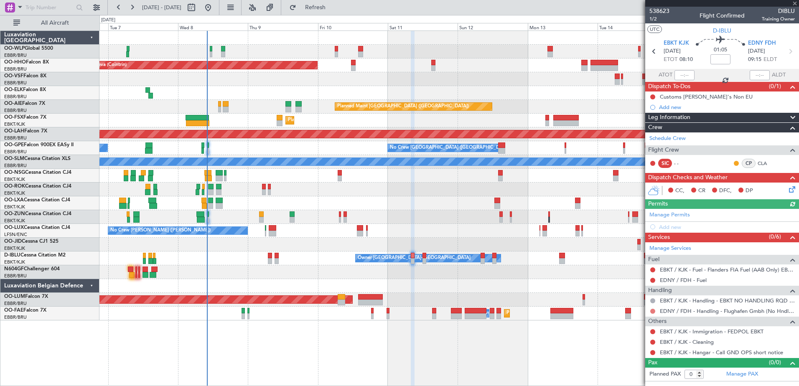
click at [653, 312] on button at bounding box center [652, 311] width 5 height 5
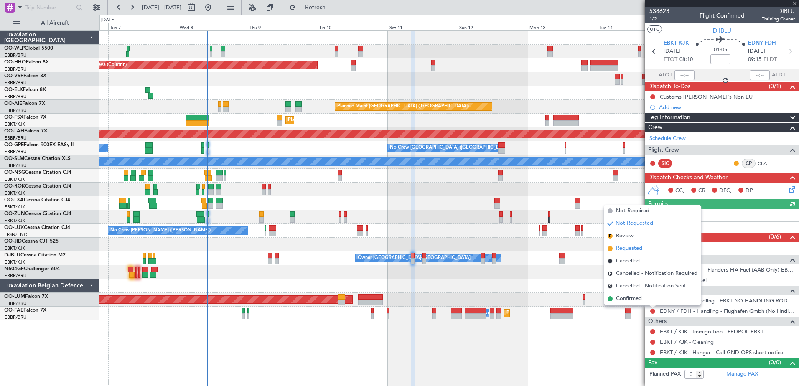
click at [627, 248] on span "Requested" at bounding box center [629, 249] width 26 height 8
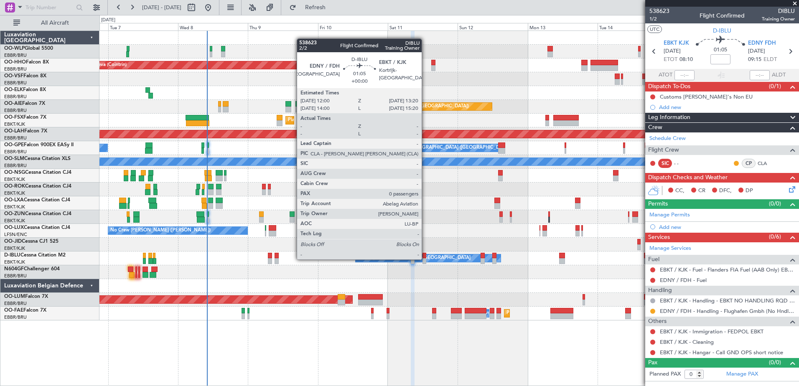
click at [426, 259] on div at bounding box center [425, 261] width 4 height 6
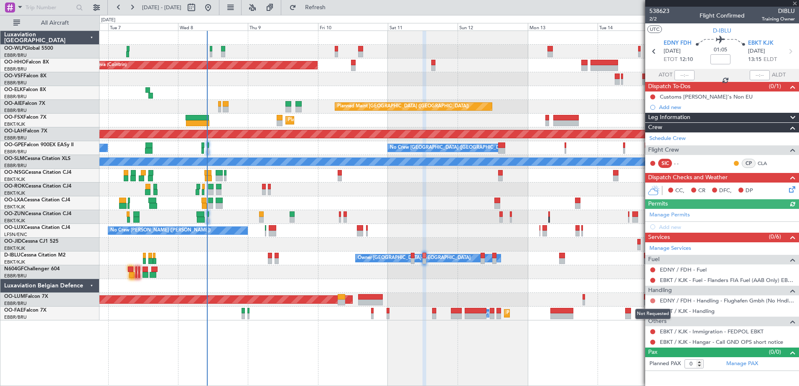
click at [653, 301] on button at bounding box center [652, 300] width 5 height 5
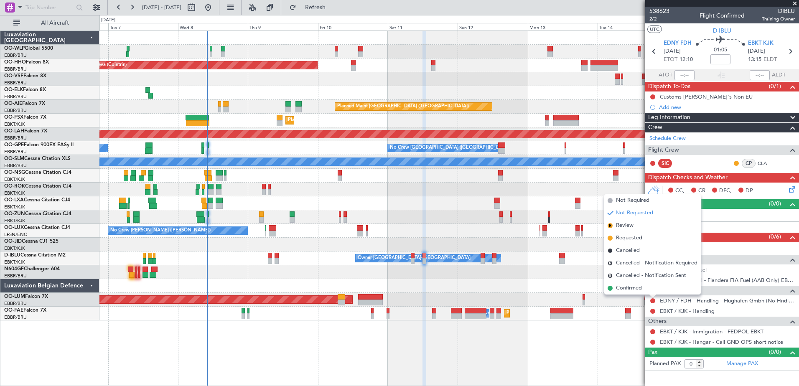
click at [624, 289] on span "Confirmed" at bounding box center [629, 288] width 26 height 8
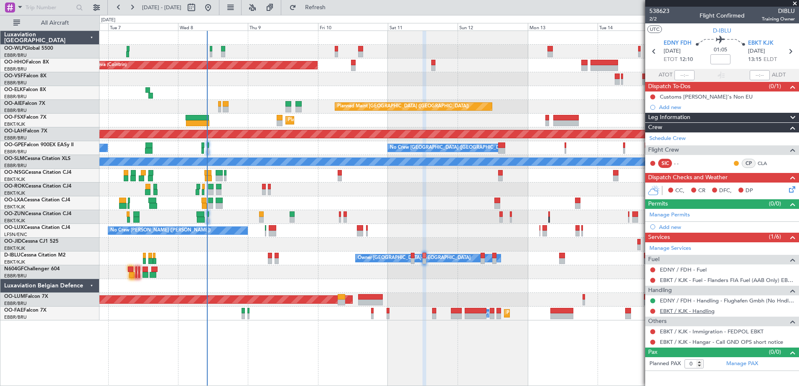
click at [690, 312] on link "EBKT / KJK - Handling" at bounding box center [687, 311] width 55 height 7
click at [326, 10] on span "Refresh" at bounding box center [315, 8] width 35 height 6
click at [651, 340] on button at bounding box center [652, 342] width 5 height 5
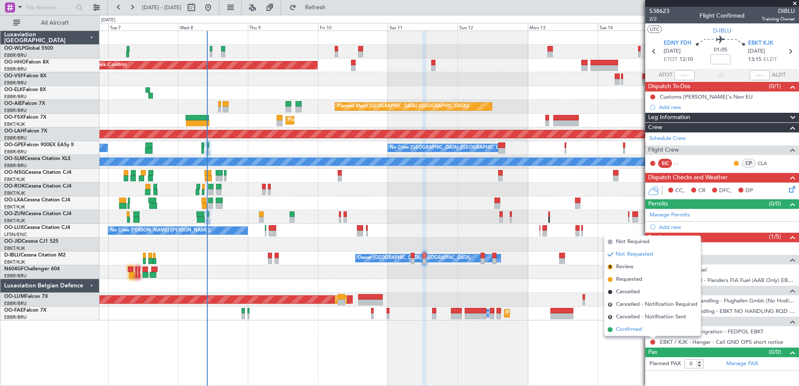
click at [625, 330] on span "Confirmed" at bounding box center [629, 330] width 26 height 8
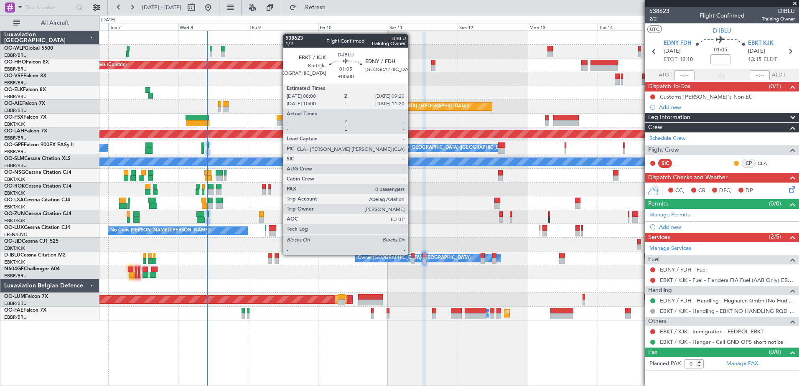
click at [412, 254] on div at bounding box center [413, 256] width 4 height 6
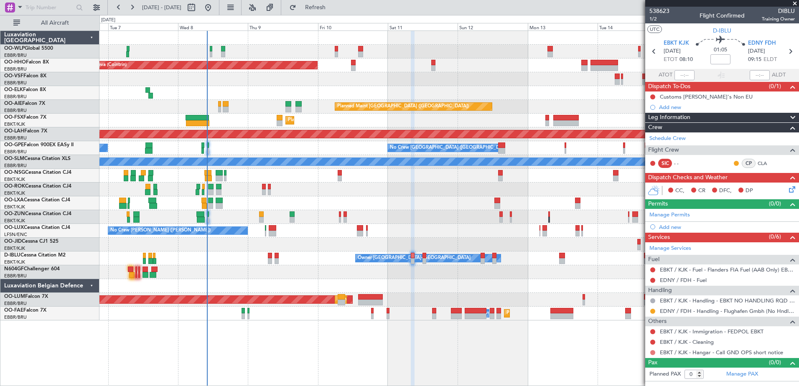
click at [653, 351] on button at bounding box center [652, 352] width 5 height 5
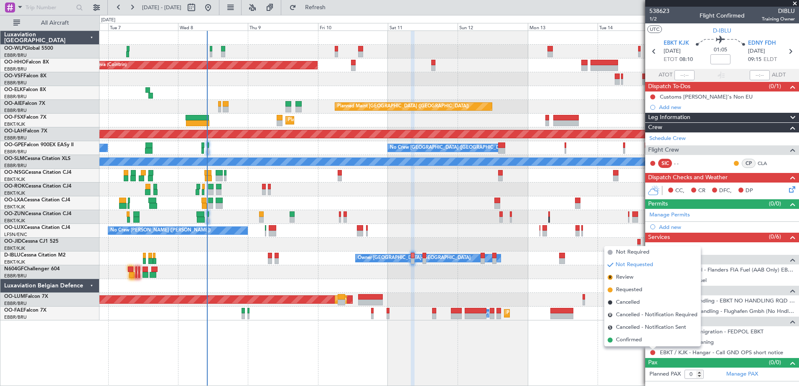
click at [634, 342] on span "Confirmed" at bounding box center [629, 340] width 26 height 8
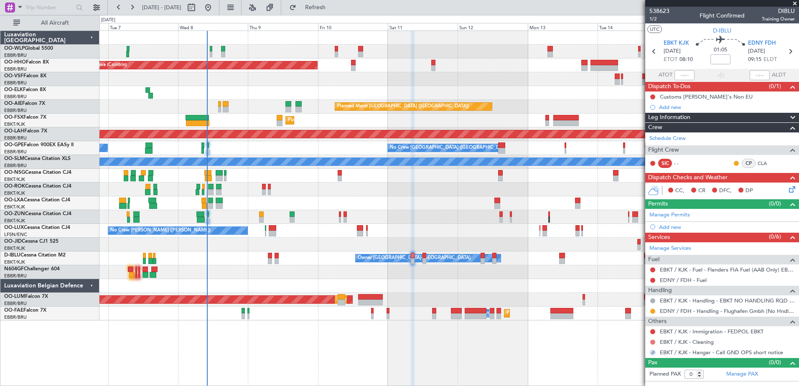
click at [650, 341] on button at bounding box center [652, 342] width 5 height 5
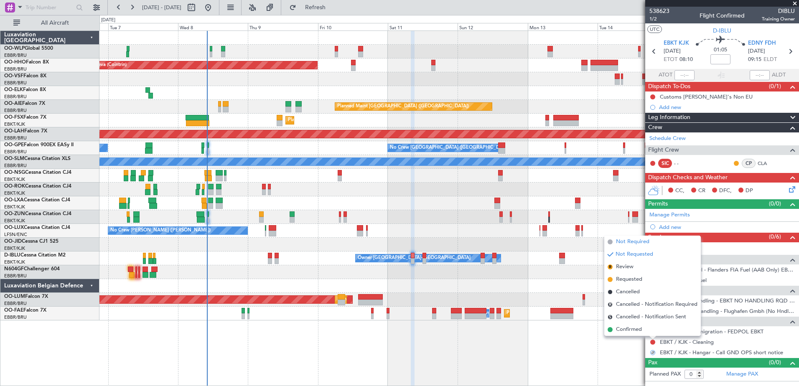
click at [618, 241] on span "Not Required" at bounding box center [632, 242] width 33 height 8
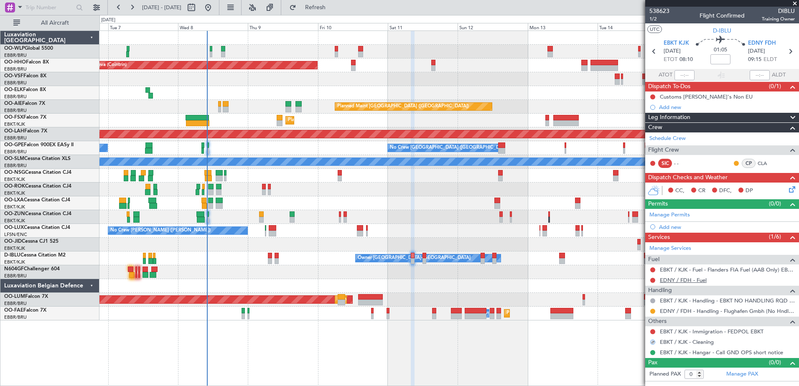
click at [690, 279] on link "EDNY / FDH - Fuel" at bounding box center [683, 280] width 47 height 7
click at [333, 8] on span "Refresh" at bounding box center [315, 8] width 35 height 6
click at [324, 8] on span "Refresh" at bounding box center [315, 8] width 35 height 6
click at [792, 187] on icon at bounding box center [791, 188] width 7 height 7
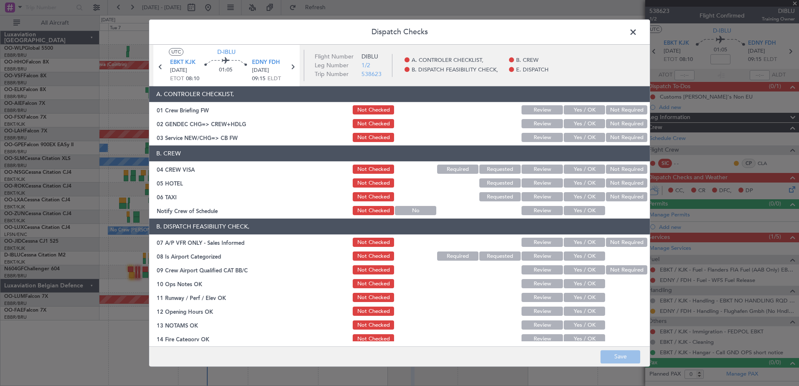
click at [580, 207] on button "Yes / OK" at bounding box center [584, 211] width 41 height 9
drag, startPoint x: 620, startPoint y: 196, endPoint x: 625, endPoint y: 189, distance: 9.9
click at [620, 196] on button "Not Required" at bounding box center [626, 197] width 41 height 9
click at [627, 184] on button "Not Required" at bounding box center [626, 183] width 41 height 9
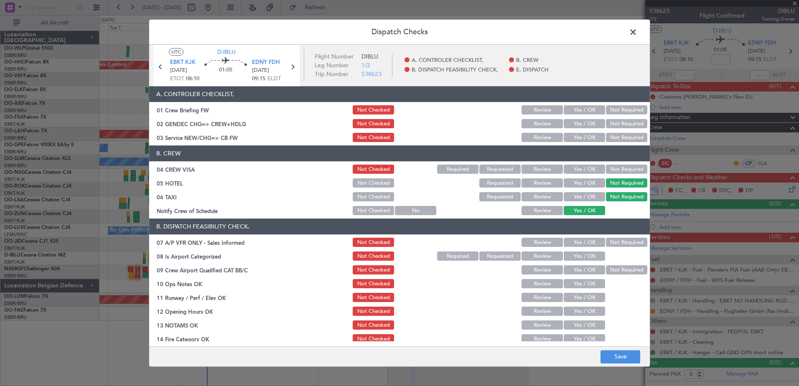
click at [624, 171] on button "Not Required" at bounding box center [626, 169] width 41 height 9
drag, startPoint x: 611, startPoint y: 244, endPoint x: 605, endPoint y: 246, distance: 6.6
click at [612, 244] on button "Not Required" at bounding box center [626, 242] width 41 height 9
drag, startPoint x: 591, startPoint y: 257, endPoint x: 597, endPoint y: 263, distance: 9.2
click at [590, 257] on button "Yes / OK" at bounding box center [584, 256] width 41 height 9
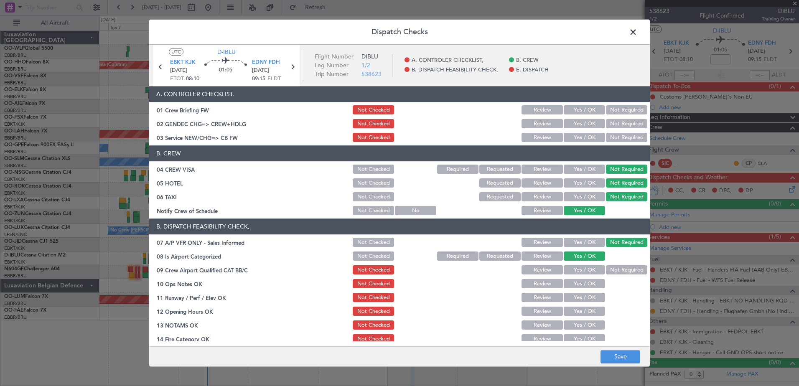
click at [606, 268] on button "Not Required" at bounding box center [626, 270] width 41 height 9
click at [587, 282] on button "Yes / OK" at bounding box center [584, 284] width 41 height 9
click at [584, 298] on button "Yes / OK" at bounding box center [584, 297] width 41 height 9
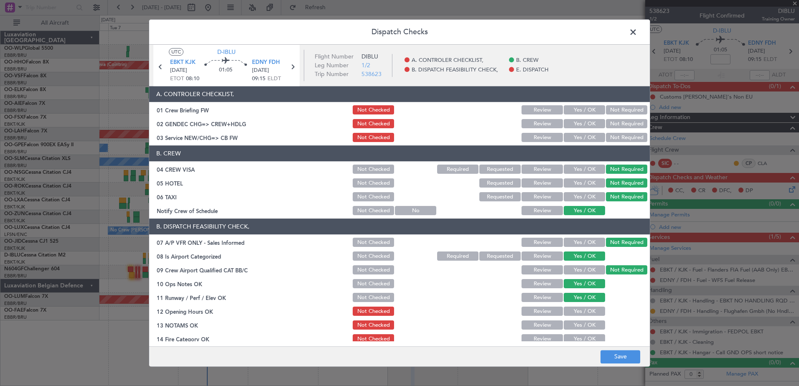
click at [580, 308] on button "Yes / OK" at bounding box center [584, 311] width 41 height 9
click at [581, 324] on button "Yes / OK" at bounding box center [584, 325] width 41 height 9
click at [582, 337] on button "Yes / OK" at bounding box center [584, 339] width 41 height 9
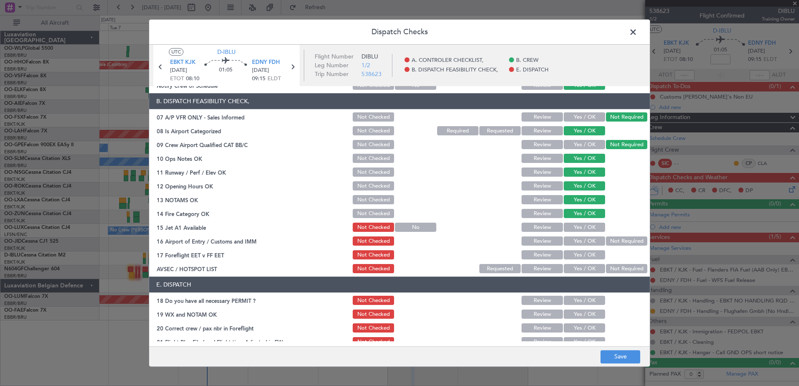
click at [585, 231] on button "Yes / OK" at bounding box center [584, 227] width 41 height 9
click at [582, 244] on button "Yes / OK" at bounding box center [584, 241] width 41 height 9
click at [584, 258] on button "Yes / OK" at bounding box center [584, 255] width 41 height 9
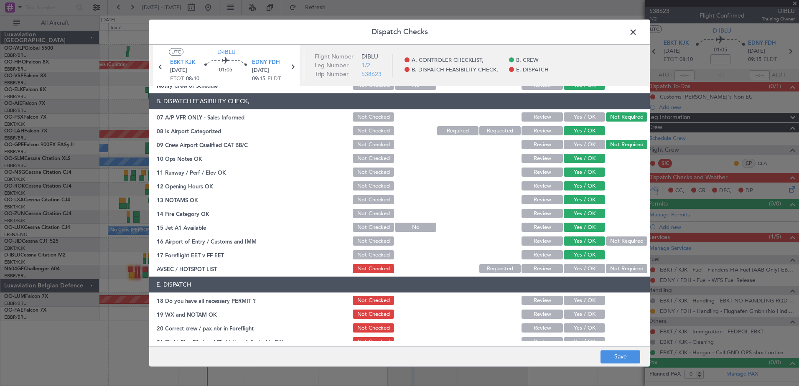
click at [616, 268] on button "Not Required" at bounding box center [626, 269] width 41 height 9
click at [623, 360] on button "Save" at bounding box center [621, 356] width 40 height 13
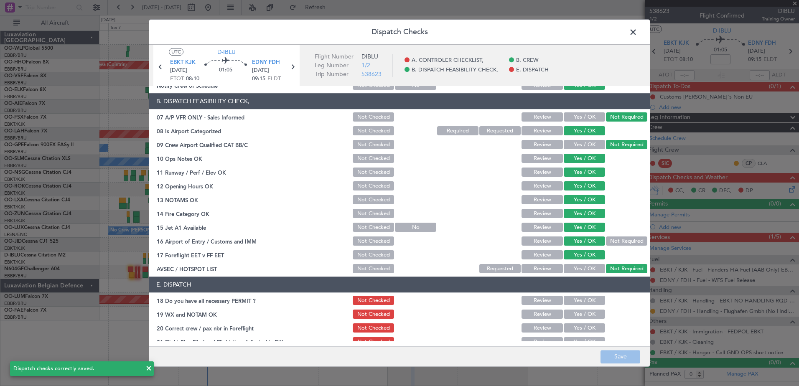
click at [637, 33] on span at bounding box center [637, 34] width 0 height 17
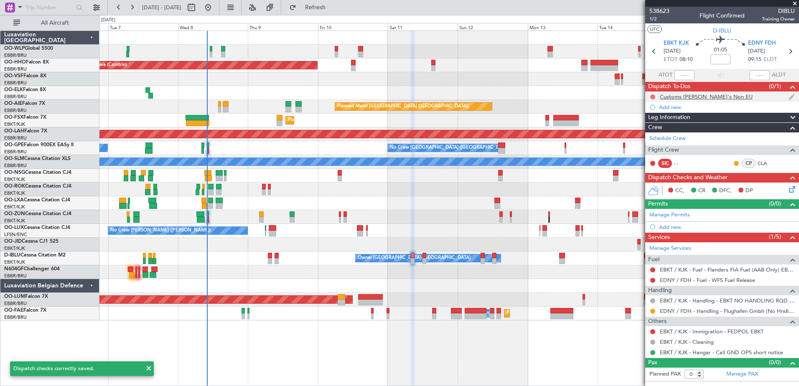
click at [653, 97] on button at bounding box center [652, 96] width 5 height 5
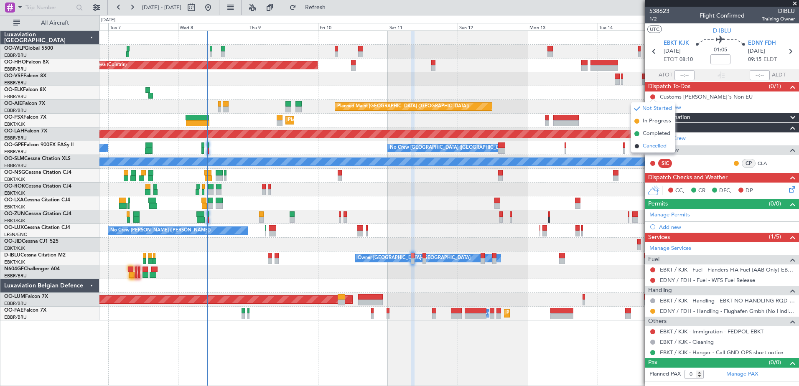
click at [649, 145] on span "Cancelled" at bounding box center [655, 146] width 24 height 8
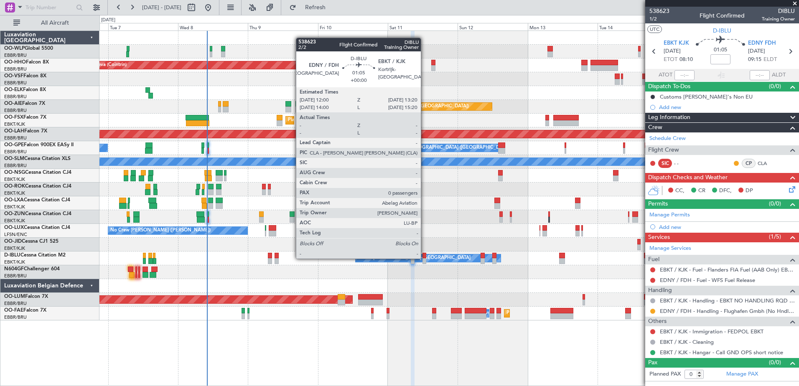
click at [425, 258] on div at bounding box center [425, 256] width 4 height 6
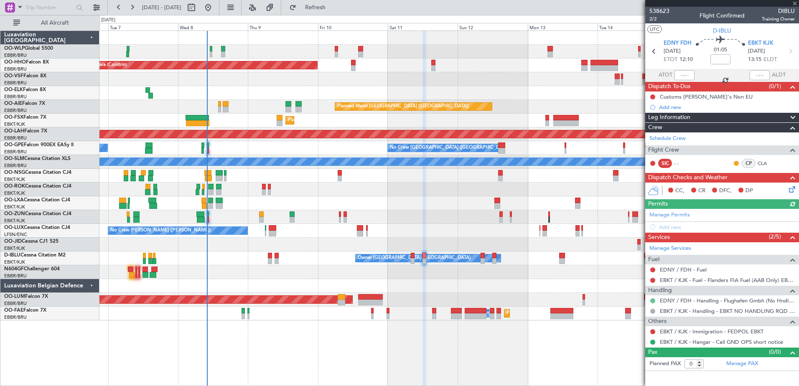
click at [653, 301] on button at bounding box center [652, 300] width 5 height 5
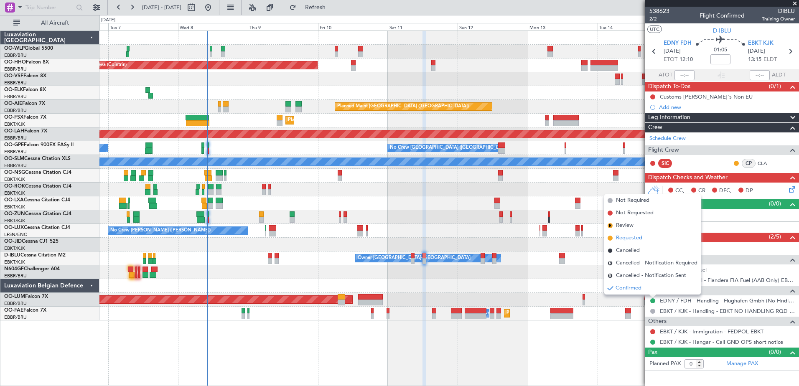
click at [635, 242] on span "Requested" at bounding box center [629, 238] width 26 height 8
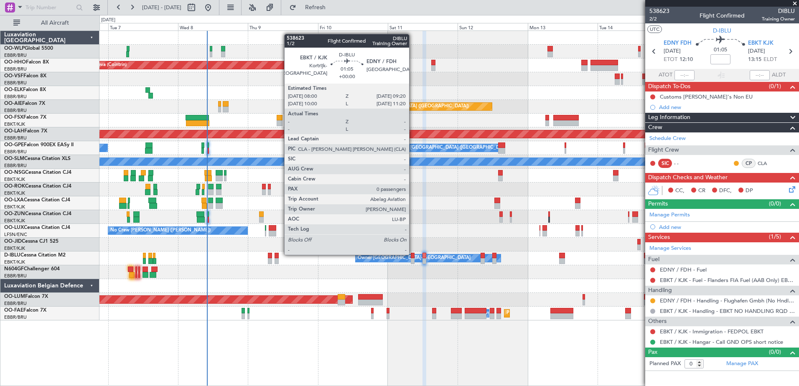
click at [413, 254] on div at bounding box center [413, 256] width 4 height 6
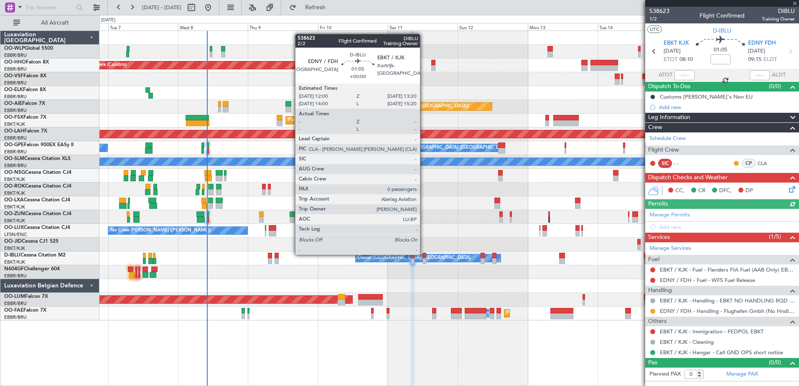
click at [424, 254] on div at bounding box center [425, 256] width 4 height 6
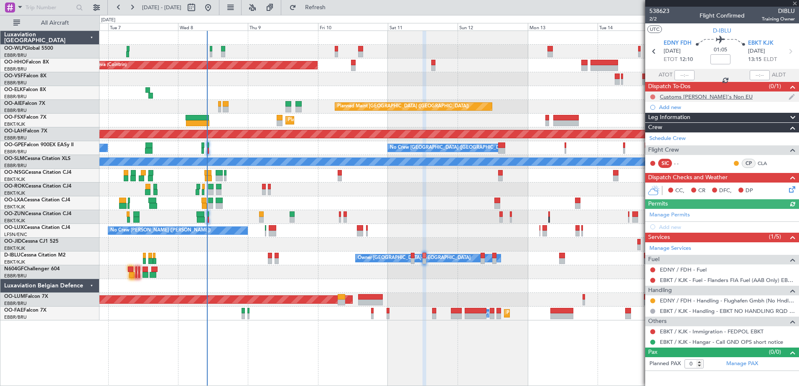
click at [652, 97] on button at bounding box center [652, 96] width 5 height 5
click at [653, 145] on span "Cancelled" at bounding box center [655, 146] width 24 height 8
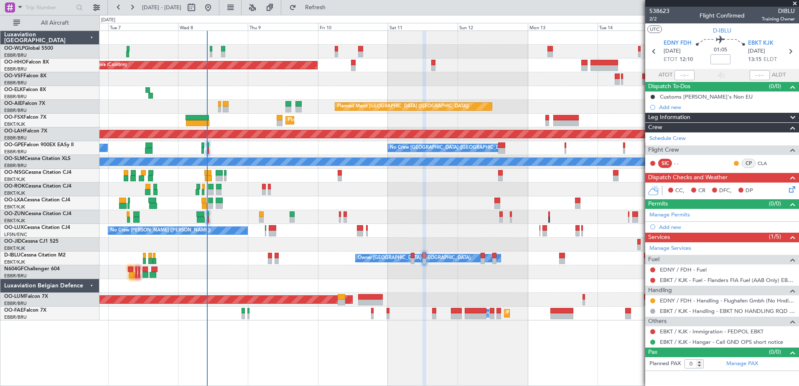
click at [788, 189] on icon at bounding box center [791, 188] width 7 height 7
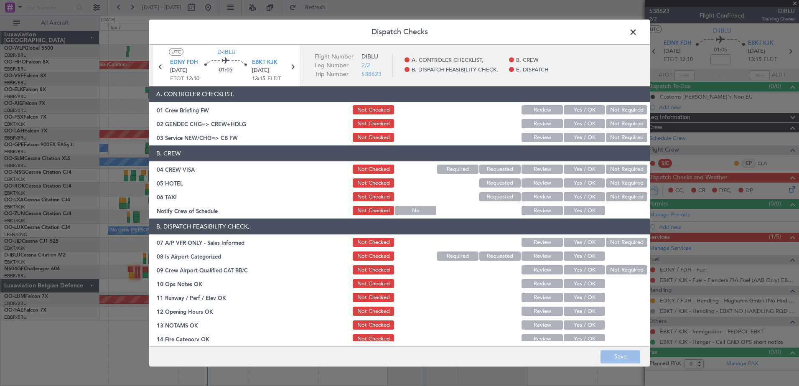
click at [588, 209] on button "Yes / OK" at bounding box center [584, 211] width 41 height 9
click at [606, 196] on button "Not Required" at bounding box center [626, 197] width 41 height 9
click at [617, 184] on button "Not Required" at bounding box center [626, 183] width 41 height 9
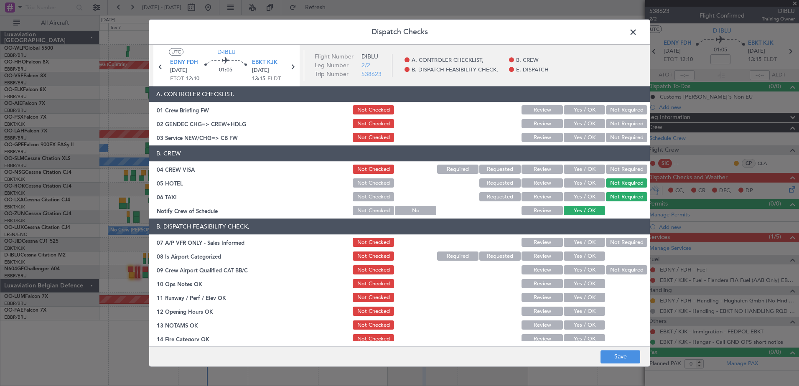
click at [619, 173] on button "Not Required" at bounding box center [626, 169] width 41 height 9
click at [592, 139] on button "Yes / OK" at bounding box center [584, 137] width 41 height 9
click at [615, 240] on button "Not Required" at bounding box center [626, 242] width 41 height 9
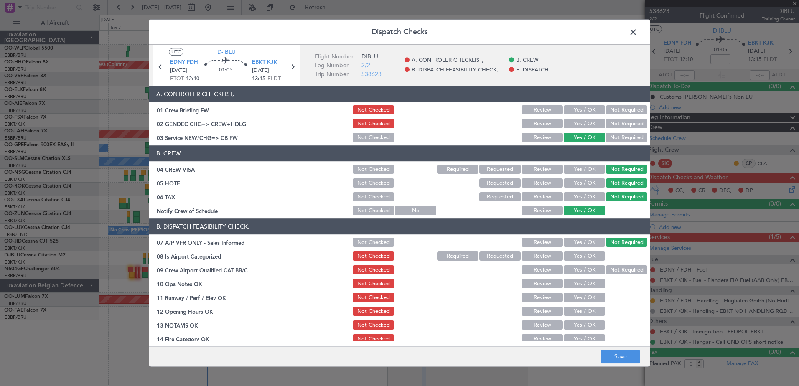
click at [592, 258] on button "Yes / OK" at bounding box center [584, 256] width 41 height 9
click at [616, 271] on button "Not Required" at bounding box center [626, 270] width 41 height 9
click at [593, 287] on button "Yes / OK" at bounding box center [584, 284] width 41 height 9
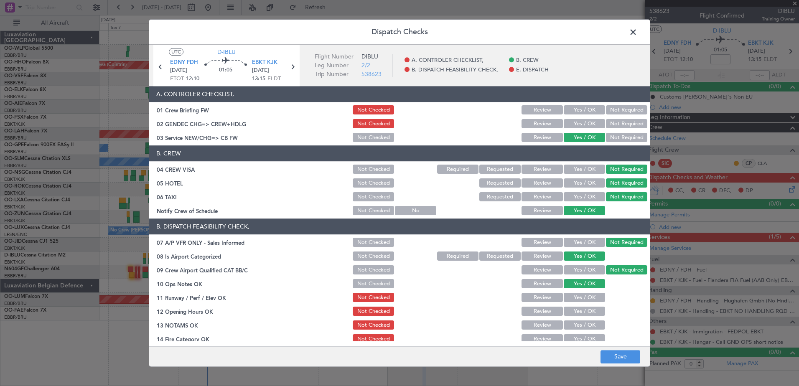
click at [591, 296] on button "Yes / OK" at bounding box center [584, 297] width 41 height 9
click at [589, 311] on button "Yes / OK" at bounding box center [584, 311] width 41 height 9
click at [591, 325] on button "Yes / OK" at bounding box center [584, 325] width 41 height 9
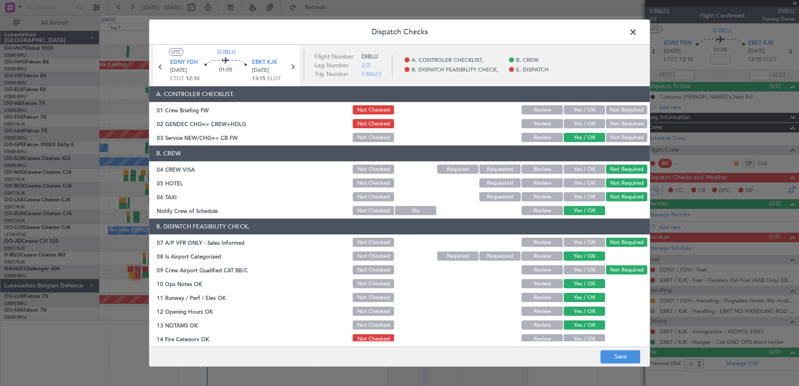
click at [590, 333] on section "B. DISPATCH FEASIBILITY CHECK, 07 A/P VFR ONLY - Sales Informed Not Checked Rev…" at bounding box center [399, 309] width 501 height 181
click at [589, 336] on button "Yes / OK" at bounding box center [584, 339] width 41 height 9
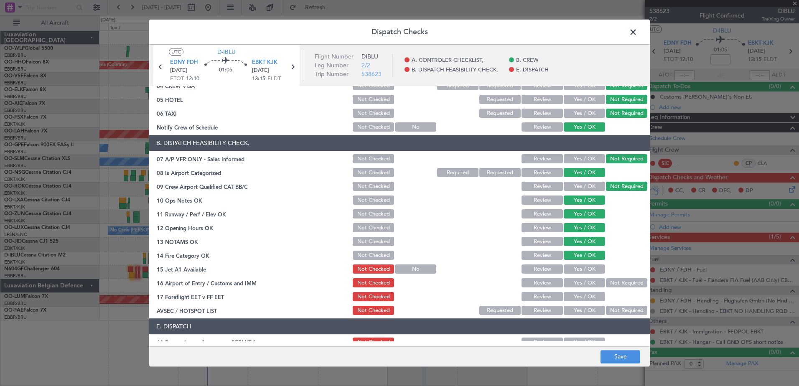
scroll to position [134, 0]
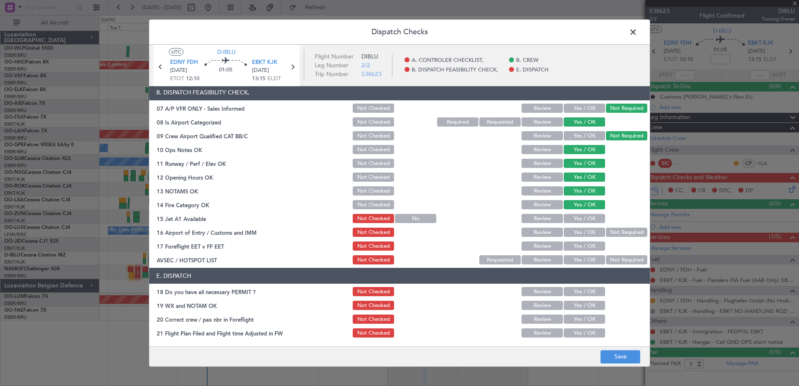
click at [580, 219] on button "Yes / OK" at bounding box center [584, 218] width 41 height 9
click at [580, 232] on button "Yes / OK" at bounding box center [584, 232] width 41 height 9
click at [582, 249] on button "Yes / OK" at bounding box center [584, 246] width 41 height 9
click at [628, 263] on button "Not Required" at bounding box center [626, 260] width 41 height 9
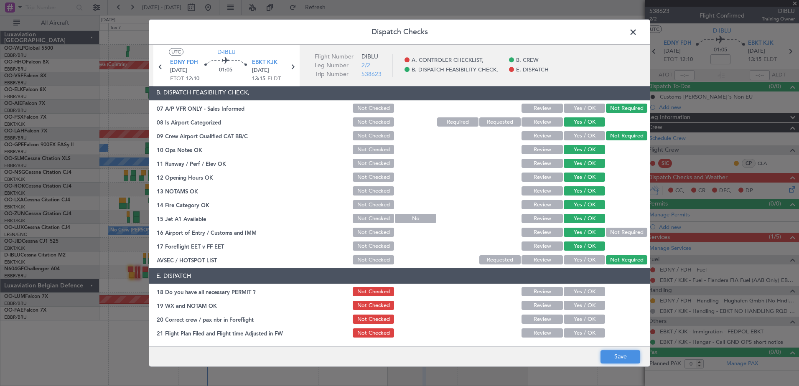
click at [620, 352] on button "Save" at bounding box center [621, 356] width 40 height 13
click at [637, 33] on span at bounding box center [637, 34] width 0 height 17
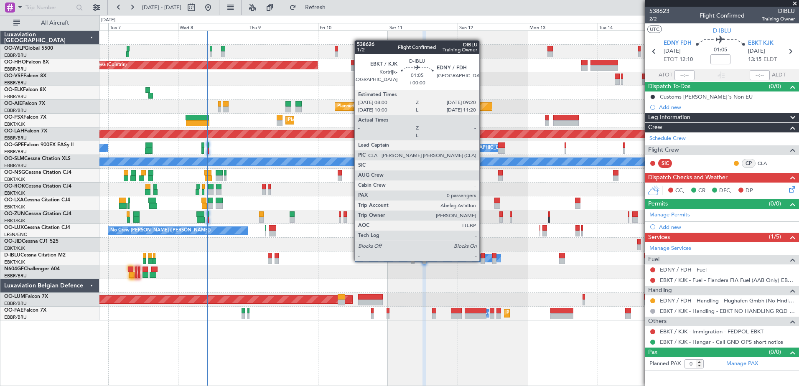
click at [483, 260] on div at bounding box center [483, 261] width 4 height 6
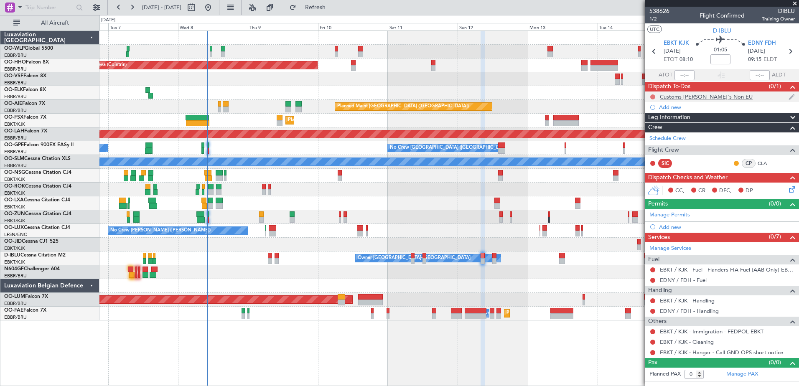
click at [652, 97] on button at bounding box center [652, 96] width 5 height 5
click at [653, 145] on span "Cancelled" at bounding box center [655, 146] width 24 height 8
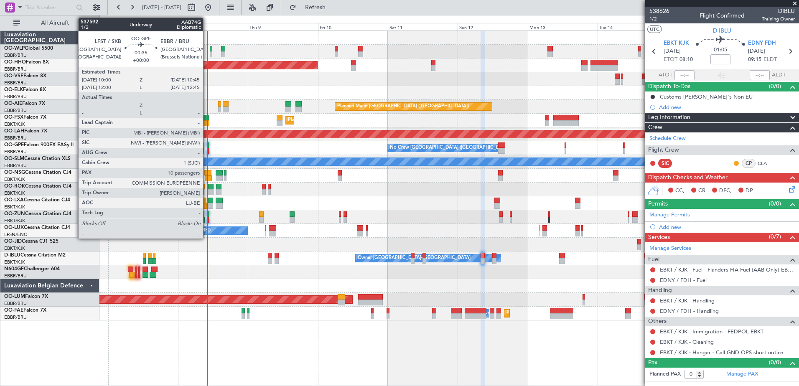
click at [207, 147] on div at bounding box center [208, 146] width 3 height 6
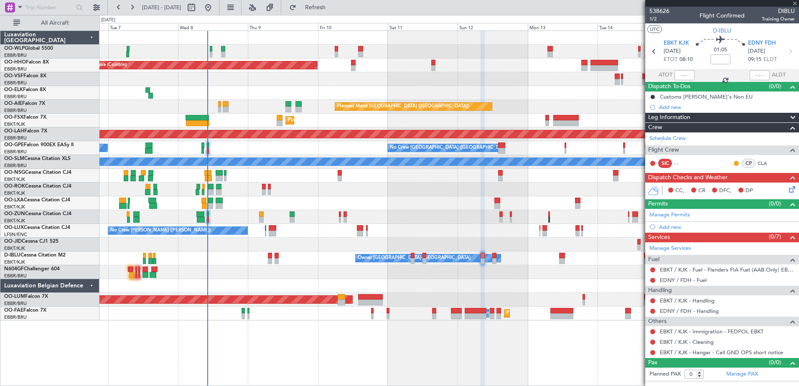
type input "10"
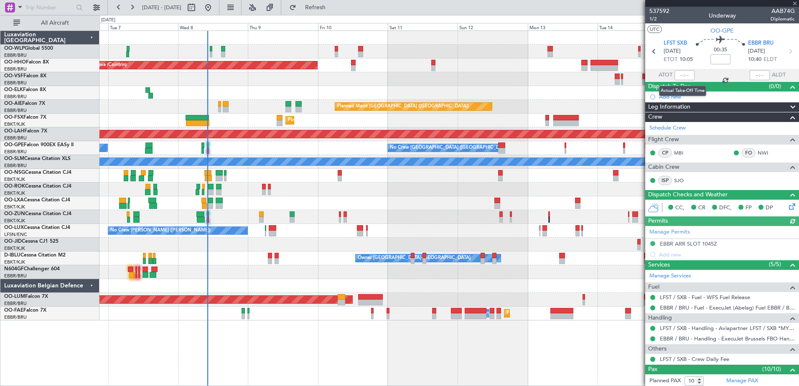
click at [677, 77] on div at bounding box center [685, 75] width 20 height 10
click at [675, 78] on input "text" at bounding box center [685, 75] width 20 height 10
type input "10:02"
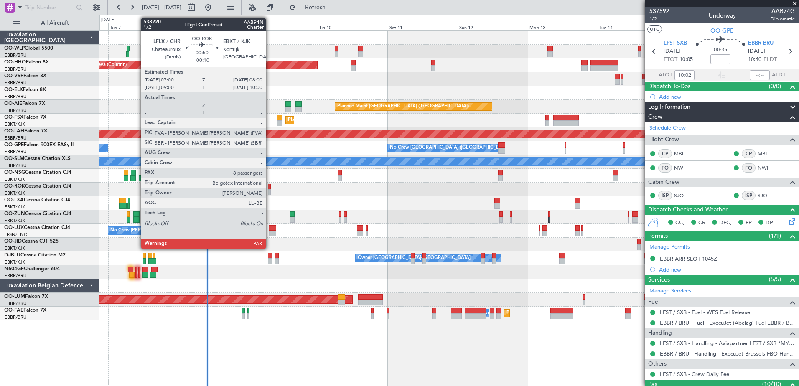
click at [270, 189] on div at bounding box center [269, 192] width 3 height 6
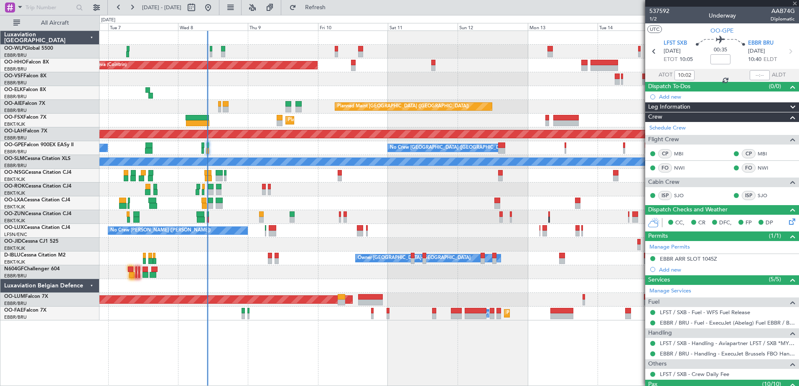
type input "-00:10"
type input "8"
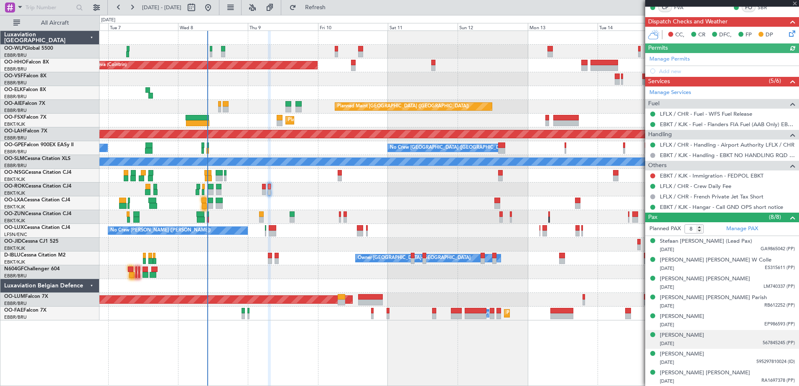
scroll to position [0, 0]
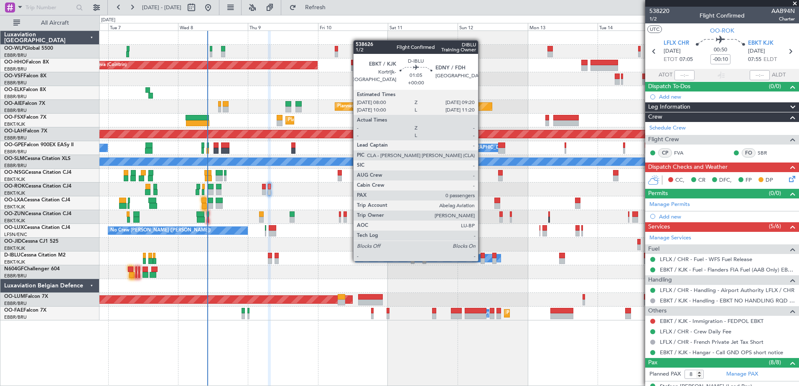
click at [482, 260] on div at bounding box center [483, 261] width 4 height 6
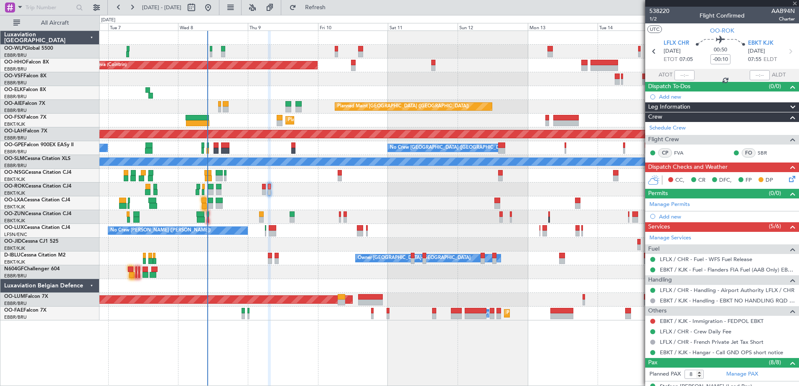
type input "0"
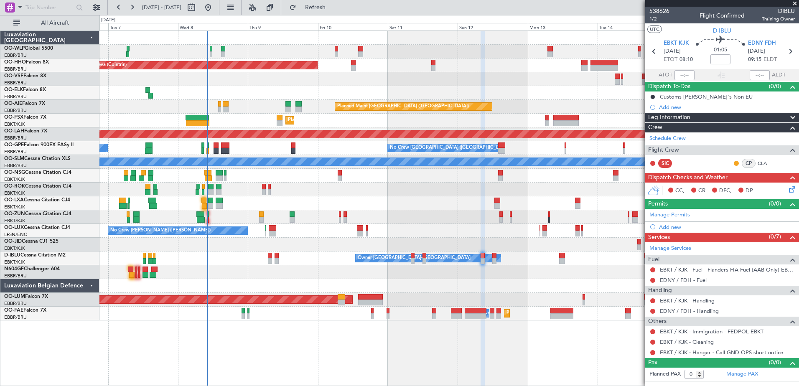
click at [794, 189] on icon at bounding box center [791, 188] width 7 height 7
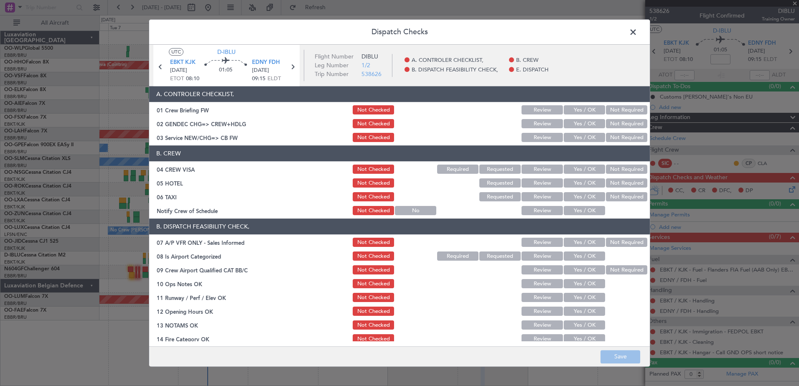
drag, startPoint x: 579, startPoint y: 208, endPoint x: 589, endPoint y: 199, distance: 12.4
click at [579, 207] on button "Yes / OK" at bounding box center [584, 211] width 41 height 9
drag, startPoint x: 606, startPoint y: 196, endPoint x: 612, endPoint y: 188, distance: 10.2
click at [607, 195] on button "Not Required" at bounding box center [626, 197] width 41 height 9
click at [614, 183] on button "Not Required" at bounding box center [626, 183] width 41 height 9
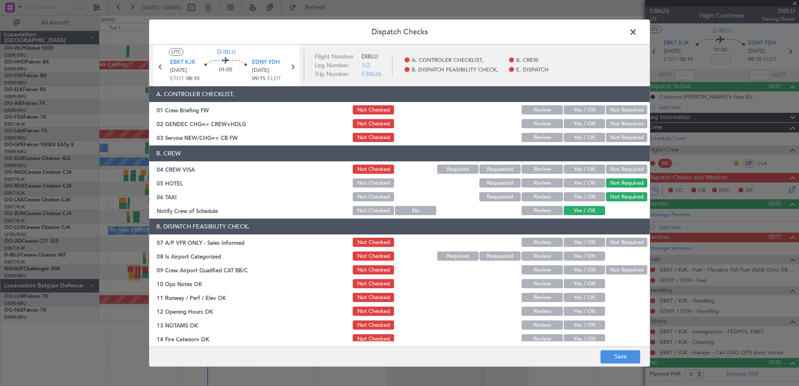
click at [618, 171] on button "Not Required" at bounding box center [626, 169] width 41 height 9
click at [595, 137] on button "Yes / OK" at bounding box center [584, 137] width 41 height 9
click at [630, 246] on button "Not Required" at bounding box center [626, 242] width 41 height 9
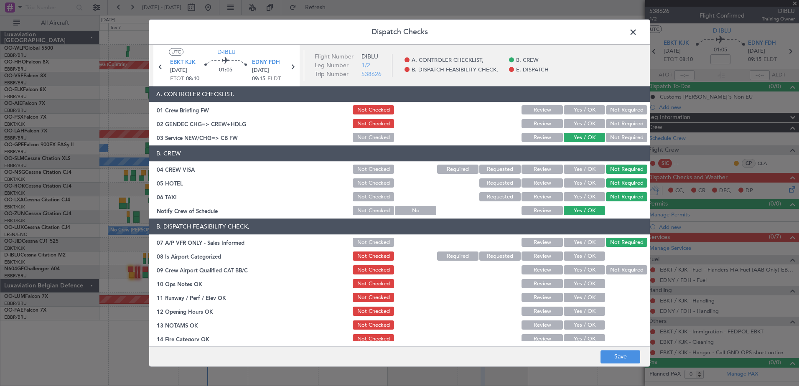
click at [584, 263] on section "B. DISPATCH FEASIBILITY CHECK, 07 A/P VFR ONLY - Sales Informed Not Checked Rev…" at bounding box center [399, 309] width 501 height 181
click at [579, 253] on button "Yes / OK" at bounding box center [584, 256] width 41 height 9
click at [611, 274] on button "Not Required" at bounding box center [626, 270] width 41 height 9
click at [590, 286] on button "Yes / OK" at bounding box center [584, 284] width 41 height 9
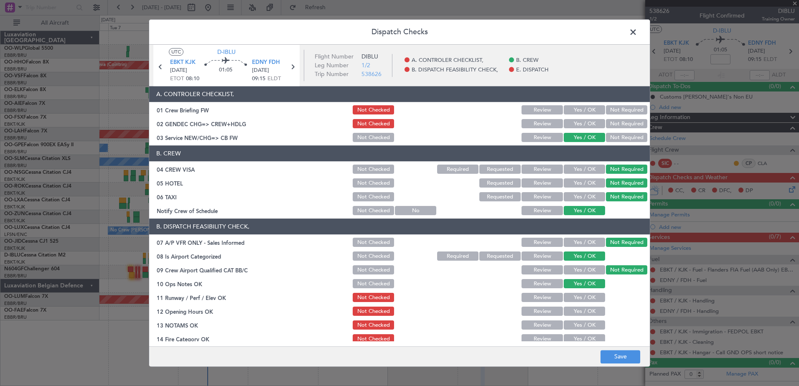
click at [584, 303] on div "Yes / OK" at bounding box center [584, 298] width 42 height 12
click at [581, 296] on button "Yes / OK" at bounding box center [584, 297] width 41 height 9
click at [579, 310] on button "Yes / OK" at bounding box center [584, 311] width 41 height 9
click at [577, 328] on button "Yes / OK" at bounding box center [584, 325] width 41 height 9
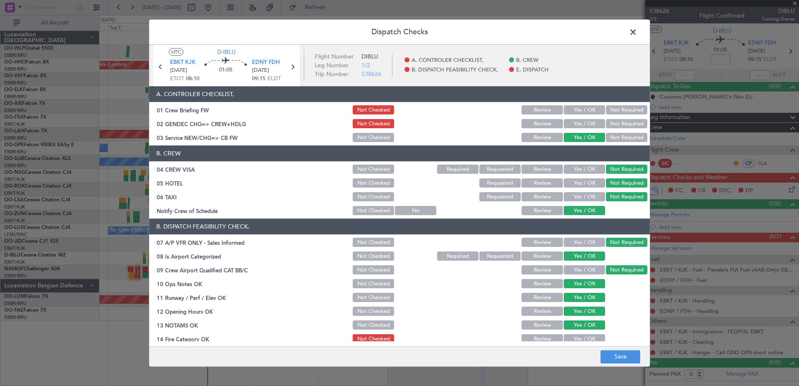
click at [576, 339] on button "Yes / OK" at bounding box center [584, 339] width 41 height 9
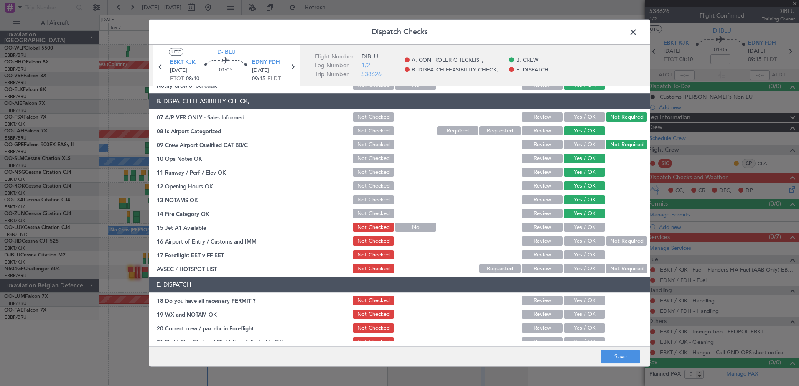
drag, startPoint x: 582, startPoint y: 229, endPoint x: 586, endPoint y: 240, distance: 11.5
click at [582, 229] on button "Yes / OK" at bounding box center [584, 227] width 41 height 9
drag, startPoint x: 586, startPoint y: 242, endPoint x: 586, endPoint y: 255, distance: 13.0
click at [586, 244] on button "Yes / OK" at bounding box center [584, 241] width 41 height 9
drag, startPoint x: 586, startPoint y: 255, endPoint x: 602, endPoint y: 268, distance: 20.8
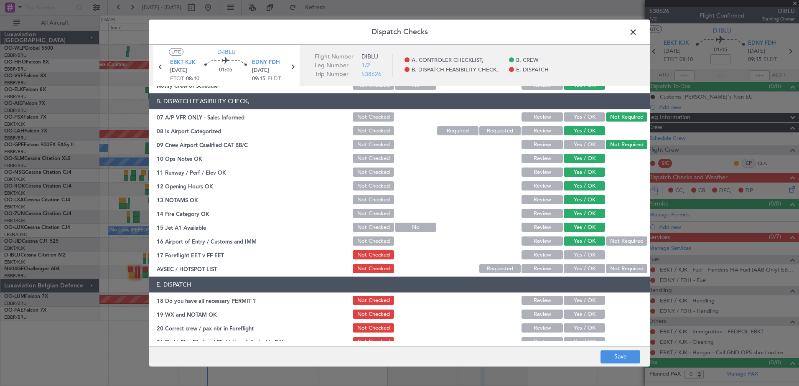
click at [586, 256] on button "Yes / OK" at bounding box center [584, 255] width 41 height 9
click at [606, 268] on button "Not Required" at bounding box center [626, 269] width 41 height 9
click at [625, 353] on button "Save" at bounding box center [621, 356] width 40 height 13
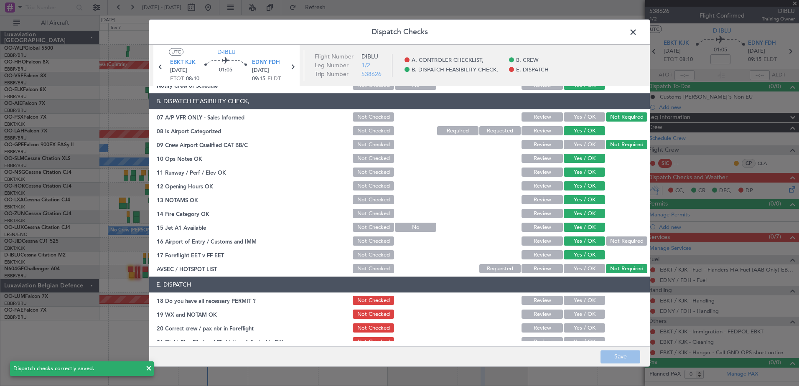
click at [637, 35] on span at bounding box center [637, 34] width 0 height 17
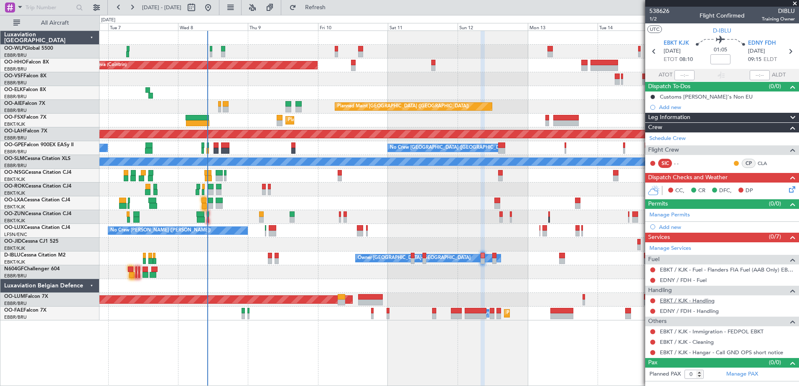
click at [671, 301] on link "EBKT / KJK - Handling" at bounding box center [687, 300] width 55 height 7
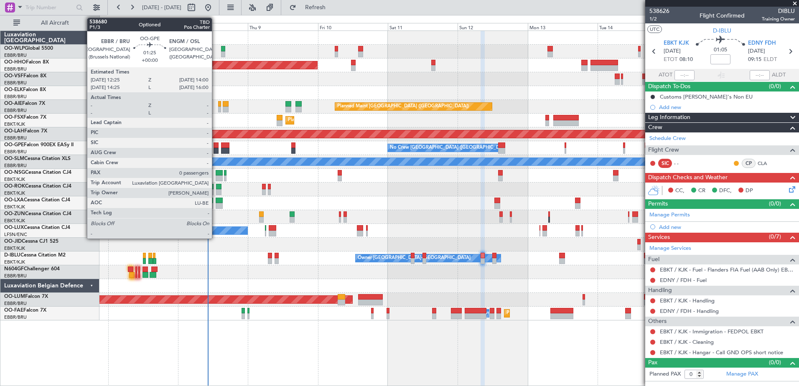
click at [216, 150] on div at bounding box center [216, 151] width 5 height 6
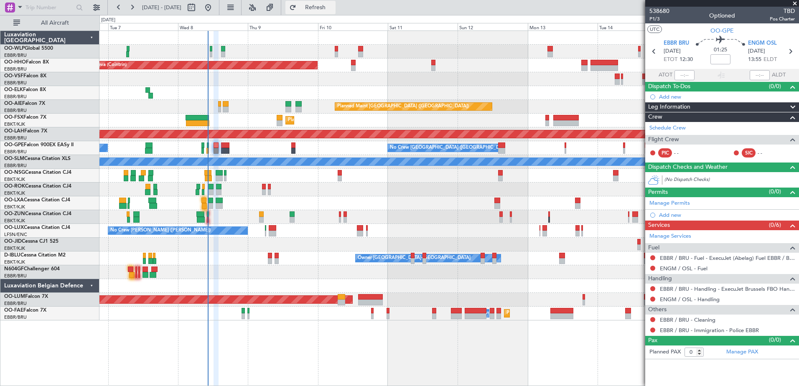
click at [333, 6] on span "Refresh" at bounding box center [315, 8] width 35 height 6
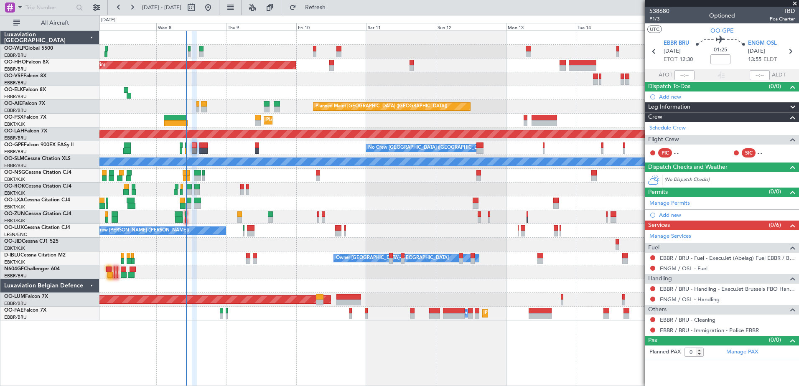
click at [234, 190] on div at bounding box center [448, 190] width 699 height 14
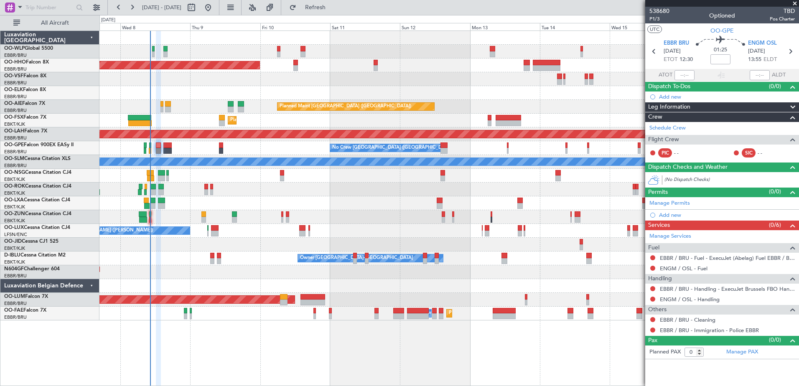
click at [329, 213] on div "Planned Maint Geneva (Cointrin) Planned Maint London (Farnborough) Unplanned Ma…" at bounding box center [448, 176] width 699 height 290
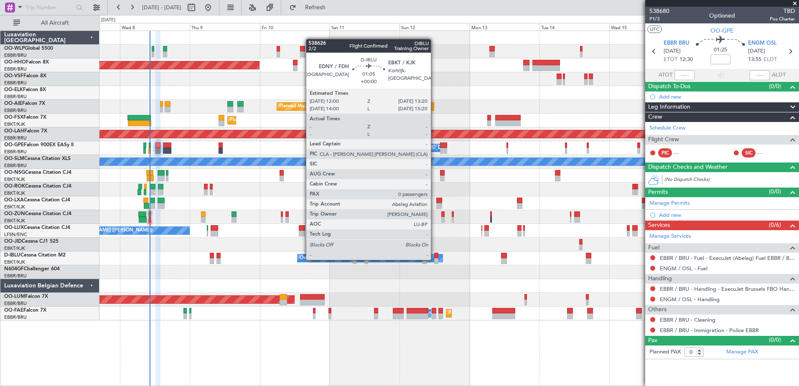
click at [435, 259] on div at bounding box center [436, 261] width 4 height 6
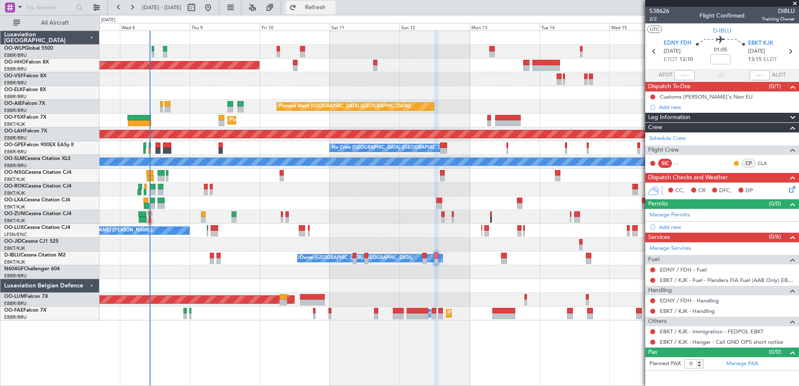
click at [332, 6] on span "Refresh" at bounding box center [315, 8] width 35 height 6
click at [710, 301] on link "EDNY / FDH - Handling" at bounding box center [689, 300] width 59 height 7
click at [327, 7] on span "Refresh" at bounding box center [315, 8] width 35 height 6
click at [693, 270] on link "EDNY / FDH - Fuel" at bounding box center [683, 269] width 47 height 7
click at [329, 7] on span "Refresh" at bounding box center [315, 8] width 35 height 6
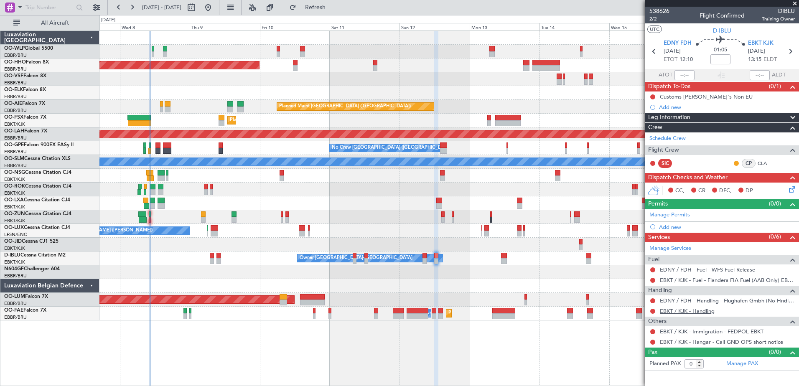
click at [696, 313] on link "EBKT / KJK - Handling" at bounding box center [687, 311] width 55 height 7
click at [333, 8] on span "Refresh" at bounding box center [315, 8] width 35 height 6
click at [654, 311] on button at bounding box center [652, 311] width 5 height 5
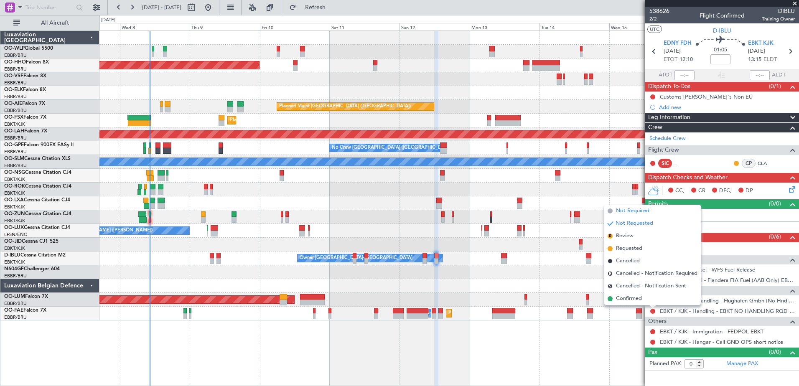
click at [634, 216] on li "Not Required" at bounding box center [652, 211] width 97 height 13
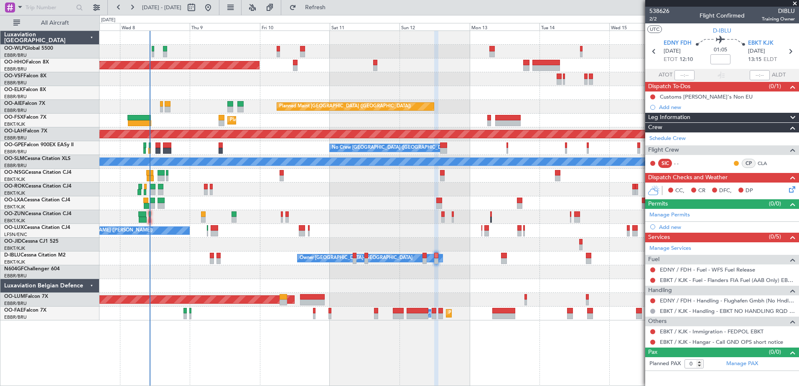
click at [651, 298] on div at bounding box center [653, 301] width 7 height 7
click at [651, 299] on button at bounding box center [652, 300] width 5 height 5
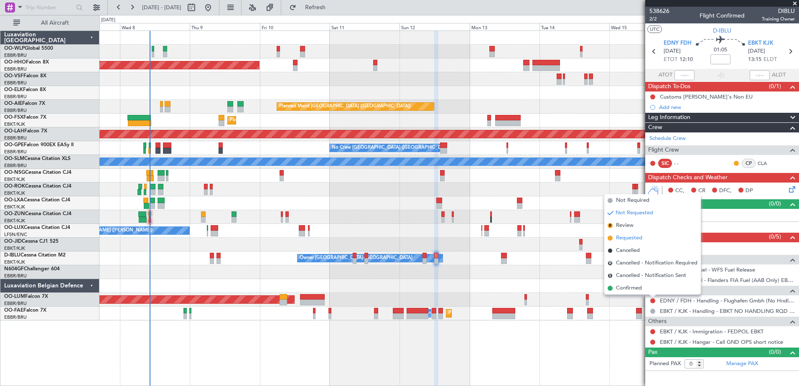
click at [622, 240] on span "Requested" at bounding box center [629, 238] width 26 height 8
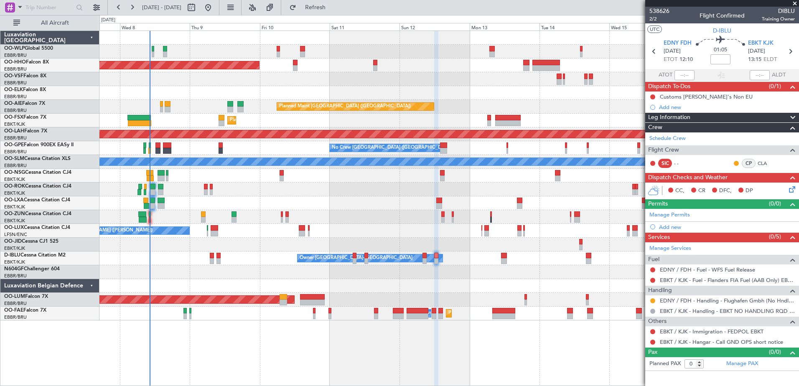
click at [785, 191] on div "CC, CR DFC, DP" at bounding box center [726, 191] width 123 height 13
click at [792, 189] on icon at bounding box center [791, 188] width 7 height 7
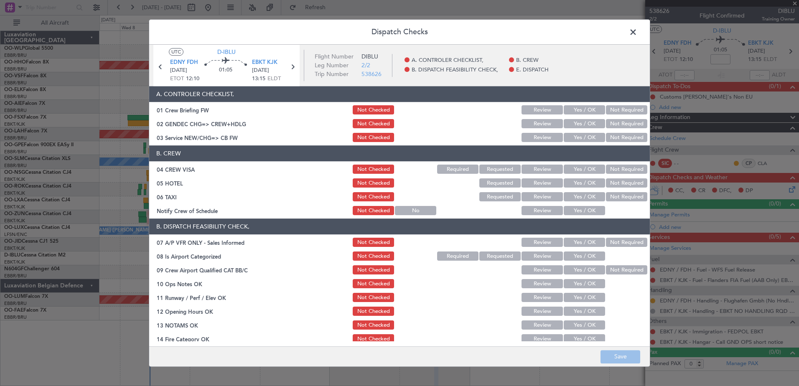
click at [583, 210] on button "Yes / OK" at bounding box center [584, 211] width 41 height 9
click at [614, 196] on button "Not Required" at bounding box center [626, 197] width 41 height 9
click at [618, 186] on button "Not Required" at bounding box center [626, 183] width 41 height 9
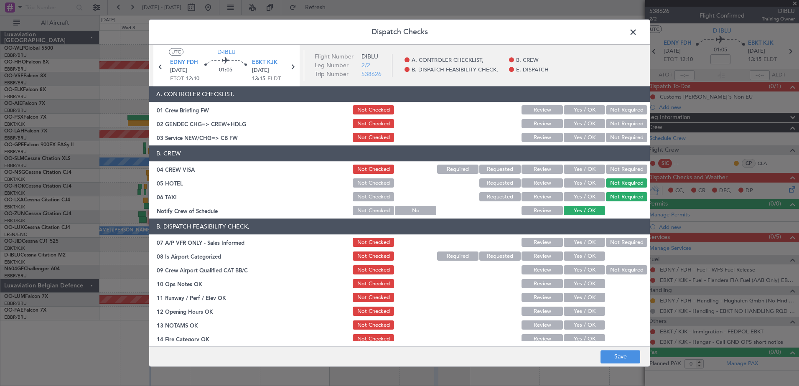
click at [618, 169] on button "Not Required" at bounding box center [626, 169] width 41 height 9
click at [589, 140] on button "Yes / OK" at bounding box center [584, 137] width 41 height 9
drag, startPoint x: 615, startPoint y: 240, endPoint x: 588, endPoint y: 253, distance: 30.8
click at [614, 240] on button "Not Required" at bounding box center [626, 242] width 41 height 9
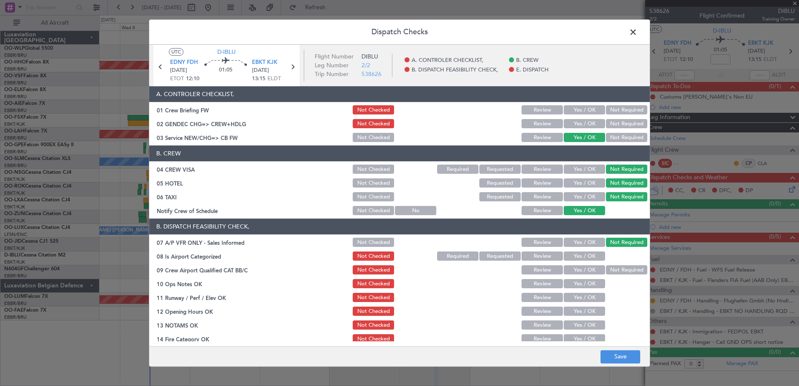
click at [586, 254] on button "Yes / OK" at bounding box center [584, 256] width 41 height 9
click at [606, 267] on button "Not Required" at bounding box center [626, 270] width 41 height 9
drag, startPoint x: 585, startPoint y: 283, endPoint x: 585, endPoint y: 295, distance: 11.3
click at [585, 284] on button "Yes / OK" at bounding box center [584, 284] width 41 height 9
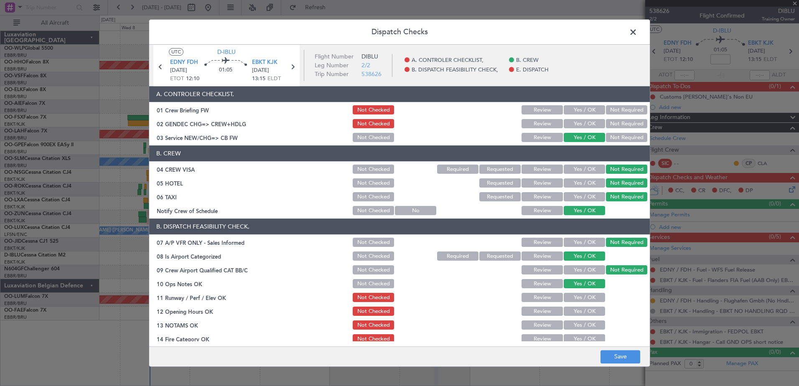
click at [585, 297] on button "Yes / OK" at bounding box center [584, 297] width 41 height 9
click at [585, 313] on button "Yes / OK" at bounding box center [584, 311] width 41 height 9
drag, startPoint x: 585, startPoint y: 325, endPoint x: 586, endPoint y: 332, distance: 6.7
click at [585, 326] on button "Yes / OK" at bounding box center [584, 325] width 41 height 9
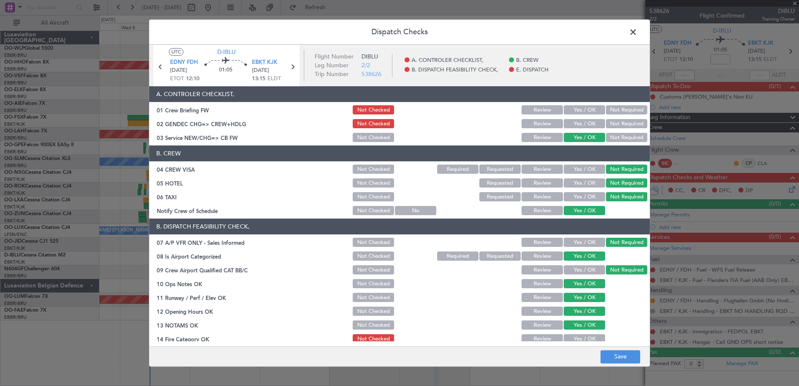
click at [588, 336] on button "Yes / OK" at bounding box center [584, 339] width 41 height 9
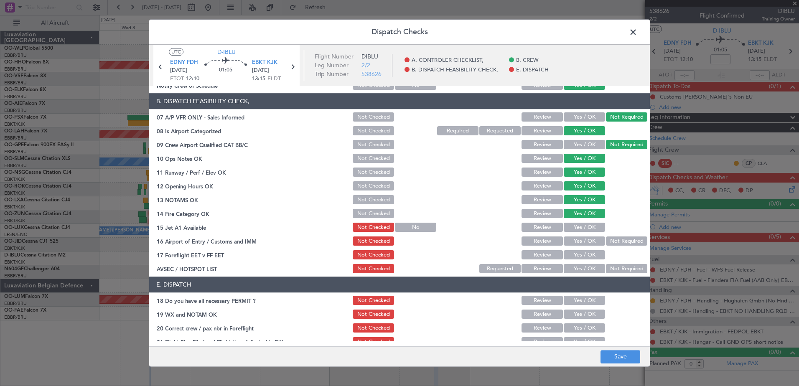
click at [583, 222] on div "Yes / OK" at bounding box center [584, 228] width 42 height 12
click at [583, 224] on button "Yes / OK" at bounding box center [584, 227] width 41 height 9
click at [612, 240] on button "Not Required" at bounding box center [626, 241] width 41 height 9
click at [592, 255] on button "Yes / OK" at bounding box center [584, 255] width 41 height 9
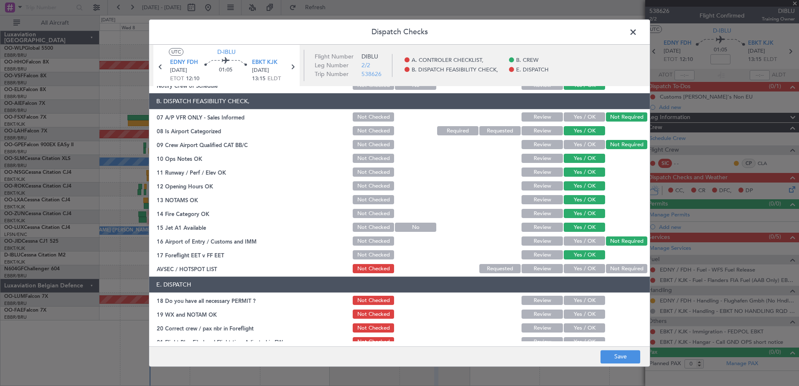
click at [610, 270] on button "Not Required" at bounding box center [626, 269] width 41 height 9
click at [616, 357] on button "Save" at bounding box center [621, 356] width 40 height 13
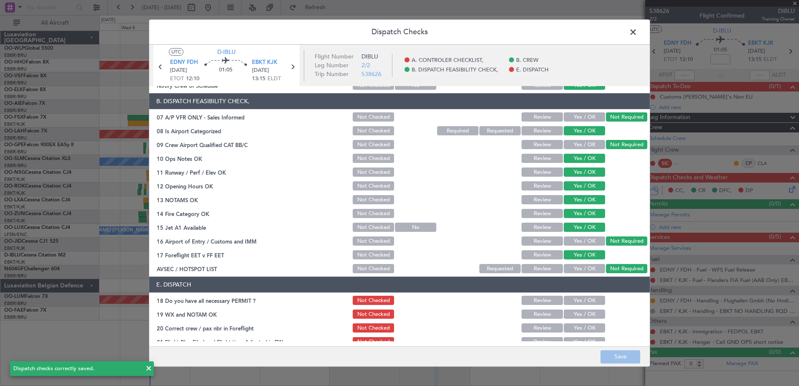
click at [637, 31] on span at bounding box center [637, 34] width 0 height 17
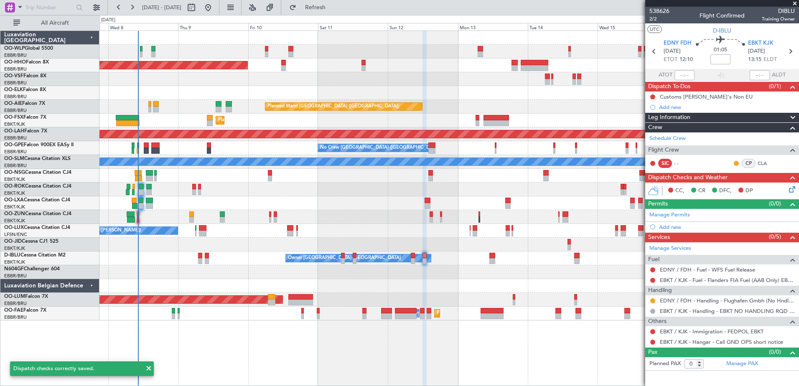
click at [180, 148] on div "No Crew Brussels (Brussels National) No Crew Brussels (Brussels National) No Cr…" at bounding box center [448, 148] width 699 height 14
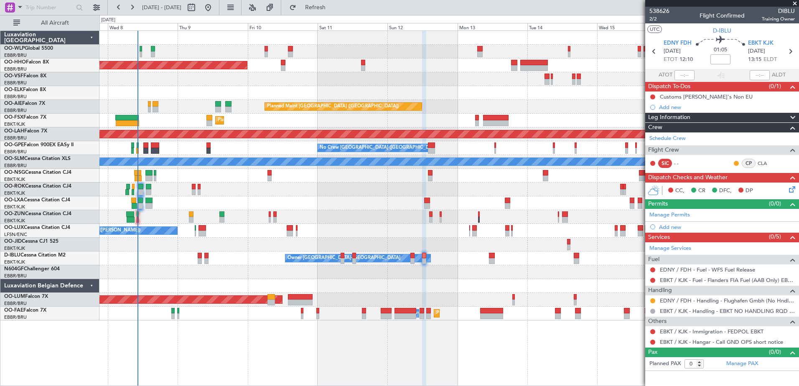
click at [653, 99] on mat-tooltip-component "Not Started" at bounding box center [653, 110] width 40 height 22
click at [653, 96] on button at bounding box center [652, 96] width 5 height 5
click at [644, 148] on span "Cancelled" at bounding box center [655, 146] width 24 height 8
click at [655, 343] on button at bounding box center [652, 342] width 5 height 5
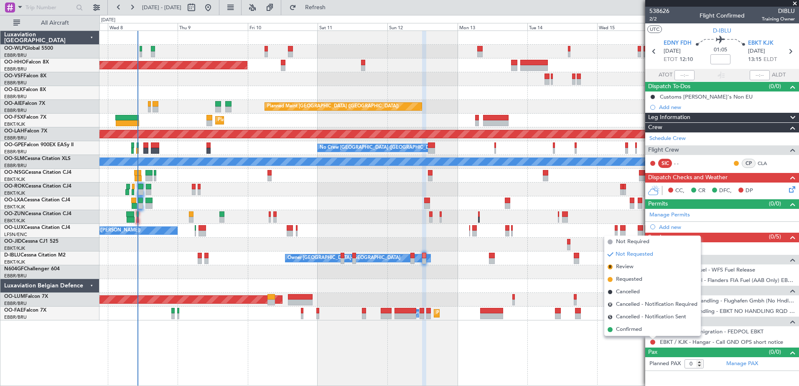
click at [628, 328] on span "Confirmed" at bounding box center [629, 330] width 26 height 8
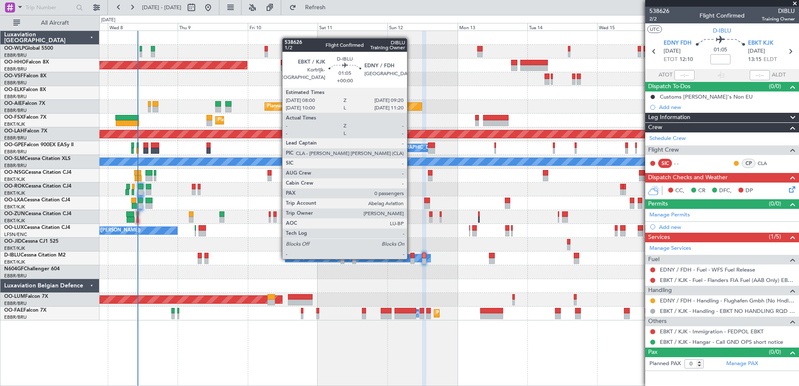
click at [411, 258] on div at bounding box center [413, 261] width 4 height 6
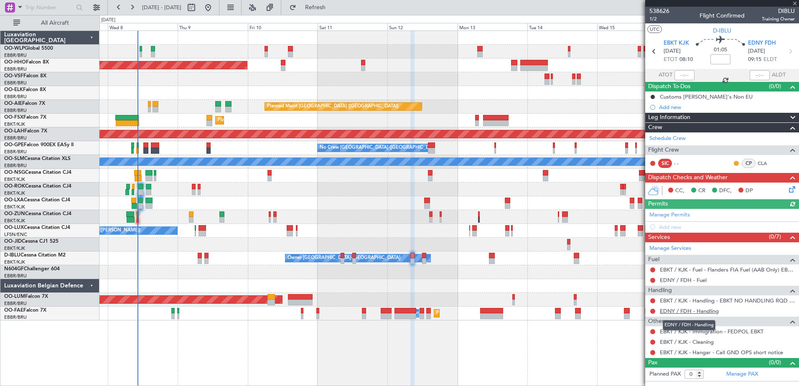
click at [683, 310] on link "EDNY / FDH - Handling" at bounding box center [689, 311] width 59 height 7
click at [326, 11] on button "Refresh" at bounding box center [311, 7] width 50 height 13
click at [676, 283] on link "EDNY / FDH - Fuel" at bounding box center [683, 280] width 47 height 7
click at [653, 309] on button at bounding box center [652, 311] width 5 height 5
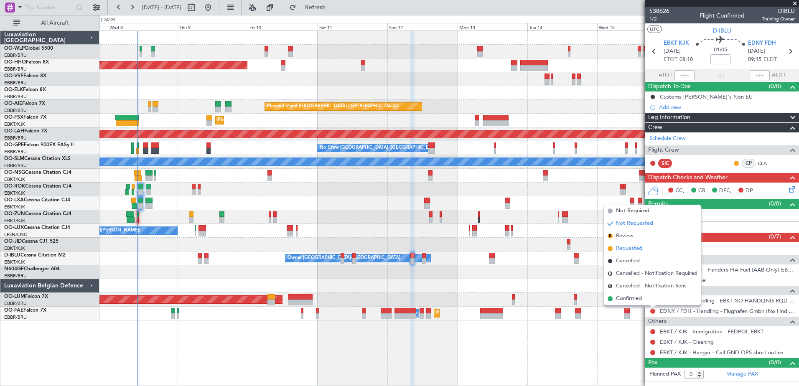
click at [627, 250] on span "Requested" at bounding box center [629, 249] width 26 height 8
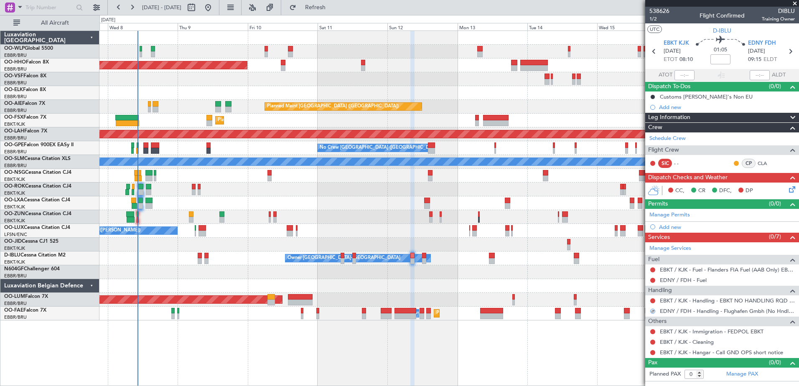
click at [683, 283] on mat-tooltip-component "EBKT / KJK - Fuel - Flanders FIA Fuel (AAB Only) EBKT / KJK" at bounding box center [721, 284] width 140 height 22
click at [653, 351] on button at bounding box center [652, 352] width 5 height 5
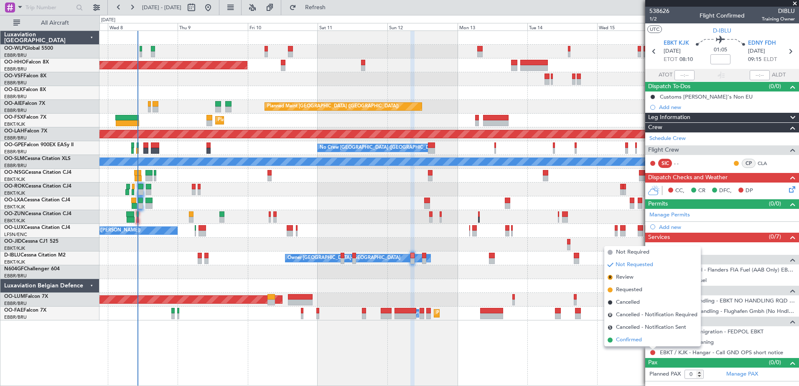
click at [637, 340] on span "Confirmed" at bounding box center [629, 340] width 26 height 8
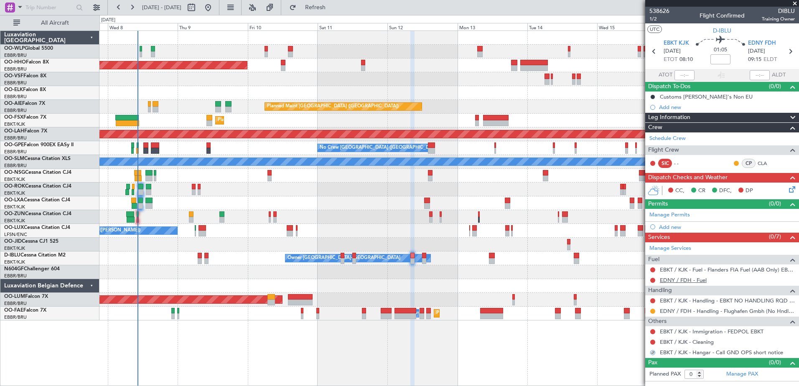
click at [692, 278] on link "EDNY / FDH - Fuel" at bounding box center [683, 280] width 47 height 7
click at [336, 11] on button "Refresh" at bounding box center [311, 7] width 50 height 13
click at [771, 44] on span "EDNY FDH" at bounding box center [762, 43] width 28 height 8
click at [678, 272] on link "EBKT / KJK - Fuel - Flanders FIA Fuel (AAB Only) EBKT / KJK" at bounding box center [727, 269] width 135 height 7
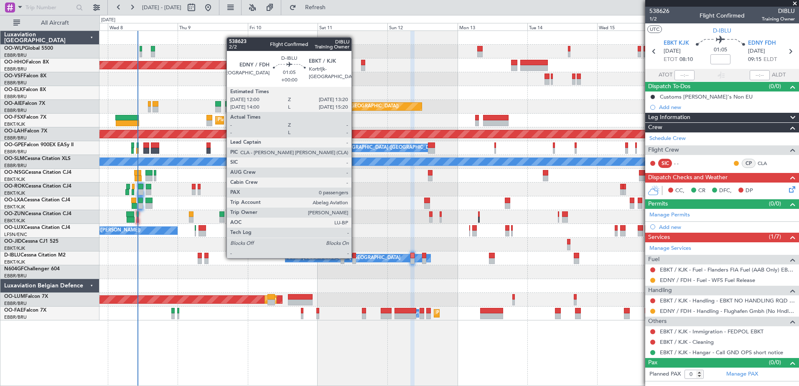
click at [355, 258] on div at bounding box center [354, 256] width 4 height 6
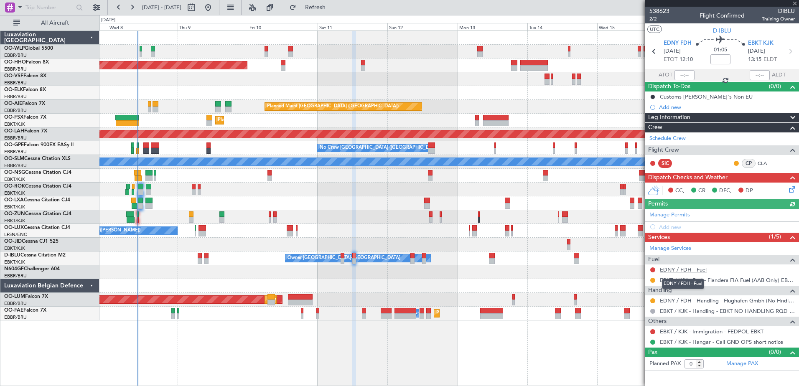
click at [667, 268] on link "EDNY / FDH - Fuel" at bounding box center [683, 269] width 47 height 7
click at [333, 10] on span "Refresh" at bounding box center [315, 8] width 35 height 6
click at [370, 215] on div "Planned Maint Geneva (Cointrin) Planned Maint London (Farnborough) Unplanned Ma…" at bounding box center [448, 176] width 699 height 290
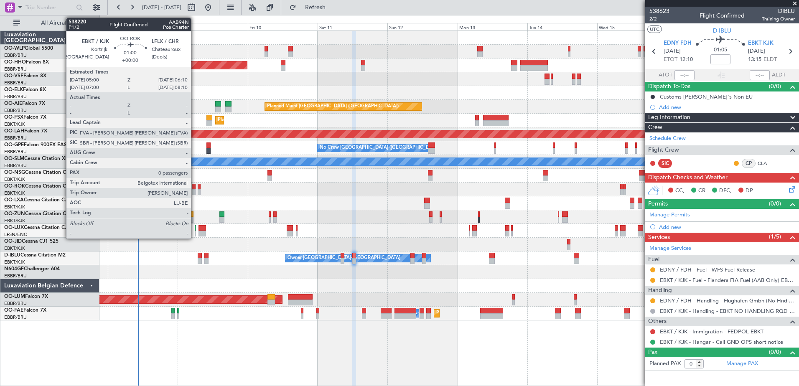
click at [195, 190] on div at bounding box center [194, 192] width 4 height 6
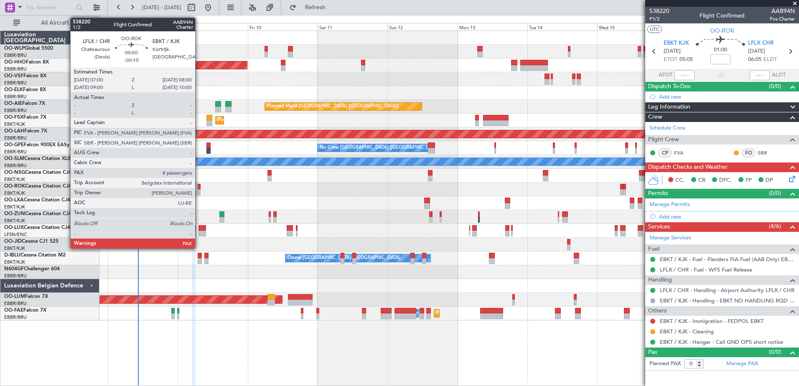
click at [199, 192] on div at bounding box center [199, 192] width 3 height 6
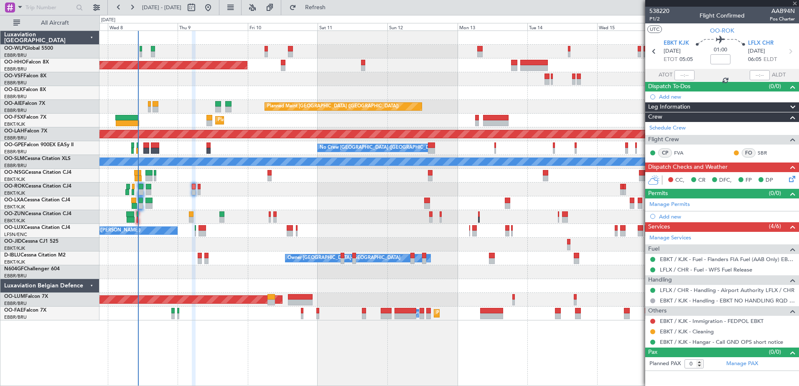
type input "-00:10"
type input "8"
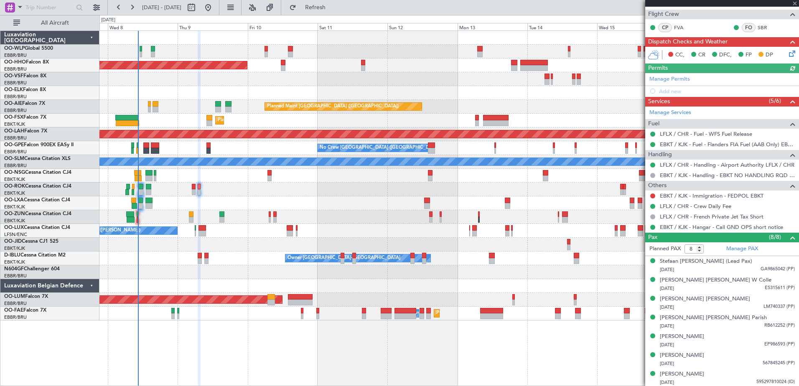
scroll to position [145, 0]
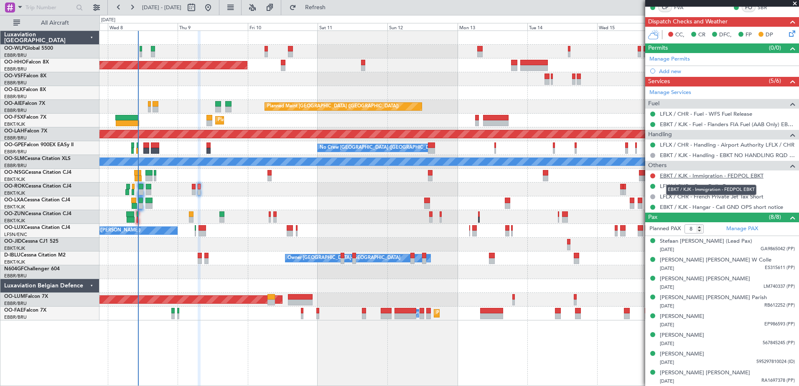
click at [716, 178] on link "EBKT / KJK - Immigration - FEDPOL EBKT" at bounding box center [712, 175] width 104 height 7
click at [717, 176] on link "EBKT / KJK - Immigration - FEDPOL EBKT" at bounding box center [712, 175] width 104 height 7
click at [788, 32] on icon at bounding box center [791, 32] width 7 height 7
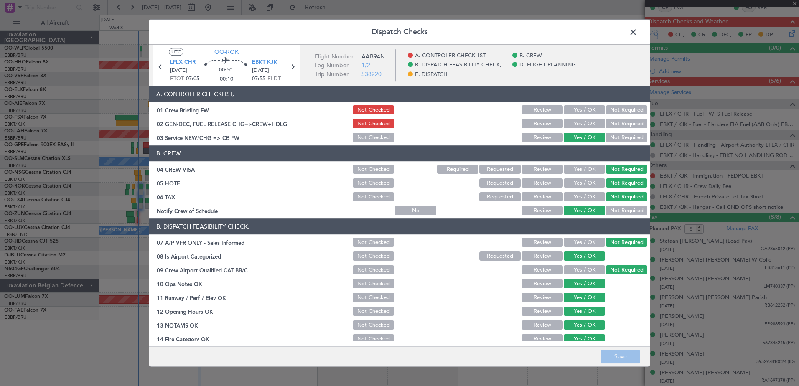
scroll to position [166, 0]
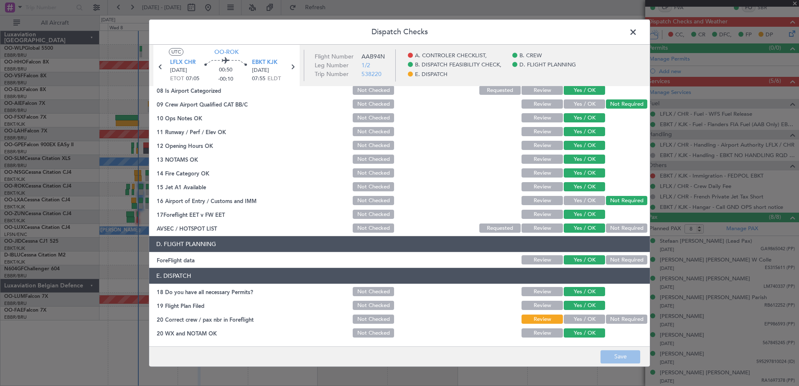
click at [575, 321] on button "Yes / OK" at bounding box center [584, 319] width 41 height 9
click at [615, 352] on button "Save" at bounding box center [621, 356] width 40 height 13
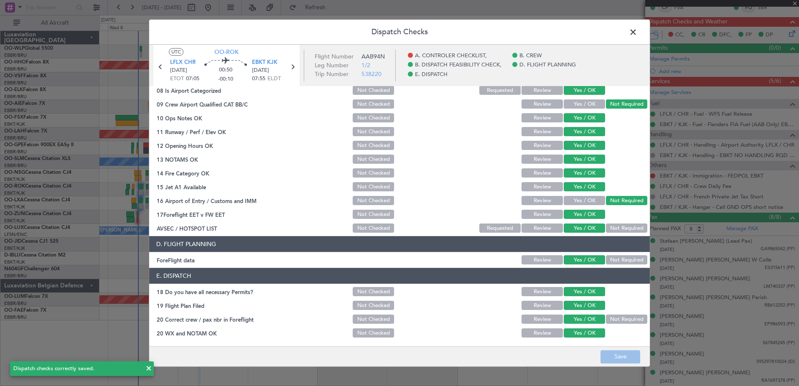
click at [637, 28] on span at bounding box center [637, 34] width 0 height 17
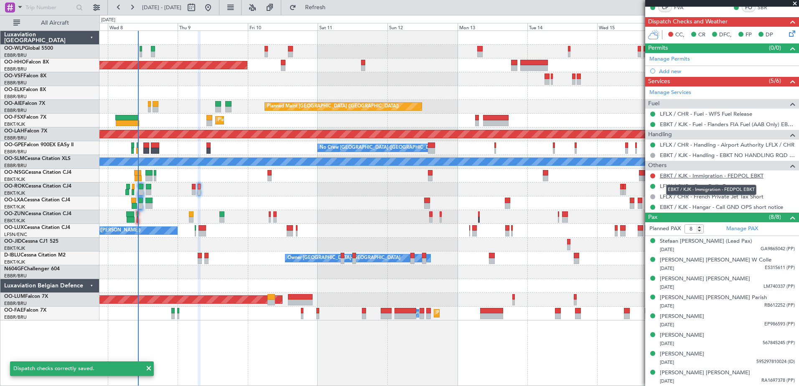
click at [672, 173] on link "EBKT / KJK - Immigration - FEDPOL EBKT" at bounding box center [712, 175] width 104 height 7
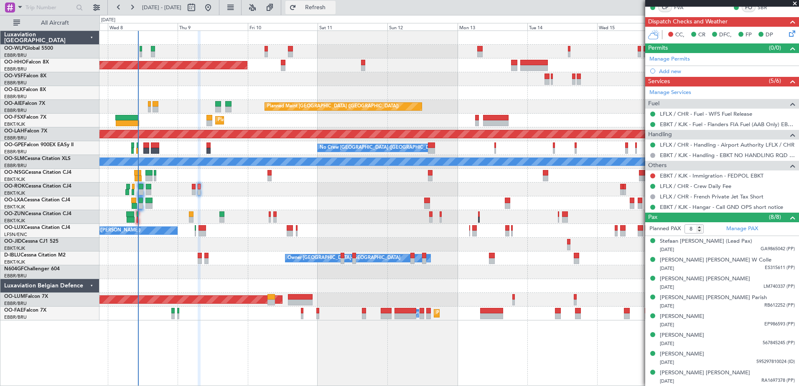
click at [328, 6] on span "Refresh" at bounding box center [315, 8] width 35 height 6
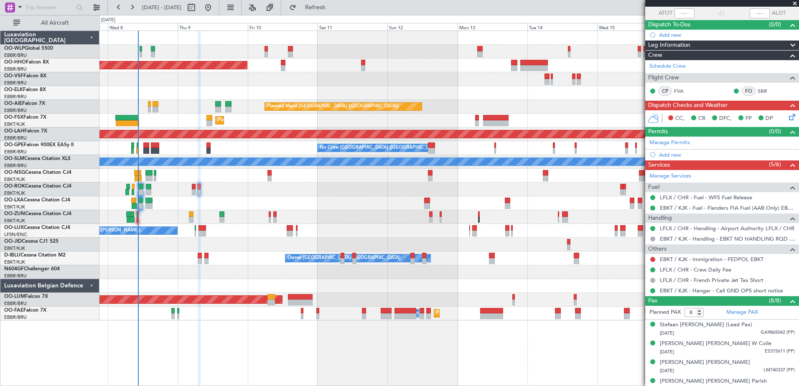
scroll to position [0, 0]
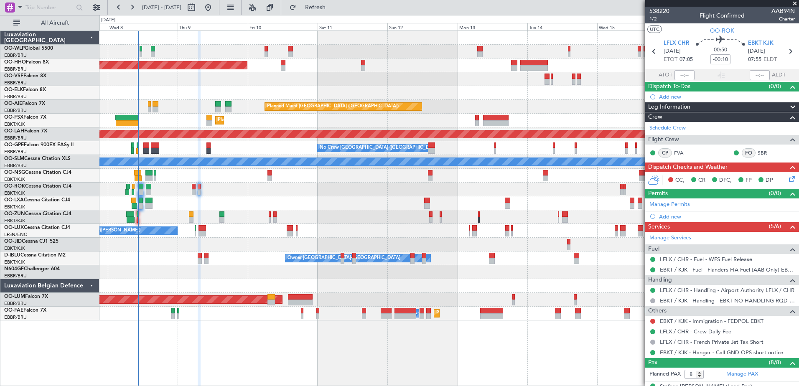
click at [655, 19] on span "1/2" at bounding box center [660, 18] width 20 height 7
click at [790, 175] on icon at bounding box center [791, 177] width 7 height 7
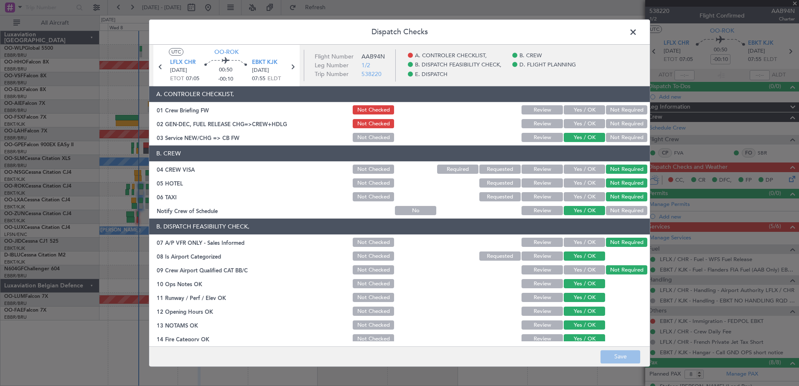
click at [566, 122] on button "Yes / OK" at bounding box center [584, 124] width 41 height 9
click at [634, 354] on button "Save" at bounding box center [621, 356] width 40 height 13
click at [637, 29] on span at bounding box center [637, 34] width 0 height 17
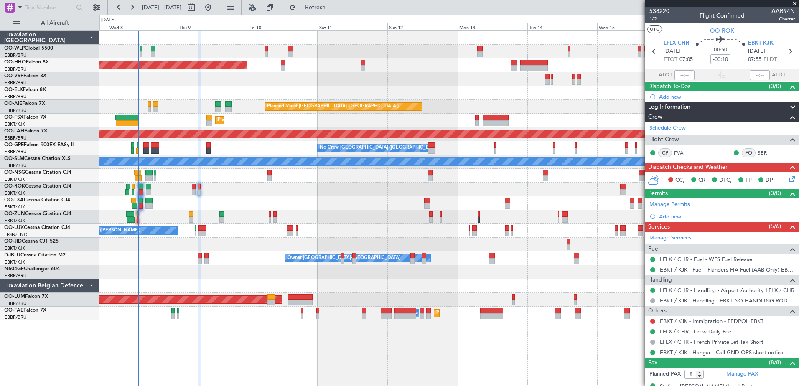
scroll to position [125, 0]
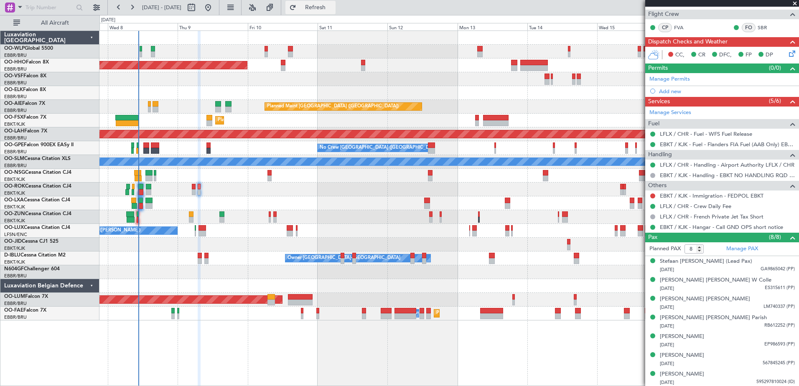
click at [333, 11] on button "Refresh" at bounding box center [311, 7] width 50 height 13
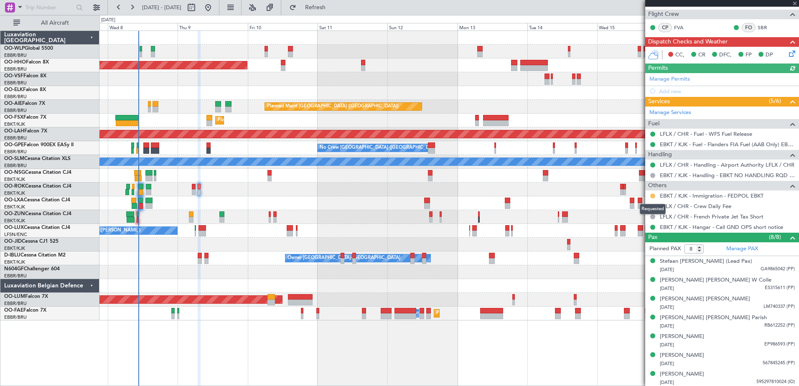
click at [654, 197] on button at bounding box center [652, 196] width 5 height 5
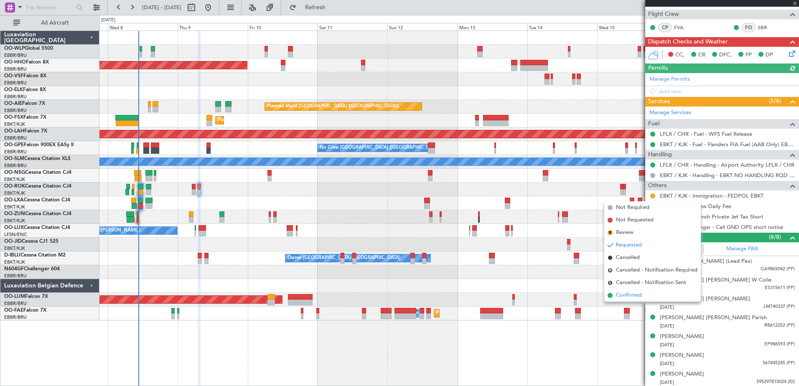
click at [637, 298] on span "Confirmed" at bounding box center [629, 295] width 26 height 8
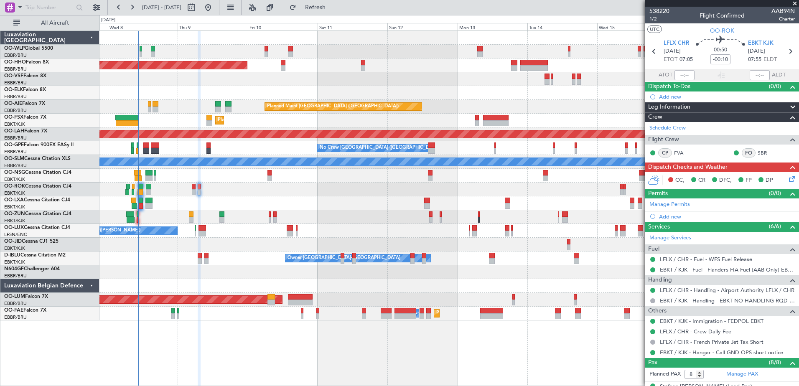
click at [788, 178] on icon at bounding box center [791, 177] width 7 height 7
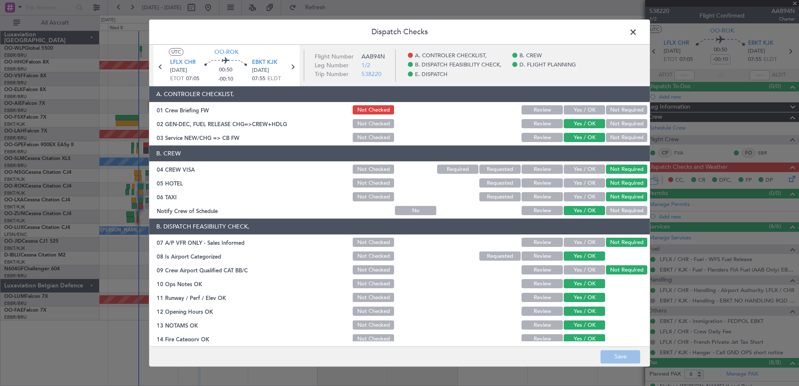
click at [574, 108] on button "Yes / OK" at bounding box center [584, 110] width 41 height 9
click at [614, 357] on button "Save" at bounding box center [621, 356] width 40 height 13
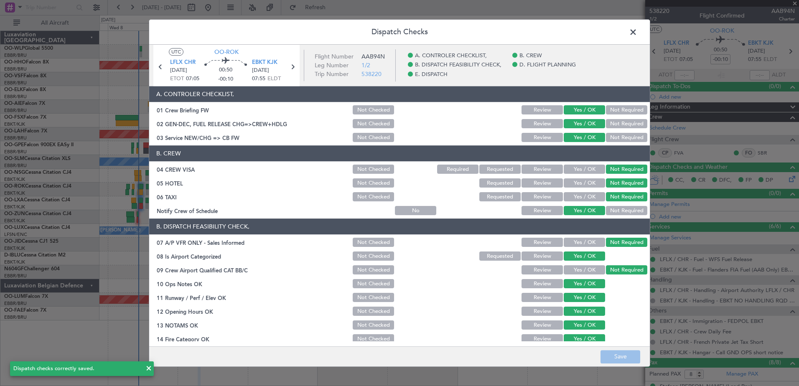
click at [637, 32] on span at bounding box center [637, 34] width 0 height 17
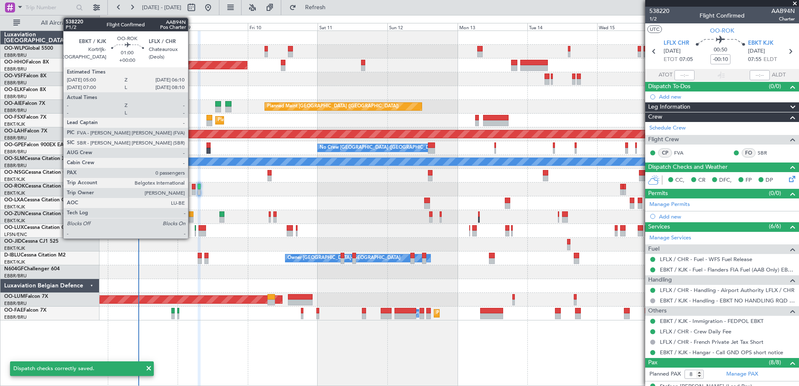
click at [192, 189] on div at bounding box center [194, 192] width 4 height 6
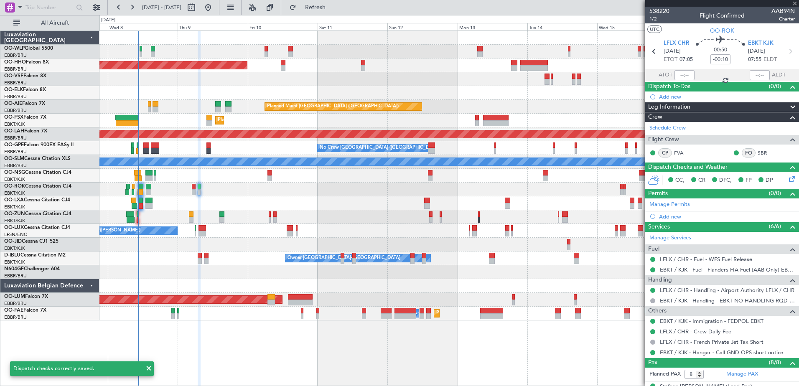
type input "0"
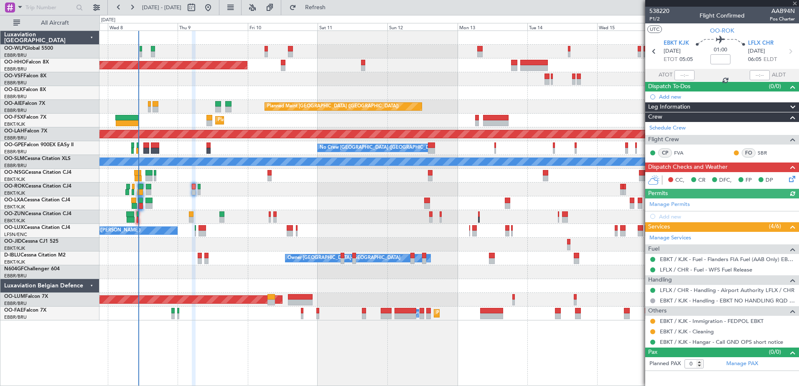
click at [791, 177] on icon at bounding box center [791, 177] width 7 height 7
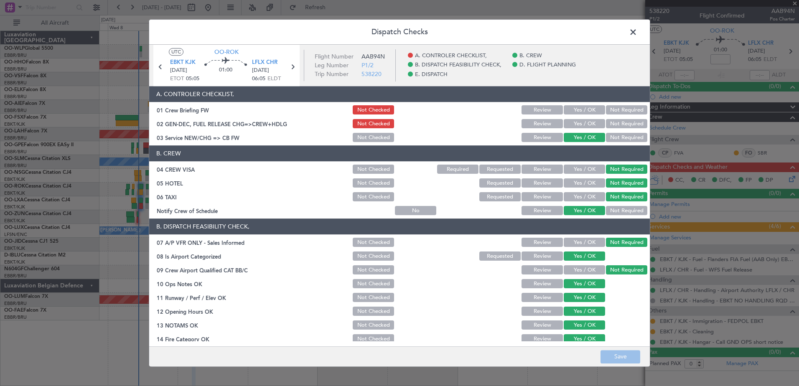
click at [573, 124] on button "Yes / OK" at bounding box center [584, 124] width 41 height 9
click at [583, 112] on button "Yes / OK" at bounding box center [584, 110] width 41 height 9
click at [621, 362] on button "Save" at bounding box center [621, 356] width 40 height 13
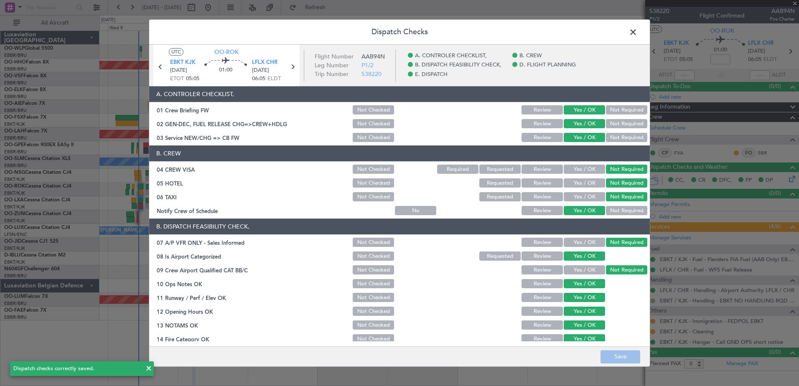
click at [637, 33] on span at bounding box center [637, 34] width 0 height 17
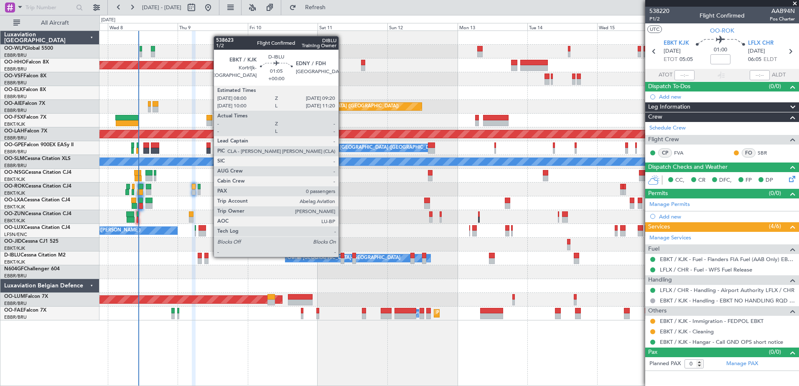
click at [342, 256] on div at bounding box center [343, 256] width 4 height 6
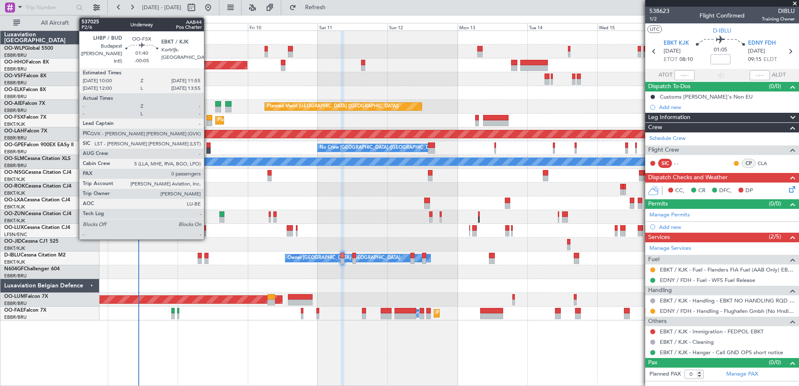
click at [208, 119] on div at bounding box center [210, 118] width 6 height 6
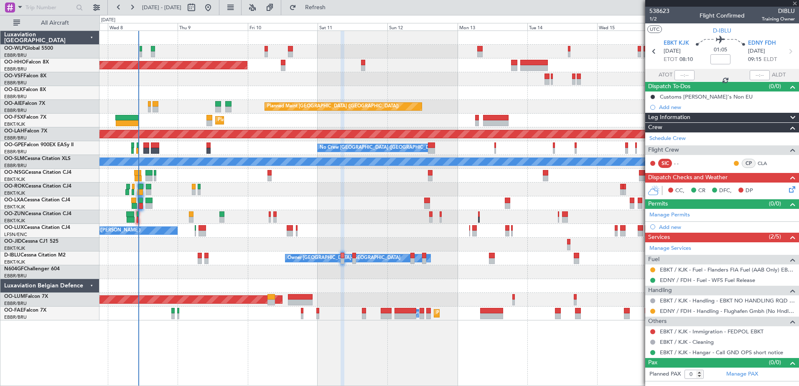
type input "-00:05"
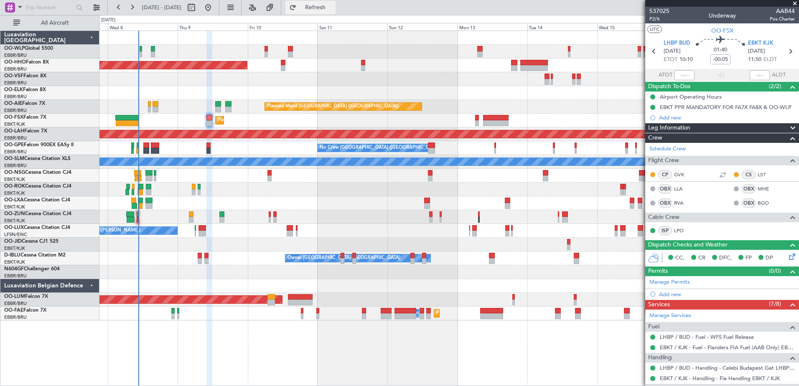
click at [333, 5] on span "Refresh" at bounding box center [315, 8] width 35 height 6
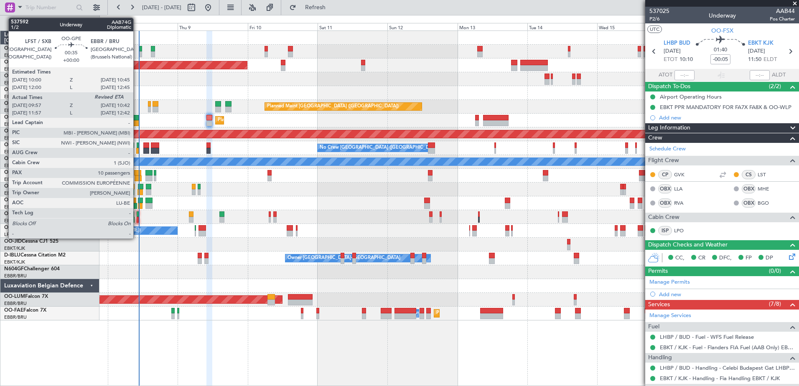
click at [137, 150] on div at bounding box center [137, 151] width 3 height 6
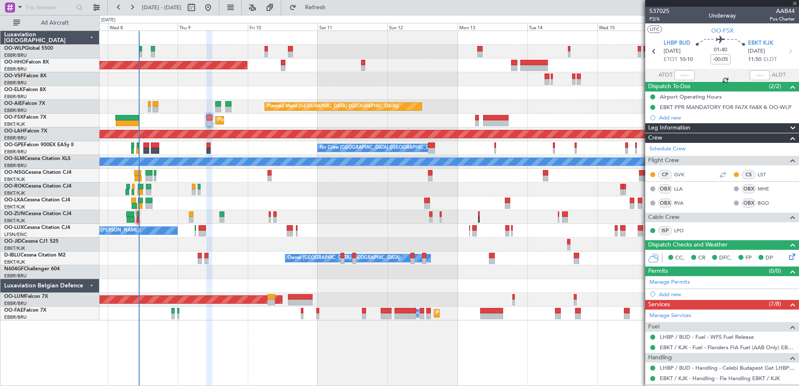
type input "10:02"
type input "10"
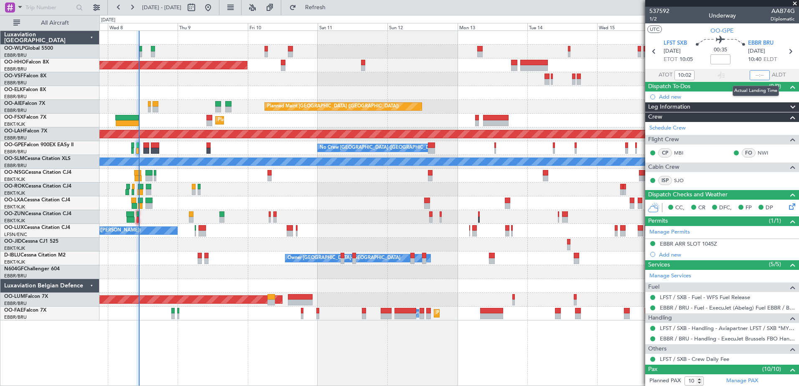
click at [751, 75] on input "text" at bounding box center [760, 75] width 20 height 10
type input "10:37"
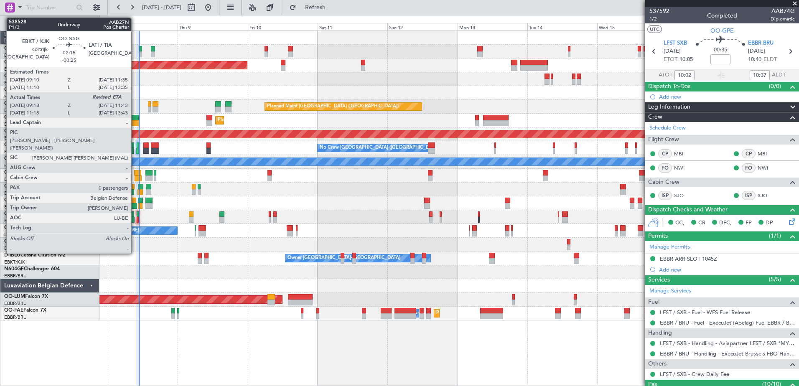
click at [135, 176] on div at bounding box center [138, 179] width 7 height 6
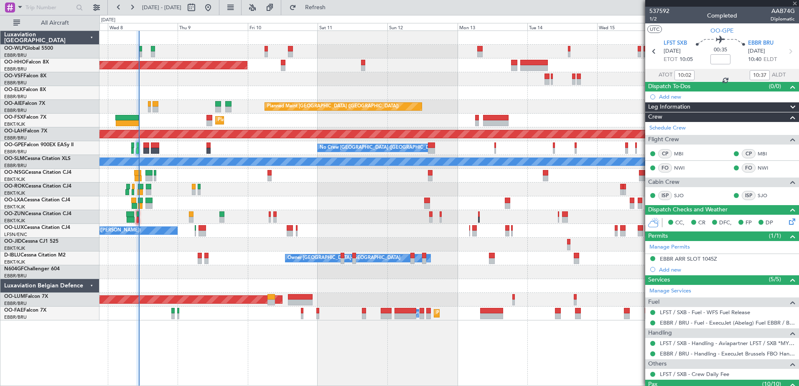
type input "-00:25"
type input "09:23"
type input "0"
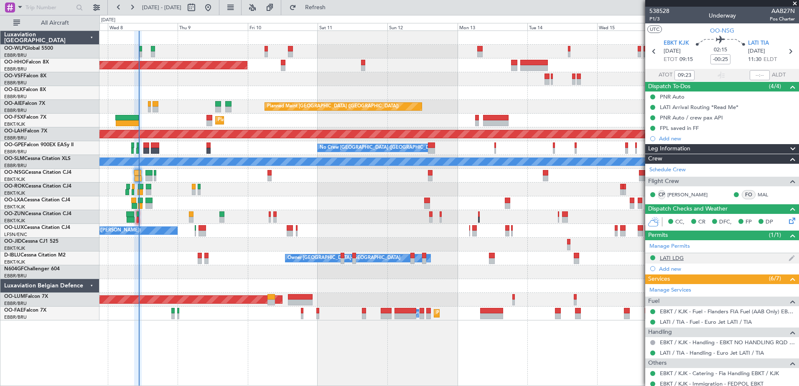
click at [677, 256] on div "LATI LDG" at bounding box center [672, 258] width 24 height 7
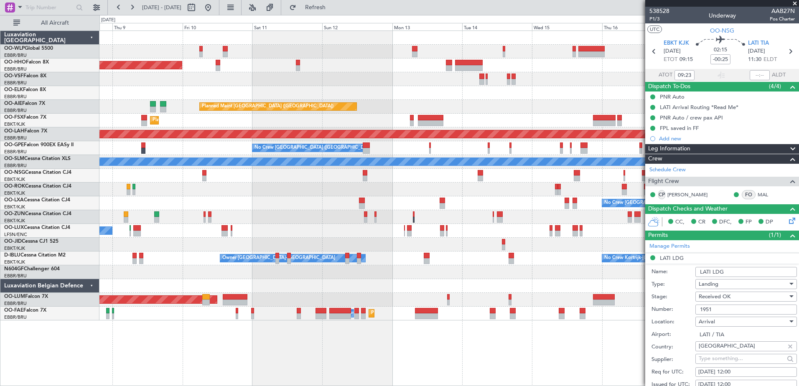
click at [301, 222] on div at bounding box center [448, 217] width 699 height 14
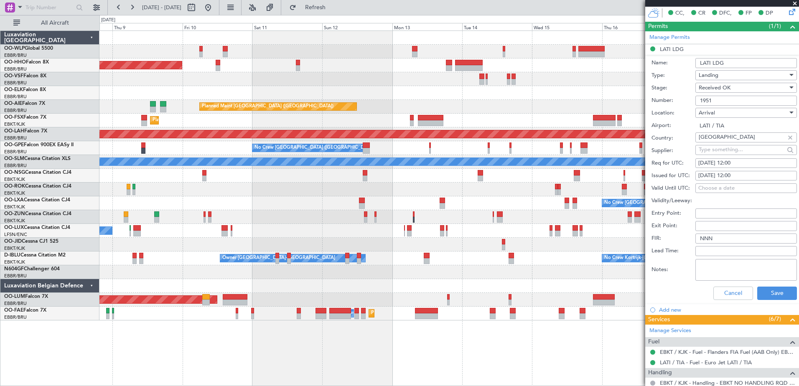
scroll to position [167, 0]
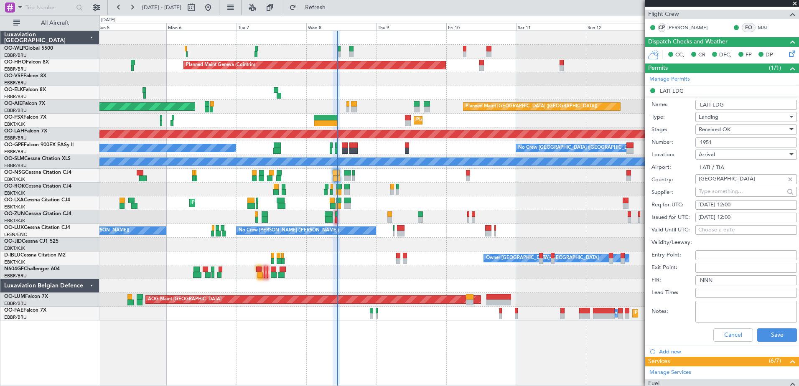
click at [548, 233] on div "Planned Maint Milan (Linate) Planned Maint Geneva (Cointrin) Planned Maint Lond…" at bounding box center [448, 176] width 699 height 290
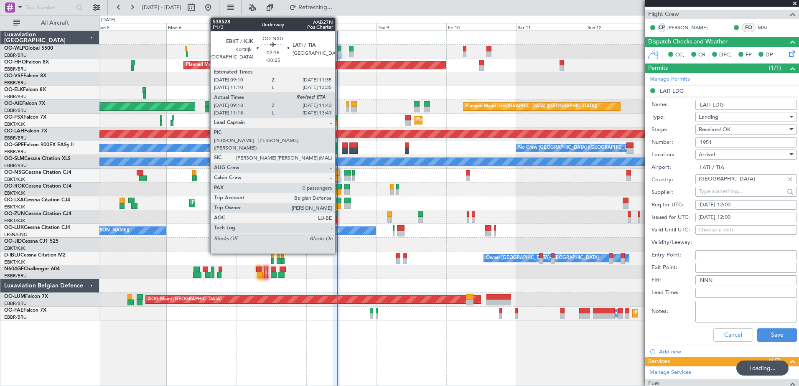
click at [339, 176] on div at bounding box center [336, 179] width 7 height 6
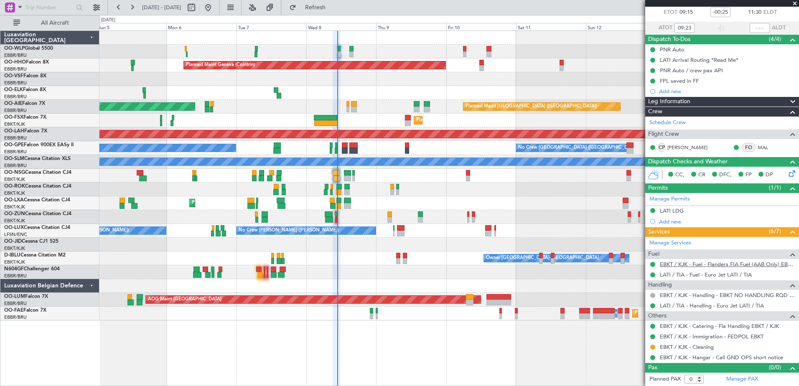
scroll to position [0, 0]
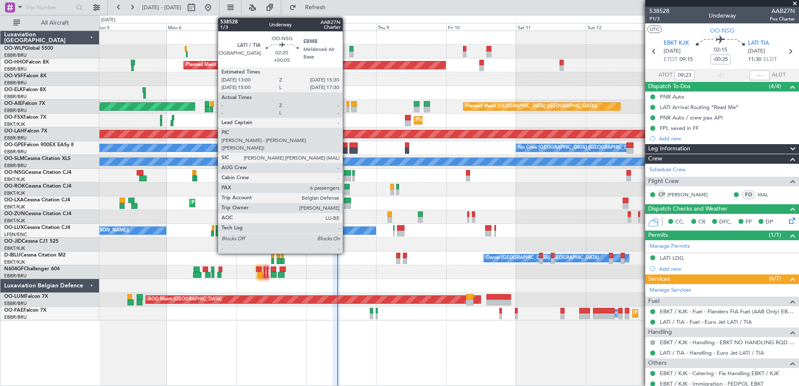
click at [347, 179] on div at bounding box center [348, 179] width 8 height 6
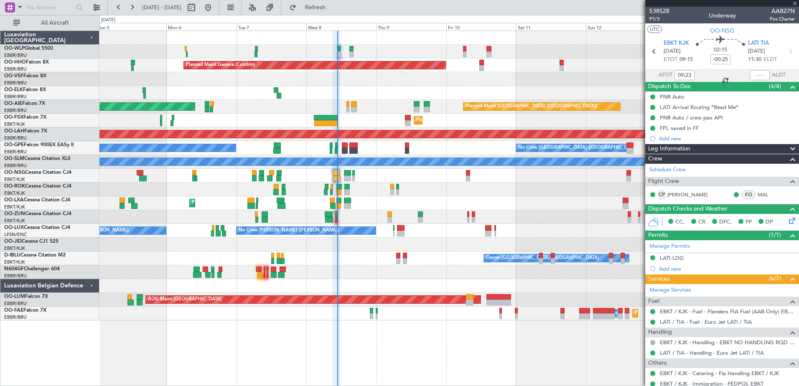
type input "+00:05"
type input "6"
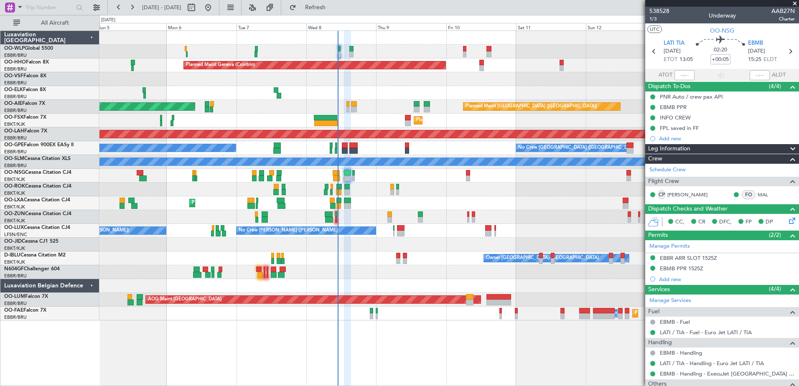
scroll to position [125, 0]
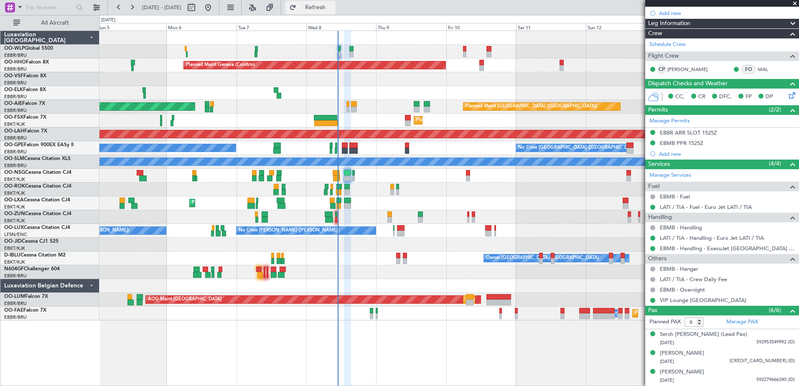
click at [333, 5] on span "Refresh" at bounding box center [315, 8] width 35 height 6
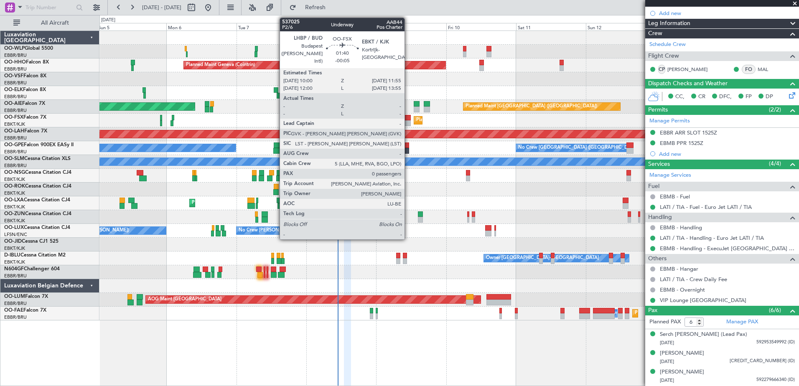
click at [408, 122] on div at bounding box center [408, 123] width 6 height 6
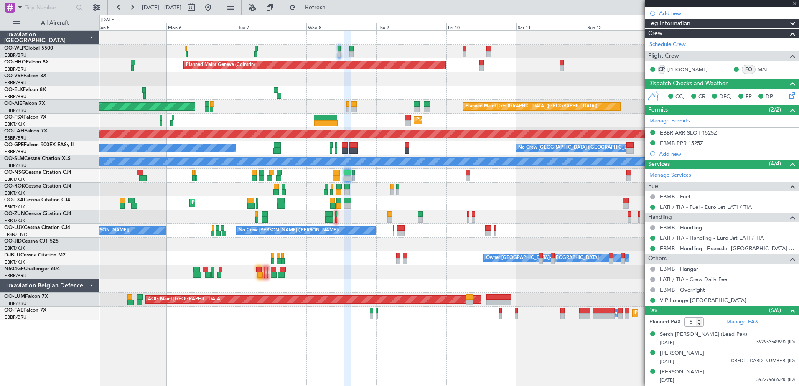
type input "-00:05"
type input "0"
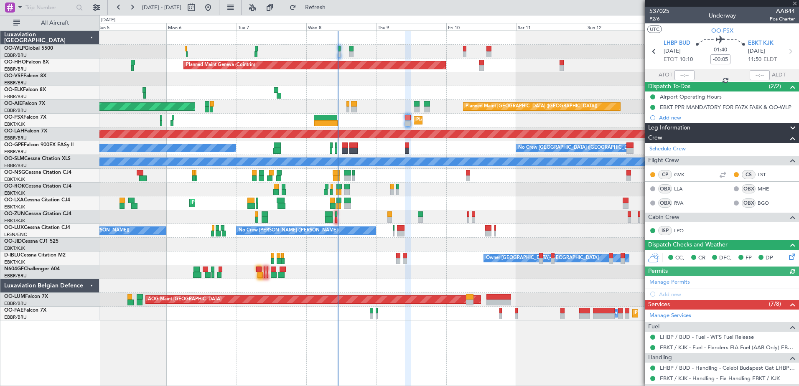
scroll to position [83, 0]
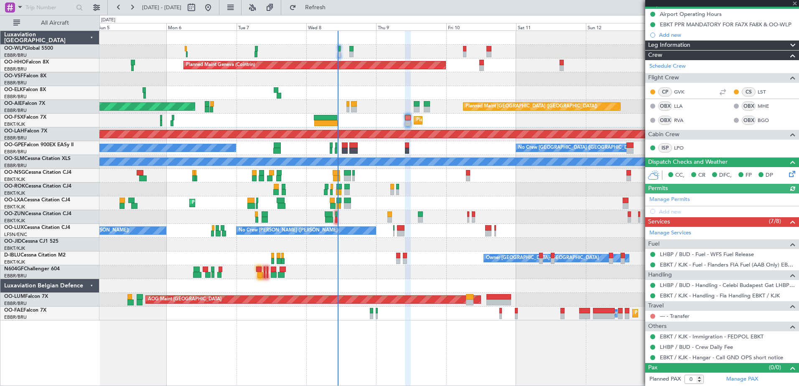
click at [654, 314] on button at bounding box center [652, 316] width 5 height 5
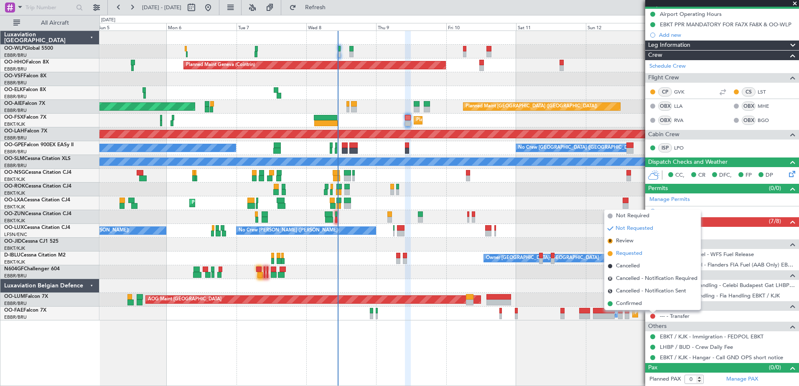
click at [629, 253] on span "Requested" at bounding box center [629, 254] width 26 height 8
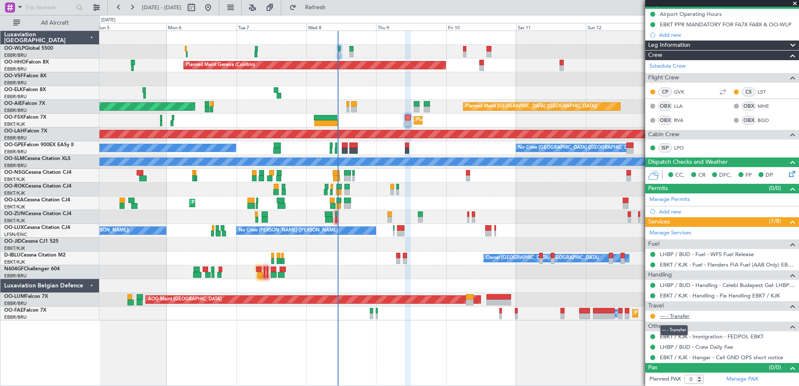
click at [678, 317] on link "--- - Transfer" at bounding box center [675, 316] width 30 height 7
click at [336, 3] on button "Refresh" at bounding box center [311, 7] width 50 height 13
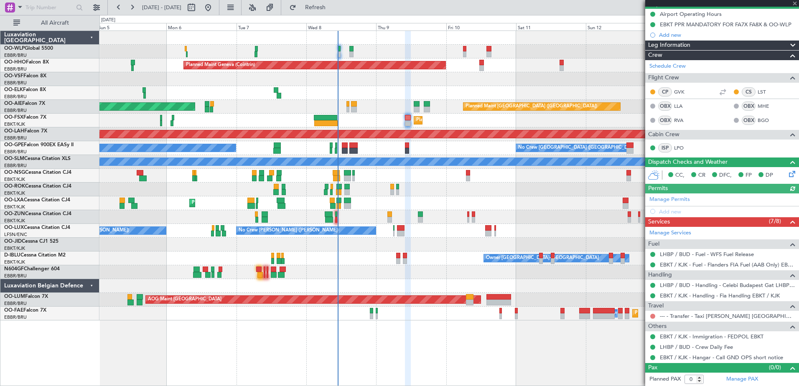
click at [654, 314] on button at bounding box center [652, 316] width 5 height 5
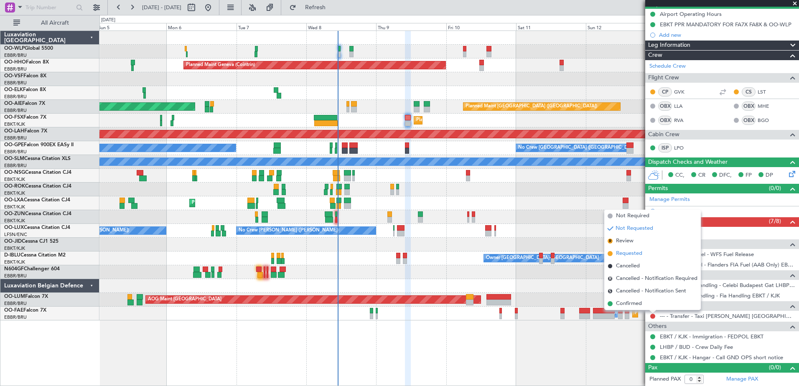
click at [633, 253] on span "Requested" at bounding box center [629, 254] width 26 height 8
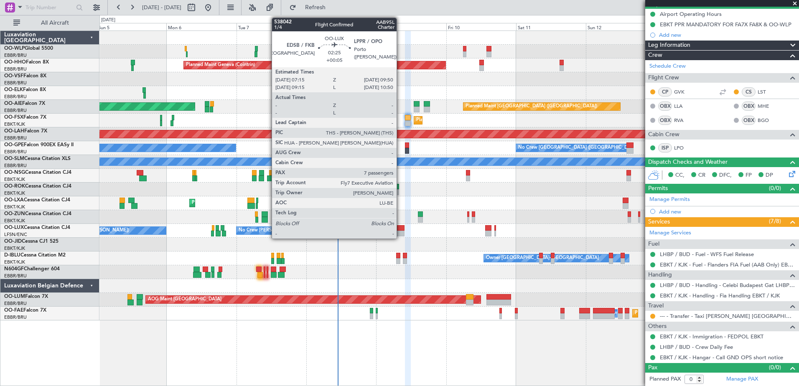
click at [400, 234] on div at bounding box center [401, 234] width 8 height 6
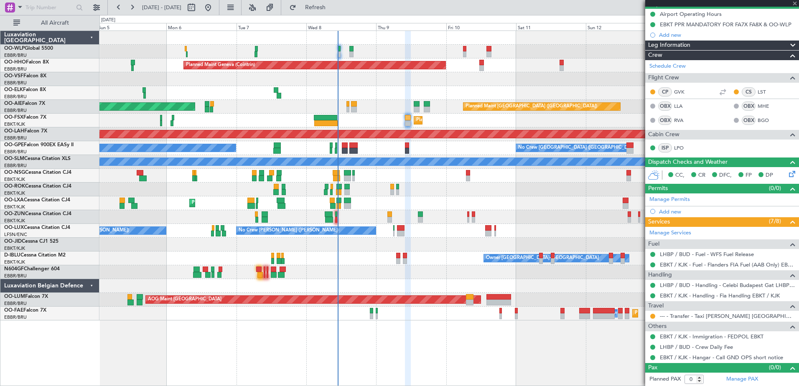
type input "+00:05"
type input "7"
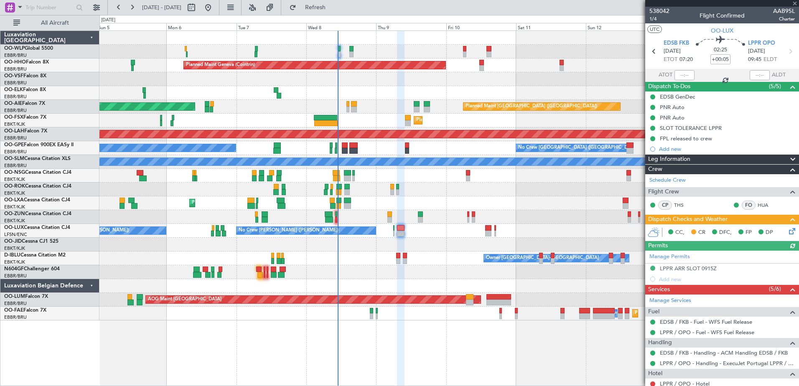
scroll to position [125, 0]
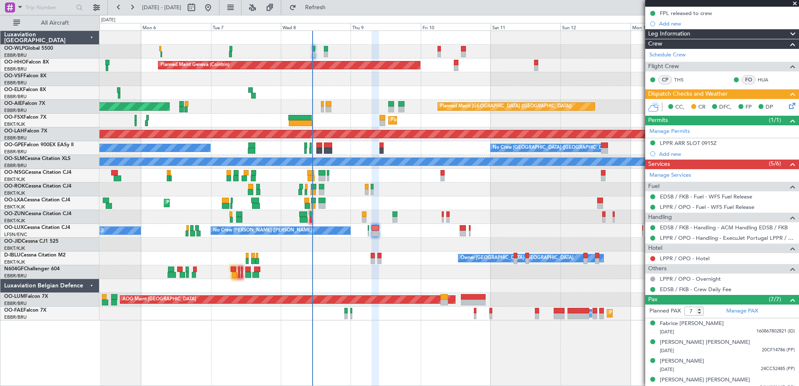
click at [487, 200] on div "Planned Maint Geneva (Cointrin) Planned Maint London (Farnborough) Unplanned Ma…" at bounding box center [448, 176] width 699 height 290
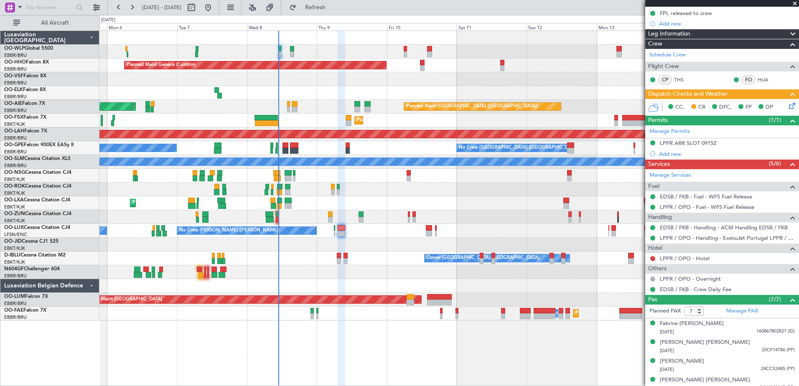
click at [536, 234] on div "No Crew Nancy (Essey) No Crew Nancy (Essey)" at bounding box center [448, 231] width 699 height 14
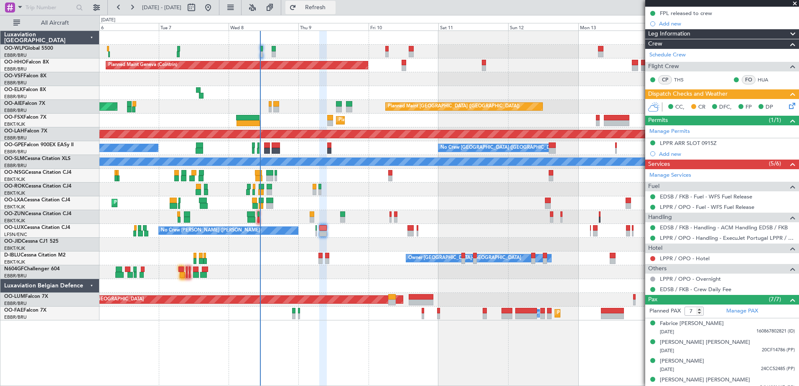
click at [333, 7] on span "Refresh" at bounding box center [315, 8] width 35 height 6
click at [653, 259] on button at bounding box center [652, 258] width 5 height 5
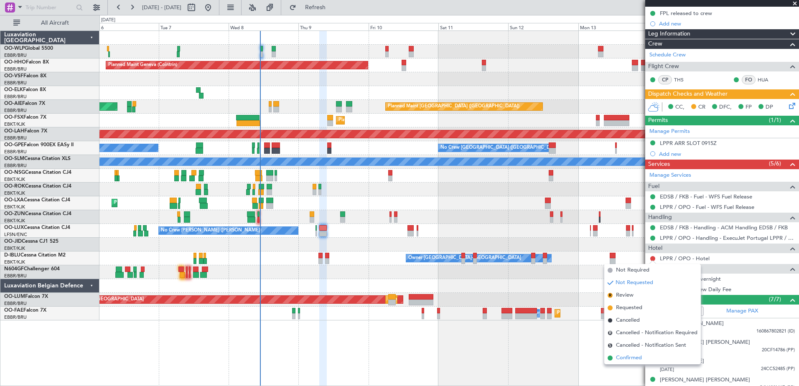
click at [627, 359] on span "Confirmed" at bounding box center [629, 358] width 26 height 8
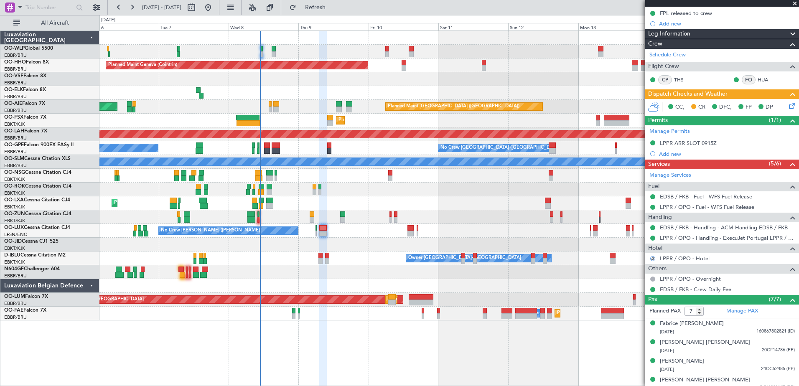
click at [788, 105] on icon at bounding box center [791, 104] width 7 height 7
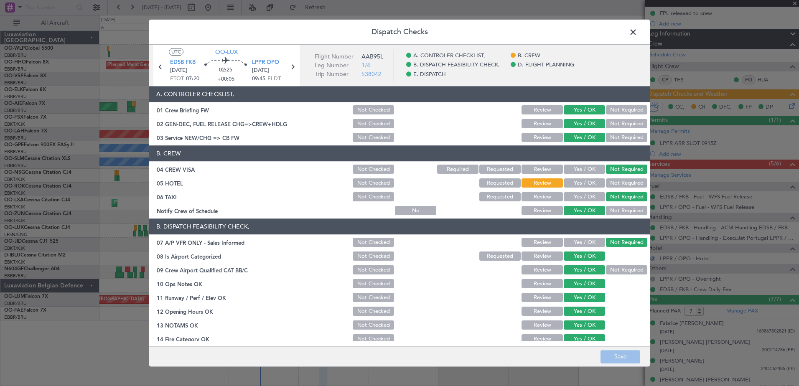
click at [586, 181] on button "Yes / OK" at bounding box center [584, 183] width 41 height 9
click at [631, 350] on footer "Save" at bounding box center [399, 357] width 501 height 20
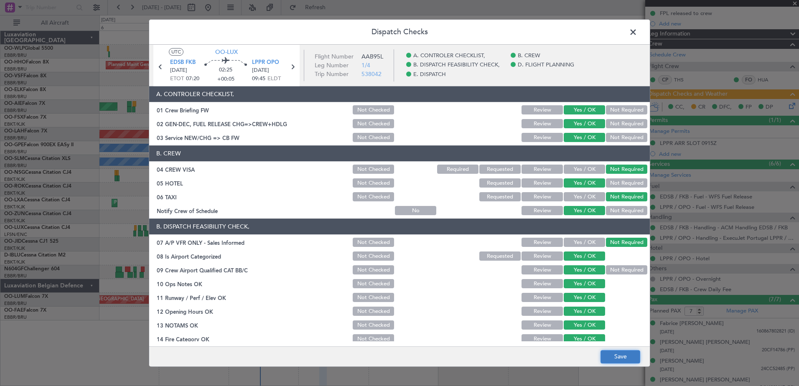
click at [629, 356] on button "Save" at bounding box center [621, 356] width 40 height 13
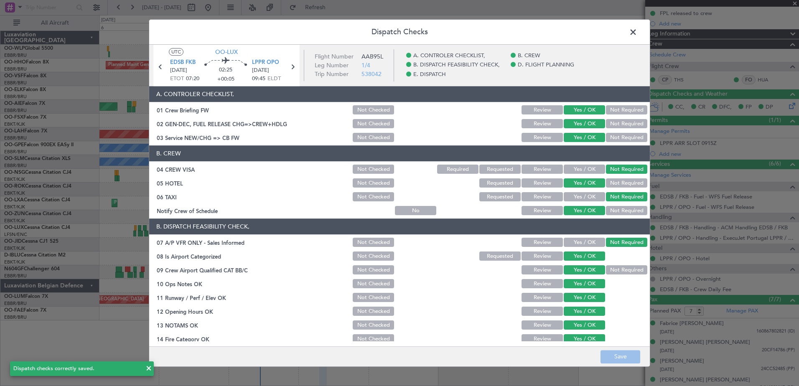
click at [637, 30] on span at bounding box center [637, 34] width 0 height 17
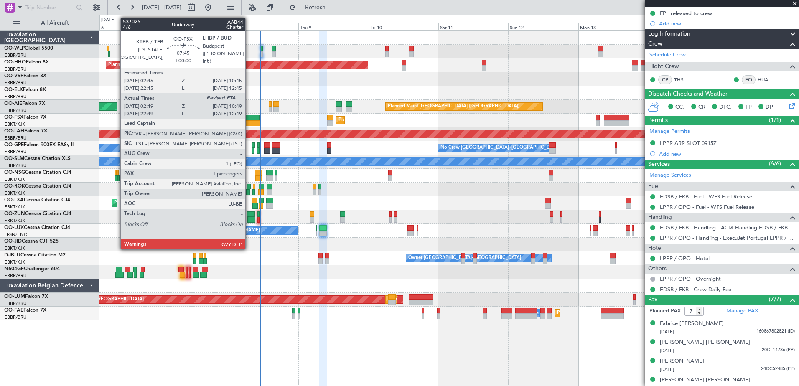
click at [249, 121] on div at bounding box center [248, 123] width 23 height 6
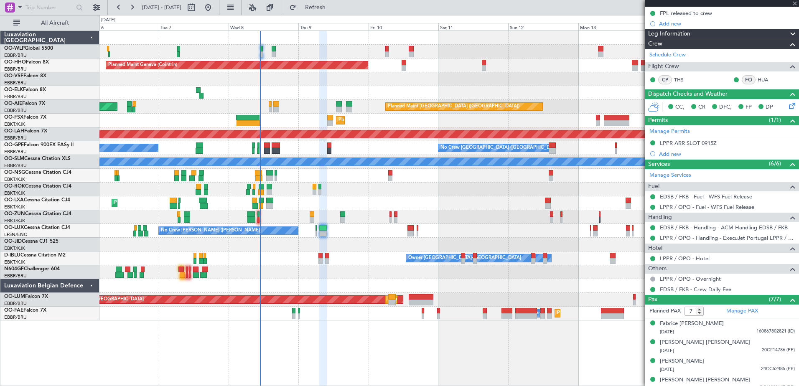
type input "02:59"
type input "1"
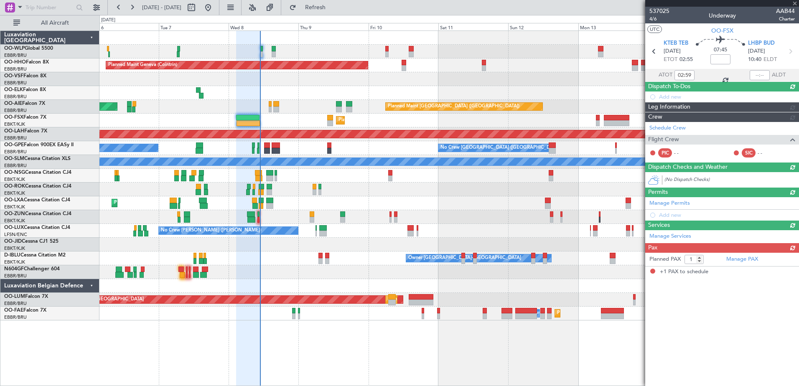
scroll to position [0, 0]
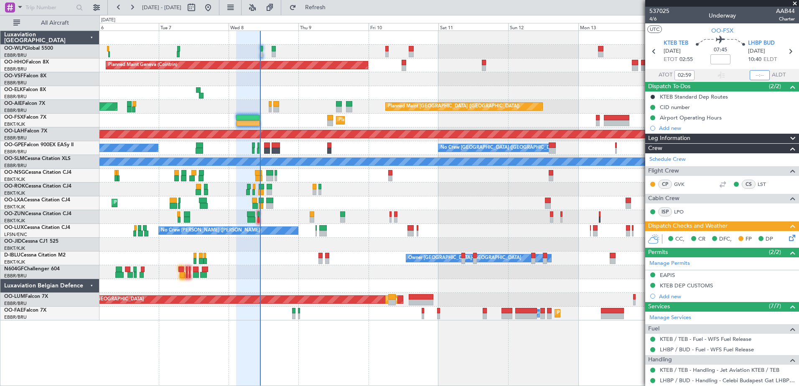
click at [754, 76] on input "text" at bounding box center [760, 75] width 20 height 10
type input "10:53"
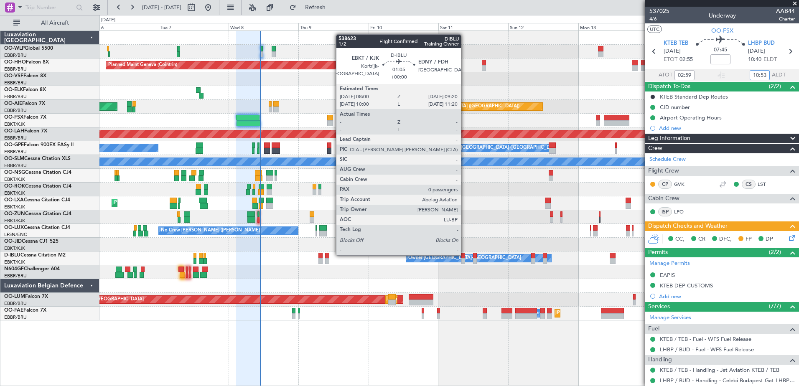
click at [465, 255] on div at bounding box center [464, 256] width 4 height 6
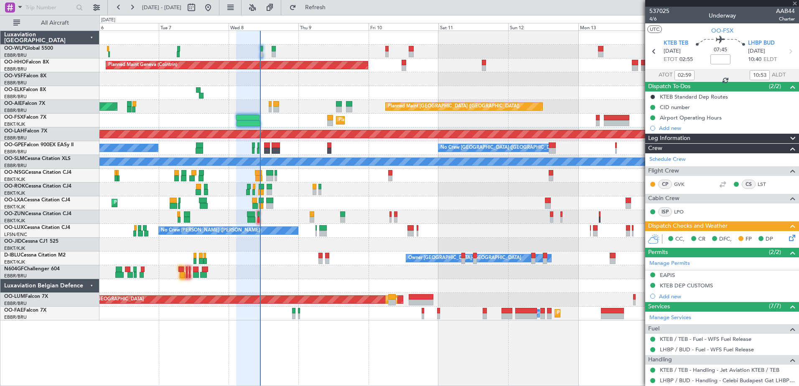
type input "0"
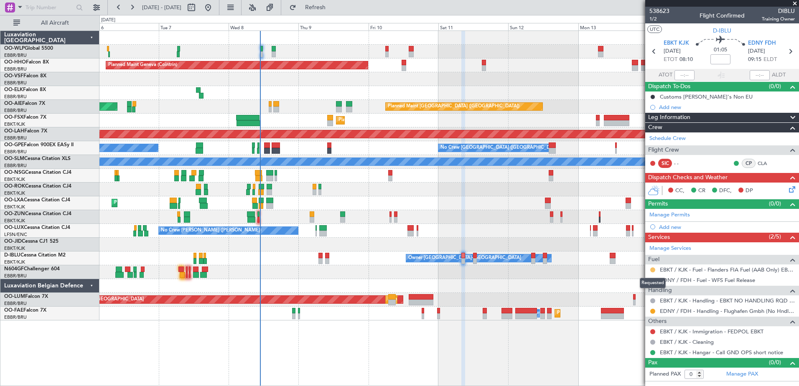
click at [652, 270] on button at bounding box center [652, 270] width 5 height 5
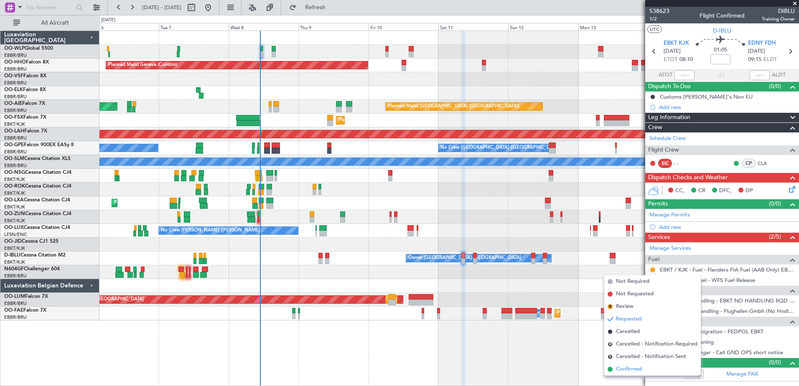
click at [626, 367] on span "Confirmed" at bounding box center [629, 369] width 26 height 8
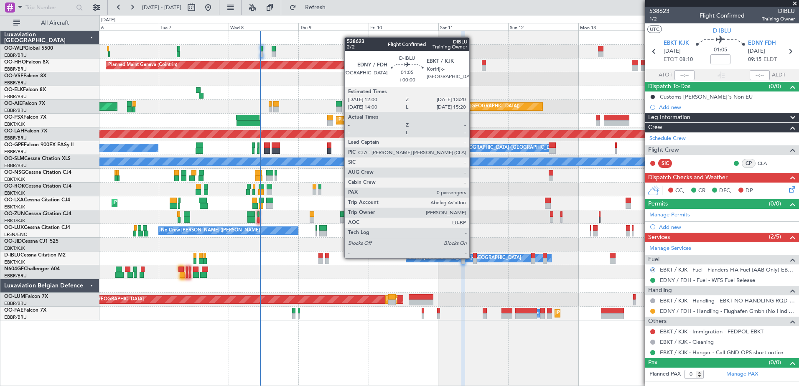
click at [473, 258] on div at bounding box center [475, 256] width 4 height 6
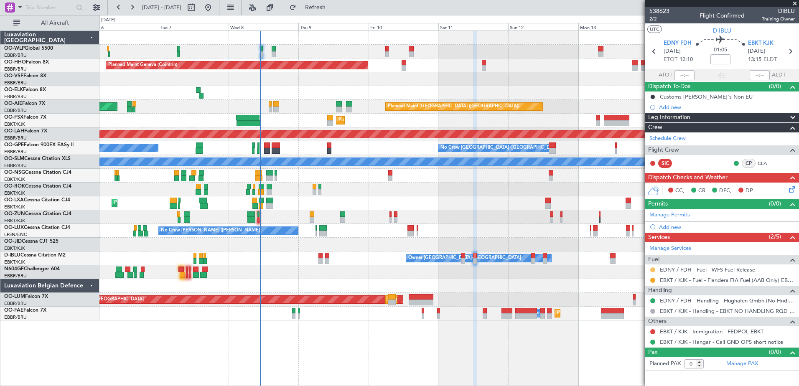
click at [651, 268] on button at bounding box center [652, 270] width 5 height 5
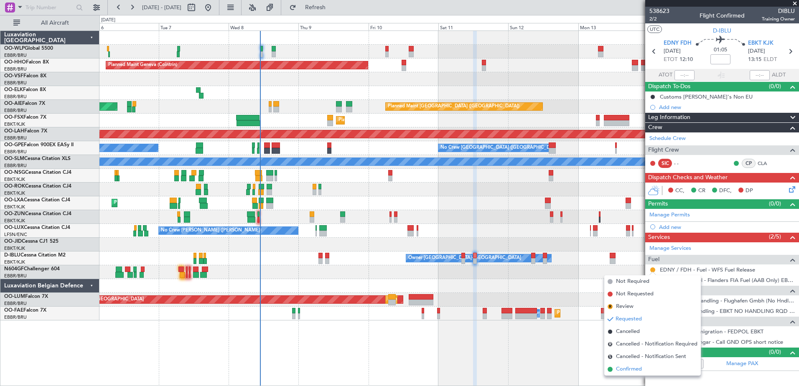
click at [620, 369] on span "Confirmed" at bounding box center [629, 369] width 26 height 8
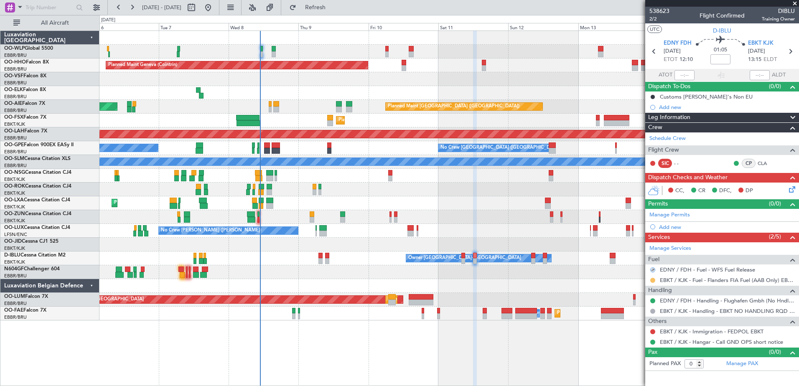
click at [655, 278] on button at bounding box center [652, 280] width 5 height 5
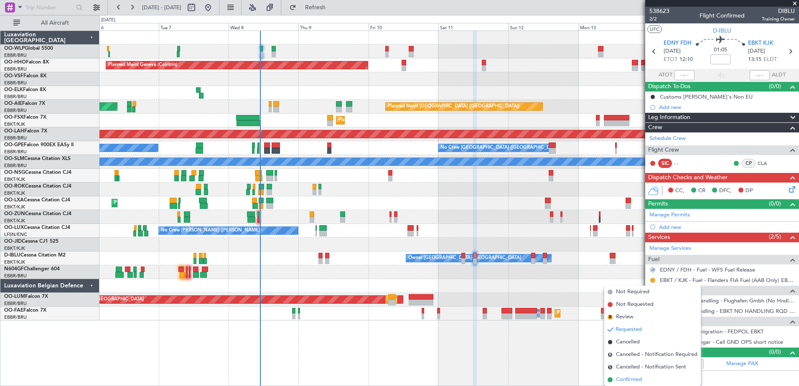
click at [626, 380] on span "Confirmed" at bounding box center [629, 380] width 26 height 8
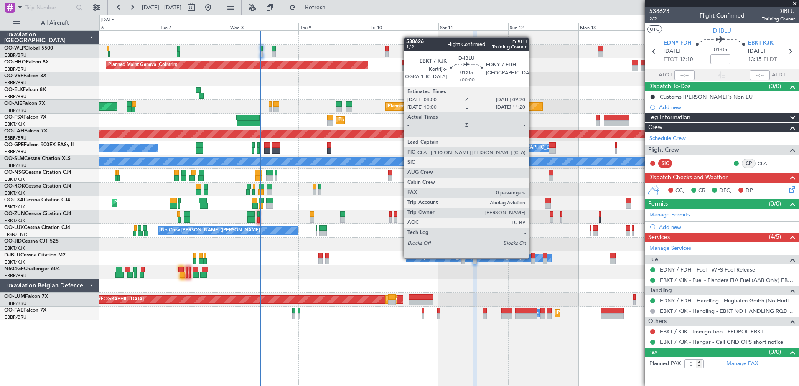
click at [533, 258] on div at bounding box center [533, 256] width 4 height 6
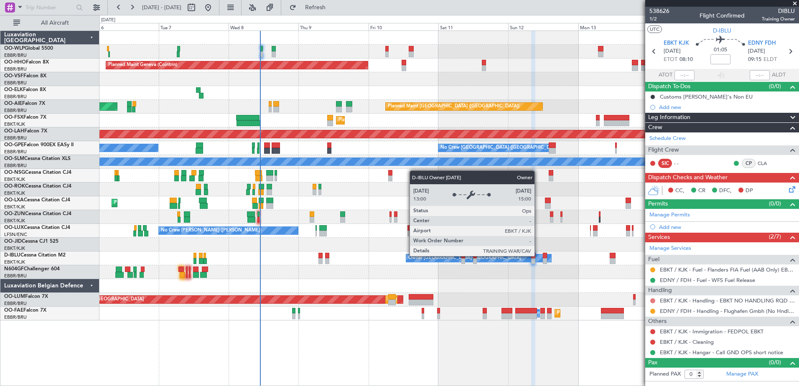
click at [652, 301] on button at bounding box center [652, 300] width 5 height 5
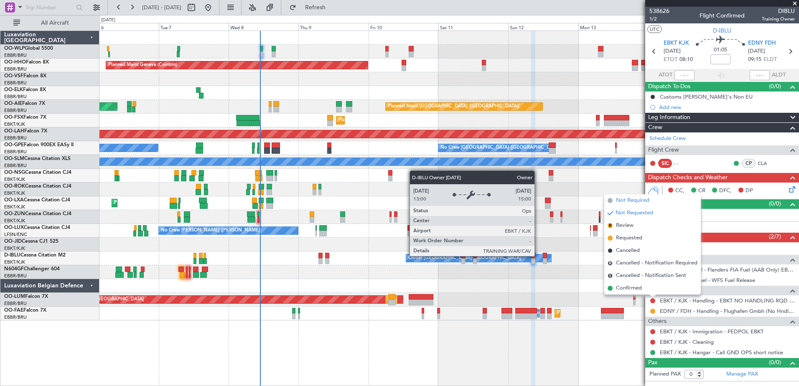
click at [632, 201] on span "Not Required" at bounding box center [632, 200] width 33 height 8
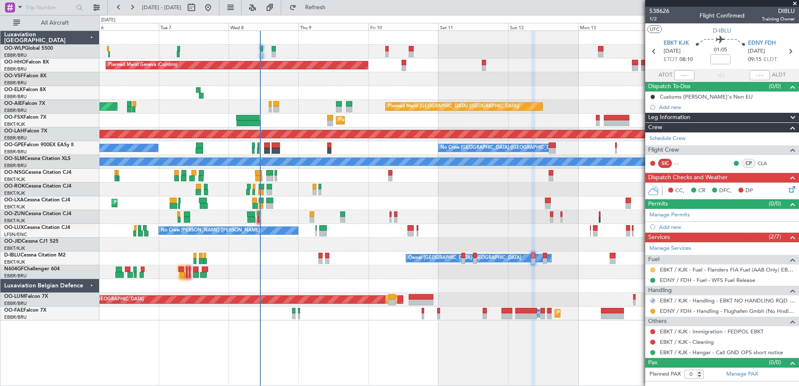
click at [652, 271] on button at bounding box center [652, 270] width 5 height 5
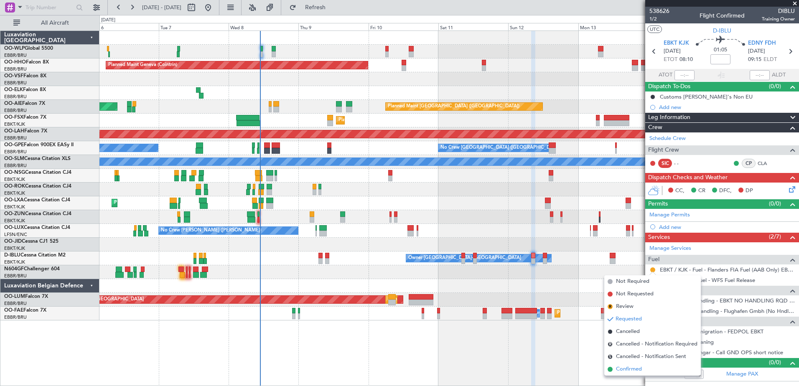
click at [624, 366] on span "Confirmed" at bounding box center [629, 369] width 26 height 8
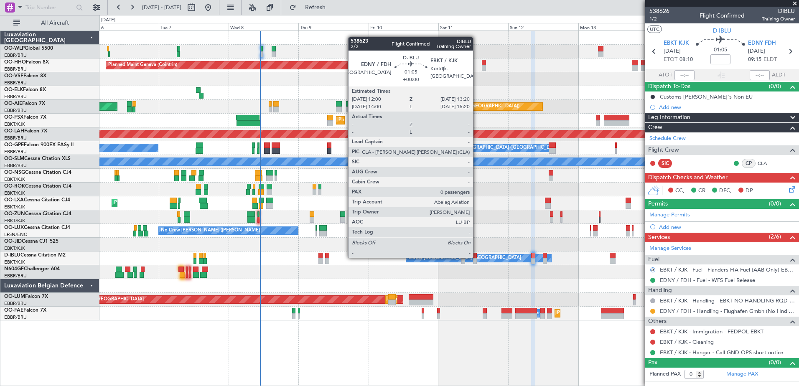
click at [477, 257] on div at bounding box center [475, 256] width 4 height 6
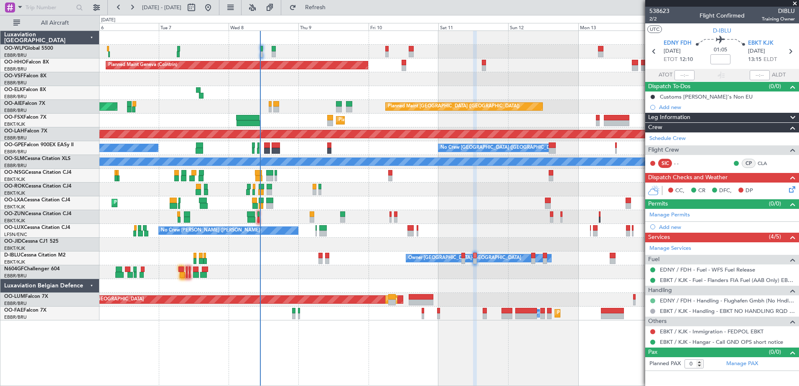
click at [651, 299] on button at bounding box center [652, 300] width 5 height 5
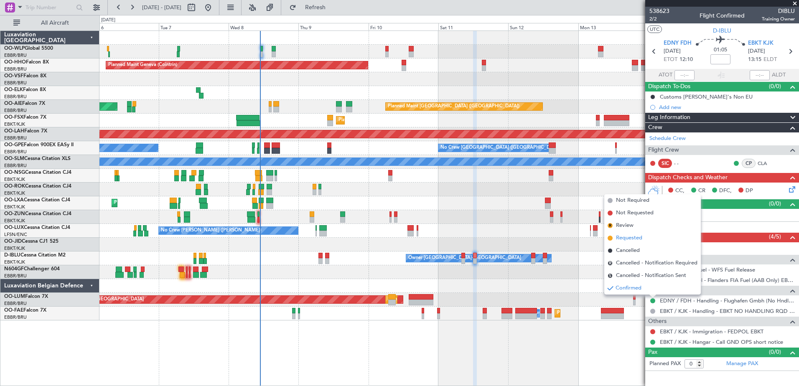
click at [622, 237] on span "Requested" at bounding box center [629, 238] width 26 height 8
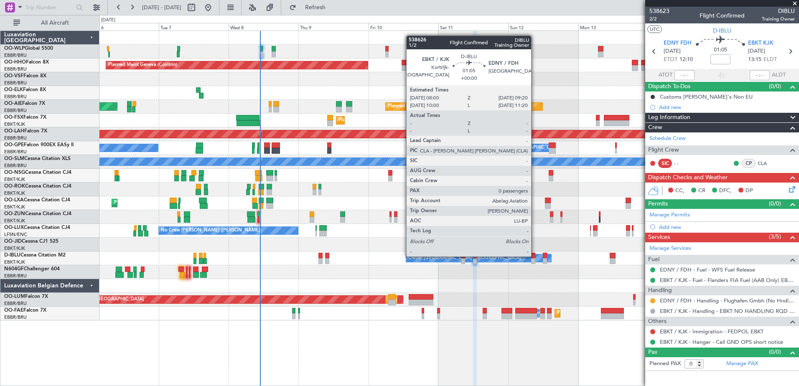
click at [535, 256] on div at bounding box center [533, 256] width 4 height 6
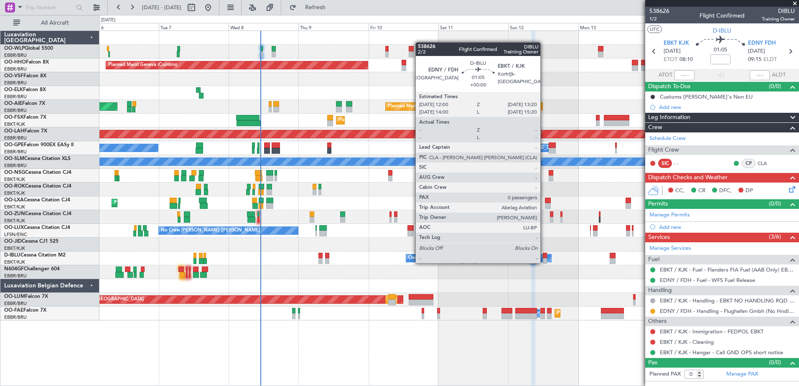
click at [544, 263] on div at bounding box center [545, 261] width 4 height 6
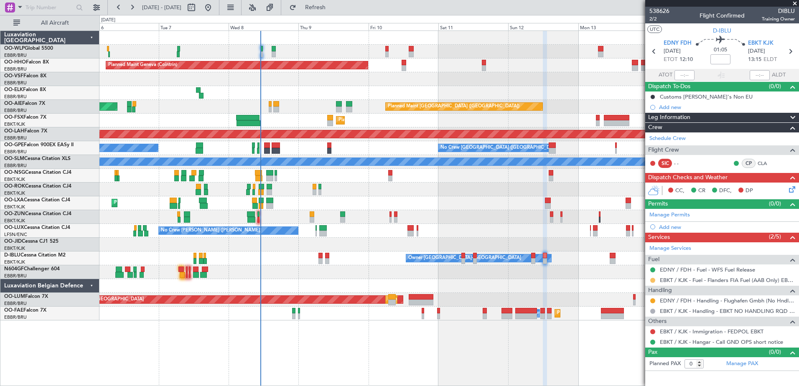
click at [653, 280] on button at bounding box center [652, 280] width 5 height 5
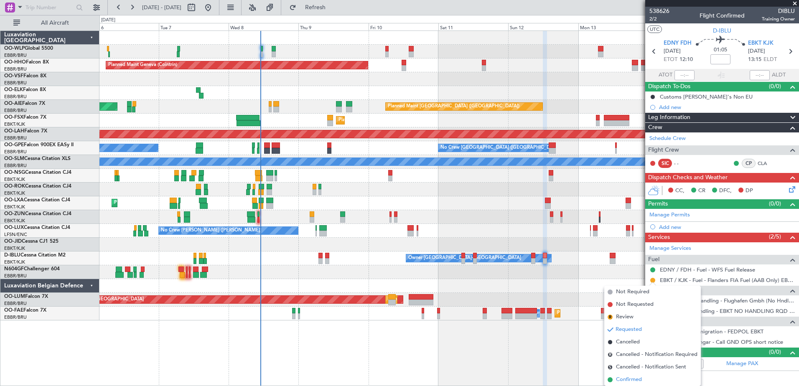
click at [627, 380] on span "Confirmed" at bounding box center [629, 380] width 26 height 8
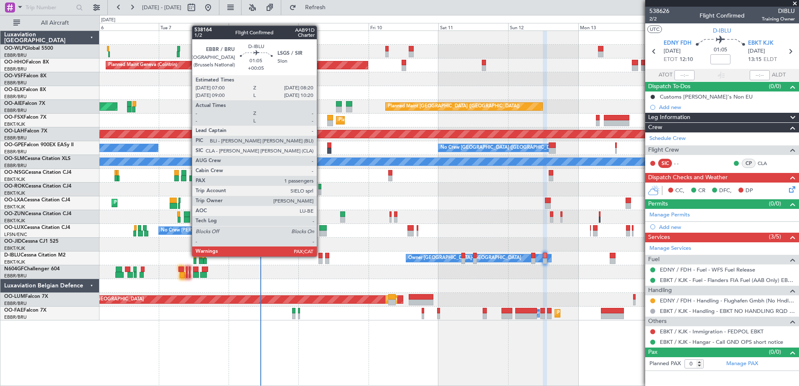
click at [321, 257] on div at bounding box center [321, 256] width 4 height 6
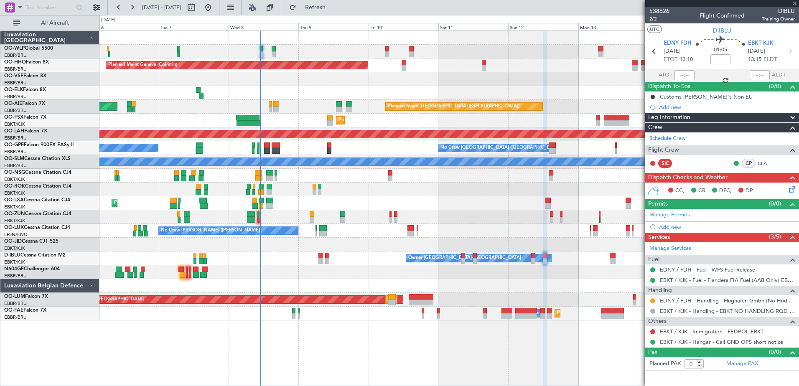
type input "+00:05"
type input "1"
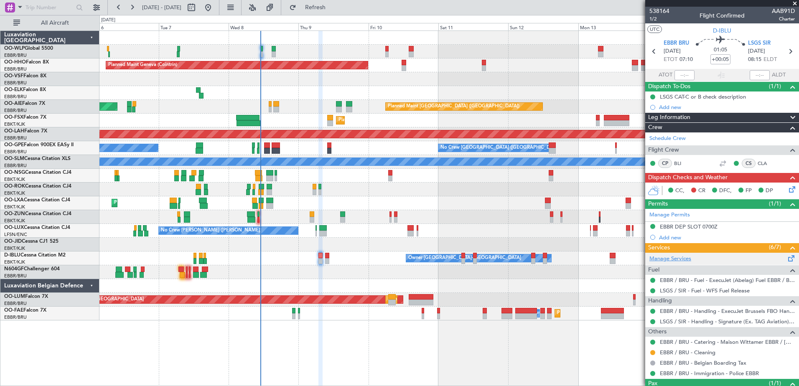
click at [665, 261] on link "Manage Services" at bounding box center [671, 259] width 42 height 8
click at [316, 11] on button "Refresh" at bounding box center [311, 7] width 50 height 13
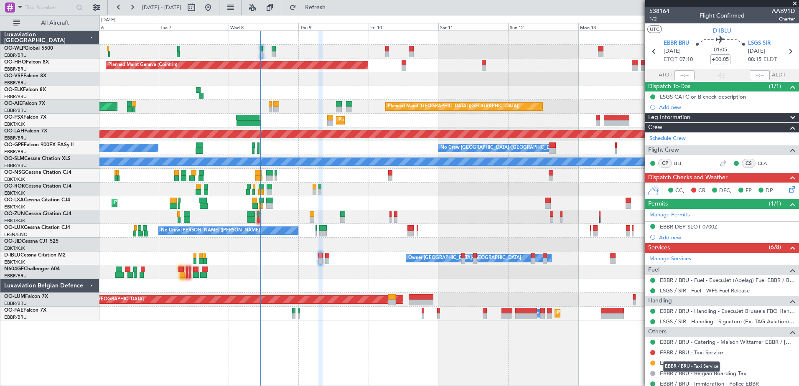
click at [705, 352] on link "EBBR / BRU - Taxi Service" at bounding box center [691, 352] width 63 height 7
click at [336, 11] on button "Refresh" at bounding box center [311, 7] width 50 height 13
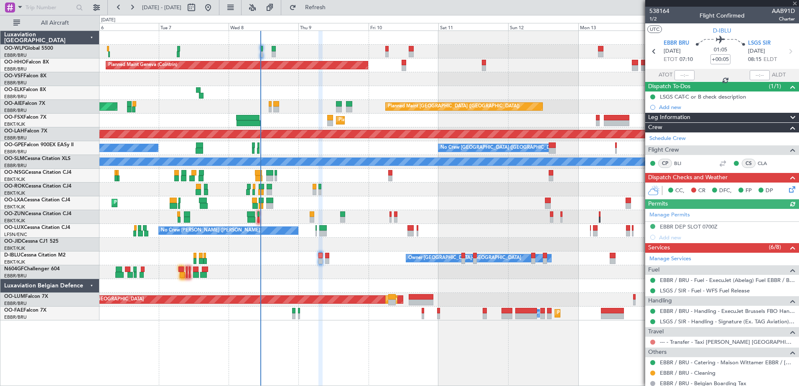
click at [653, 342] on button at bounding box center [652, 342] width 5 height 5
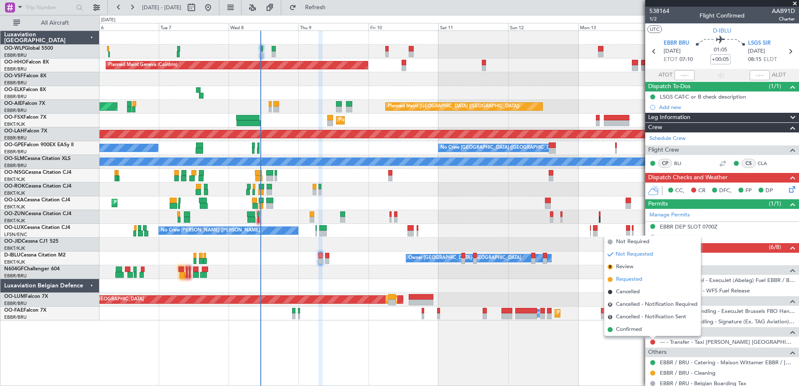
click at [625, 278] on span "Requested" at bounding box center [629, 279] width 26 height 8
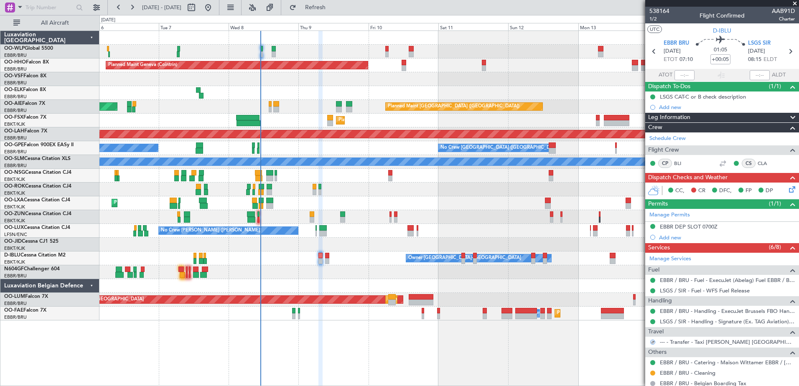
click at [788, 189] on icon at bounding box center [791, 188] width 7 height 7
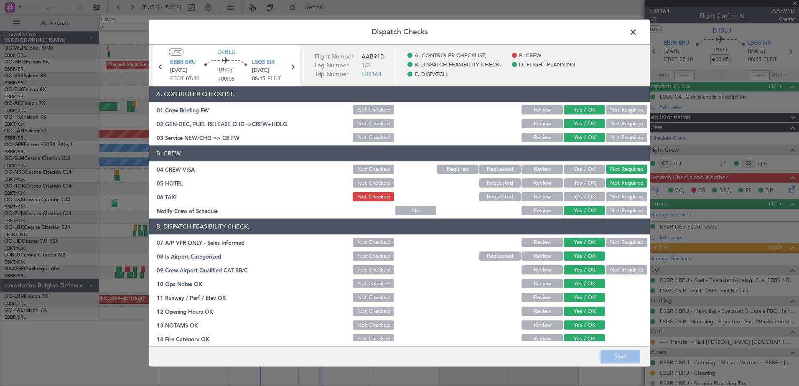
click at [609, 194] on button "Not Required" at bounding box center [626, 197] width 41 height 9
click at [588, 198] on button "Yes / OK" at bounding box center [584, 197] width 41 height 9
click at [622, 358] on button "Save" at bounding box center [621, 356] width 40 height 13
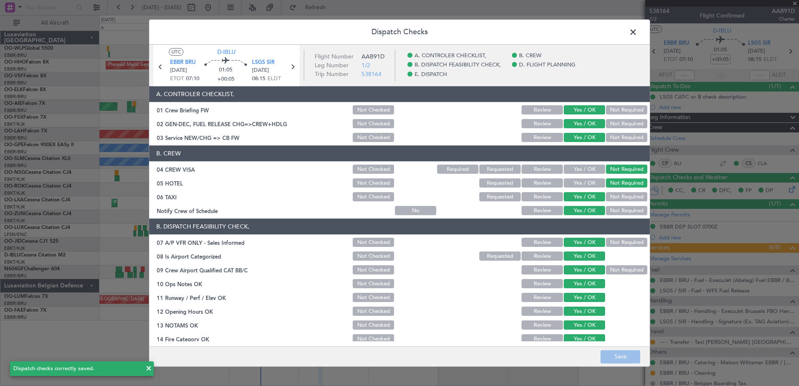
click at [637, 31] on span at bounding box center [637, 34] width 0 height 17
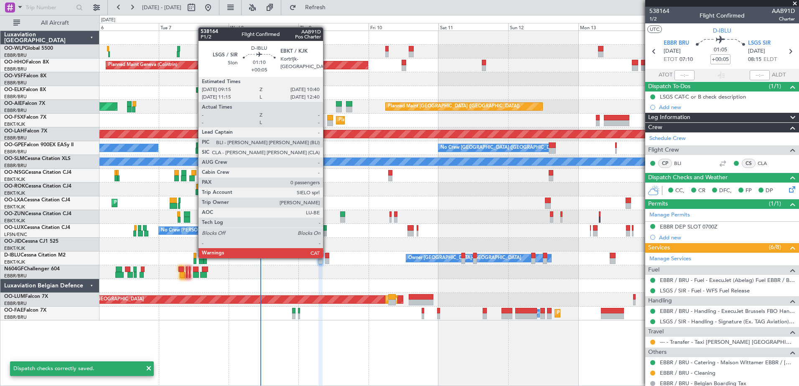
click at [327, 258] on div at bounding box center [327, 256] width 4 height 6
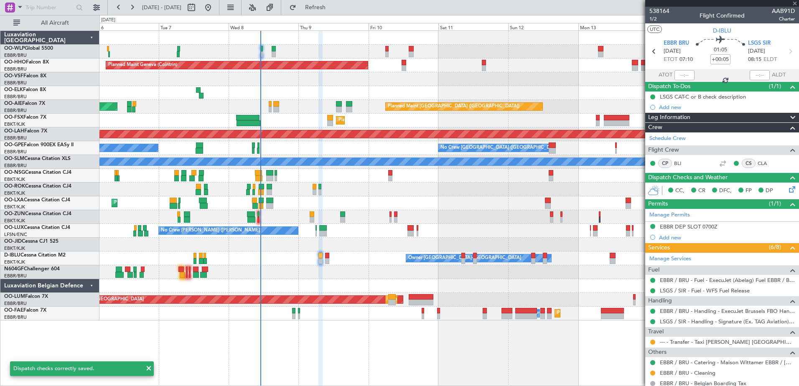
type input "0"
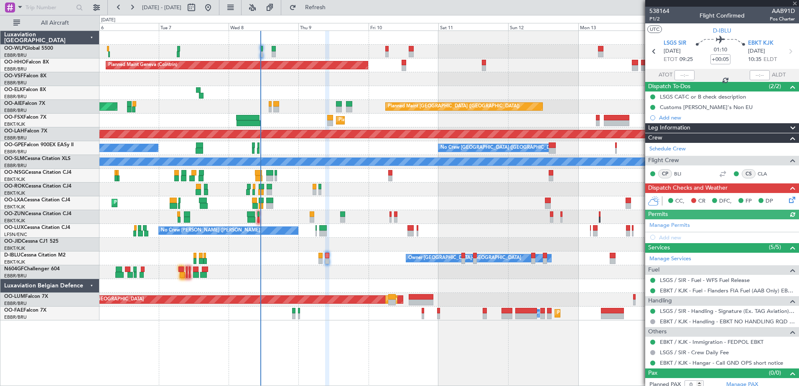
click at [788, 197] on icon at bounding box center [791, 198] width 7 height 7
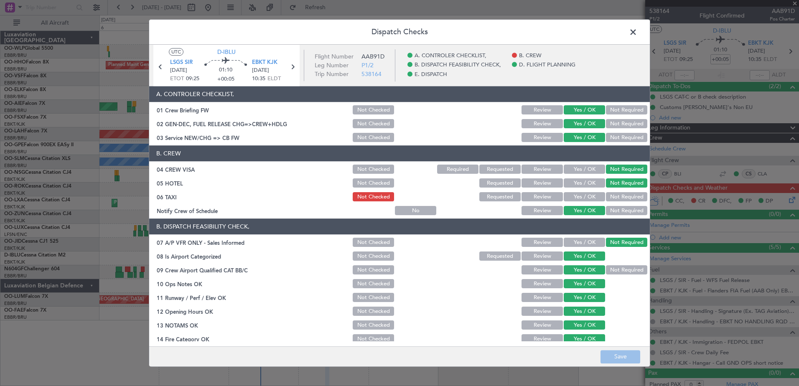
click at [584, 199] on button "Yes / OK" at bounding box center [584, 197] width 41 height 9
click at [616, 198] on button "Not Required" at bounding box center [626, 197] width 41 height 9
click at [623, 354] on button "Save" at bounding box center [621, 356] width 40 height 13
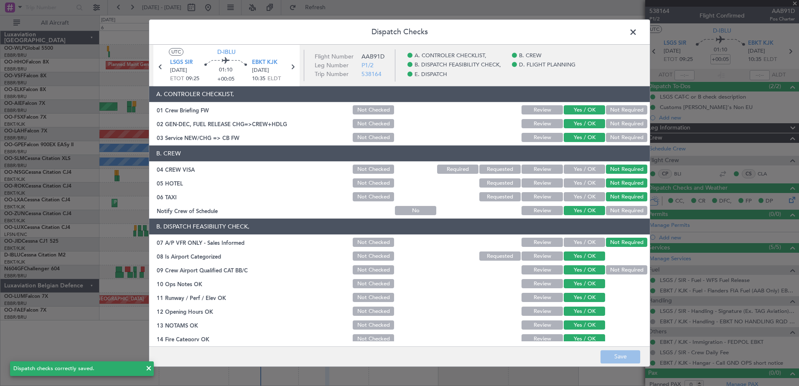
click at [637, 33] on span at bounding box center [637, 34] width 0 height 17
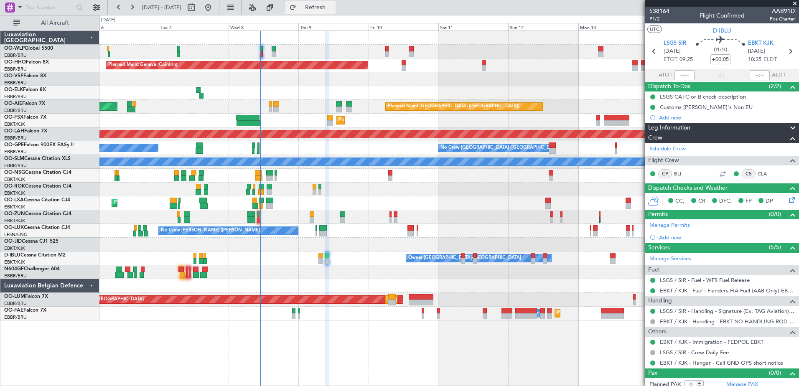
click at [336, 14] on button "Refresh" at bounding box center [311, 7] width 50 height 13
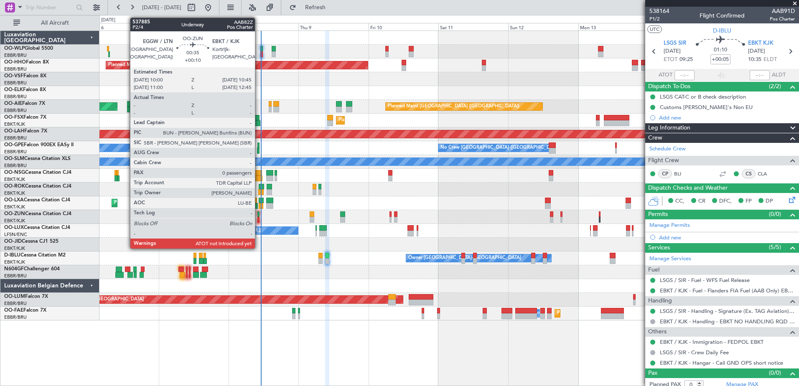
click at [259, 219] on div at bounding box center [259, 220] width 3 height 6
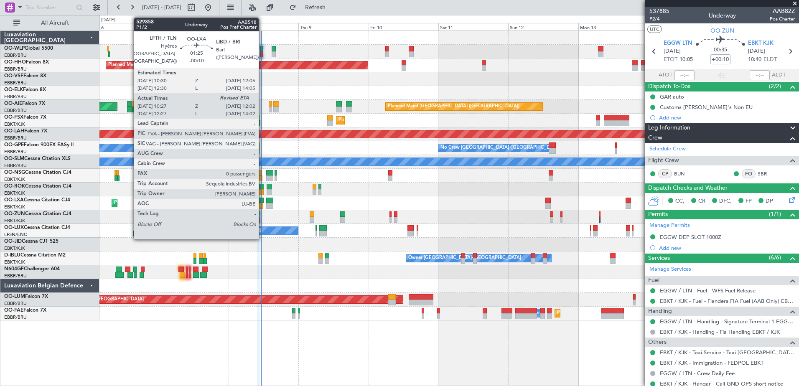
click at [263, 206] on div at bounding box center [261, 206] width 5 height 6
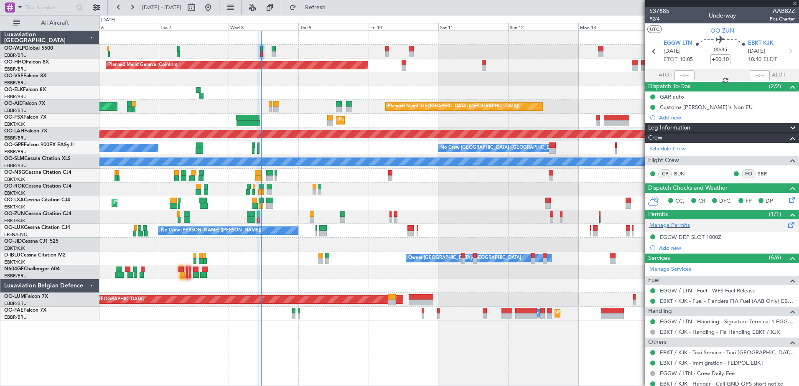
type input "-00:10"
type input "10:32"
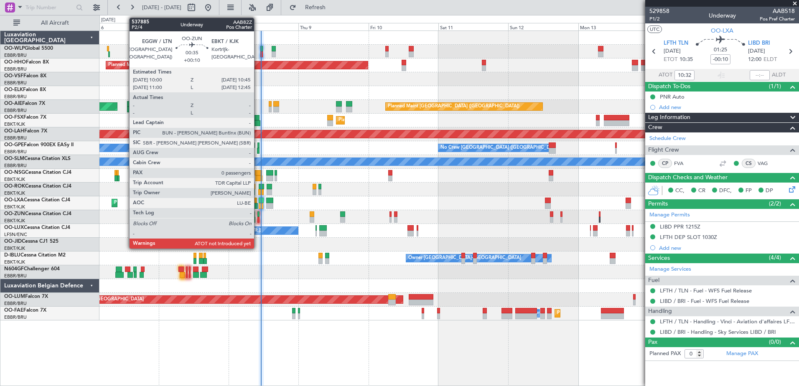
click at [258, 217] on div at bounding box center [259, 215] width 3 height 6
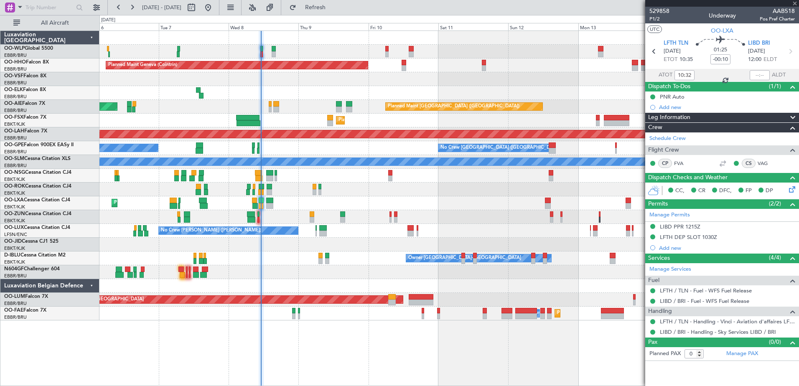
type input "+00:10"
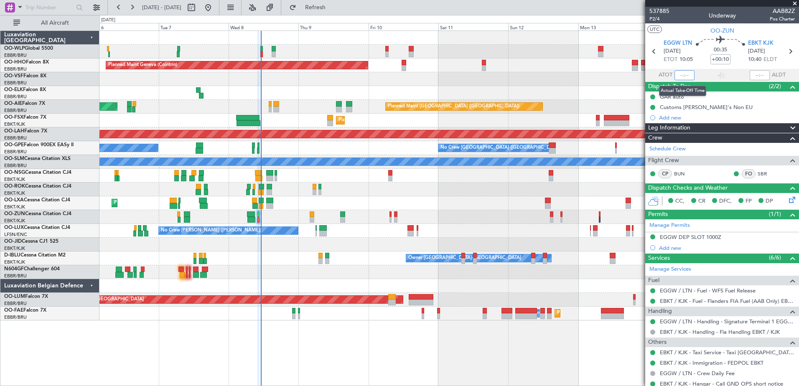
click at [677, 72] on input "text" at bounding box center [685, 75] width 20 height 10
type input "09:57"
type input "10:33"
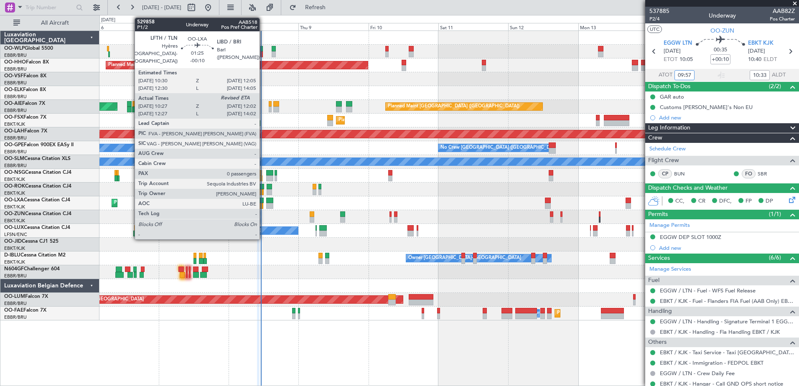
click at [263, 208] on div at bounding box center [261, 206] width 5 height 6
type input "09:57"
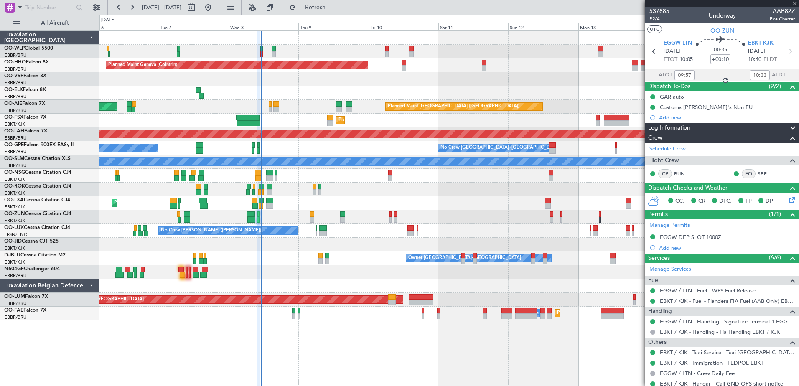
type input "-00:10"
type input "10:32"
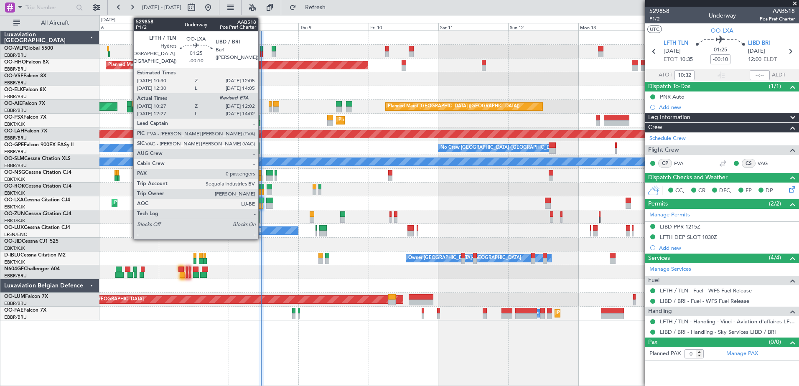
click at [262, 204] on div at bounding box center [261, 206] width 5 height 6
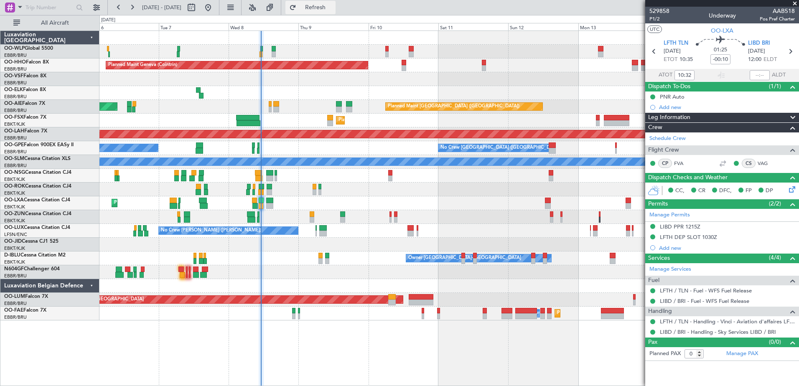
click at [336, 12] on button "Refresh" at bounding box center [311, 7] width 50 height 13
type input "10:36"
click at [652, 19] on span "P1/2" at bounding box center [660, 18] width 20 height 7
click at [333, 5] on span "Refresh" at bounding box center [315, 8] width 35 height 6
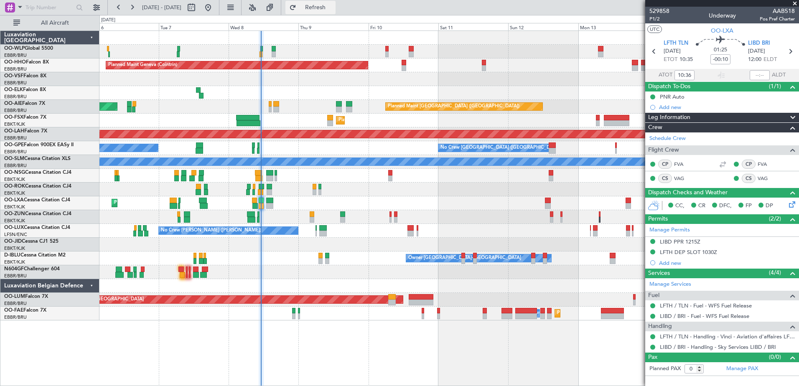
click at [333, 10] on span "Refresh" at bounding box center [315, 8] width 35 height 6
click at [132, 8] on button at bounding box center [131, 7] width 13 height 13
click at [133, 8] on button at bounding box center [131, 7] width 13 height 13
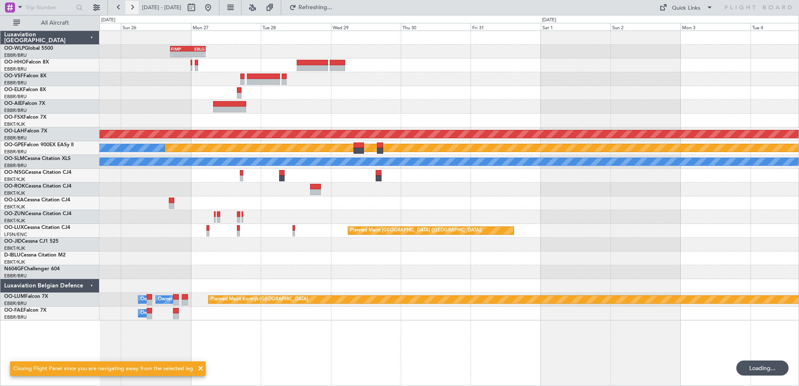
click at [133, 8] on button at bounding box center [131, 7] width 13 height 13
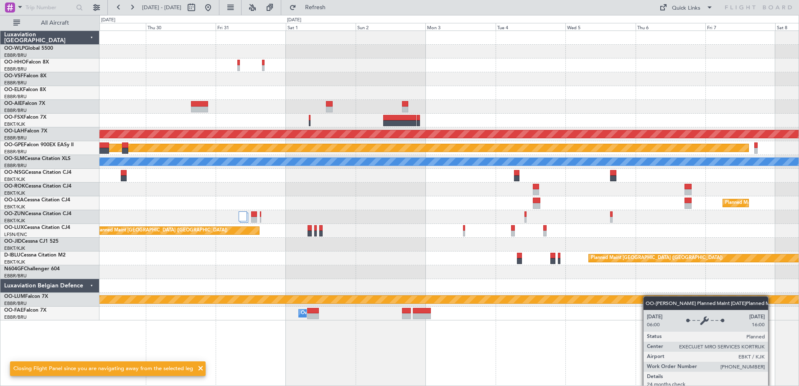
click at [724, 303] on div "- - FIMP 17:00 Z EBLG 05:10 Z Planned [GEOGRAPHIC_DATA][PERSON_NAME]-[GEOGRAPHI…" at bounding box center [448, 176] width 699 height 290
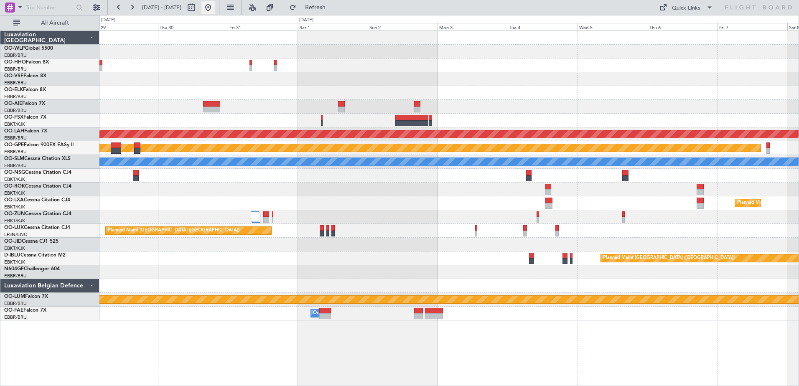
click at [215, 13] on button at bounding box center [207, 7] width 13 height 13
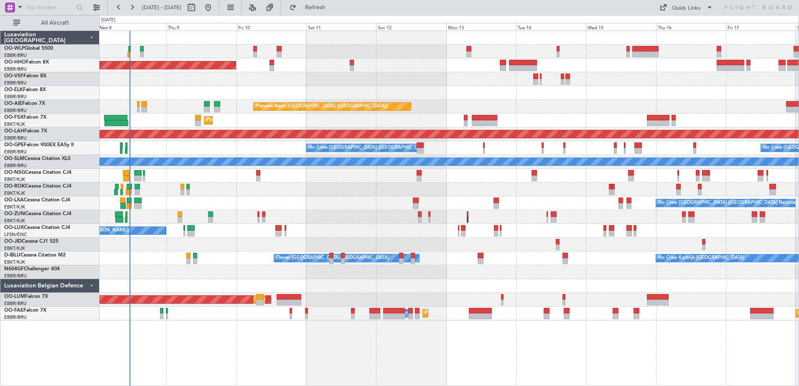
click at [214, 217] on div "Planned Maint Geneva (Cointrin) Planned Maint [GEOGRAPHIC_DATA] ([GEOGRAPHIC_DA…" at bounding box center [448, 176] width 699 height 290
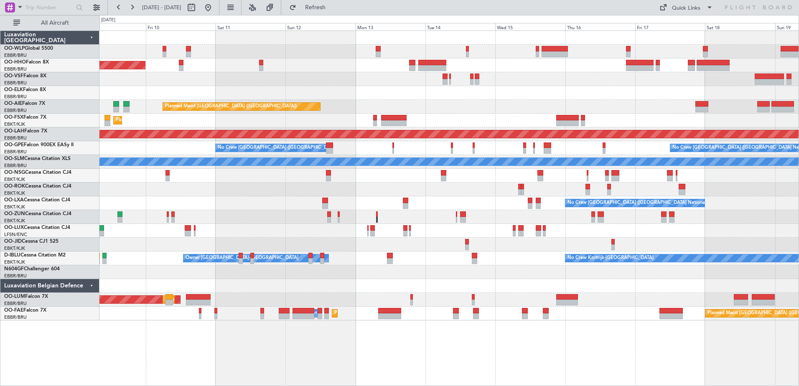
click at [326, 349] on div "Planned Maint Geneva (Cointrin) Planned Maint [GEOGRAPHIC_DATA] ([GEOGRAPHIC_DA…" at bounding box center [449, 209] width 700 height 356
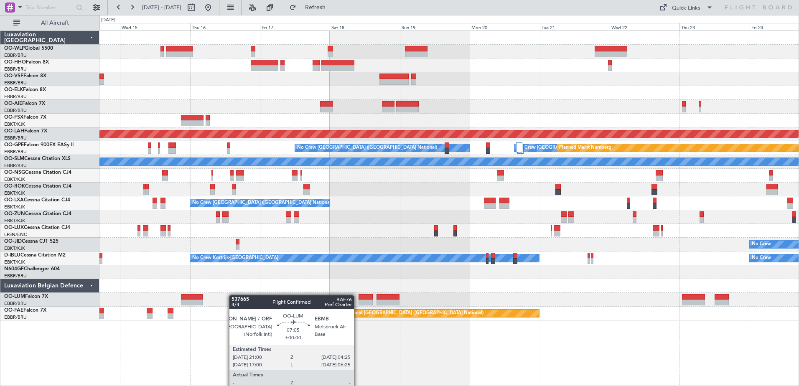
click at [204, 290] on div "- - FIMP 17:00 Z EBLG 05:10 Z Planned Maint [GEOGRAPHIC_DATA] ([GEOGRAPHIC_DATA…" at bounding box center [449, 209] width 700 height 356
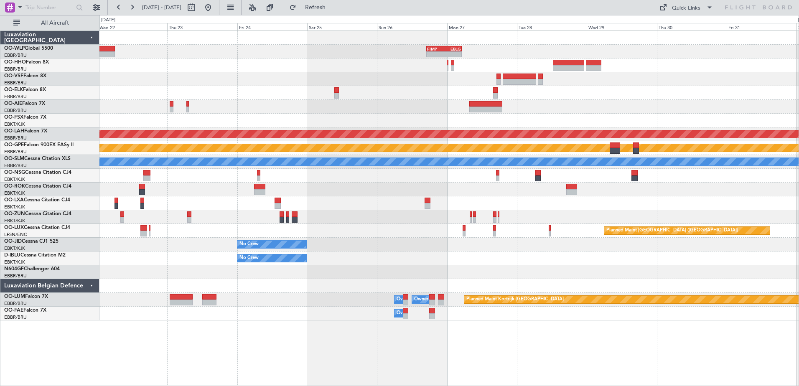
click at [176, 255] on div "- - FIMP 17:00 Z EBLG 05:10 Z Planned [GEOGRAPHIC_DATA][PERSON_NAME]-[GEOGRAPHI…" at bounding box center [449, 209] width 700 height 356
click at [333, 8] on span "Refresh" at bounding box center [315, 8] width 35 height 6
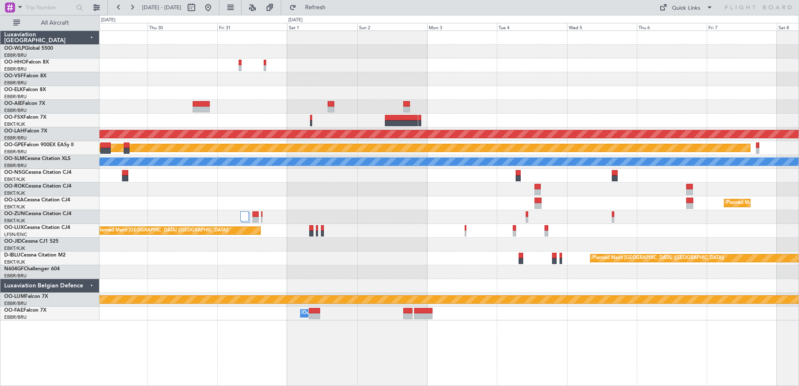
click at [82, 264] on div "- - FIMP 17:00 Z EBLG 05:10 Z Planned [GEOGRAPHIC_DATA][PERSON_NAME]-[GEOGRAPHI…" at bounding box center [399, 200] width 799 height 371
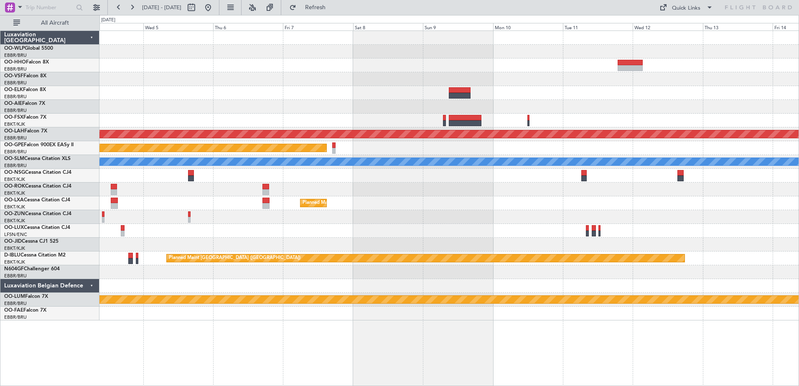
click at [84, 299] on div "Planned Maint [PERSON_NAME]-[GEOGRAPHIC_DATA][PERSON_NAME] ([GEOGRAPHIC_DATA][P…" at bounding box center [399, 200] width 799 height 371
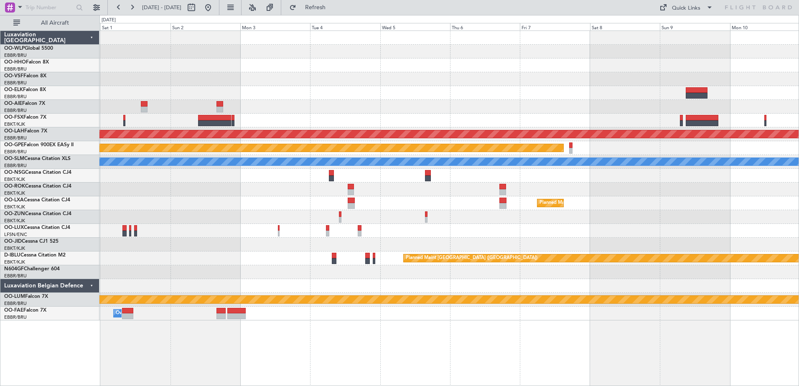
click at [525, 362] on div "Planned Maint [PERSON_NAME]-[GEOGRAPHIC_DATA][PERSON_NAME] ([GEOGRAPHIC_DATA][P…" at bounding box center [449, 209] width 700 height 356
click at [333, 5] on span "Refresh" at bounding box center [315, 8] width 35 height 6
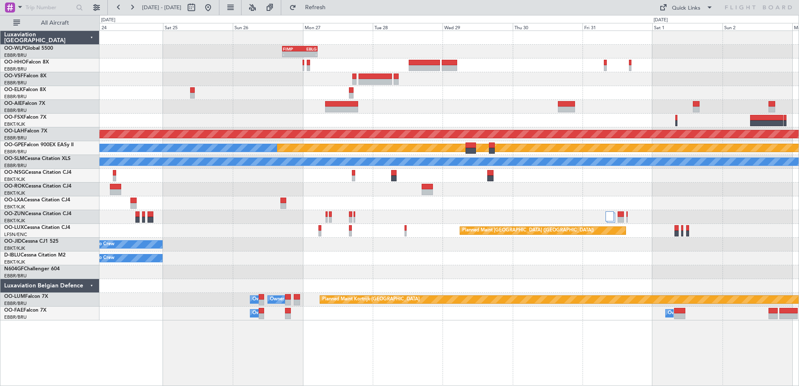
click at [799, 244] on html "[DATE] - [DATE] Refresh Quick Links All Aircraft - - FIMP 17:00 Z EBLG 05:10 Z …" at bounding box center [399, 193] width 799 height 386
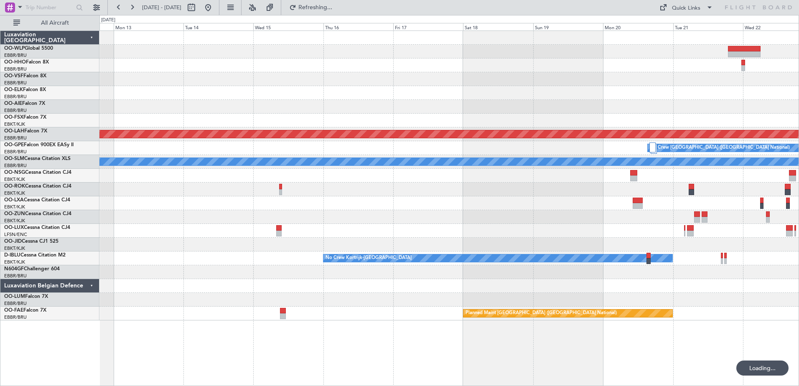
click at [740, 272] on div "Planned Maint [GEOGRAPHIC_DATA] ([GEOGRAPHIC_DATA]) Planned [GEOGRAPHIC_DATA][P…" at bounding box center [448, 176] width 699 height 290
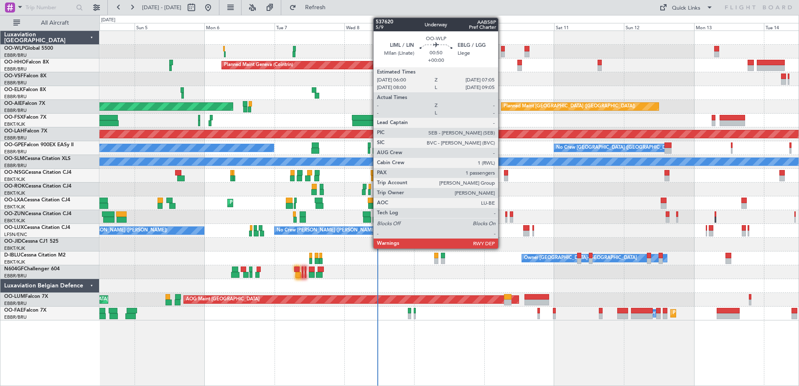
click at [502, 56] on div at bounding box center [502, 54] width 3 height 6
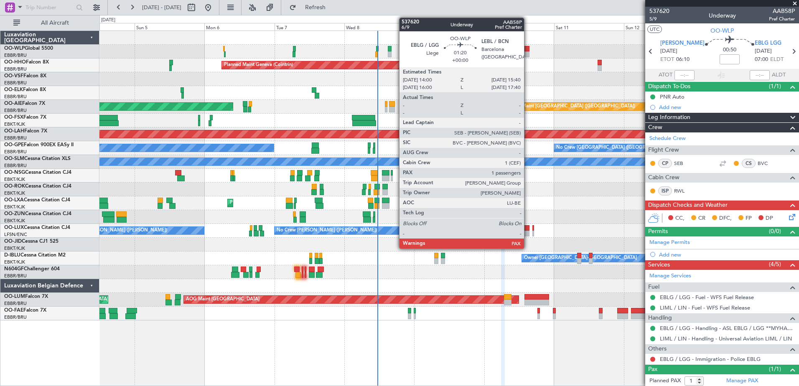
click at [528, 49] on div at bounding box center [527, 49] width 5 height 6
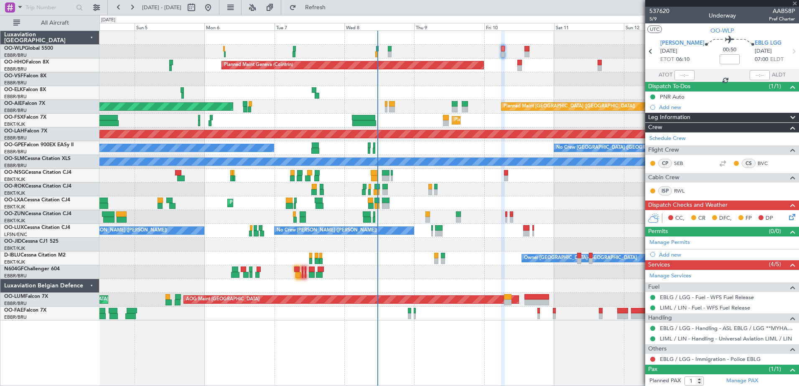
type input "2"
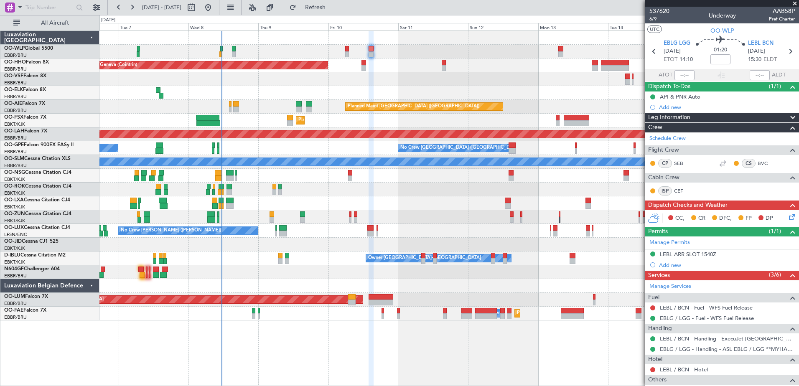
click at [558, 53] on div at bounding box center [448, 52] width 699 height 14
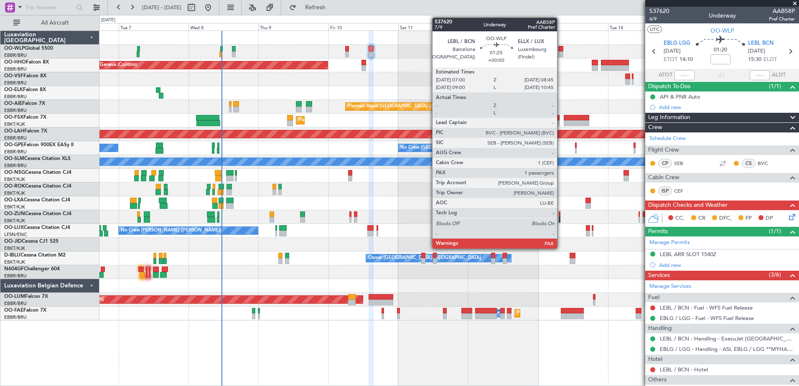
click at [561, 50] on div at bounding box center [560, 49] width 5 height 6
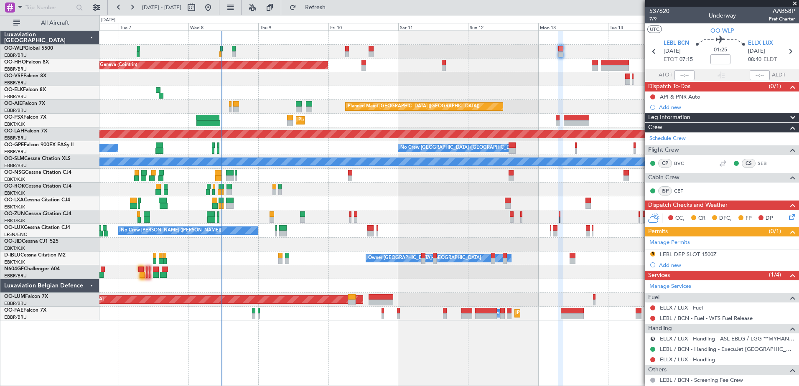
click at [676, 362] on link "ELLX / LUX - Handling" at bounding box center [687, 359] width 55 height 7
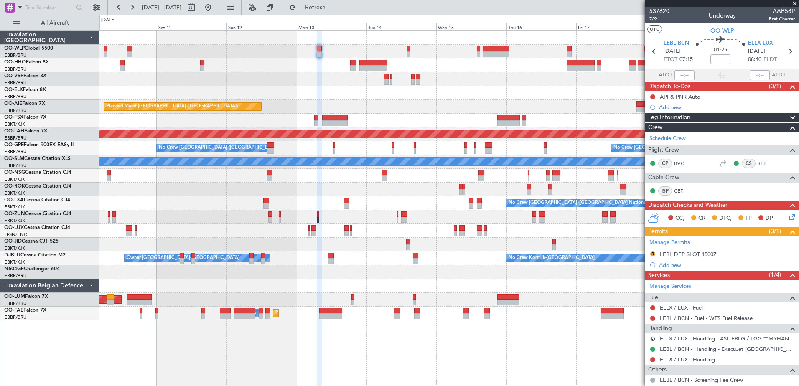
click at [297, 90] on div at bounding box center [448, 93] width 699 height 14
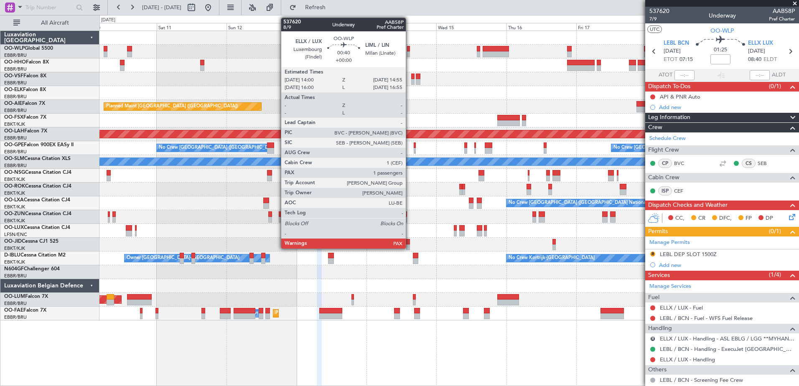
click at [410, 51] on div at bounding box center [408, 49] width 3 height 6
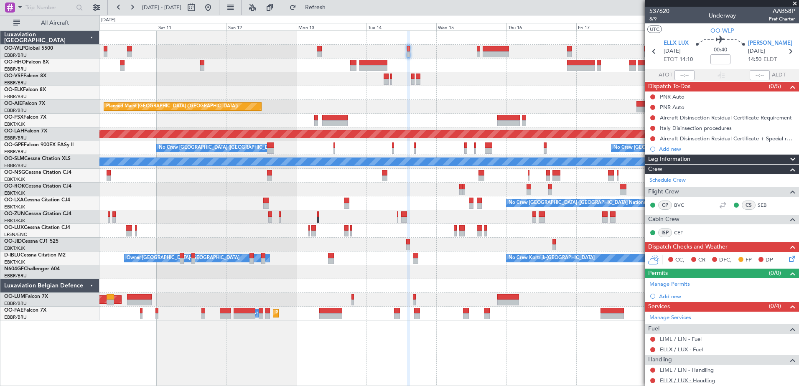
click at [693, 380] on link "ELLX / LUX - Handling" at bounding box center [687, 380] width 55 height 7
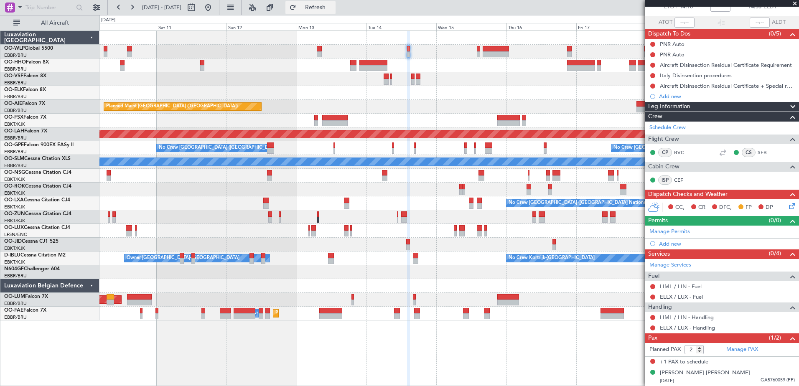
click at [326, 6] on span "Refresh" at bounding box center [315, 8] width 35 height 6
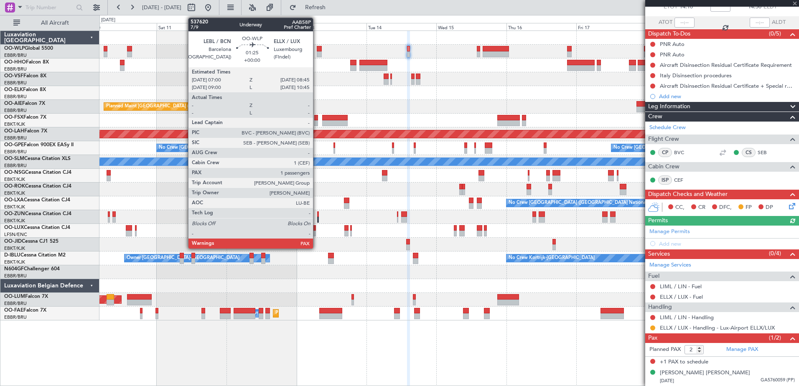
click at [317, 51] on div at bounding box center [319, 49] width 5 height 6
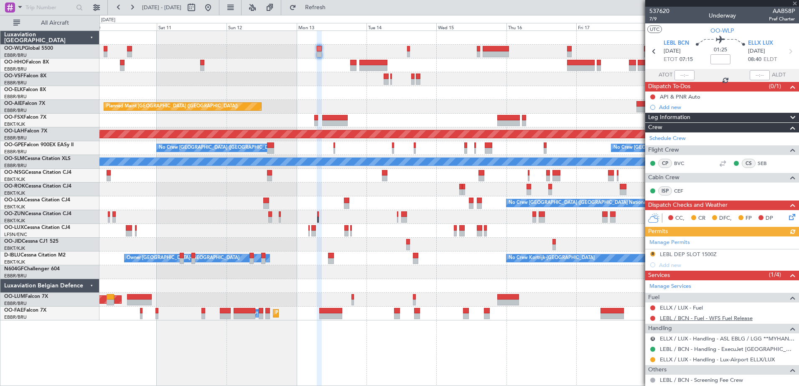
scroll to position [84, 0]
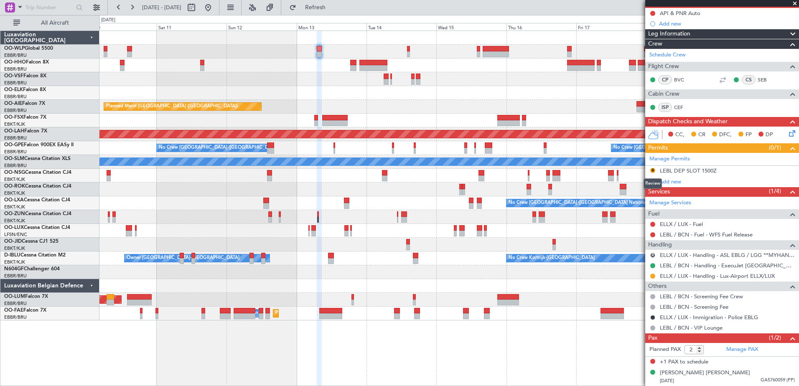
click at [651, 170] on button "R" at bounding box center [652, 170] width 5 height 5
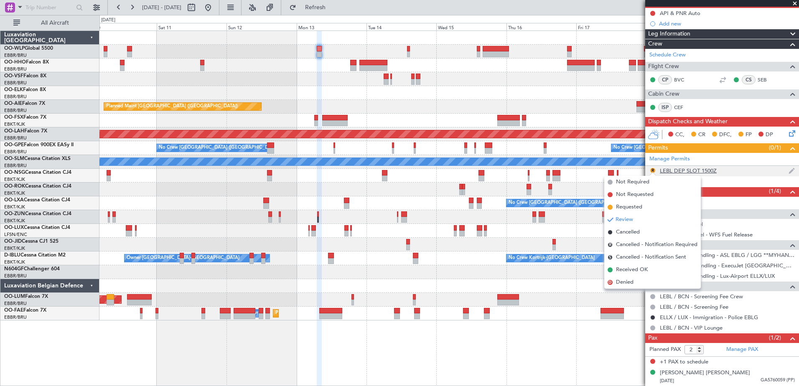
click at [690, 172] on div "LEBL DEP SLOT 1500Z" at bounding box center [688, 170] width 57 height 7
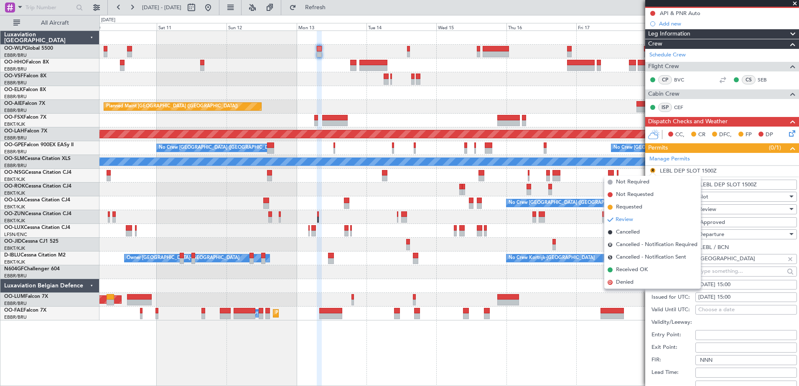
click at [562, 340] on div "Planned Maint Geneva (Cointrin) Planned Maint London (Farnborough) Planned Main…" at bounding box center [449, 209] width 700 height 356
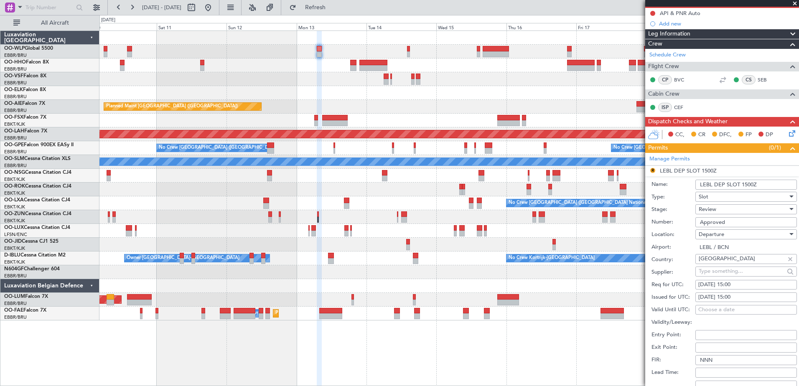
click at [712, 286] on div "12/10/2025 15:00" at bounding box center [747, 285] width 96 height 8
select select "10"
select select "2025"
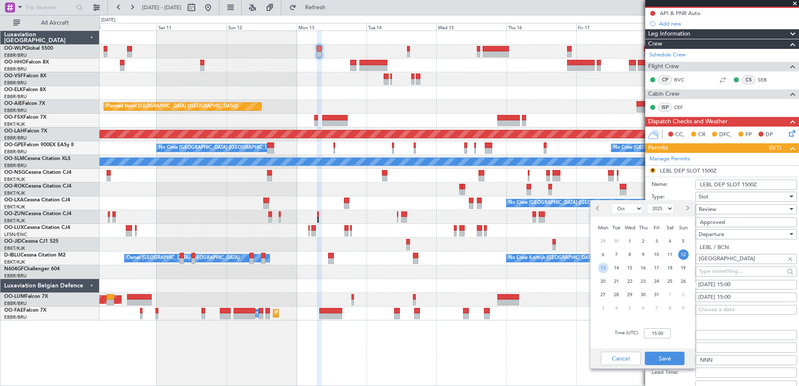
click at [604, 268] on span "13" at bounding box center [603, 268] width 10 height 10
click at [654, 337] on input "00:00" at bounding box center [657, 334] width 27 height 10
type input "07:00"
click at [665, 356] on button "Save" at bounding box center [665, 358] width 40 height 13
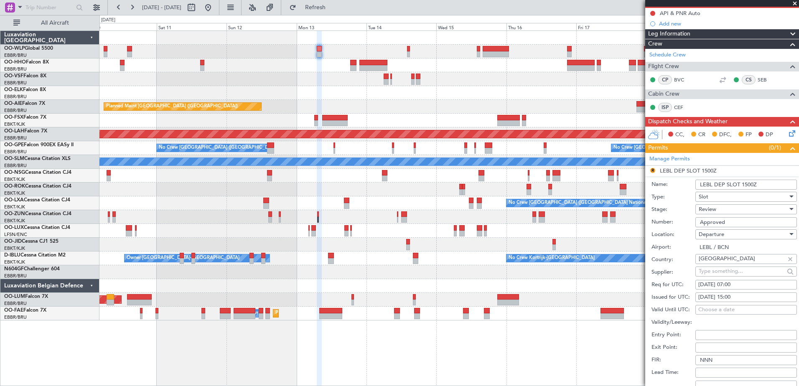
click at [716, 298] on div "12/10/2025 15:00" at bounding box center [747, 297] width 96 height 8
select select "10"
select select "2025"
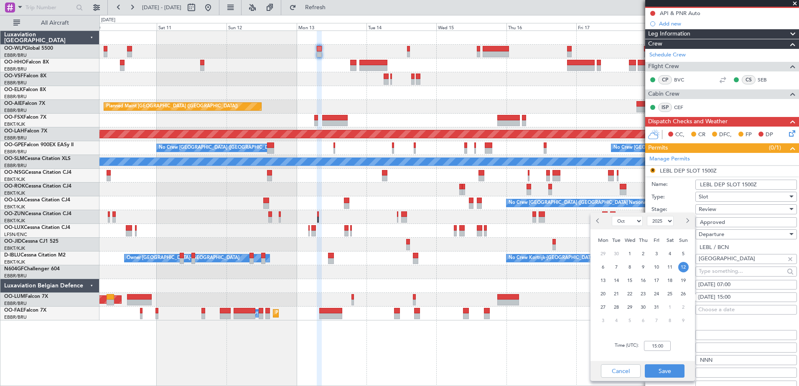
click at [605, 283] on span "13" at bounding box center [603, 280] width 10 height 10
click at [661, 348] on input "00:00" at bounding box center [657, 346] width 27 height 10
type input "07:00"
click at [663, 363] on div "Cancel Save" at bounding box center [643, 371] width 105 height 20
click at [667, 372] on button "Save" at bounding box center [665, 371] width 40 height 13
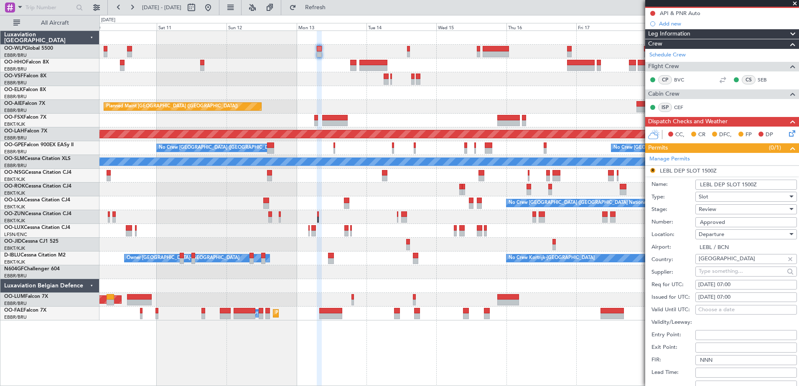
click at [768, 206] on div "Review" at bounding box center [743, 209] width 89 height 13
click at [730, 268] on span "Requested" at bounding box center [743, 264] width 88 height 13
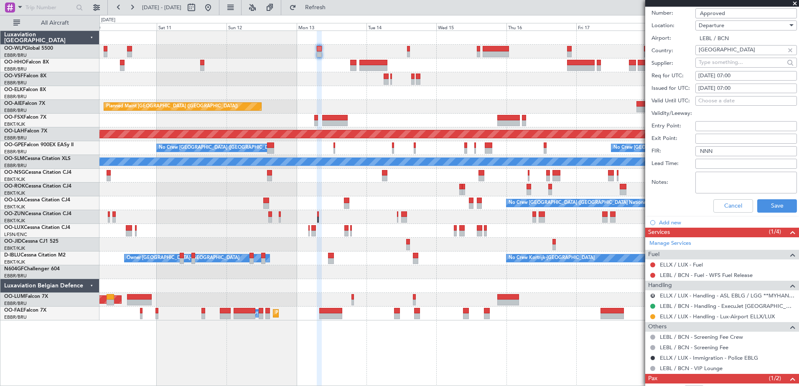
scroll to position [333, 0]
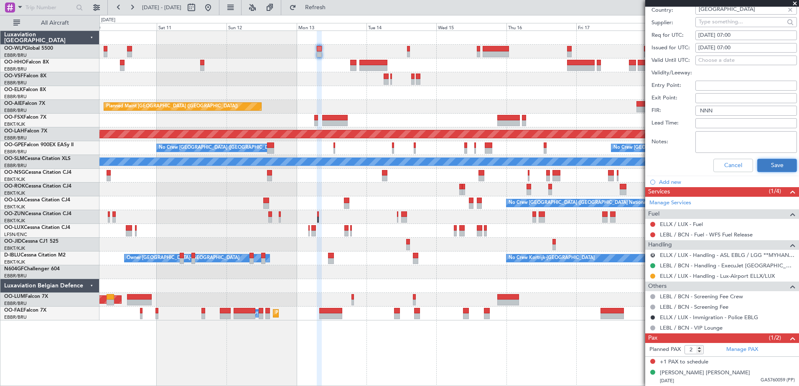
click at [768, 163] on button "Save" at bounding box center [777, 165] width 40 height 13
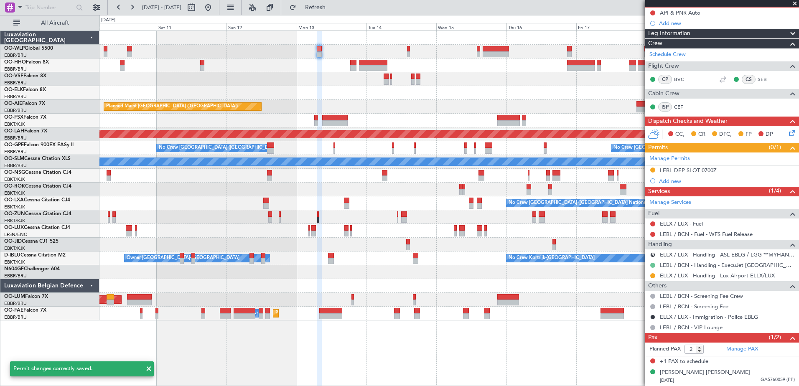
scroll to position [84, 0]
click at [652, 265] on button at bounding box center [652, 265] width 5 height 5
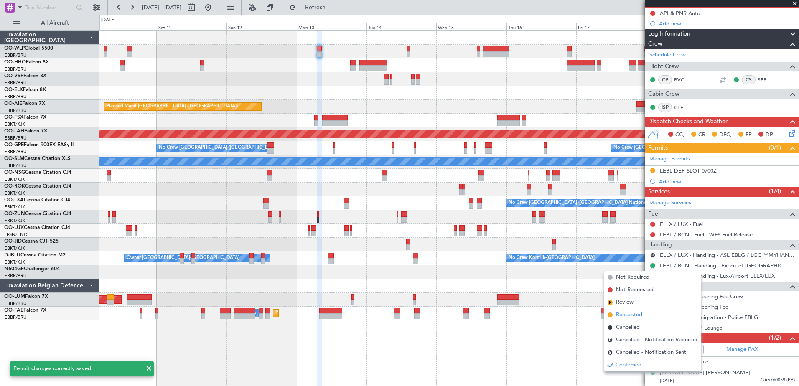
click at [617, 316] on span "Requested" at bounding box center [629, 315] width 26 height 8
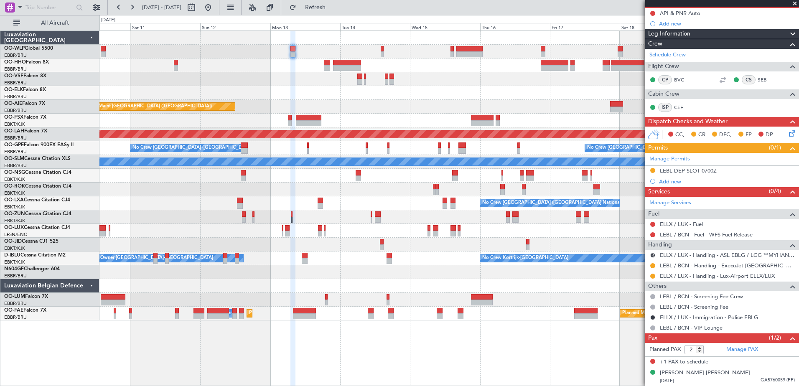
click at [322, 47] on div at bounding box center [448, 52] width 699 height 14
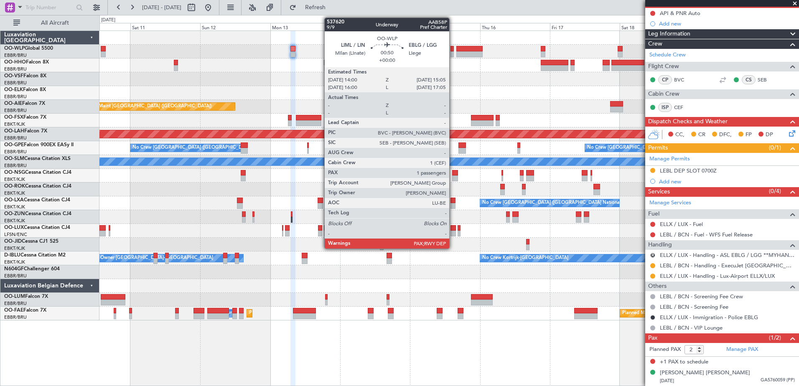
click at [453, 53] on div at bounding box center [452, 54] width 3 height 6
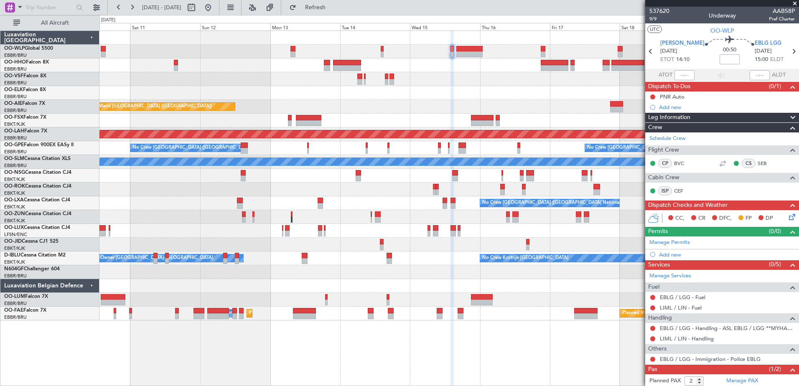
scroll to position [31, 0]
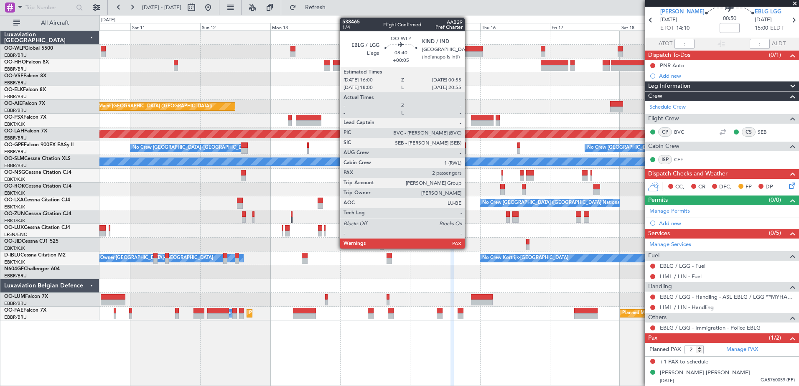
click at [469, 51] on div at bounding box center [469, 54] width 26 height 6
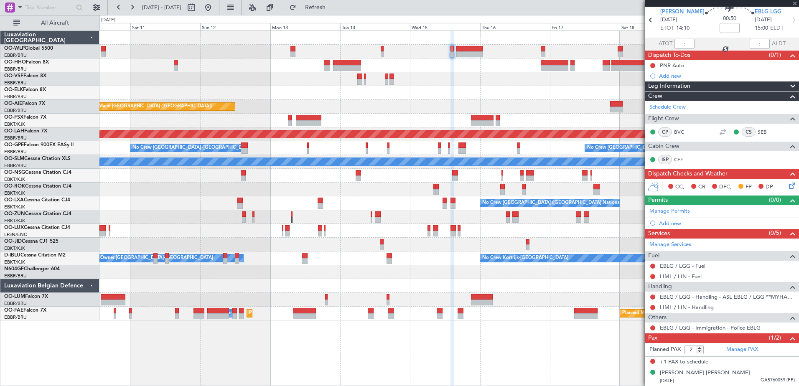
type input "+00:05"
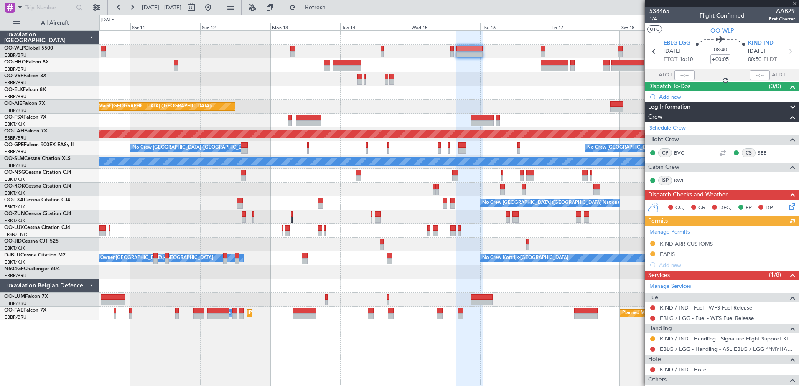
scroll to position [75, 0]
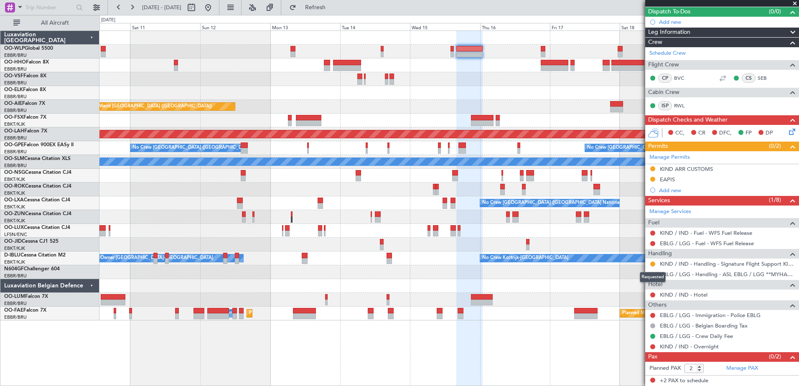
click at [651, 271] on mat-tooltip-component "Requested" at bounding box center [653, 277] width 38 height 22
click at [651, 274] on button at bounding box center [652, 274] width 5 height 5
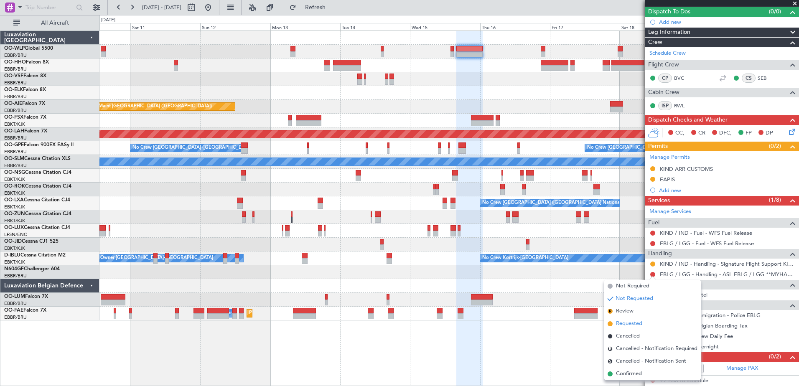
click at [625, 325] on span "Requested" at bounding box center [629, 324] width 26 height 8
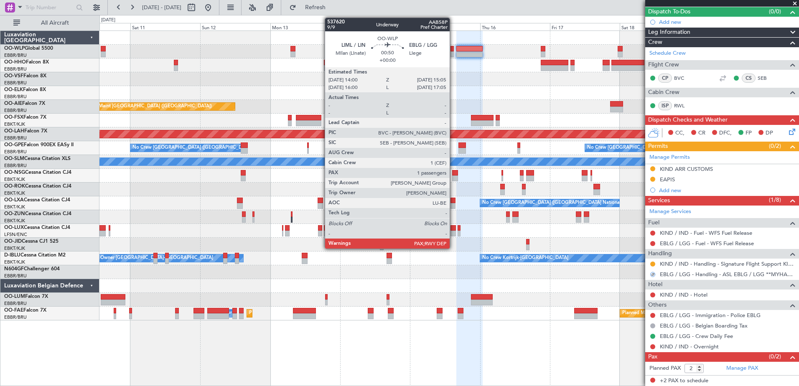
click at [454, 49] on div at bounding box center [452, 49] width 3 height 6
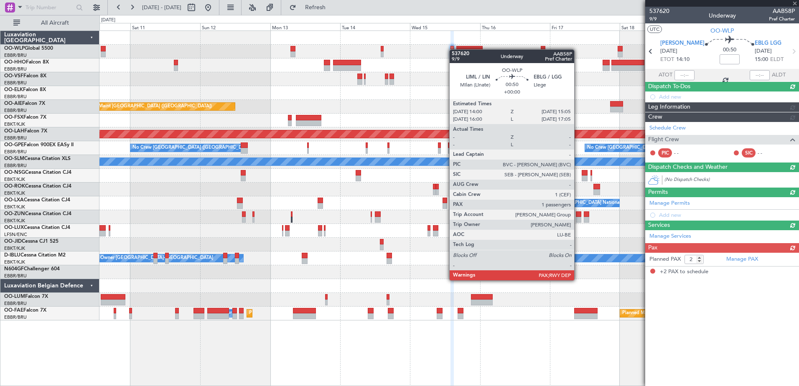
scroll to position [0, 0]
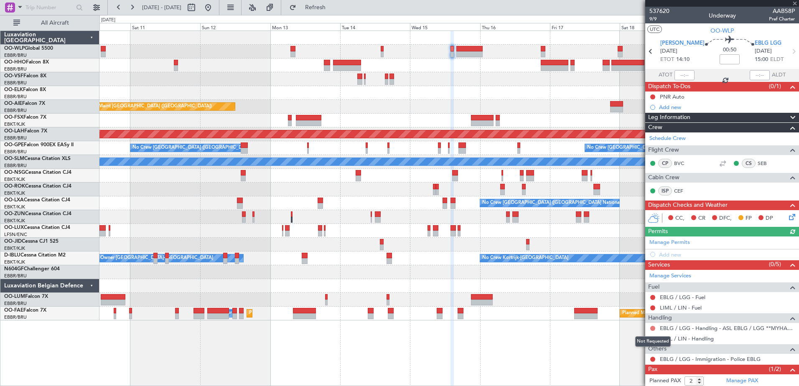
click at [654, 327] on button at bounding box center [652, 328] width 5 height 5
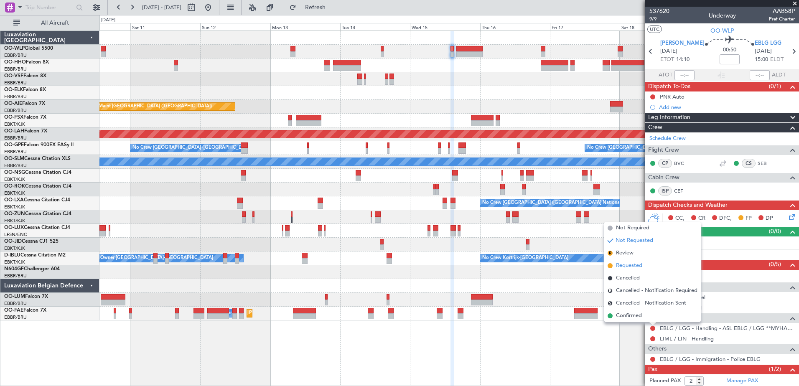
click at [639, 268] on span "Requested" at bounding box center [629, 266] width 26 height 8
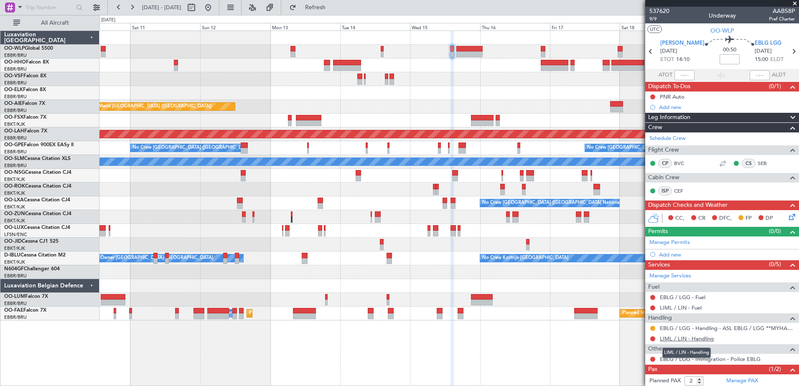
click at [681, 340] on link "LIML / LIN - Handling" at bounding box center [687, 338] width 54 height 7
click at [331, 10] on button "Refresh" at bounding box center [311, 7] width 50 height 13
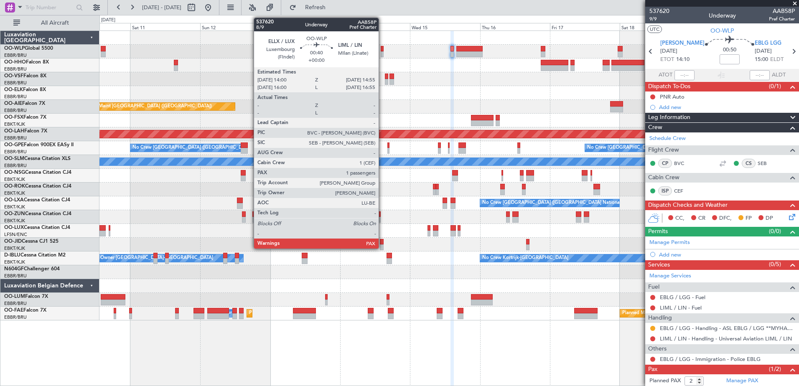
click at [382, 52] on div at bounding box center [382, 54] width 3 height 6
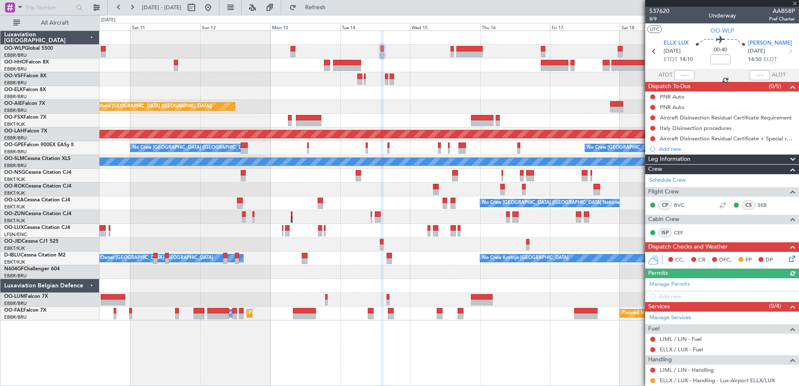
scroll to position [53, 0]
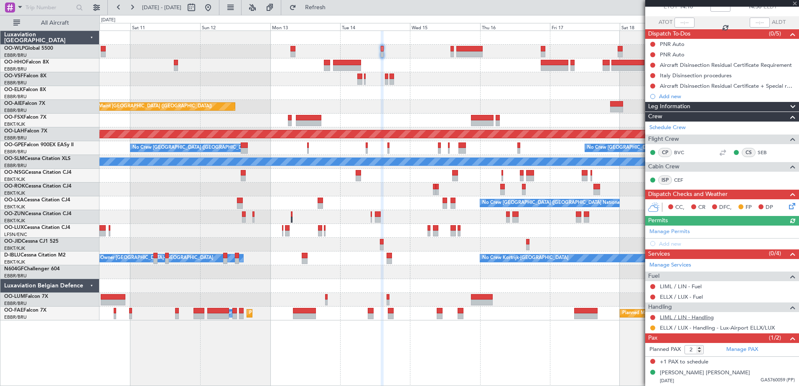
click at [692, 319] on link "LIML / LIN - Handling" at bounding box center [687, 317] width 54 height 7
click at [336, 13] on button "Refresh" at bounding box center [311, 7] width 50 height 13
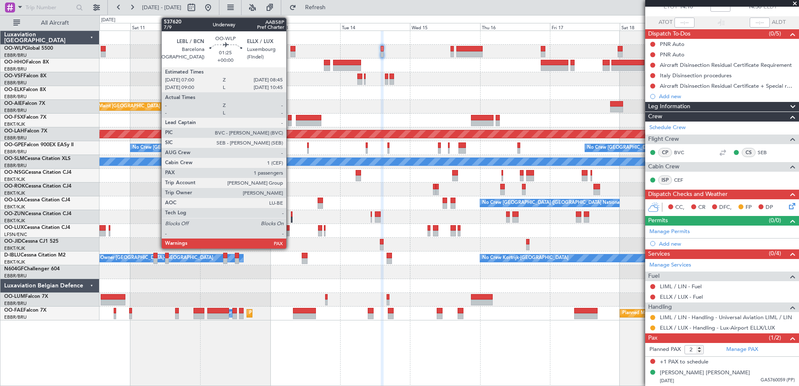
click at [291, 48] on div at bounding box center [293, 49] width 5 height 6
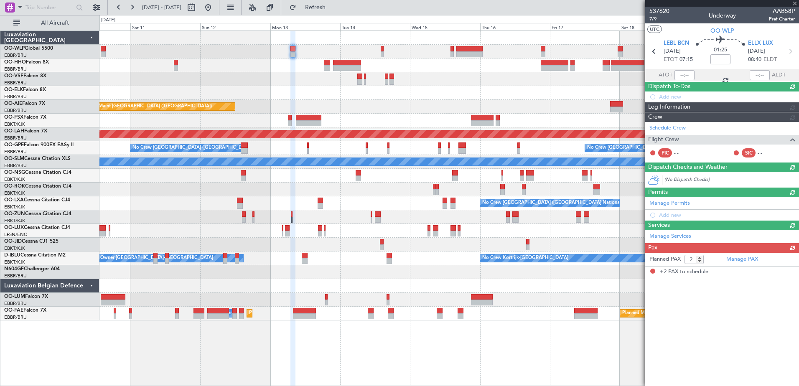
scroll to position [0, 0]
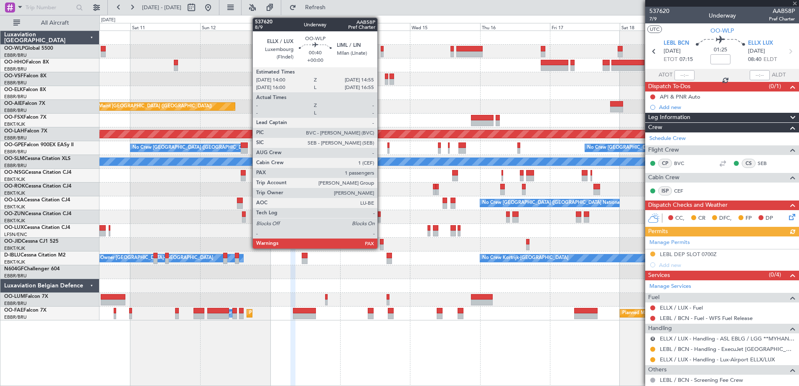
click at [381, 51] on div at bounding box center [382, 49] width 3 height 6
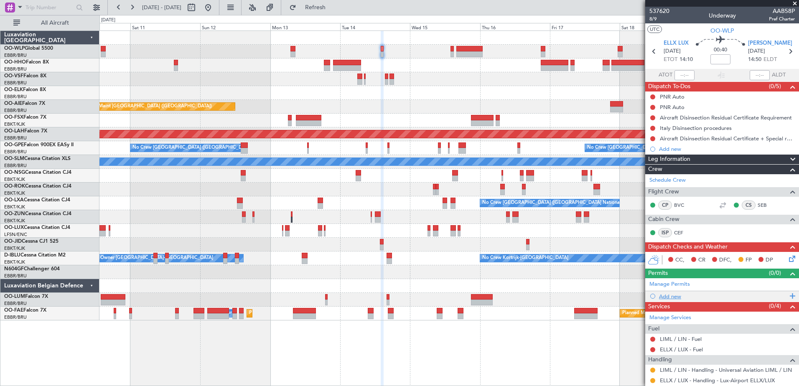
click at [663, 294] on div "Add new" at bounding box center [723, 296] width 128 height 7
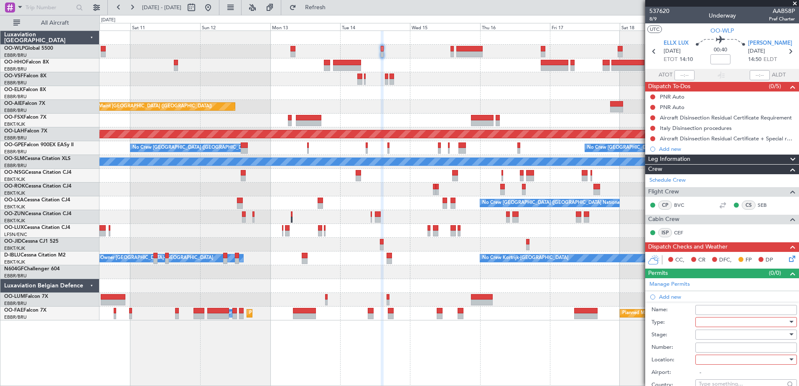
click at [732, 325] on div at bounding box center [743, 322] width 89 height 13
click at [735, 362] on span "PPR" at bounding box center [743, 363] width 88 height 13
click at [734, 360] on div at bounding box center [743, 360] width 89 height 13
click at [739, 377] on span "Departure" at bounding box center [743, 376] width 88 height 13
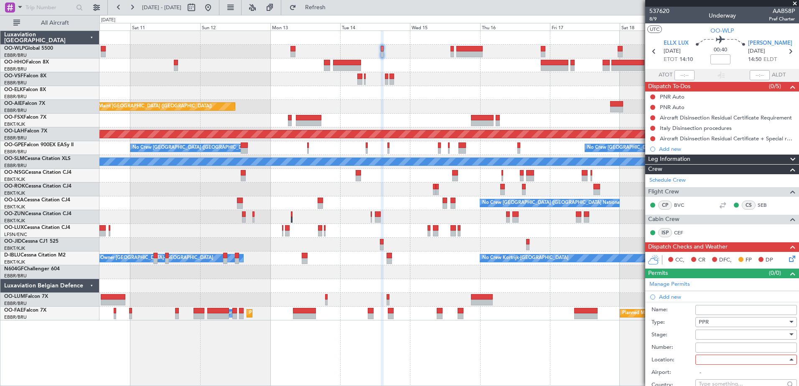
type input "ELLX / LUX"
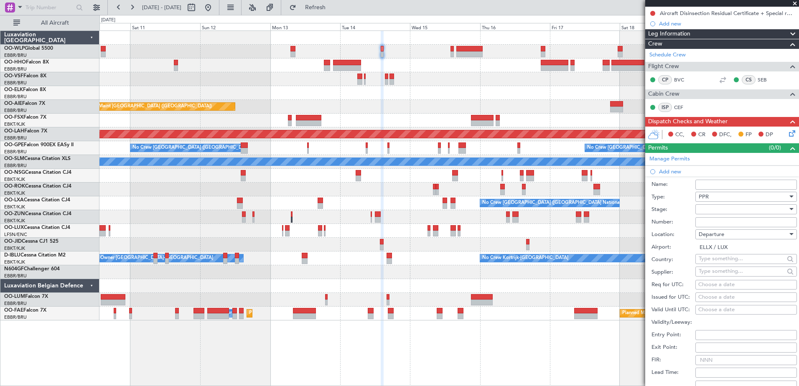
click at [701, 284] on div "Choose a date" at bounding box center [747, 285] width 96 height 8
select select "10"
select select "2025"
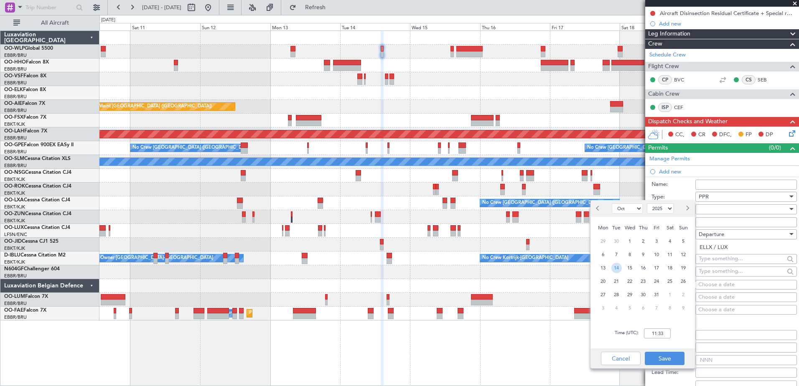
click at [617, 268] on span "14" at bounding box center [617, 268] width 10 height 10
click at [651, 334] on input "00:00" at bounding box center [657, 334] width 27 height 10
type input "14:00"
click at [656, 352] on button "Save" at bounding box center [665, 358] width 40 height 13
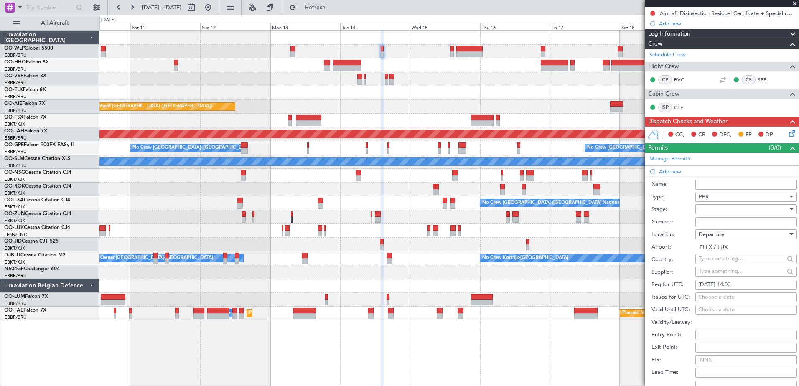
scroll to position [209, 0]
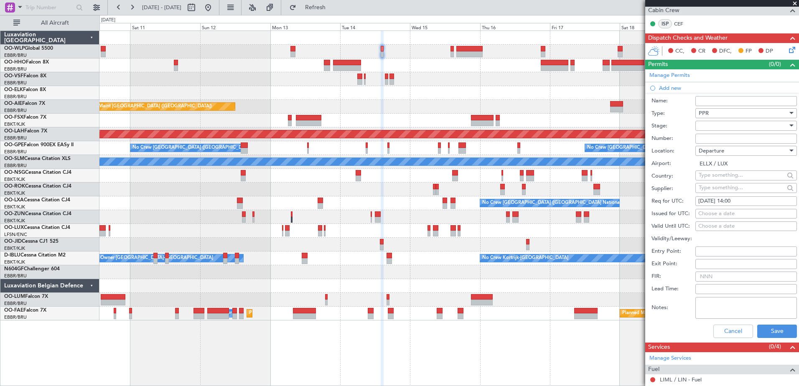
click at [792, 334] on form "Name: Type: PPR Stage: Number: Location: Departure Airport: ELLX / LUX Country:…" at bounding box center [722, 218] width 154 height 250
click at [786, 334] on button "Save" at bounding box center [777, 331] width 40 height 13
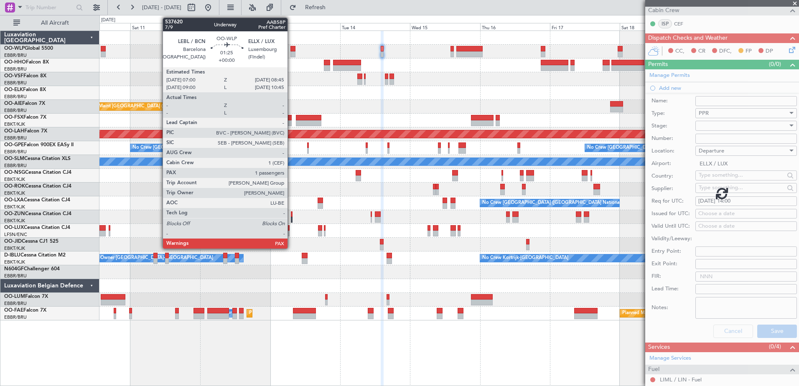
scroll to position [63, 0]
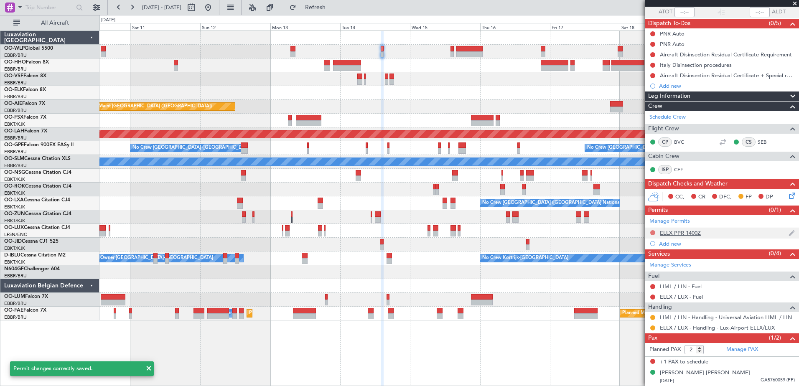
click at [652, 233] on button at bounding box center [652, 232] width 5 height 5
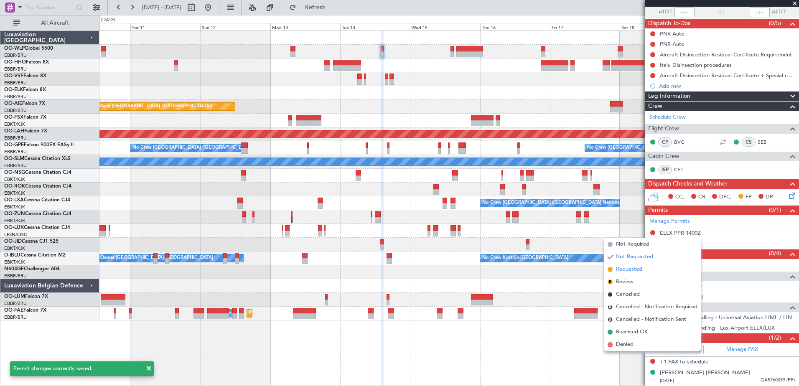
click at [632, 270] on span "Requested" at bounding box center [629, 269] width 26 height 8
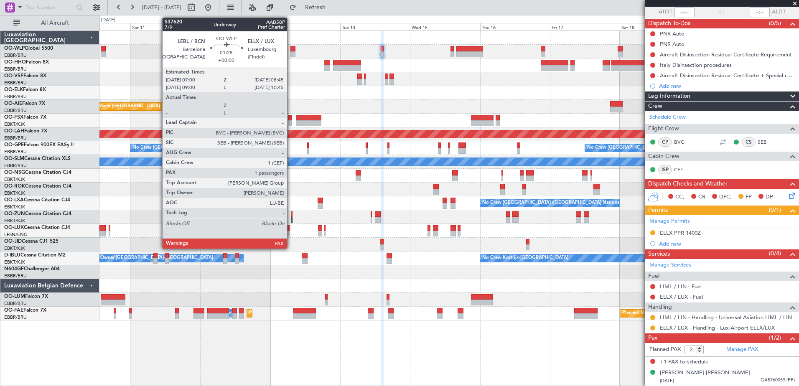
click at [291, 47] on div at bounding box center [293, 49] width 5 height 6
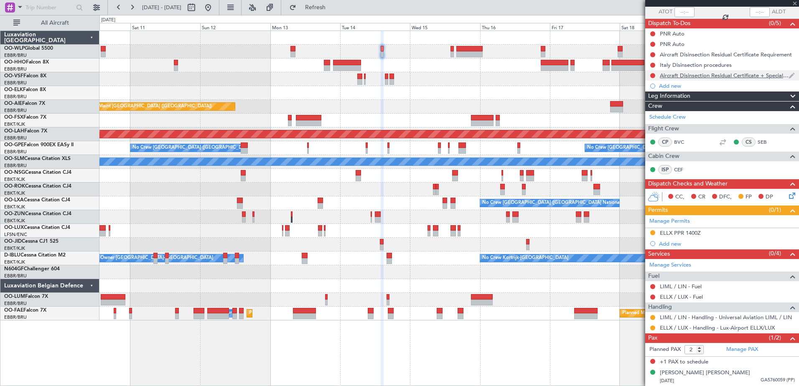
scroll to position [0, 0]
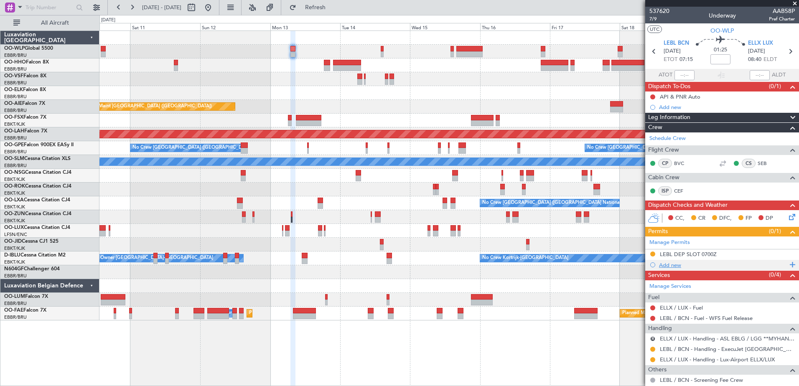
click at [670, 263] on div "Add new" at bounding box center [723, 265] width 128 height 7
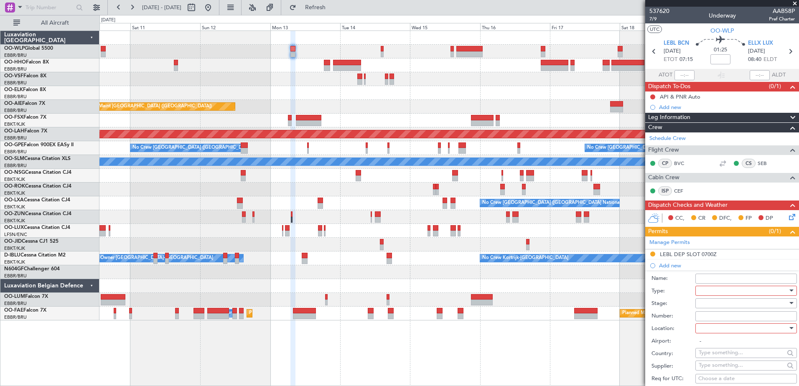
click at [699, 292] on div at bounding box center [743, 291] width 89 height 13
click at [717, 377] on span "PPR" at bounding box center [743, 374] width 88 height 13
click at [724, 328] on div at bounding box center [743, 328] width 89 height 13
click at [734, 349] on span "Departure" at bounding box center [743, 345] width 88 height 13
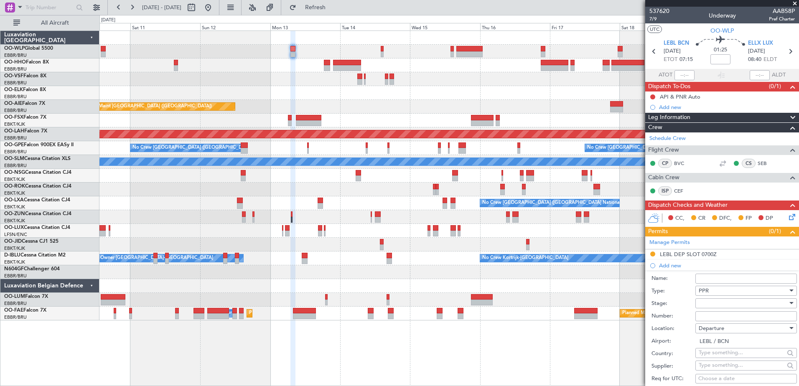
click at [738, 330] on div "Departure" at bounding box center [743, 328] width 89 height 13
drag, startPoint x: 732, startPoint y: 358, endPoint x: 729, endPoint y: 370, distance: 12.6
click at [729, 370] on div "Departure Departure Alt Arrival Arrival Alt Enroute" at bounding box center [743, 371] width 102 height 64
drag, startPoint x: 729, startPoint y: 370, endPoint x: 719, endPoint y: 371, distance: 9.3
click at [719, 371] on span "Arrival" at bounding box center [743, 370] width 88 height 13
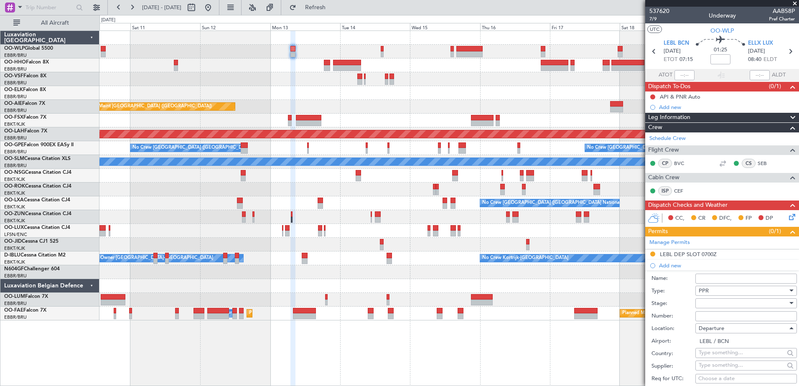
type input "ELLX / LUX"
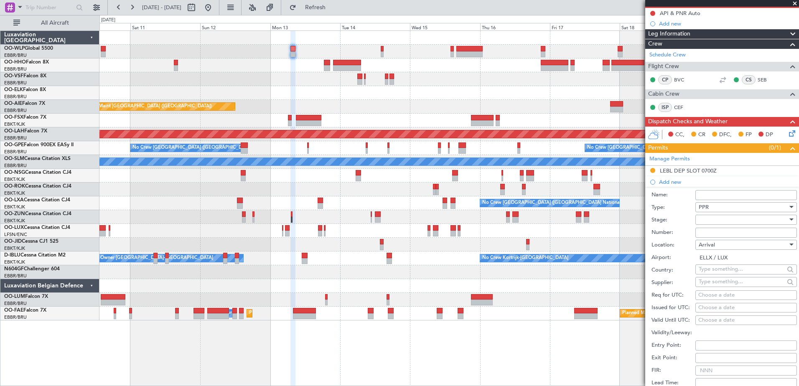
click at [707, 296] on div "Choose a date" at bounding box center [747, 295] width 96 height 8
select select "10"
select select "2025"
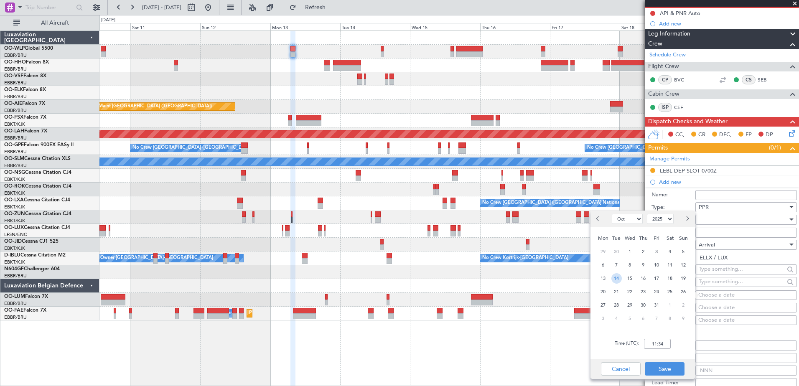
click at [619, 280] on span "14" at bounding box center [617, 278] width 10 height 10
click at [656, 349] on div "Time (UTC): 00:00" at bounding box center [643, 344] width 105 height 30
click at [658, 347] on input "00:00" at bounding box center [657, 344] width 27 height 10
click at [604, 273] on span "13" at bounding box center [603, 278] width 10 height 10
click at [654, 345] on input "00:00" at bounding box center [657, 344] width 27 height 10
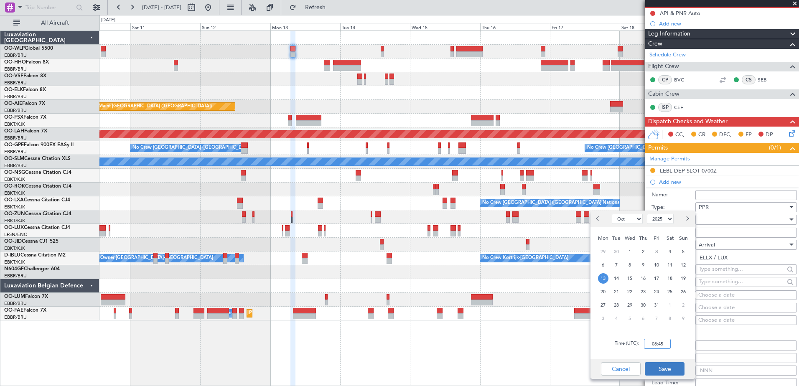
type input "08:45"
click at [671, 372] on button "Save" at bounding box center [665, 368] width 40 height 13
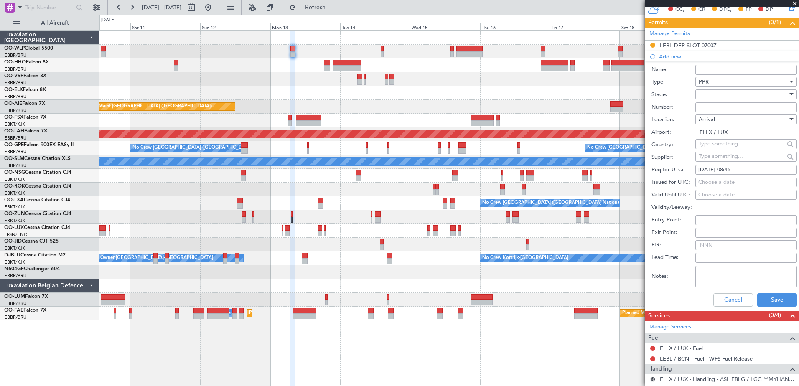
scroll to position [251, 0]
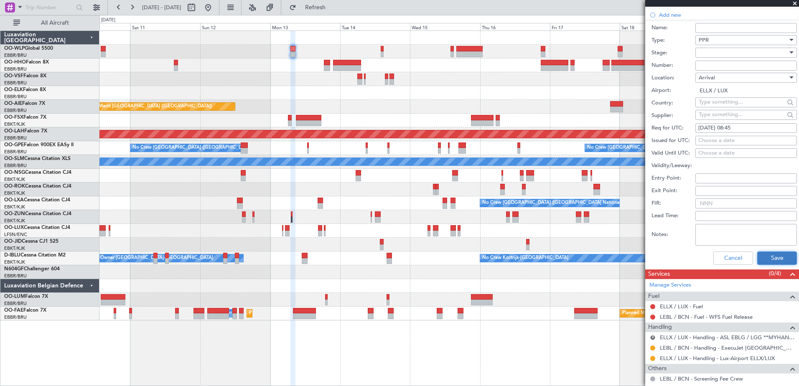
click at [768, 260] on button "Save" at bounding box center [777, 258] width 40 height 13
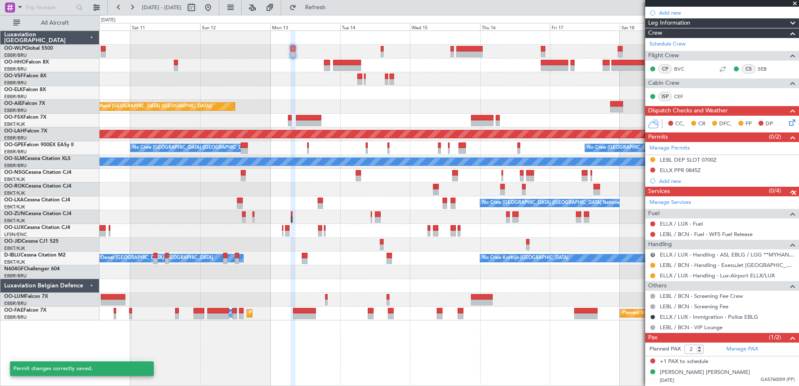
scroll to position [94, 0]
click at [650, 169] on div at bounding box center [653, 170] width 7 height 7
click at [652, 171] on button at bounding box center [652, 170] width 5 height 5
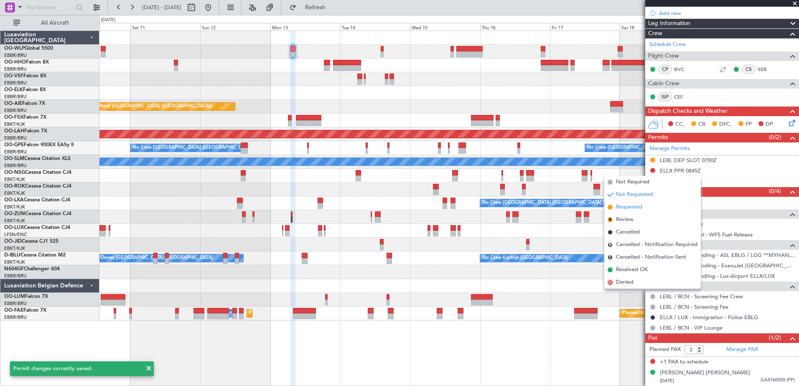
click at [635, 207] on span "Requested" at bounding box center [629, 207] width 26 height 8
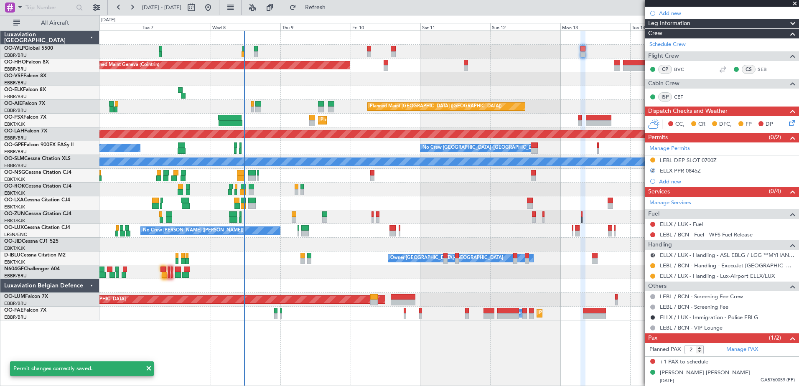
click at [493, 70] on div "Planned Maint Geneva (Cointrin)" at bounding box center [448, 66] width 699 height 14
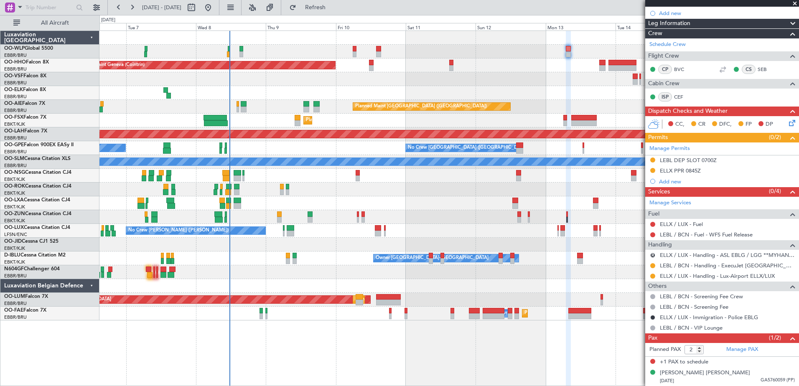
click at [497, 182] on div at bounding box center [448, 176] width 699 height 14
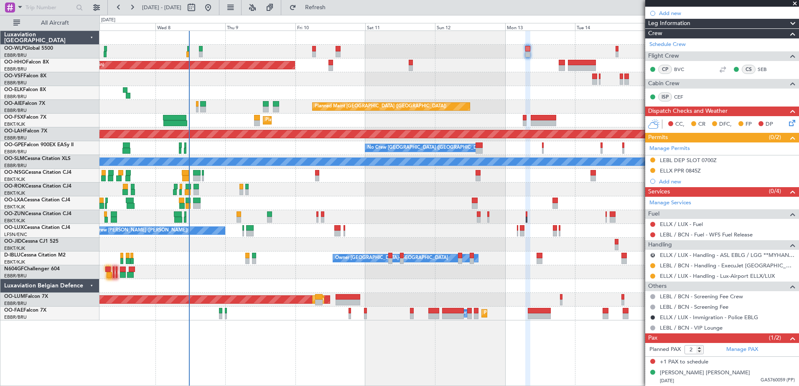
click at [270, 261] on div "No Crew Kortrijk-[GEOGRAPHIC_DATA] Owner [GEOGRAPHIC_DATA]-[GEOGRAPHIC_DATA]" at bounding box center [448, 259] width 699 height 14
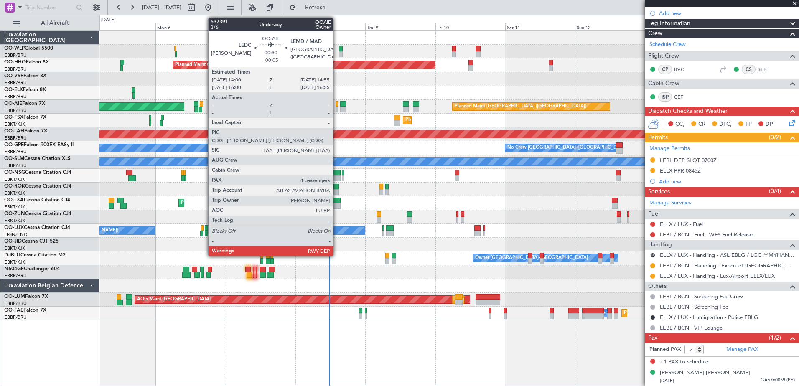
click at [337, 107] on div at bounding box center [337, 110] width 3 height 6
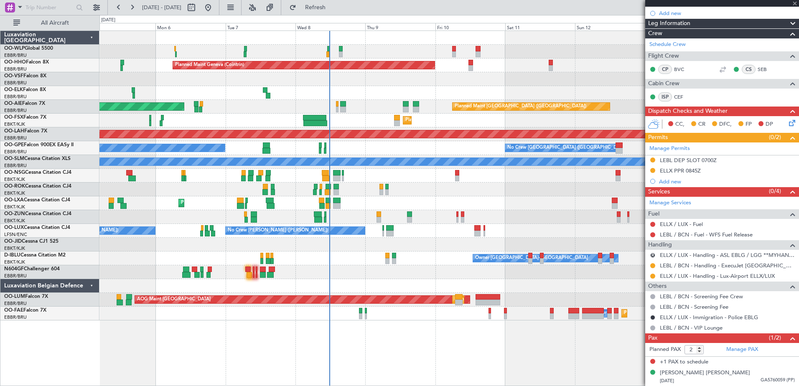
type input "-00:05"
type input "4"
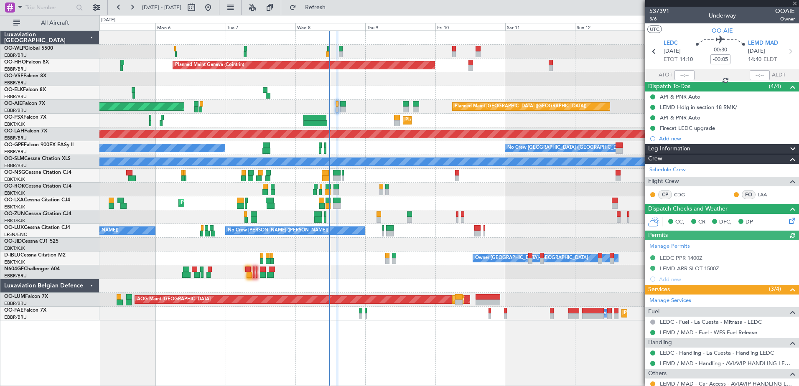
scroll to position [118, 0]
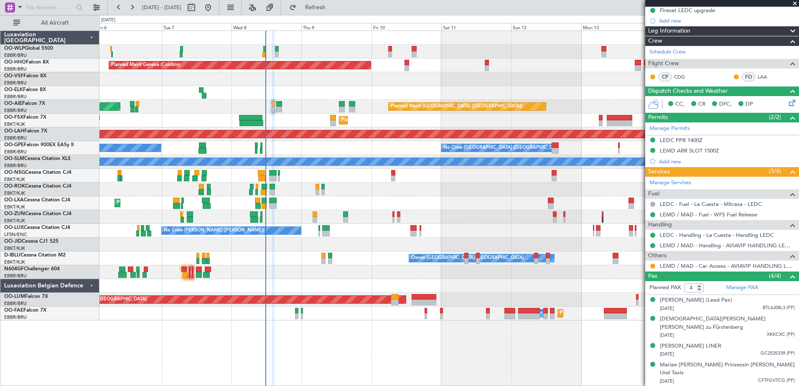
click at [326, 283] on div "Planned Maint Geneva (Cointrin) Planned Maint [GEOGRAPHIC_DATA] ([GEOGRAPHIC_DA…" at bounding box center [448, 176] width 699 height 290
